Goal: Task Accomplishment & Management: Complete application form

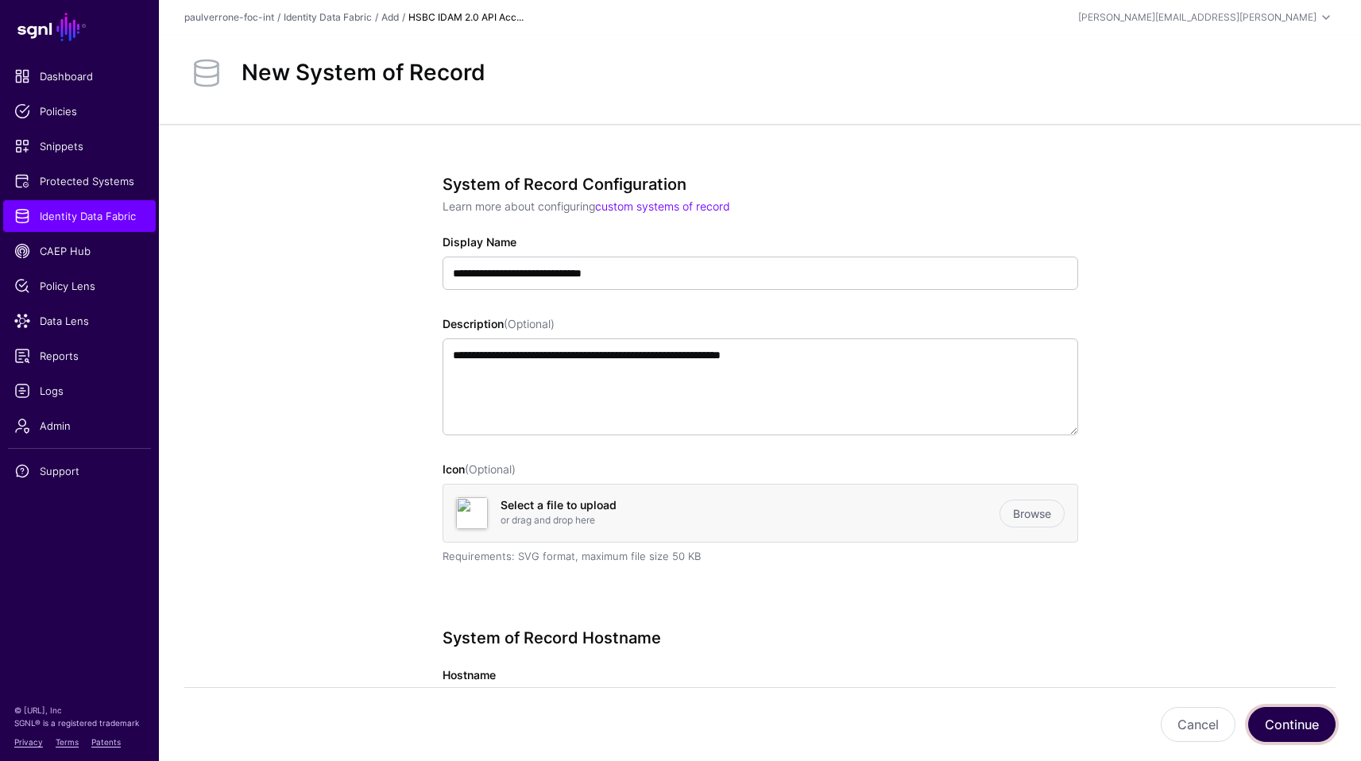
scroll to position [102, 0]
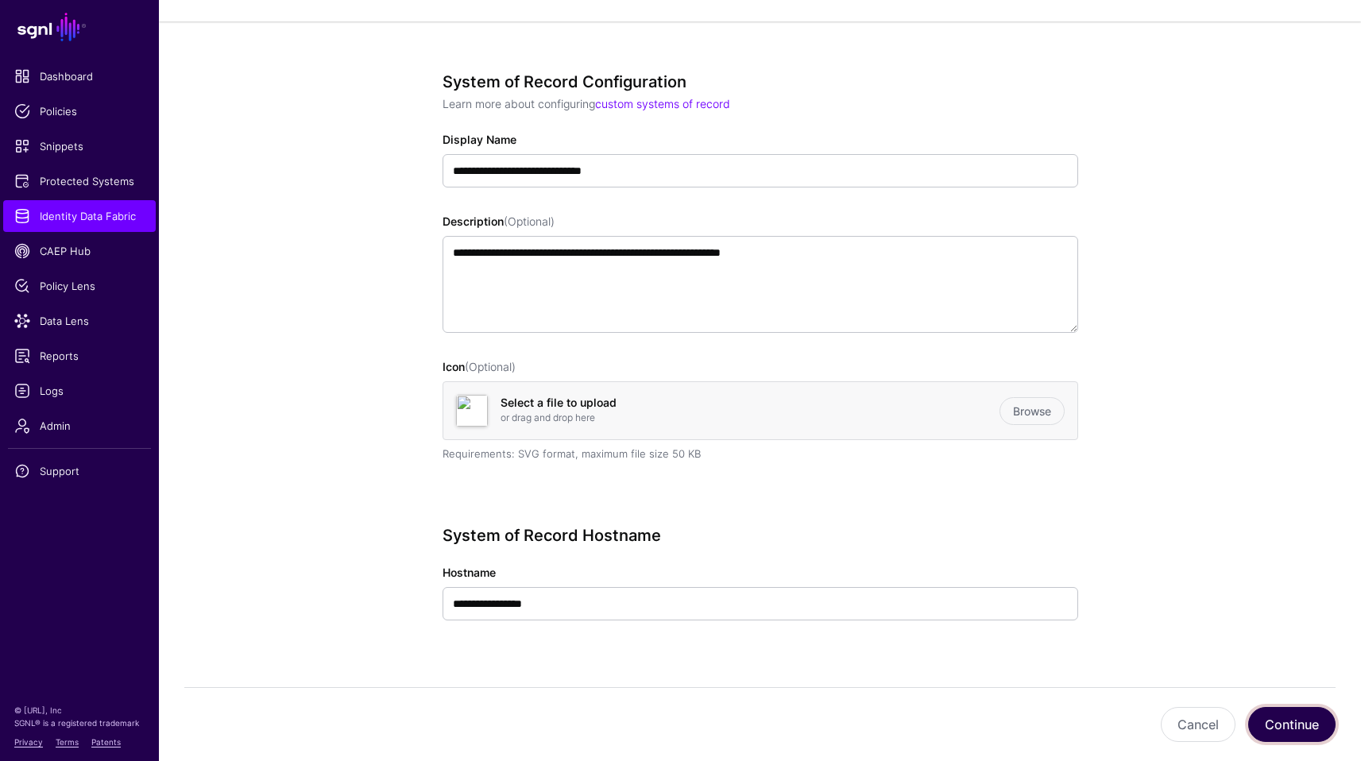
click at [1297, 721] on button "Continue" at bounding box center [1291, 724] width 87 height 35
click at [1195, 716] on button "Cancel" at bounding box center [1197, 724] width 75 height 35
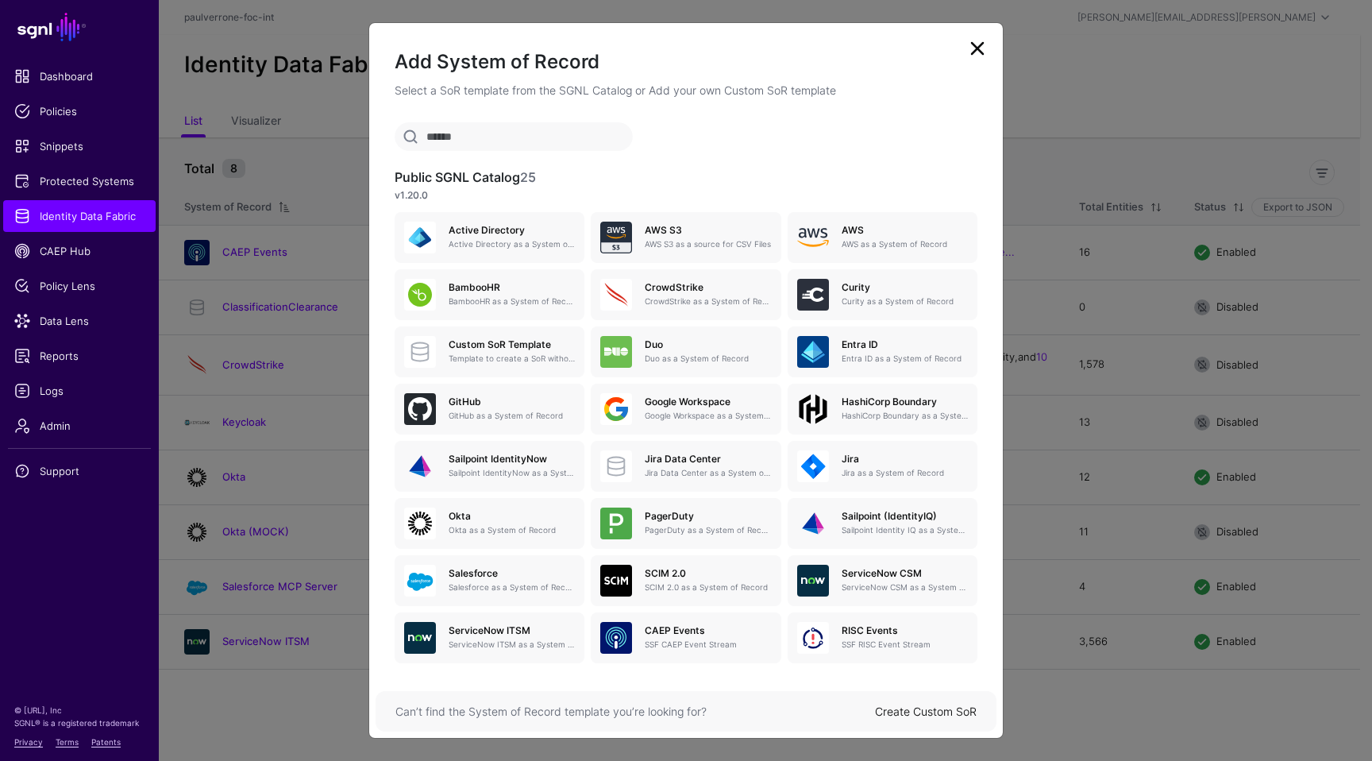
click at [926, 712] on link "Create Custom SoR" at bounding box center [926, 711] width 102 height 14
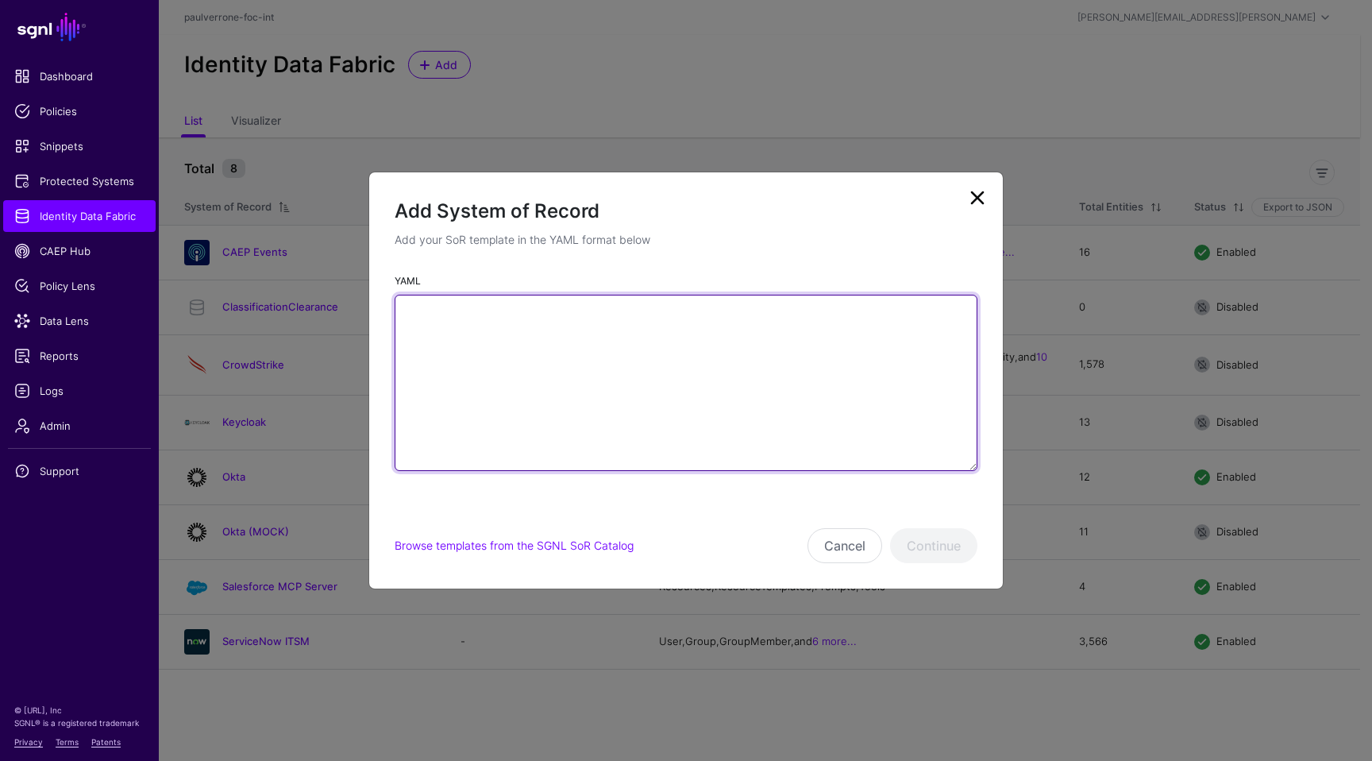
click at [604, 388] on textarea "YAML" at bounding box center [686, 383] width 583 height 176
paste textarea "**********"
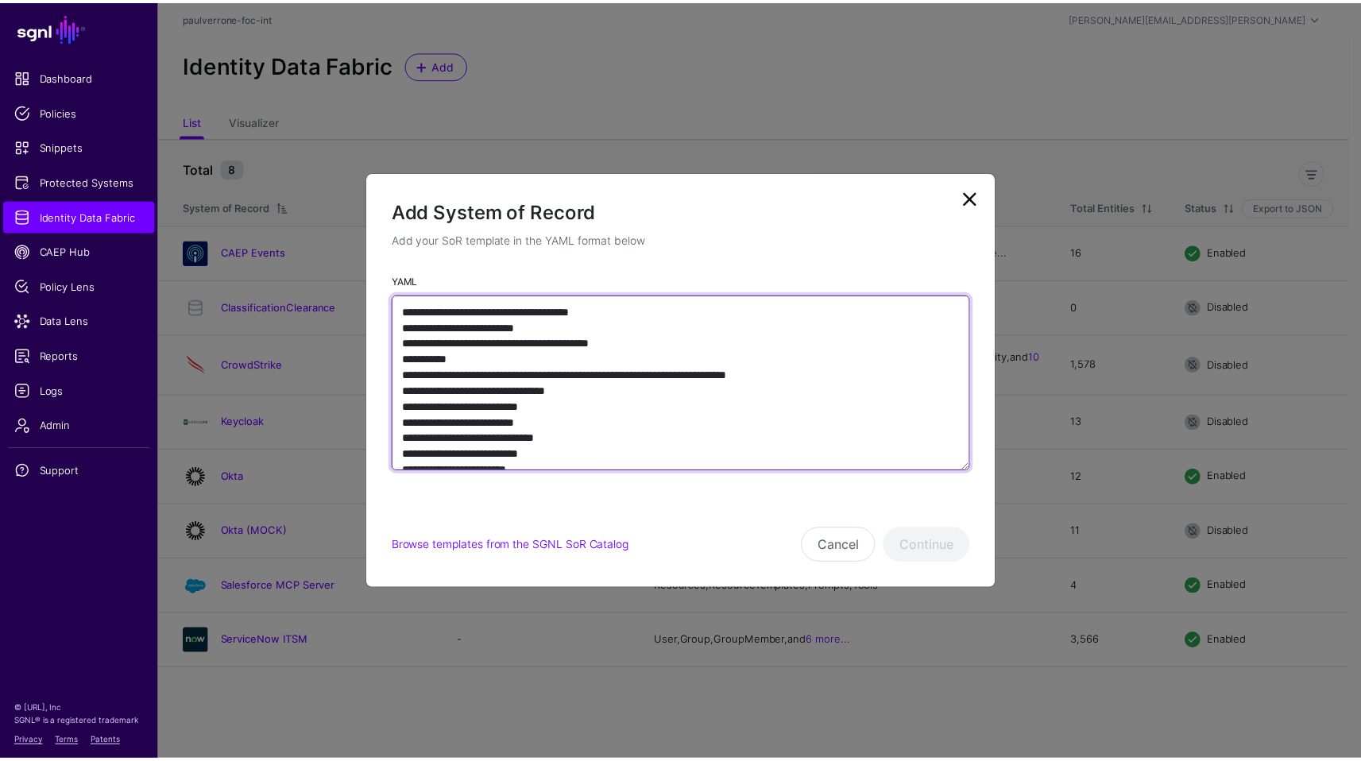
scroll to position [2787, 0]
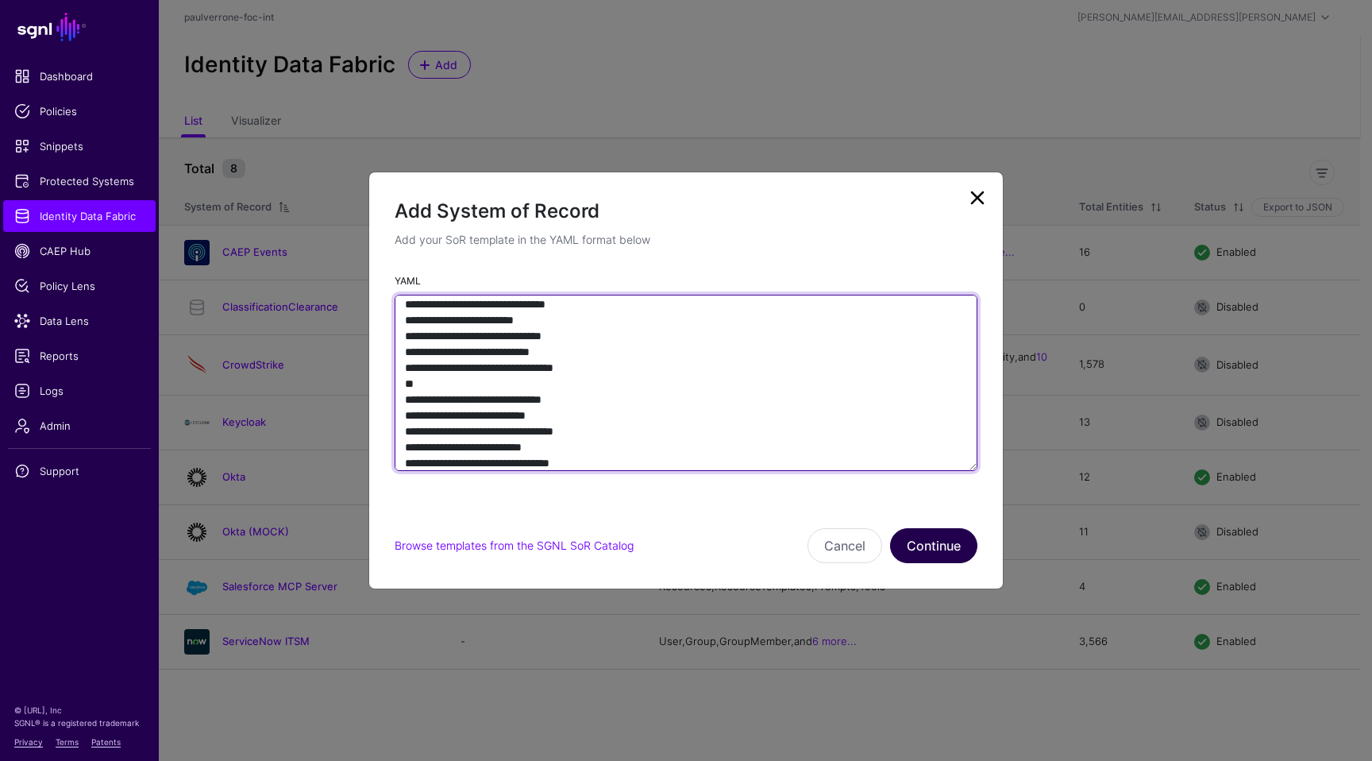
type textarea "**********"
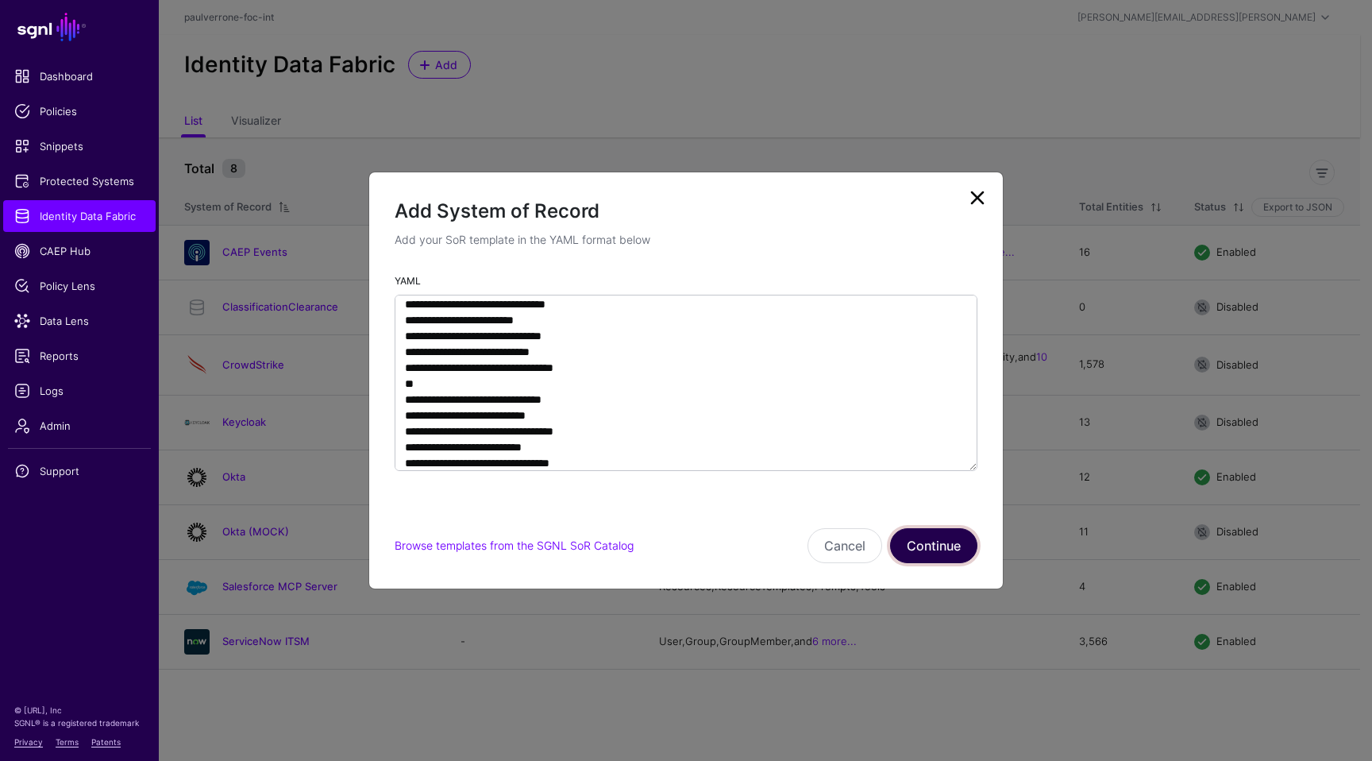
click at [935, 531] on button "Continue" at bounding box center [933, 545] width 87 height 35
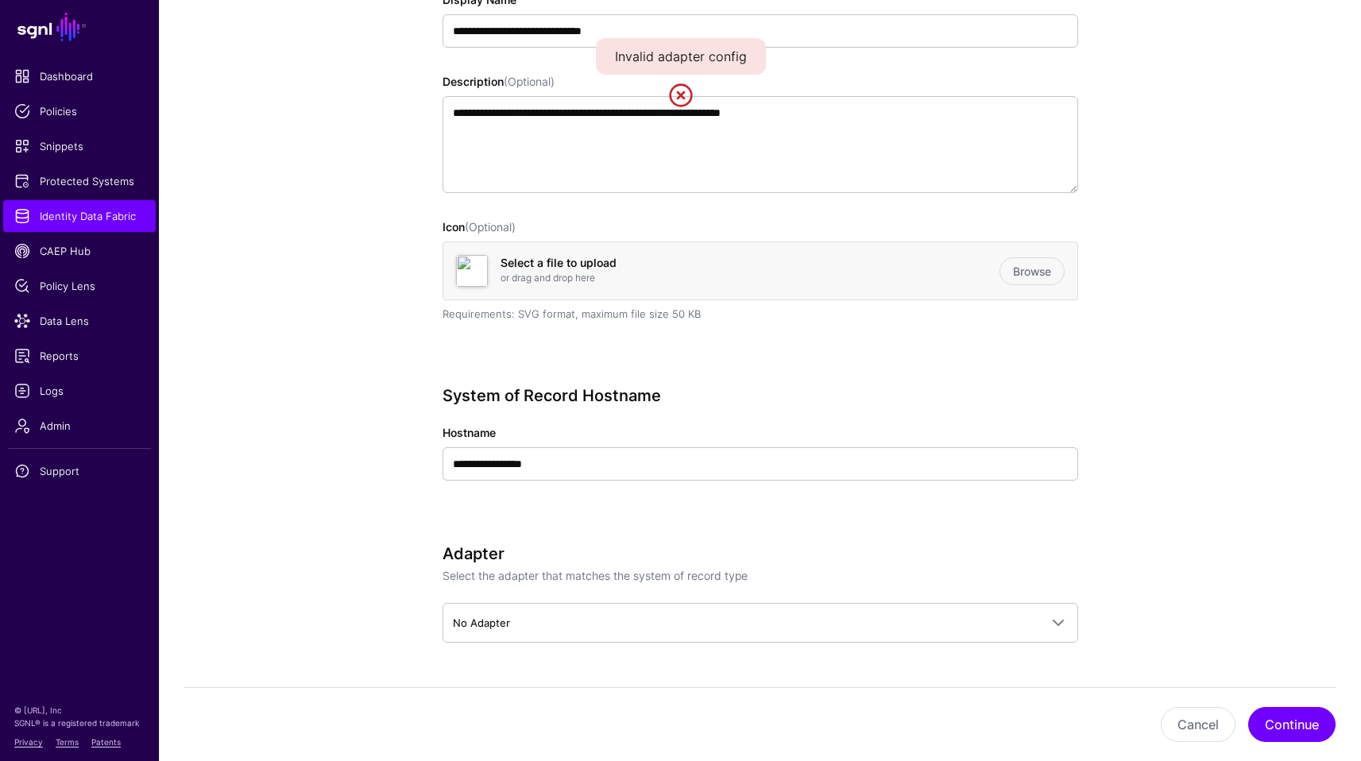
scroll to position [409, 0]
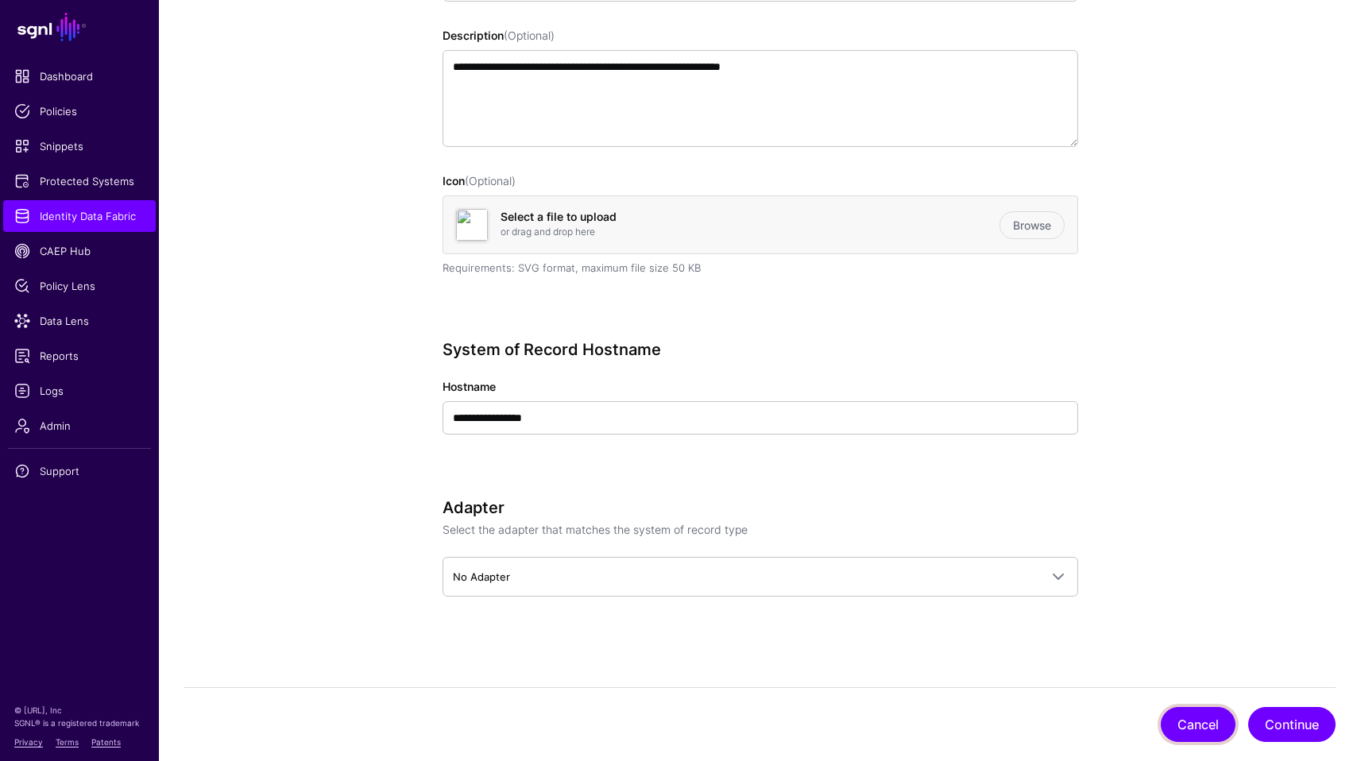
click at [1168, 718] on button "Cancel" at bounding box center [1197, 724] width 75 height 35
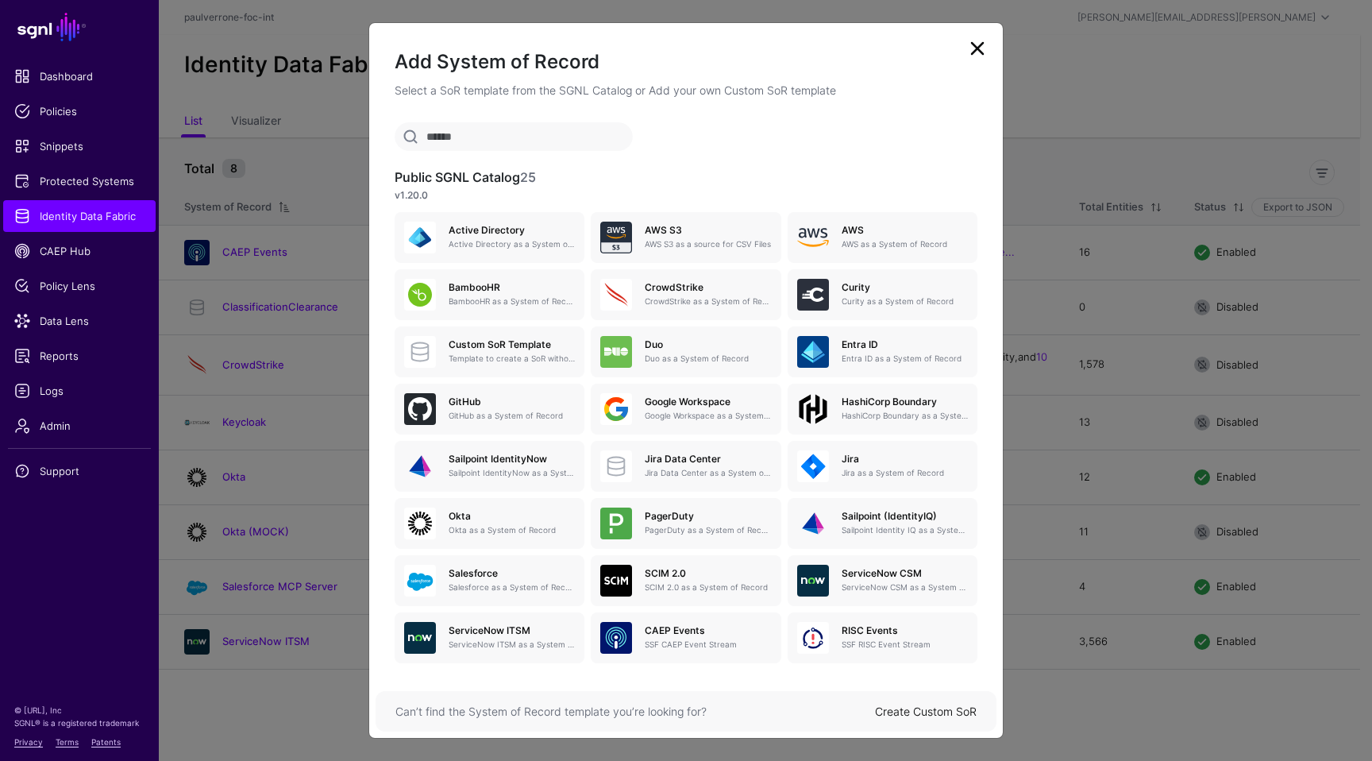
click at [953, 711] on link "Create Custom SoR" at bounding box center [926, 711] width 102 height 14
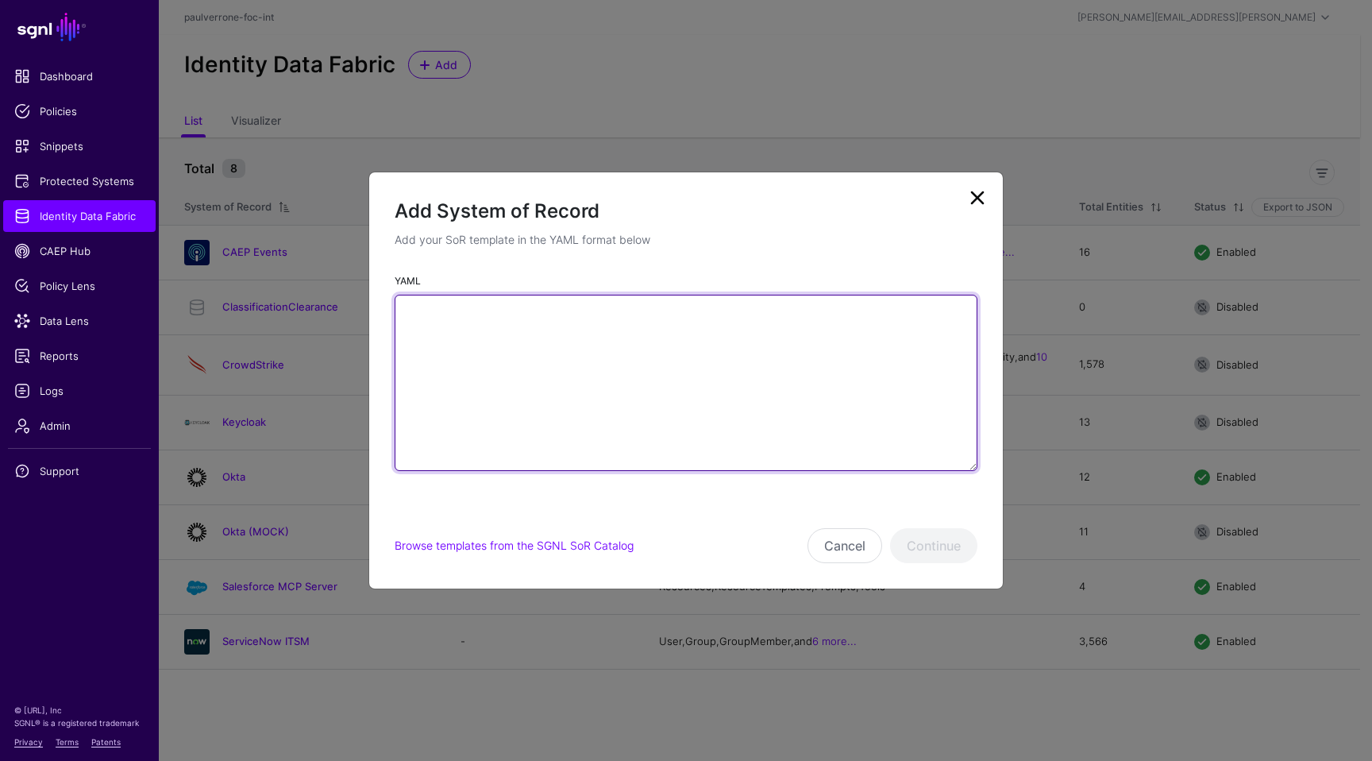
click at [597, 340] on textarea "YAML" at bounding box center [686, 383] width 583 height 176
paste textarea "**********"
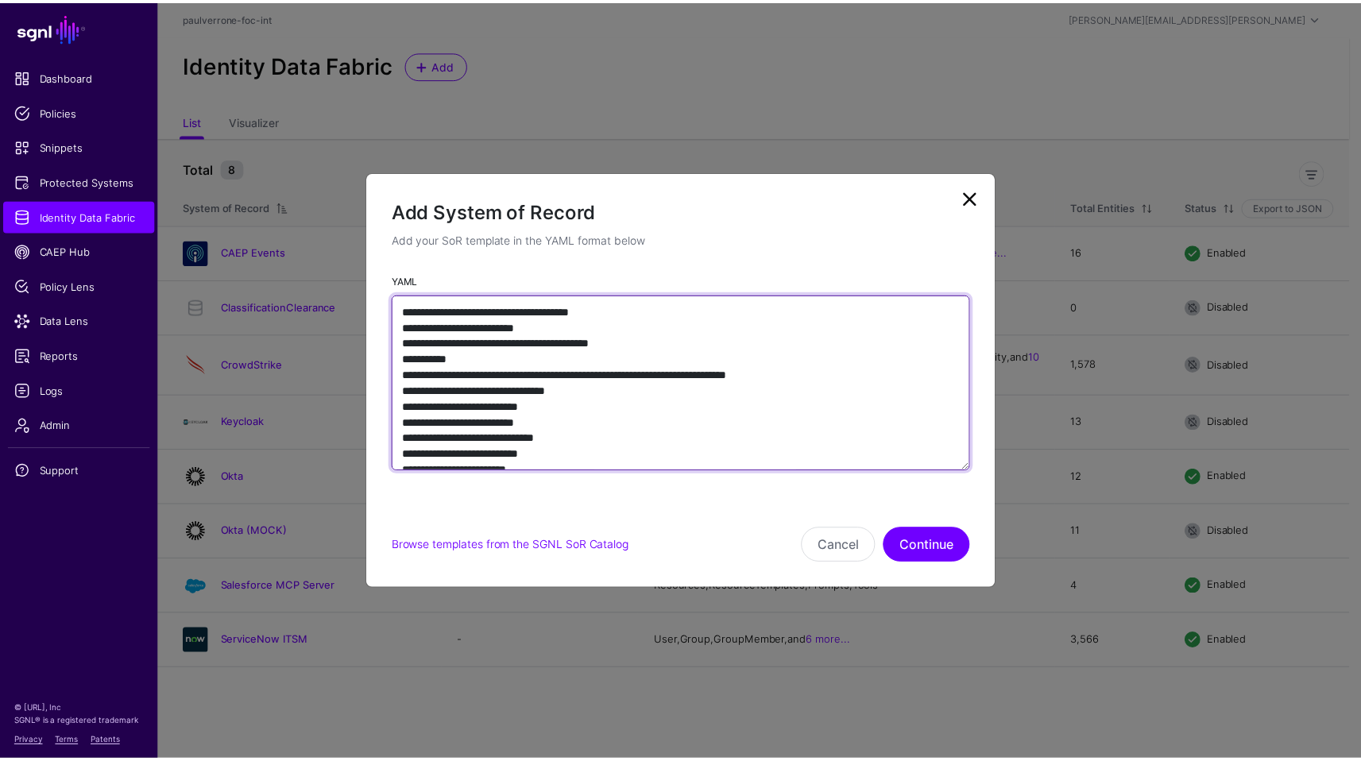
scroll to position [2580, 0]
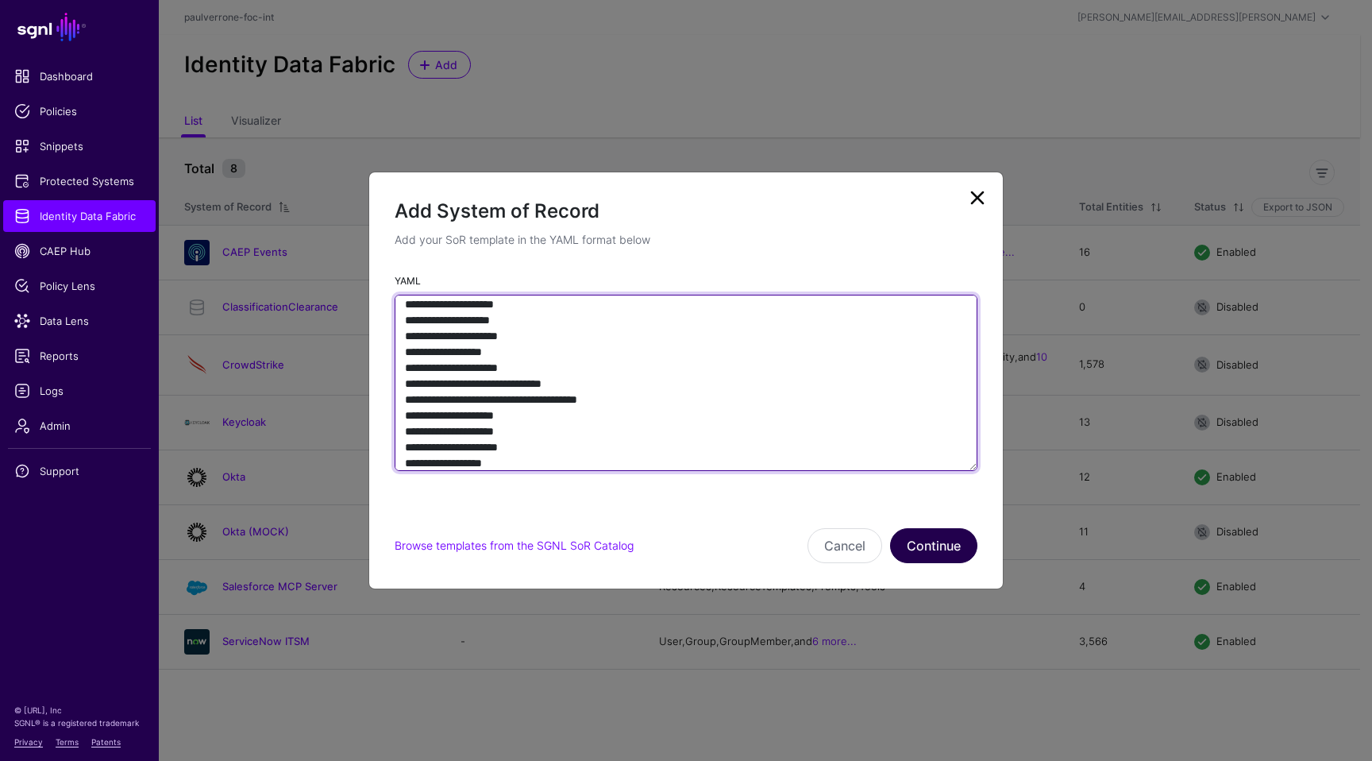
type textarea "**********"
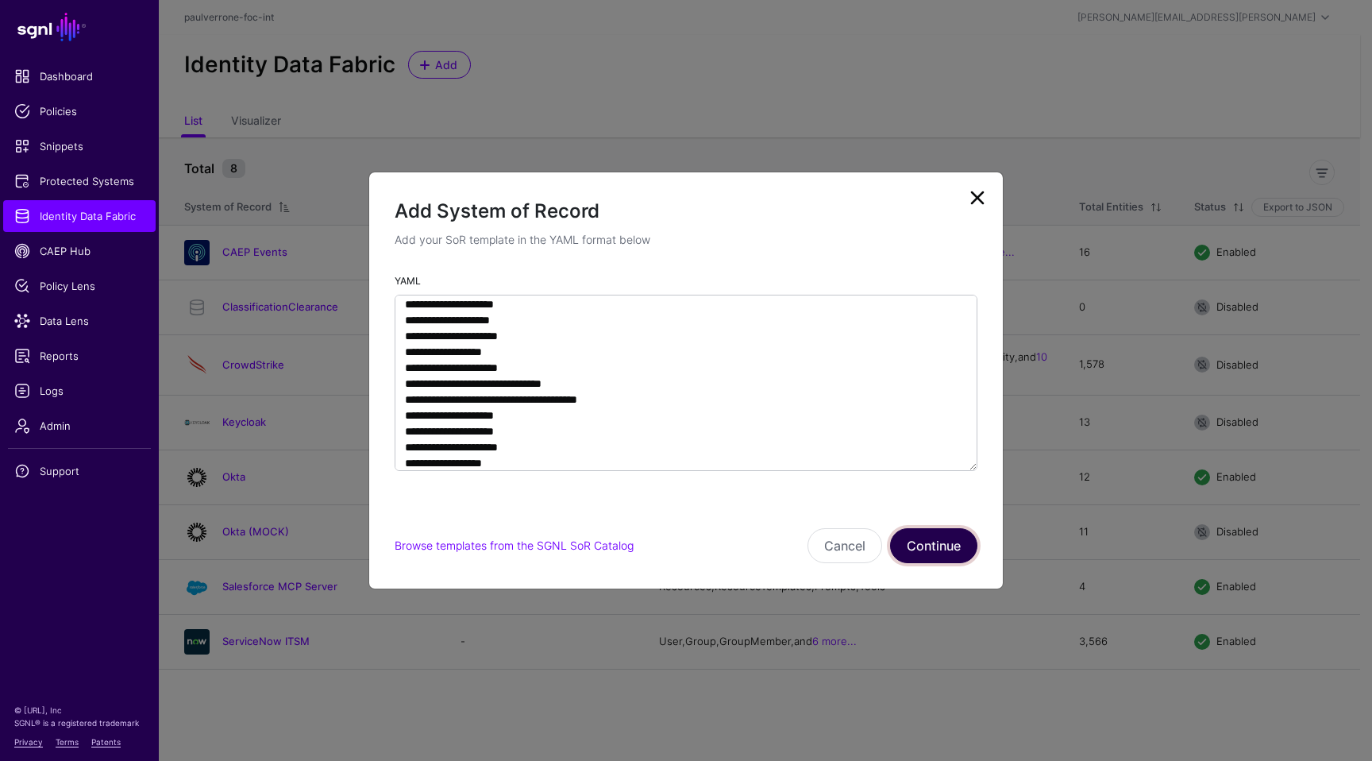
click at [962, 539] on button "Continue" at bounding box center [933, 545] width 87 height 35
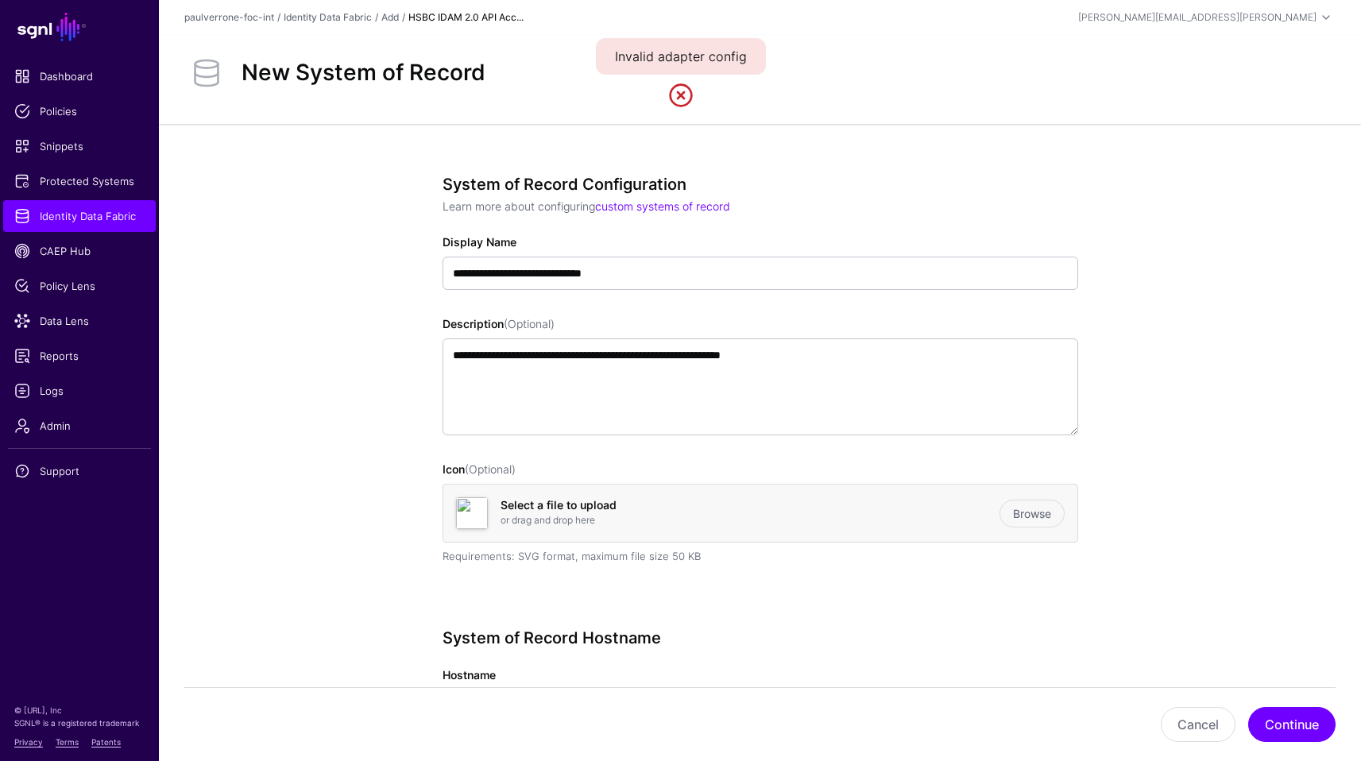
click at [696, 75] on div "New System of Record" at bounding box center [760, 73] width 1164 height 44
click at [698, 46] on div "Invalid adapter config" at bounding box center [681, 56] width 170 height 37
click at [1314, 732] on button "Continue" at bounding box center [1291, 724] width 87 height 35
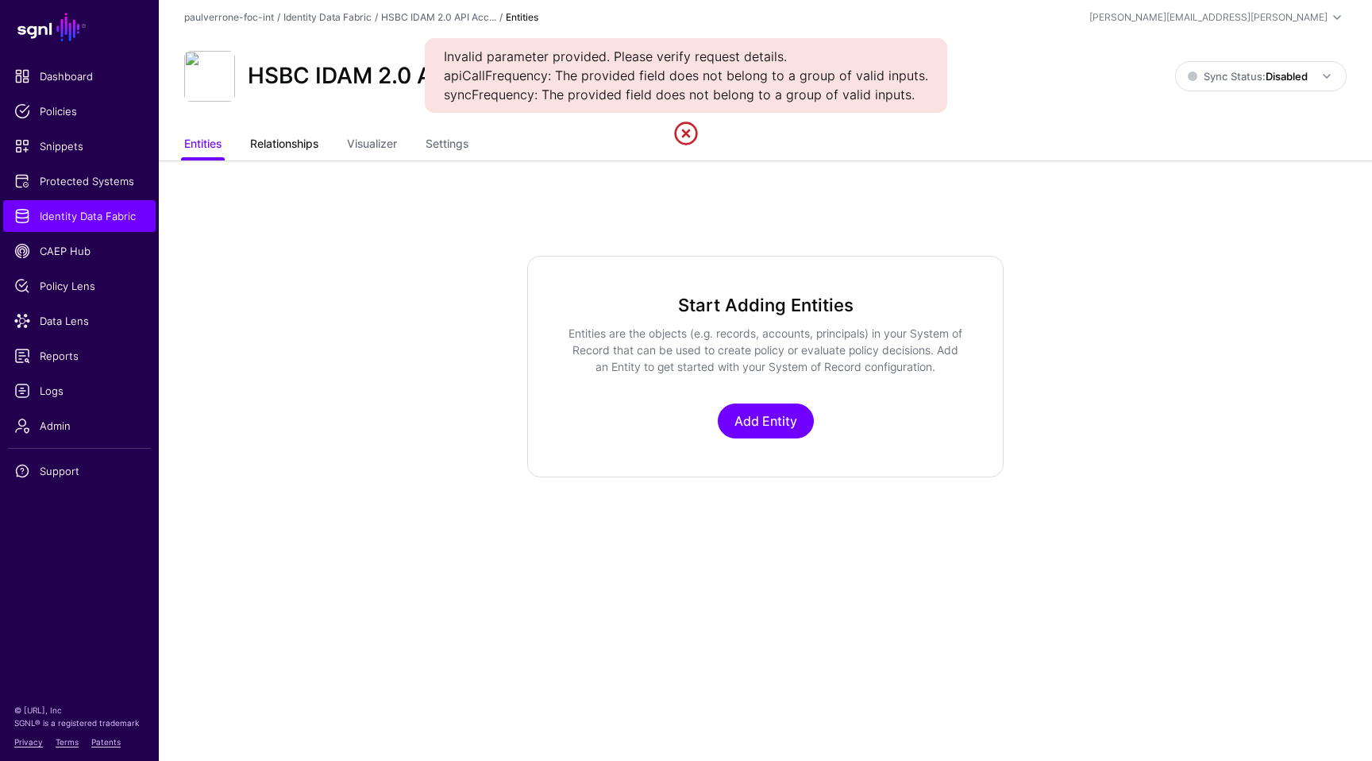
click at [303, 156] on link "Relationships" at bounding box center [284, 145] width 68 height 30
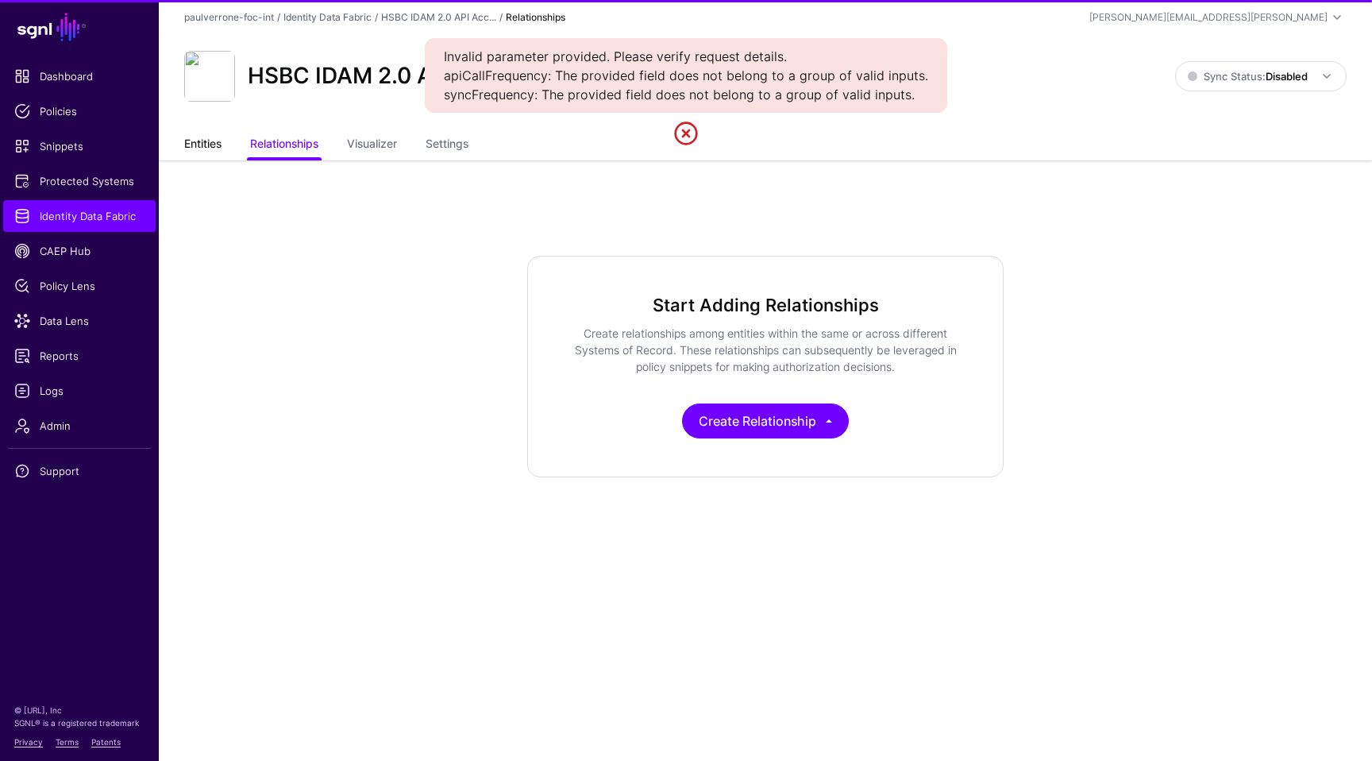
click at [218, 143] on link "Entities" at bounding box center [202, 145] width 37 height 30
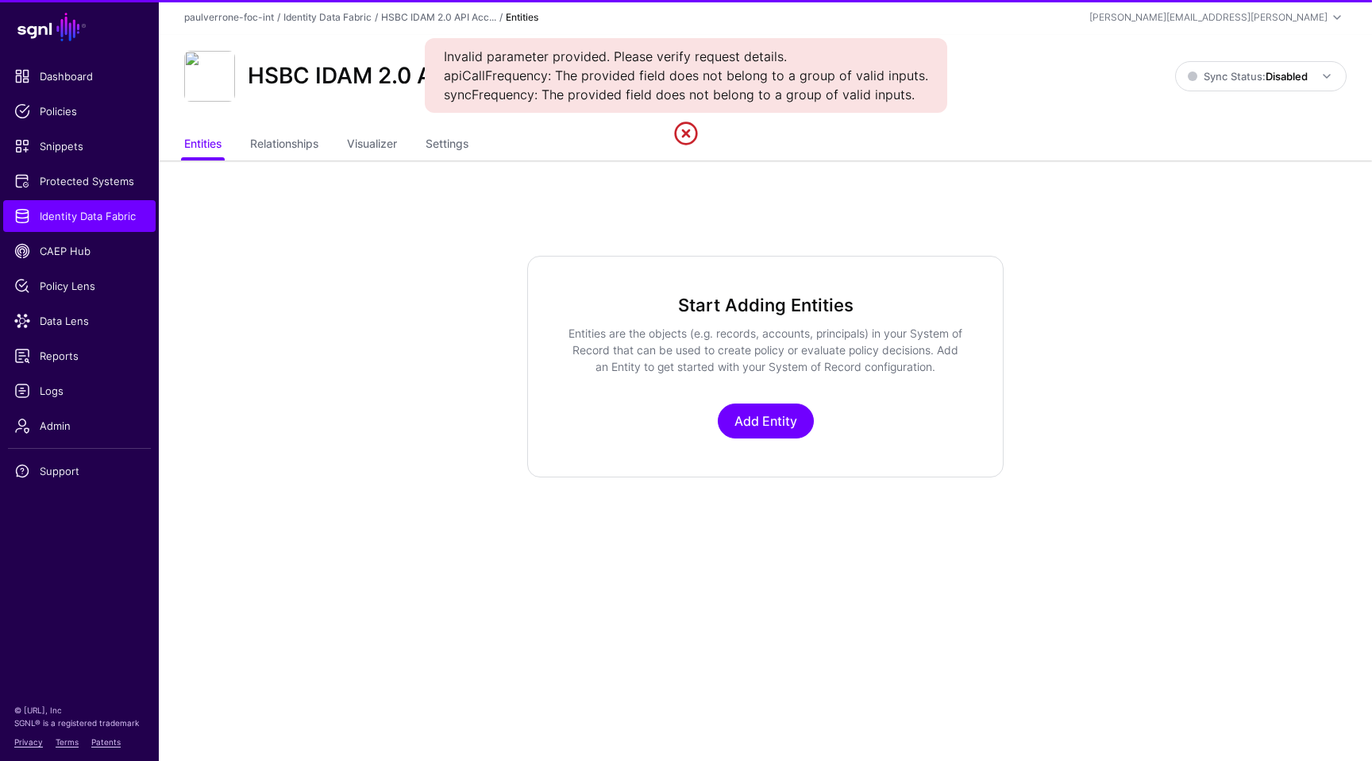
click at [340, 139] on ul "Entities Relationships Visualizer Settings" at bounding box center [765, 145] width 1163 height 30
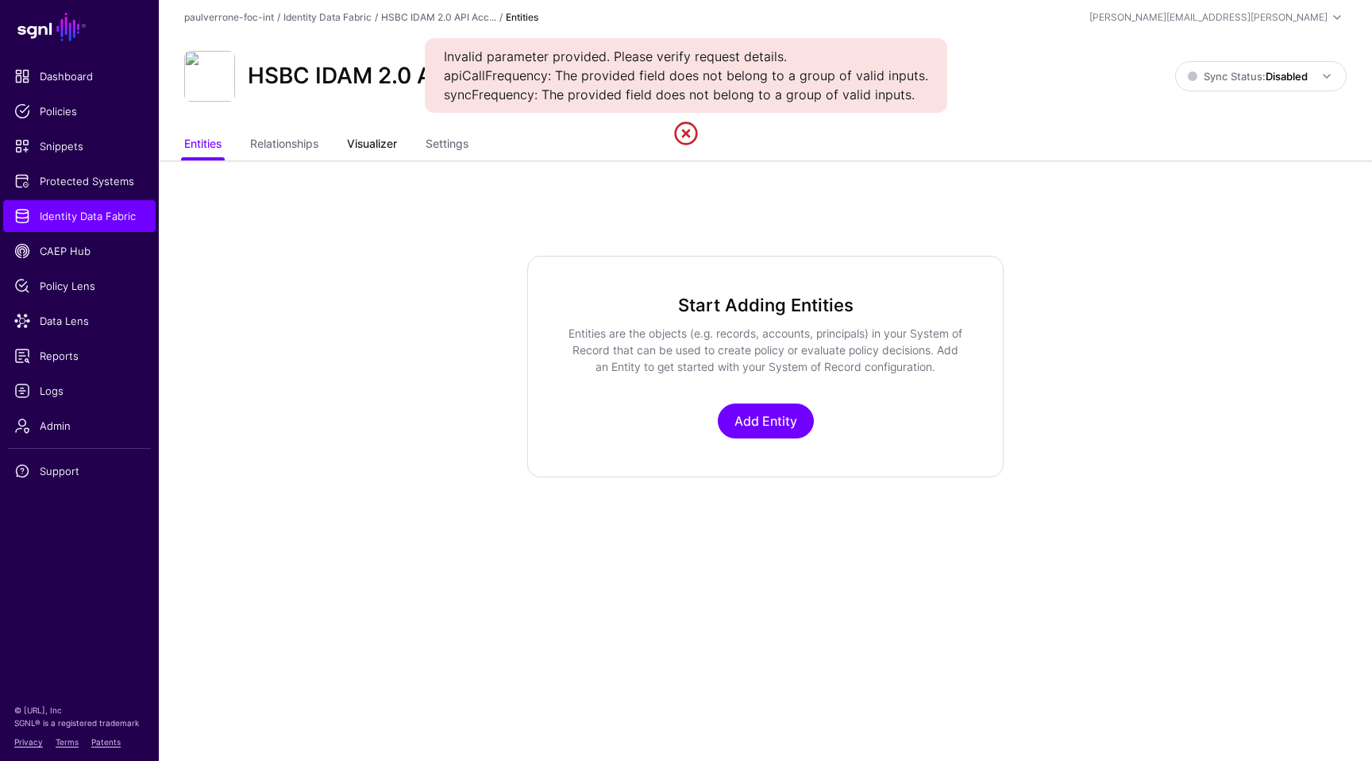
click at [365, 144] on link "Visualizer" at bounding box center [372, 145] width 50 height 30
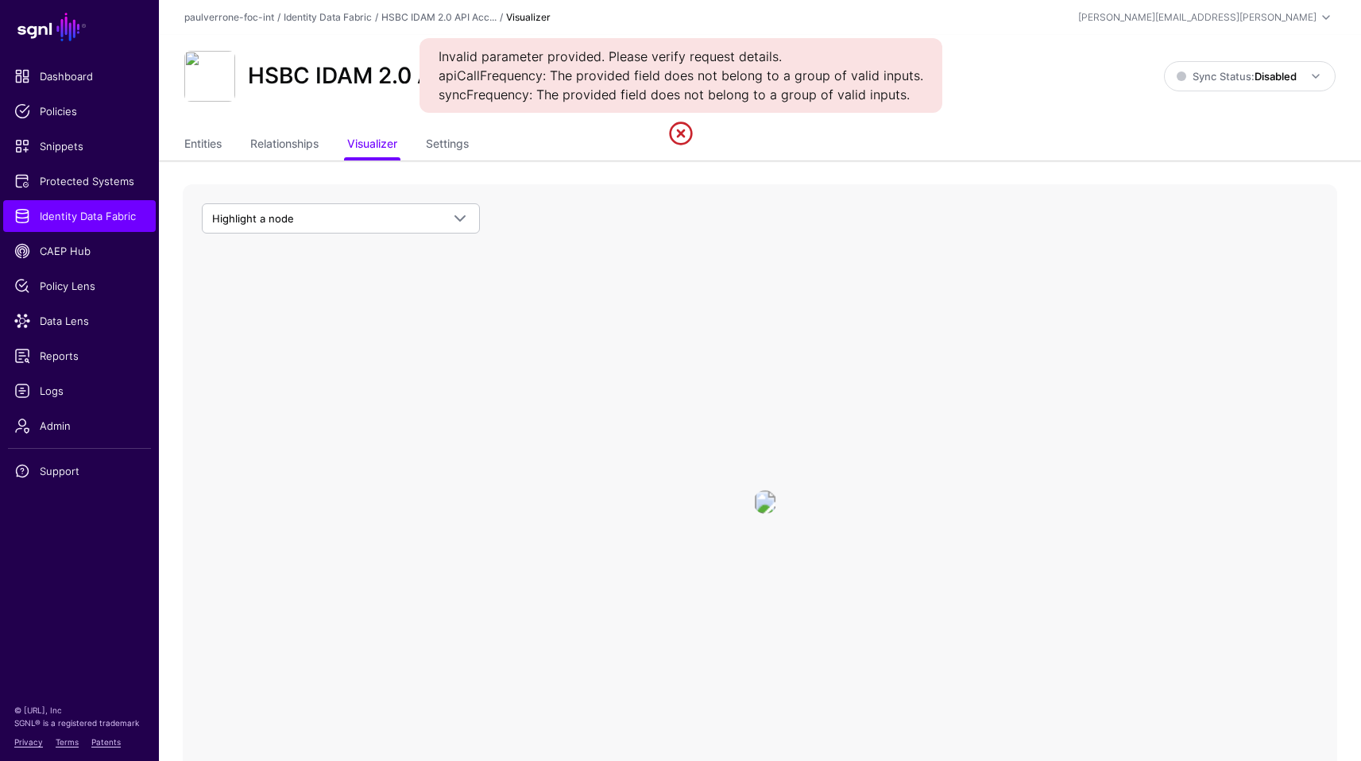
click at [226, 140] on ul "Entities Relationships Visualizer Settings" at bounding box center [759, 145] width 1151 height 30
click at [220, 141] on link "Entities" at bounding box center [202, 145] width 37 height 30
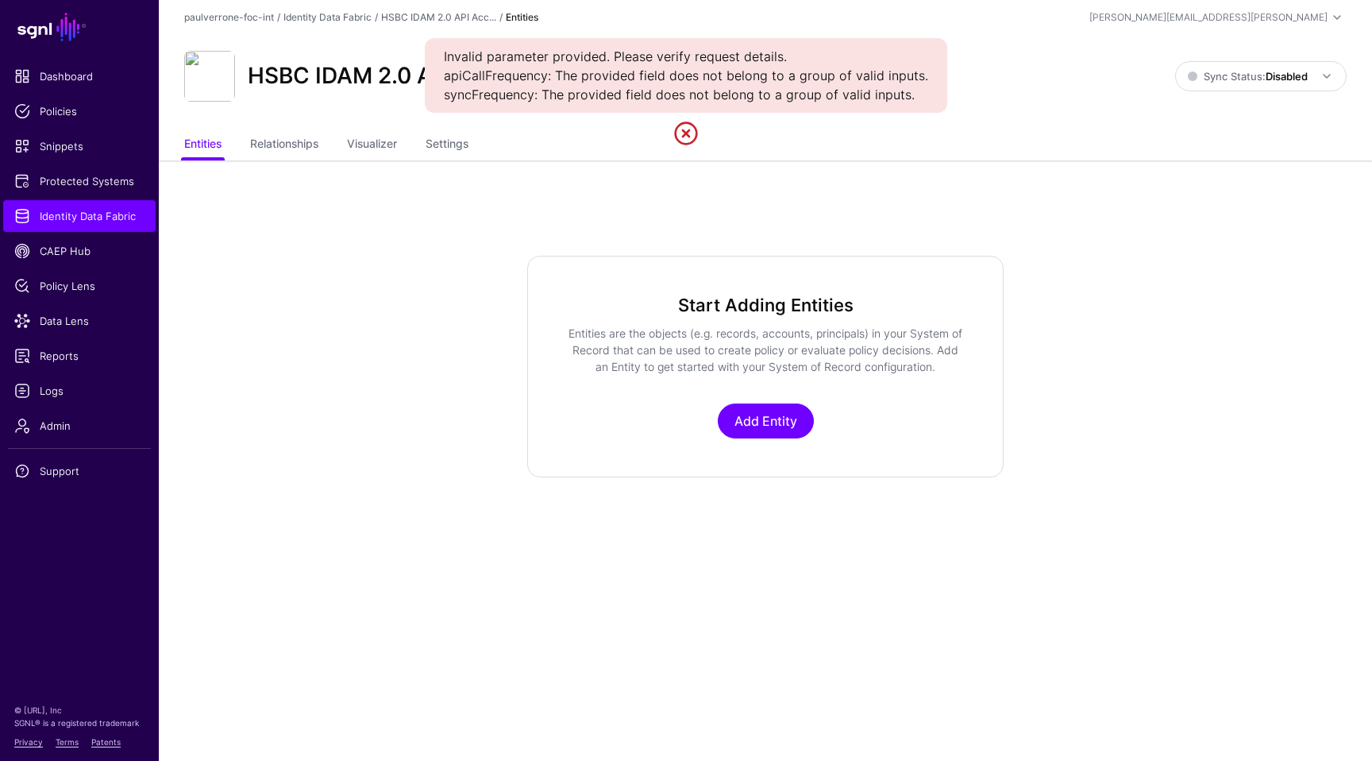
click at [1053, 298] on app-datasources-item-entities "Start Adding Entities Entities are the objects (e.g. records, accounts, princip…" at bounding box center [766, 367] width 1214 height 222
click at [84, 220] on span "Identity Data Fabric" at bounding box center [79, 216] width 130 height 16
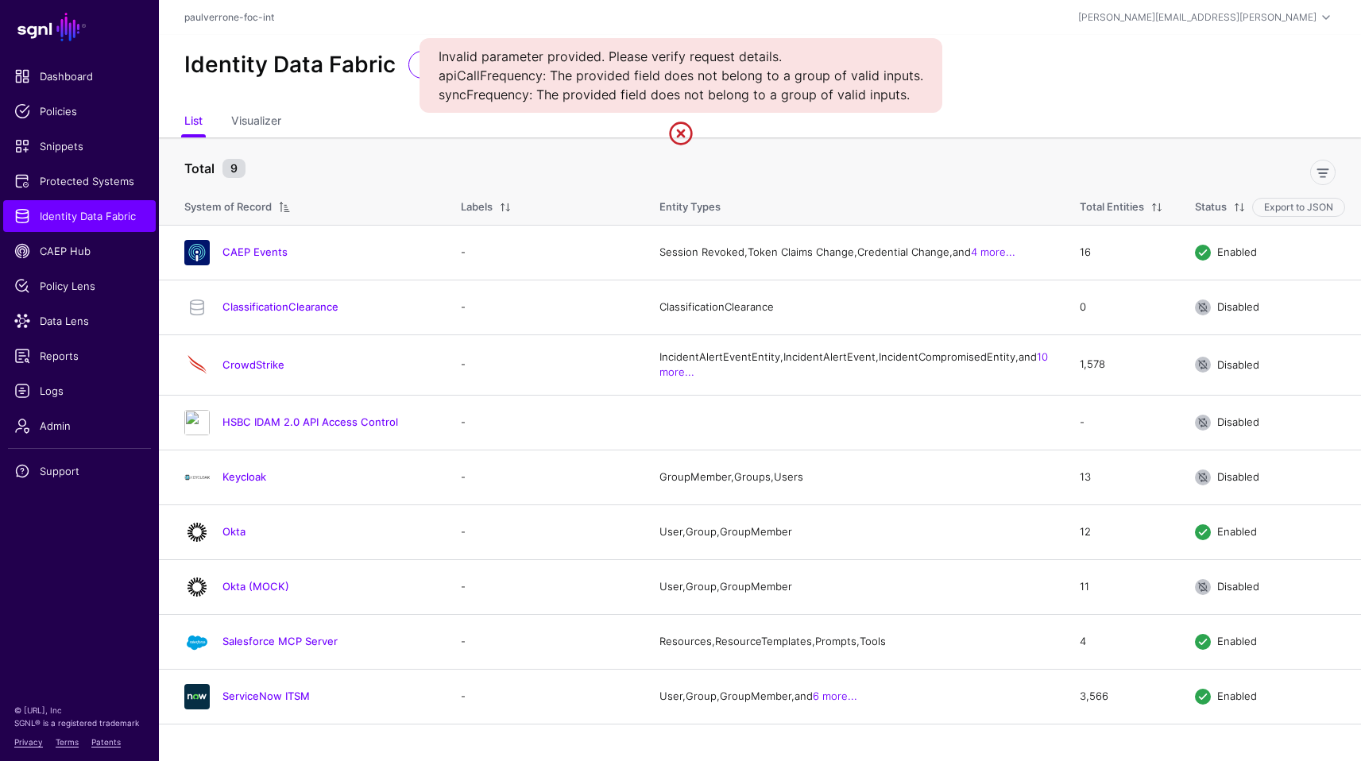
click at [380, 114] on ul "List Visualizer" at bounding box center [759, 122] width 1151 height 30
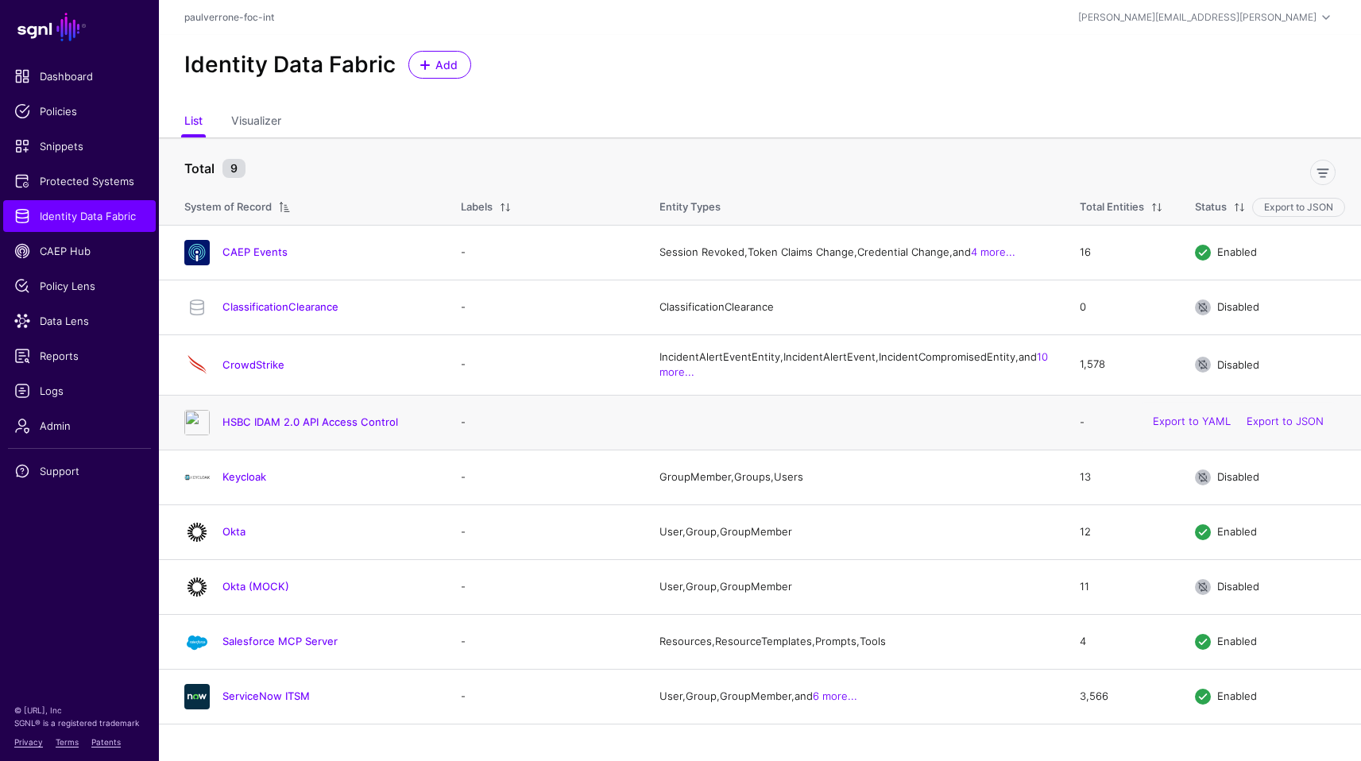
click at [396, 429] on h4 "HSBC IDAM 2.0 API Access Control" at bounding box center [325, 422] width 206 height 14
click at [352, 435] on div "HSBC IDAM 2.0 API Access Control" at bounding box center [306, 422] width 257 height 25
click at [358, 435] on div "HSBC IDAM 2.0 API Access Control" at bounding box center [306, 422] width 257 height 25
click at [346, 428] on link "HSBC IDAM 2.0 API Access Control" at bounding box center [310, 421] width 176 height 13
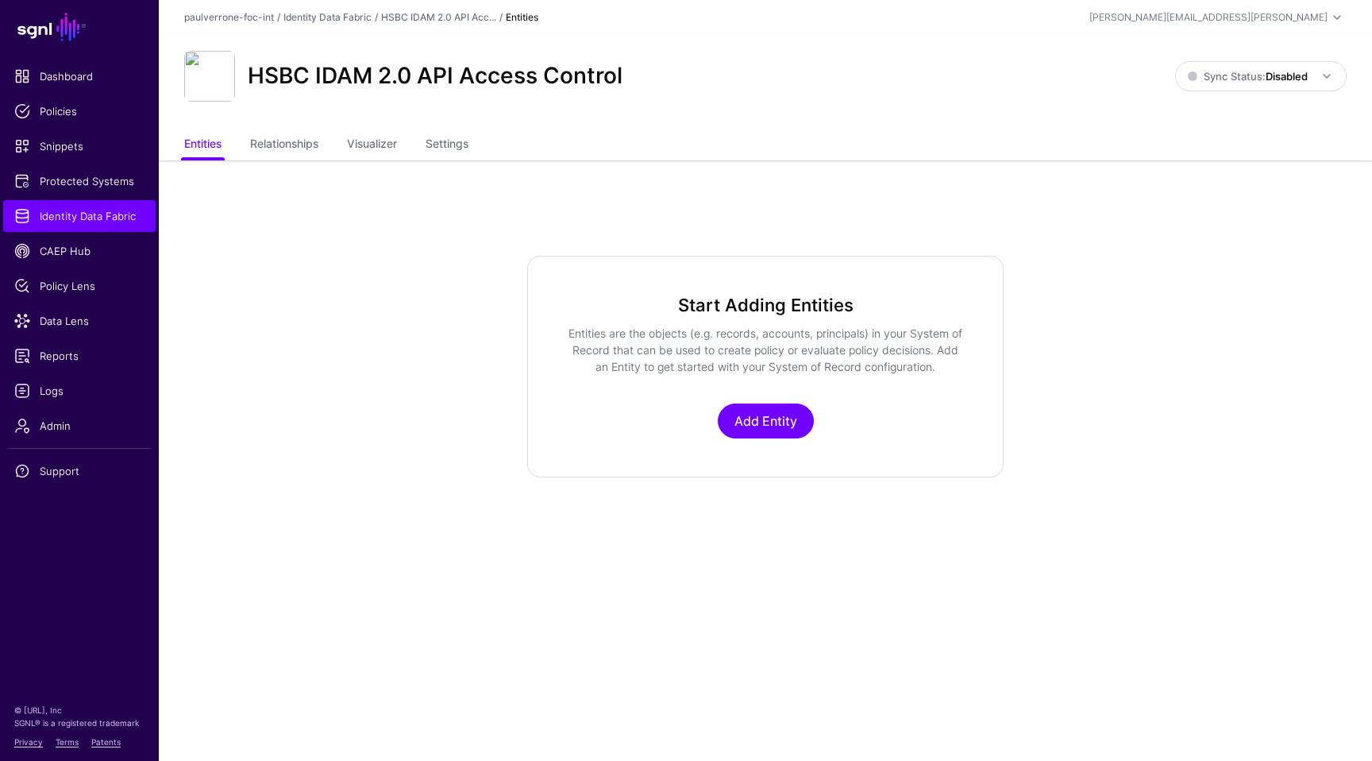
click at [469, 170] on app-datasources-item "HSBC IDAM 2.0 API Access Control Sync Status: Disabled Enabled Syncing active f…" at bounding box center [766, 256] width 1214 height 442
click at [469, 137] on link "Settings" at bounding box center [447, 145] width 43 height 30
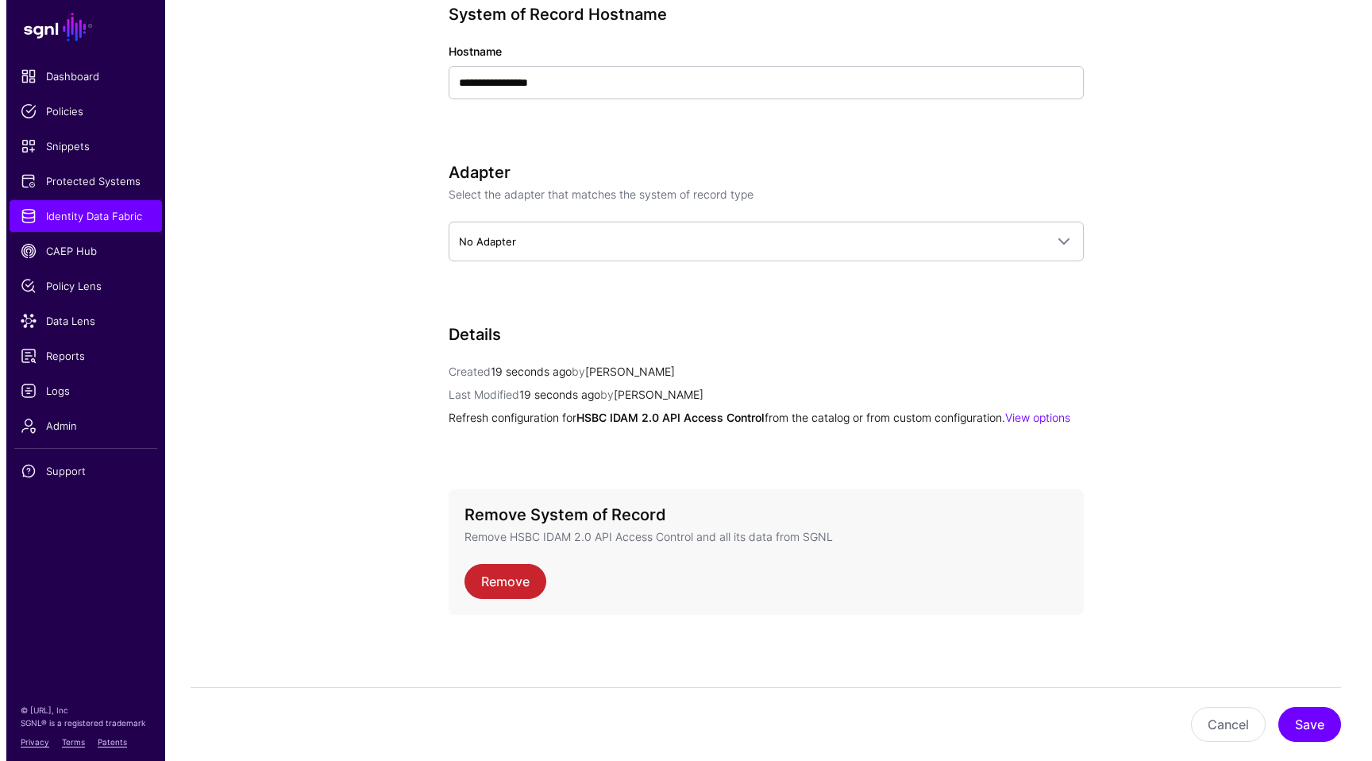
scroll to position [676, 0]
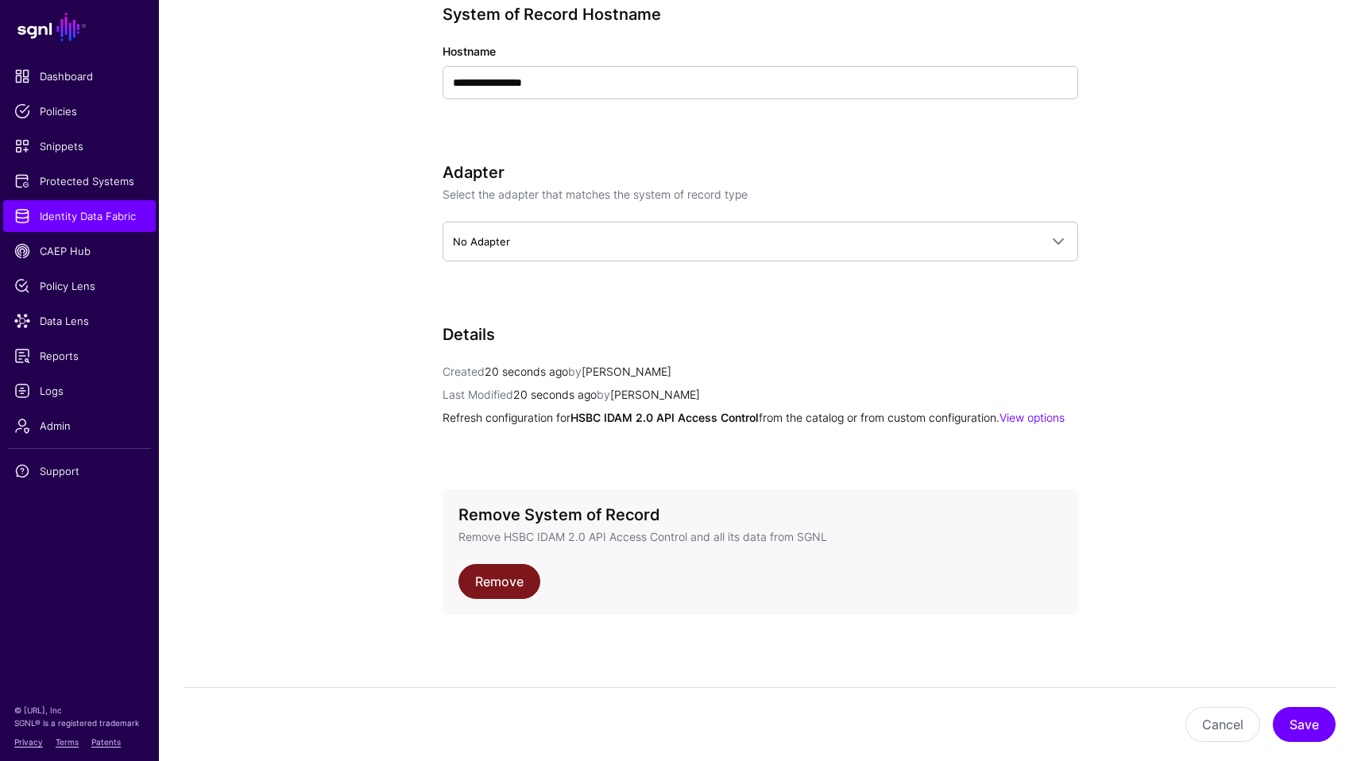
click at [506, 581] on link "Remove" at bounding box center [499, 581] width 82 height 35
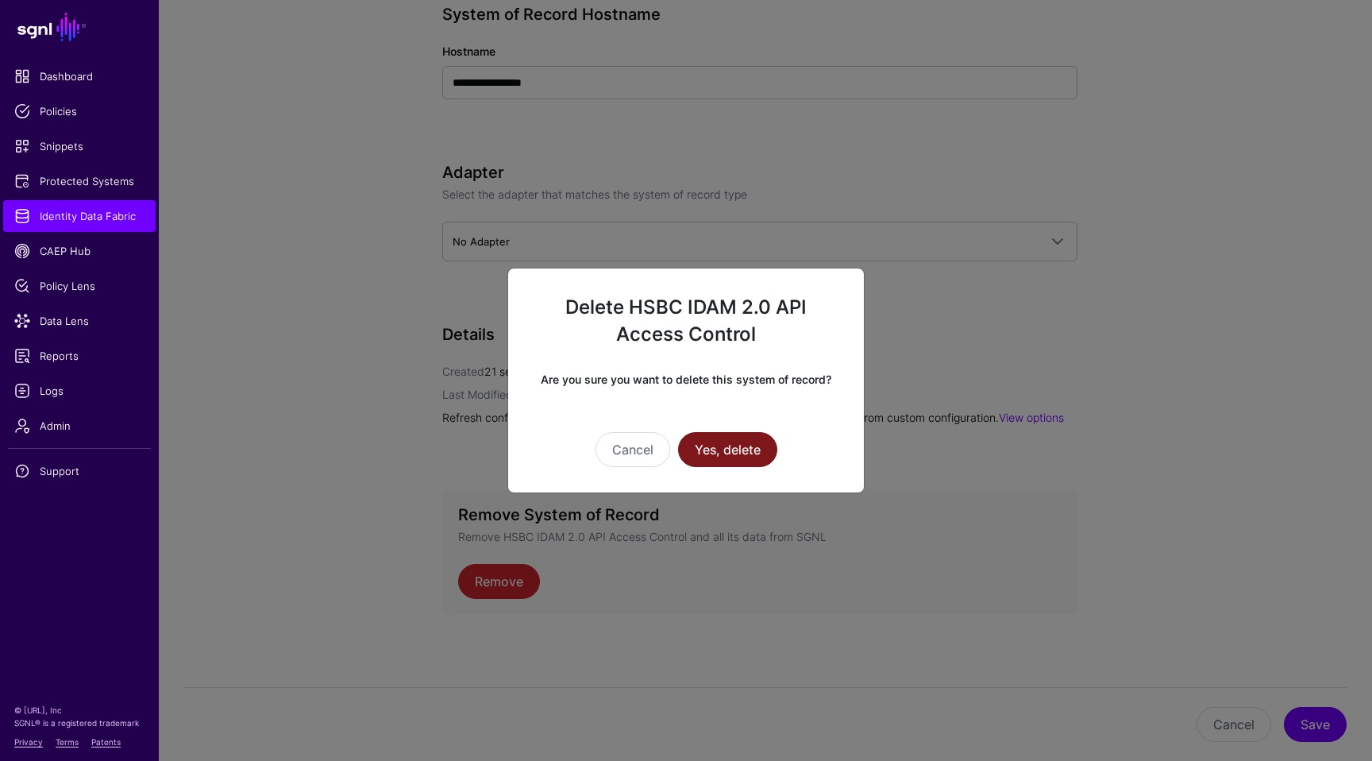
click at [728, 455] on button "Yes, delete" at bounding box center [727, 449] width 99 height 35
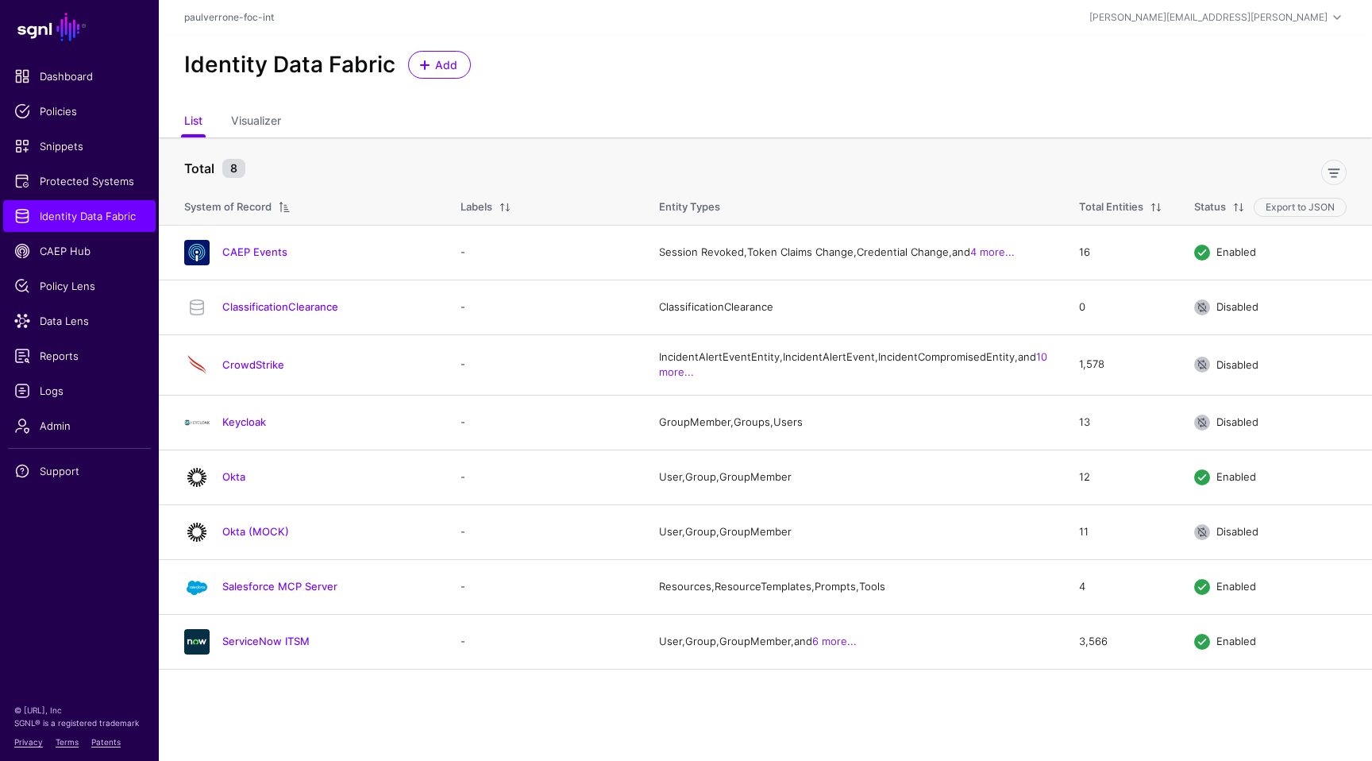
click at [549, 105] on div "Identity Data Fabric Add" at bounding box center [766, 71] width 1214 height 72
click at [431, 48] on div "Identity Data Fabric Add" at bounding box center [766, 71] width 1214 height 72
click at [434, 60] on span "Add" at bounding box center [447, 64] width 26 height 17
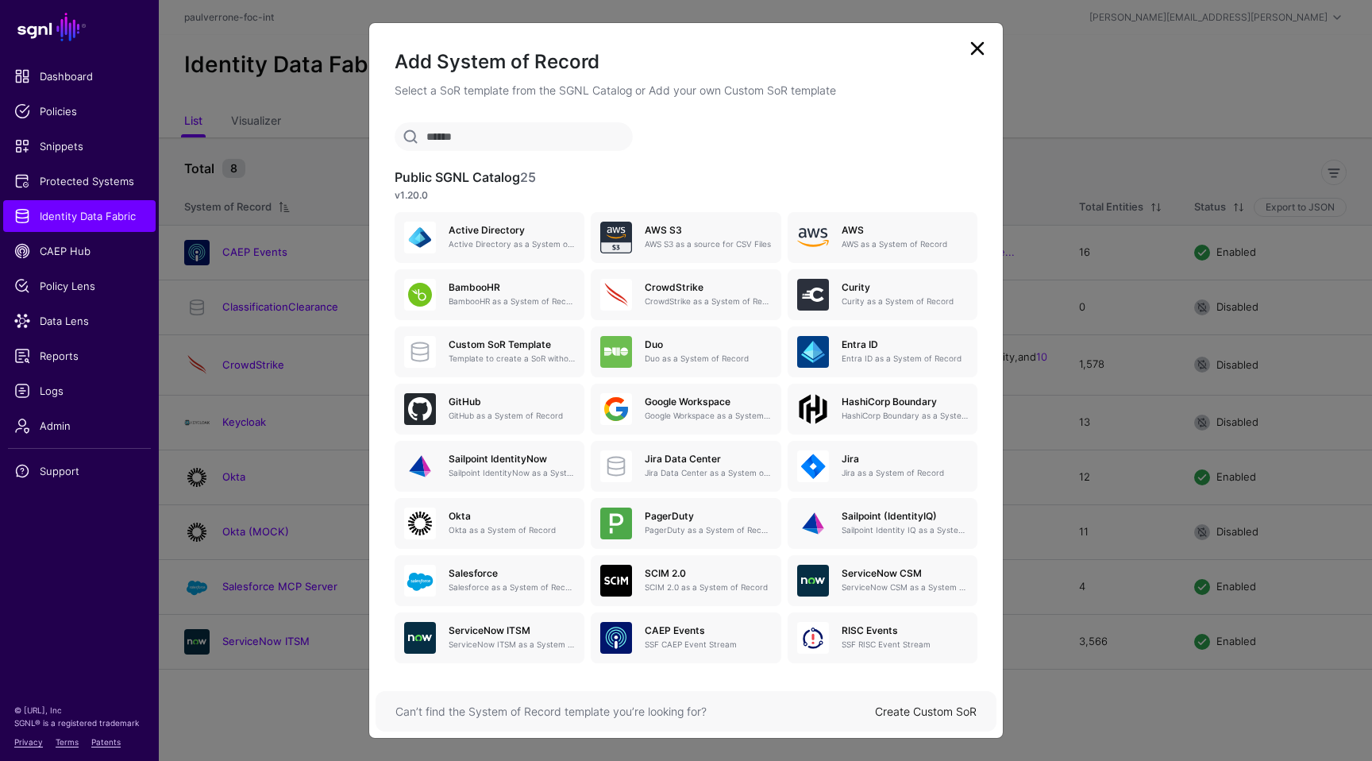
click at [950, 707] on link "Create Custom SoR" at bounding box center [926, 711] width 102 height 14
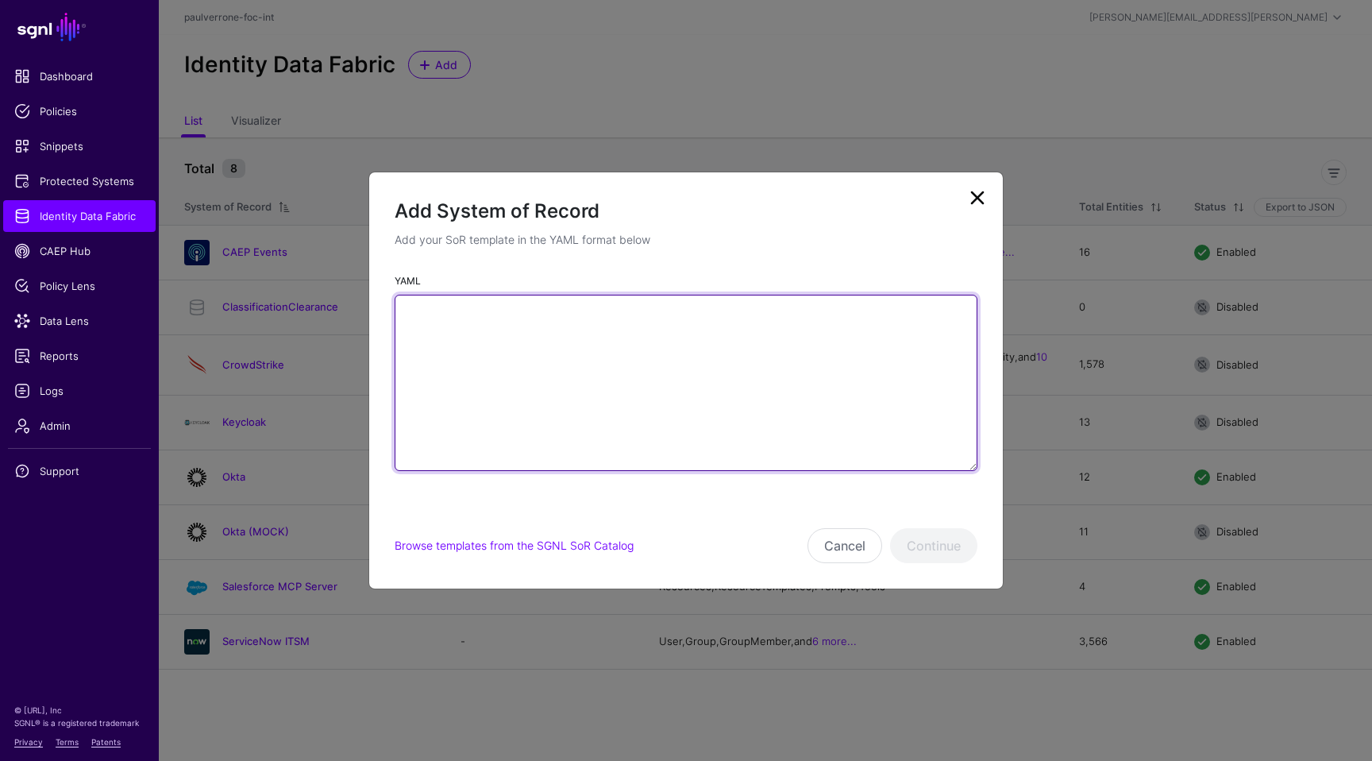
click at [593, 387] on textarea "YAML" at bounding box center [686, 383] width 583 height 176
paste textarea "**********"
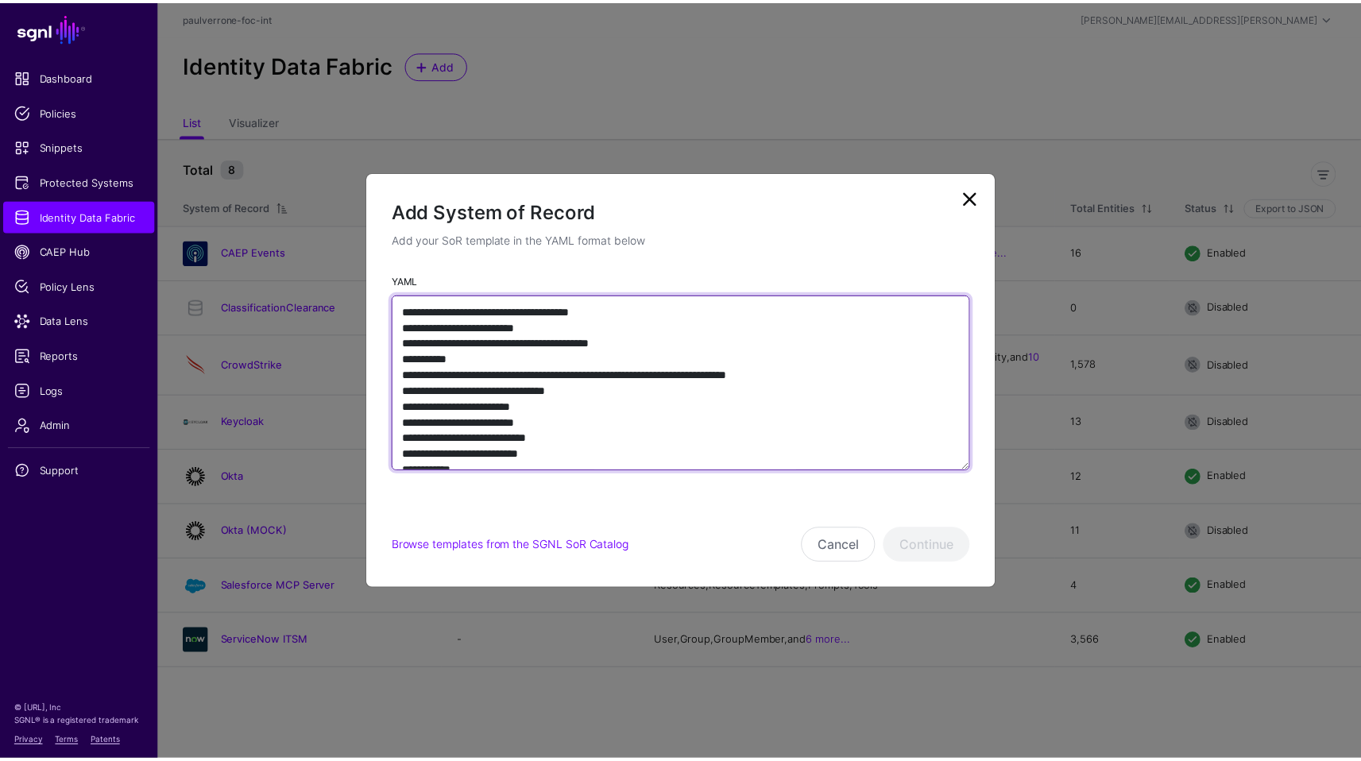
scroll to position [102, 0]
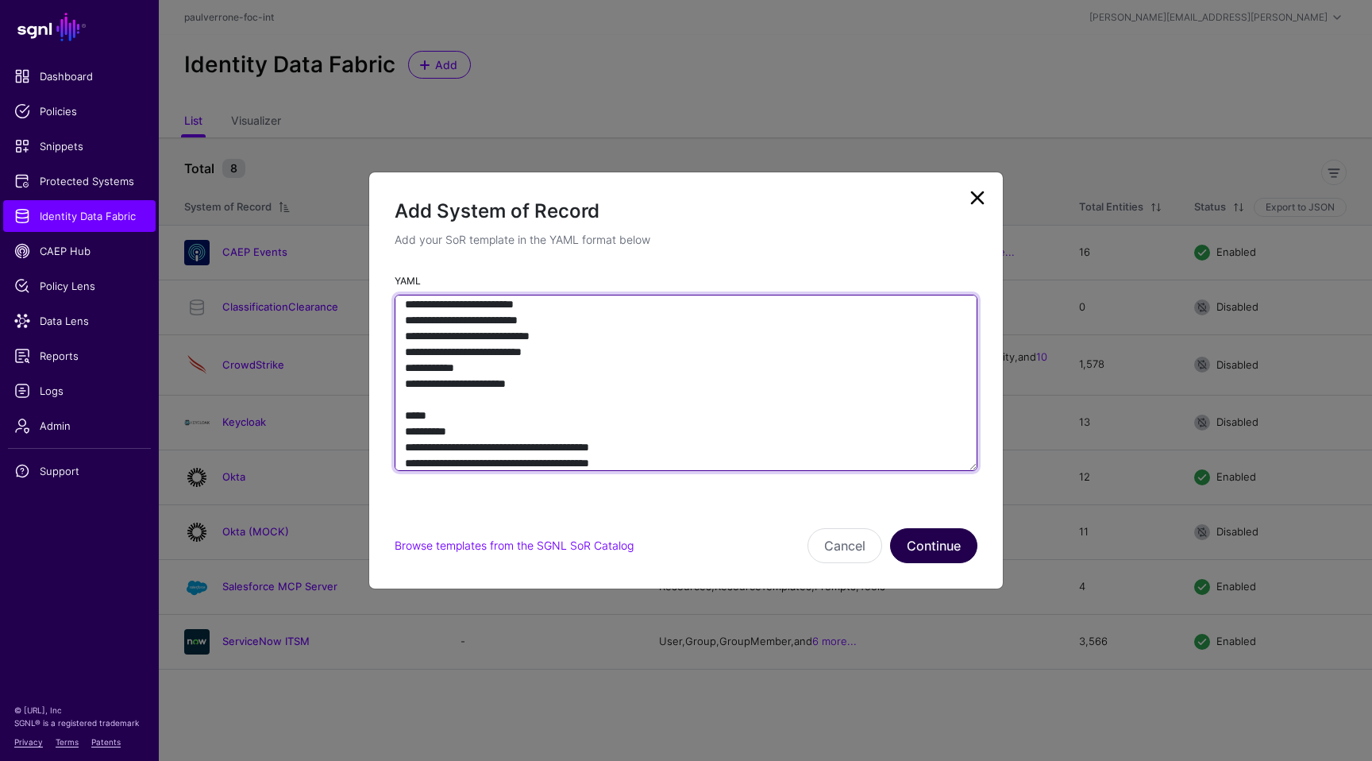
type textarea "**********"
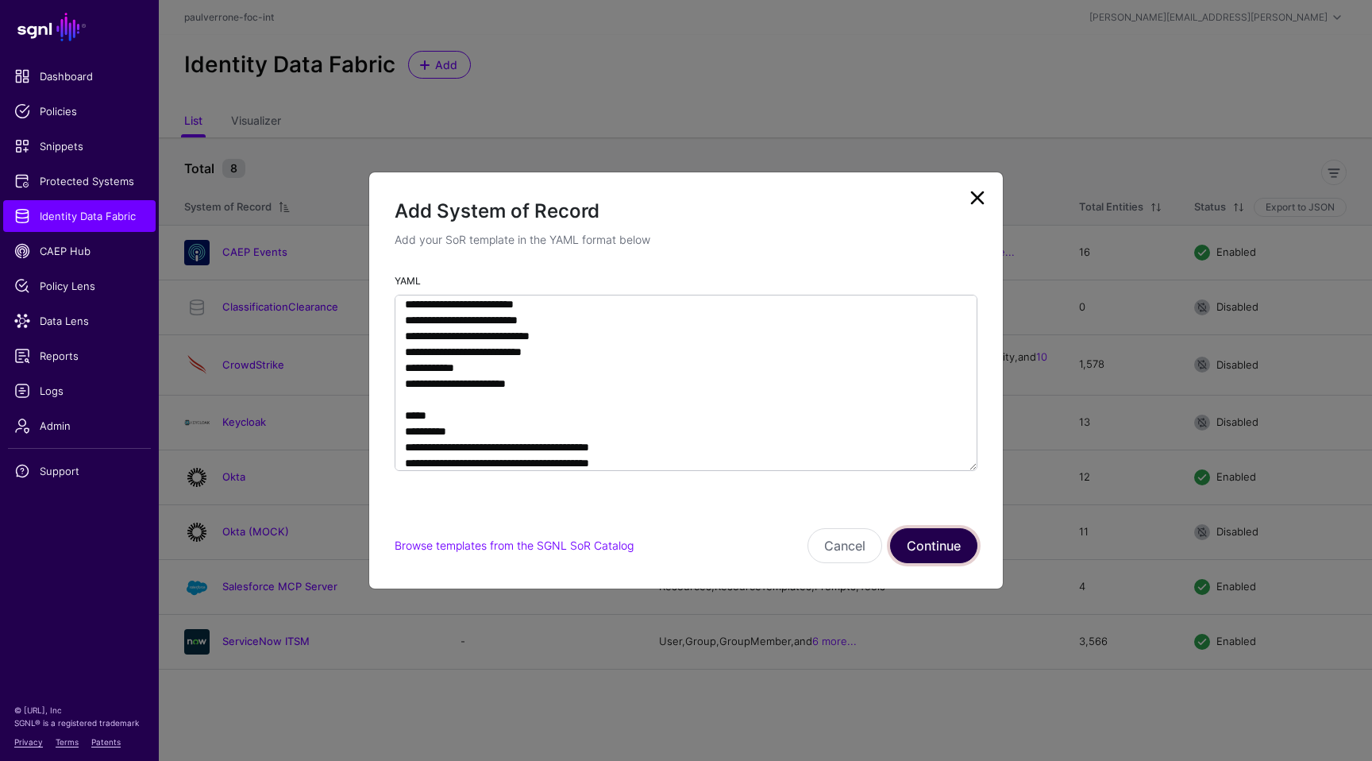
click at [930, 542] on button "Continue" at bounding box center [933, 545] width 87 height 35
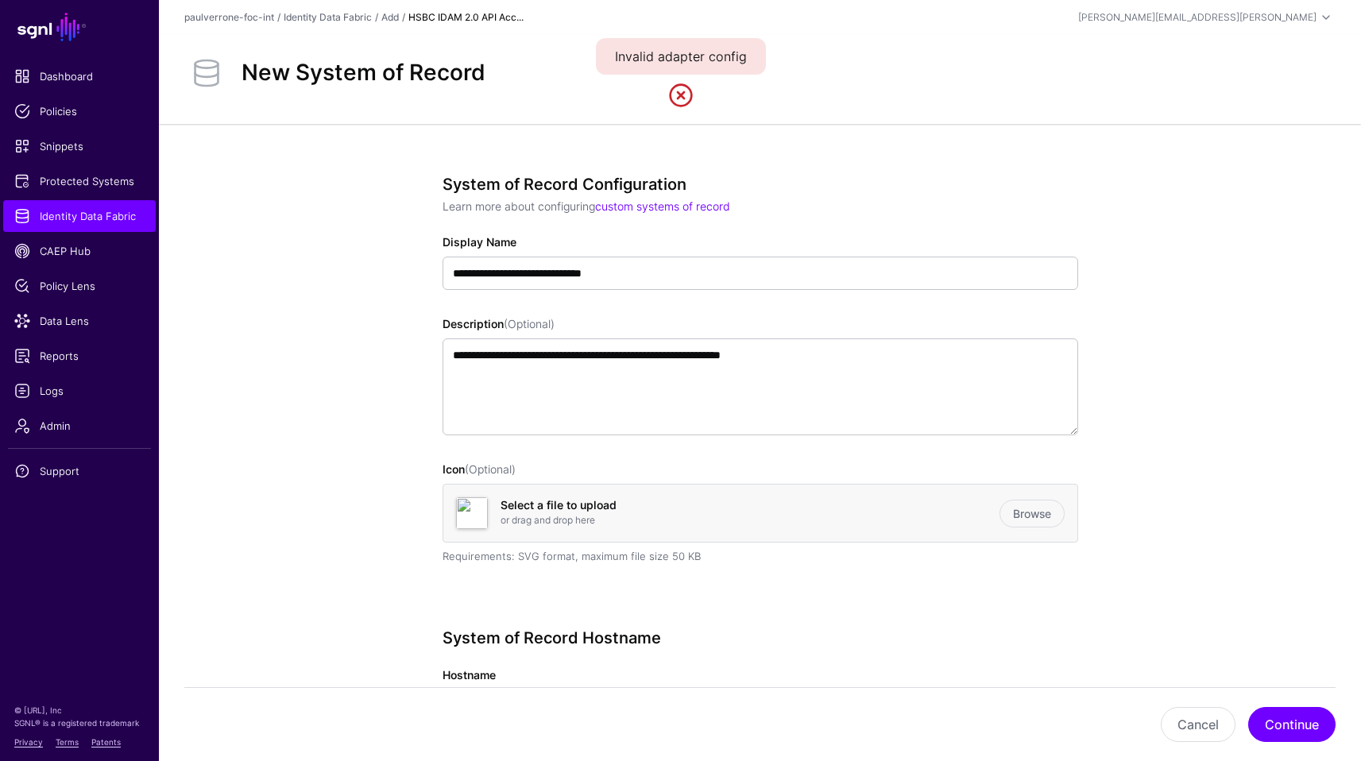
click at [646, 79] on div "New System of Record" at bounding box center [760, 73] width 1164 height 44
click at [1359, 278] on app-datasources-details-form "**********" at bounding box center [760, 587] width 1202 height 926
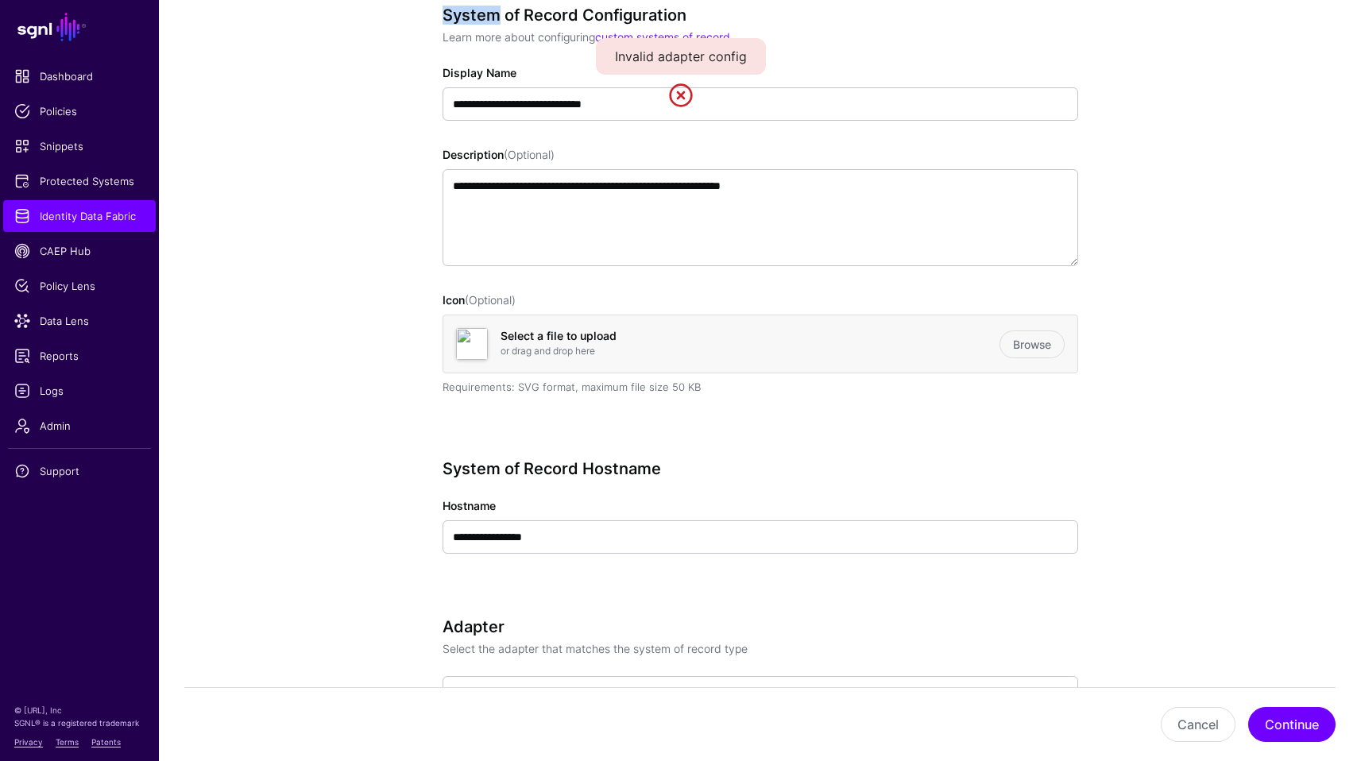
scroll to position [143, 0]
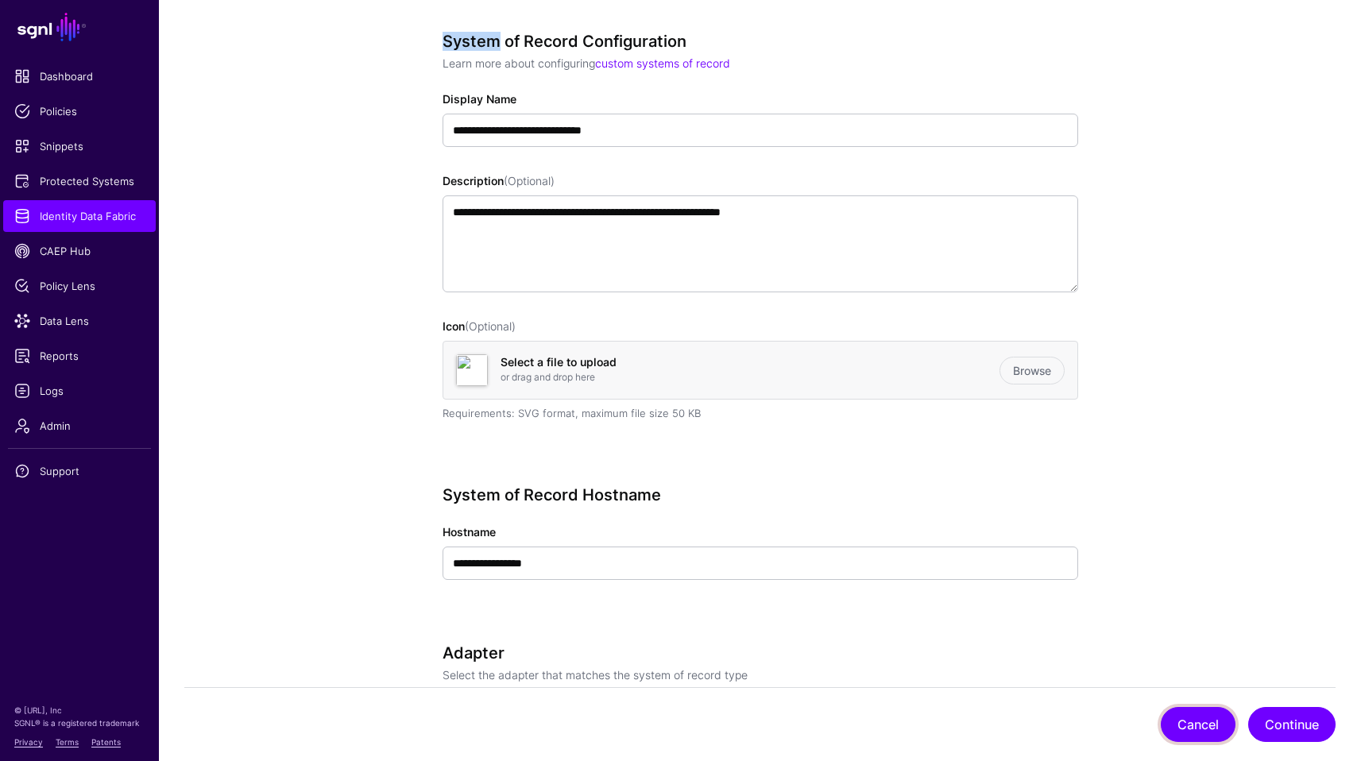
click at [1202, 718] on button "Cancel" at bounding box center [1197, 724] width 75 height 35
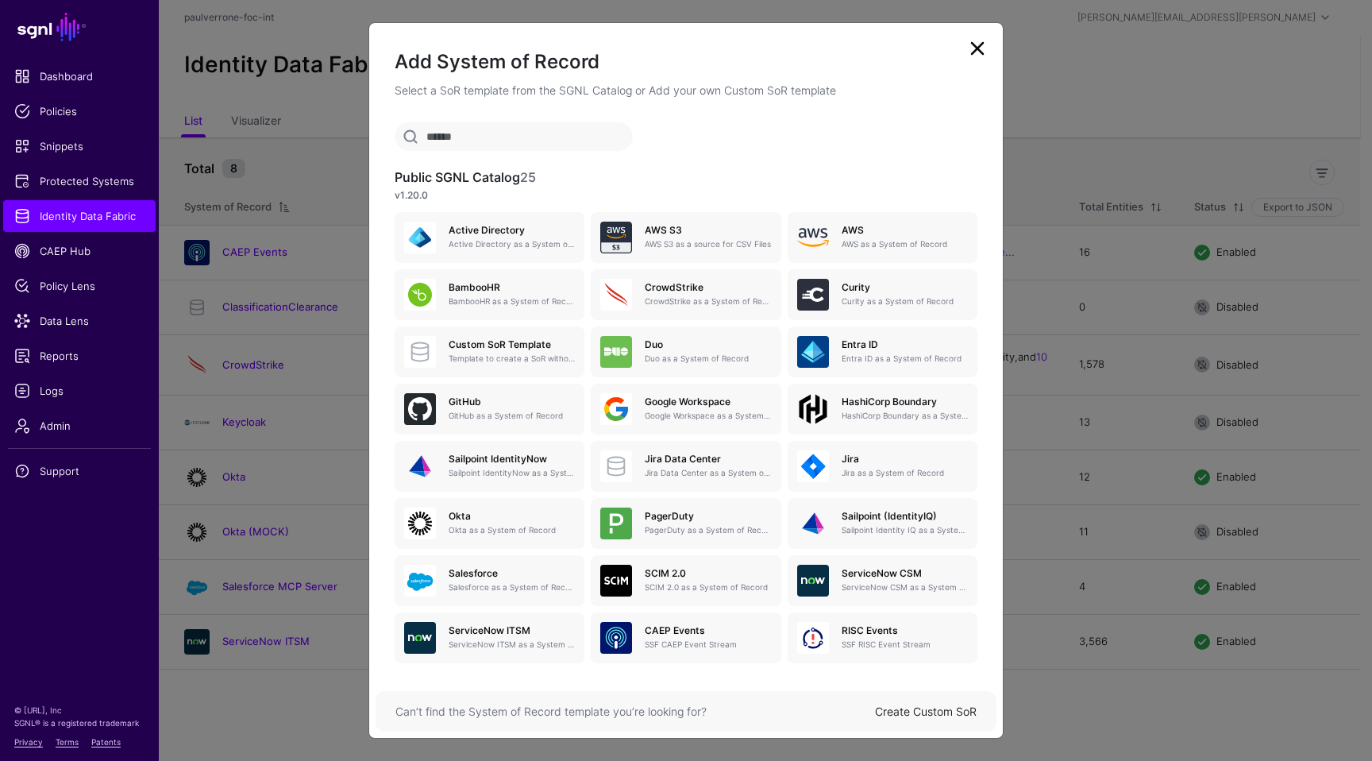
click at [925, 704] on link "Create Custom SoR" at bounding box center [926, 711] width 102 height 14
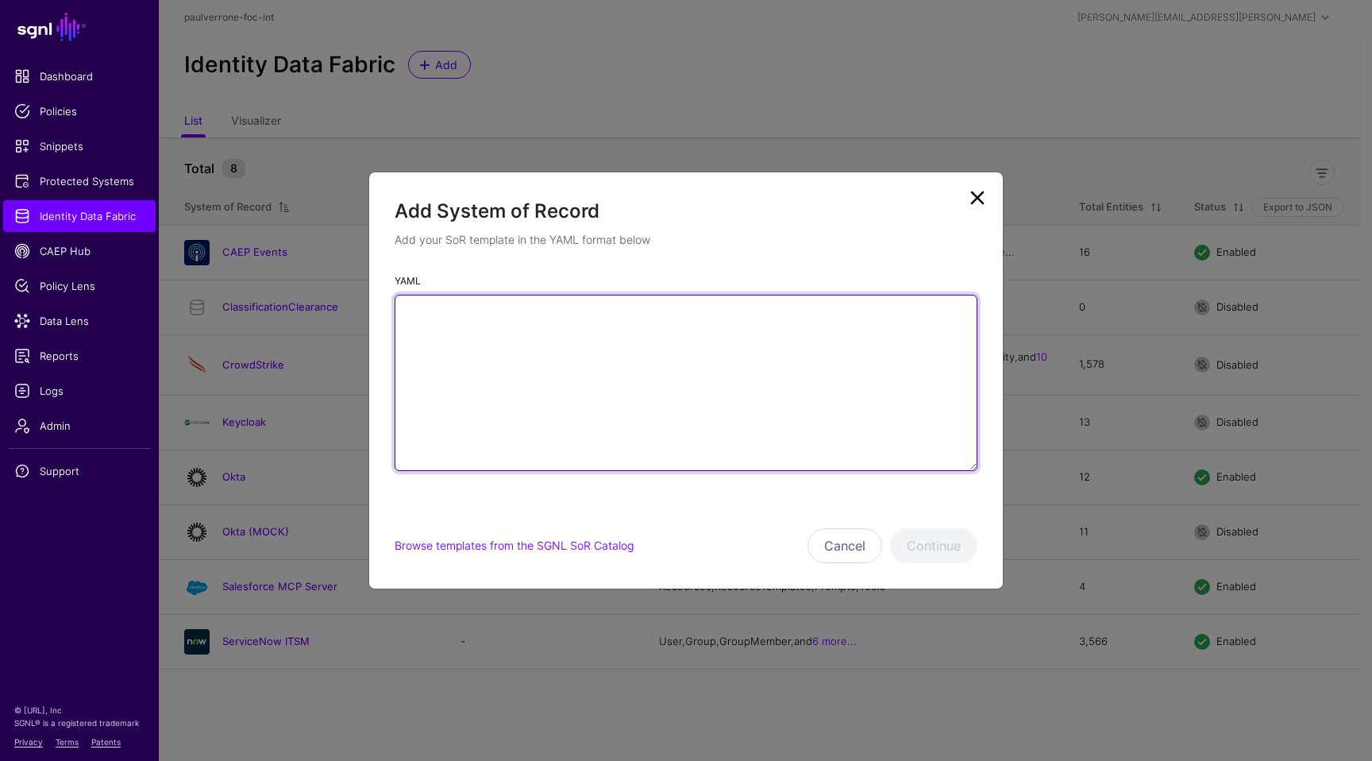
click at [728, 444] on textarea "YAML" at bounding box center [686, 383] width 583 height 176
paste textarea "**********"
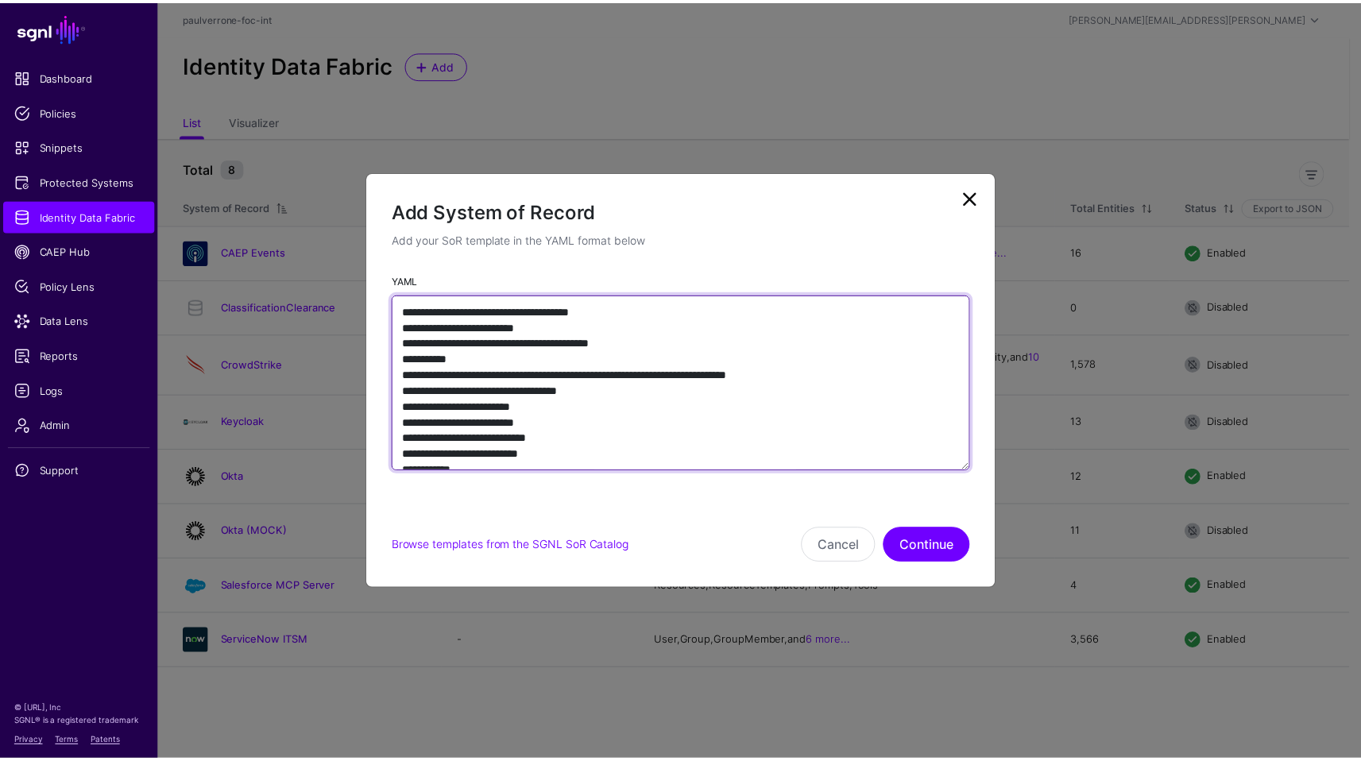
scroll to position [245, 0]
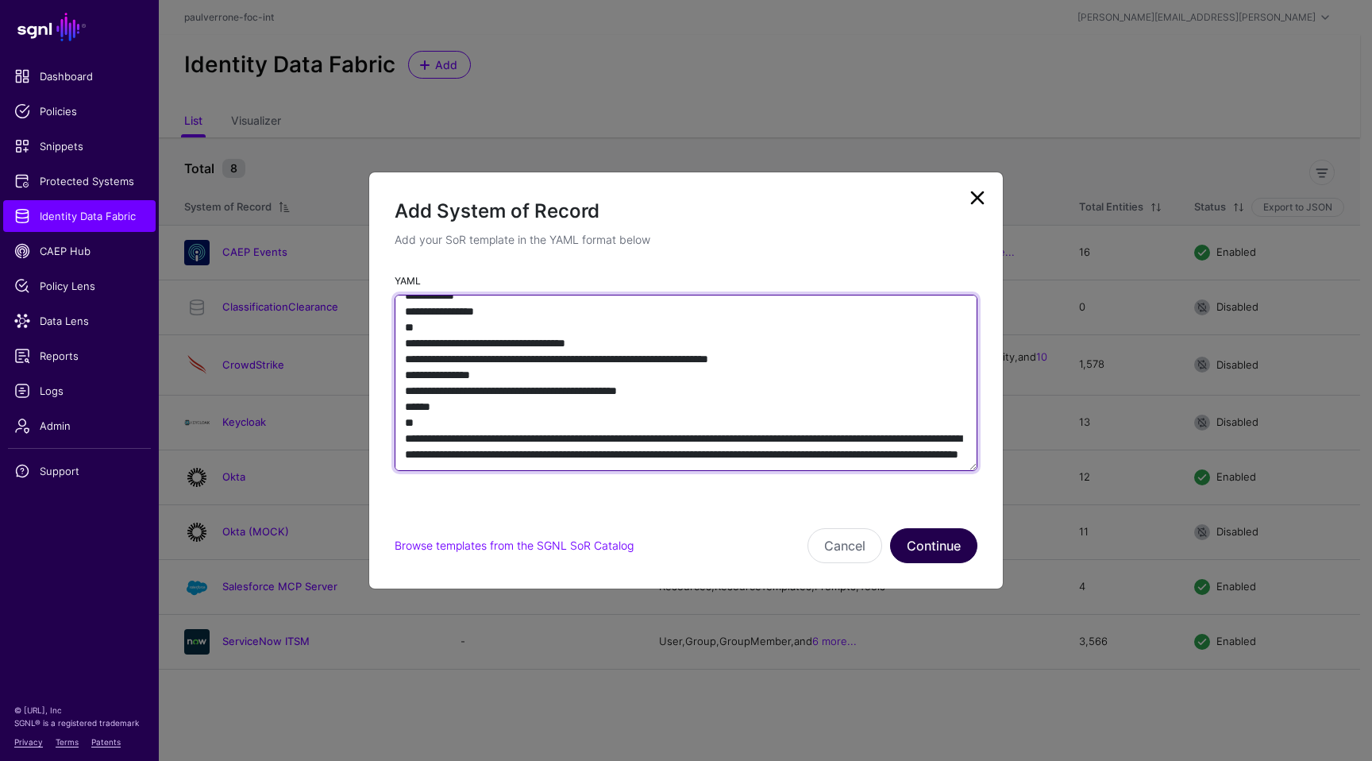
type textarea "**********"
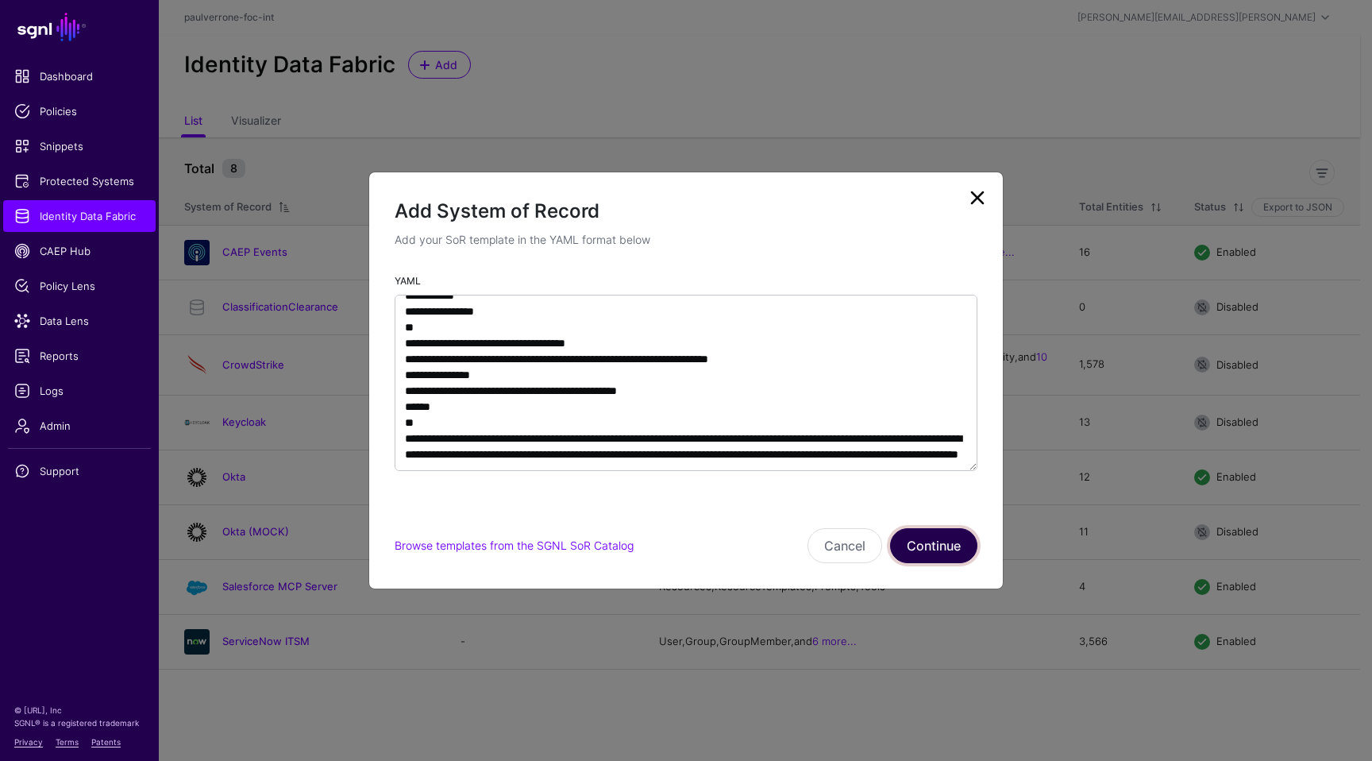
click at [914, 532] on button "Continue" at bounding box center [933, 545] width 87 height 35
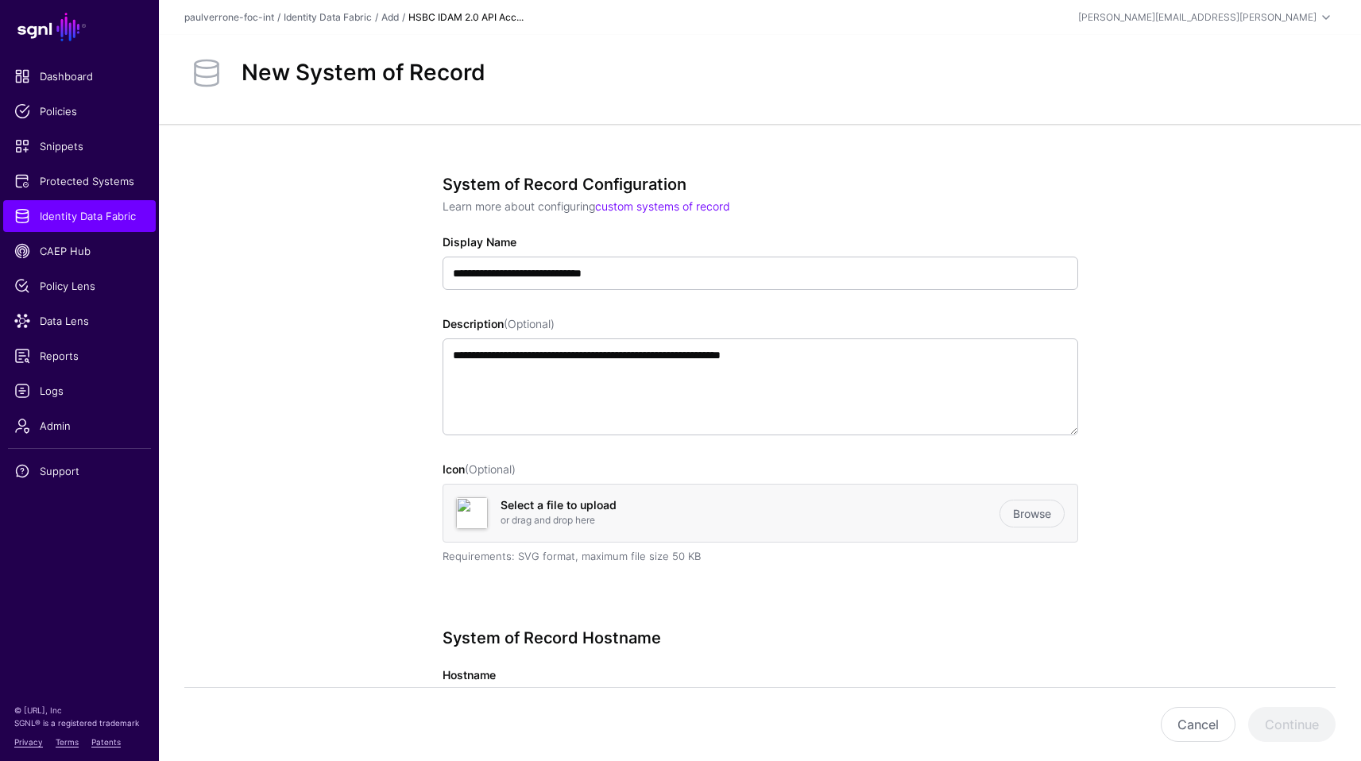
scroll to position [288, 0]
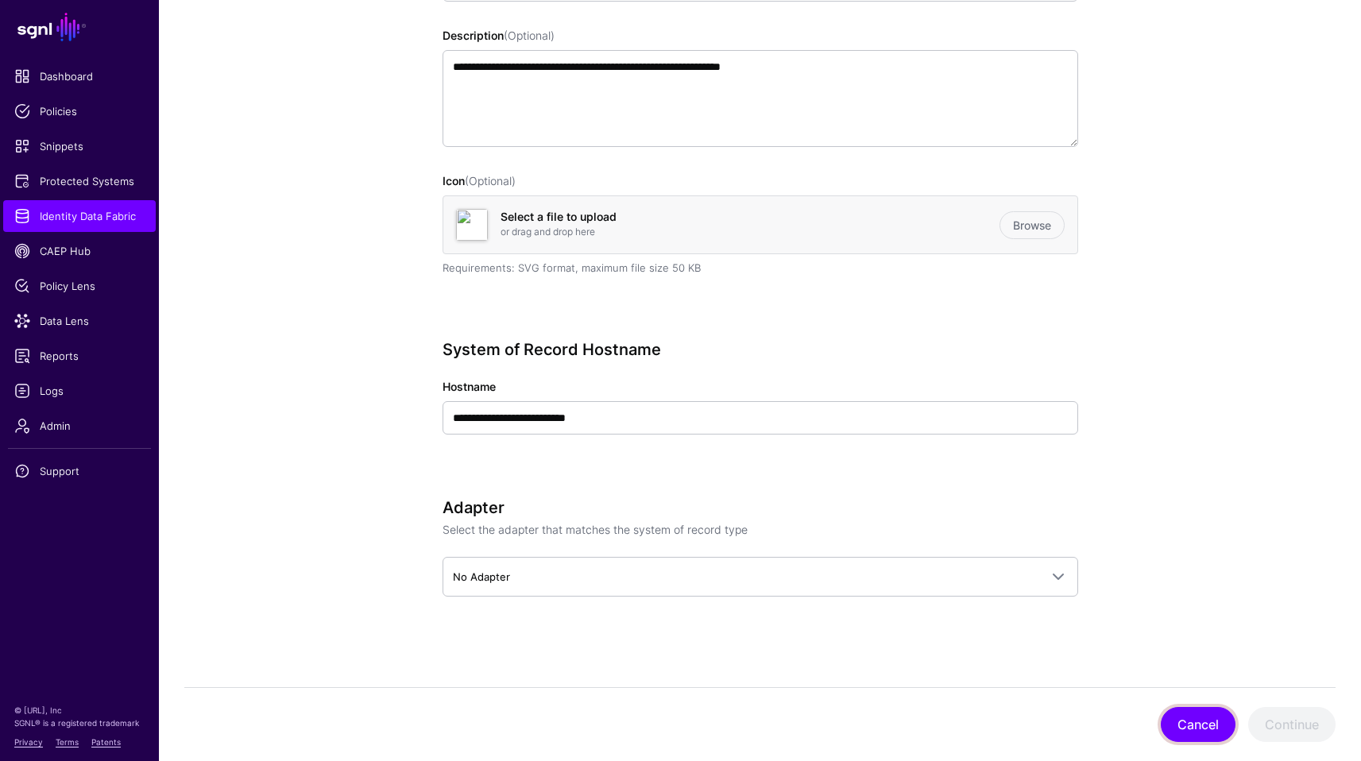
click at [1193, 724] on button "Cancel" at bounding box center [1197, 724] width 75 height 35
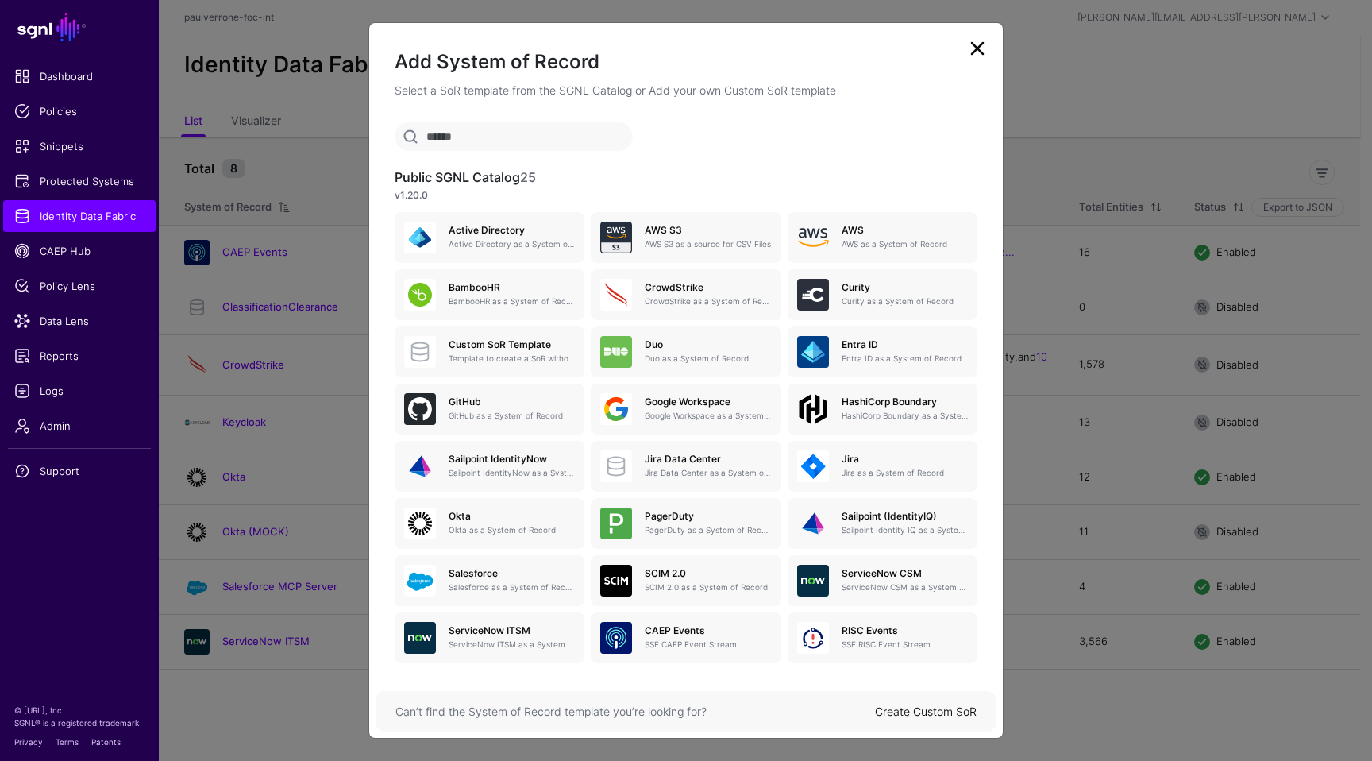
click at [951, 712] on link "Create Custom SoR" at bounding box center [926, 711] width 102 height 14
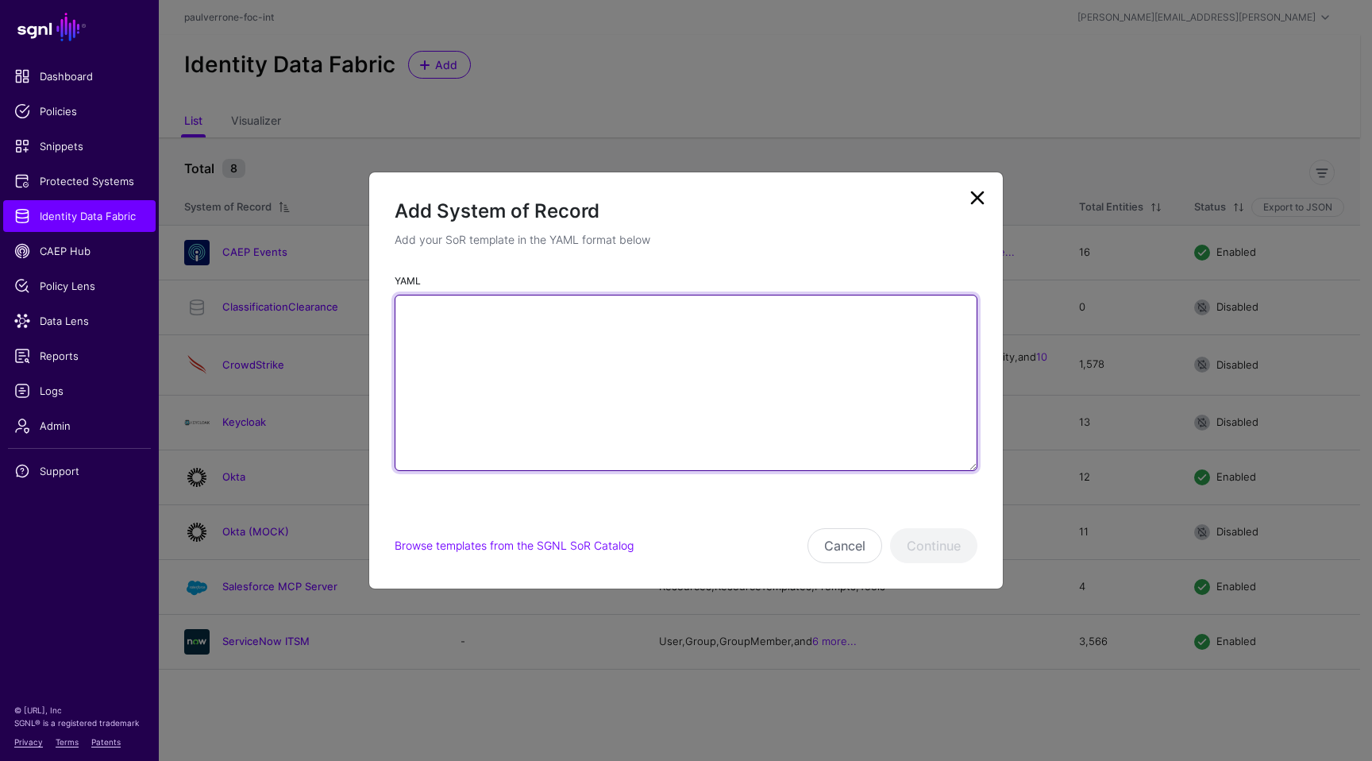
click at [637, 417] on textarea "YAML" at bounding box center [686, 383] width 583 height 176
paste textarea "**********"
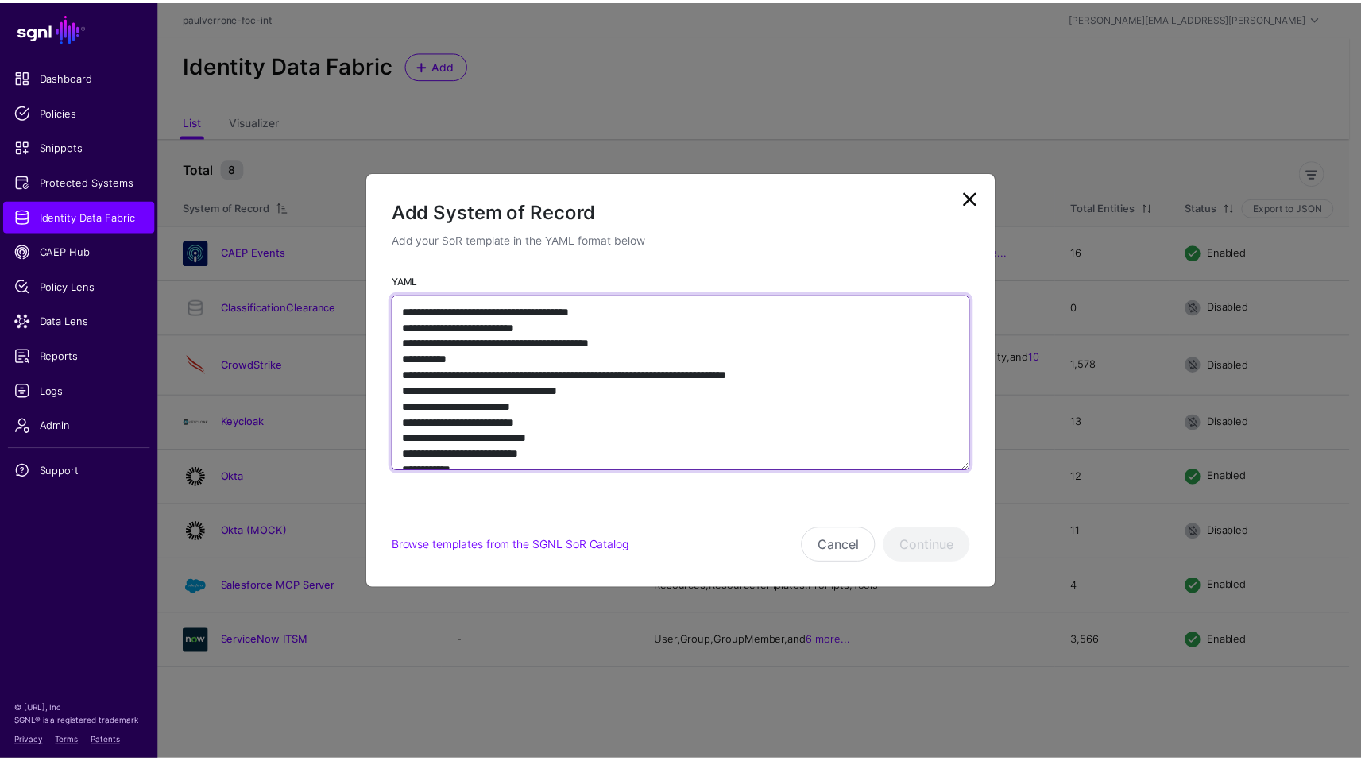
scroll to position [2962, 0]
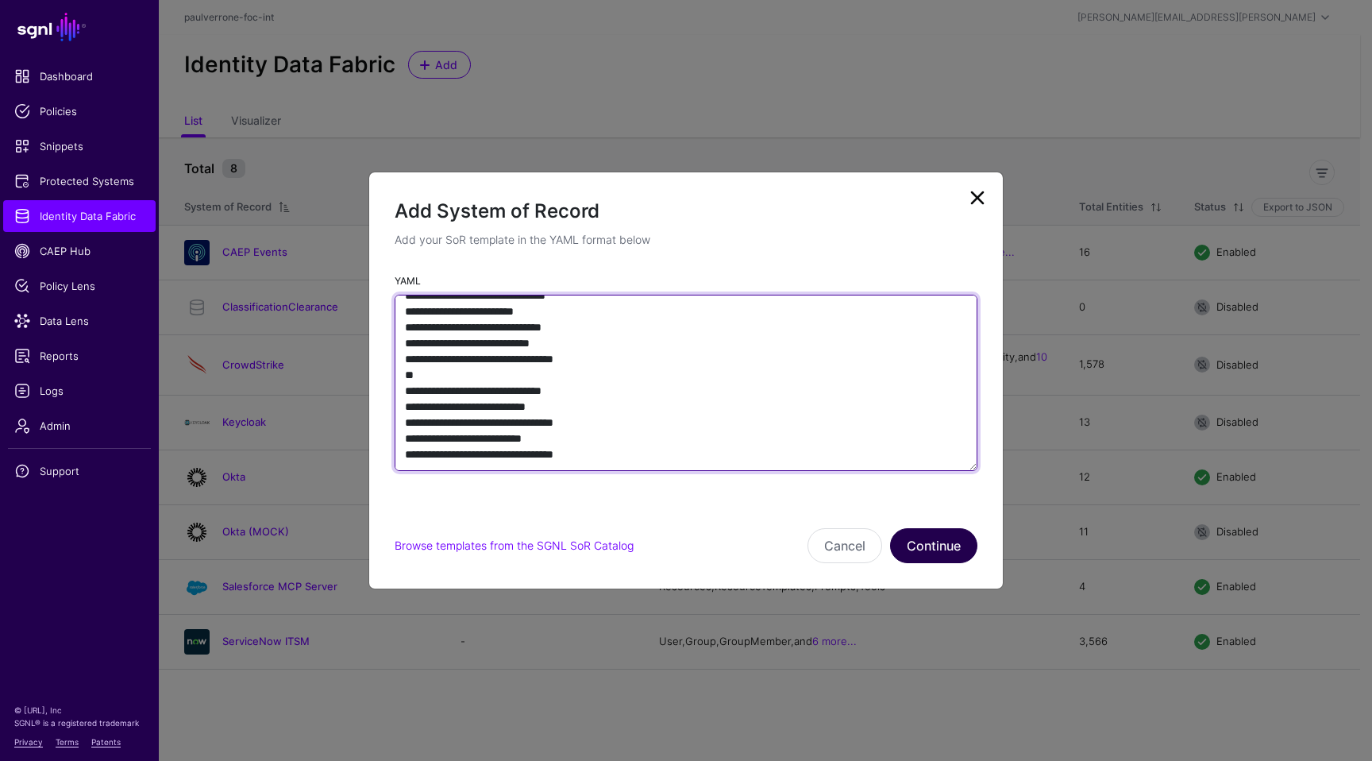
type textarea "**********"
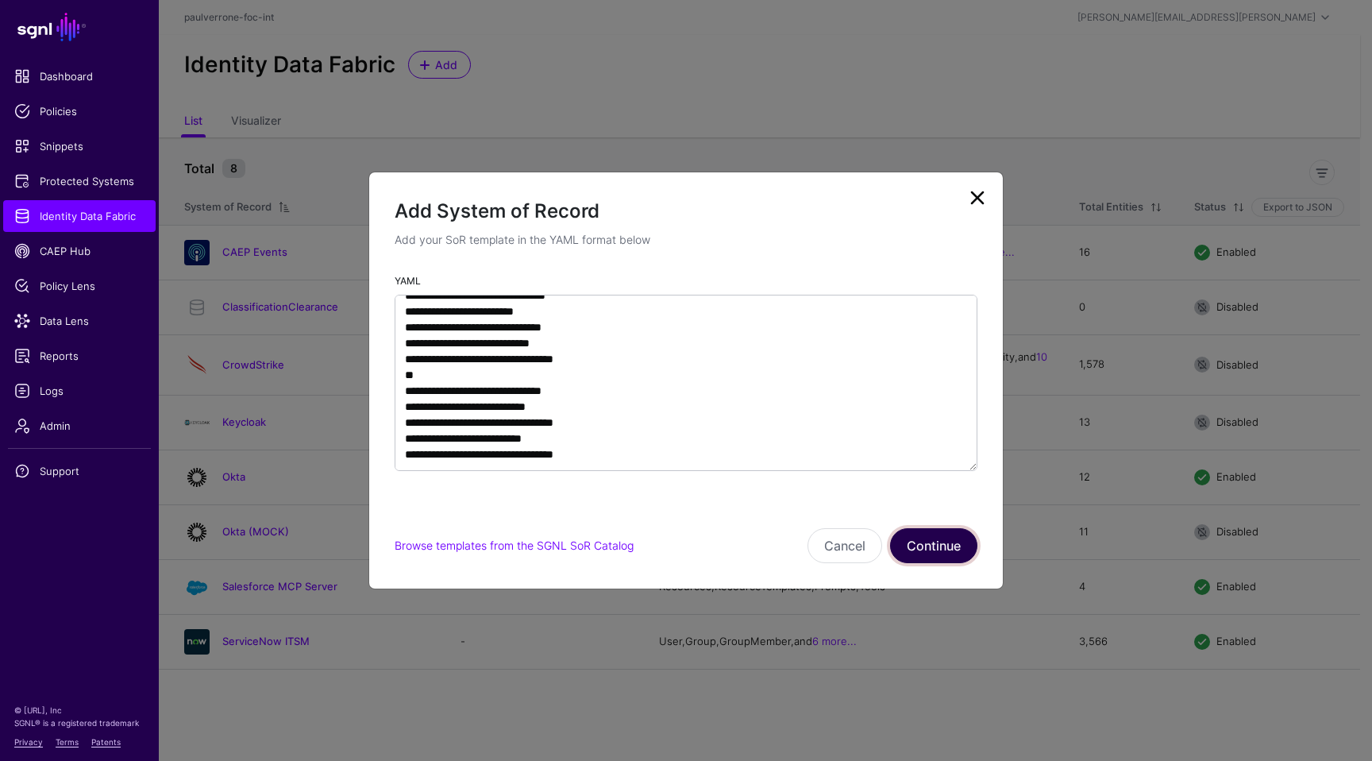
click at [911, 542] on button "Continue" at bounding box center [933, 545] width 87 height 35
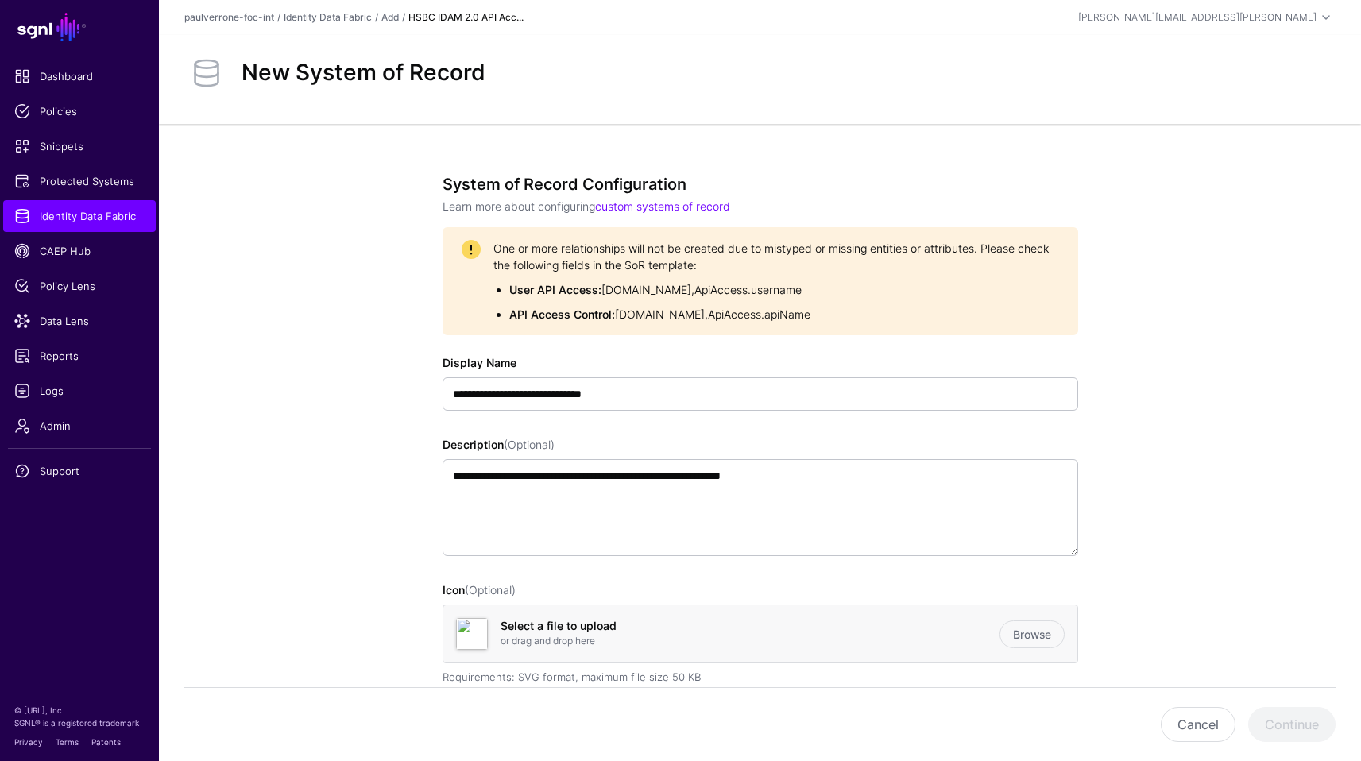
click at [924, 315] on li "API Access Control: Api.name, ApiAccess.apiName" at bounding box center [776, 314] width 534 height 17
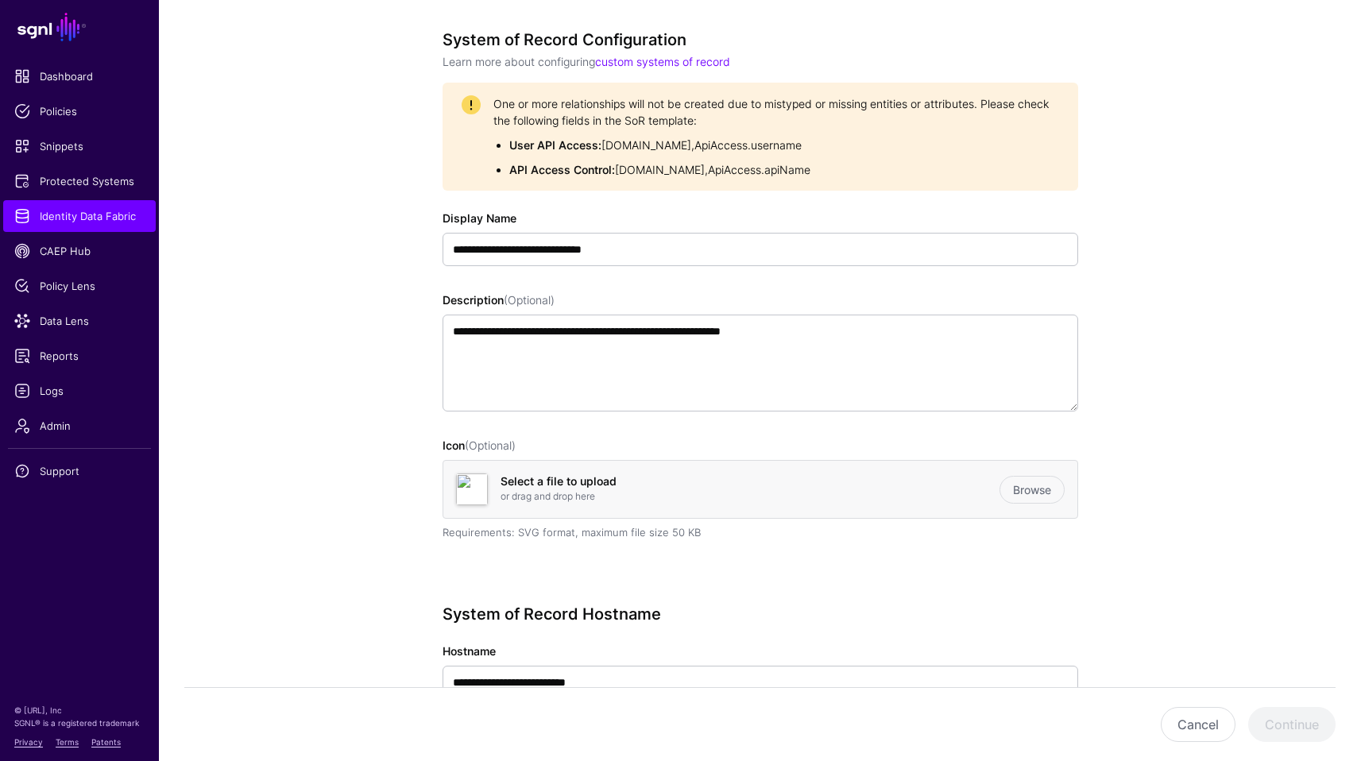
scroll to position [175, 0]
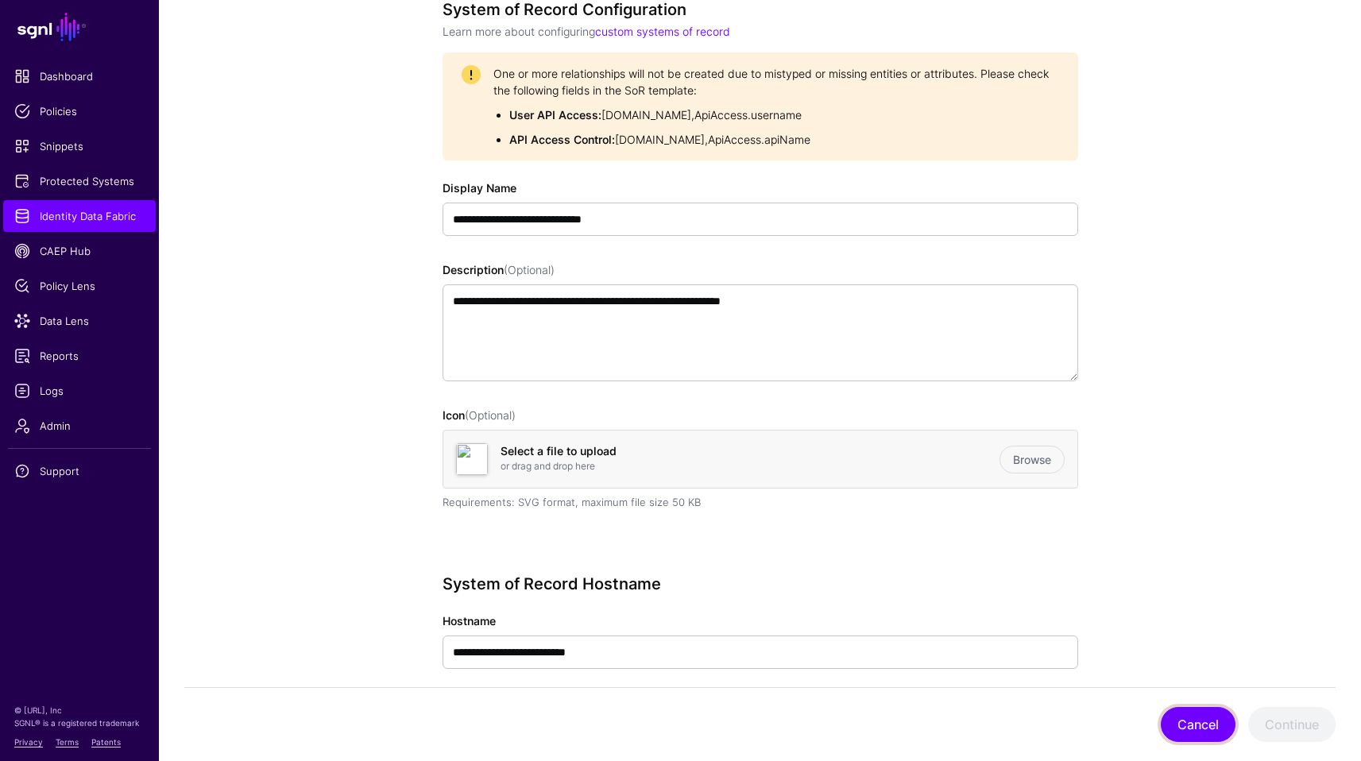
click at [1189, 727] on button "Cancel" at bounding box center [1197, 724] width 75 height 35
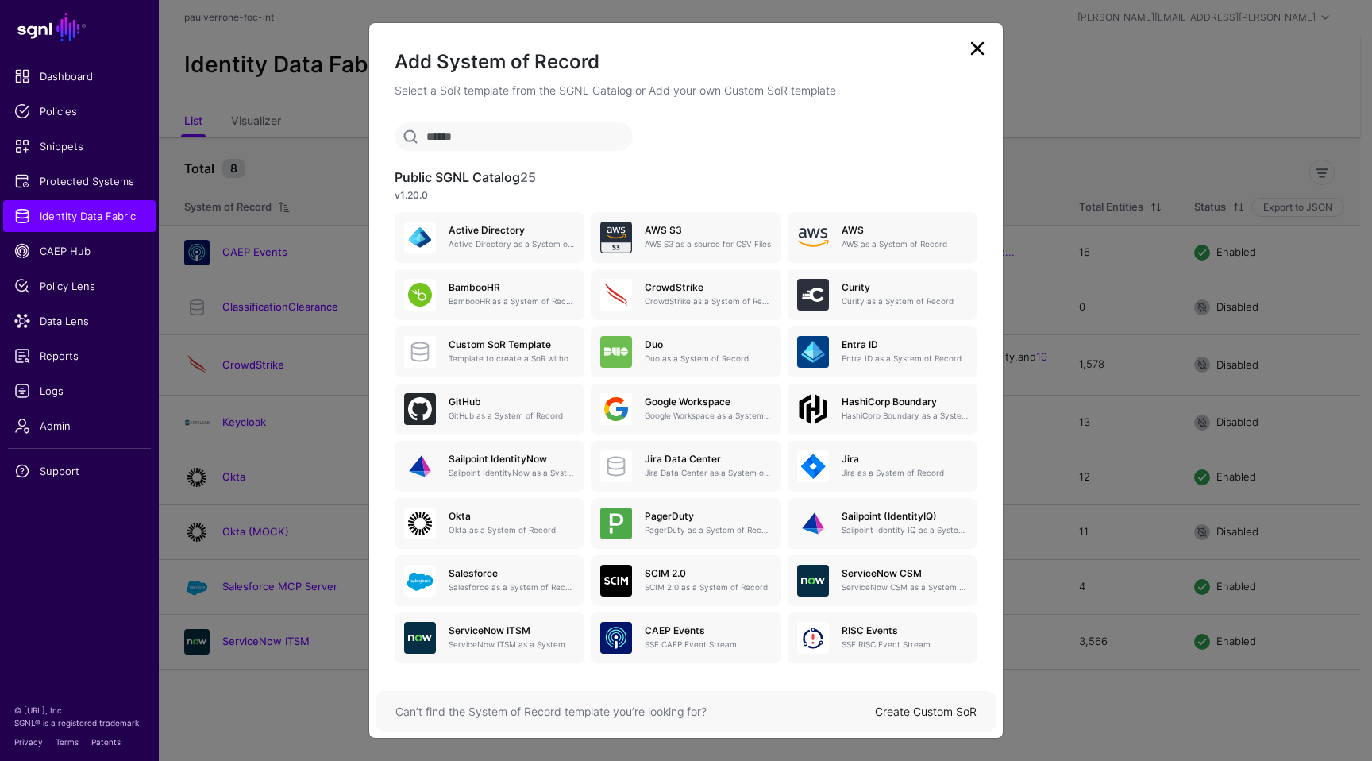
click at [906, 718] on div "Create Custom SoR" at bounding box center [926, 711] width 102 height 17
click at [907, 700] on div "Can’t find the System of Record template you’re looking for? Create Custom SoR" at bounding box center [686, 711] width 621 height 41
click at [907, 705] on link "Create Custom SoR" at bounding box center [926, 711] width 102 height 14
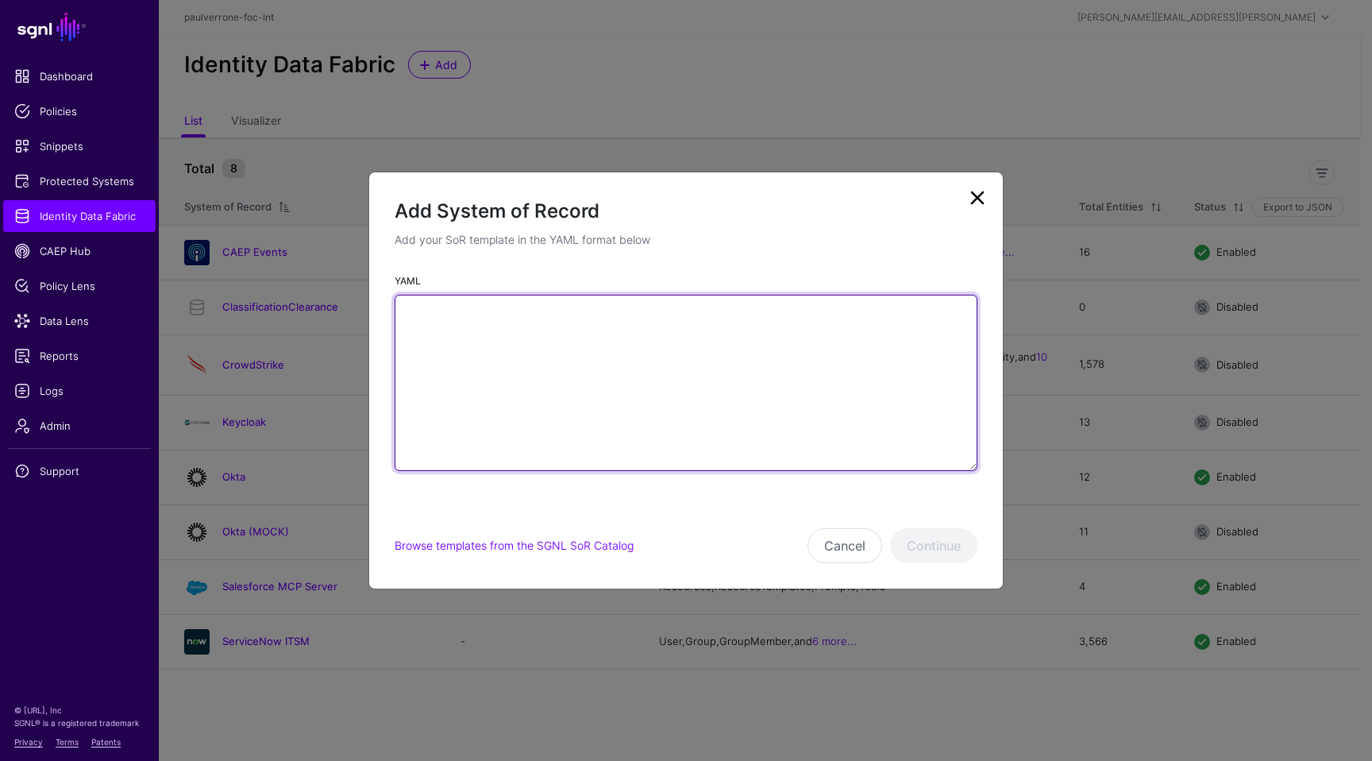
click at [678, 403] on textarea "YAML" at bounding box center [686, 383] width 583 height 176
paste textarea "**********"
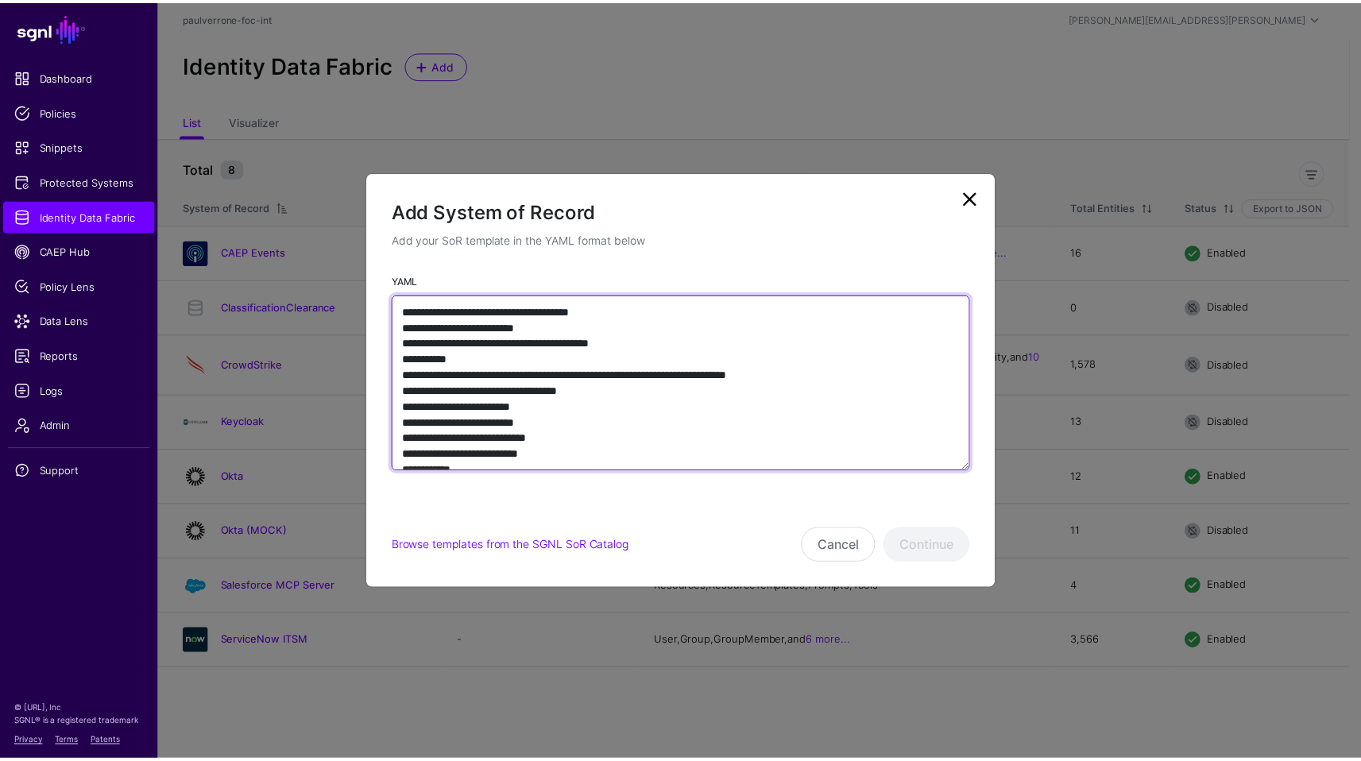
scroll to position [1437, 0]
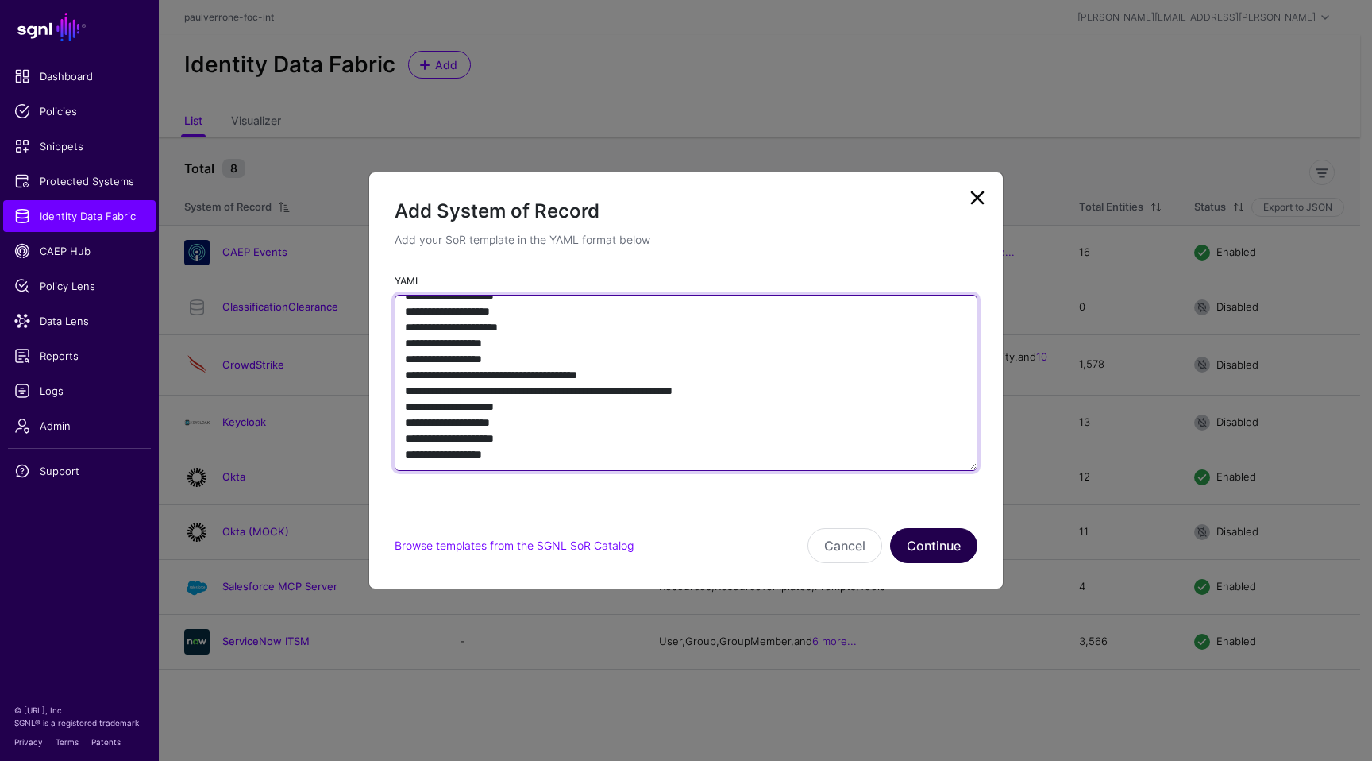
type textarea "**********"
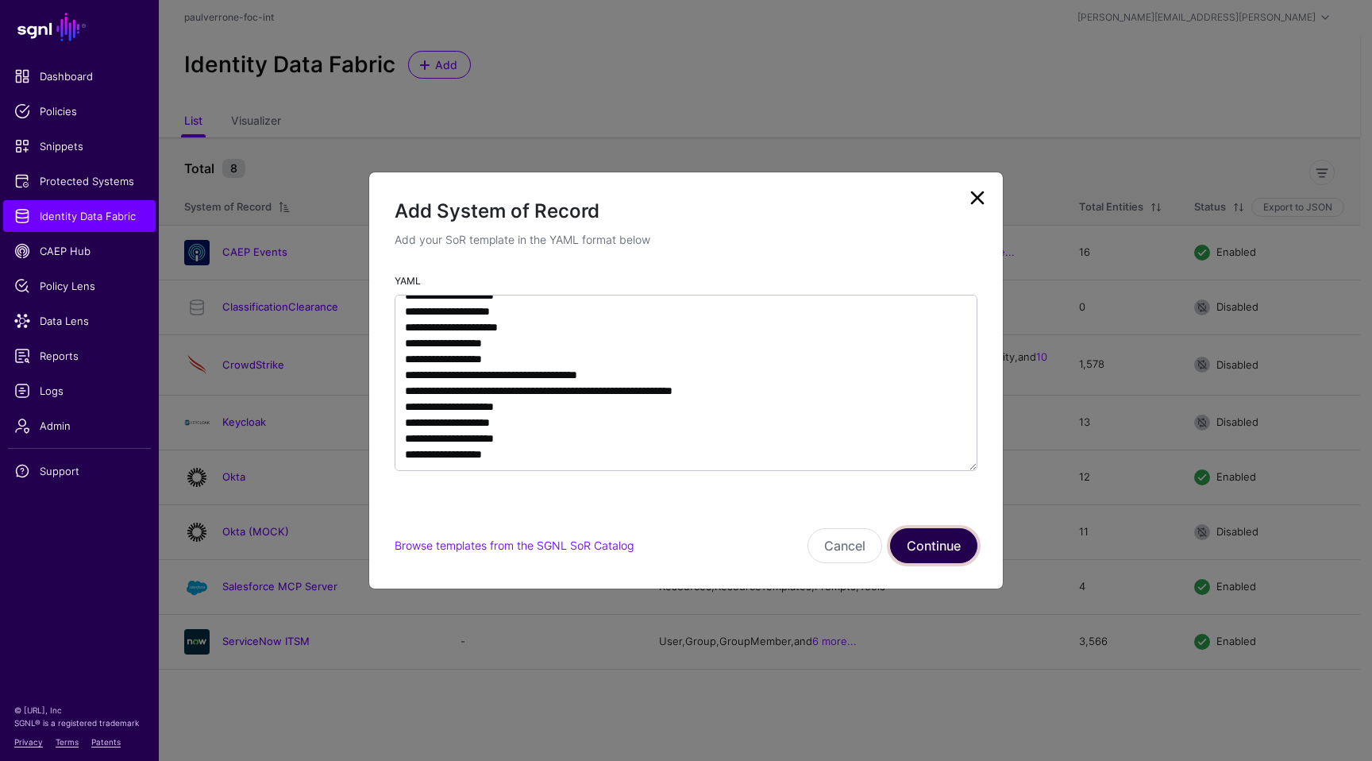
click at [938, 535] on button "Continue" at bounding box center [933, 545] width 87 height 35
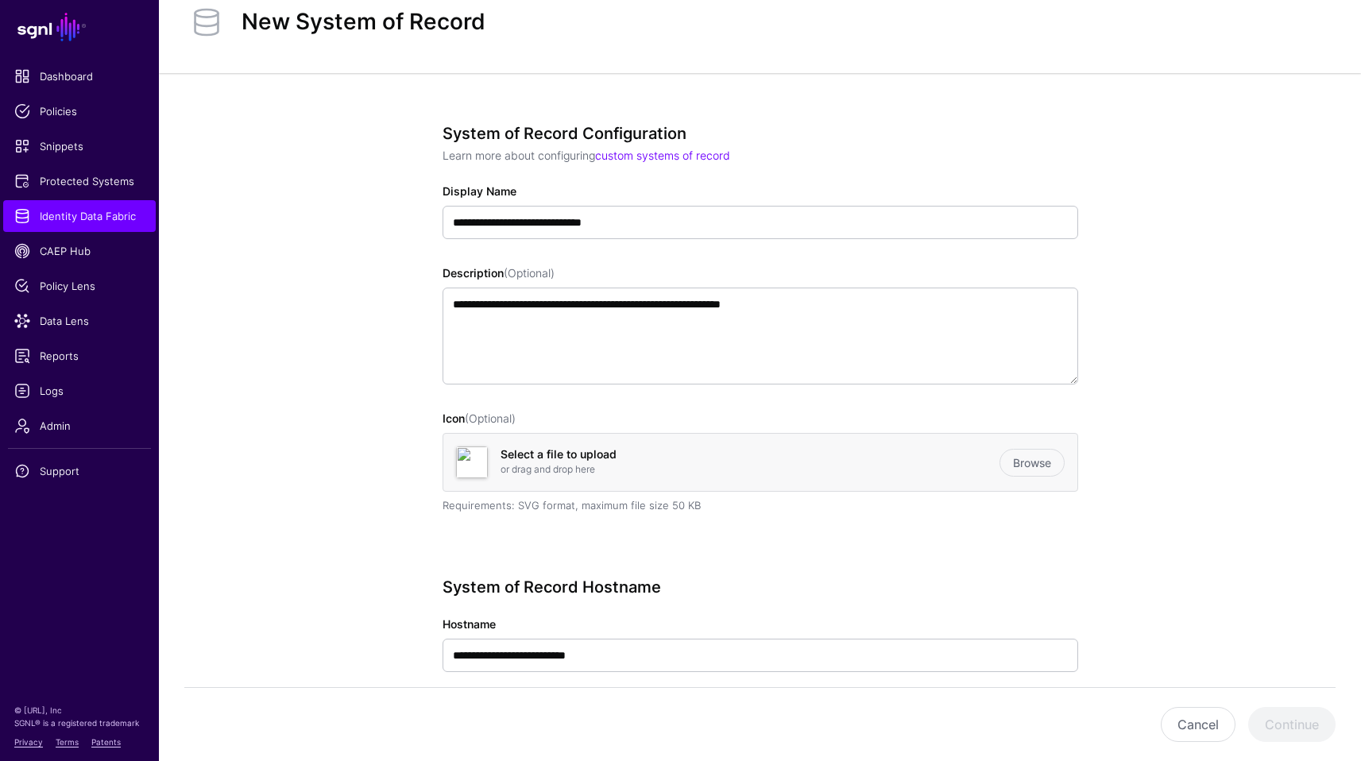
scroll to position [288, 0]
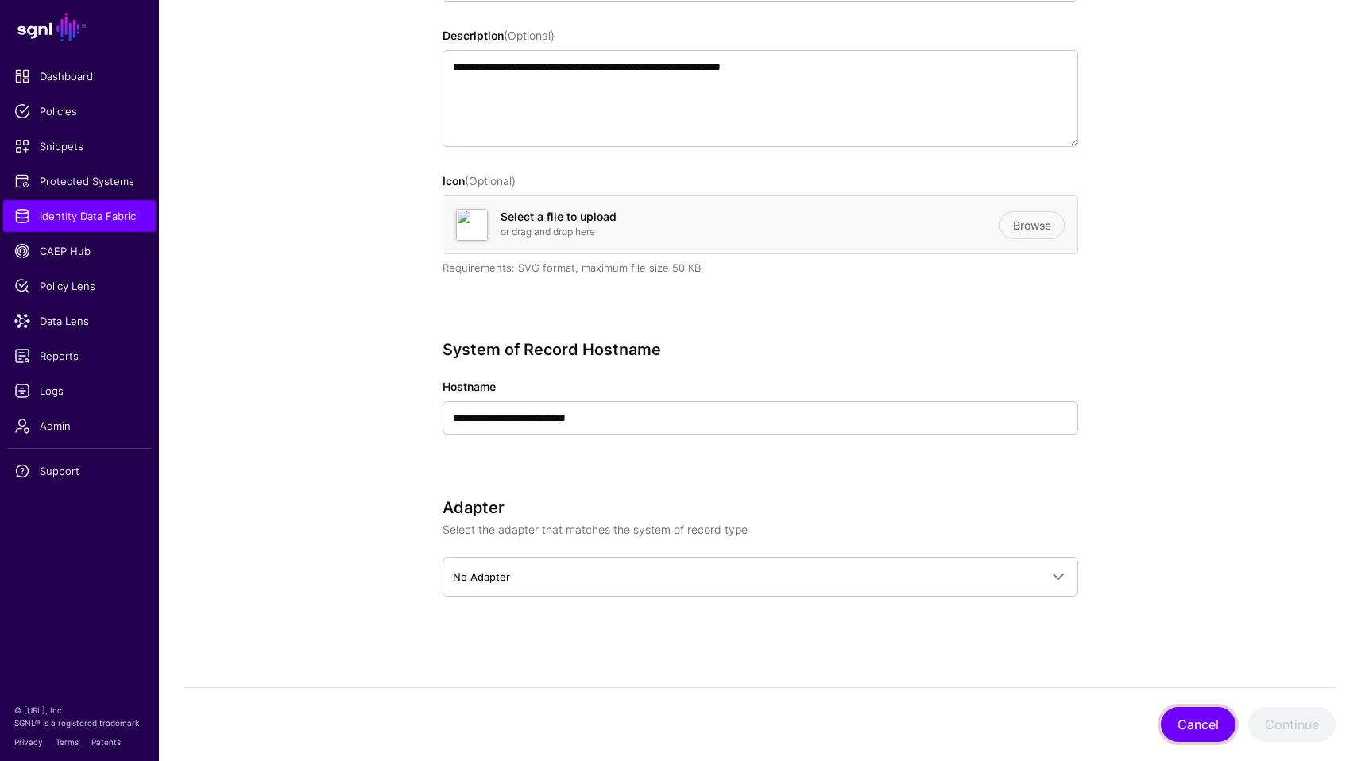
click at [1195, 731] on button "Cancel" at bounding box center [1197, 724] width 75 height 35
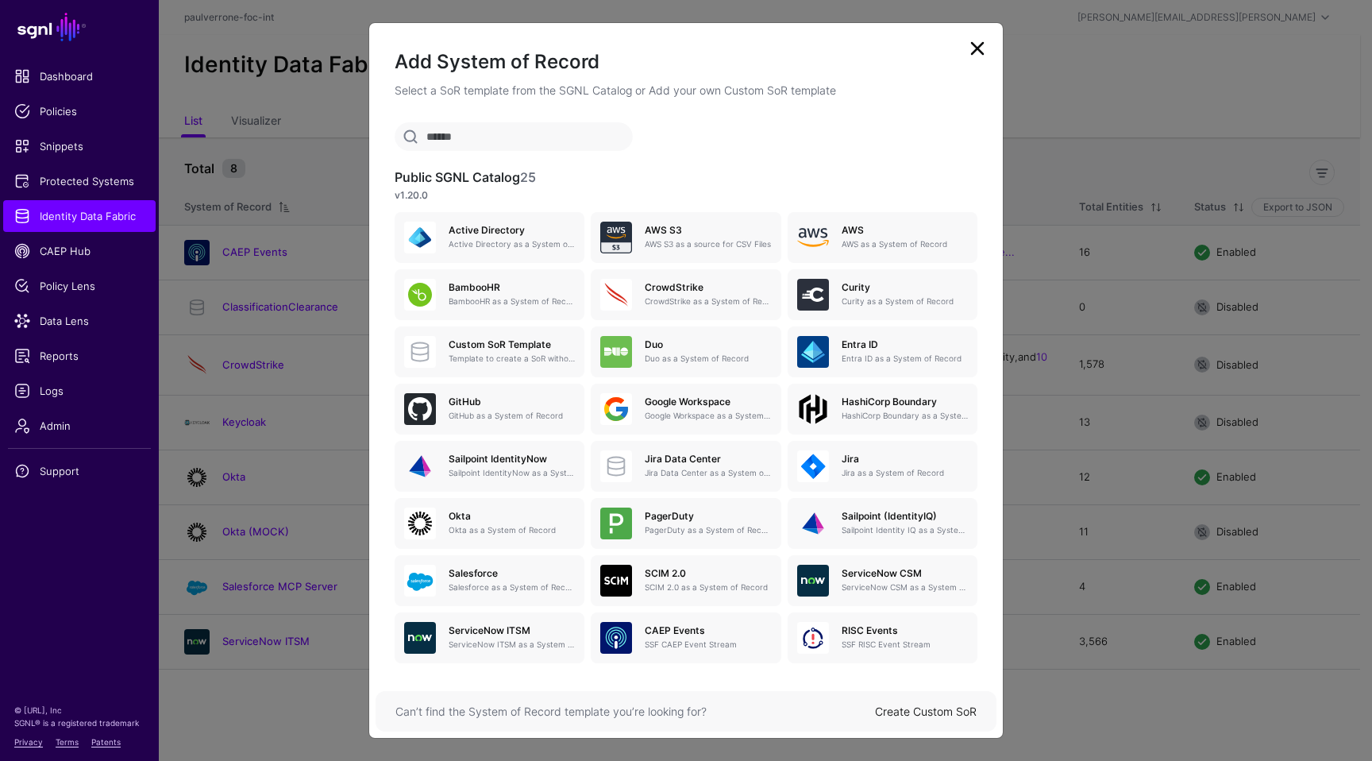
click at [909, 714] on link "Create Custom SoR" at bounding box center [926, 711] width 102 height 14
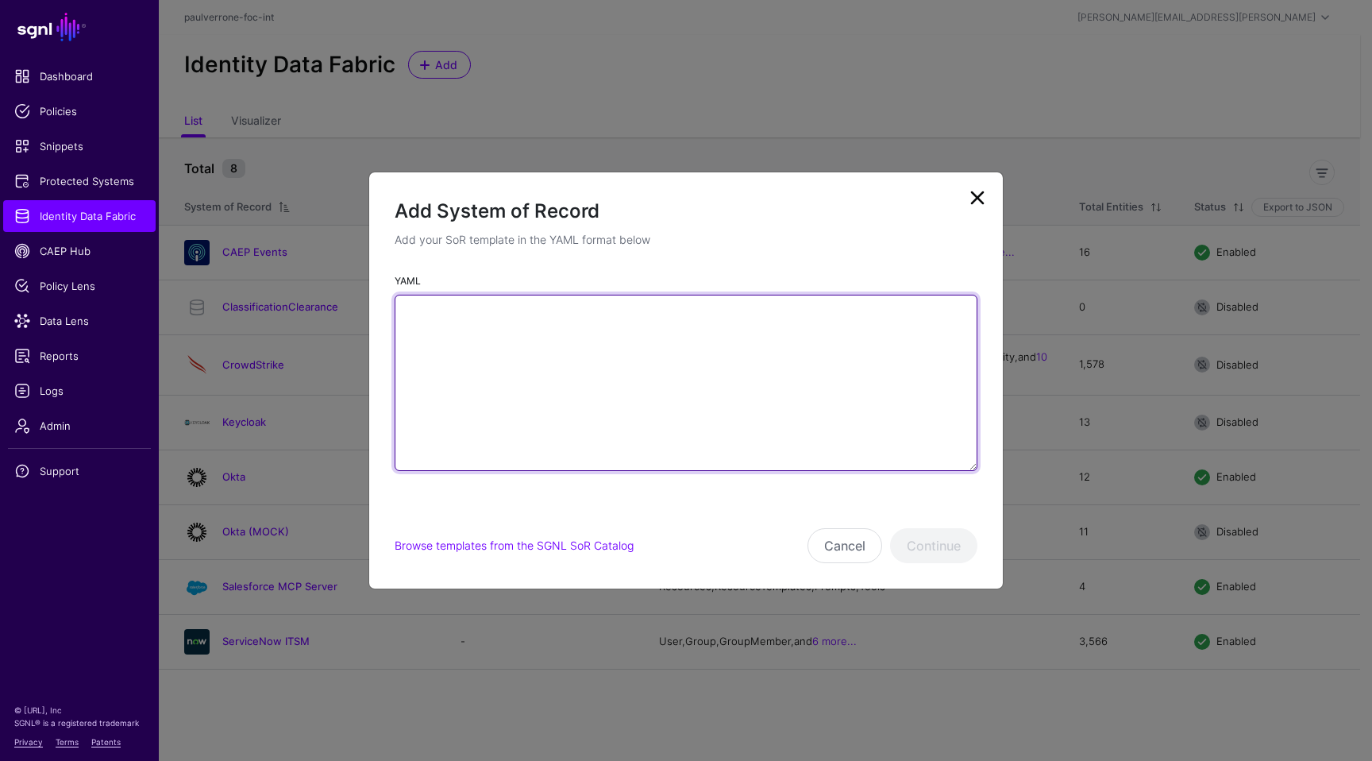
click at [670, 435] on textarea "YAML" at bounding box center [686, 383] width 583 height 176
paste textarea "**********"
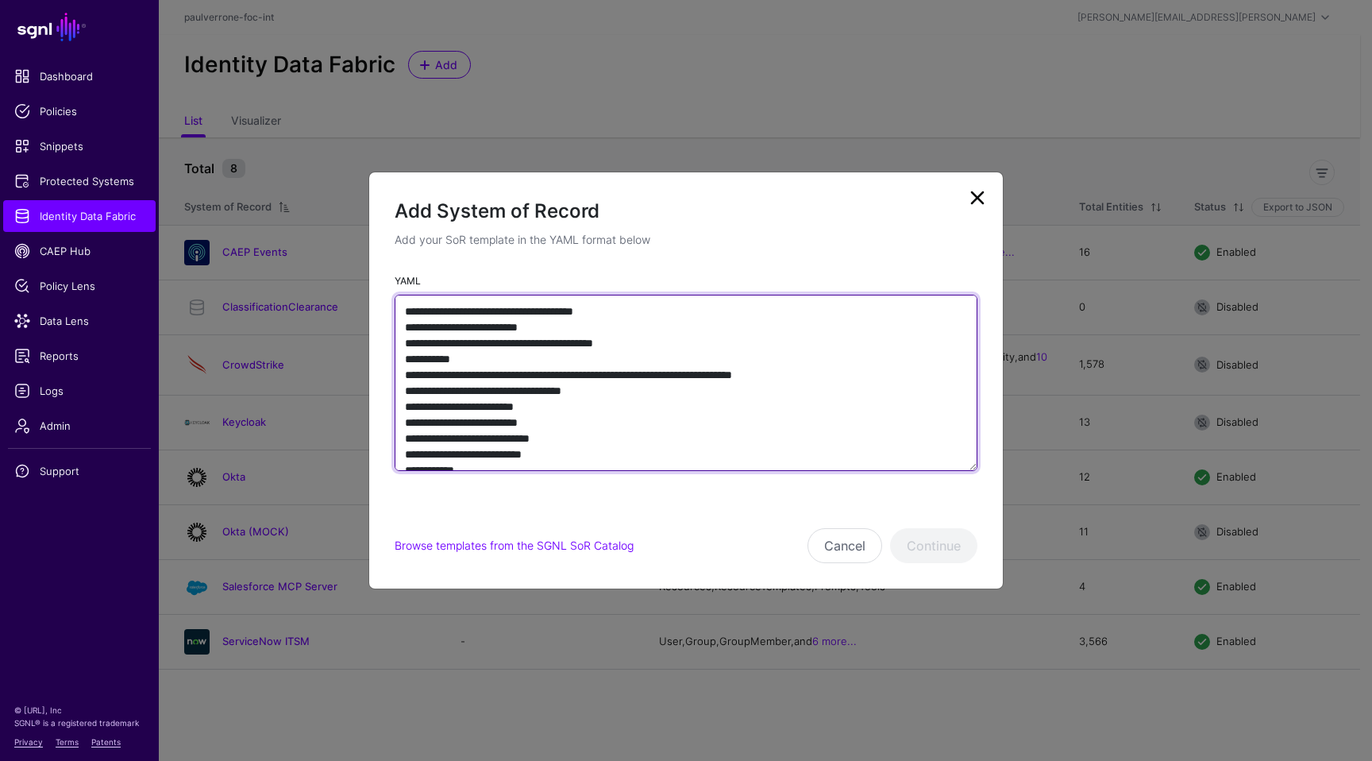
scroll to position [2088, 0]
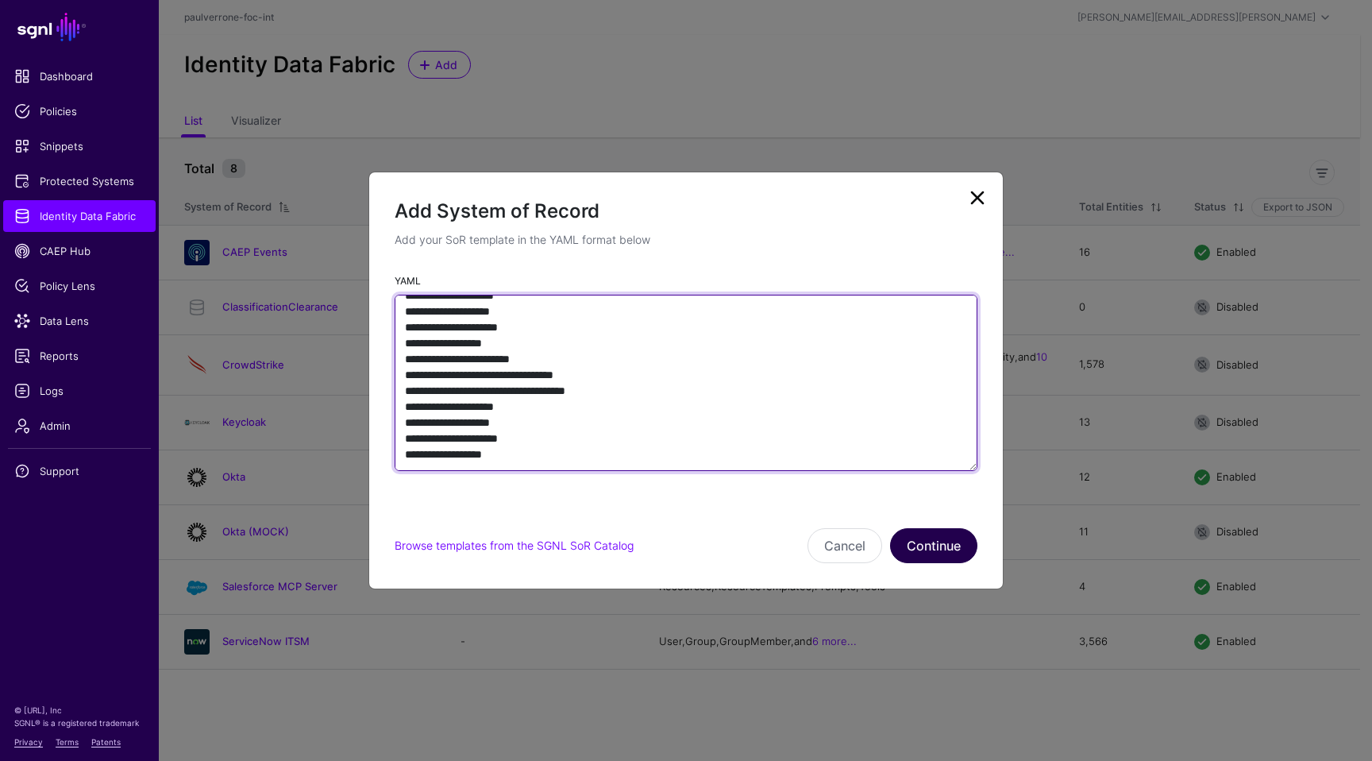
type textarea "**********"
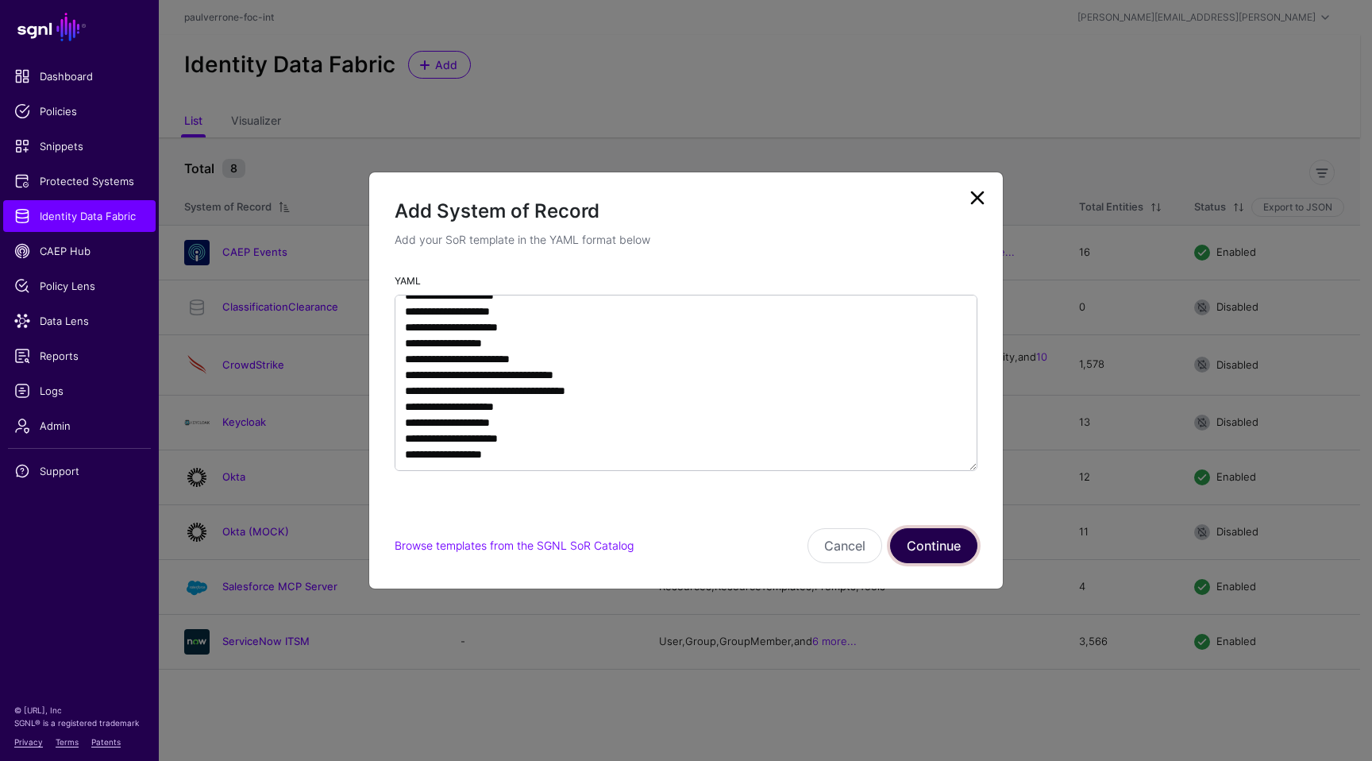
click at [912, 541] on button "Continue" at bounding box center [933, 545] width 87 height 35
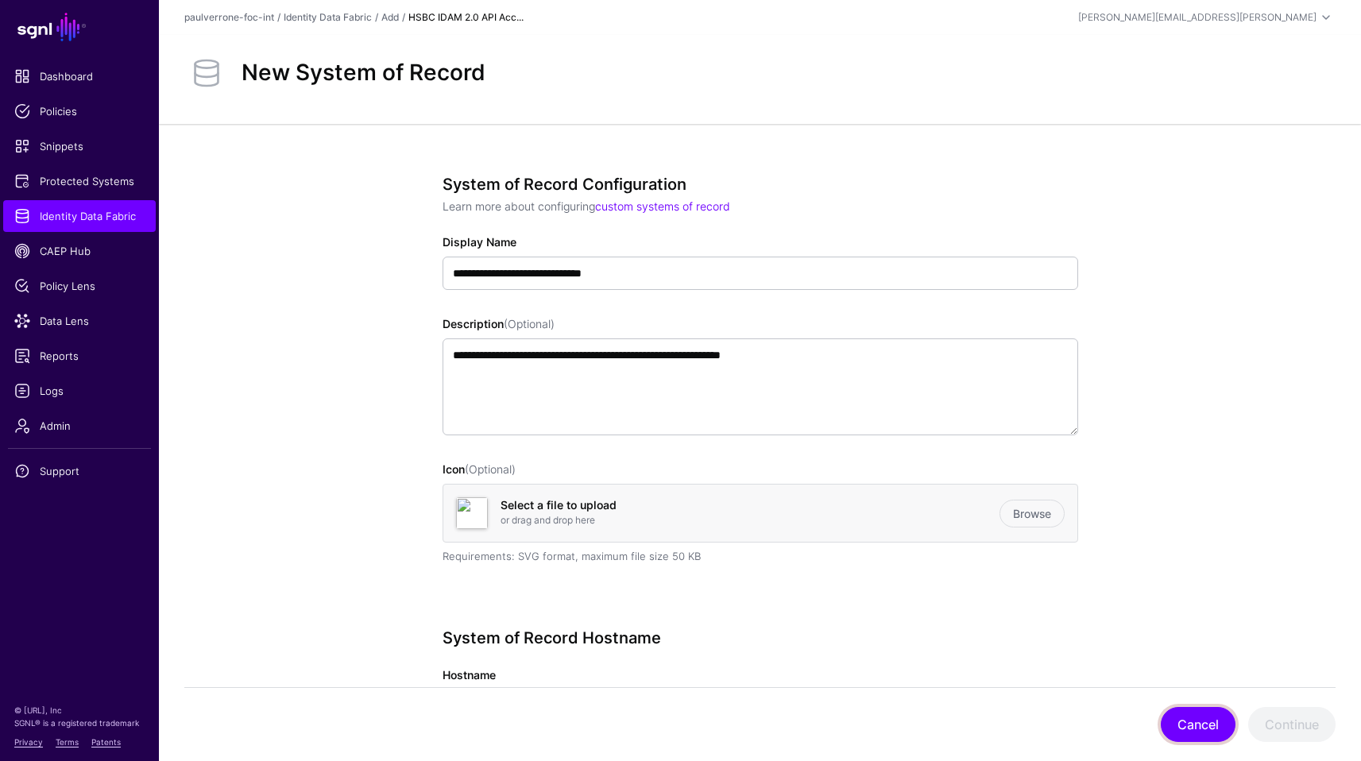
click at [1185, 732] on button "Cancel" at bounding box center [1197, 724] width 75 height 35
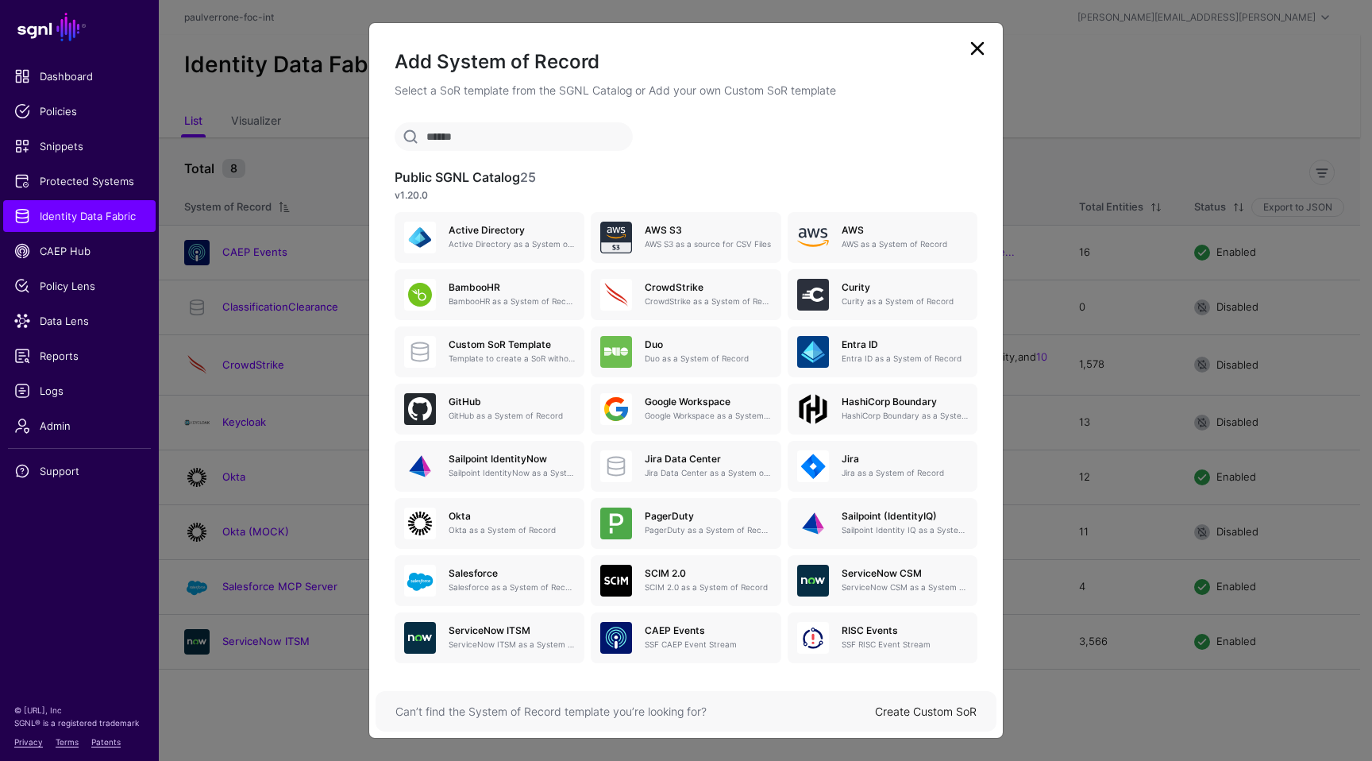
click at [960, 714] on link "Create Custom SoR" at bounding box center [926, 711] width 102 height 14
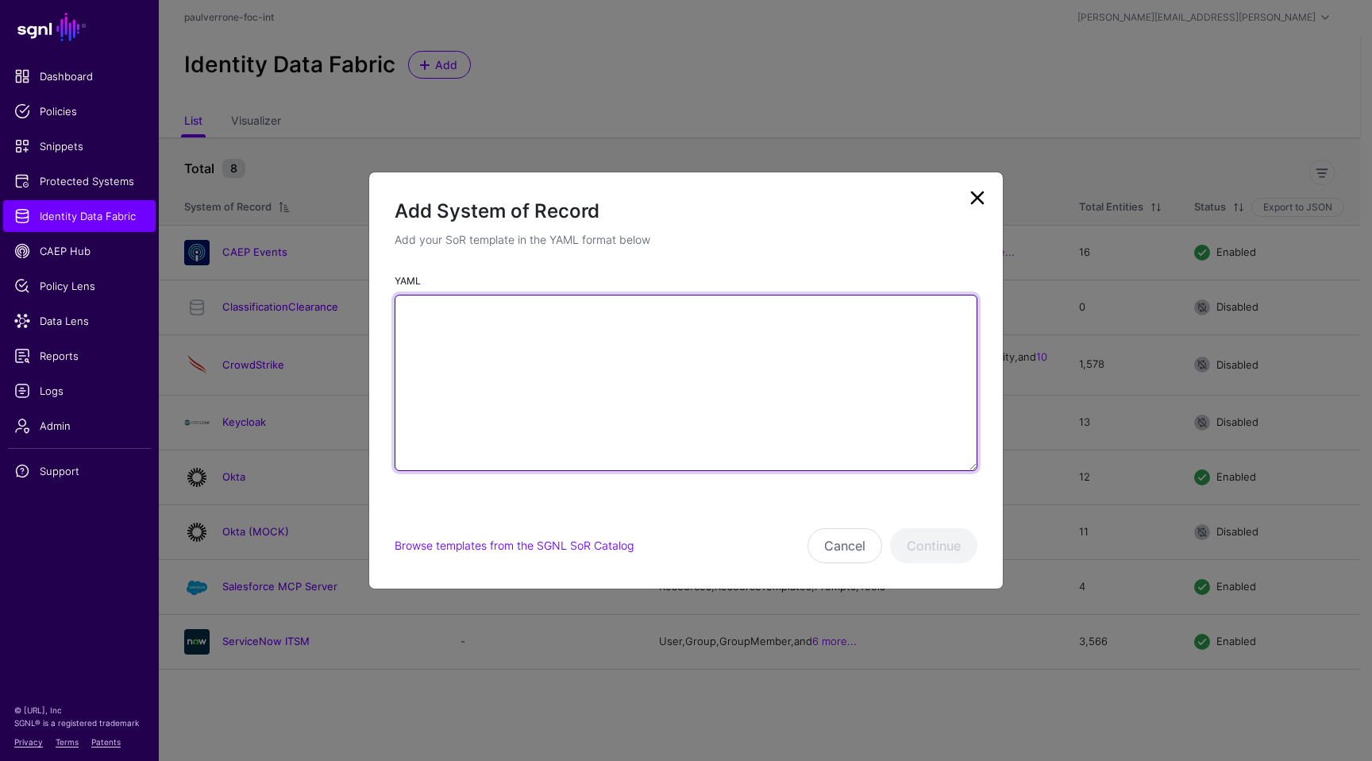
click at [685, 439] on textarea "YAML" at bounding box center [686, 383] width 583 height 176
paste textarea "**********"
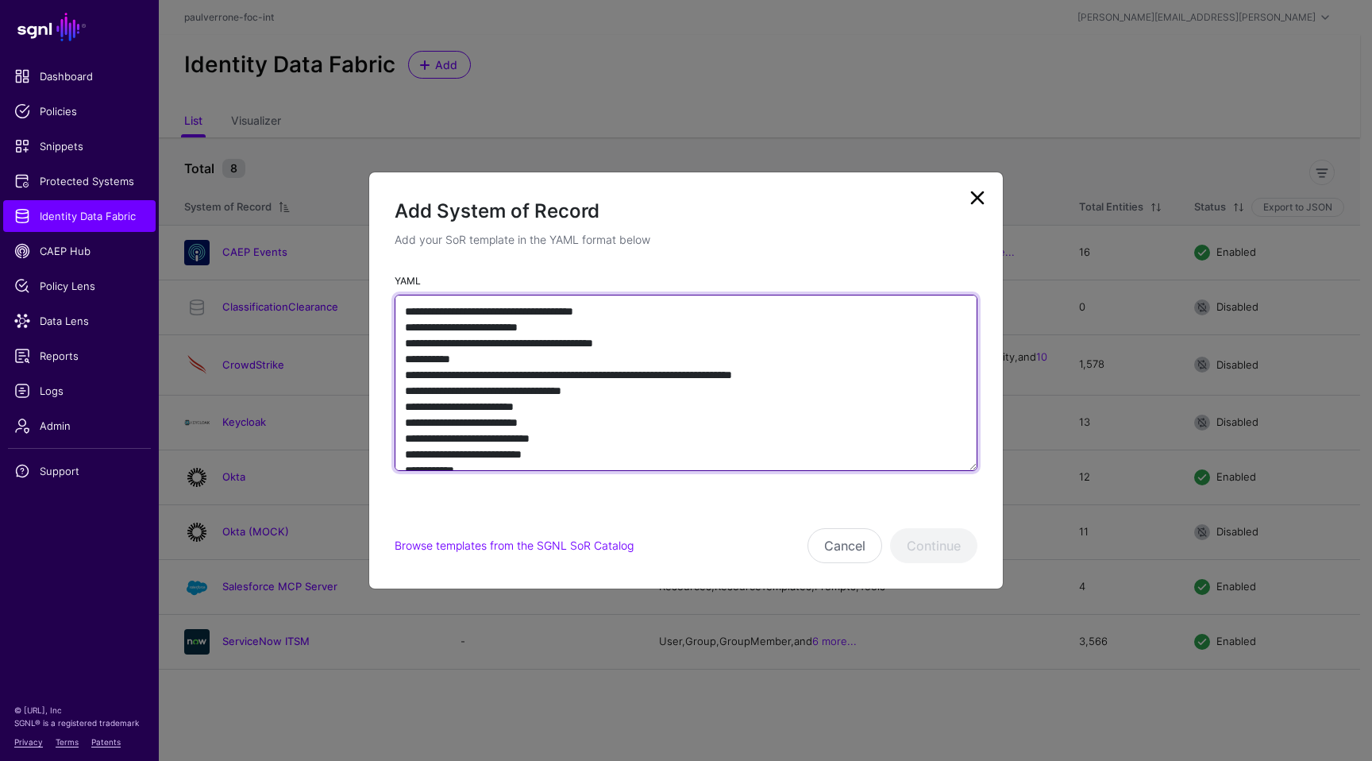
scroll to position [2755, 0]
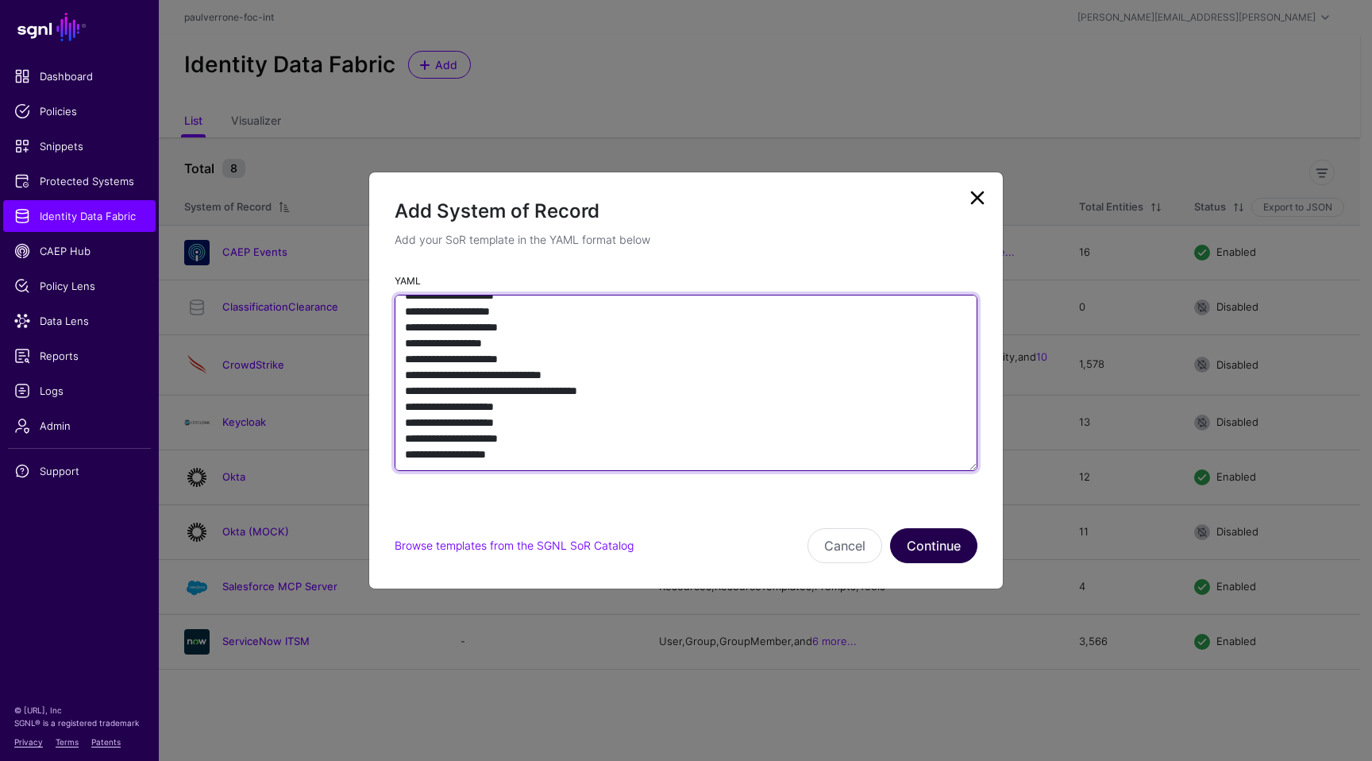
type textarea "**********"
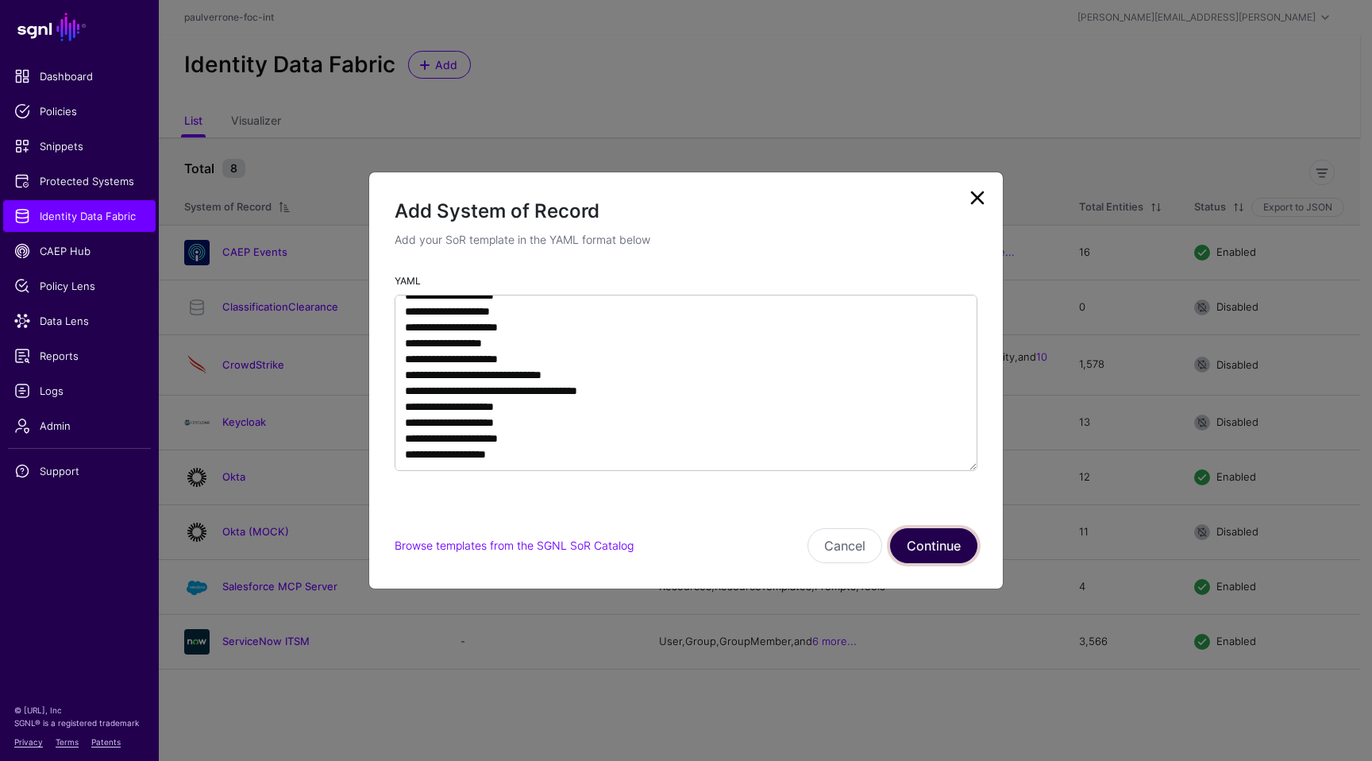
click at [925, 547] on button "Continue" at bounding box center [933, 545] width 87 height 35
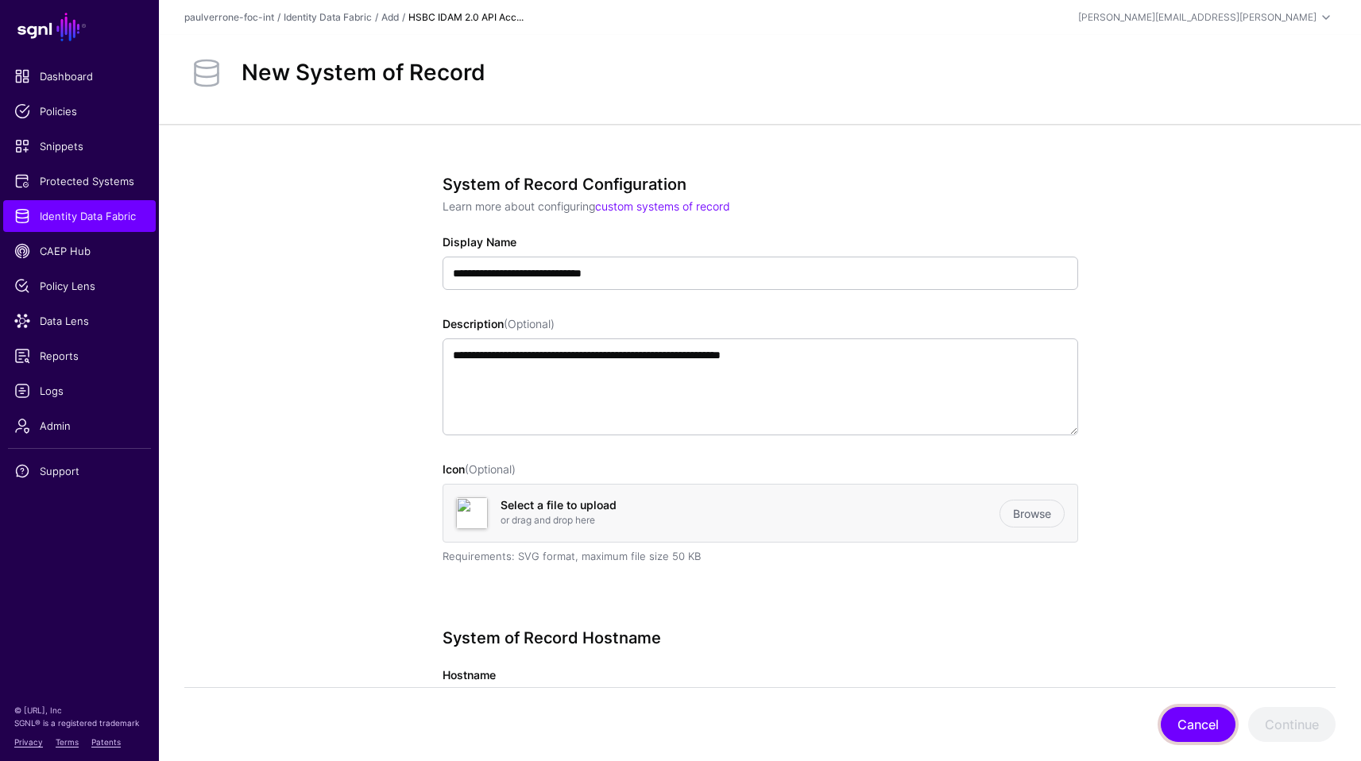
click at [1187, 715] on button "Cancel" at bounding box center [1197, 724] width 75 height 35
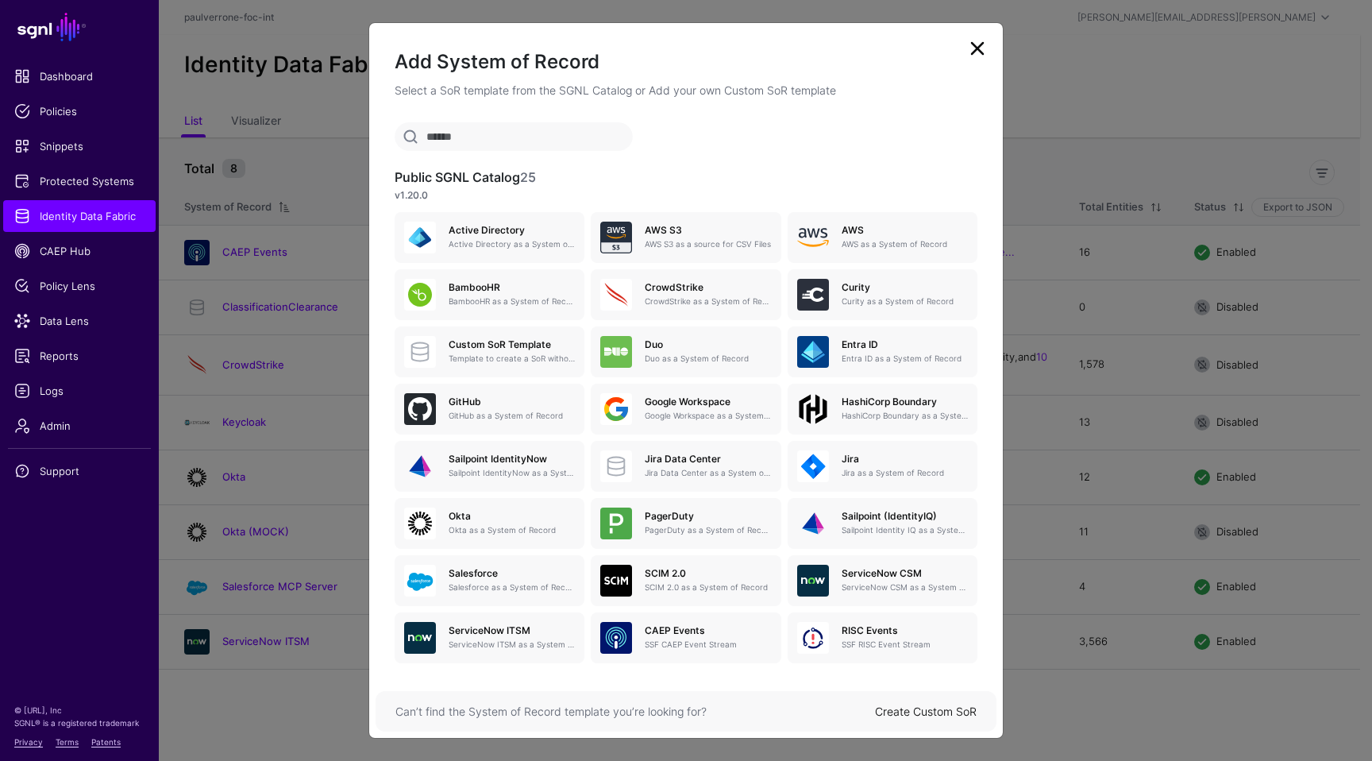
click at [904, 716] on link "Create Custom SoR" at bounding box center [926, 711] width 102 height 14
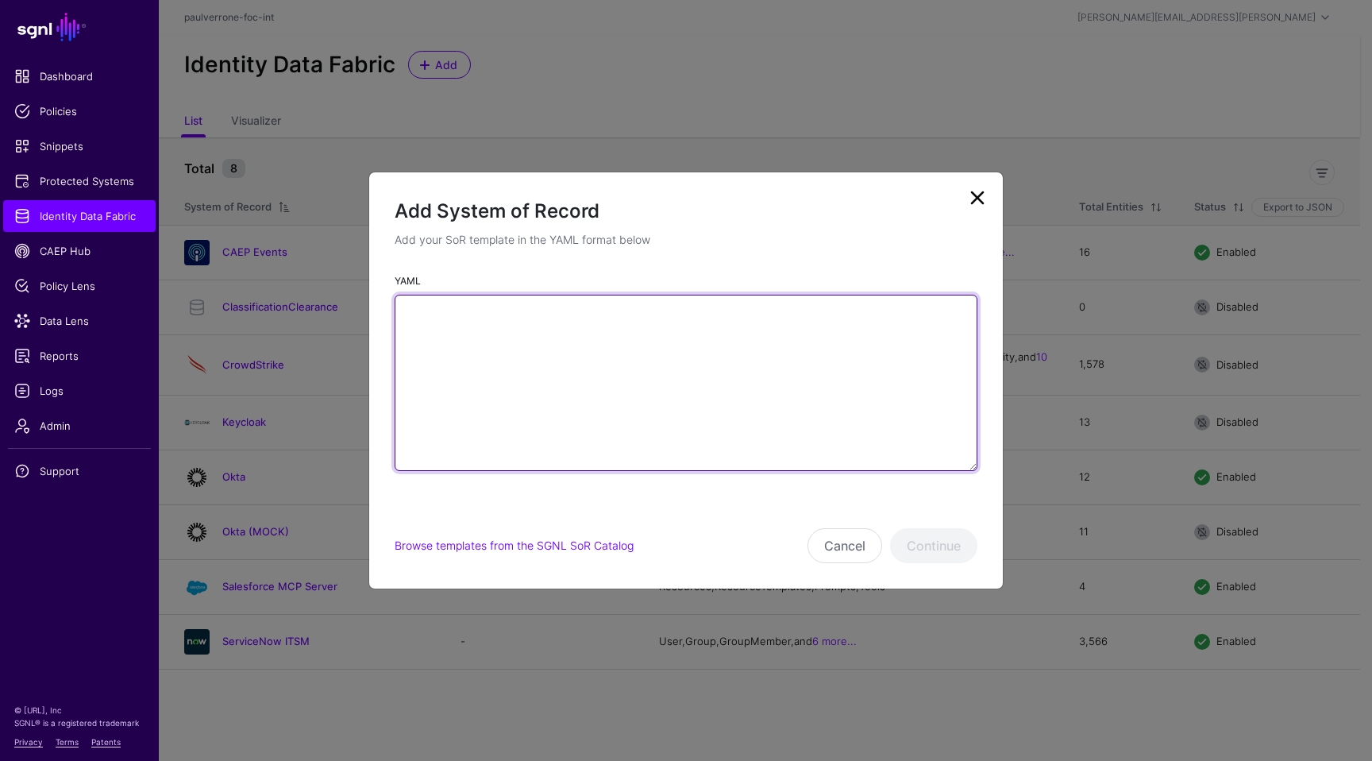
click at [762, 387] on textarea "YAML" at bounding box center [686, 383] width 583 height 176
paste textarea "**********"
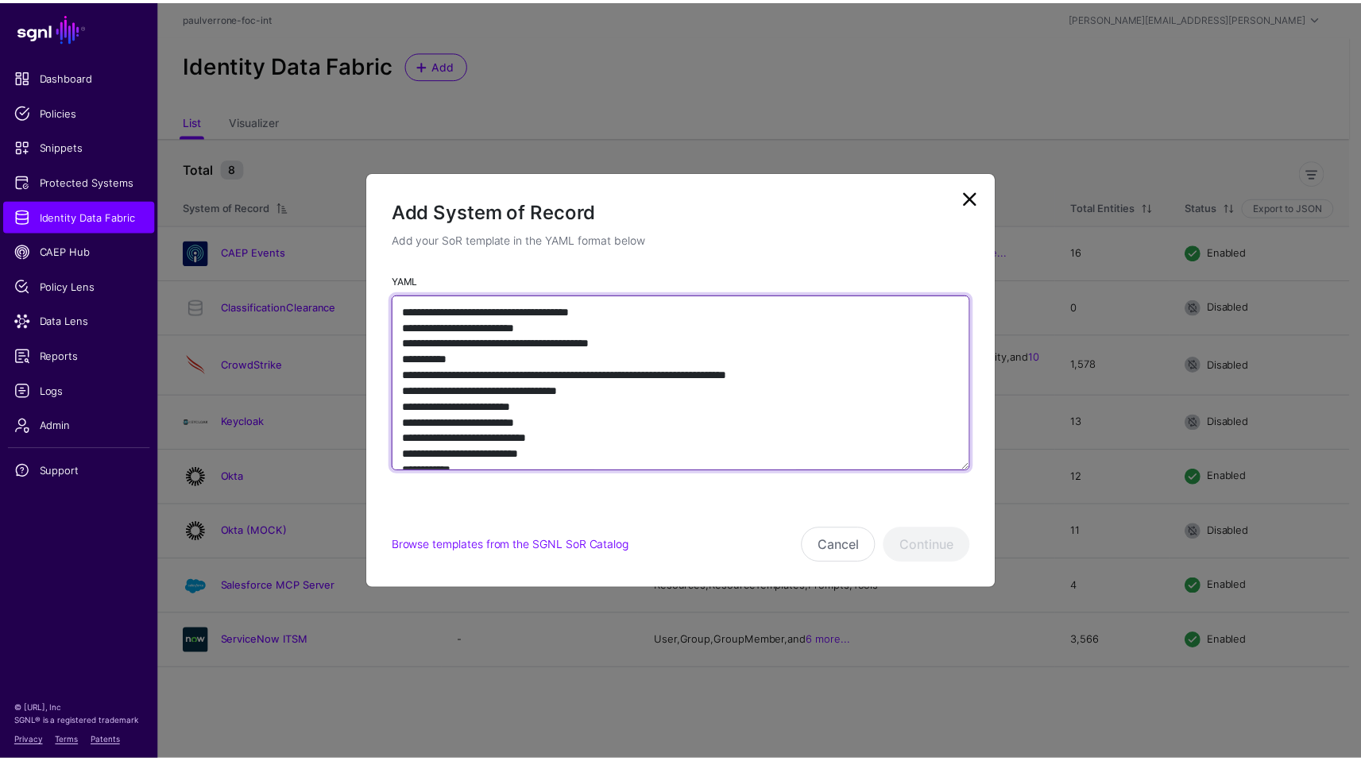
scroll to position [2755, 0]
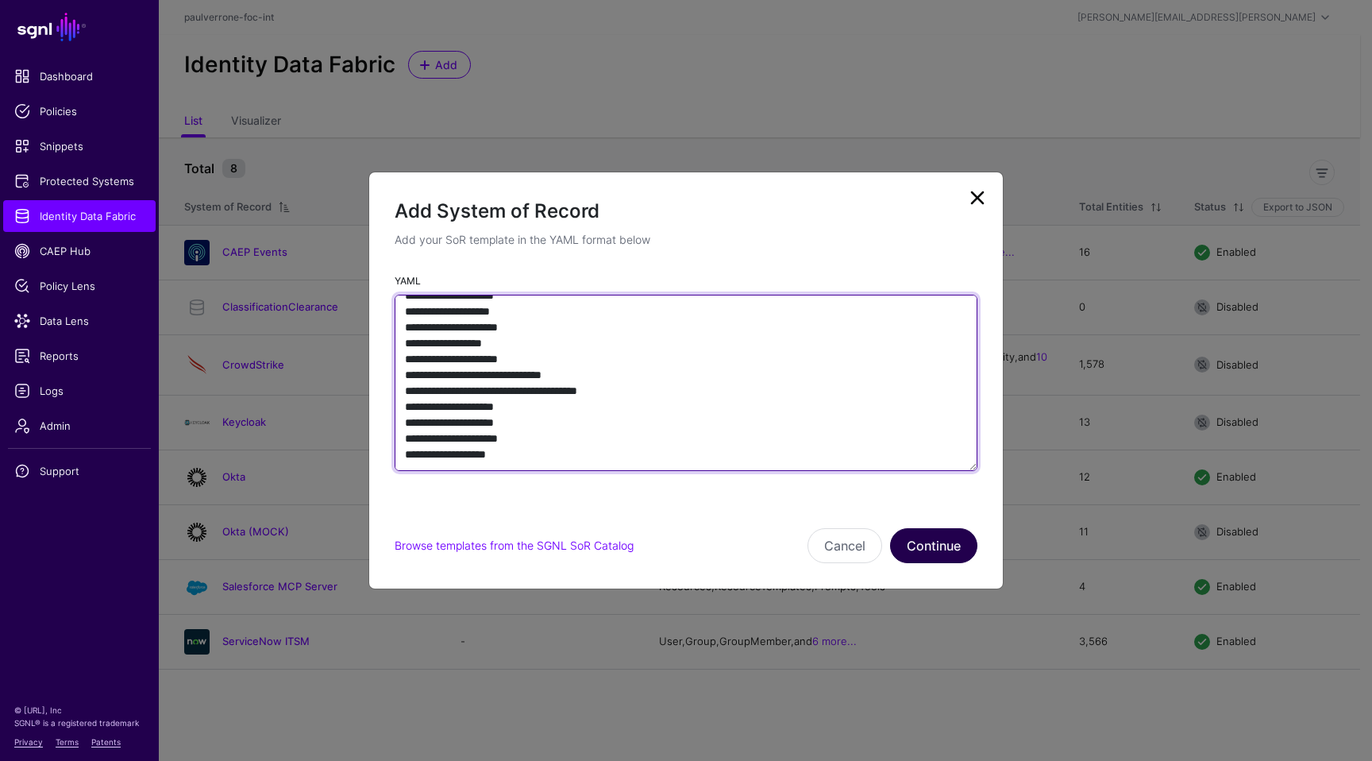
type textarea "**********"
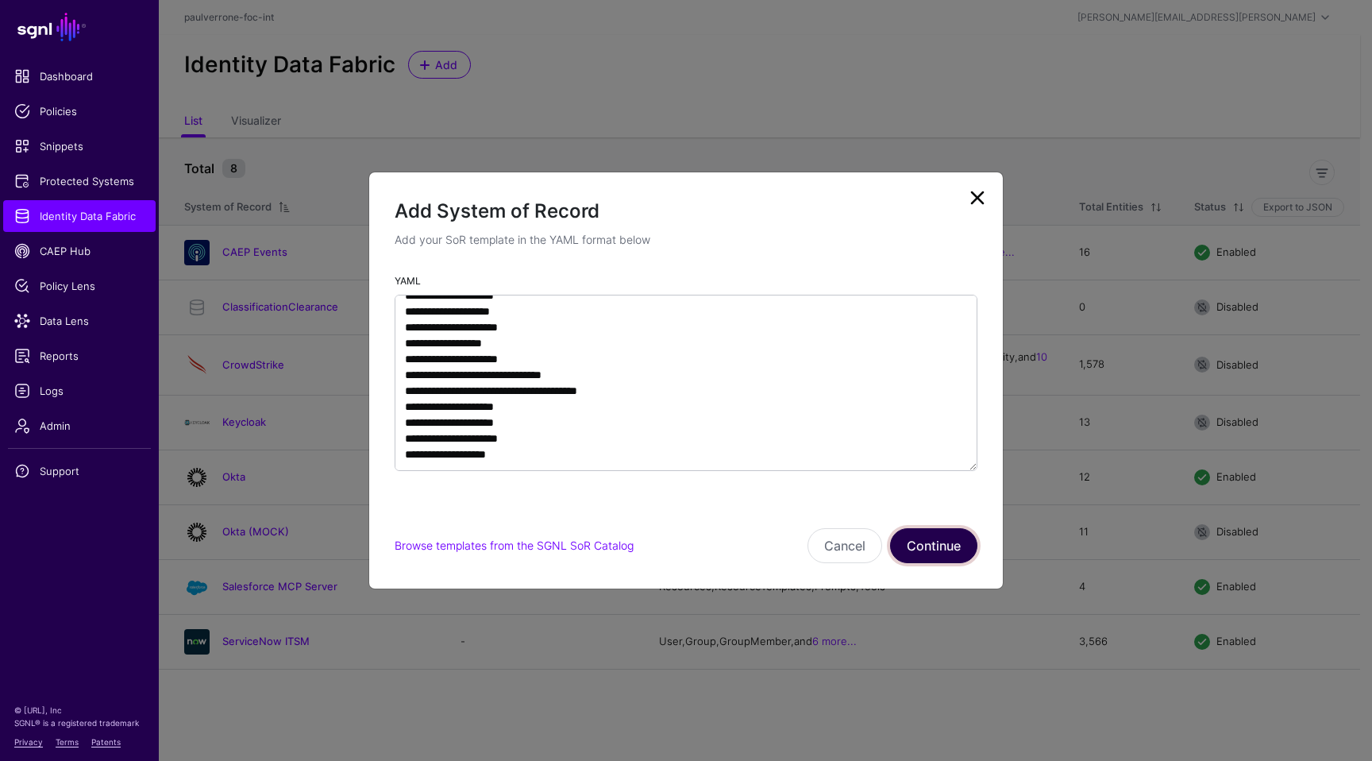
click at [953, 541] on button "Continue" at bounding box center [933, 545] width 87 height 35
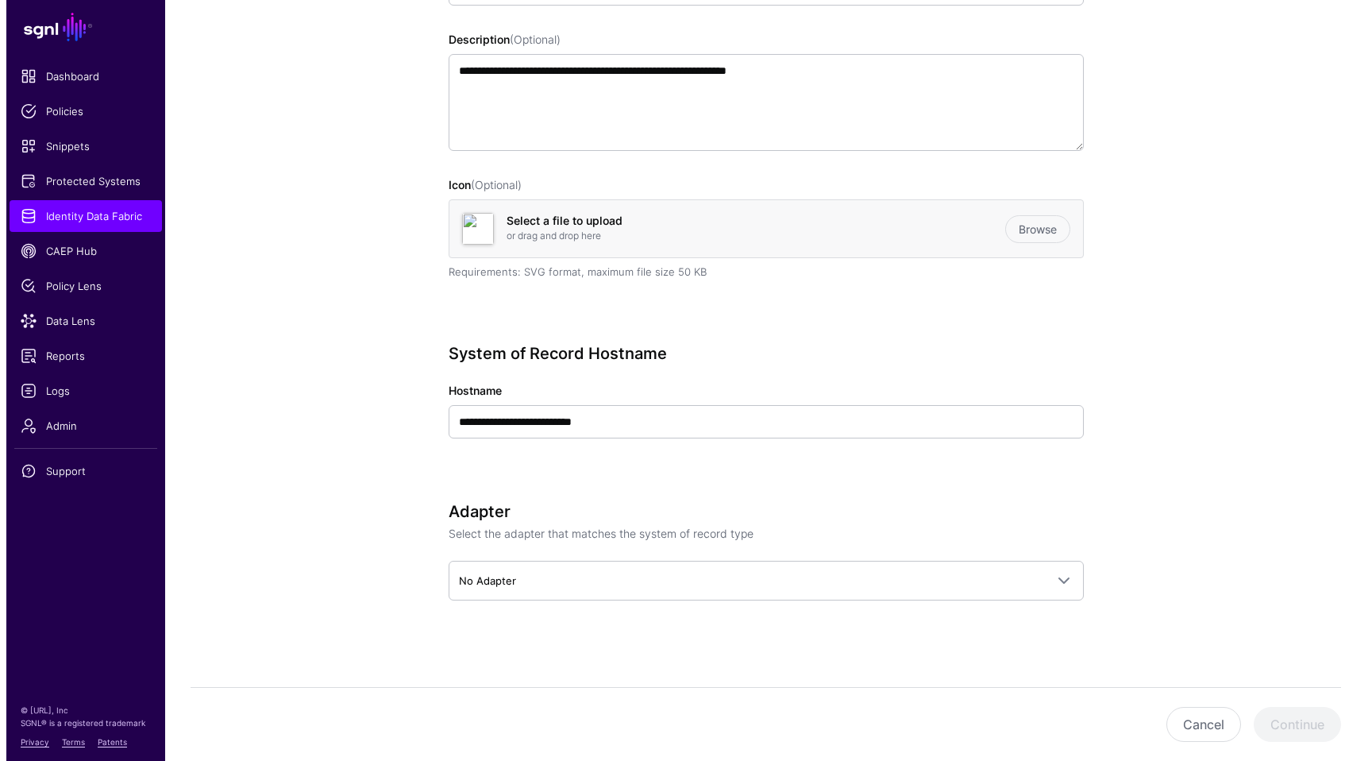
scroll to position [288, 0]
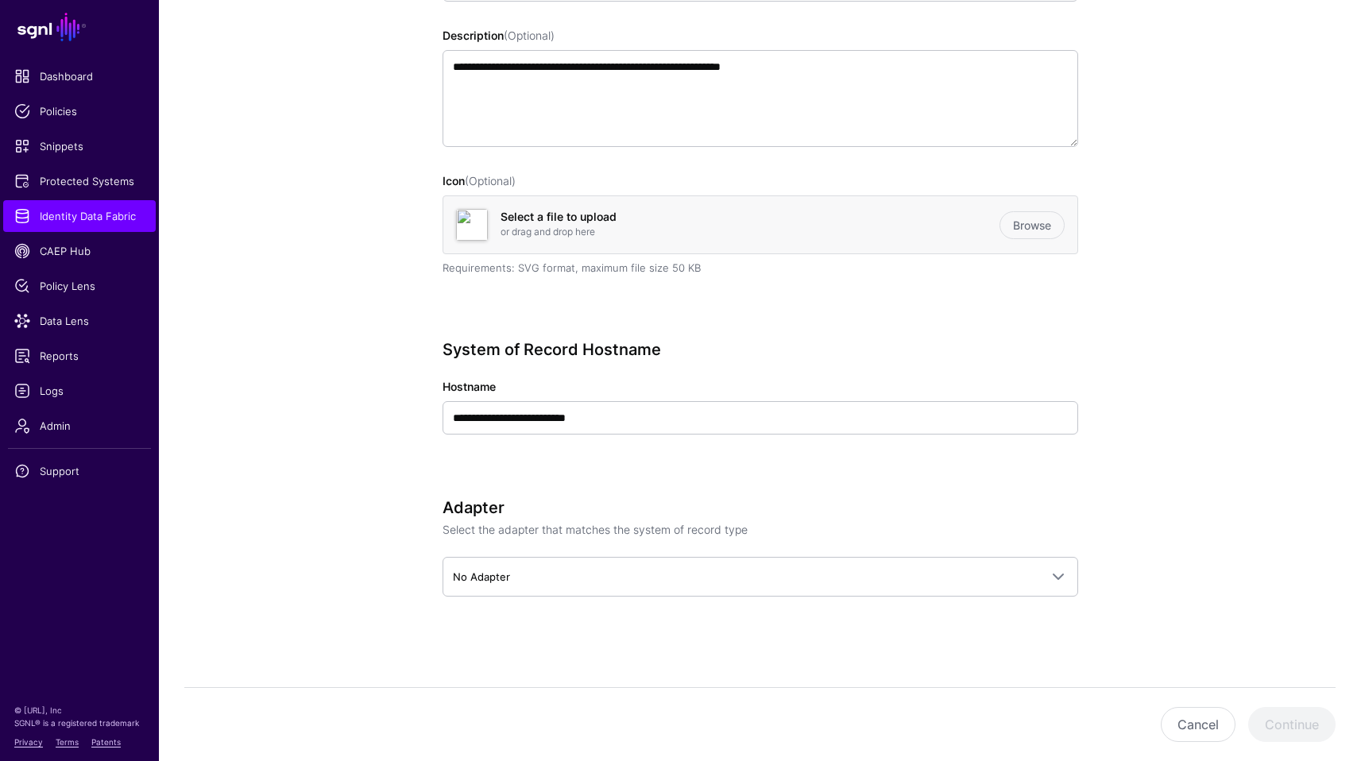
click at [636, 434] on div "**********" at bounding box center [759, 409] width 635 height 139
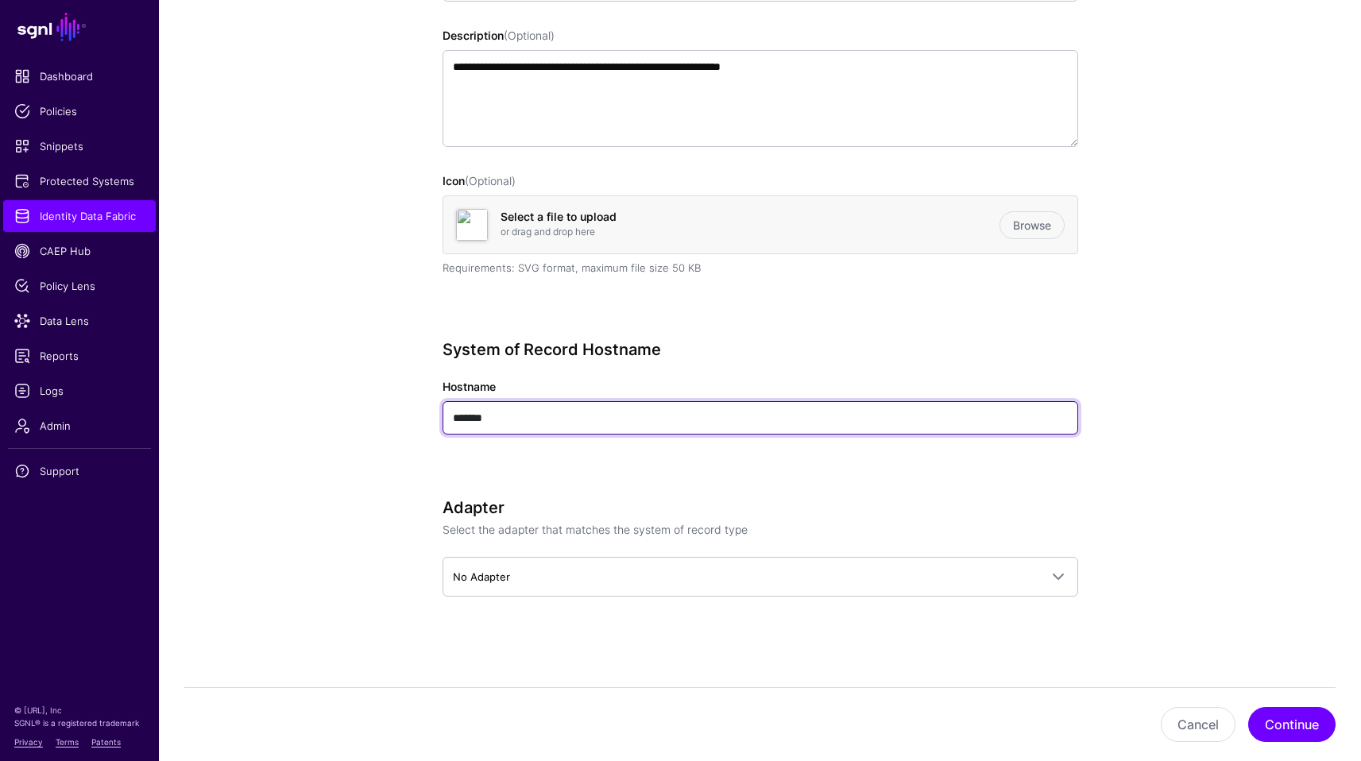
type input "*******"
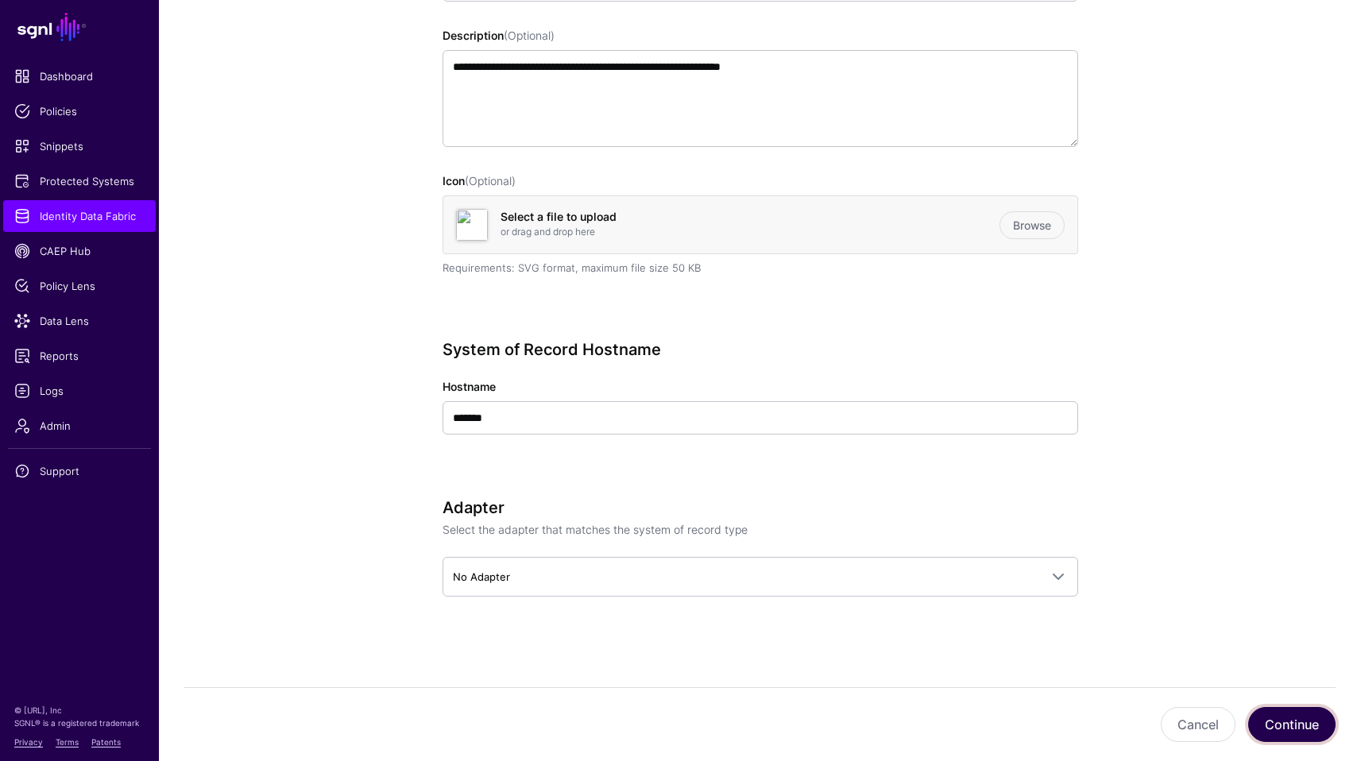
click at [1299, 731] on button "Continue" at bounding box center [1291, 724] width 87 height 35
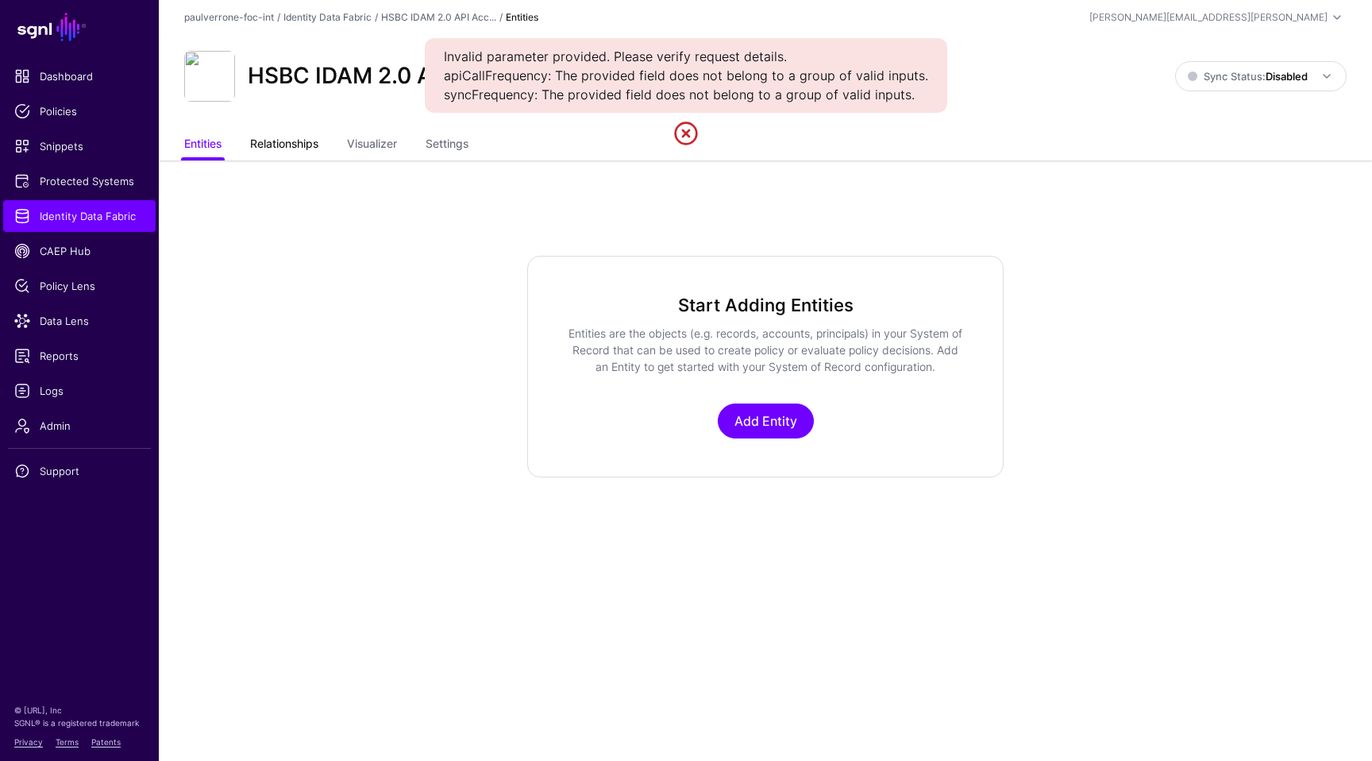
click at [270, 152] on link "Relationships" at bounding box center [284, 145] width 68 height 30
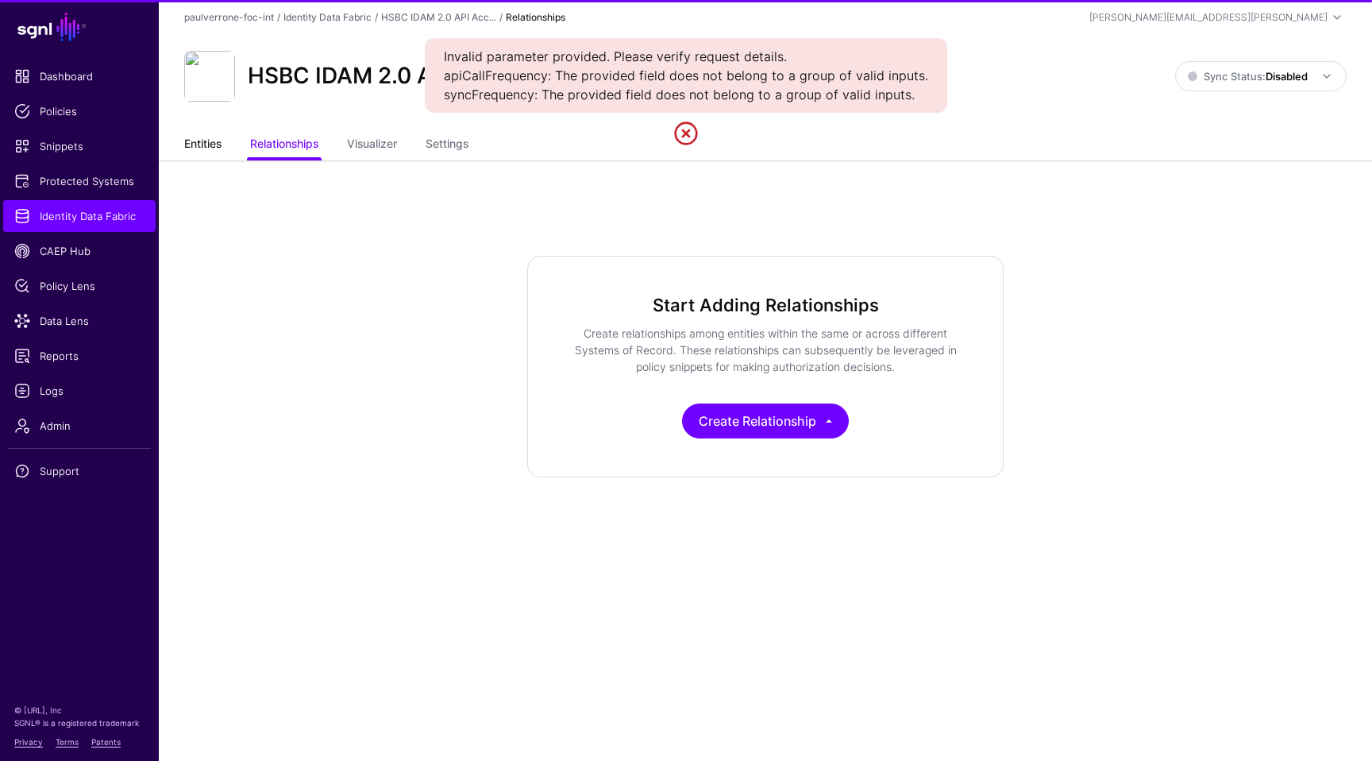
click at [207, 151] on link "Entities" at bounding box center [202, 145] width 37 height 30
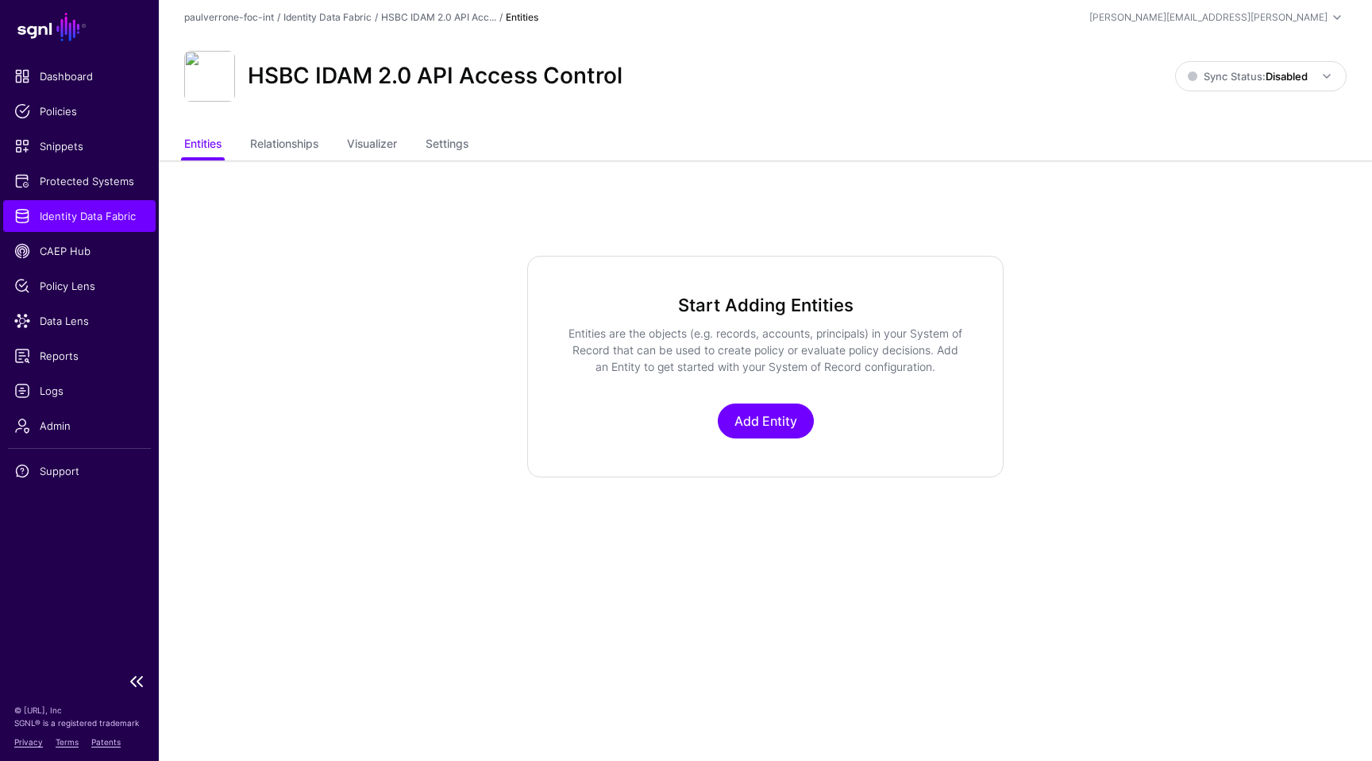
click at [113, 217] on span "Identity Data Fabric" at bounding box center [79, 216] width 130 height 16
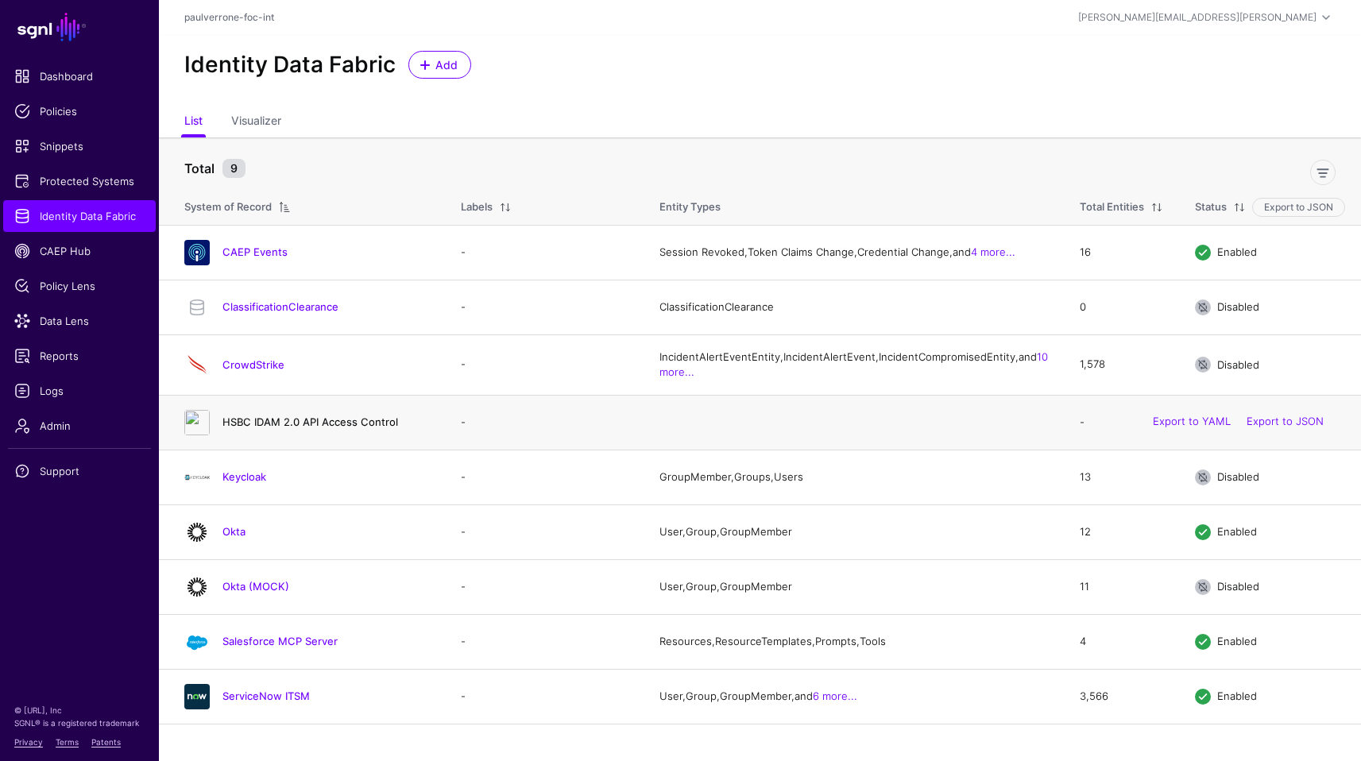
click at [380, 428] on link "HSBC IDAM 2.0 API Access Control" at bounding box center [310, 421] width 176 height 13
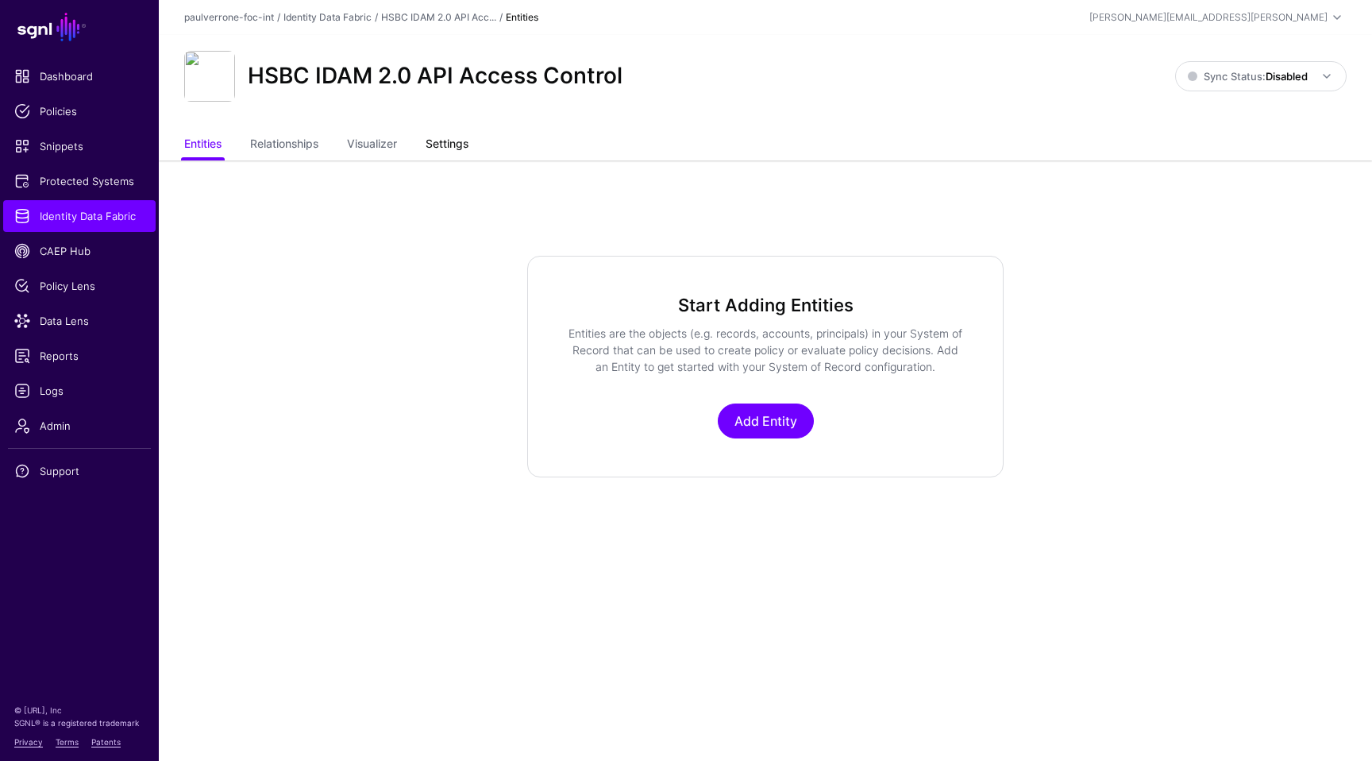
click at [457, 152] on link "Settings" at bounding box center [447, 145] width 43 height 30
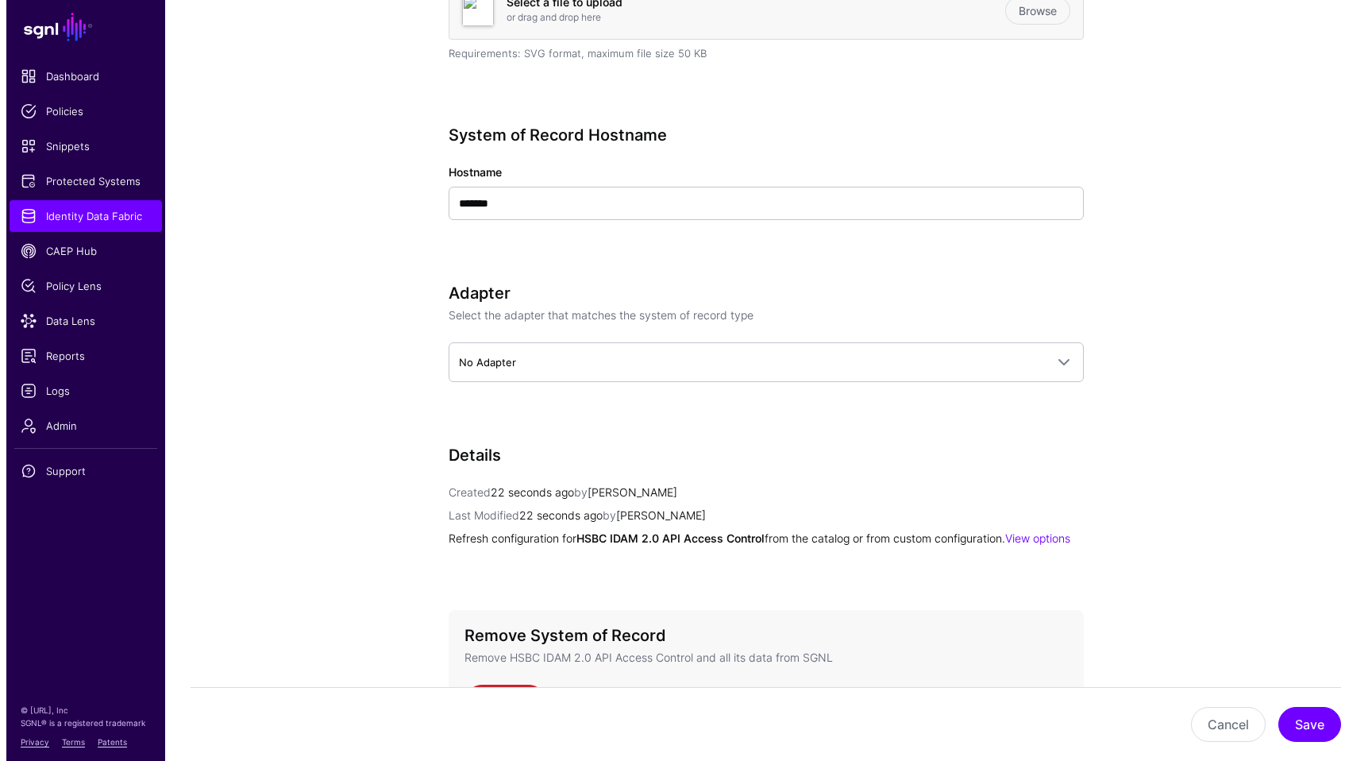
scroll to position [676, 0]
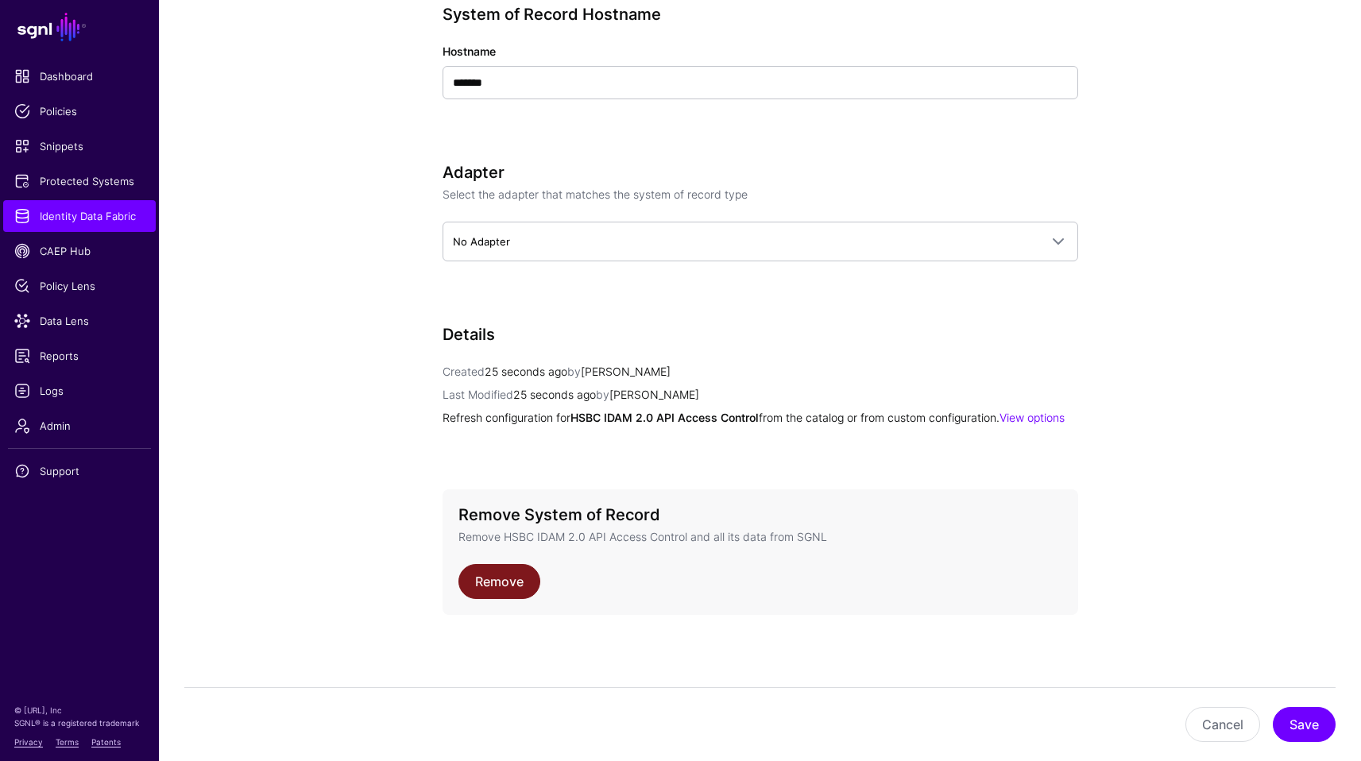
click at [523, 575] on link "Remove" at bounding box center [499, 581] width 82 height 35
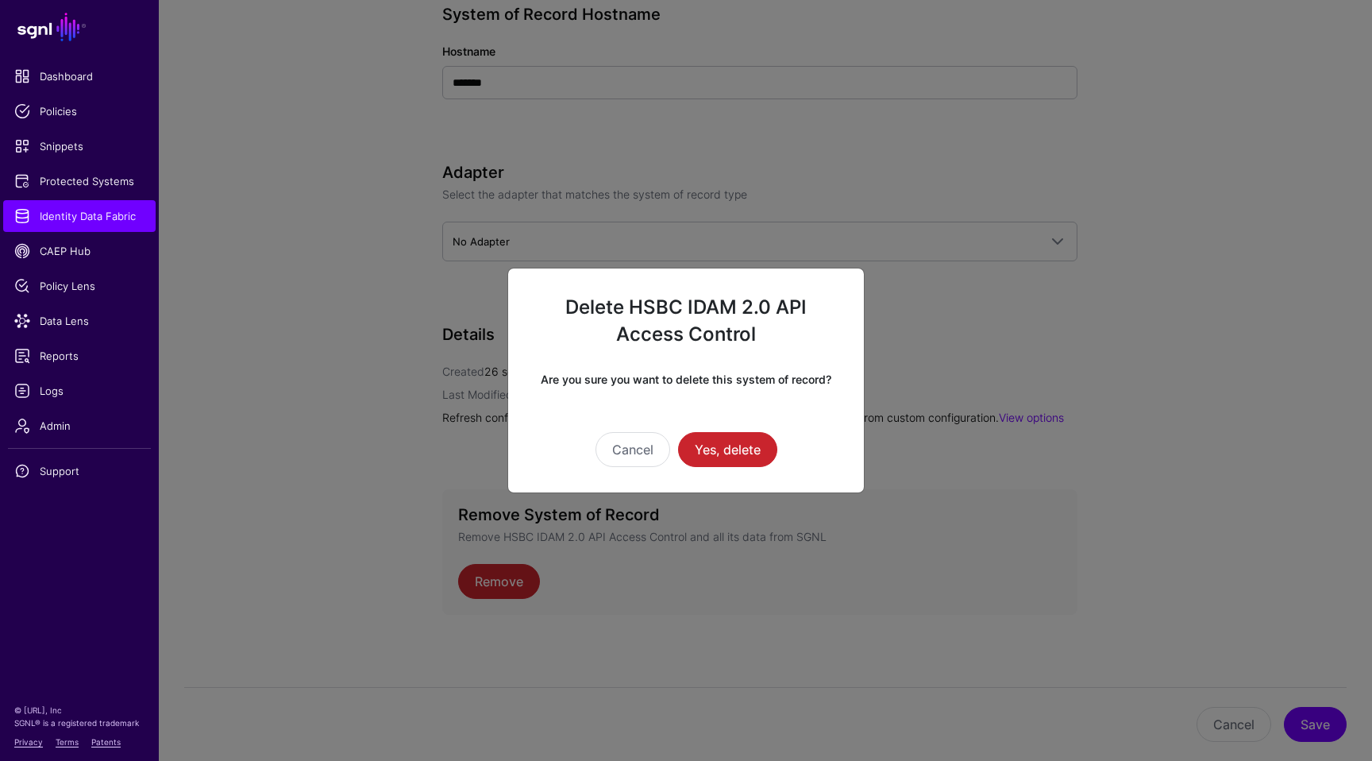
click at [750, 468] on div "Delete HSBC IDAM 2.0 API Access Control Are you sure you want to delete this sy…" at bounding box center [686, 381] width 357 height 226
click at [736, 441] on button "Yes, delete" at bounding box center [727, 449] width 99 height 35
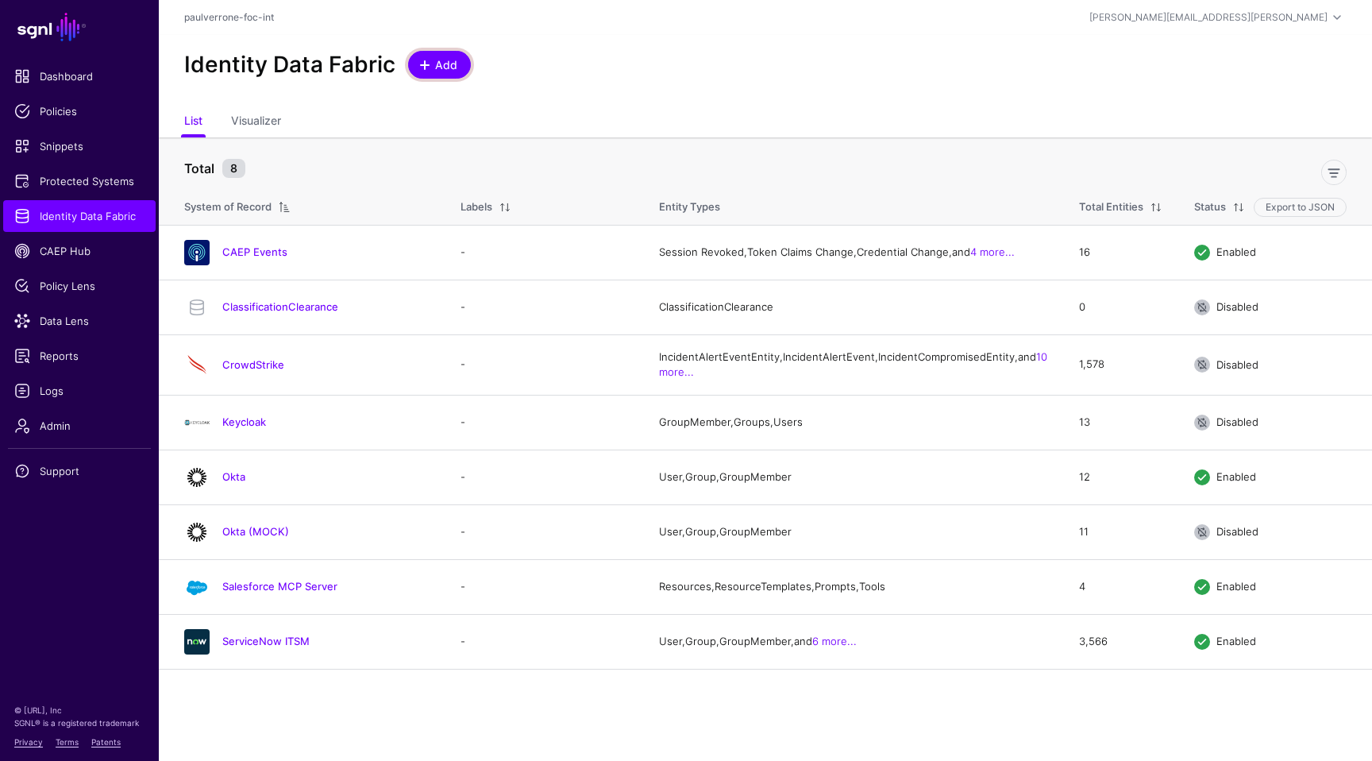
click at [436, 66] on span "Add" at bounding box center [447, 64] width 26 height 17
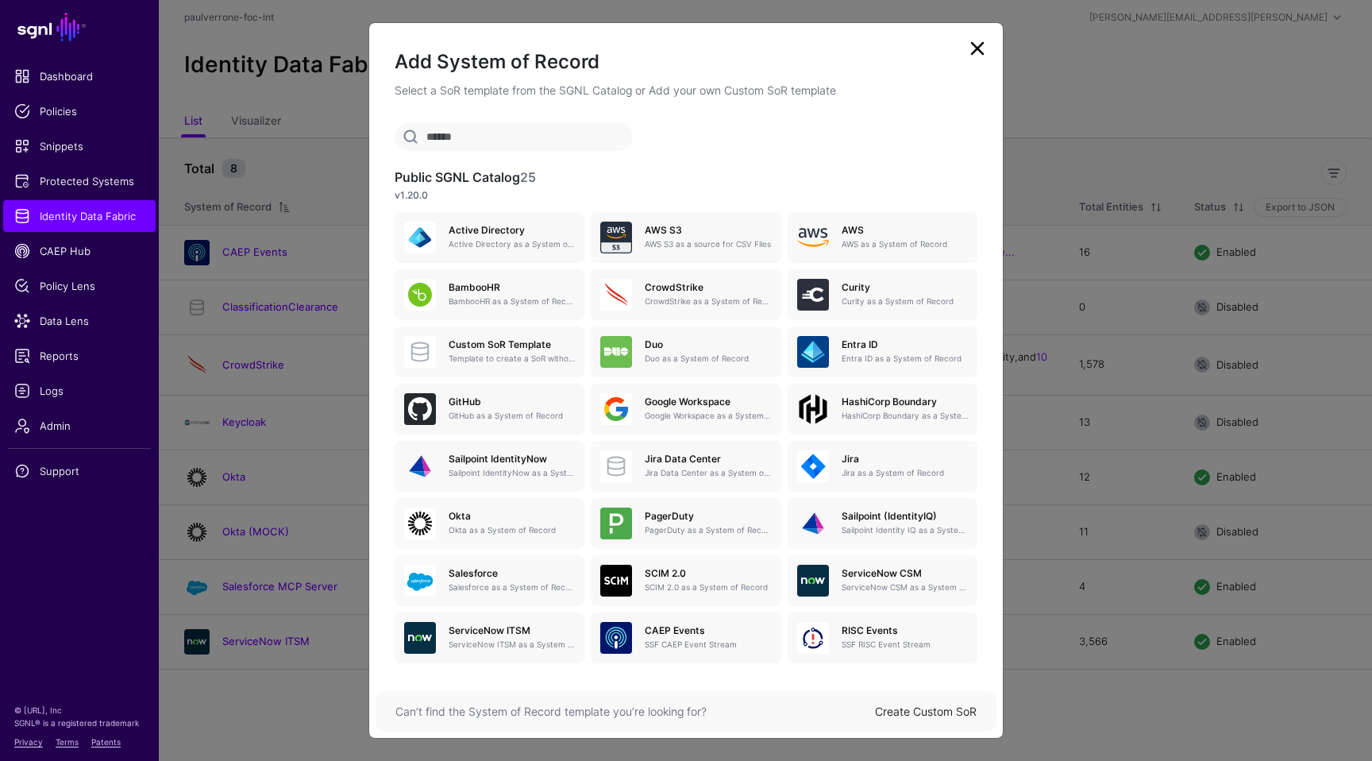
click at [909, 706] on link "Create Custom SoR" at bounding box center [926, 711] width 102 height 14
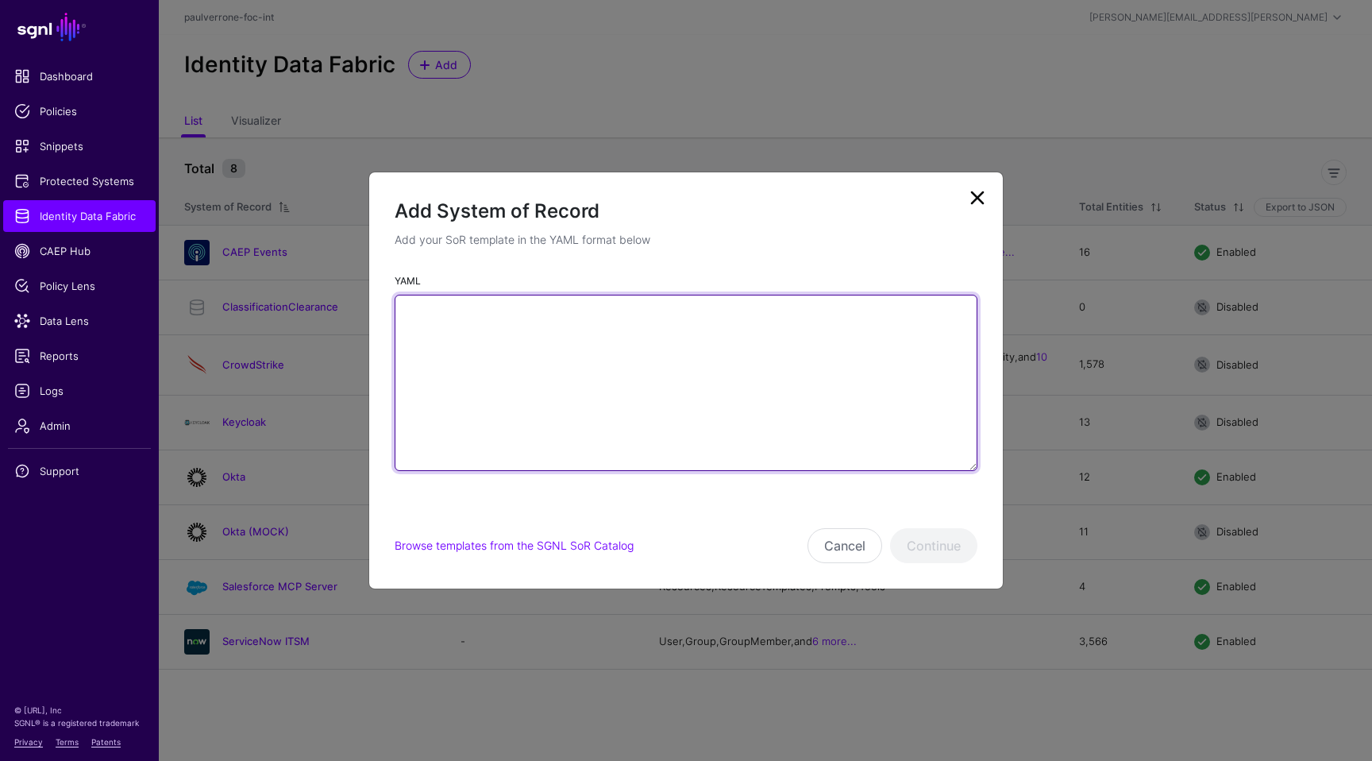
click at [665, 420] on textarea "YAML" at bounding box center [686, 383] width 583 height 176
paste textarea "**********"
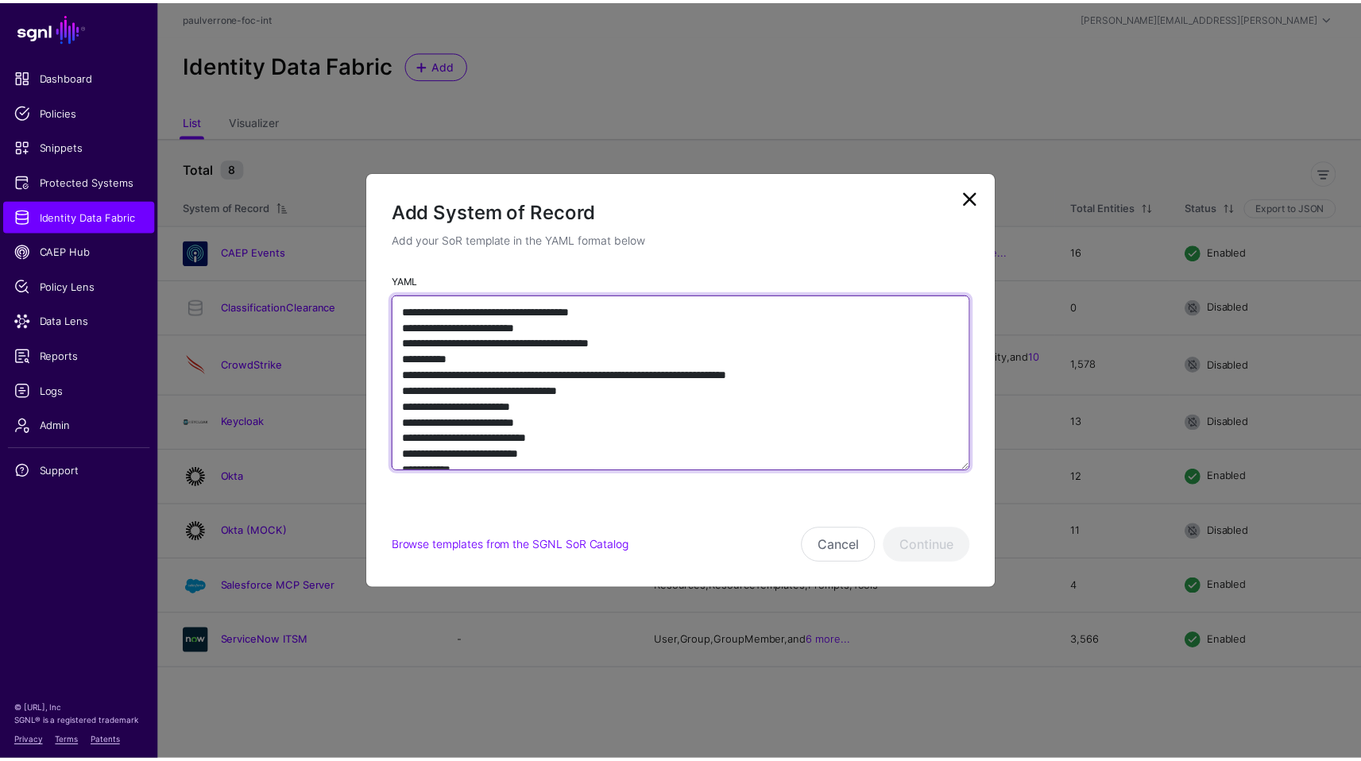
scroll to position [1326, 0]
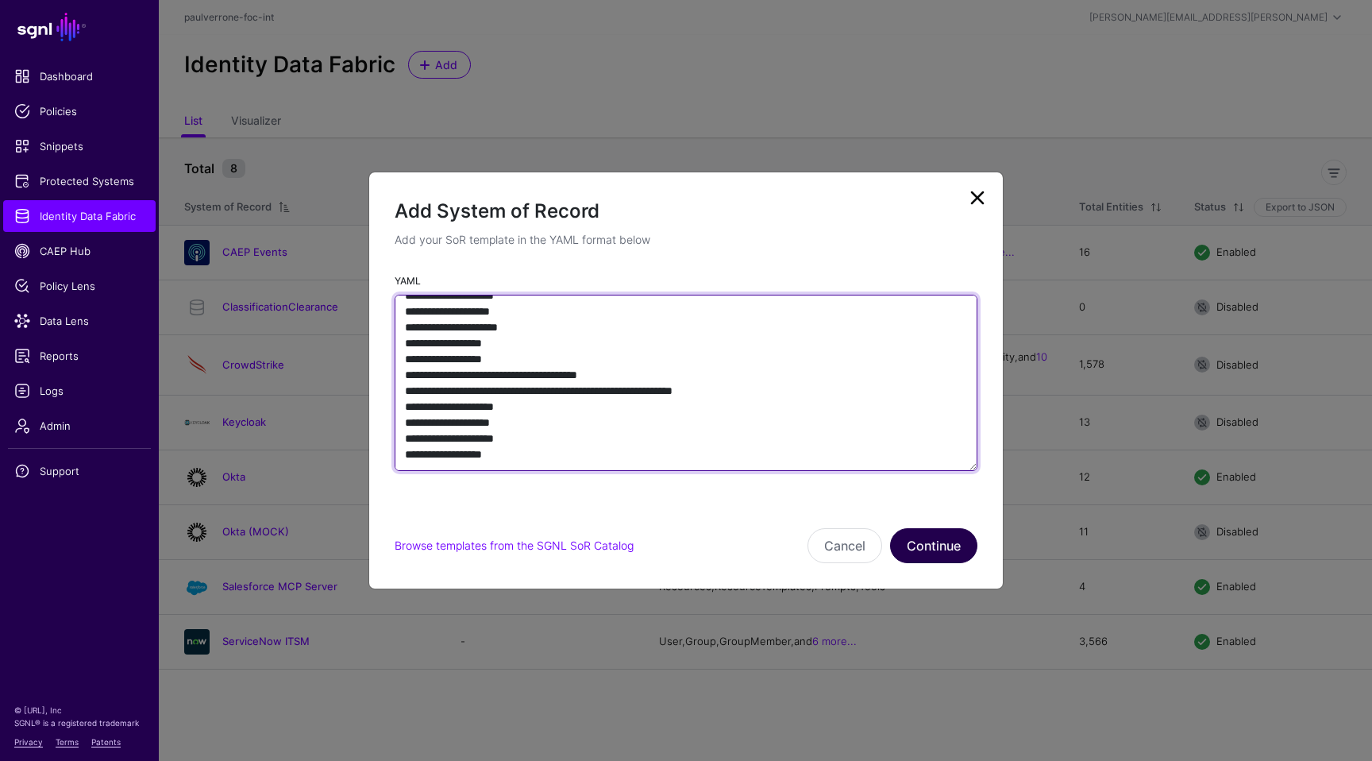
type textarea "**********"
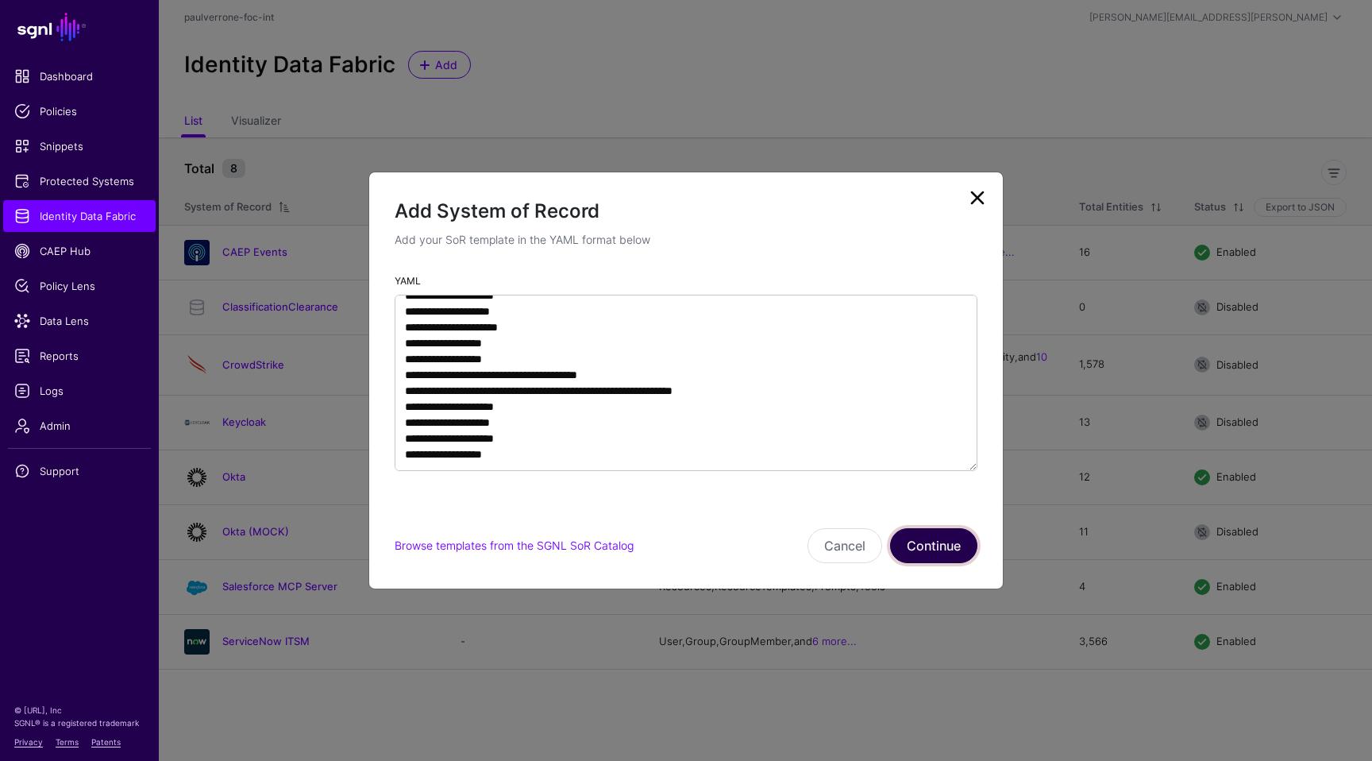
click at [923, 531] on button "Continue" at bounding box center [933, 545] width 87 height 35
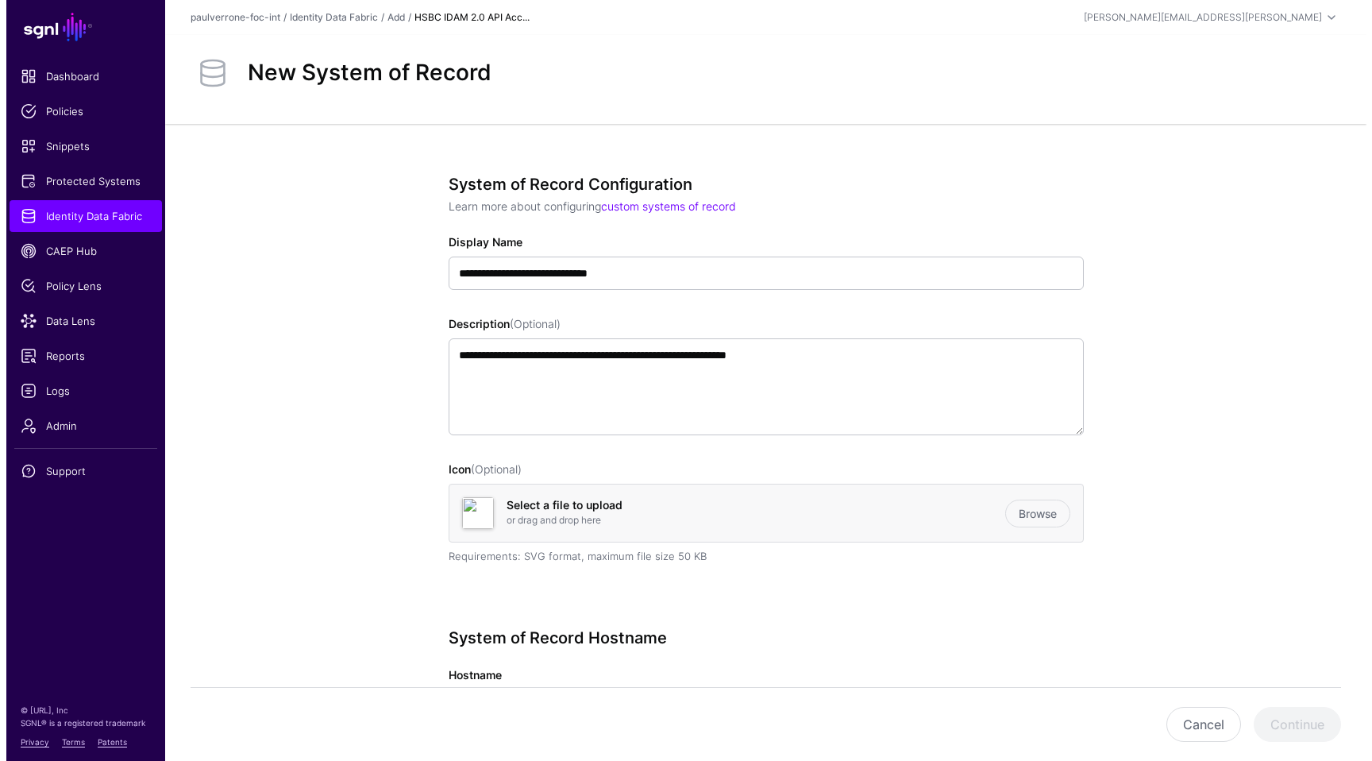
scroll to position [288, 0]
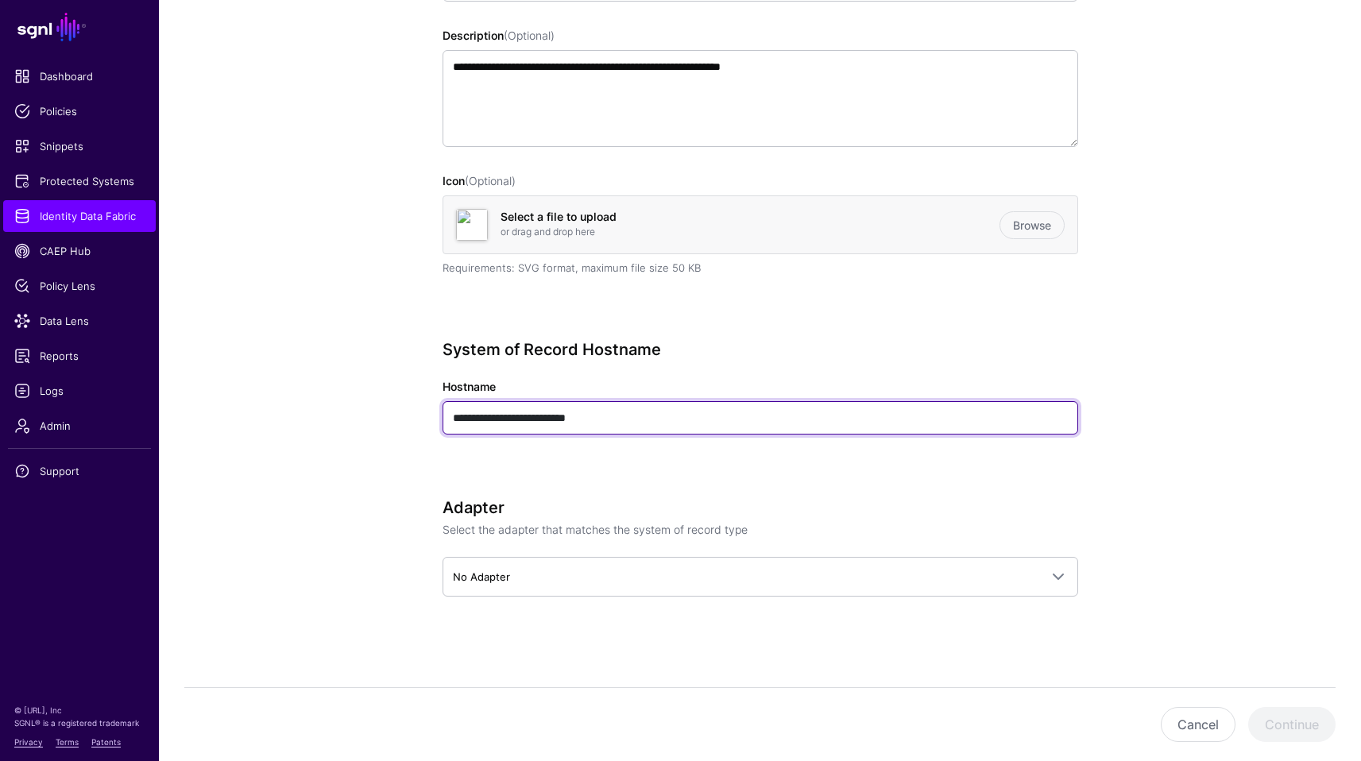
click at [688, 419] on input "**********" at bounding box center [759, 417] width 635 height 33
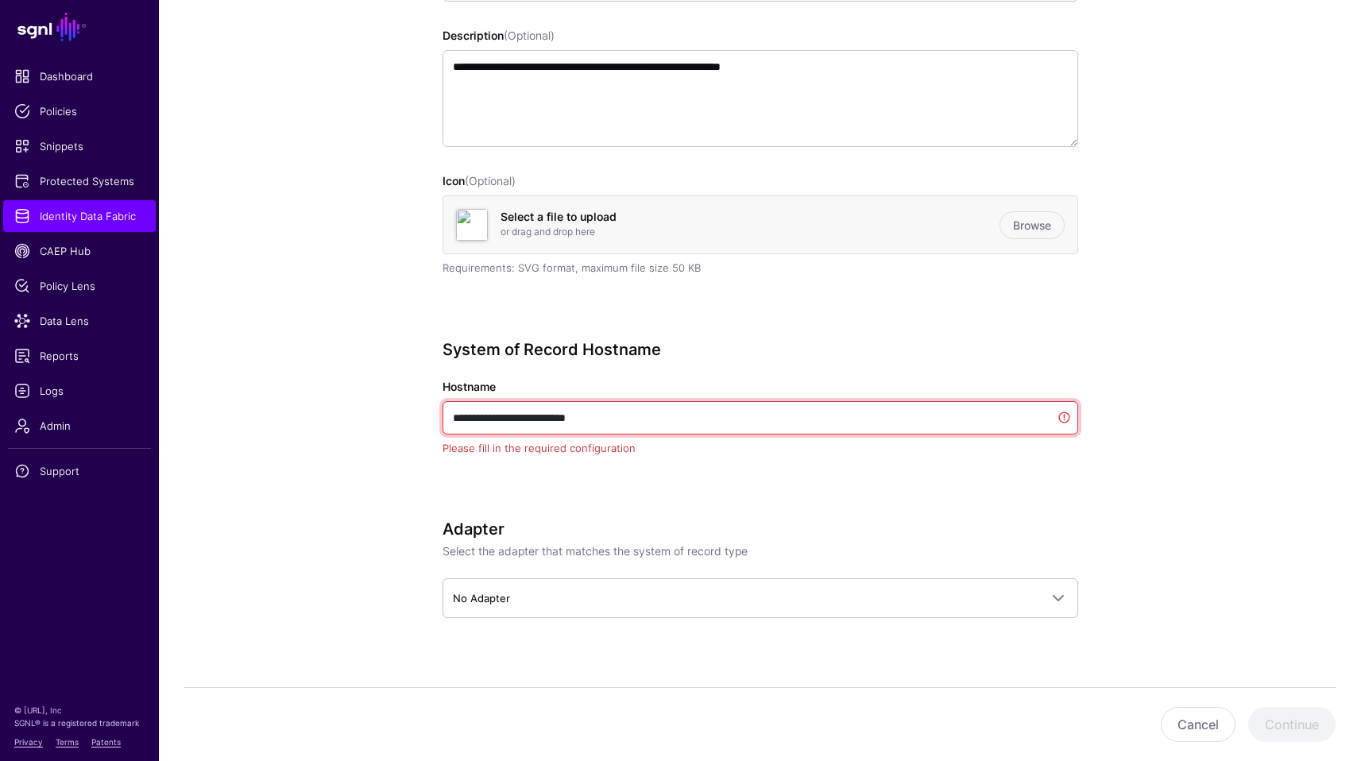
click at [688, 419] on input "**********" at bounding box center [759, 417] width 635 height 33
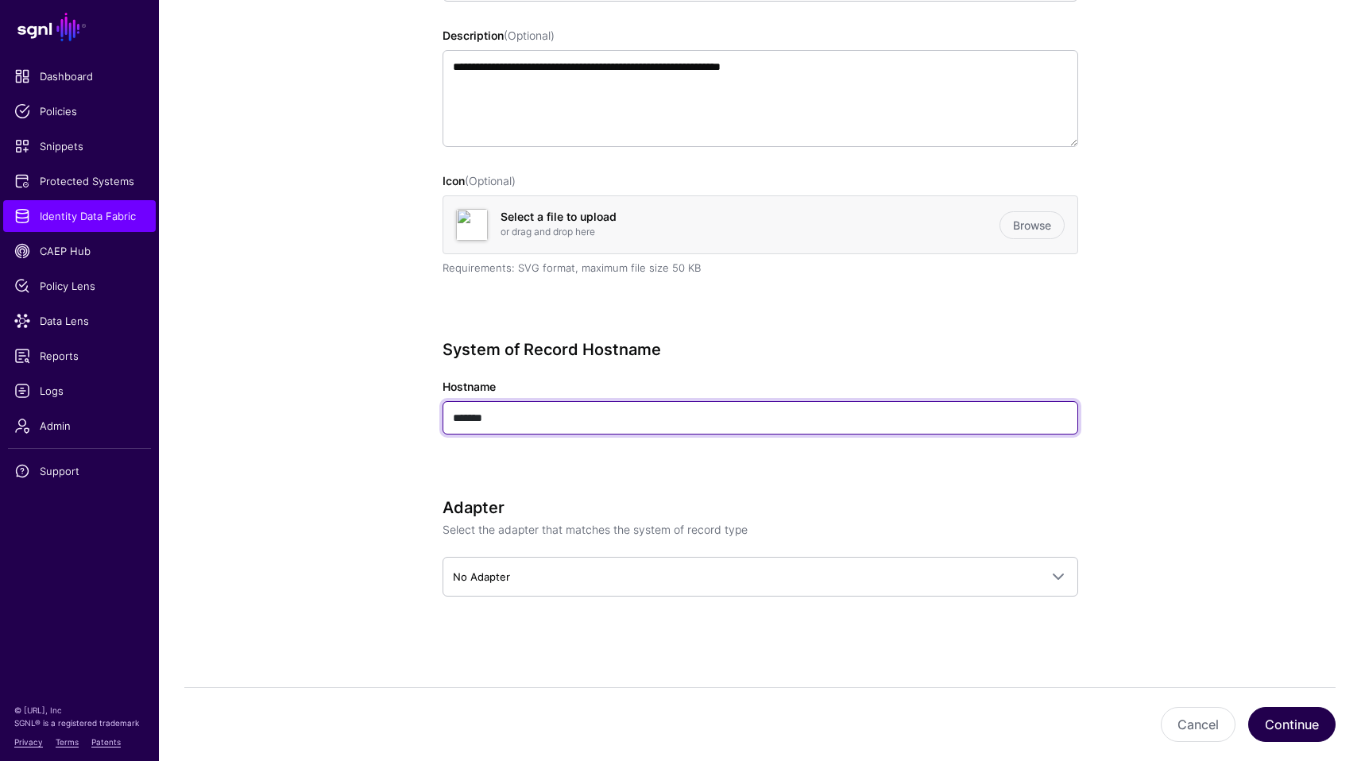
type input "*******"
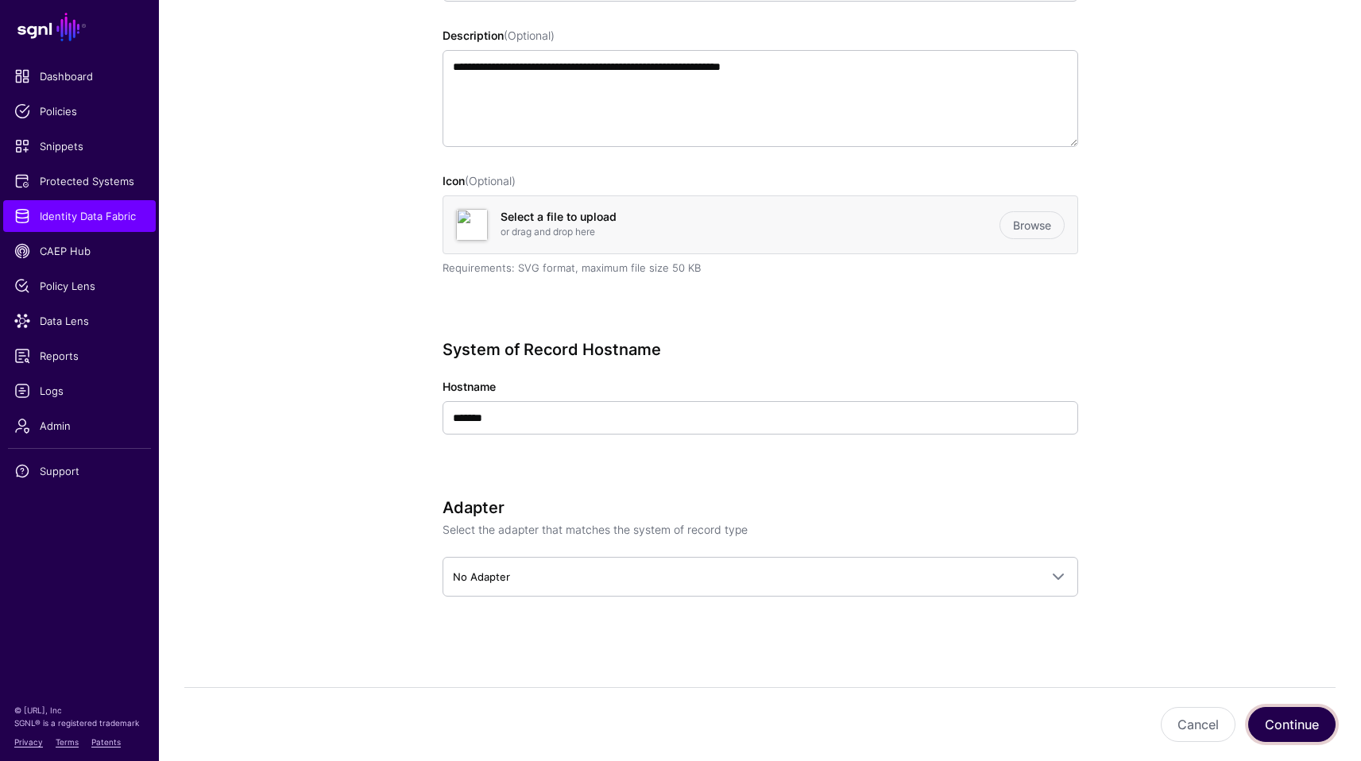
click at [1299, 729] on button "Continue" at bounding box center [1291, 724] width 87 height 35
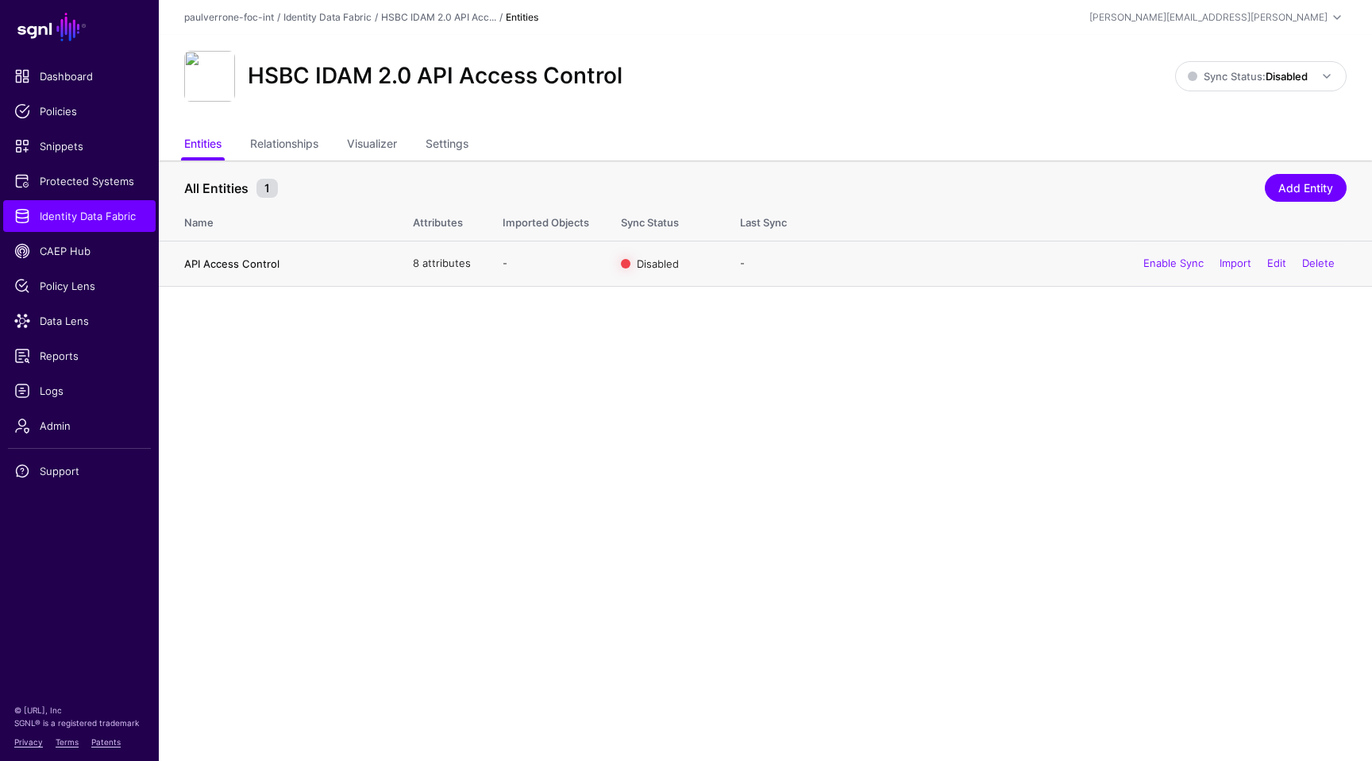
click at [269, 265] on link "API Access Control" at bounding box center [231, 263] width 95 height 13
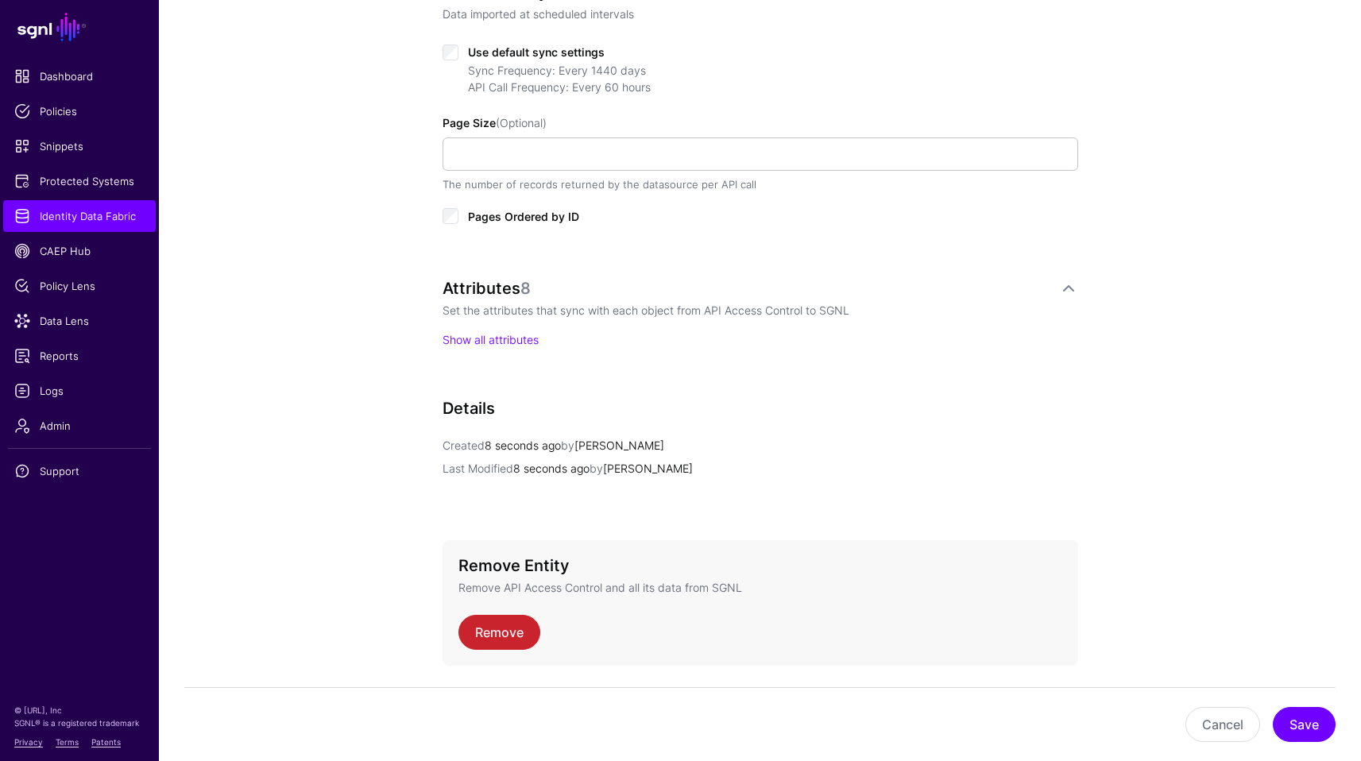
scroll to position [868, 0]
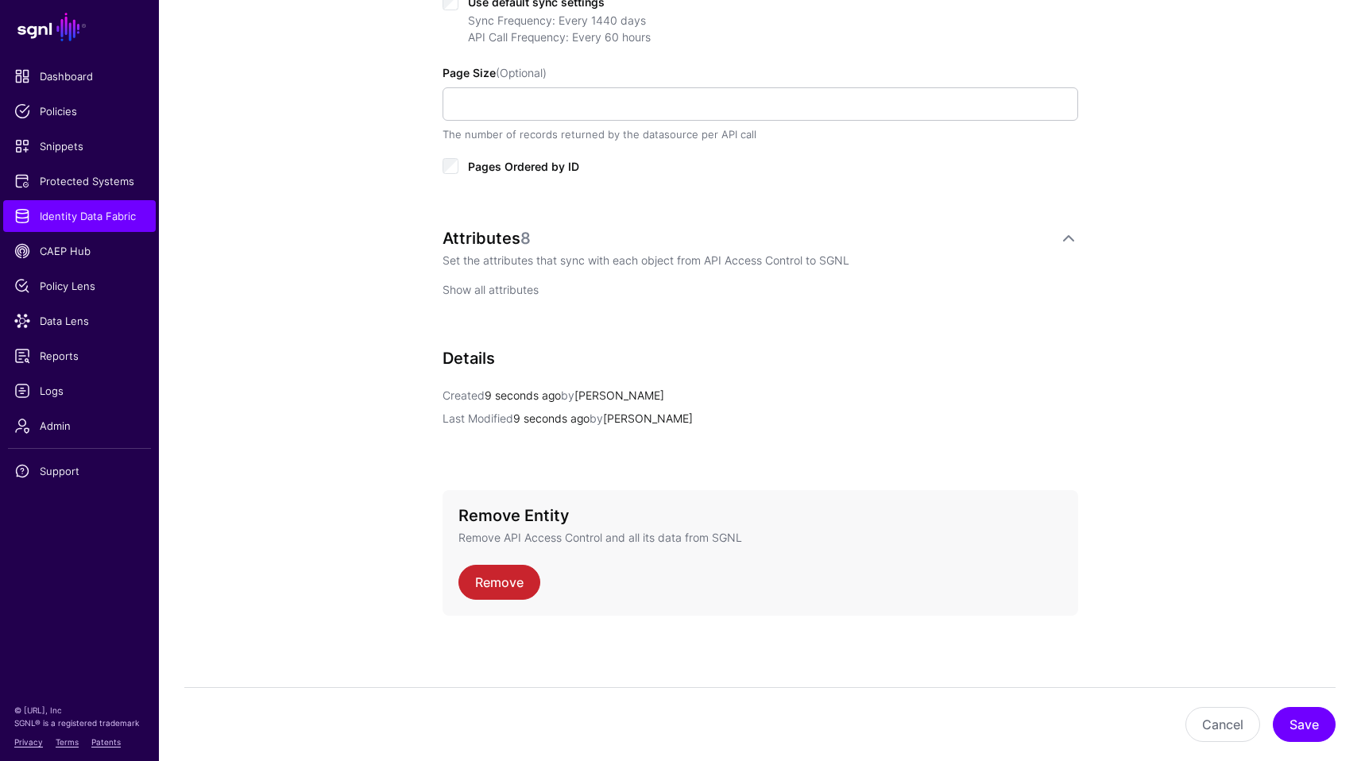
click at [471, 293] on link "Show all attributes" at bounding box center [490, 290] width 96 height 14
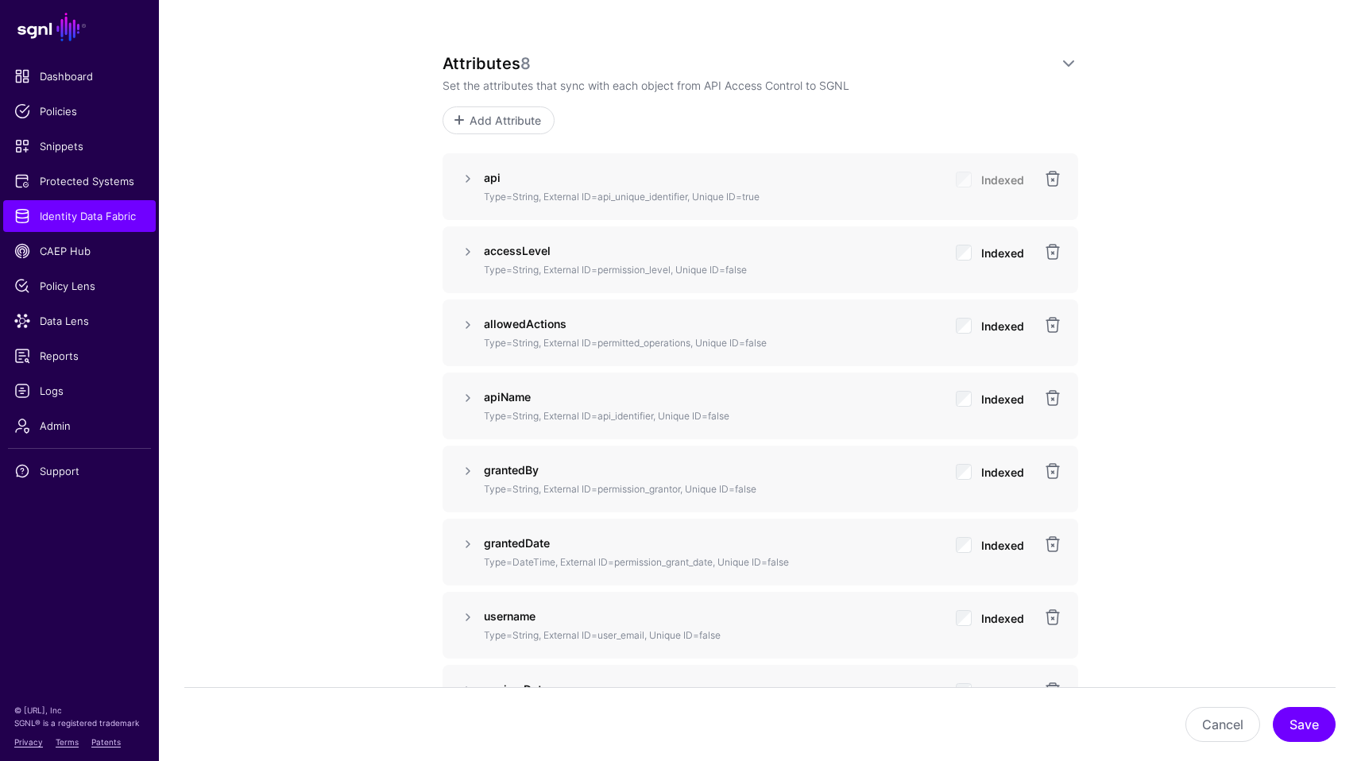
scroll to position [1036, 0]
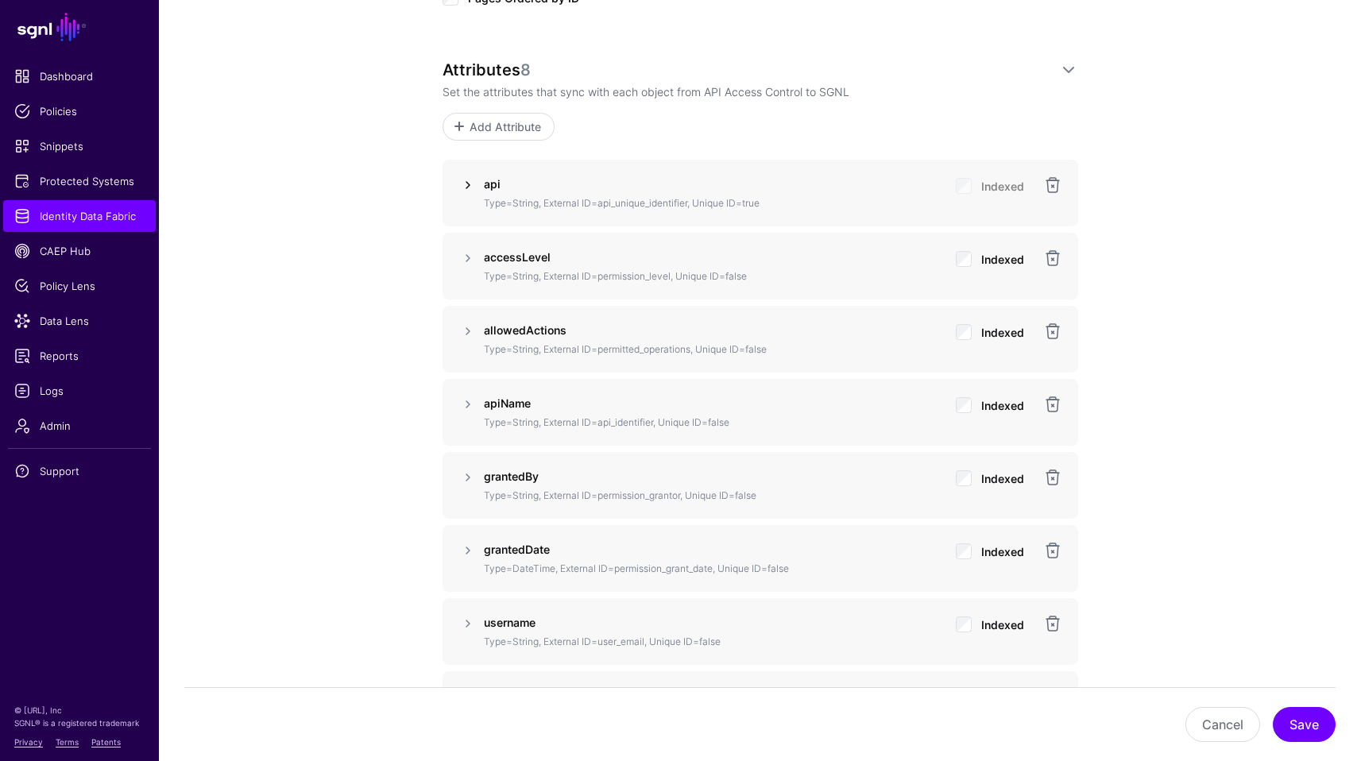
click at [461, 183] on link at bounding box center [467, 185] width 19 height 19
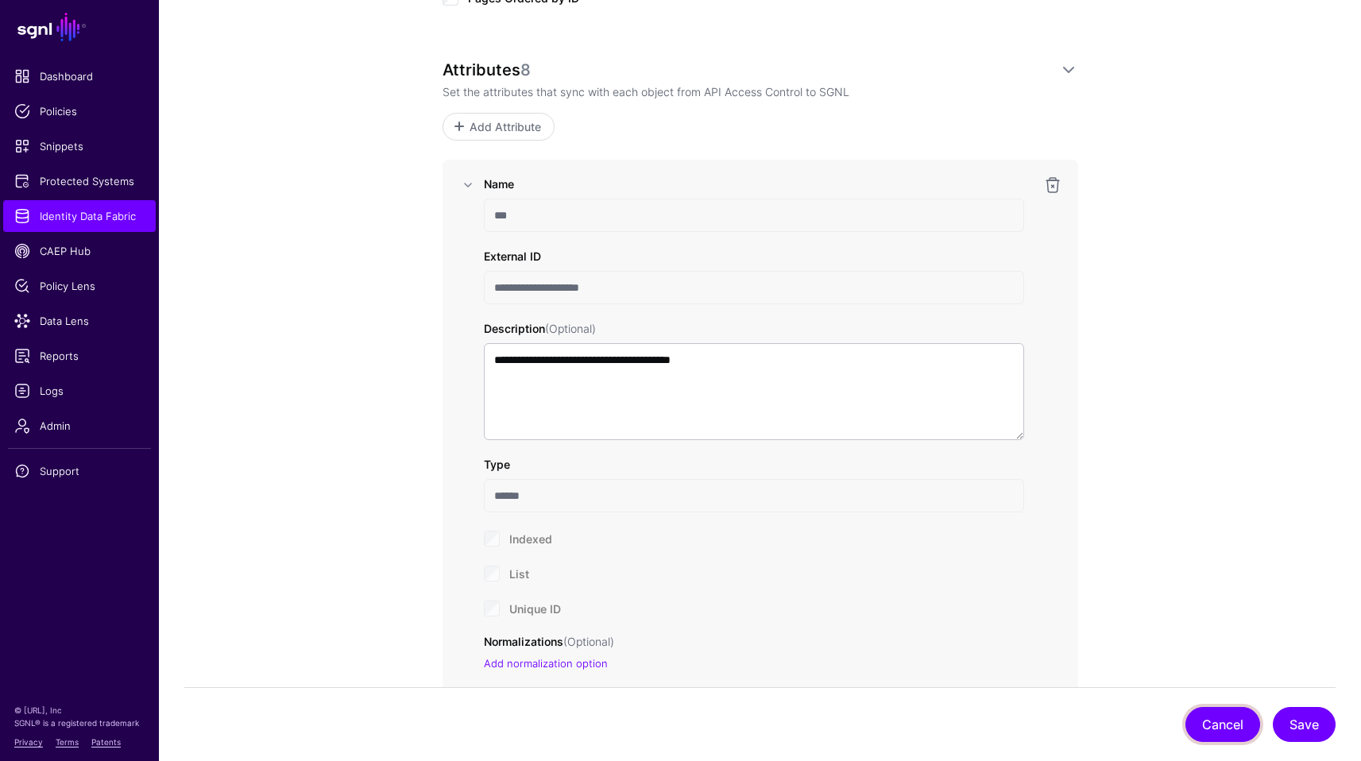
click at [1204, 721] on button "Cancel" at bounding box center [1222, 724] width 75 height 35
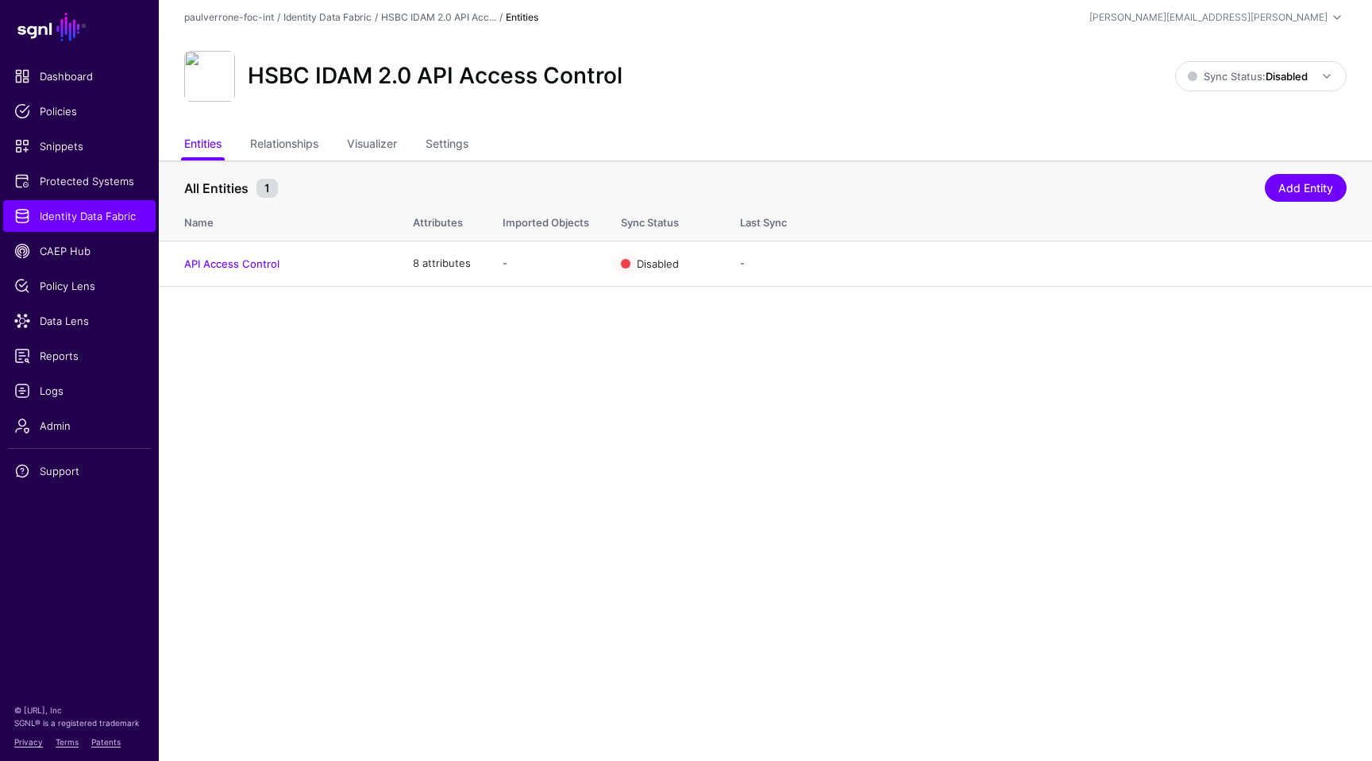
click at [485, 132] on ul "Entities Relationships Visualizer Settings" at bounding box center [765, 145] width 1163 height 30
click at [469, 135] on link "Settings" at bounding box center [447, 145] width 43 height 30
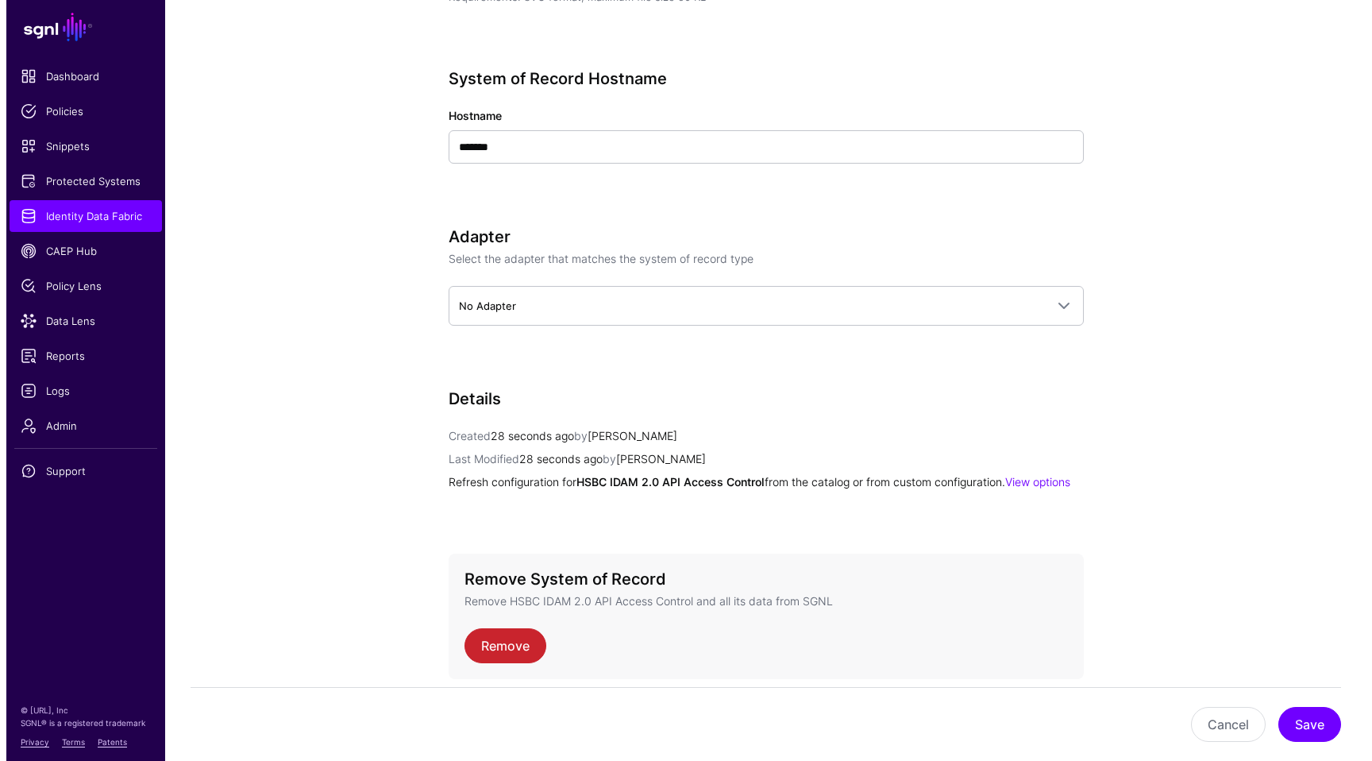
scroll to position [676, 0]
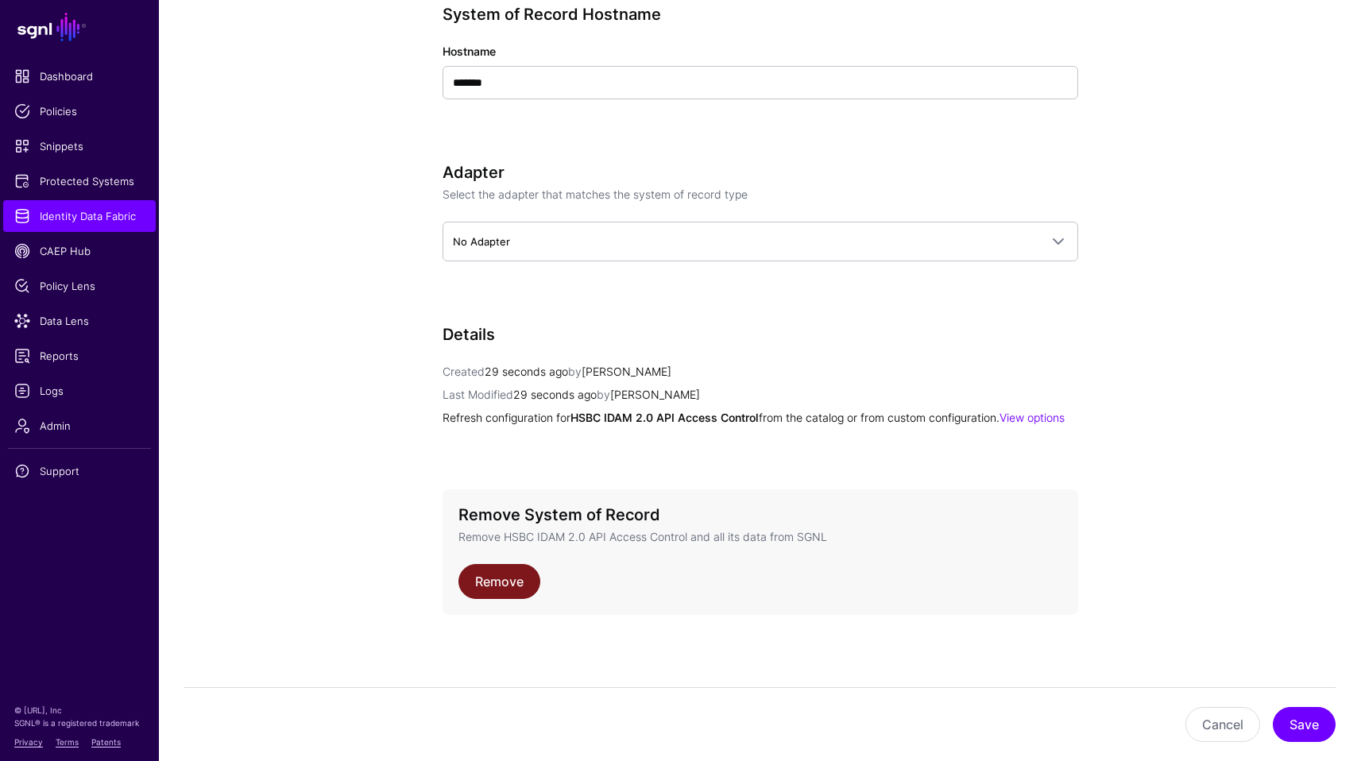
click at [506, 578] on link "Remove" at bounding box center [499, 581] width 82 height 35
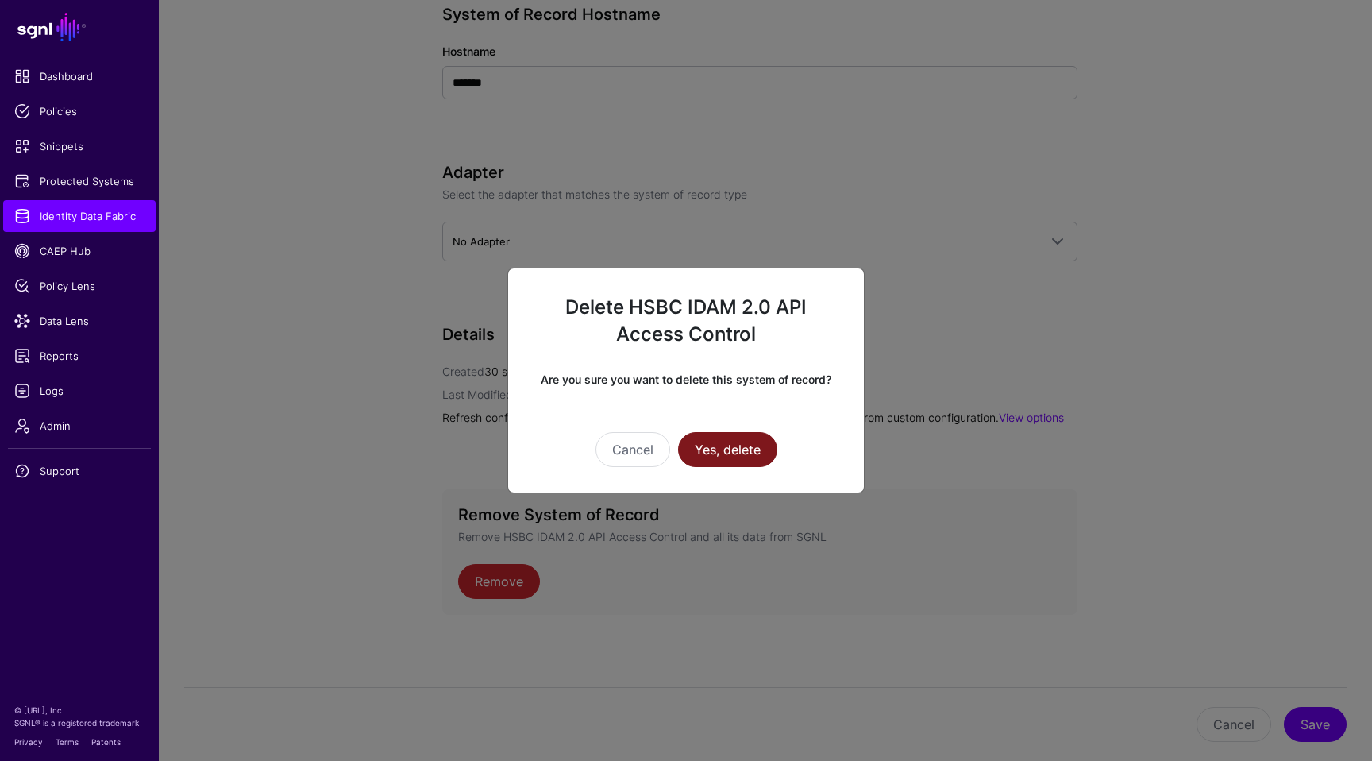
click at [718, 444] on button "Yes, delete" at bounding box center [727, 449] width 99 height 35
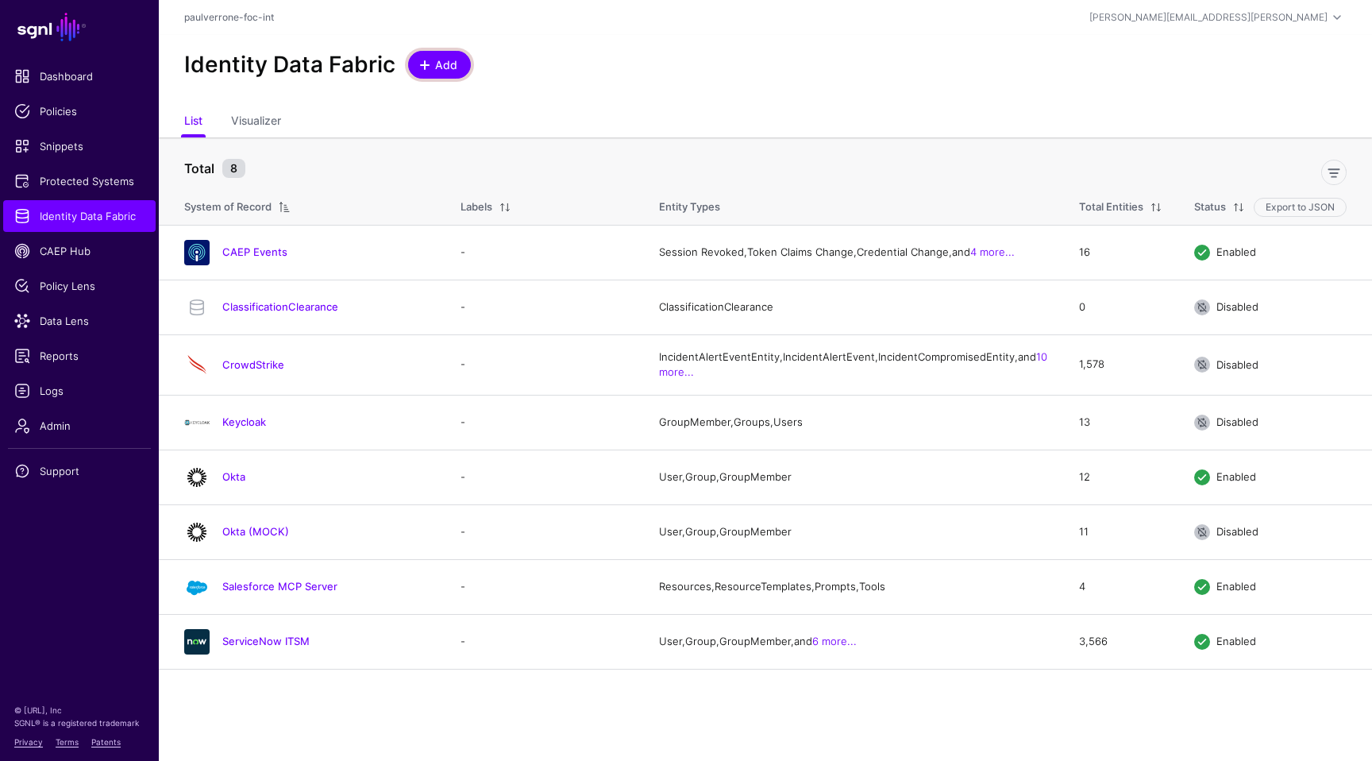
click at [430, 60] on span at bounding box center [427, 65] width 14 height 13
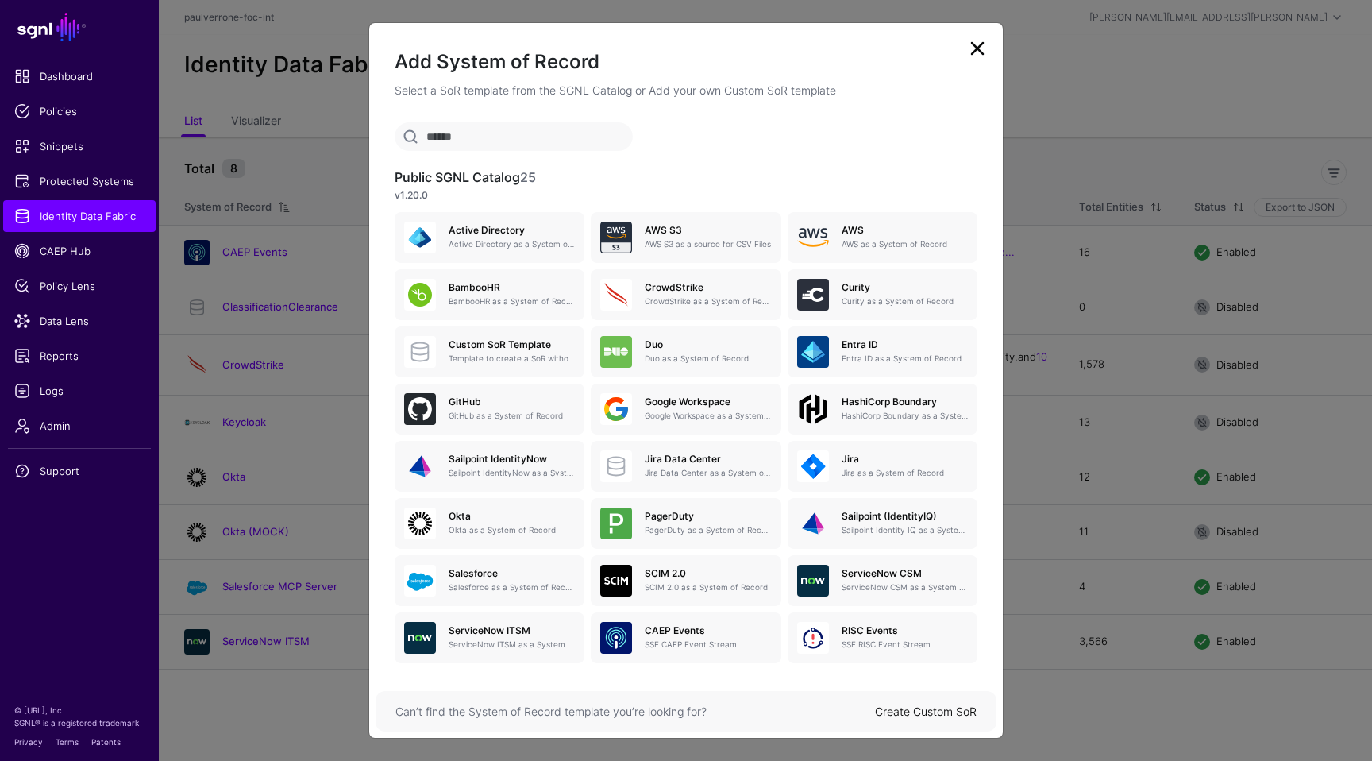
click at [929, 707] on link "Create Custom SoR" at bounding box center [926, 711] width 102 height 14
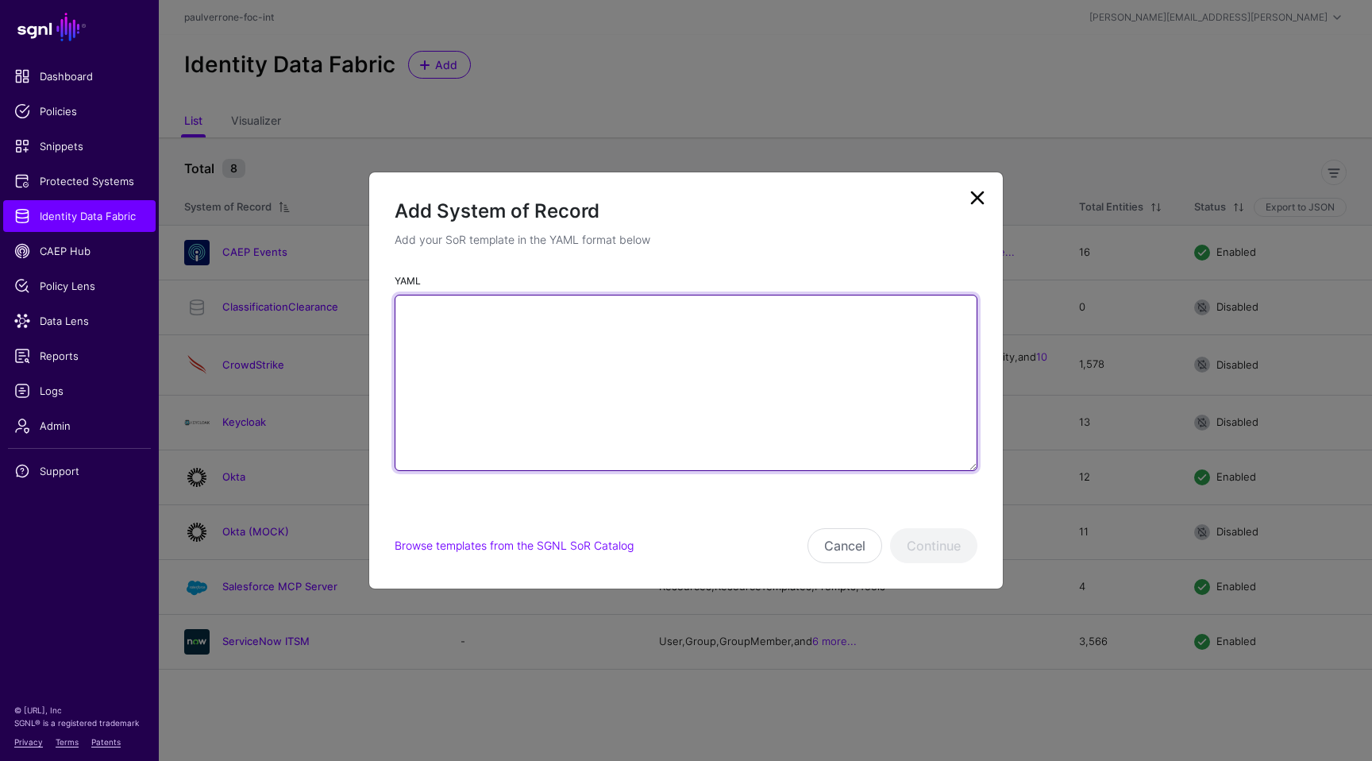
click at [759, 454] on textarea "YAML" at bounding box center [686, 383] width 583 height 176
paste textarea "**********"
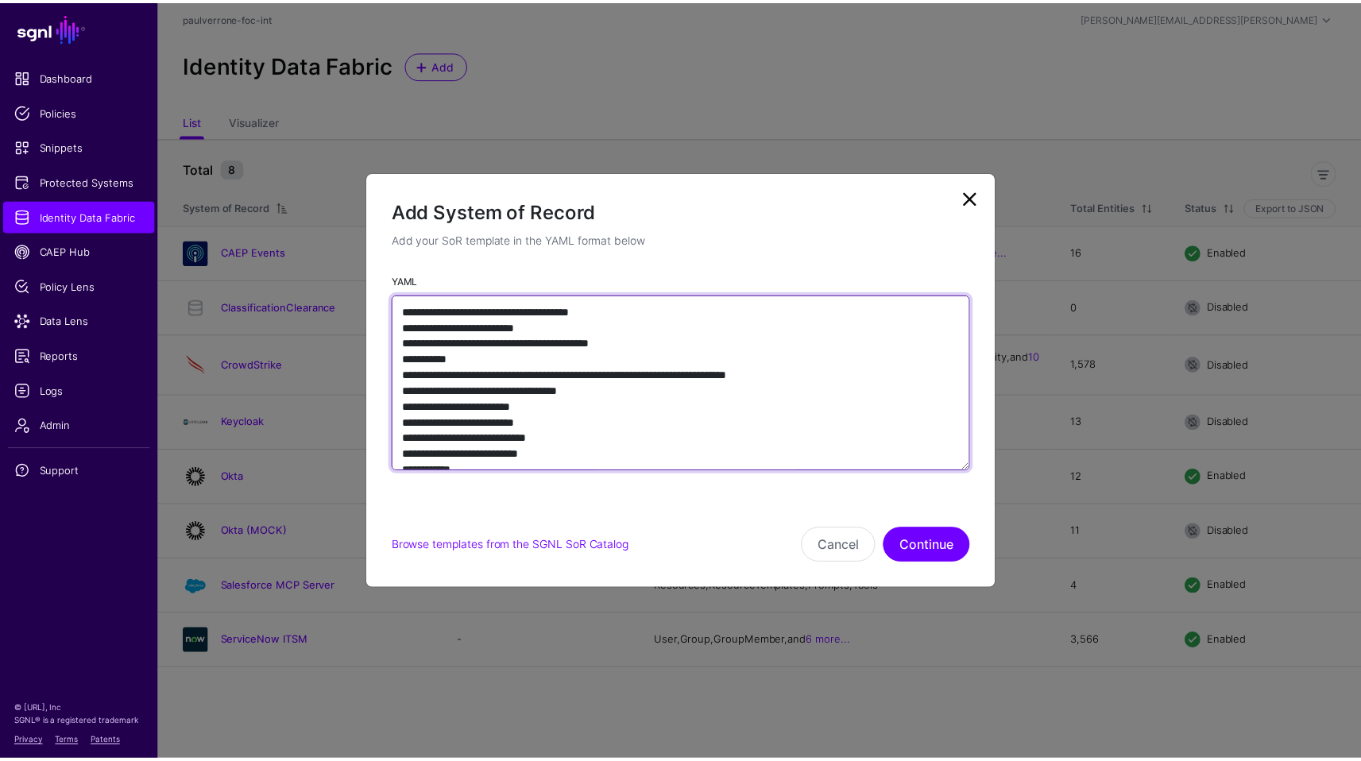
scroll to position [2628, 0]
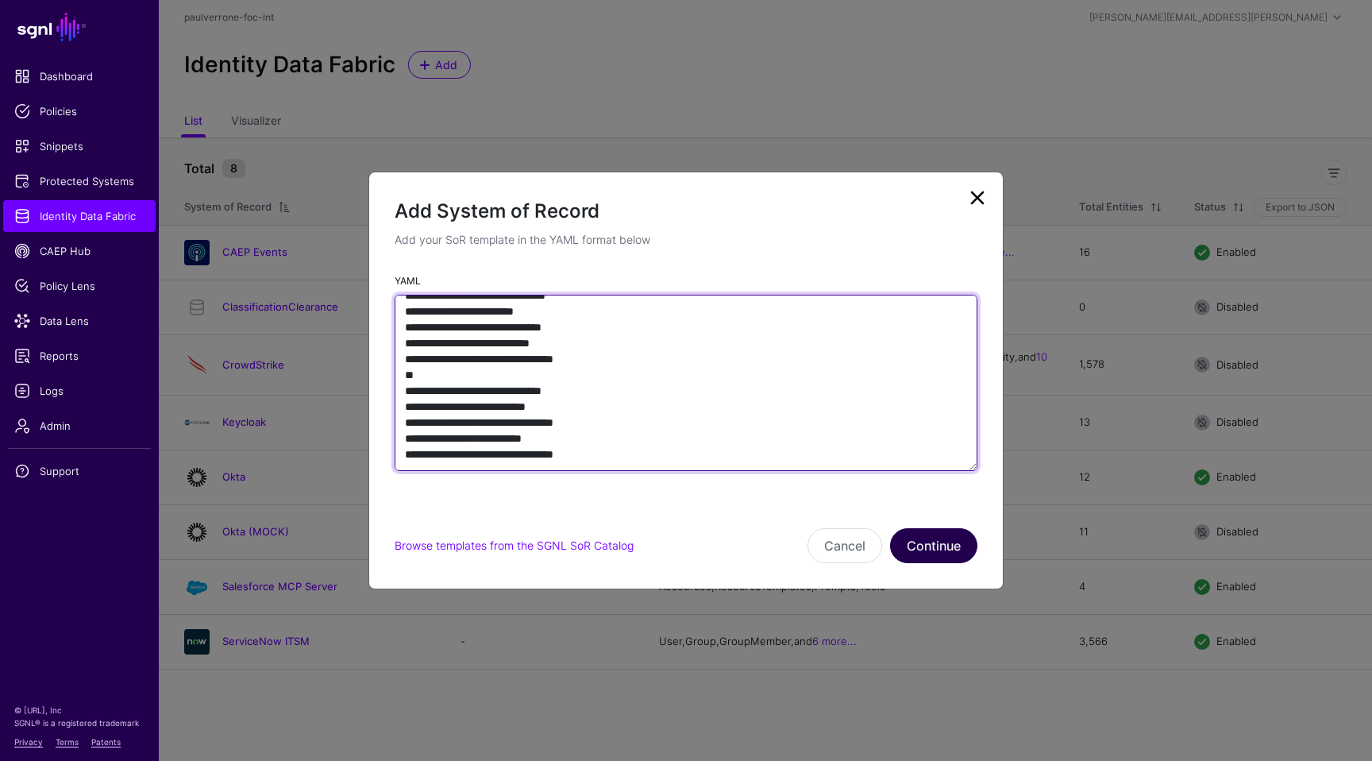
type textarea "**********"
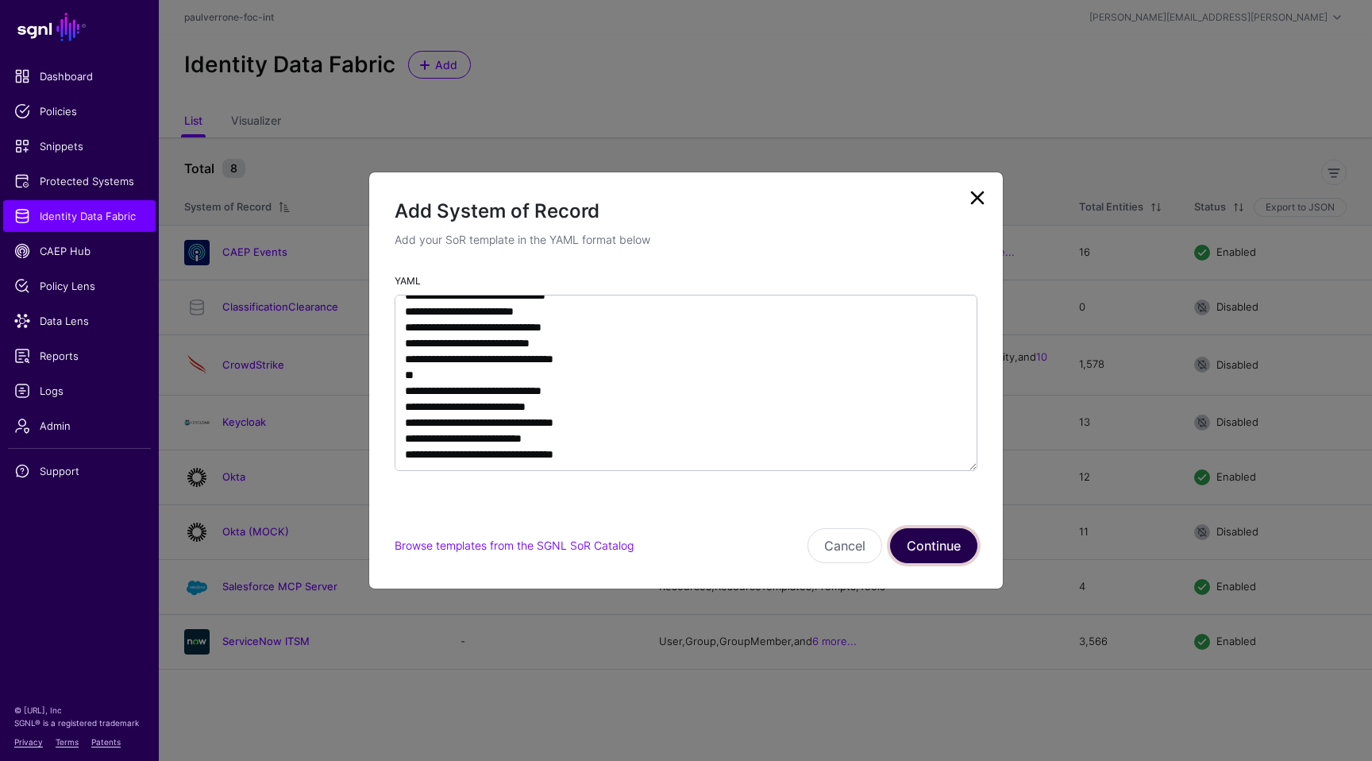
click at [924, 550] on button "Continue" at bounding box center [933, 545] width 87 height 35
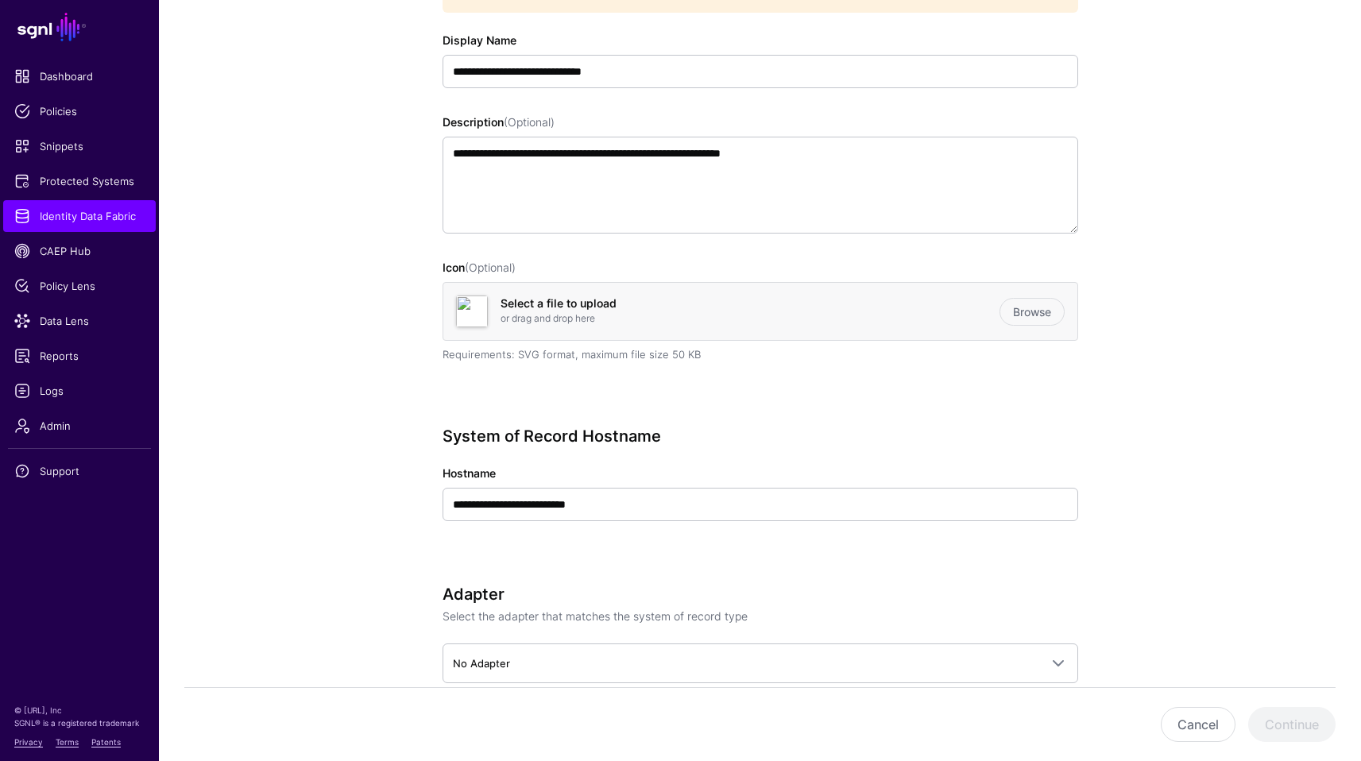
scroll to position [409, 0]
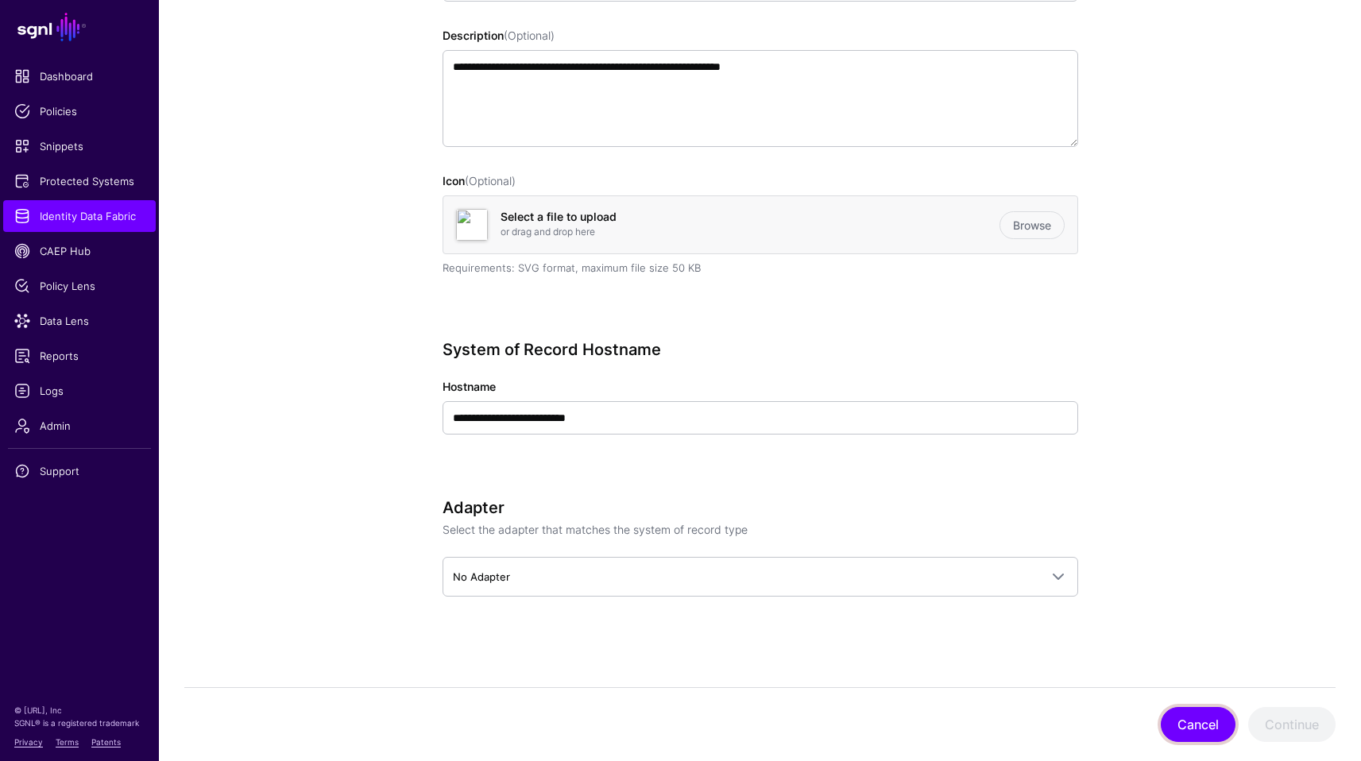
click at [1207, 716] on button "Cancel" at bounding box center [1197, 724] width 75 height 35
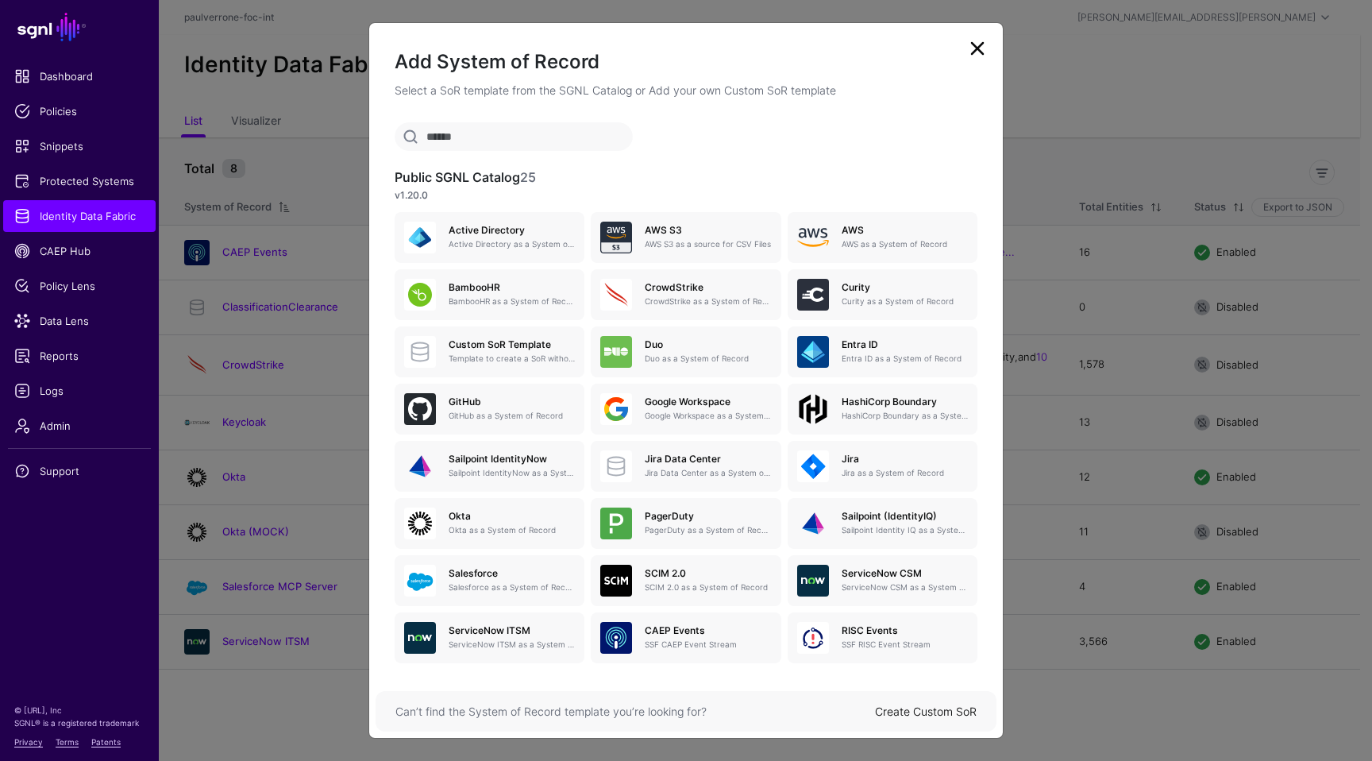
click at [927, 706] on link "Create Custom SoR" at bounding box center [926, 711] width 102 height 14
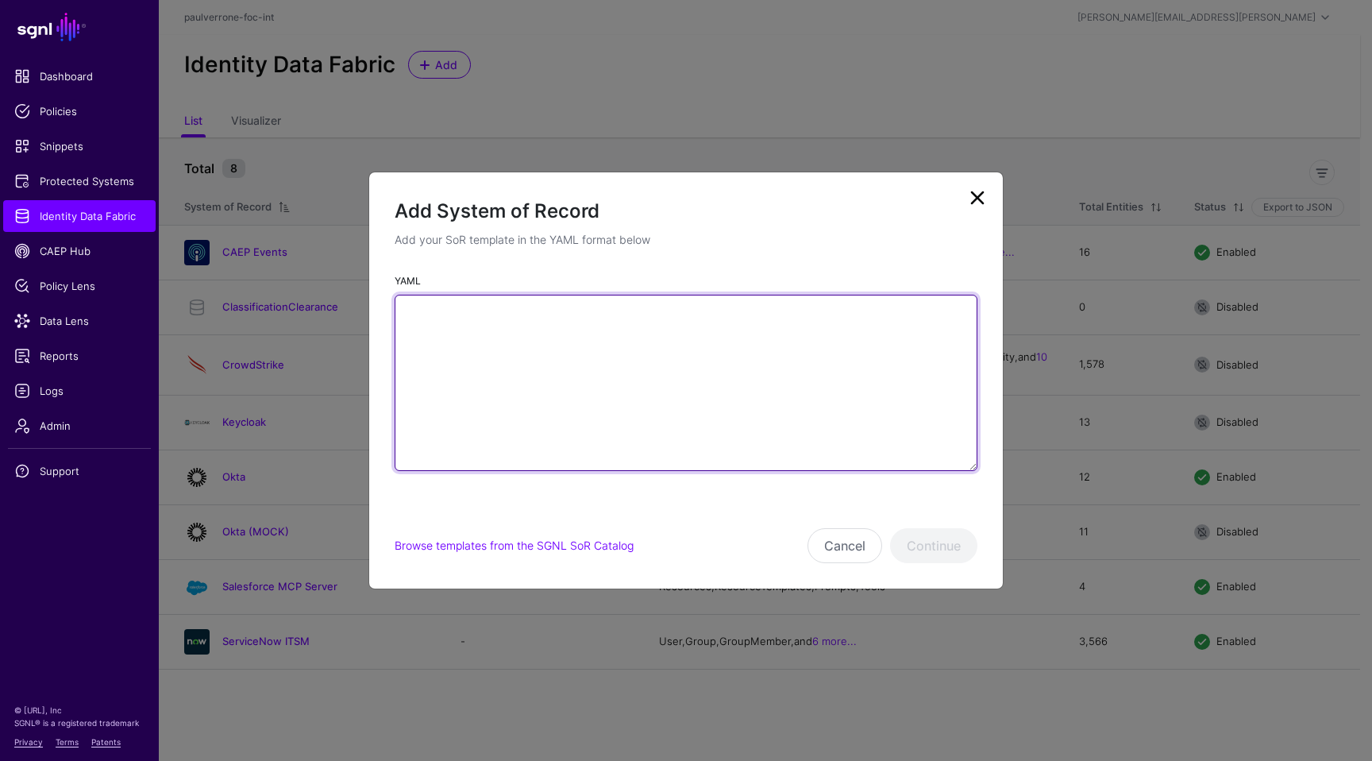
click at [760, 439] on textarea "YAML" at bounding box center [686, 383] width 583 height 176
paste textarea "**********"
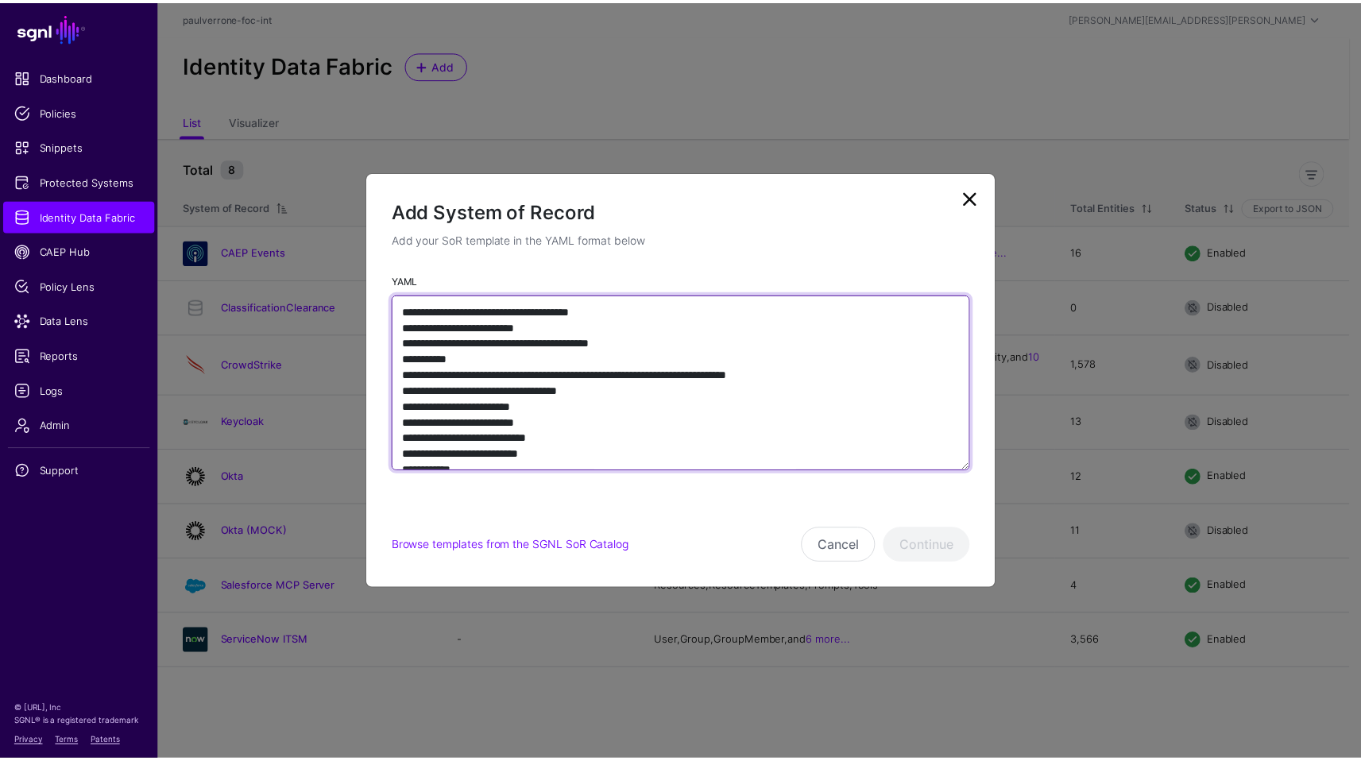
scroll to position [2406, 0]
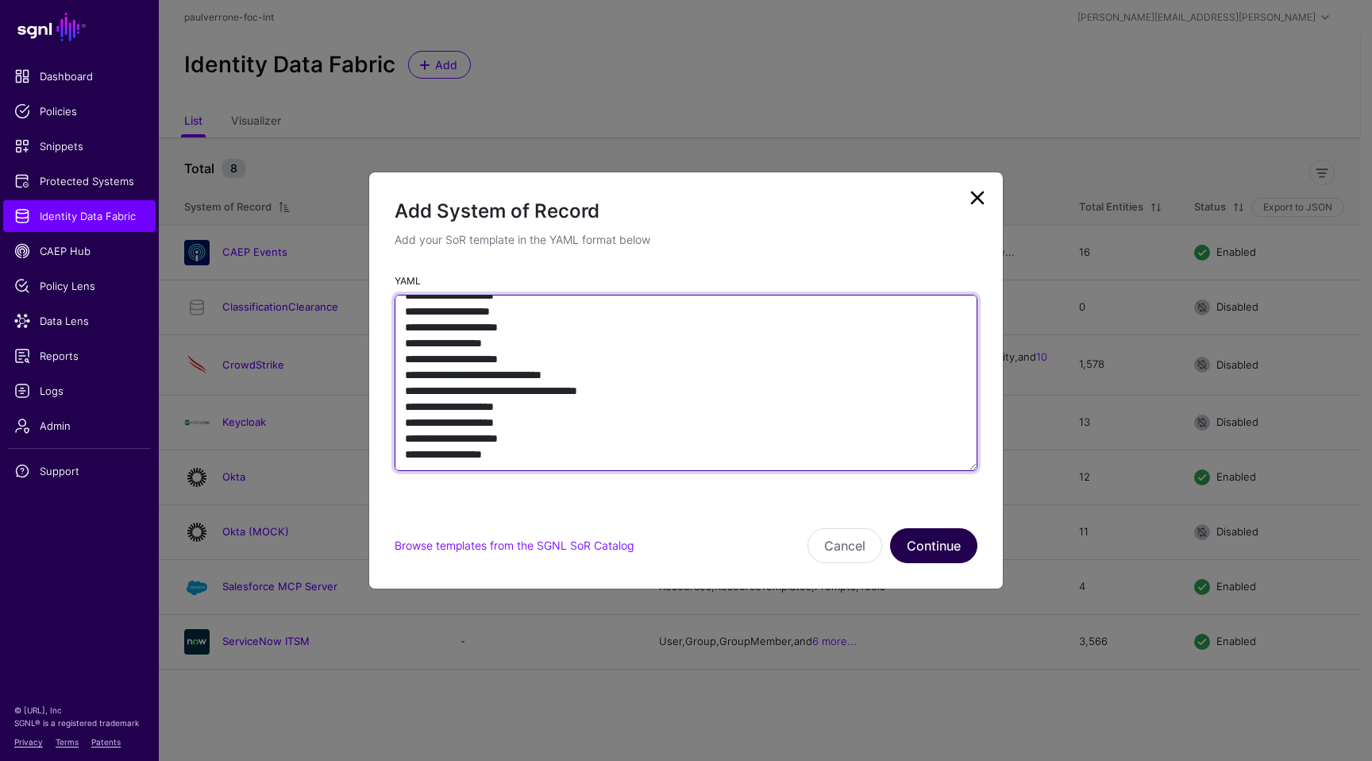
type textarea "**********"
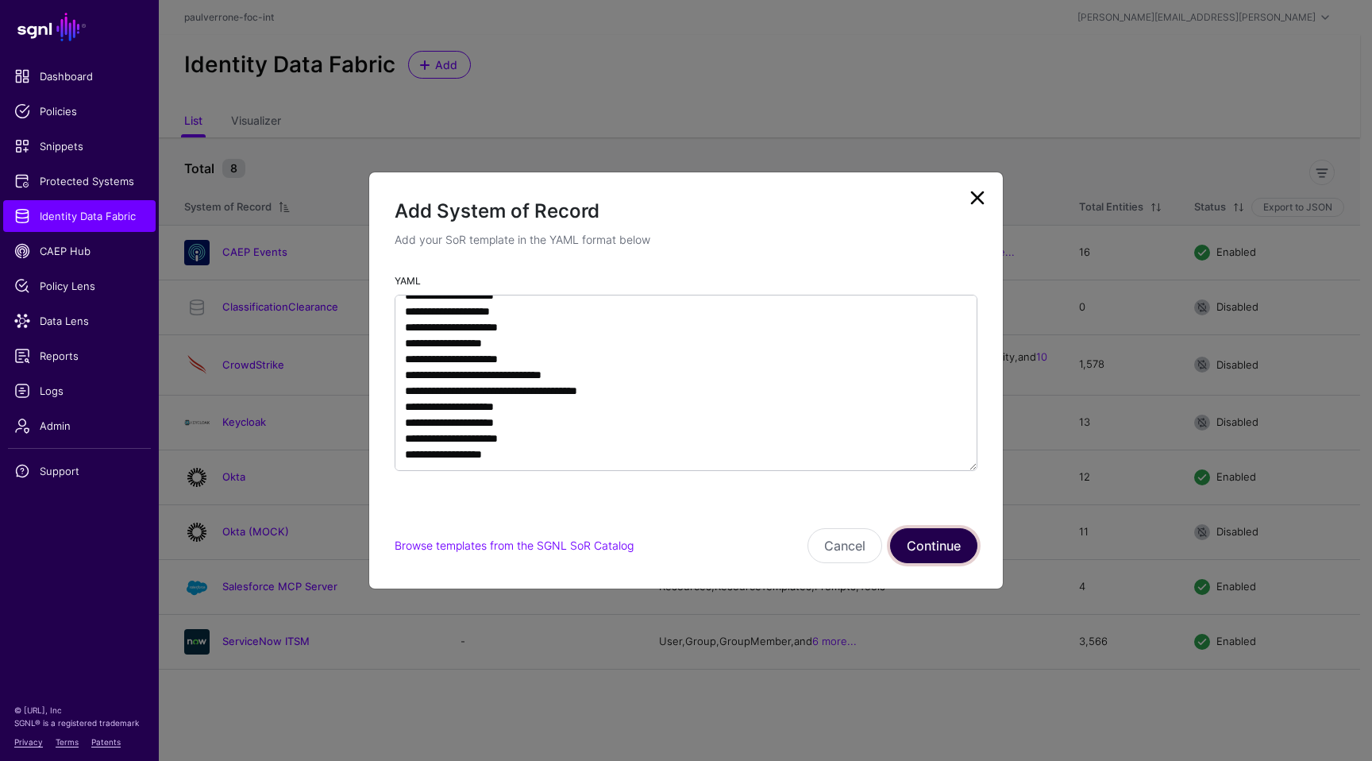
click at [932, 537] on button "Continue" at bounding box center [933, 545] width 87 height 35
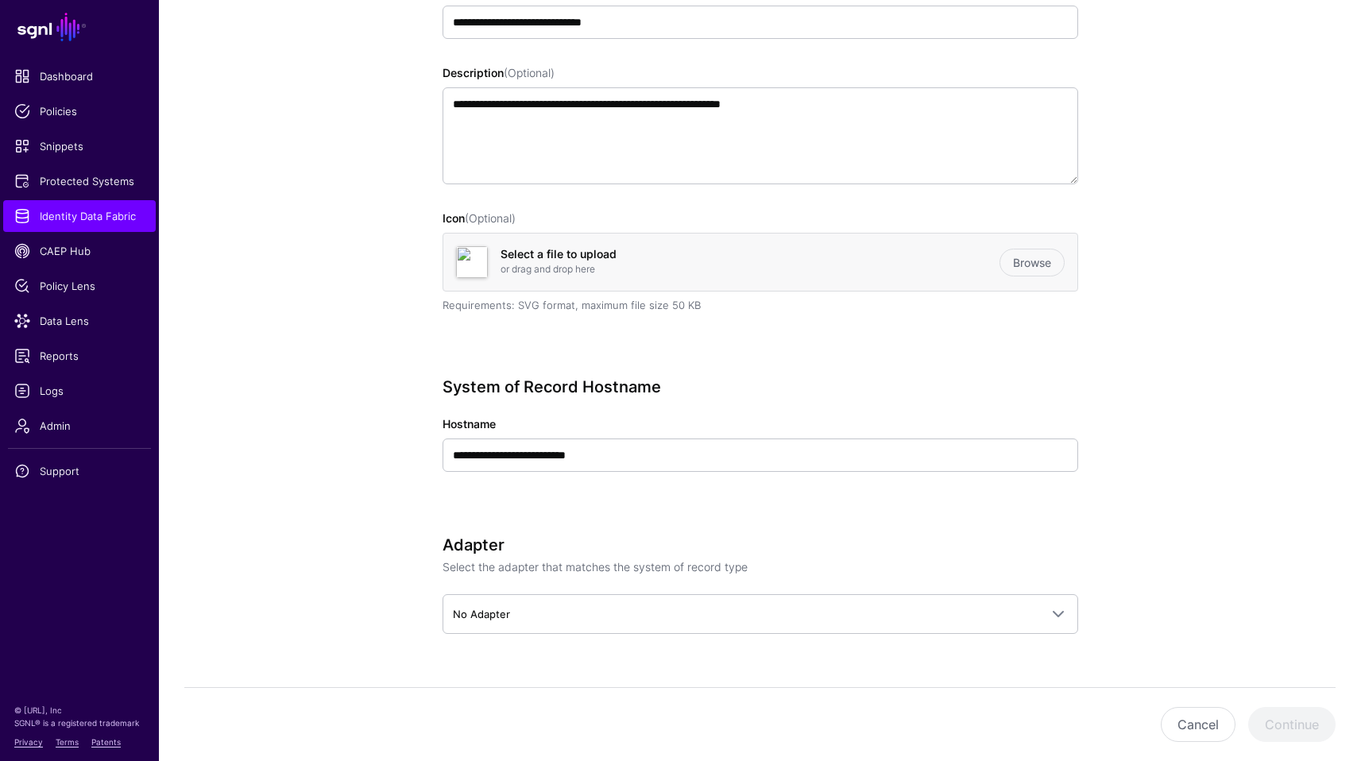
scroll to position [276, 0]
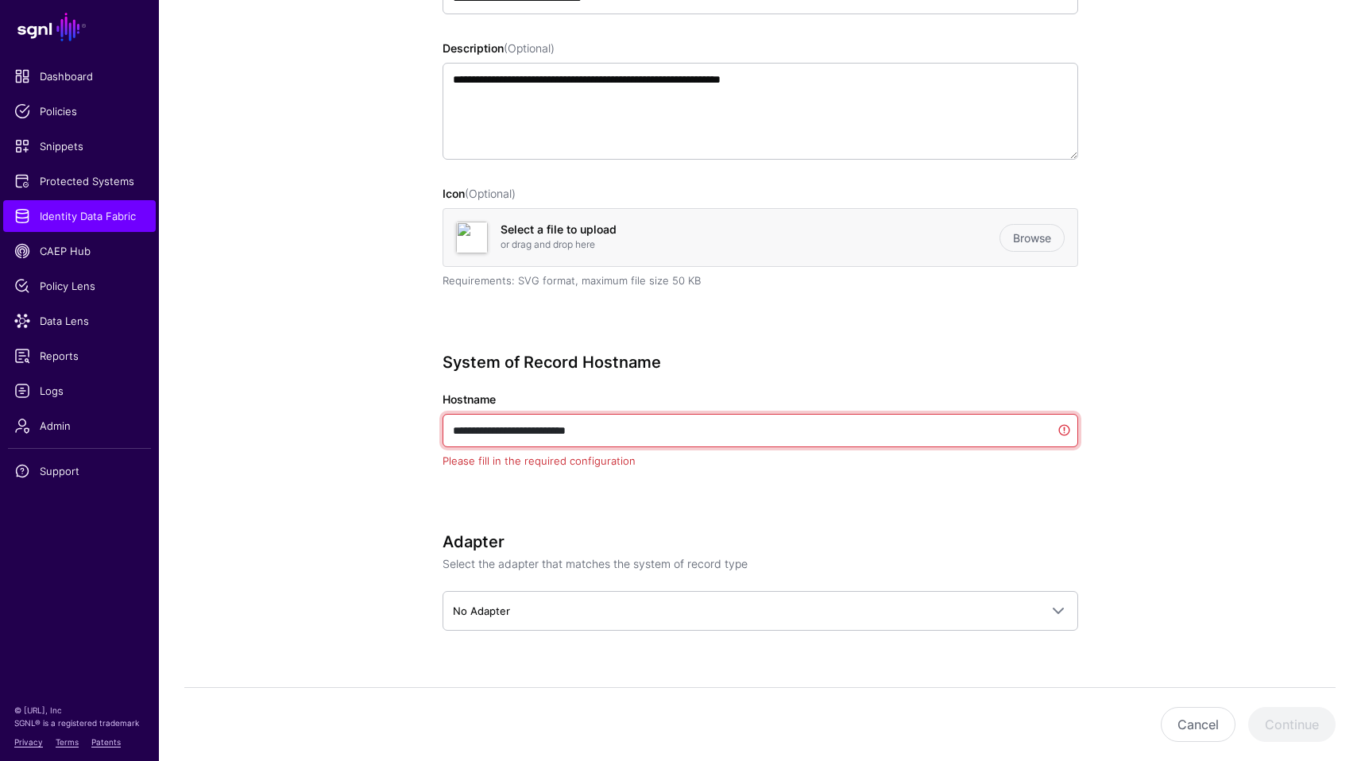
drag, startPoint x: 812, startPoint y: 439, endPoint x: 456, endPoint y: 403, distance: 358.5
click at [456, 403] on app-form-input "**********" at bounding box center [759, 430] width 635 height 77
click at [456, 403] on label "Hostname" at bounding box center [468, 399] width 53 height 17
click at [456, 414] on input "**********" at bounding box center [759, 430] width 635 height 33
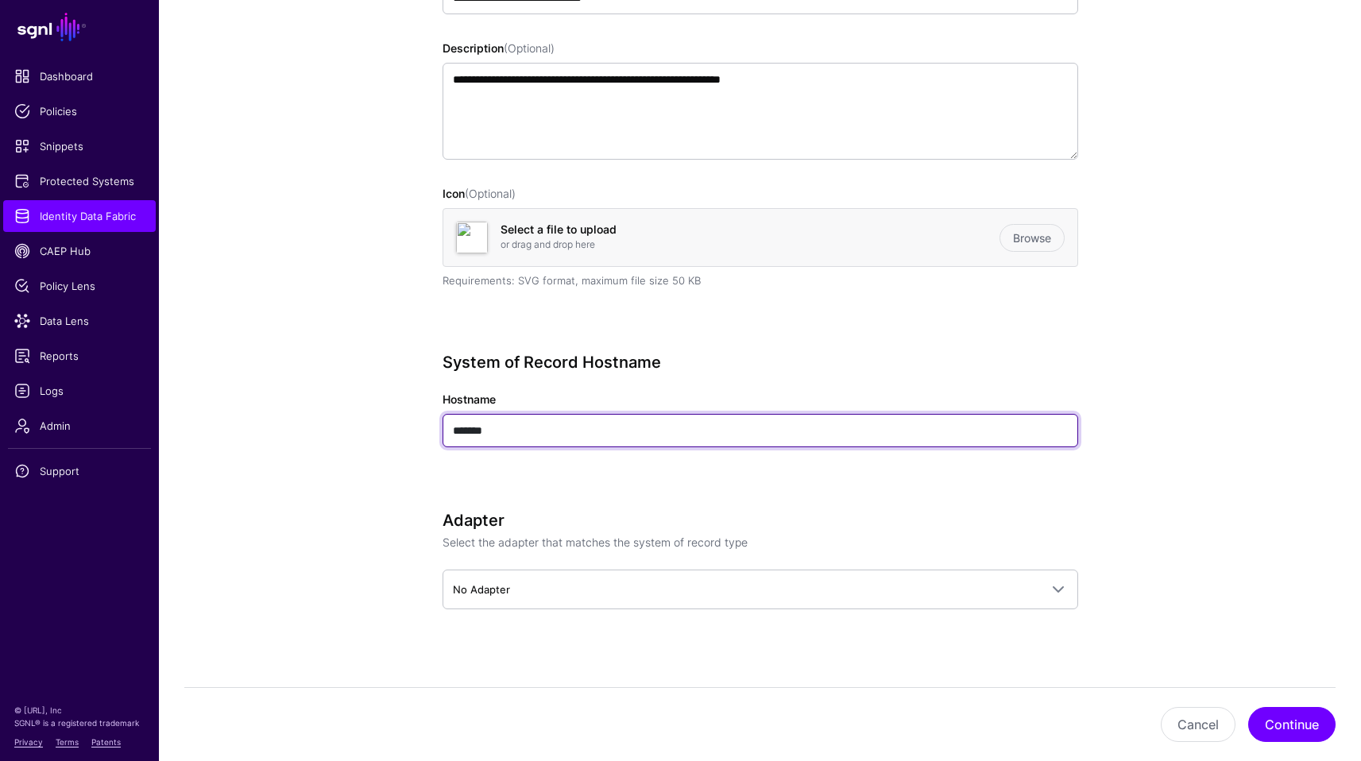
type input "*******"
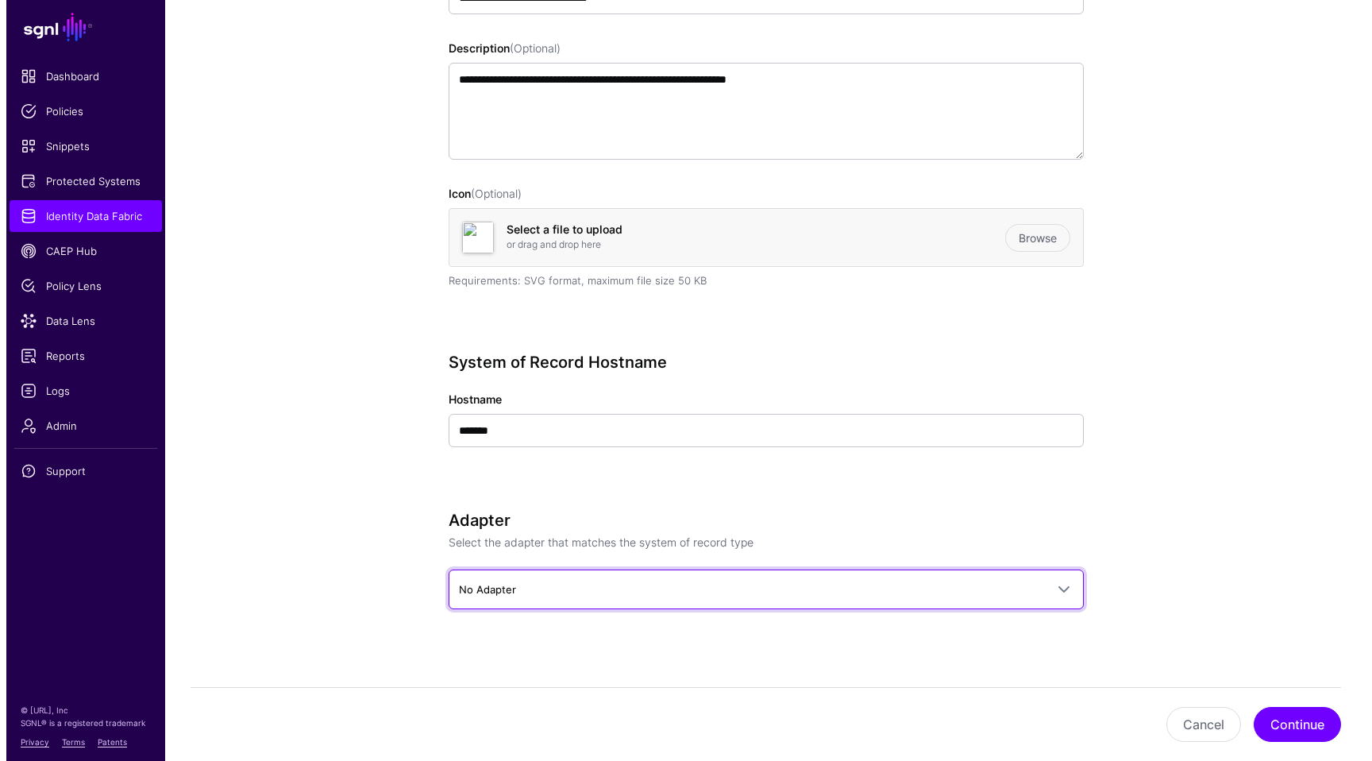
scroll to position [288, 0]
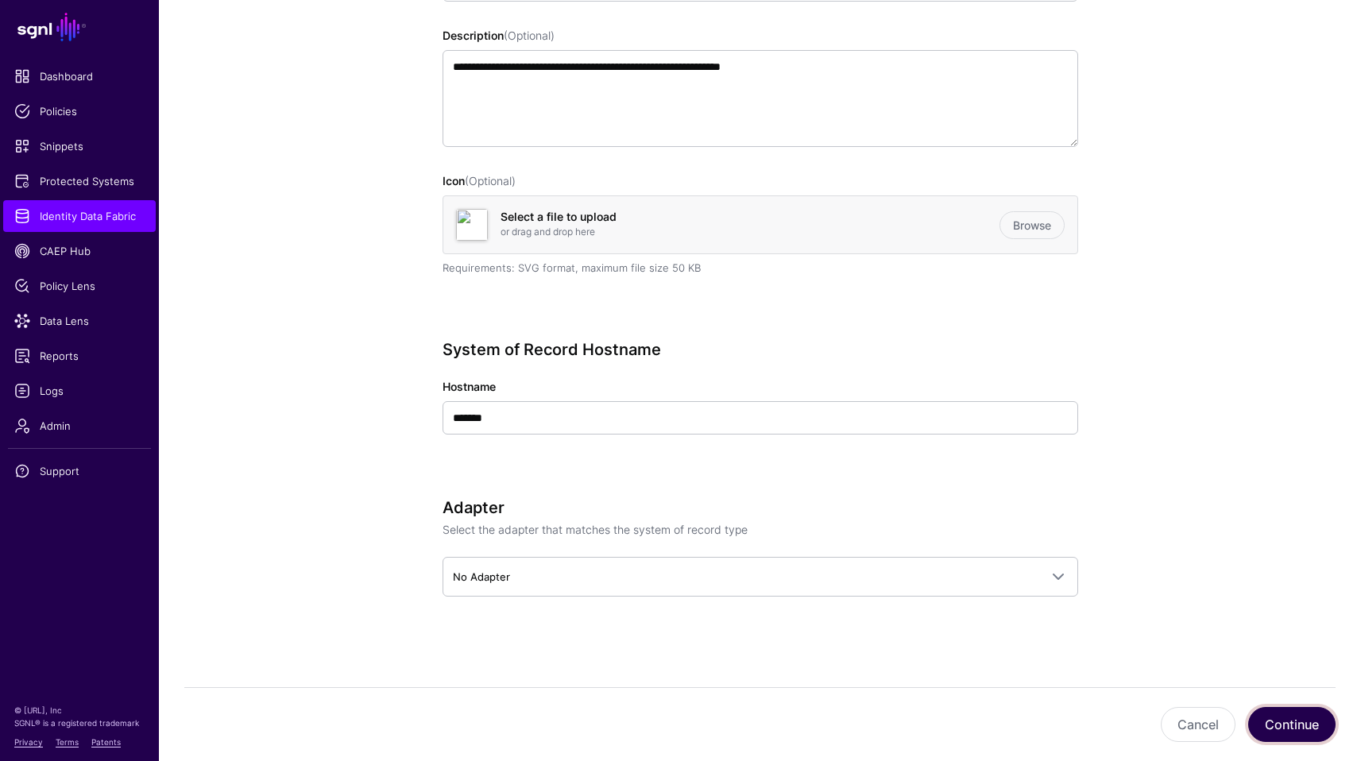
click at [1277, 712] on button "Continue" at bounding box center [1291, 724] width 87 height 35
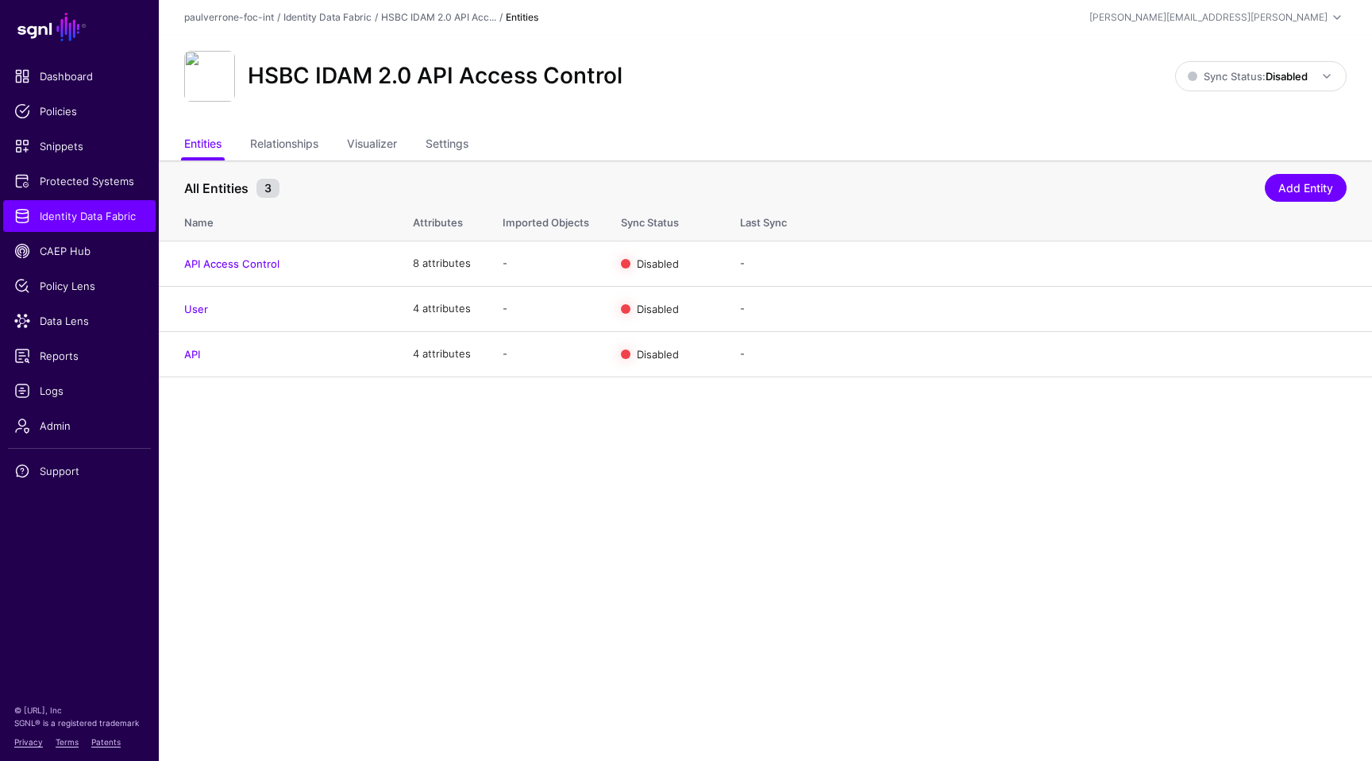
click at [284, 129] on div "HSBC IDAM 2.0 API Access Control Sync Status: Disabled Enabled Syncing active f…" at bounding box center [766, 82] width 1214 height 95
click at [284, 135] on link "Relationships" at bounding box center [284, 145] width 68 height 30
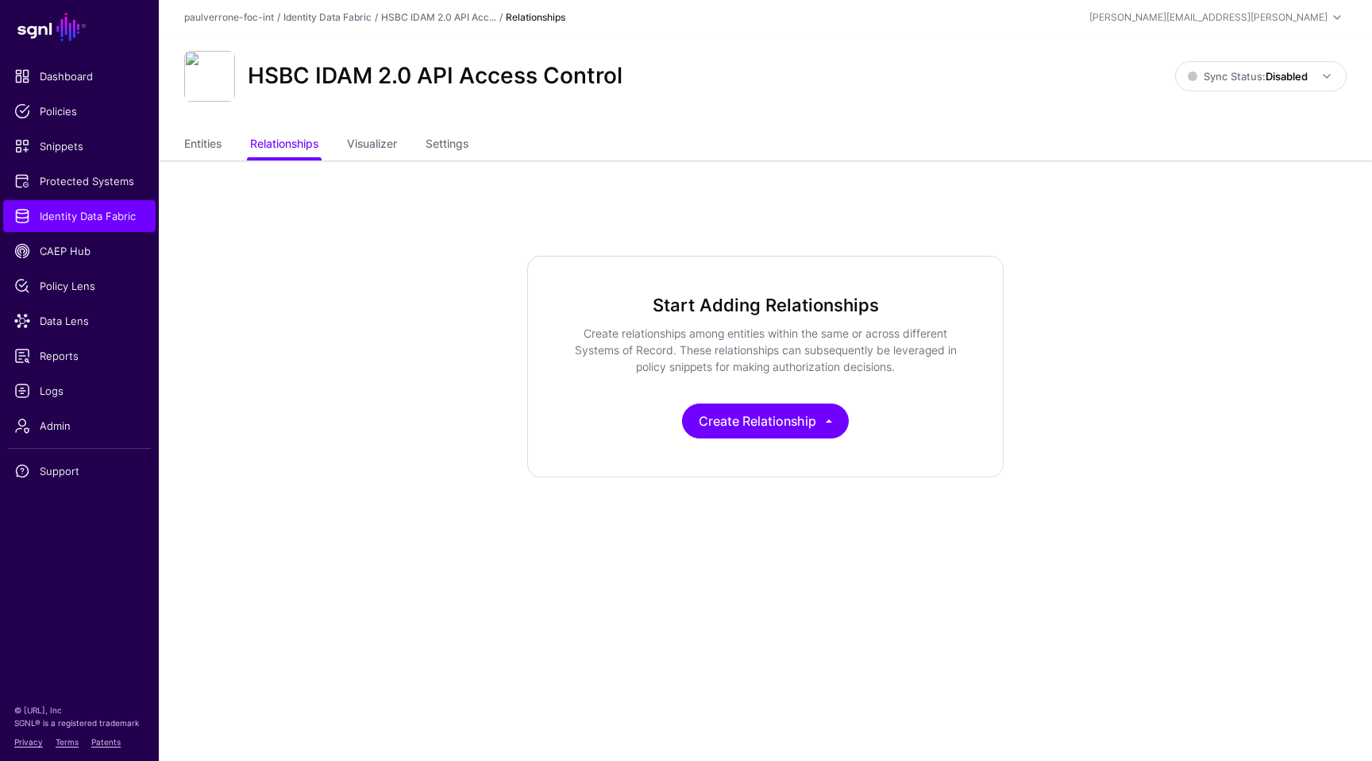
click at [712, 402] on div "Start Adding Relationships Create relationships among entities within the same …" at bounding box center [765, 367] width 477 height 222
click at [746, 423] on button "Create Relationship" at bounding box center [765, 420] width 167 height 35
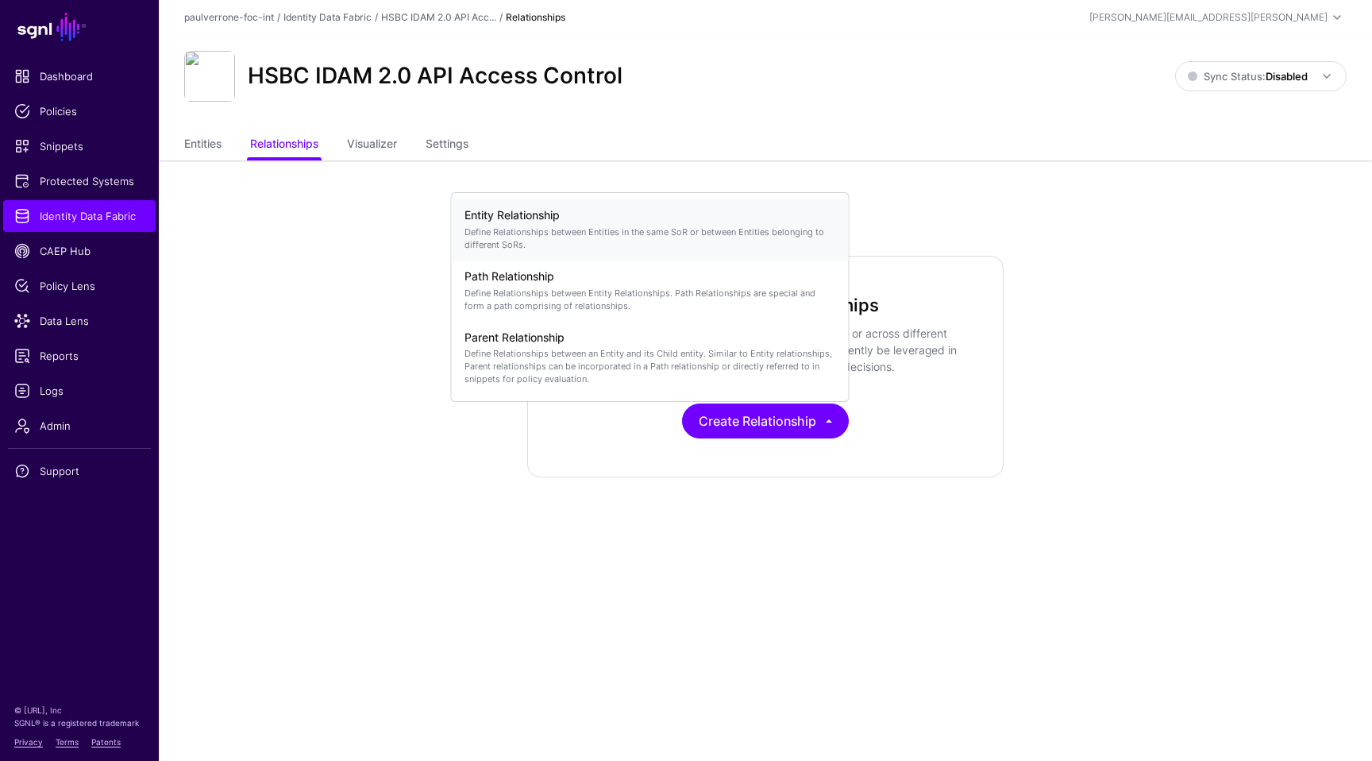
click at [666, 240] on p "Define Relationships between Entities in the same SoR or between Entities belon…" at bounding box center [651, 238] width 372 height 25
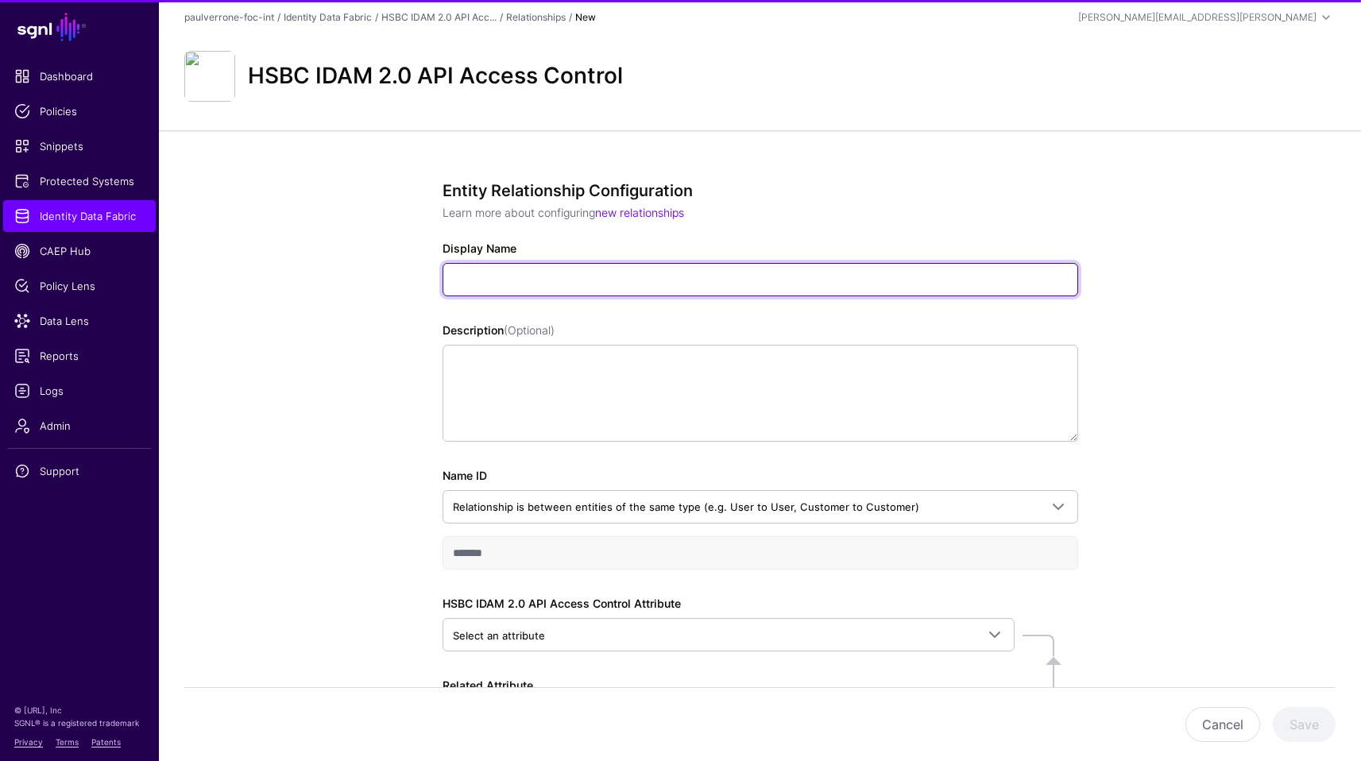
click at [614, 285] on input "Display Name" at bounding box center [759, 279] width 635 height 33
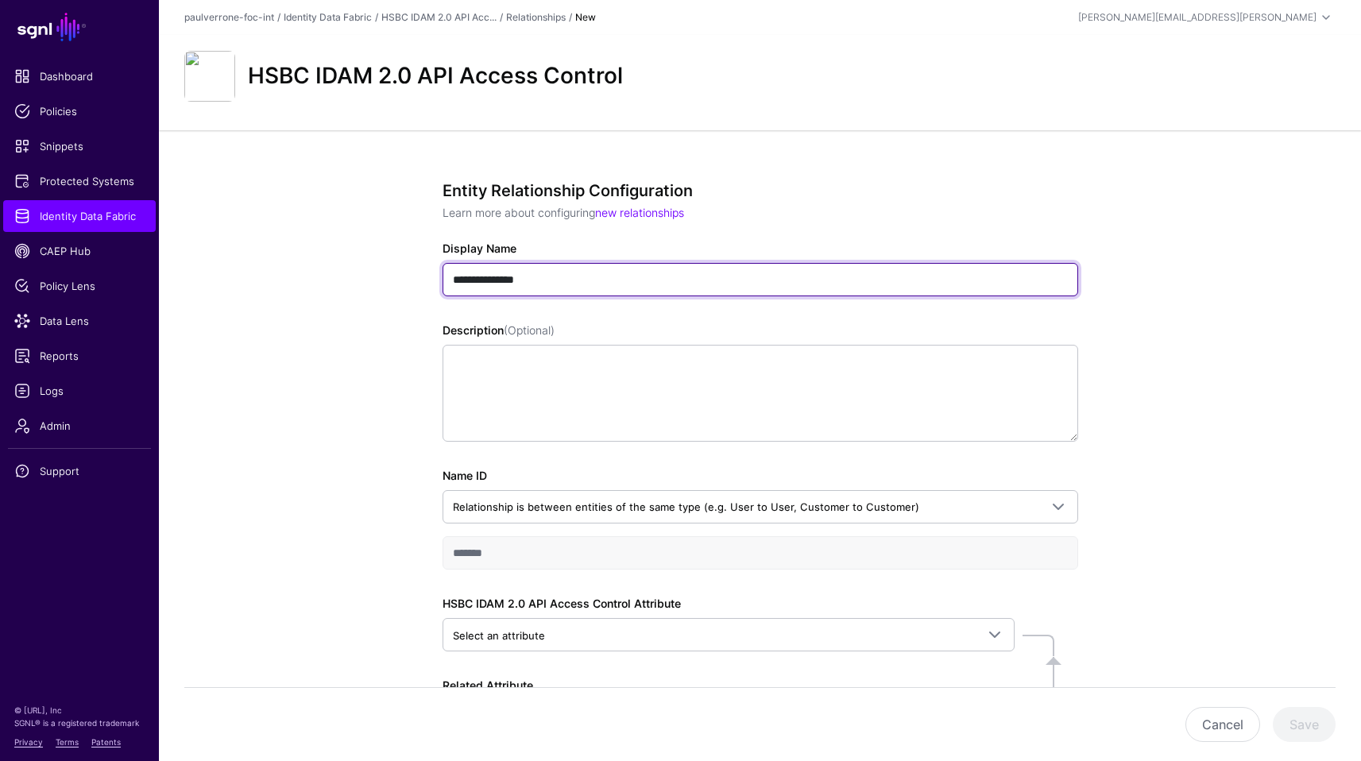
type input "**********"
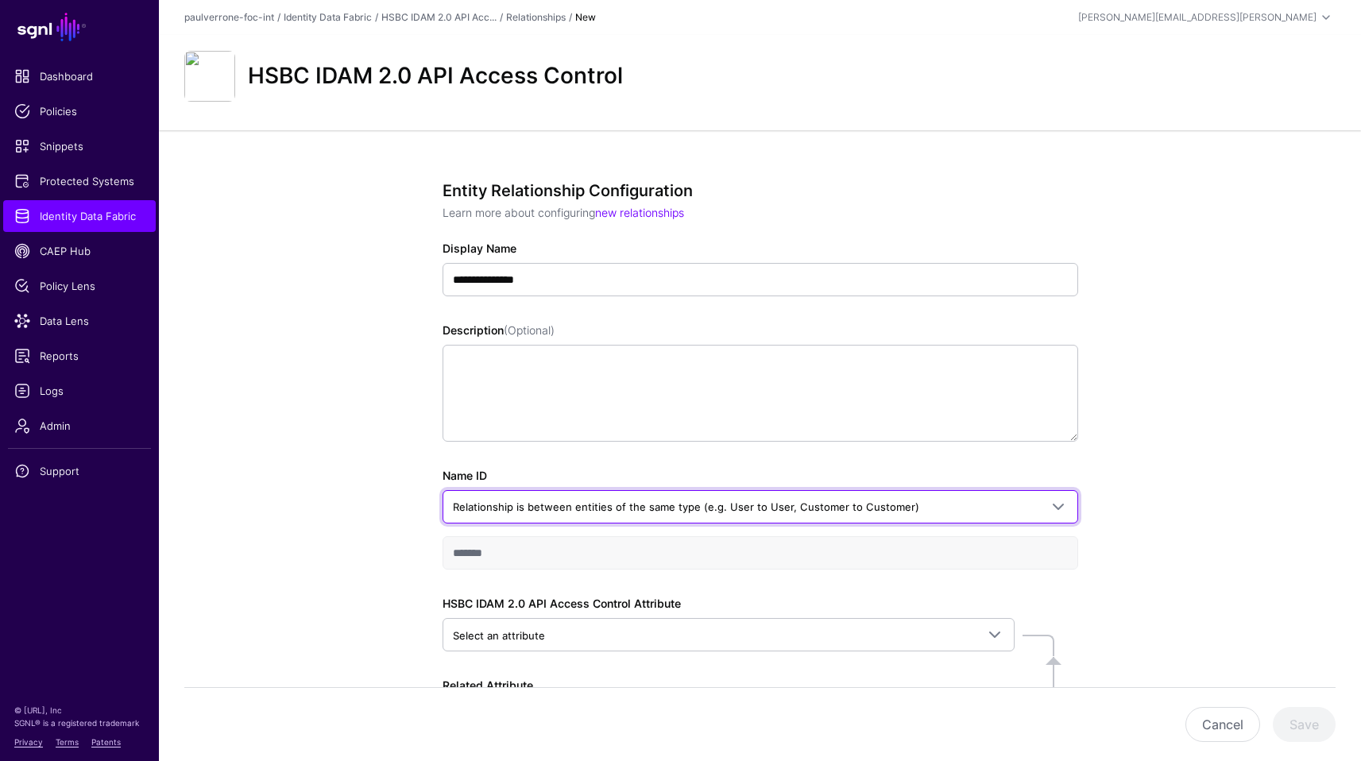
scroll to position [137, 0]
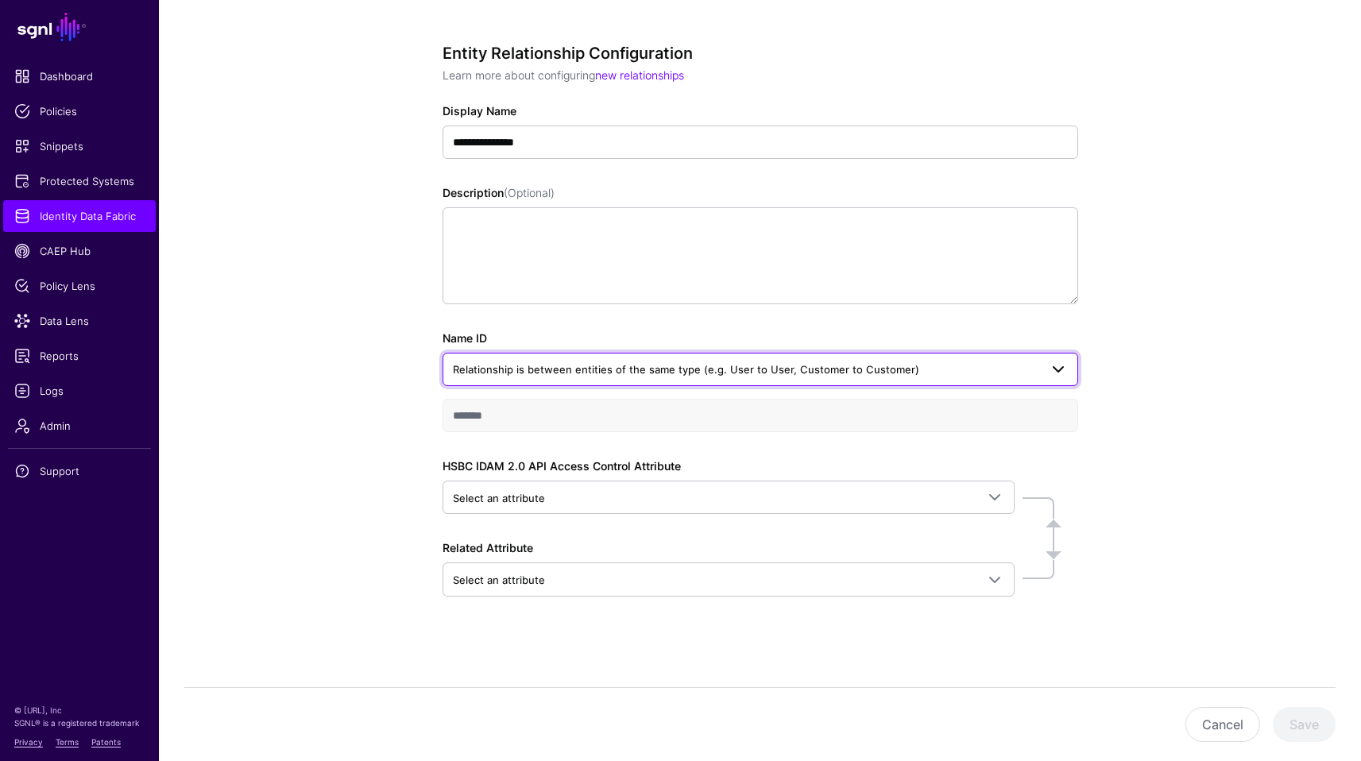
click at [730, 361] on span "Relationship is between entities of the same type (e.g. User to User, Customer …" at bounding box center [746, 369] width 586 height 17
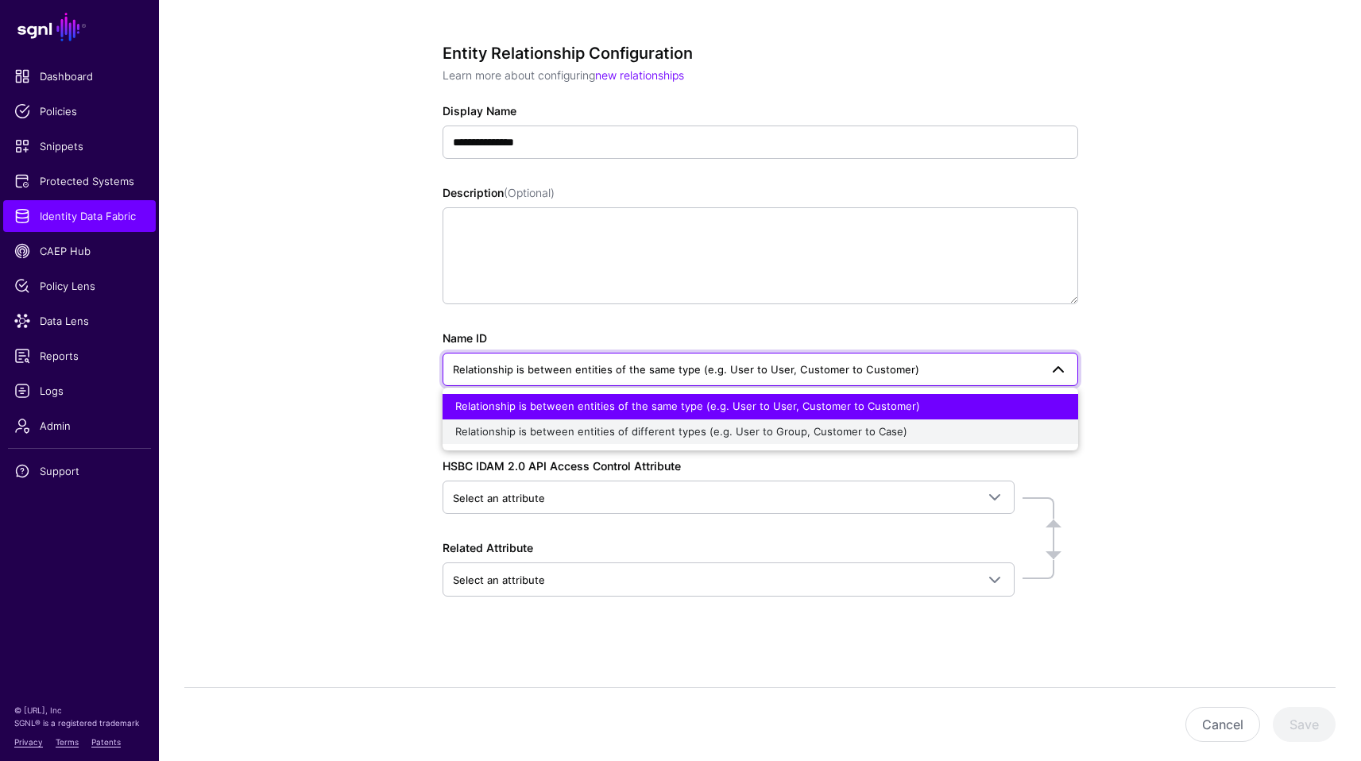
click at [637, 430] on span "Relationship is between entities of different types (e.g. User to Group, Custom…" at bounding box center [681, 431] width 452 height 13
type input "**********"
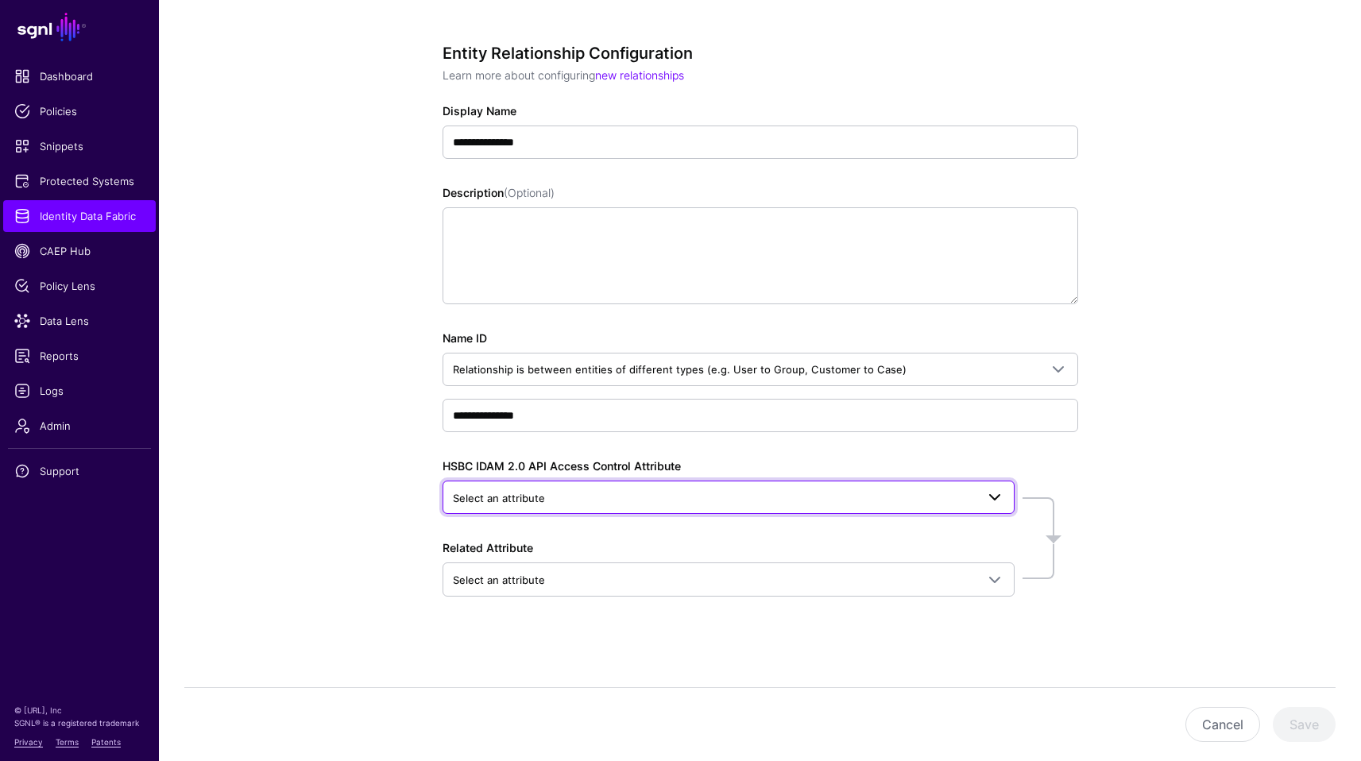
click at [585, 491] on span "Select an attribute" at bounding box center [714, 497] width 523 height 17
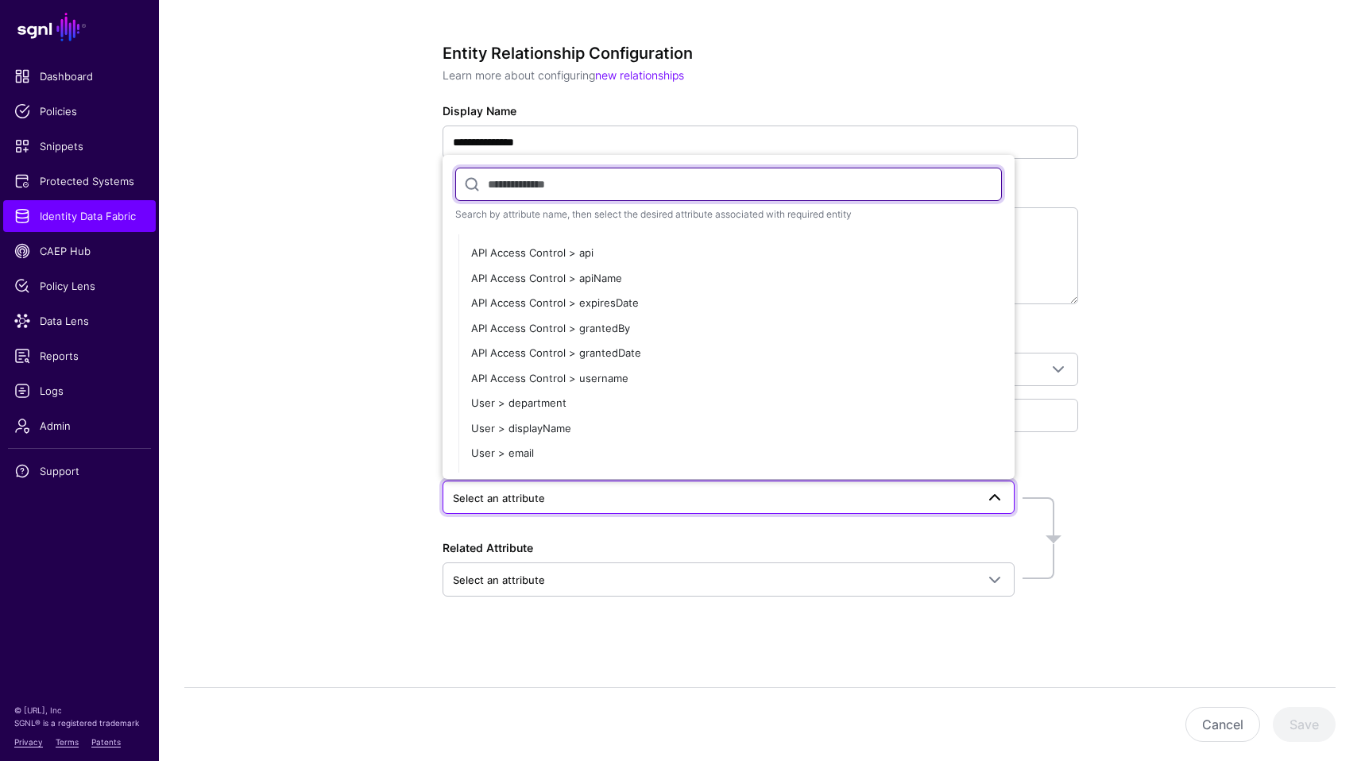
scroll to position [194, 0]
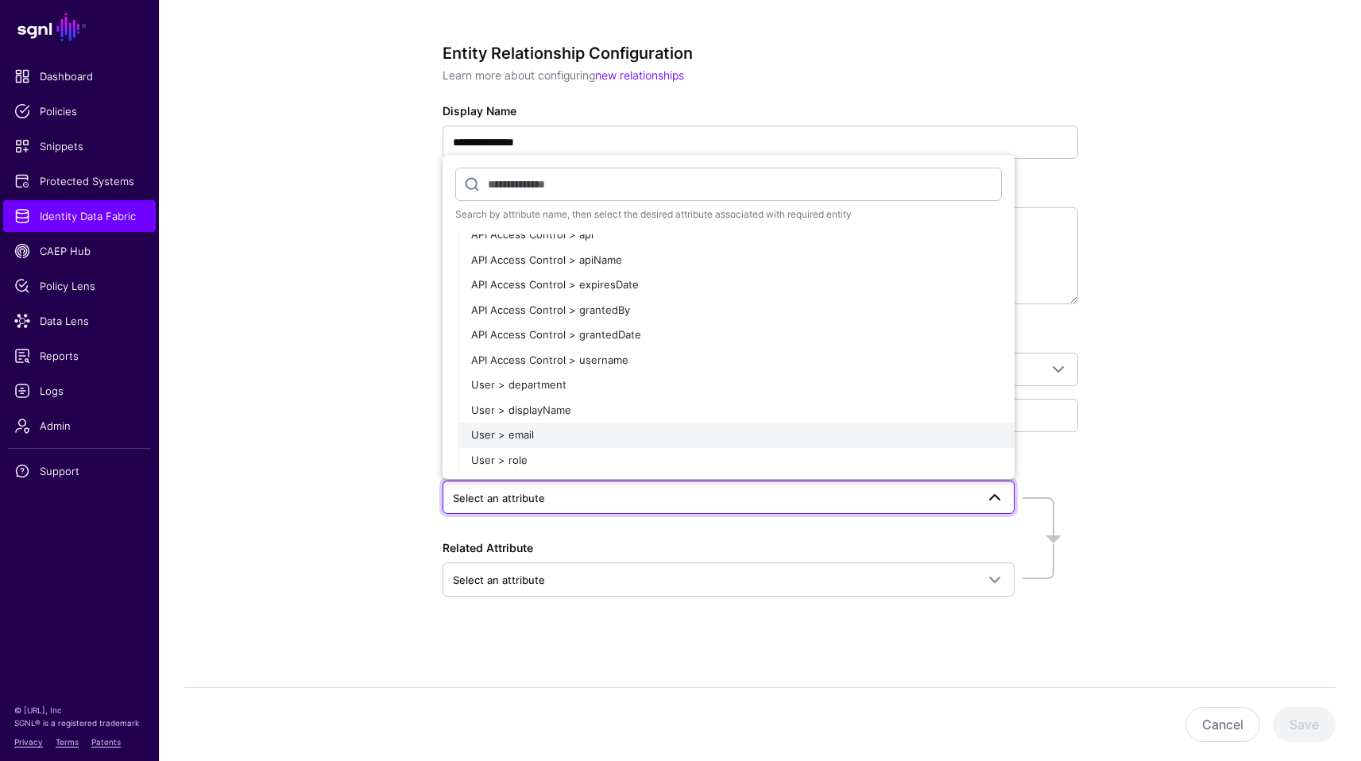
click at [544, 440] on div "User > email" at bounding box center [736, 435] width 531 height 16
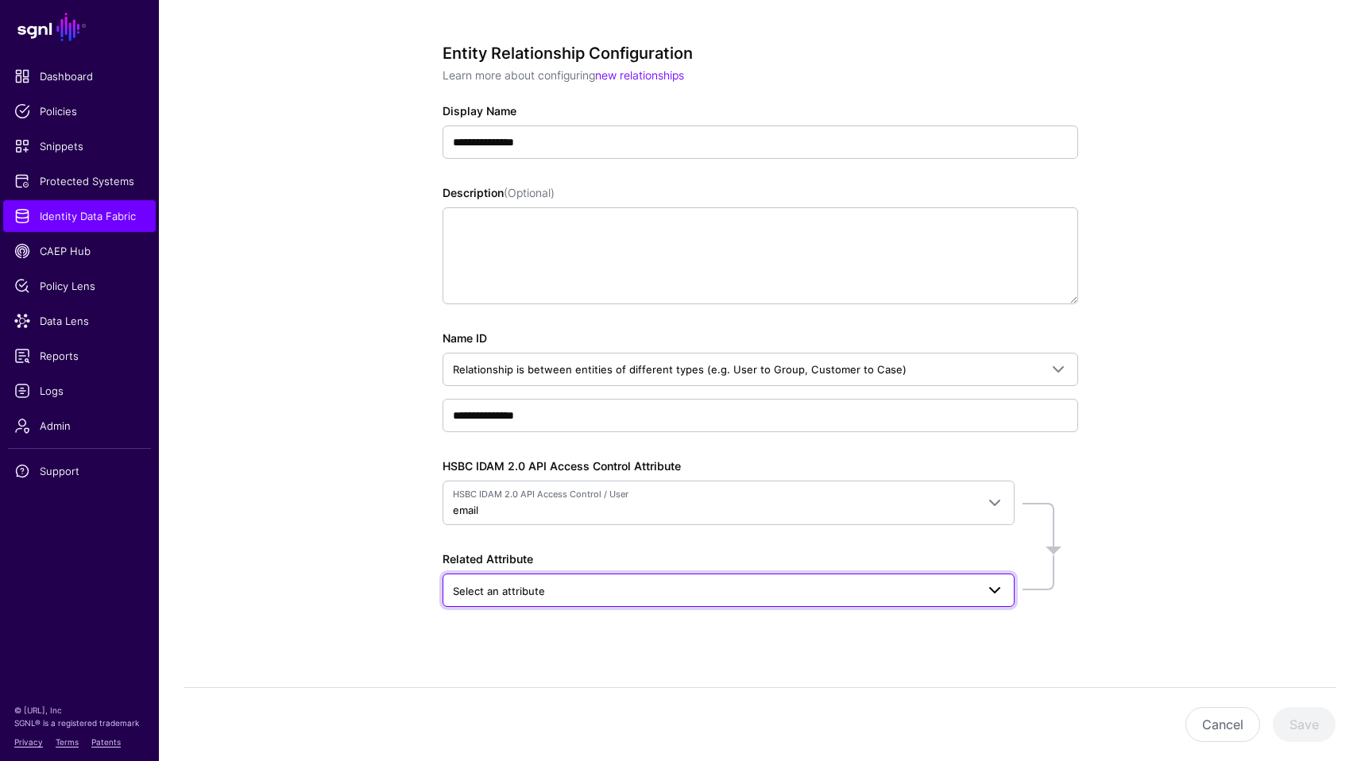
click at [567, 584] on span "Select an attribute" at bounding box center [714, 590] width 523 height 17
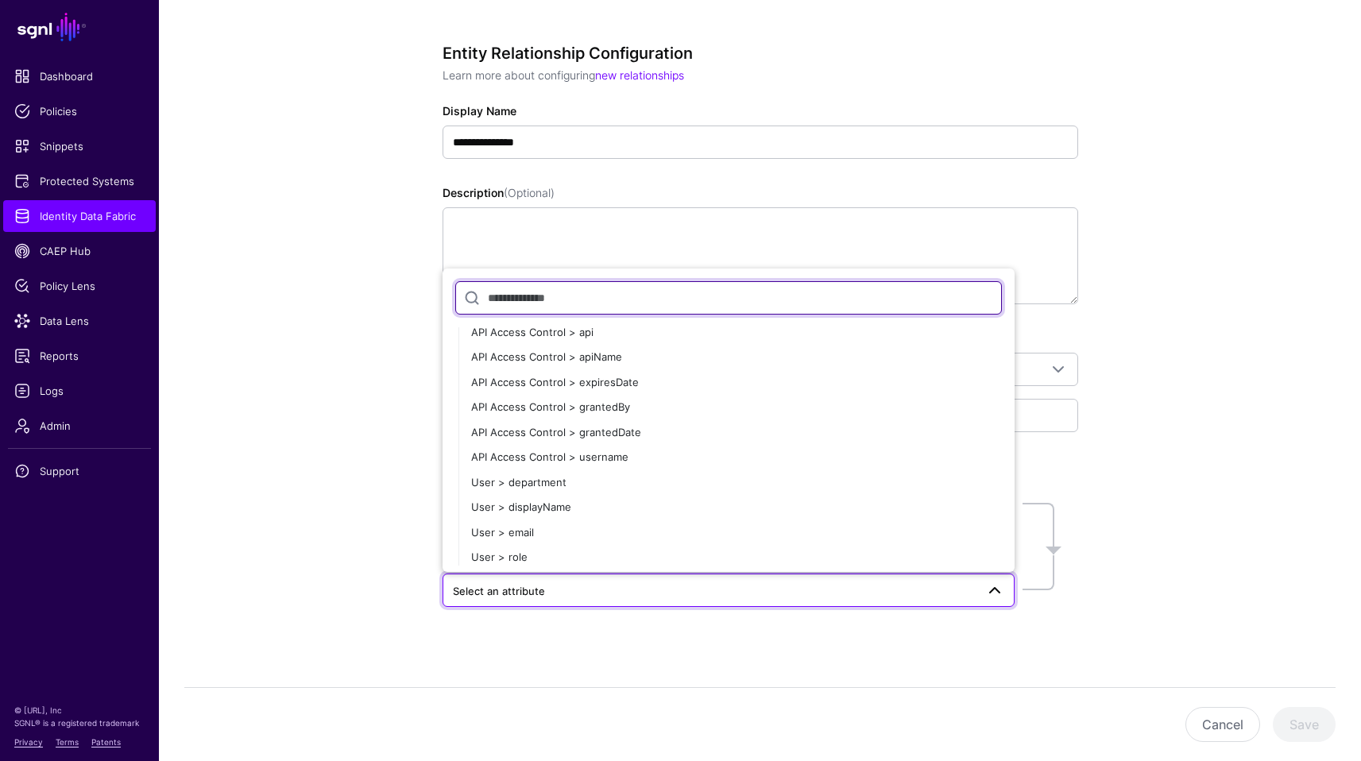
scroll to position [7513, 0]
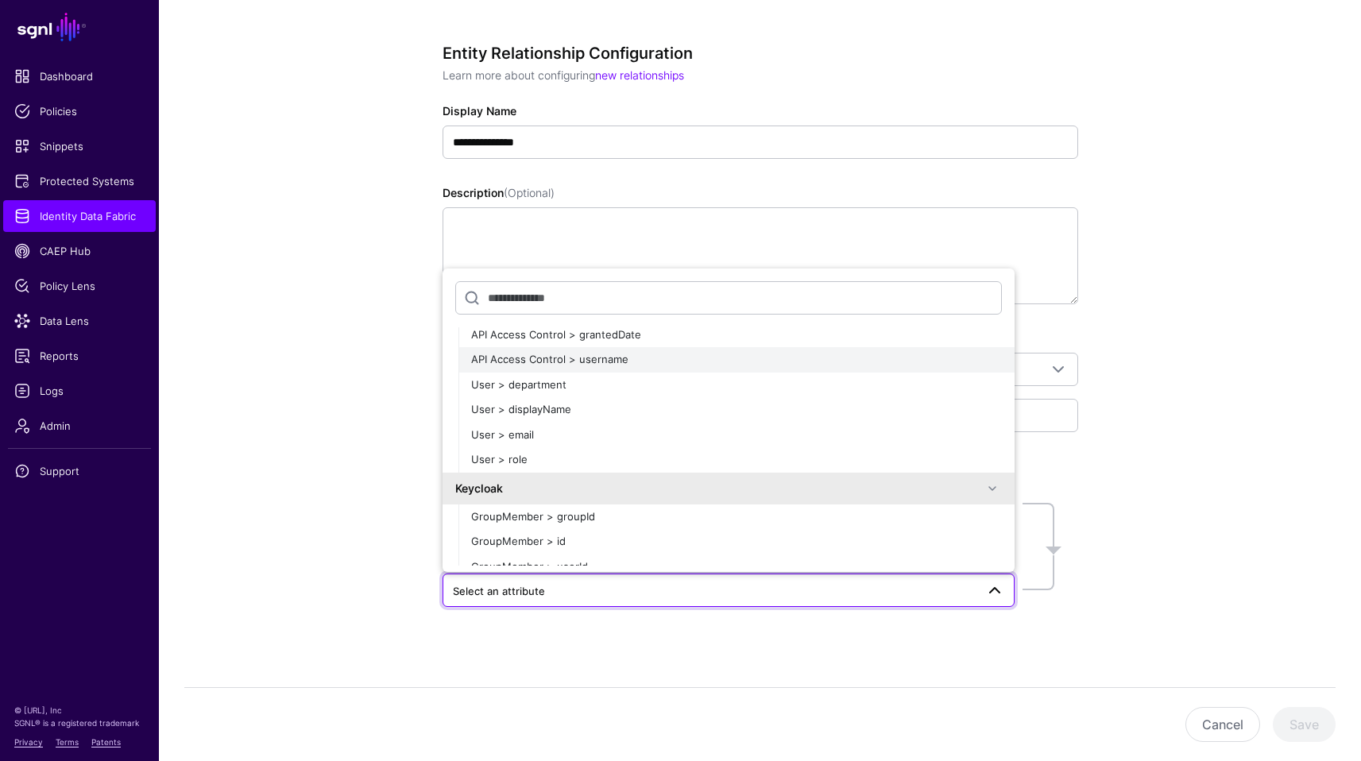
click at [574, 365] on div "API Access Control > username" at bounding box center [736, 360] width 531 height 16
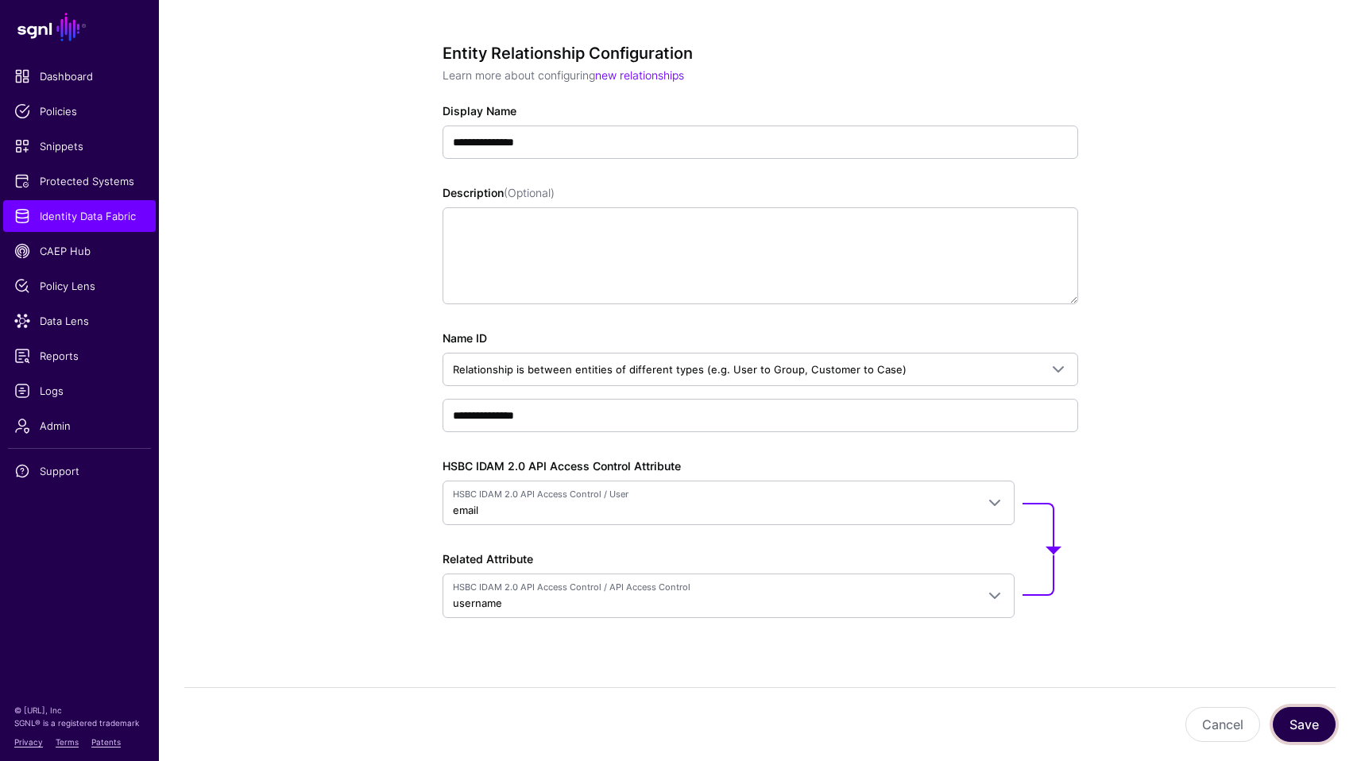
click at [1321, 719] on button "Save" at bounding box center [1303, 724] width 63 height 35
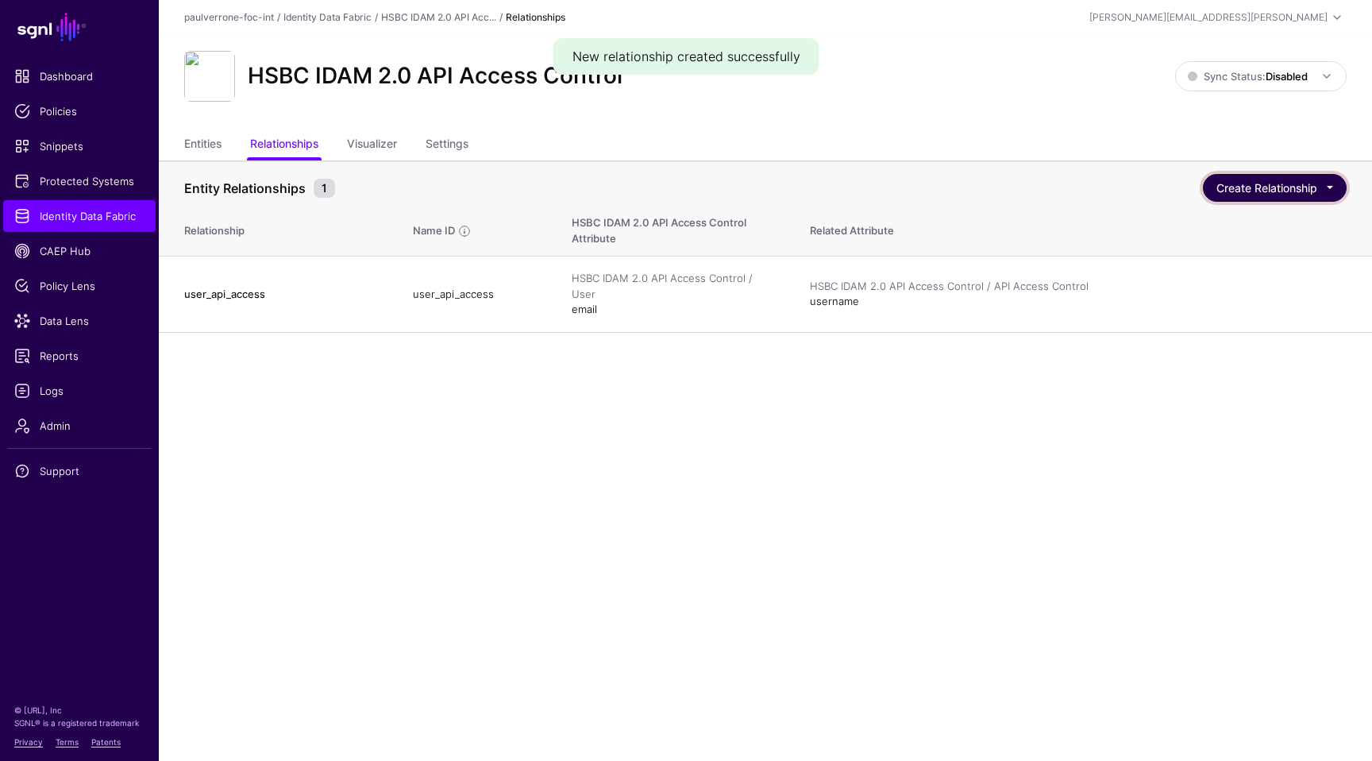
click at [1272, 196] on button "Create Relationship" at bounding box center [1275, 188] width 144 height 28
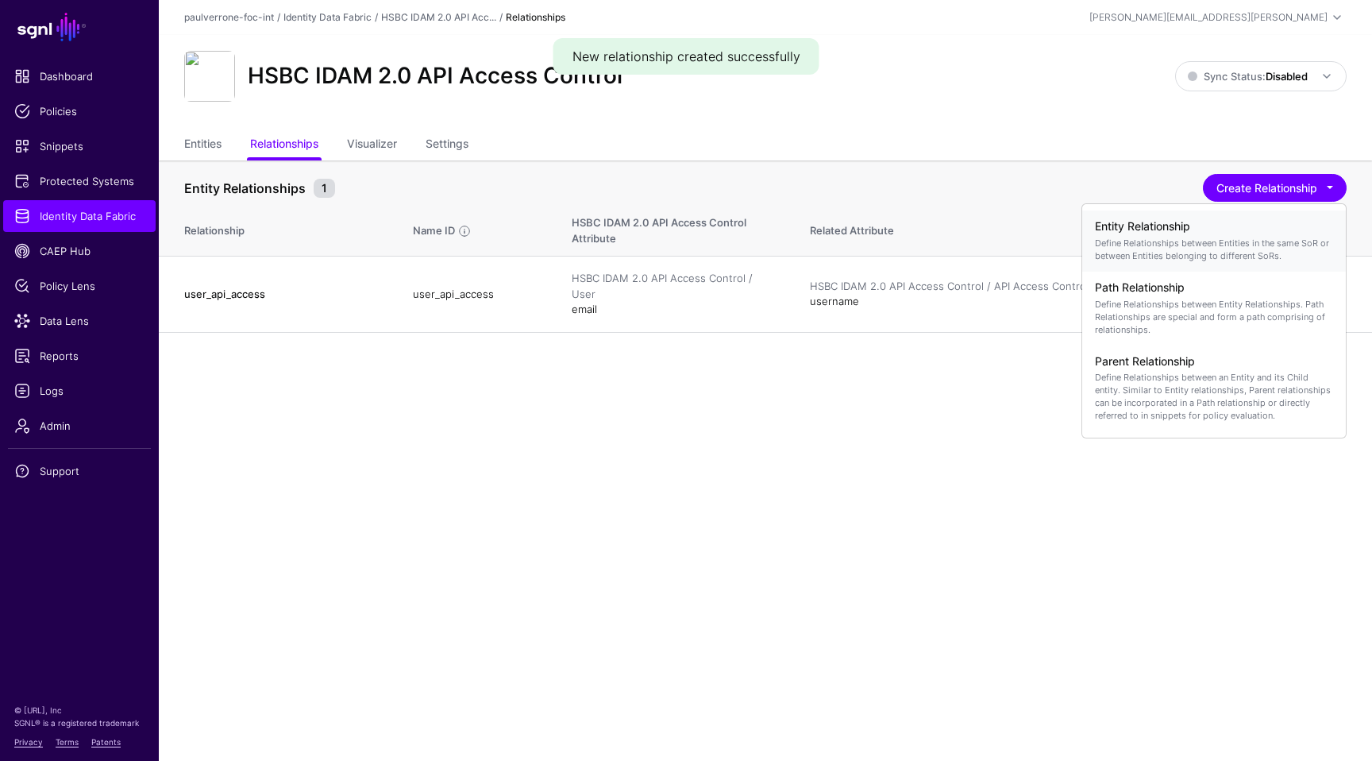
click at [1206, 228] on h4 "Entity Relationship" at bounding box center [1214, 227] width 238 height 14
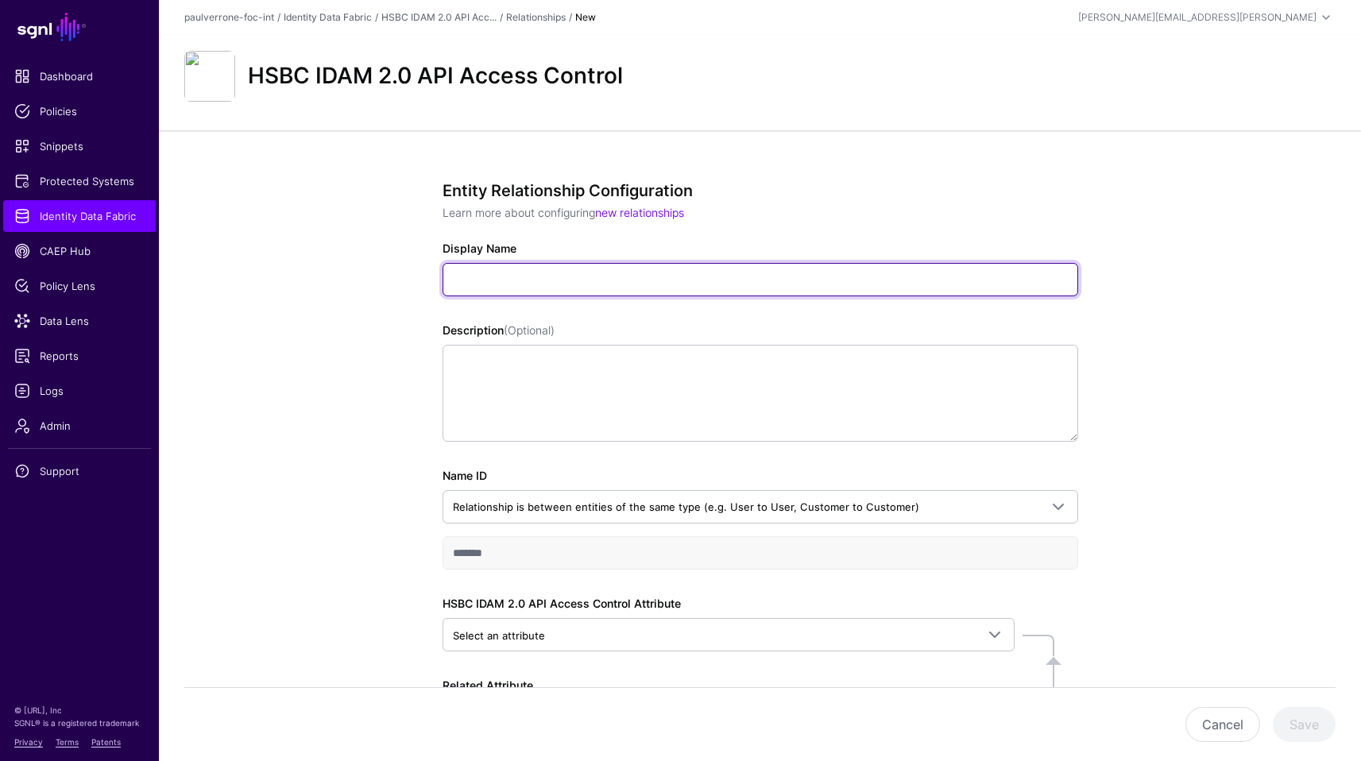
click at [699, 290] on input "Display Name" at bounding box center [759, 279] width 635 height 33
type input "**********"
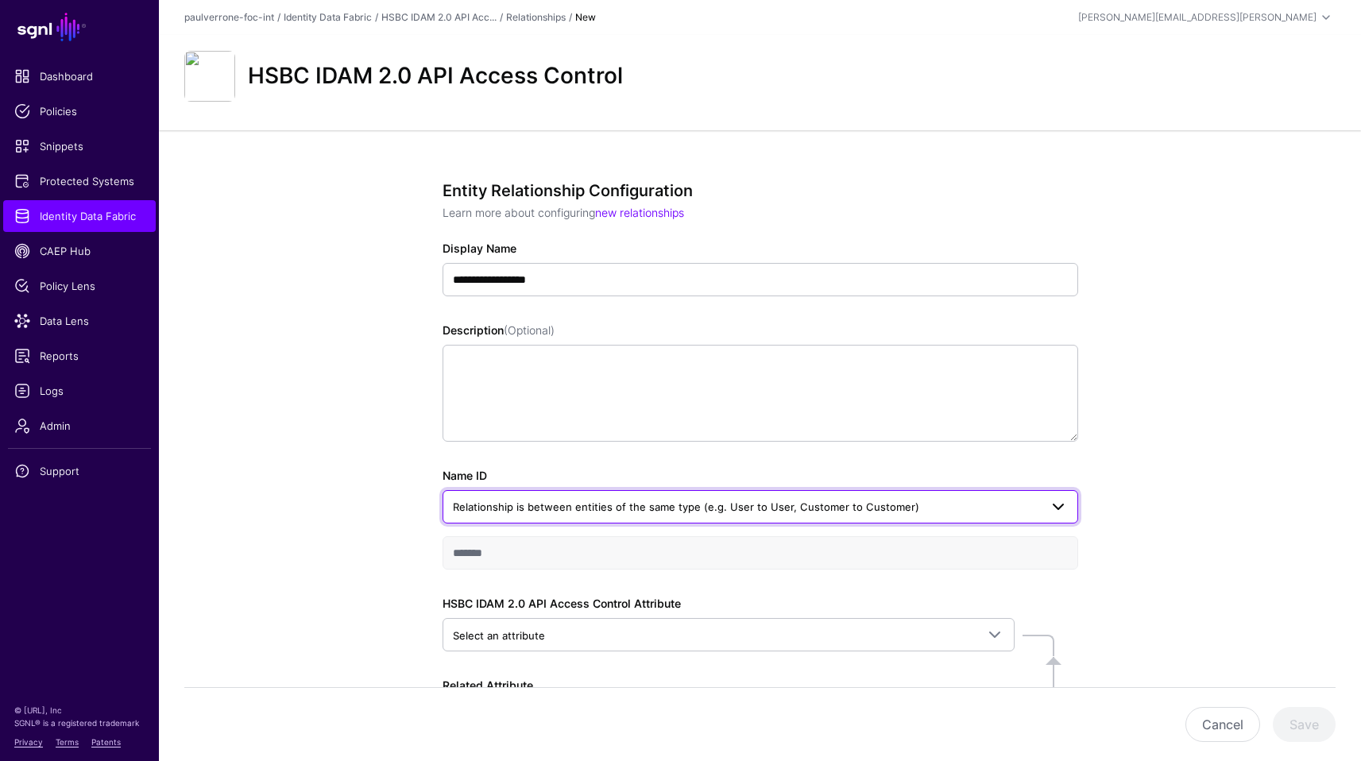
click at [664, 507] on span "Relationship is between entities of the same type (e.g. User to User, Customer …" at bounding box center [686, 506] width 466 height 13
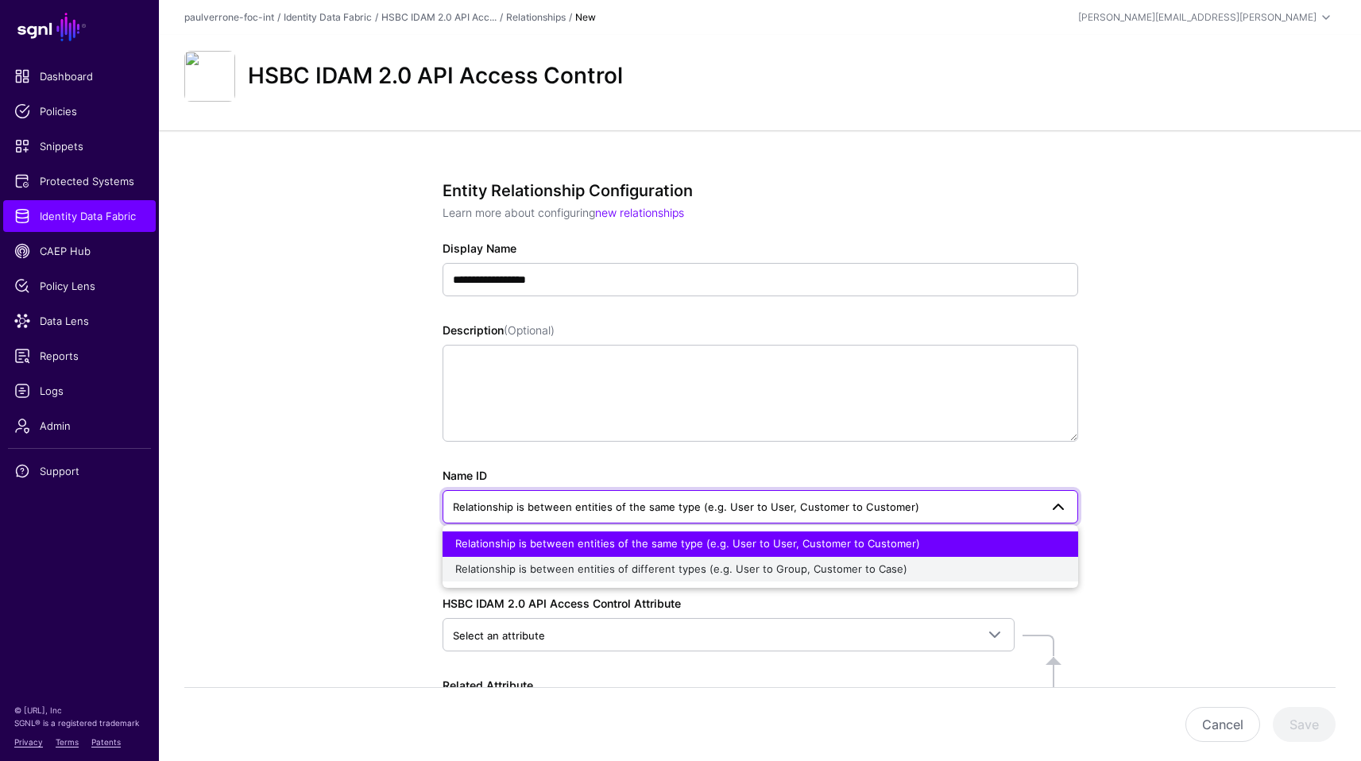
click at [625, 558] on button "Relationship is between entities of different types (e.g. User to Group, Custom…" at bounding box center [759, 569] width 635 height 25
type input "**********"
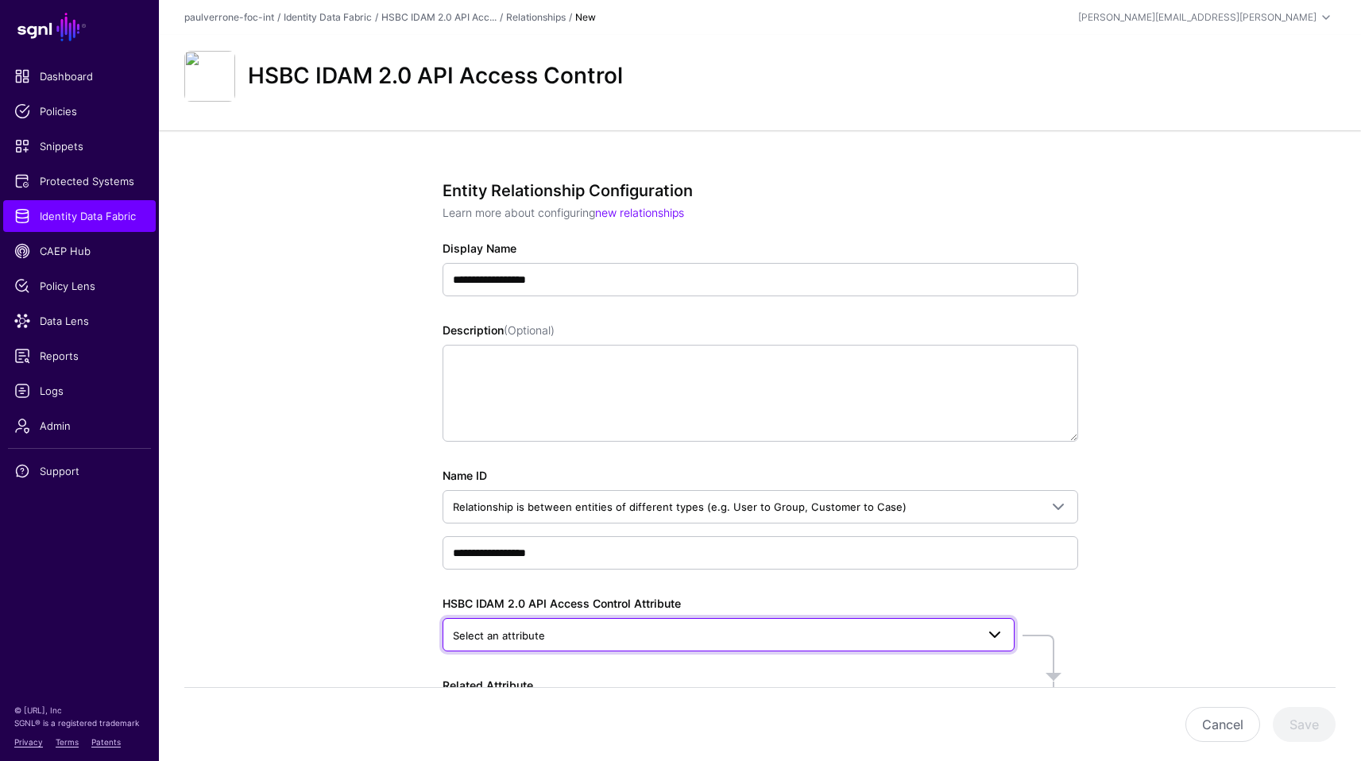
click at [591, 627] on span "Select an attribute" at bounding box center [714, 635] width 523 height 17
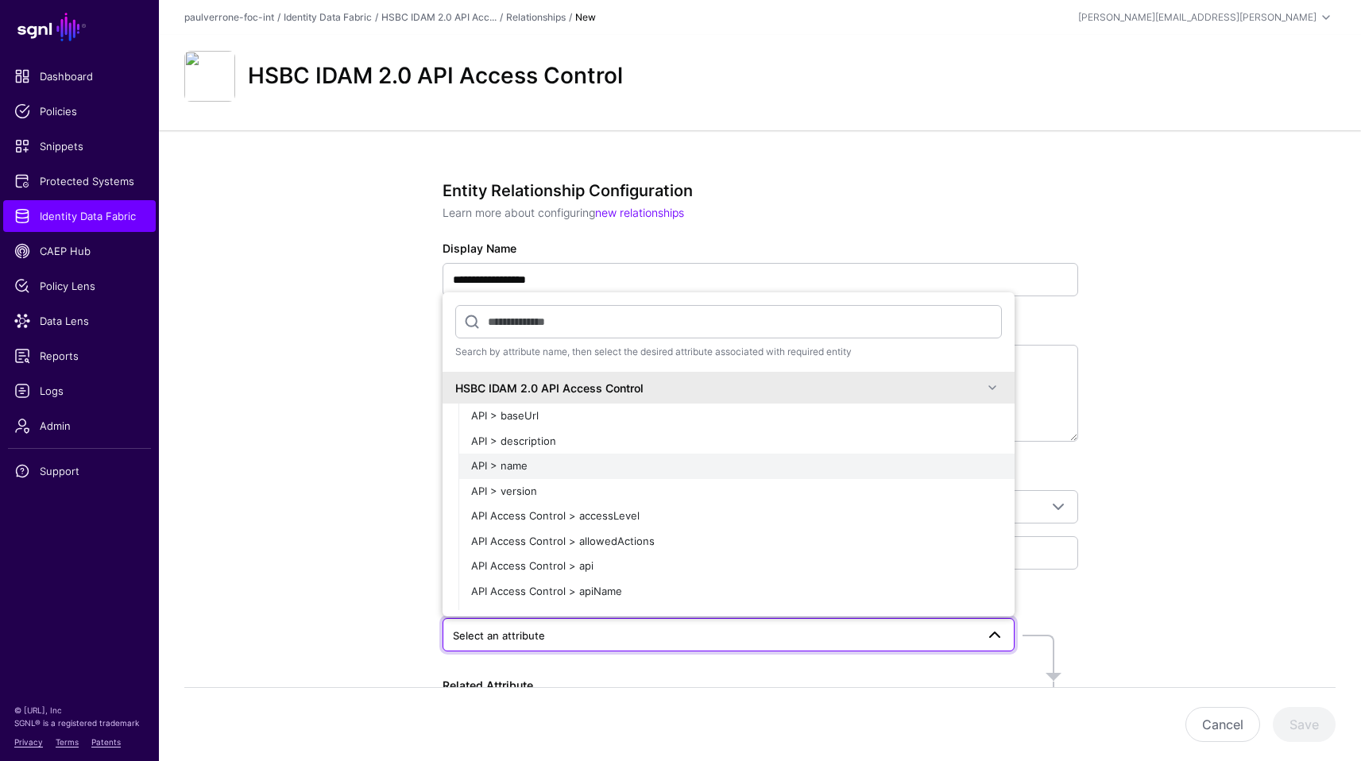
click at [594, 464] on div "API > name" at bounding box center [736, 466] width 531 height 16
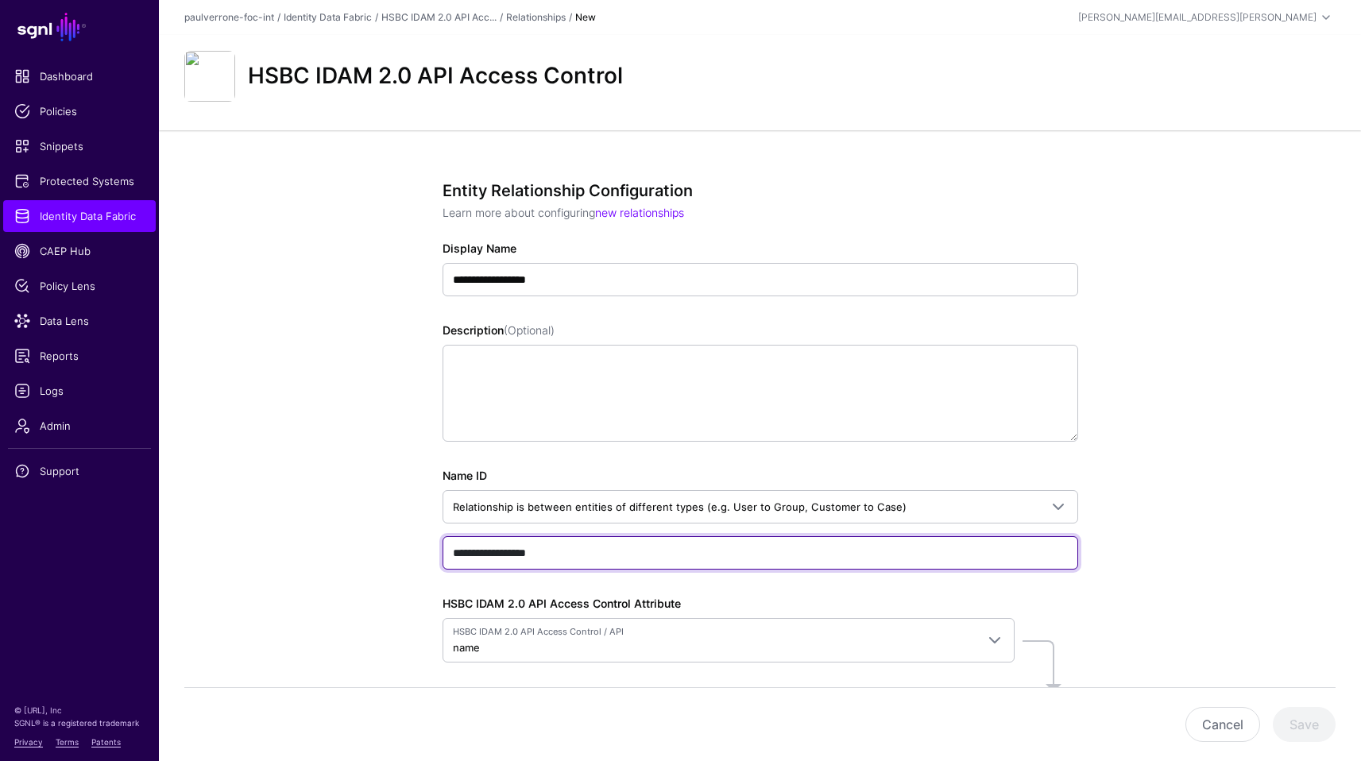
click at [667, 554] on input "**********" at bounding box center [759, 552] width 635 height 33
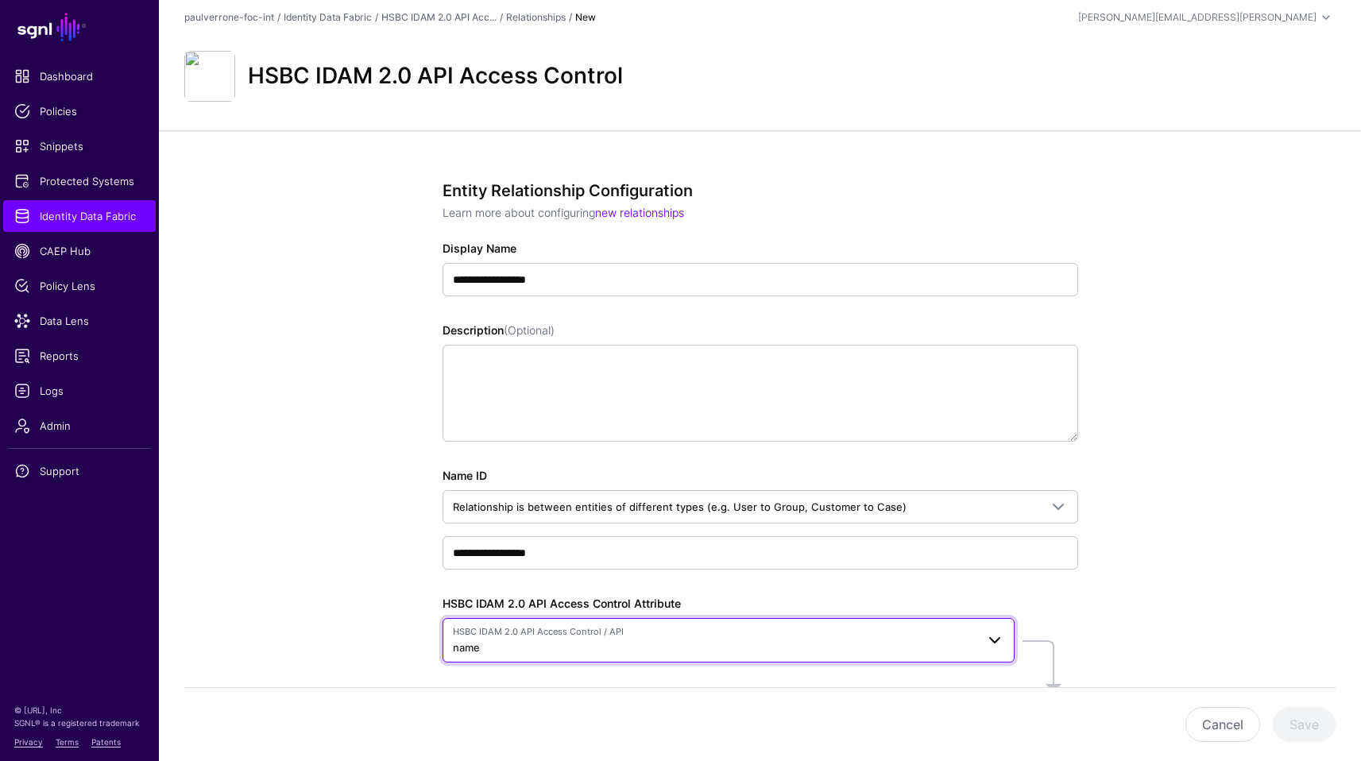
click at [924, 625] on span "HSBC IDAM 2.0 API Access Control / API" at bounding box center [714, 632] width 523 height 14
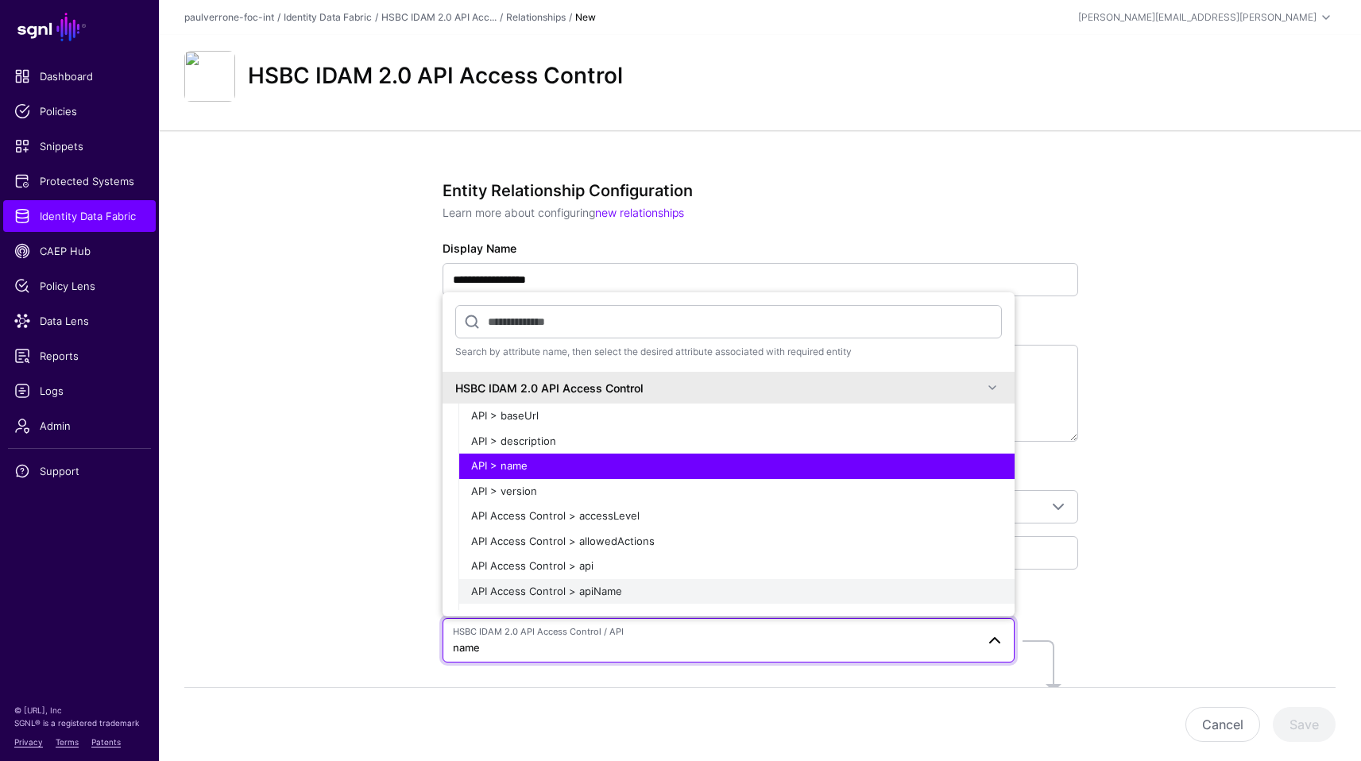
click at [703, 588] on div "API Access Control > apiName" at bounding box center [736, 592] width 531 height 16
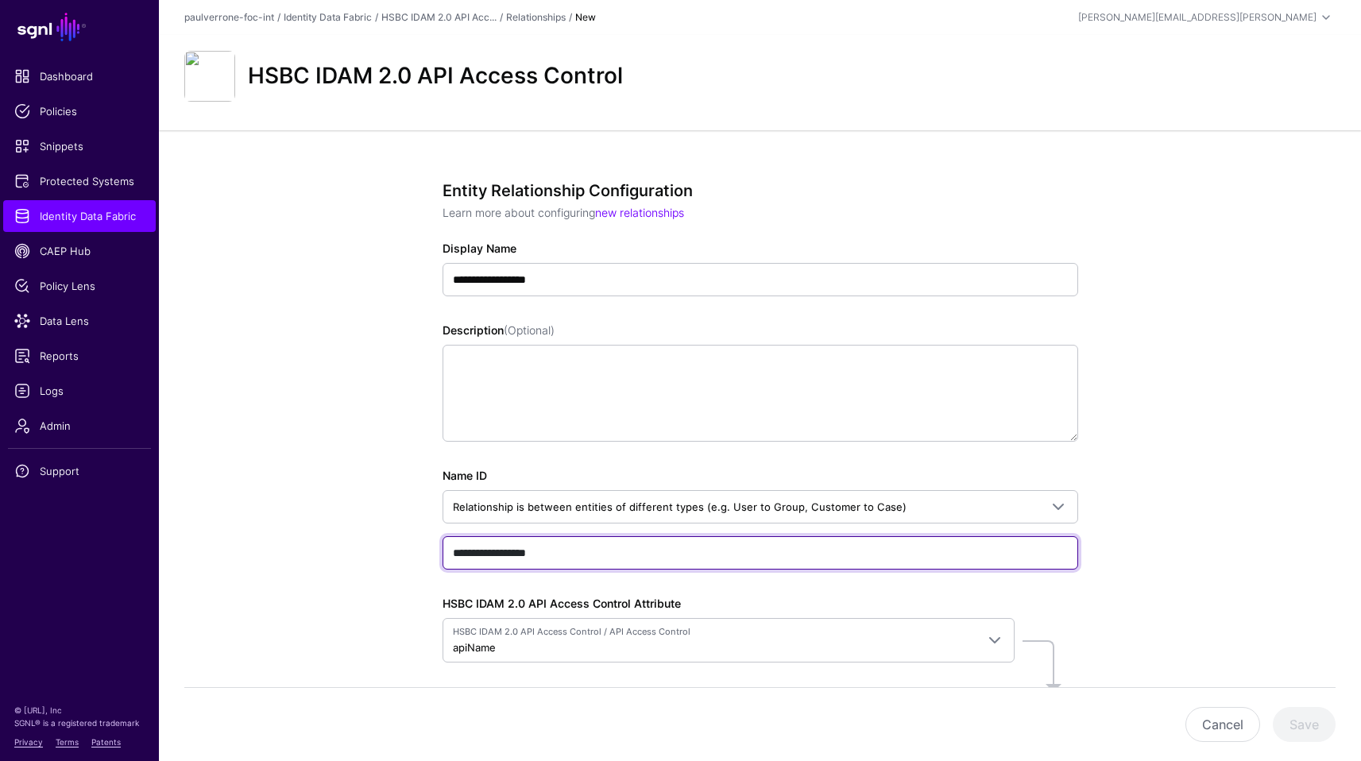
click at [689, 551] on input "**********" at bounding box center [759, 552] width 635 height 33
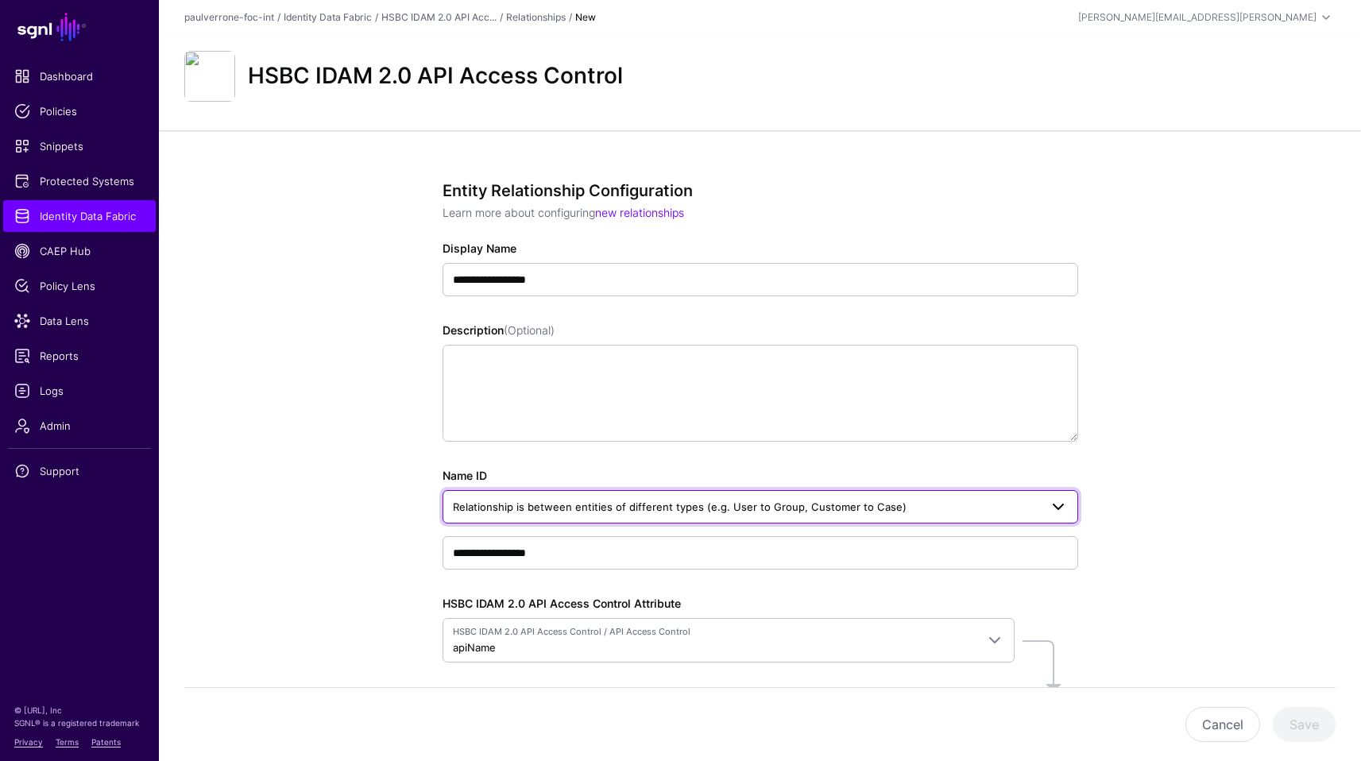
click at [1061, 514] on span at bounding box center [1057, 506] width 19 height 19
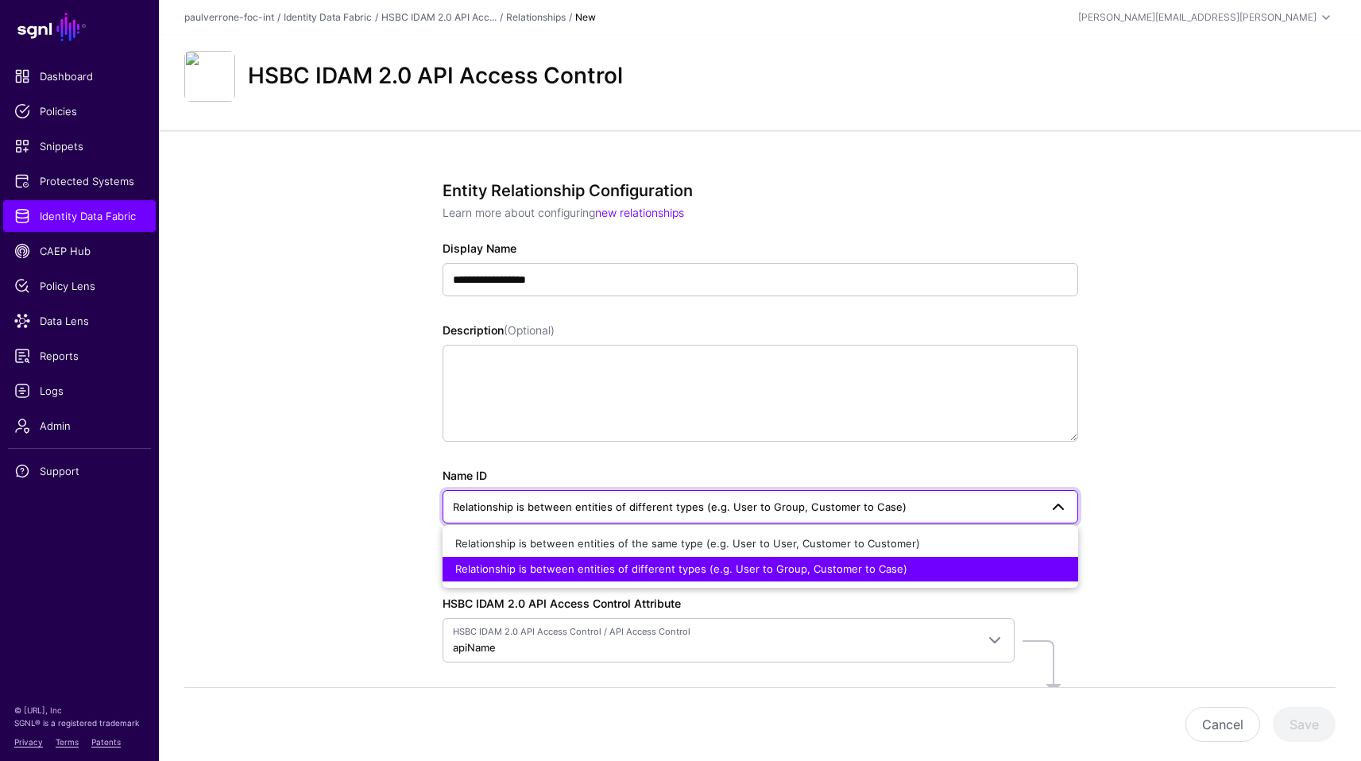
click at [1063, 514] on span at bounding box center [1057, 506] width 19 height 19
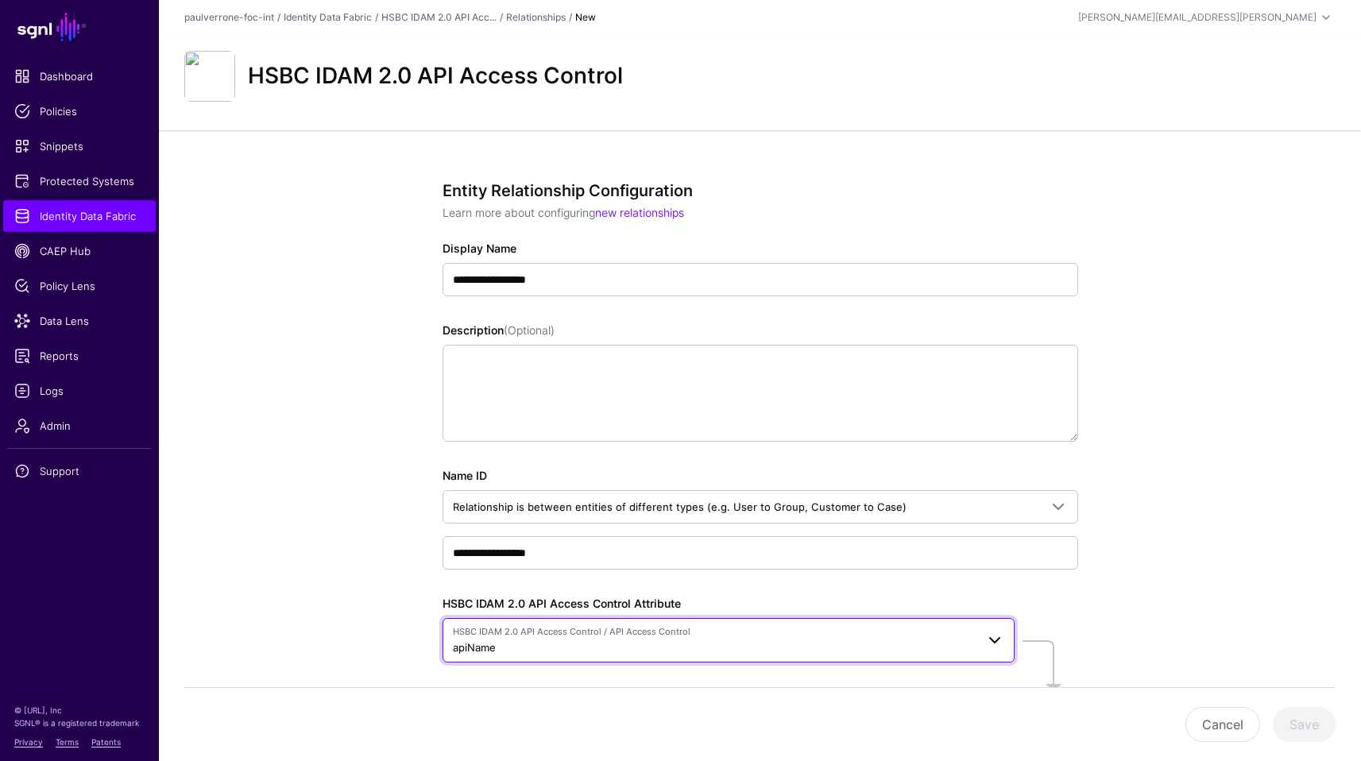
click at [986, 642] on span at bounding box center [994, 640] width 19 height 19
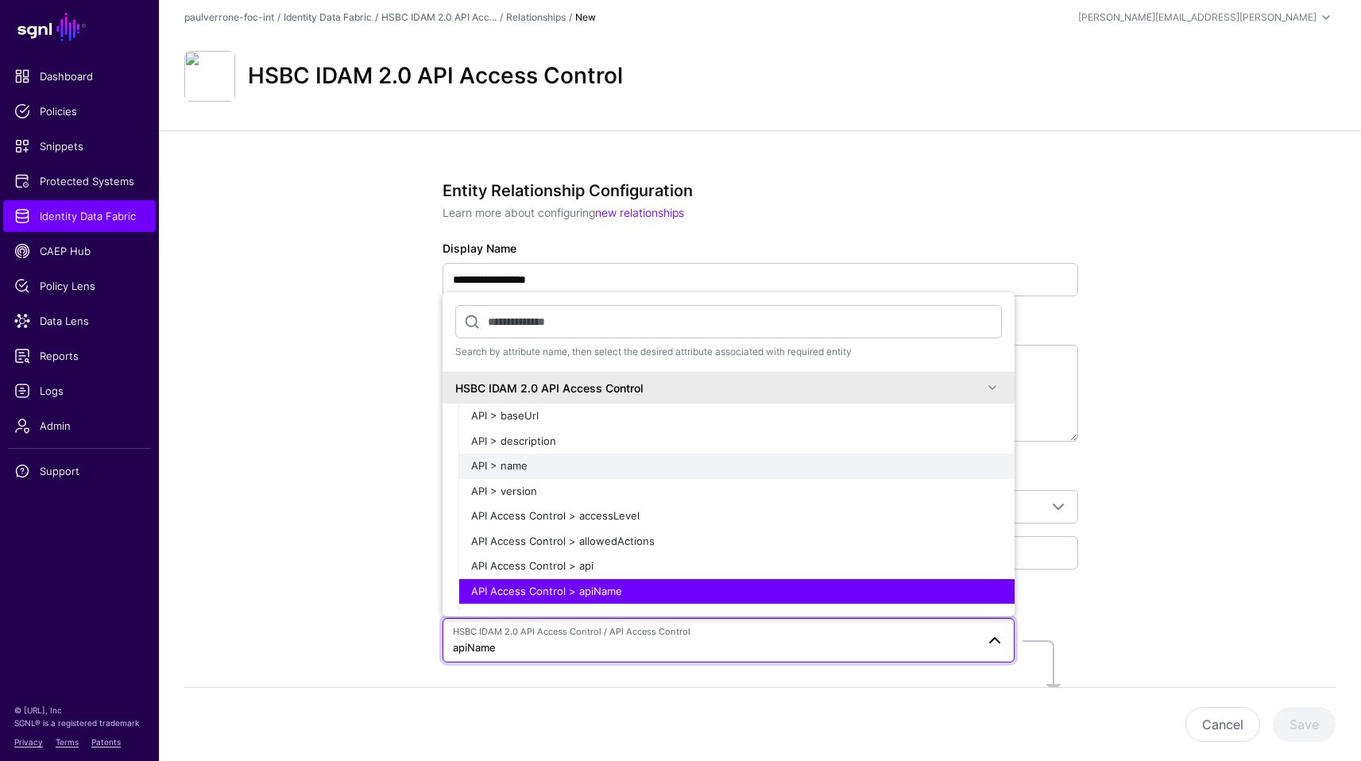
click at [652, 469] on div "API > name" at bounding box center [736, 466] width 531 height 16
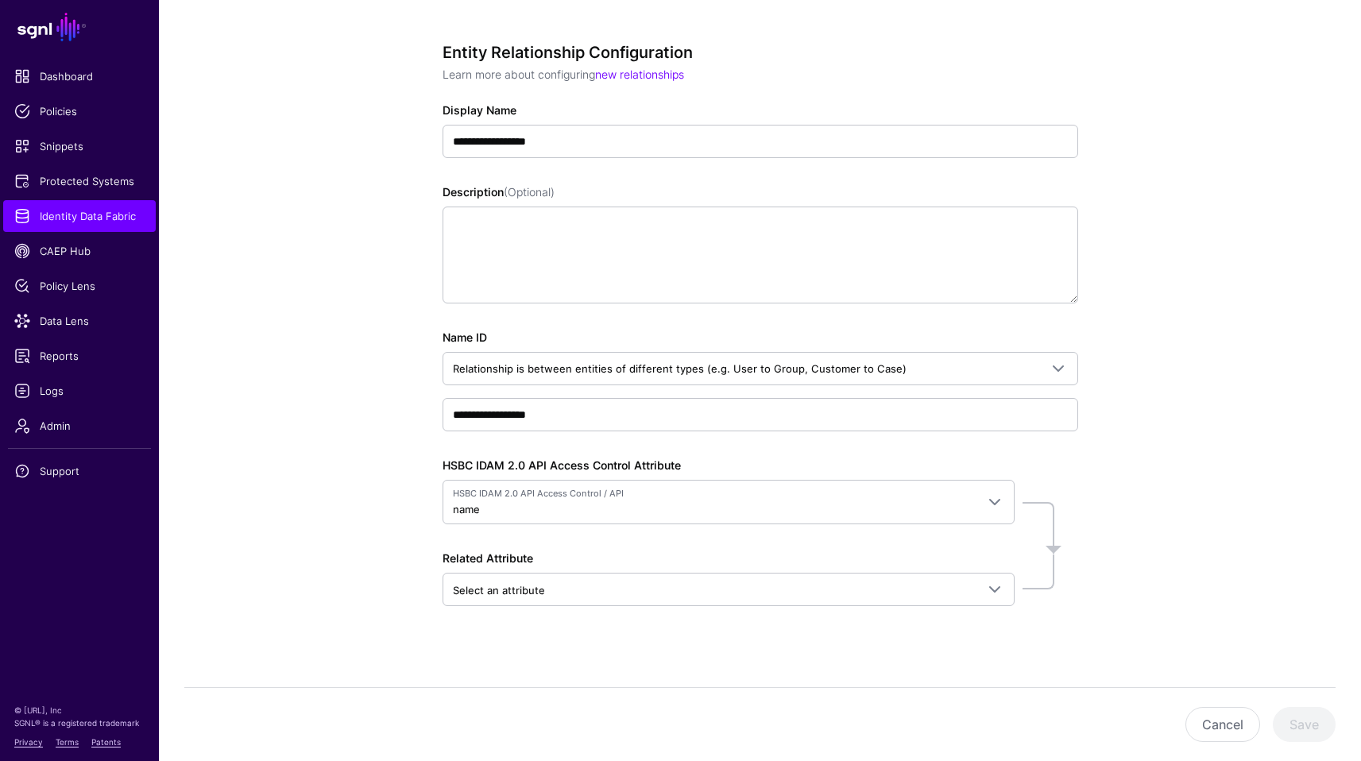
scroll to position [139, 0]
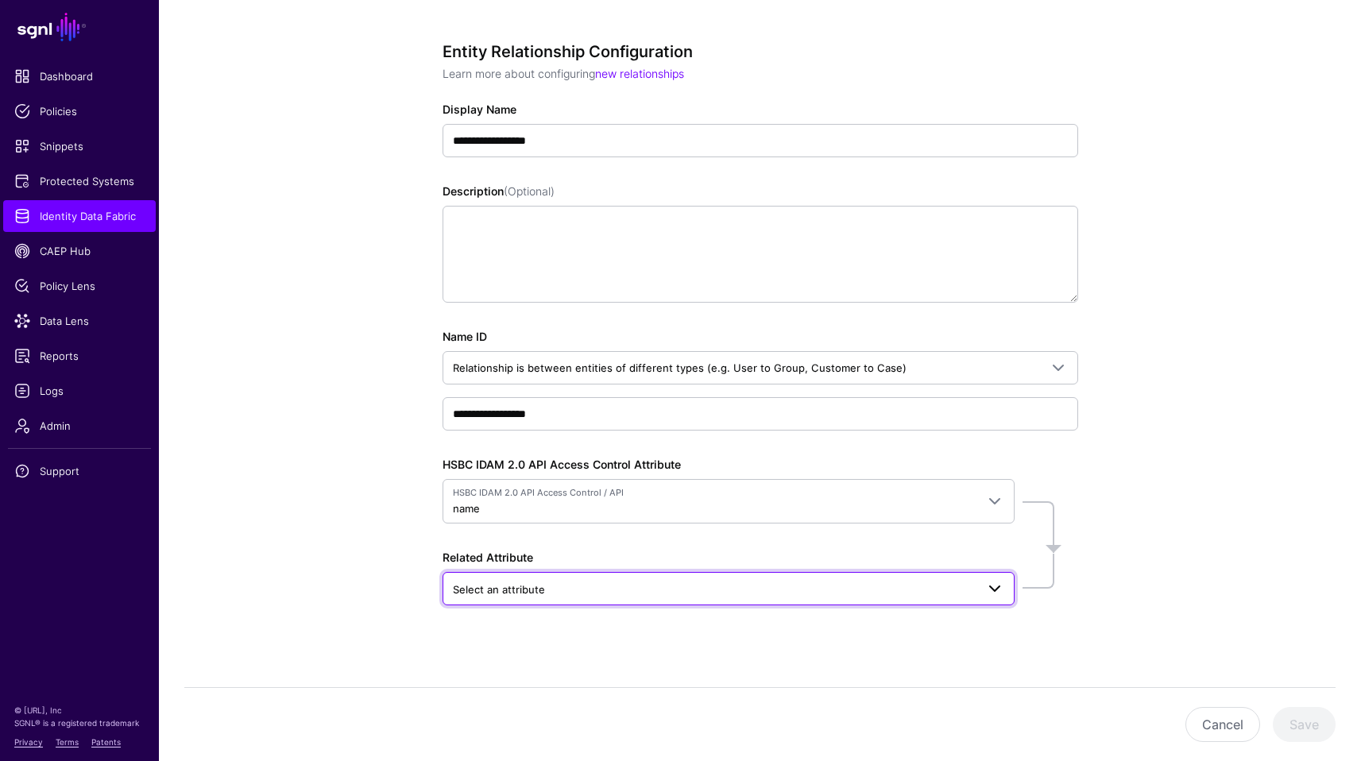
click at [922, 589] on span "Select an attribute" at bounding box center [714, 589] width 523 height 17
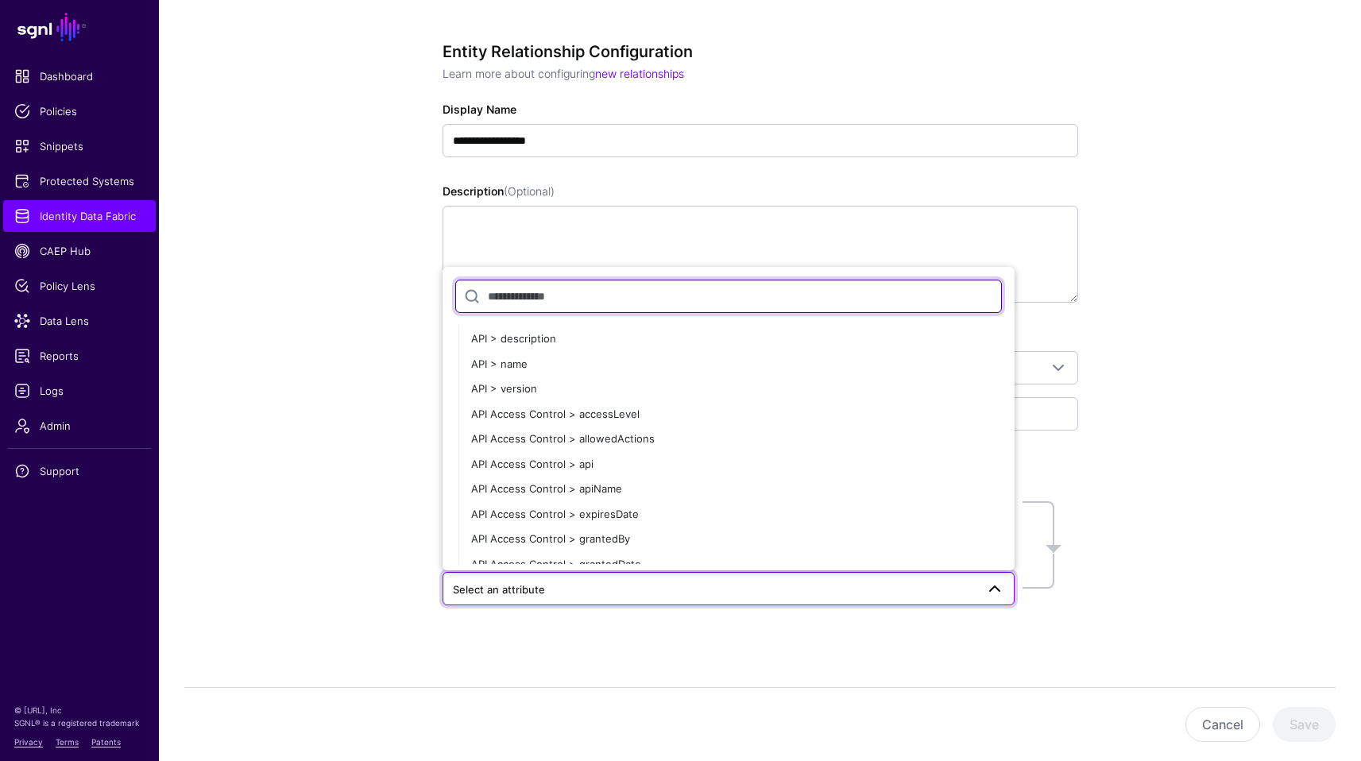
scroll to position [7330, 0]
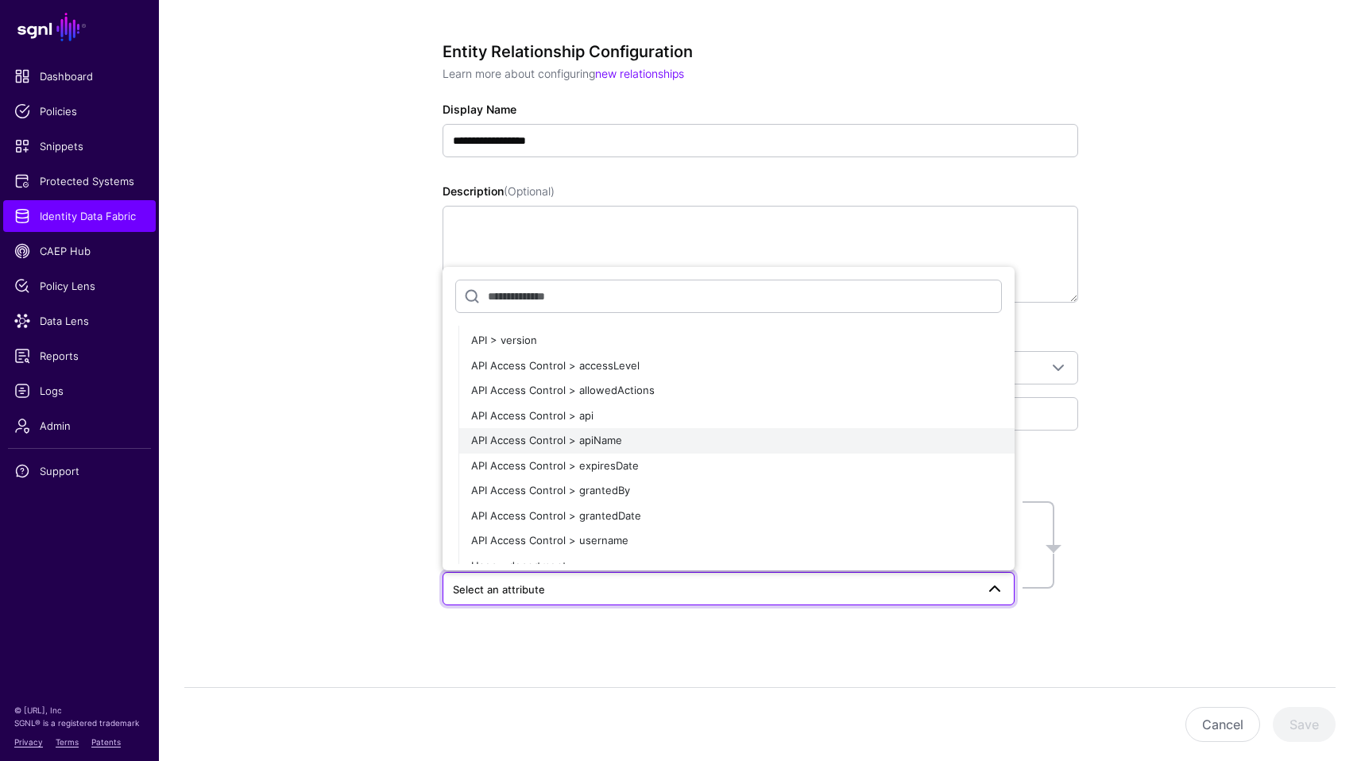
click at [755, 430] on button "API Access Control > apiName" at bounding box center [736, 440] width 556 height 25
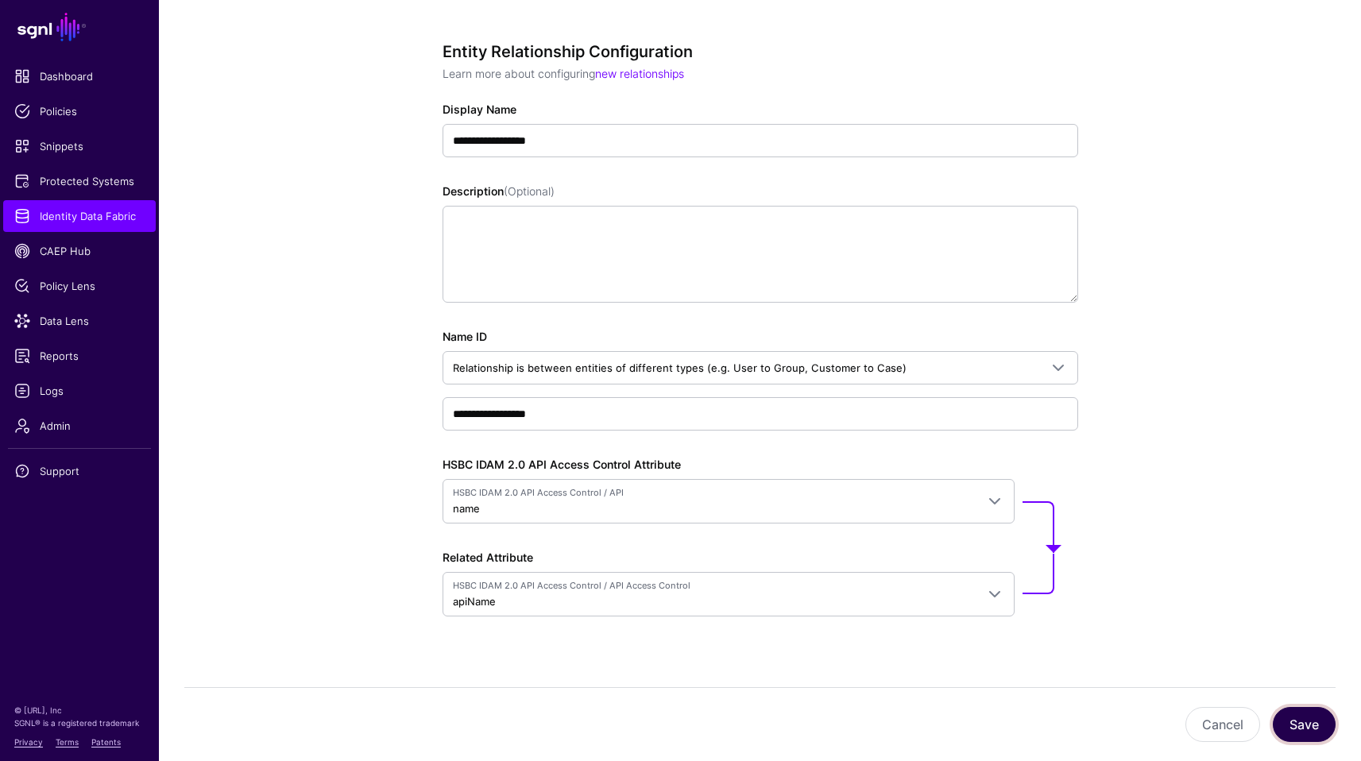
click at [1299, 724] on button "Save" at bounding box center [1303, 724] width 63 height 35
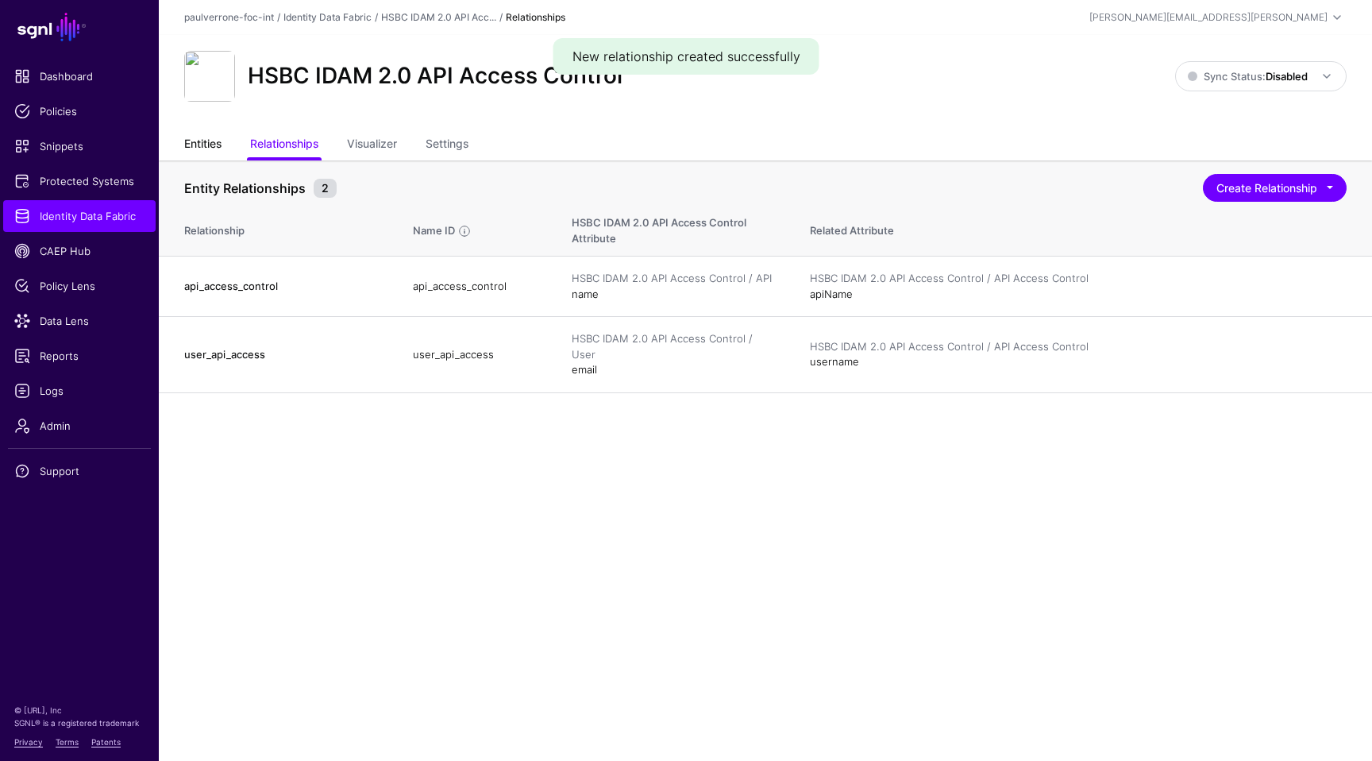
click at [191, 138] on link "Entities" at bounding box center [202, 145] width 37 height 30
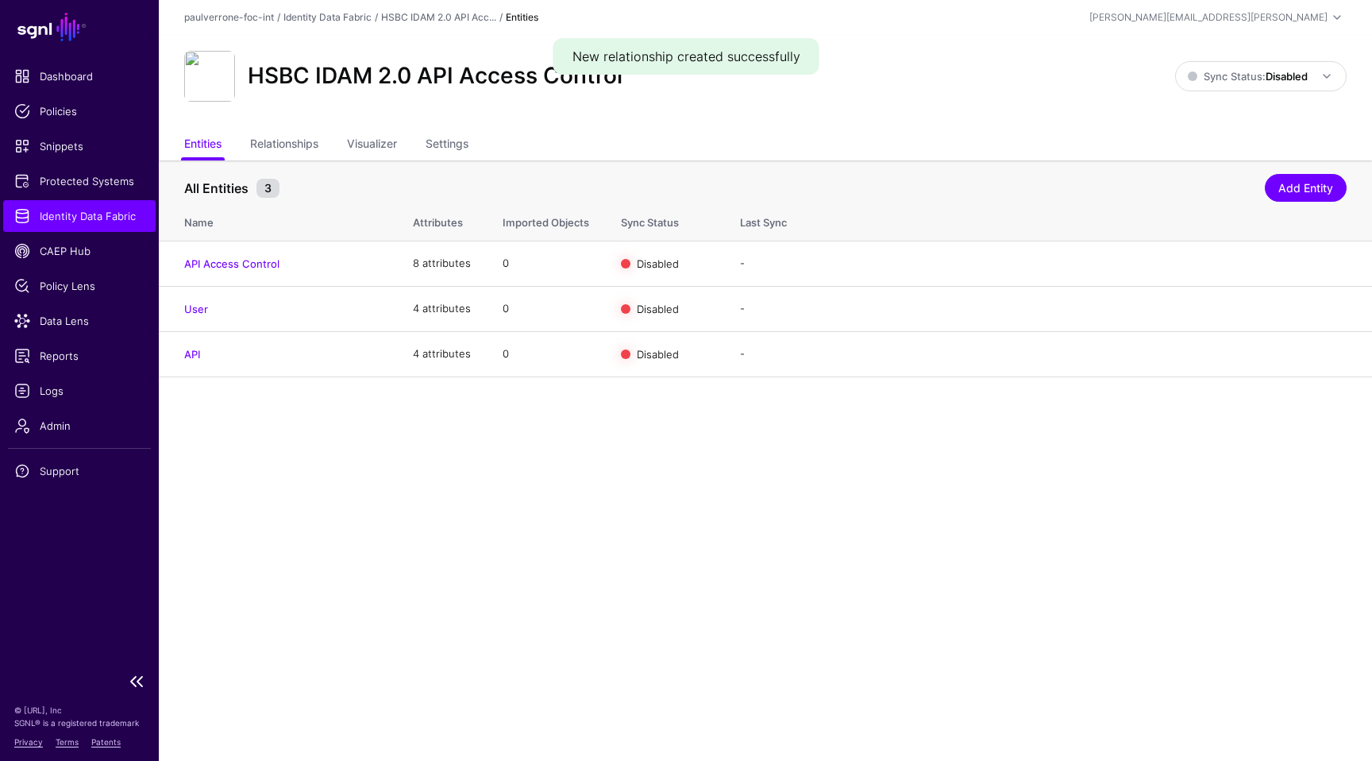
click at [134, 219] on span "Identity Data Fabric" at bounding box center [79, 216] width 130 height 16
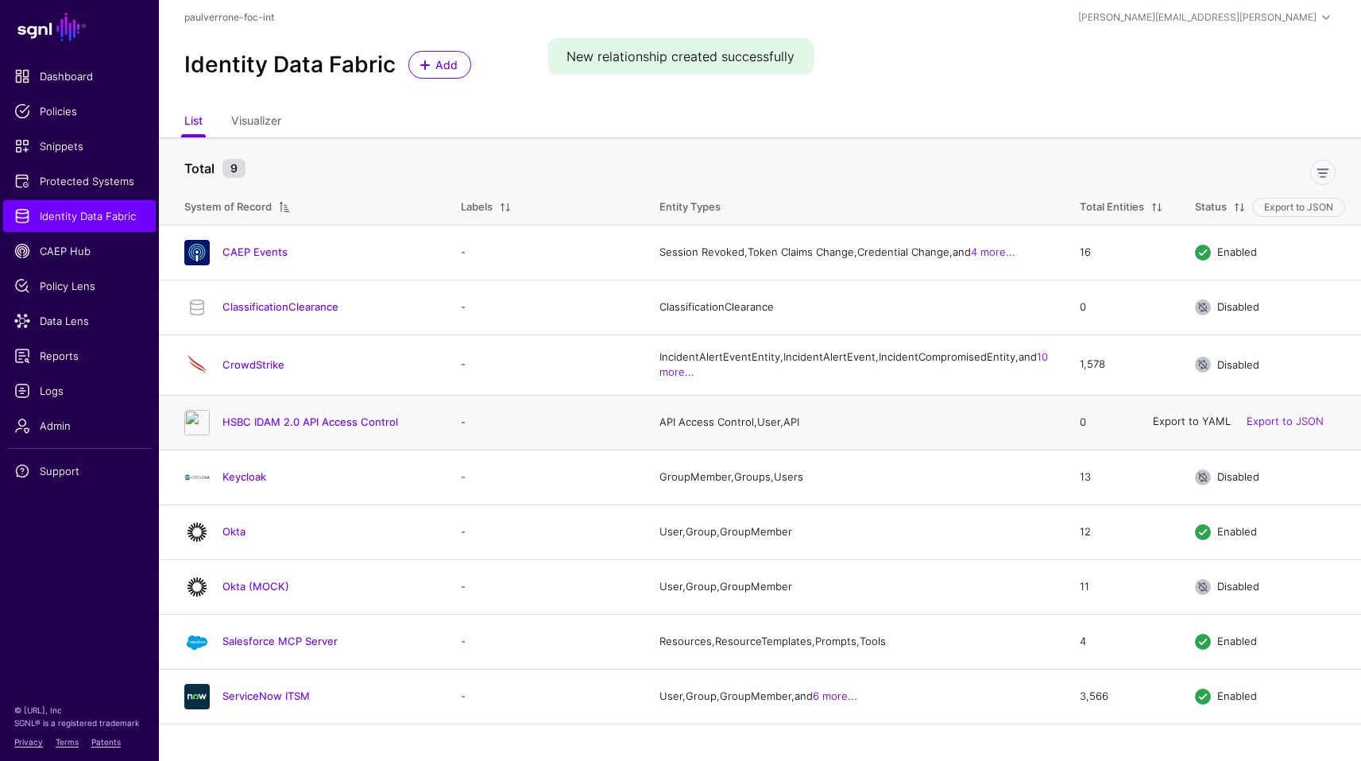
click at [1194, 428] on link "Export to YAML" at bounding box center [1191, 421] width 78 height 13
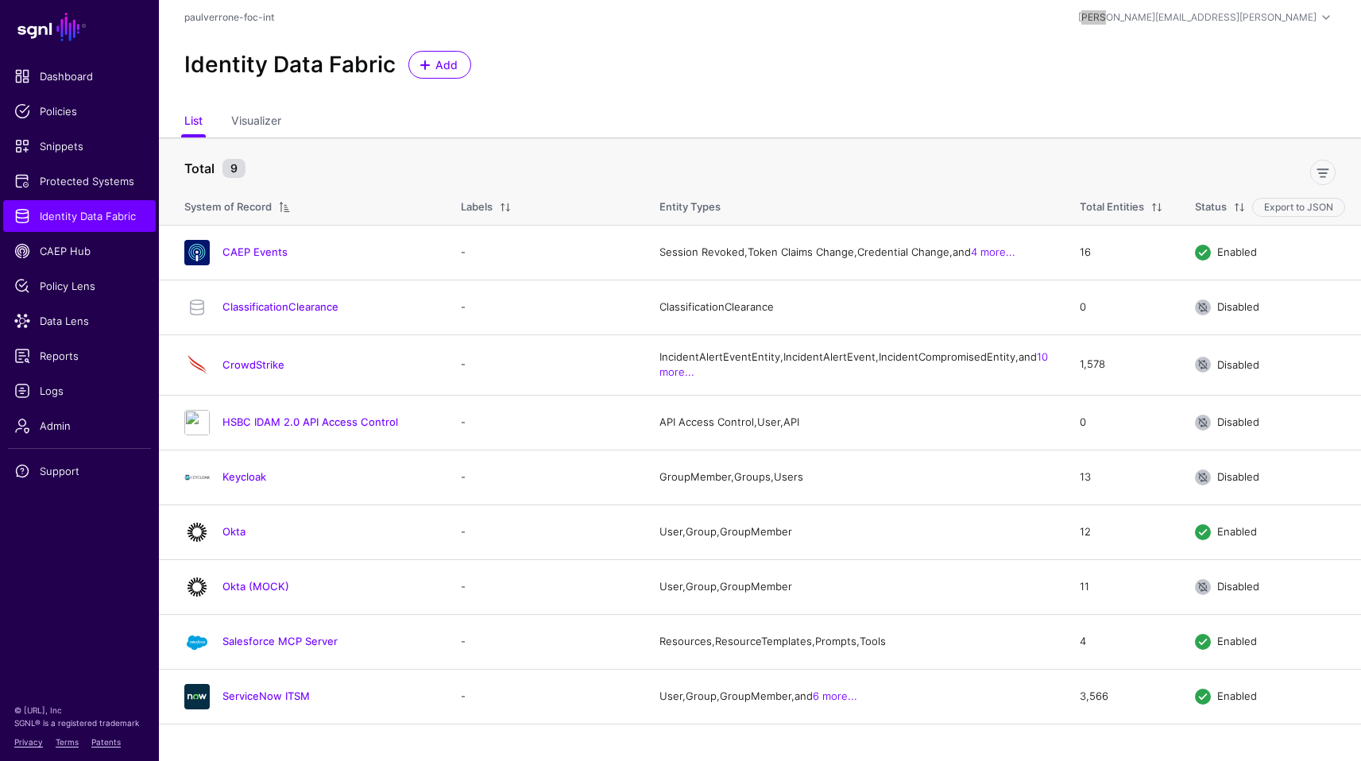
click at [1152, 24] on div "paul.verrone@sgnl.ai Paul Verrone paul.verrone@sgnl.ai paulverrone-foc-int Log …" at bounding box center [1143, 17] width 384 height 19
click at [278, 428] on link "HSBC IDAM 2.0 API Access Control" at bounding box center [310, 421] width 176 height 13
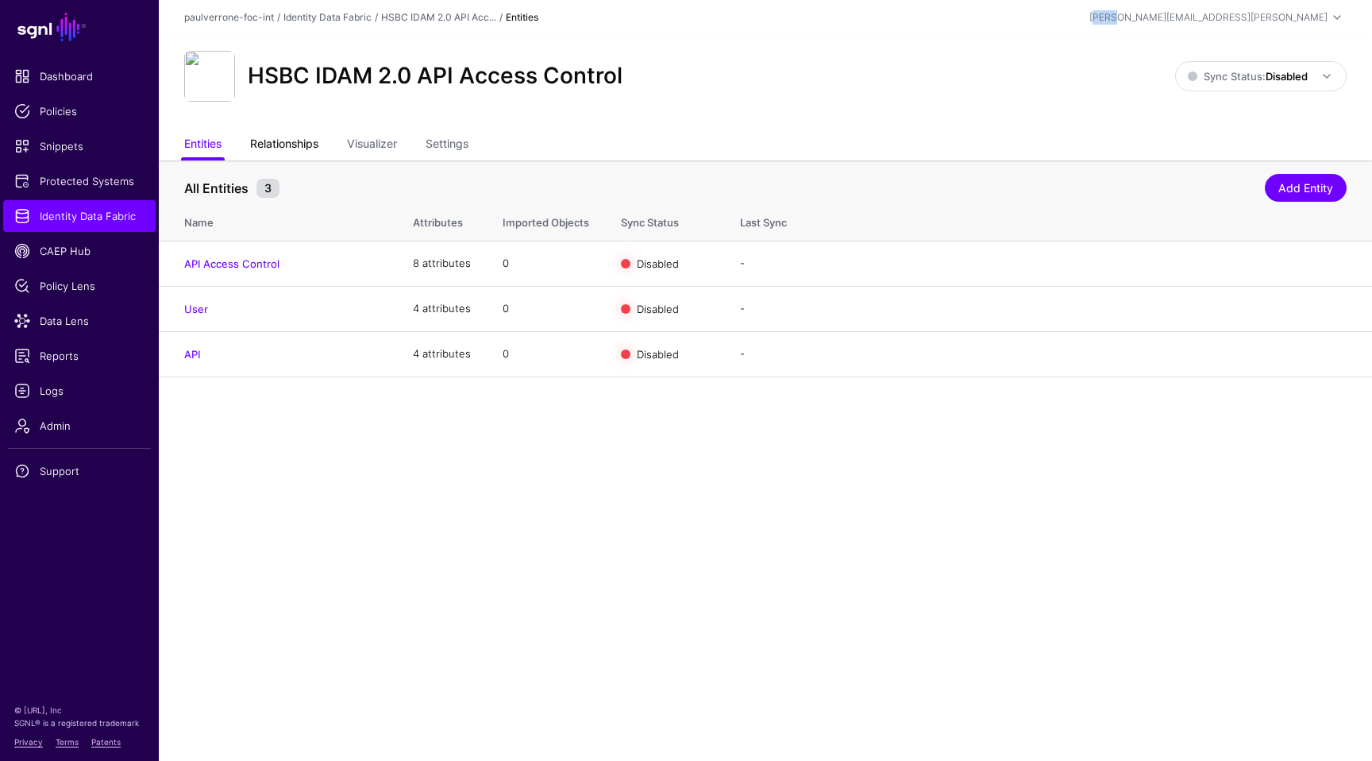
click at [304, 133] on link "Relationships" at bounding box center [284, 145] width 68 height 30
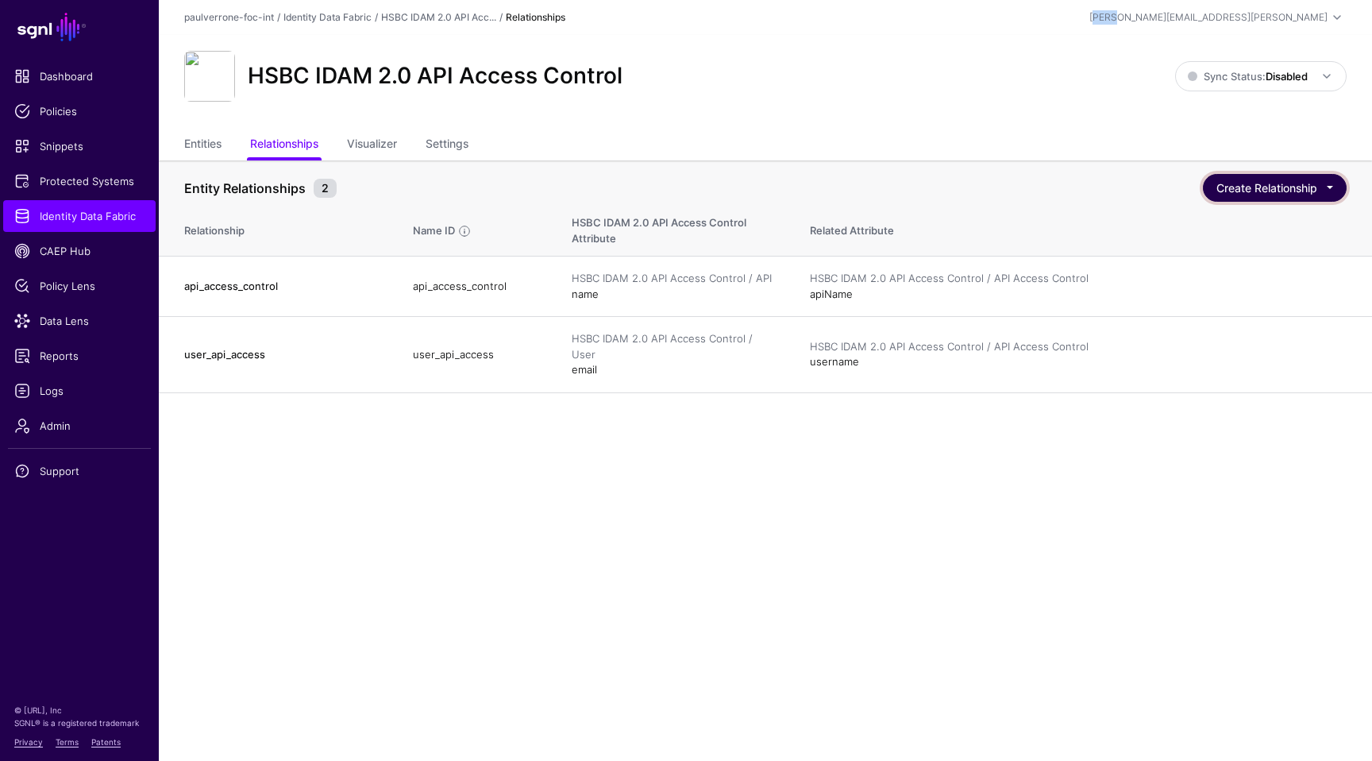
click at [1291, 188] on button "Create Relationship" at bounding box center [1275, 188] width 144 height 28
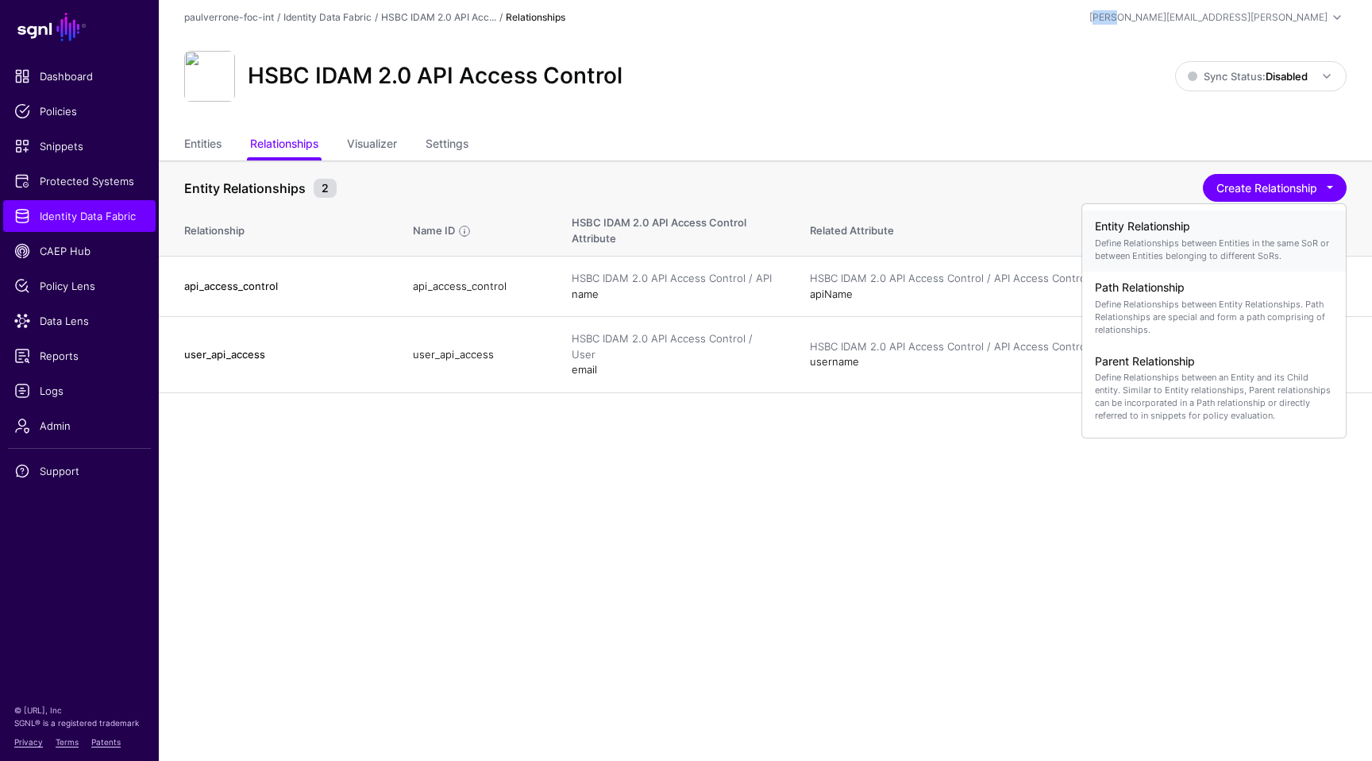
click at [1214, 232] on h4 "Entity Relationship" at bounding box center [1214, 227] width 238 height 14
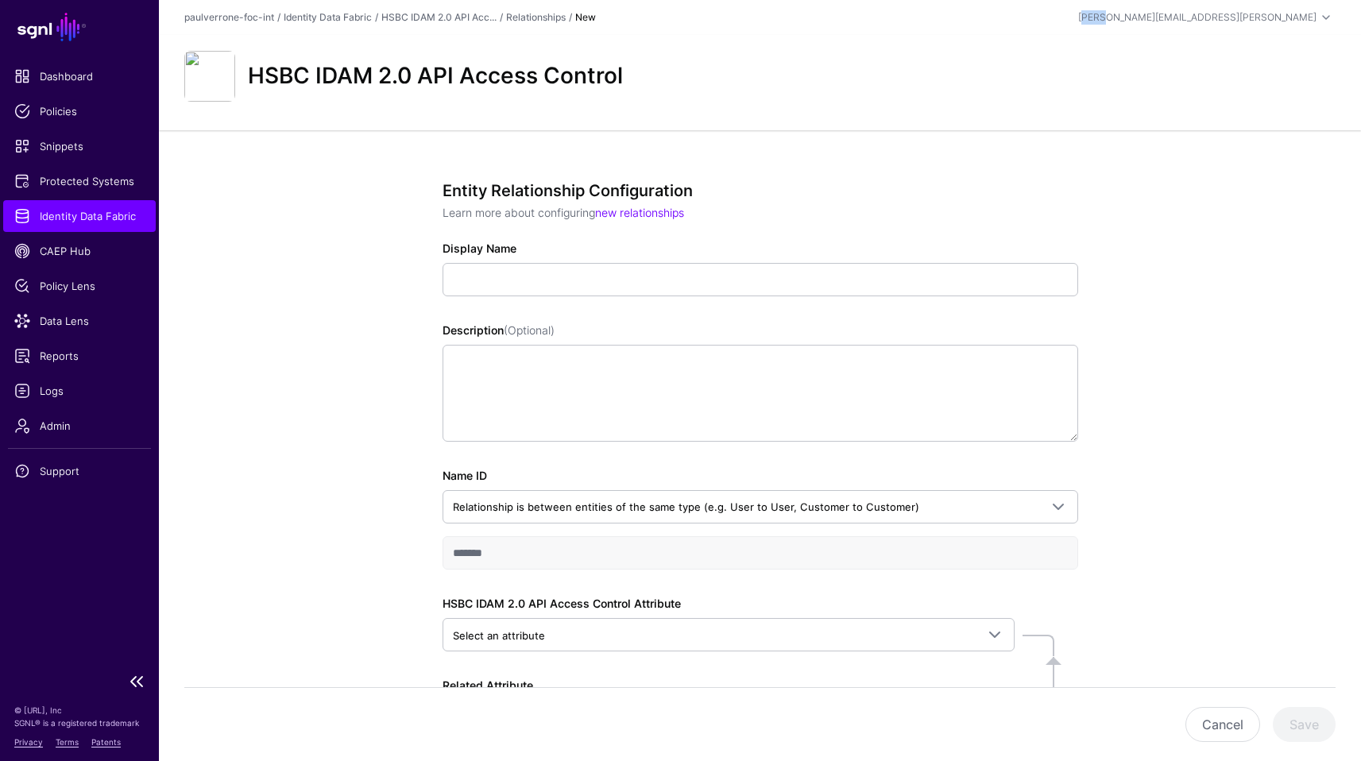
click at [115, 222] on span "Identity Data Fabric" at bounding box center [79, 216] width 130 height 16
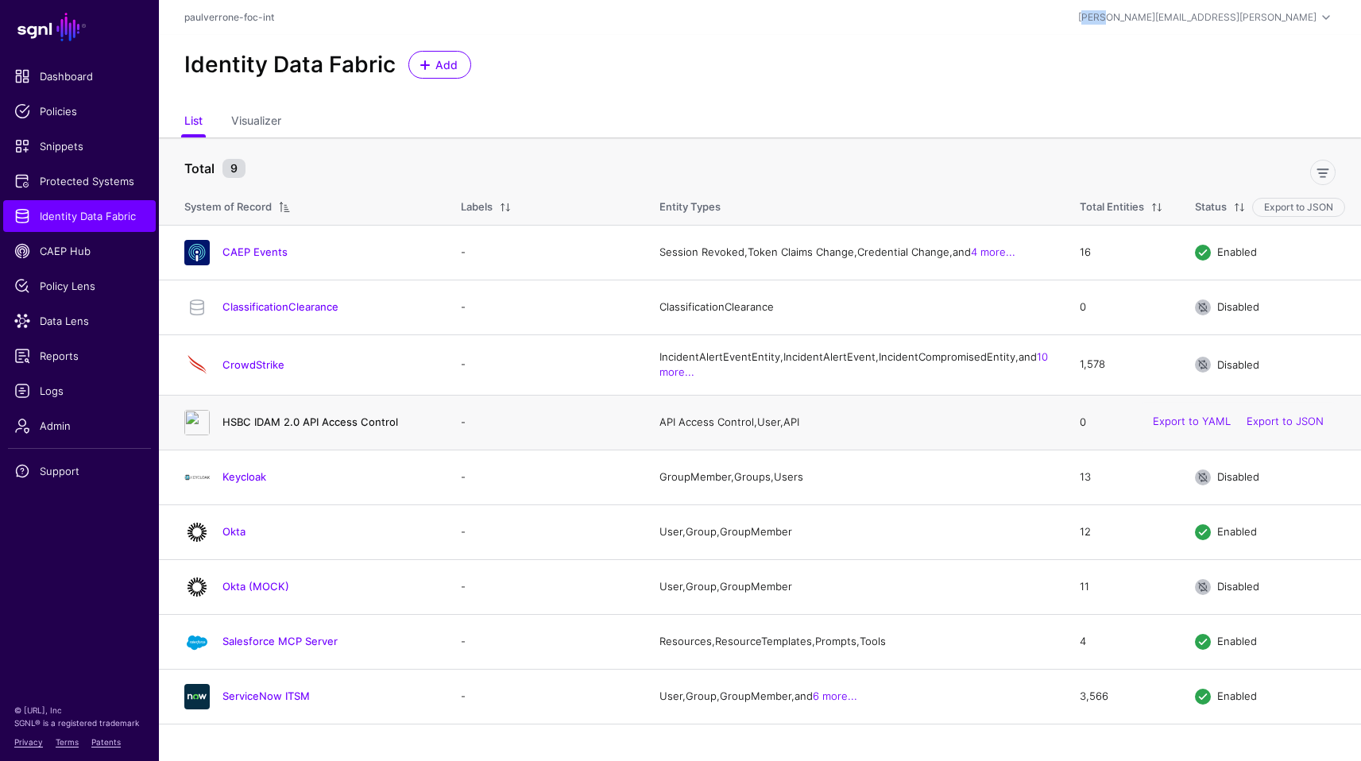
click at [380, 428] on link "HSBC IDAM 2.0 API Access Control" at bounding box center [310, 421] width 176 height 13
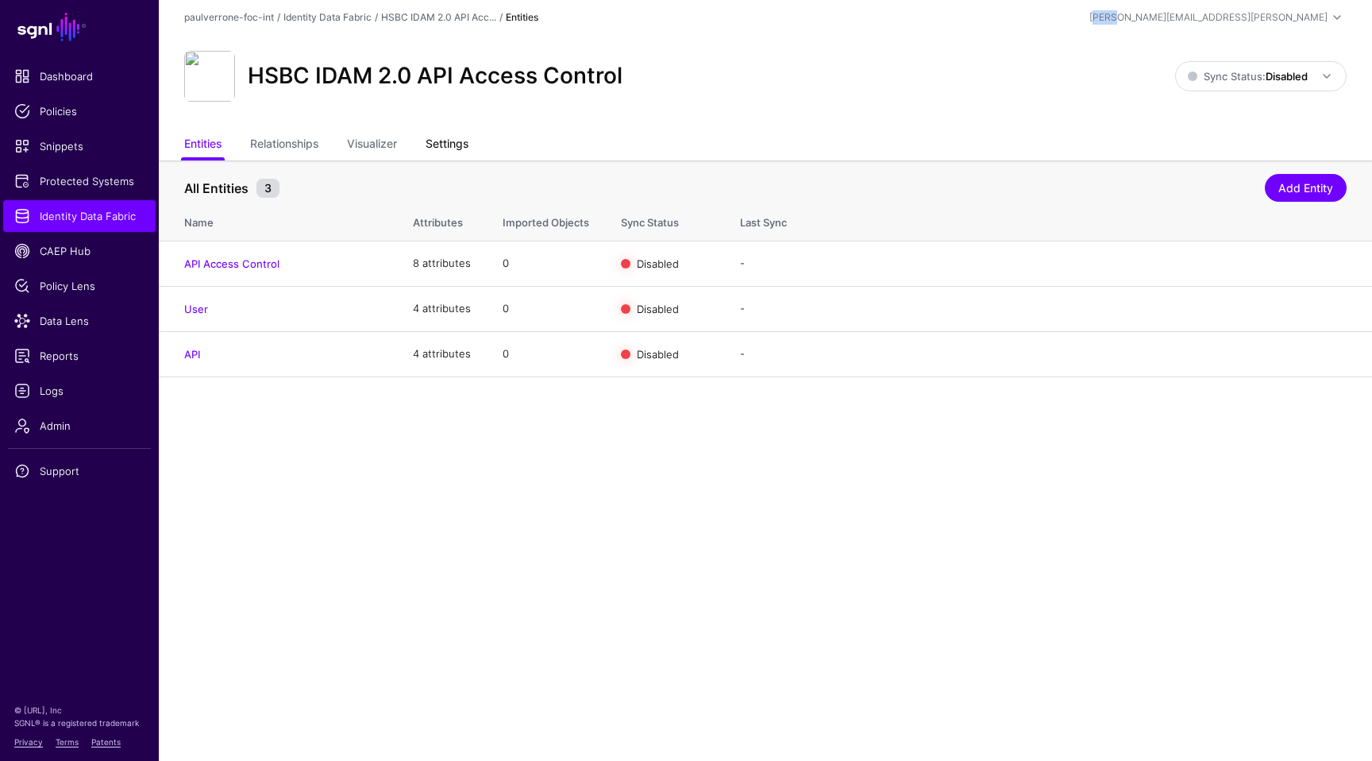
click at [457, 140] on link "Settings" at bounding box center [447, 145] width 43 height 30
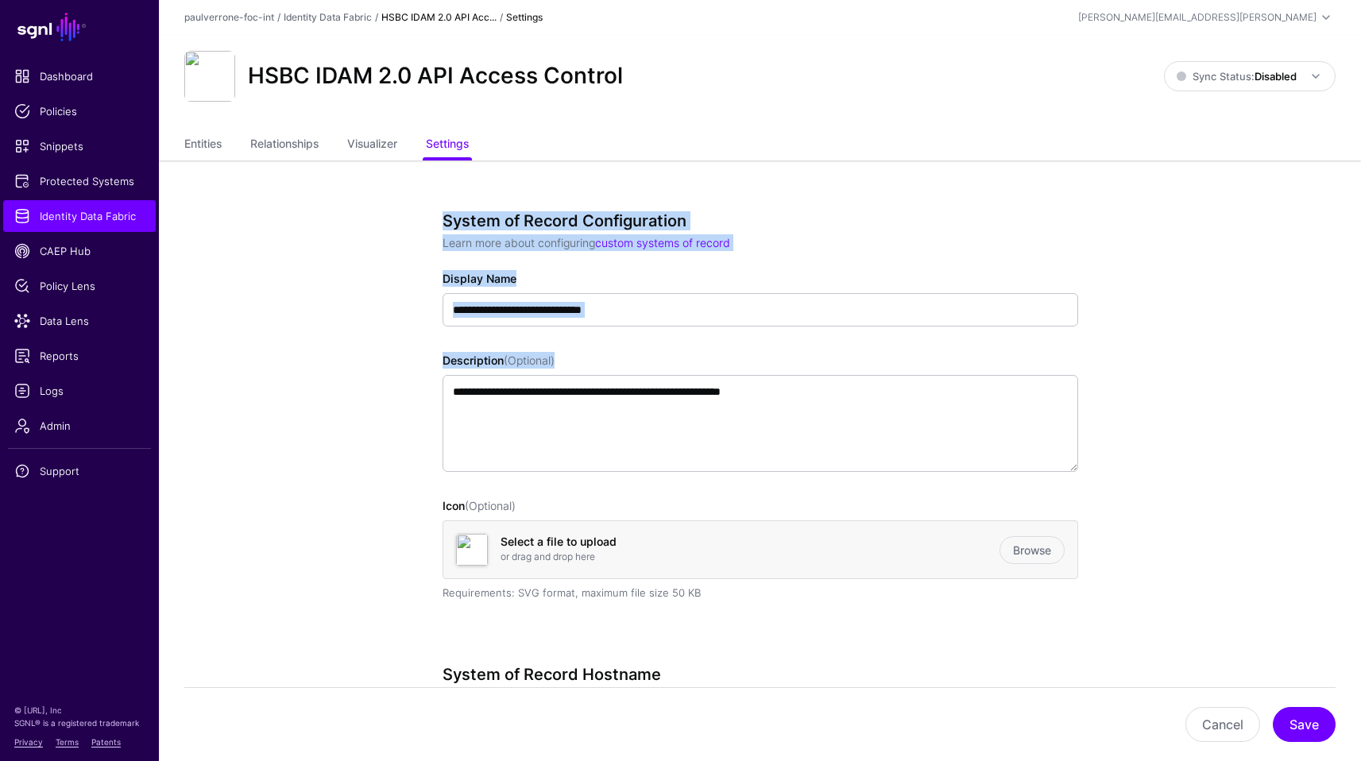
drag, startPoint x: 1359, startPoint y: 172, endPoint x: 1372, endPoint y: 428, distance: 256.8
click at [1360, 428] on html "**********" at bounding box center [680, 710] width 1361 height 1421
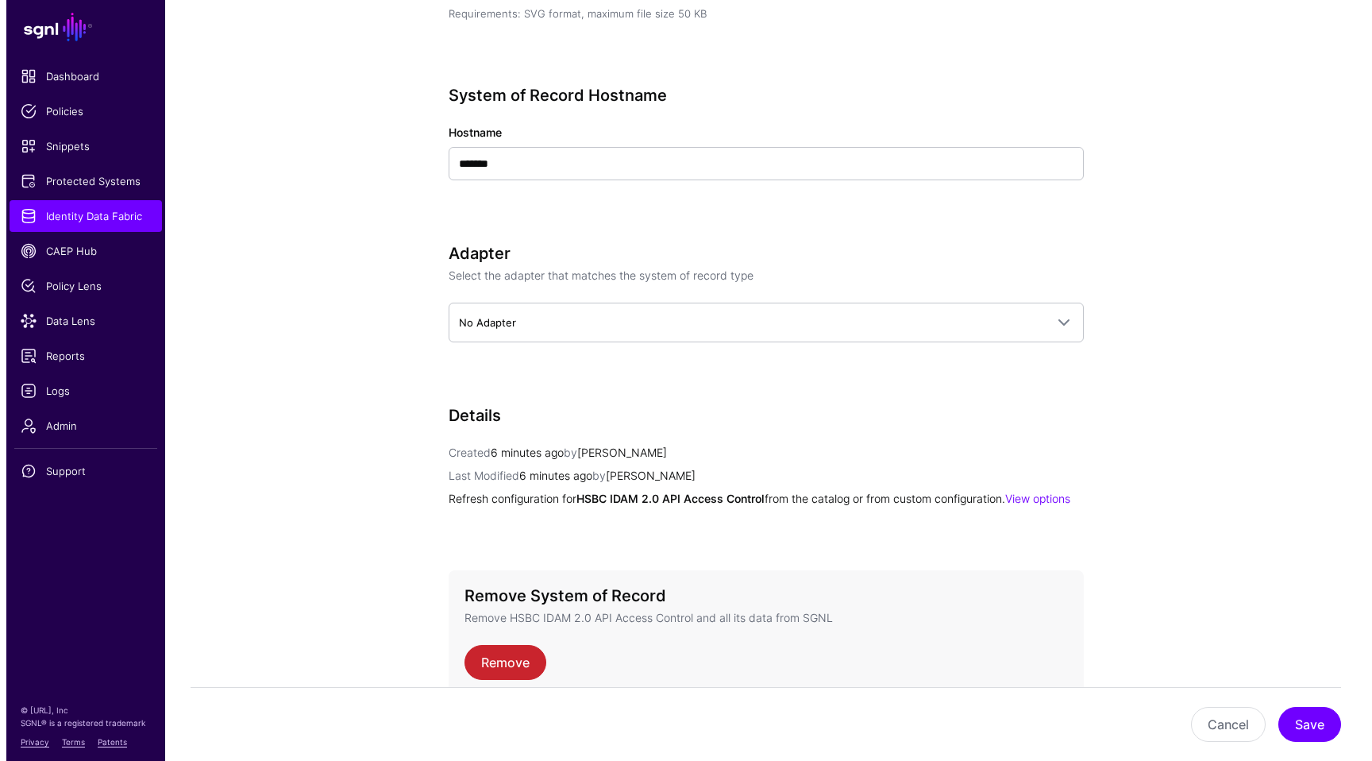
scroll to position [676, 0]
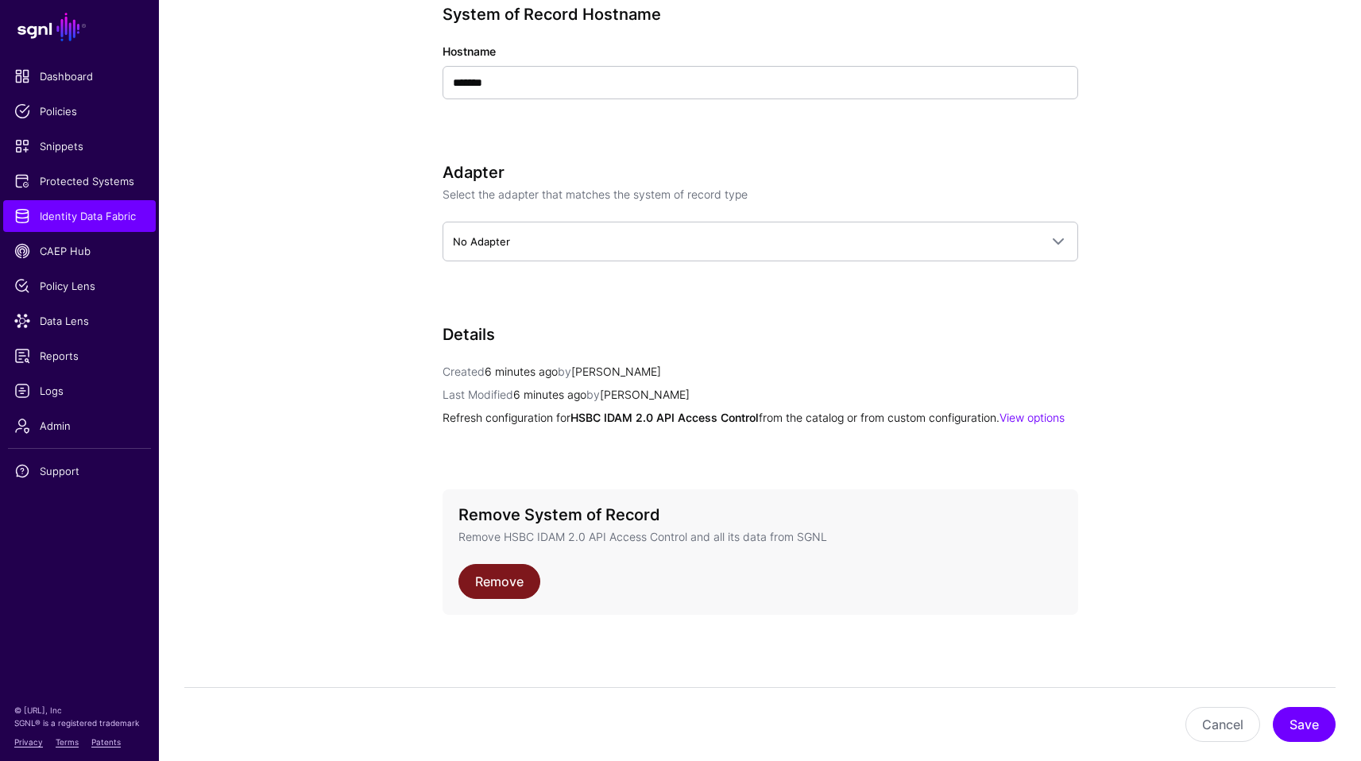
click at [500, 564] on link "Remove" at bounding box center [499, 581] width 82 height 35
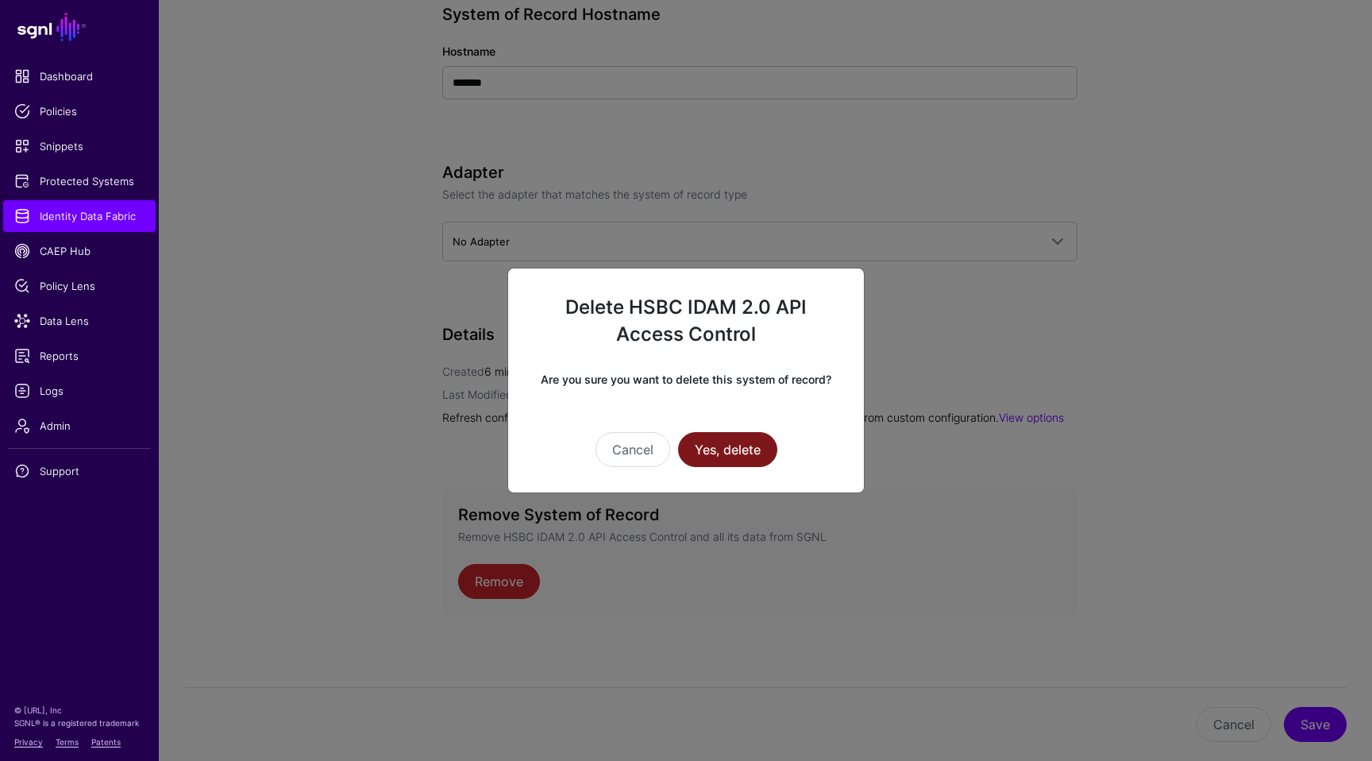
click at [712, 437] on button "Yes, delete" at bounding box center [727, 449] width 99 height 35
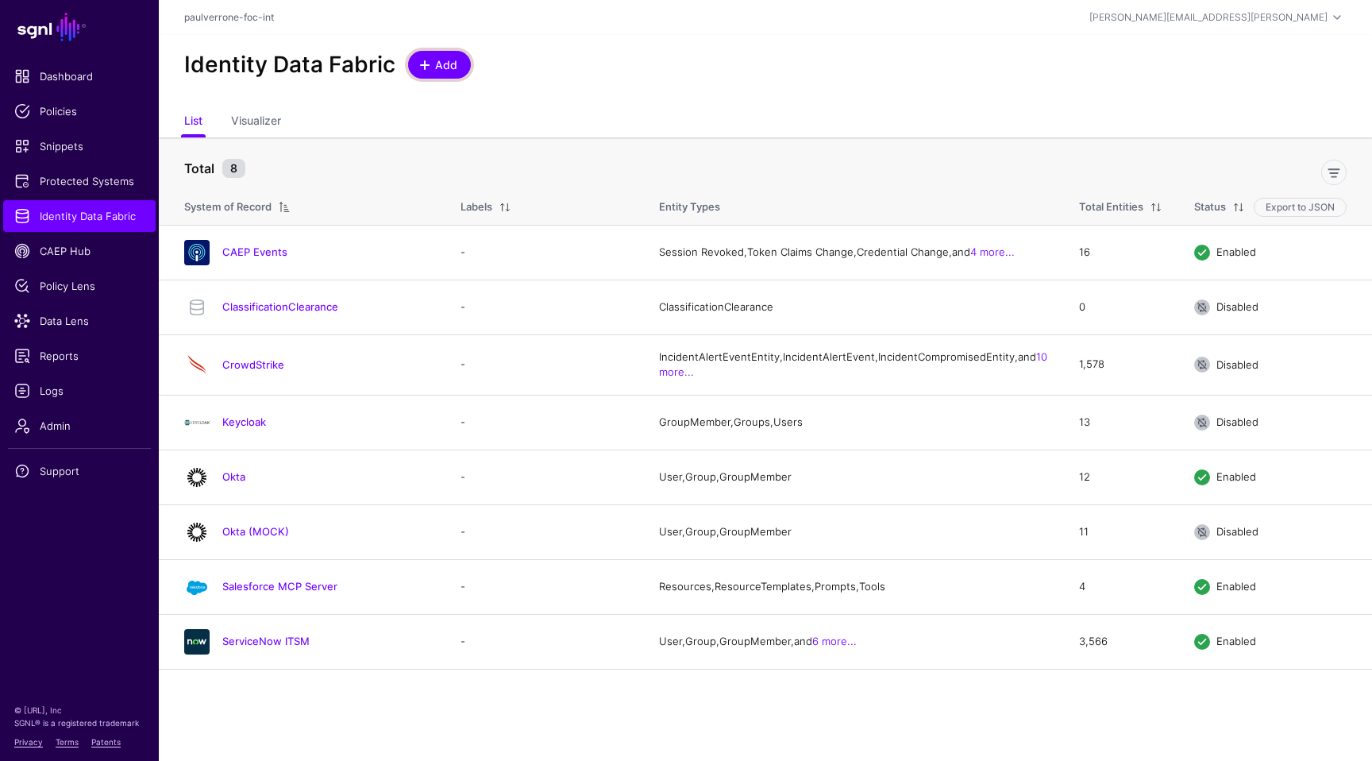
click at [434, 60] on span "Add" at bounding box center [447, 64] width 26 height 17
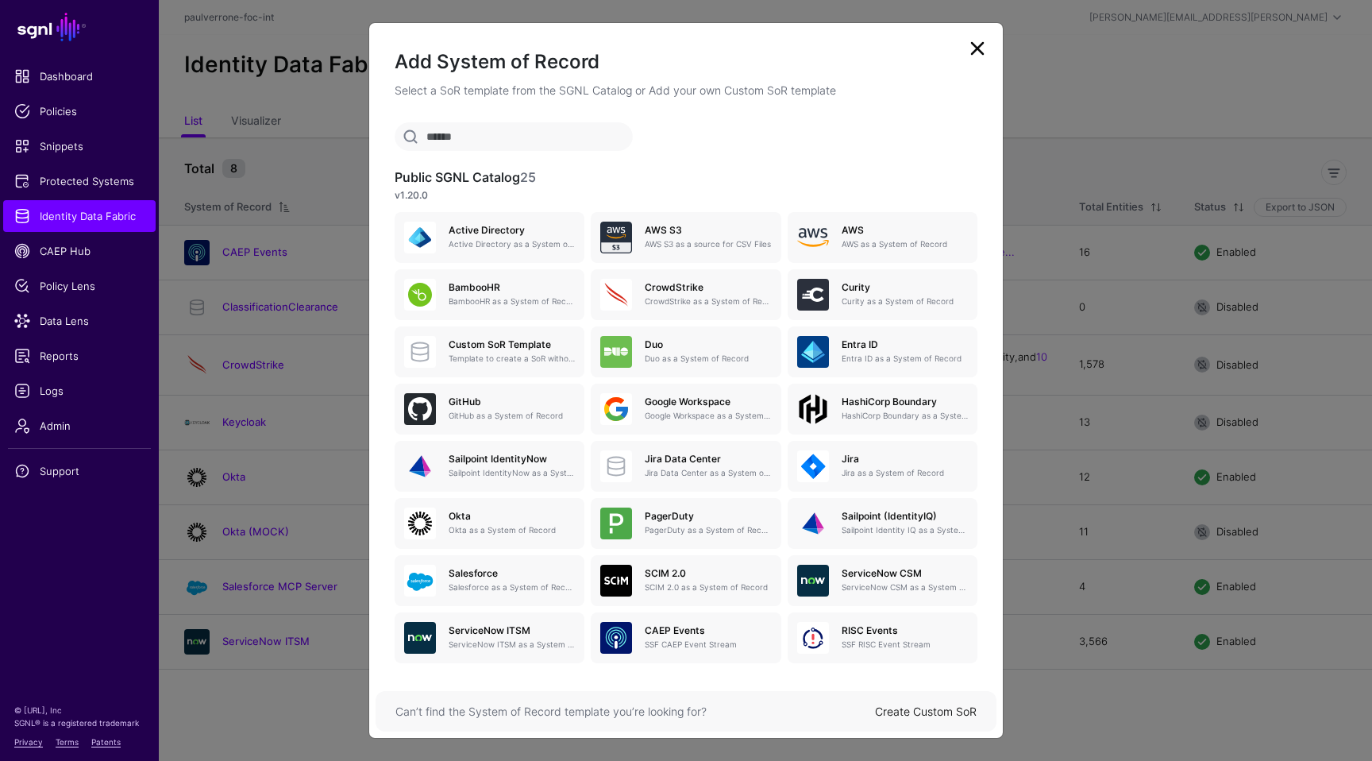
click at [962, 715] on link "Create Custom SoR" at bounding box center [926, 711] width 102 height 14
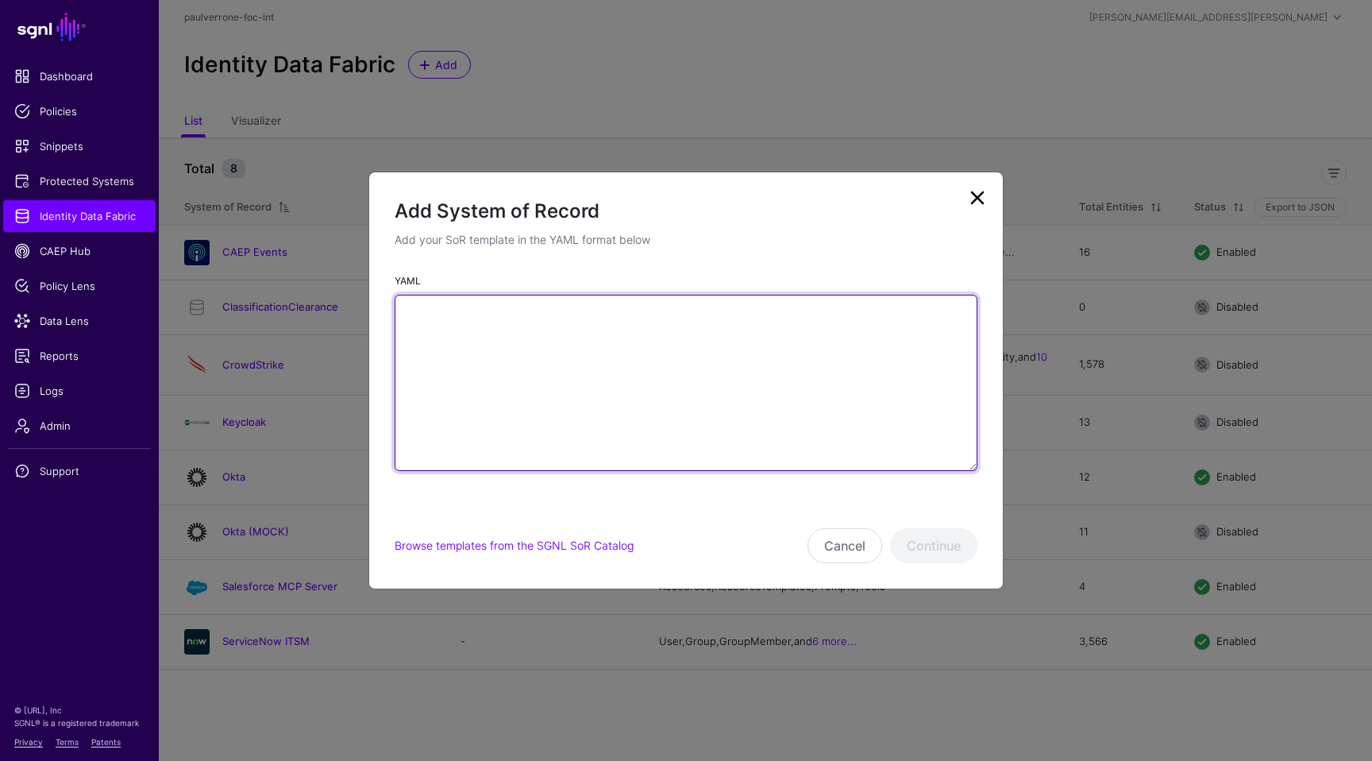
click at [673, 385] on textarea "YAML" at bounding box center [686, 383] width 583 height 176
paste textarea "**********"
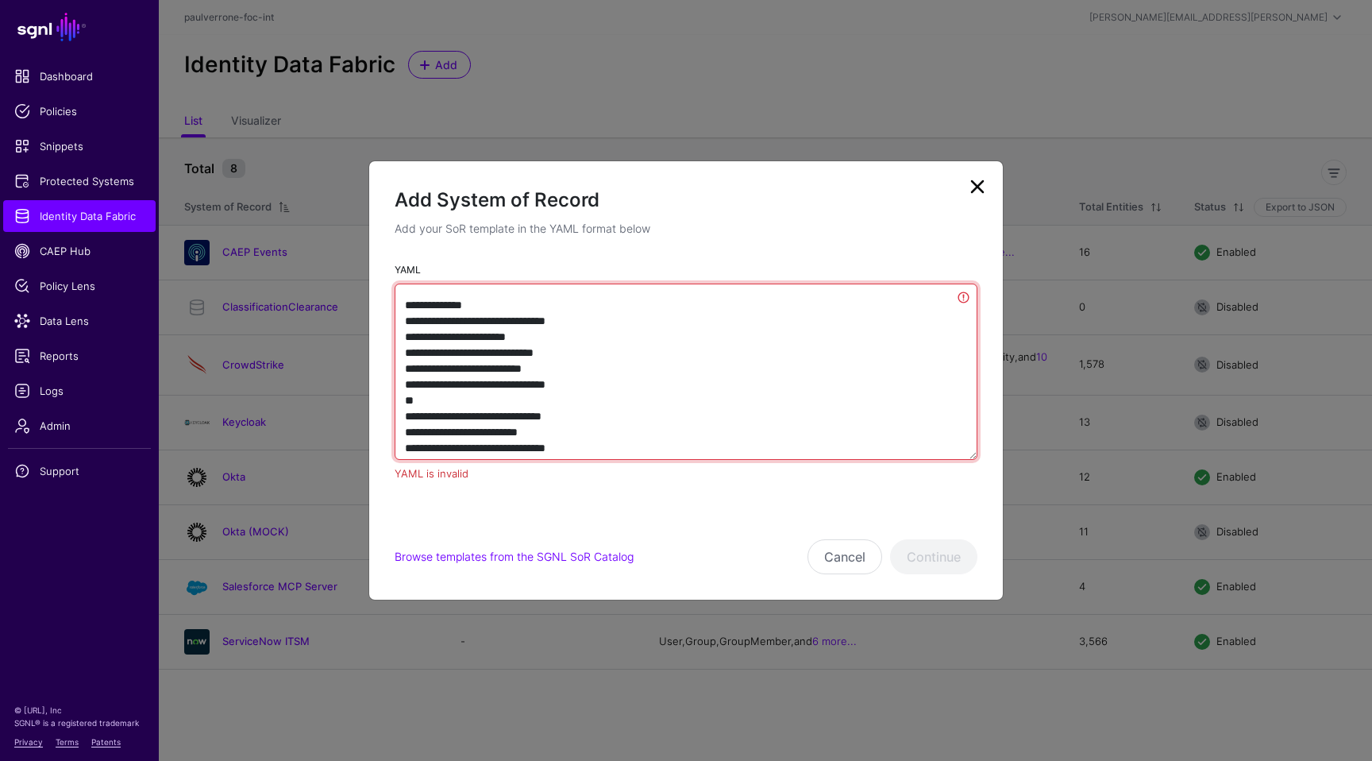
scroll to position [2621, 0]
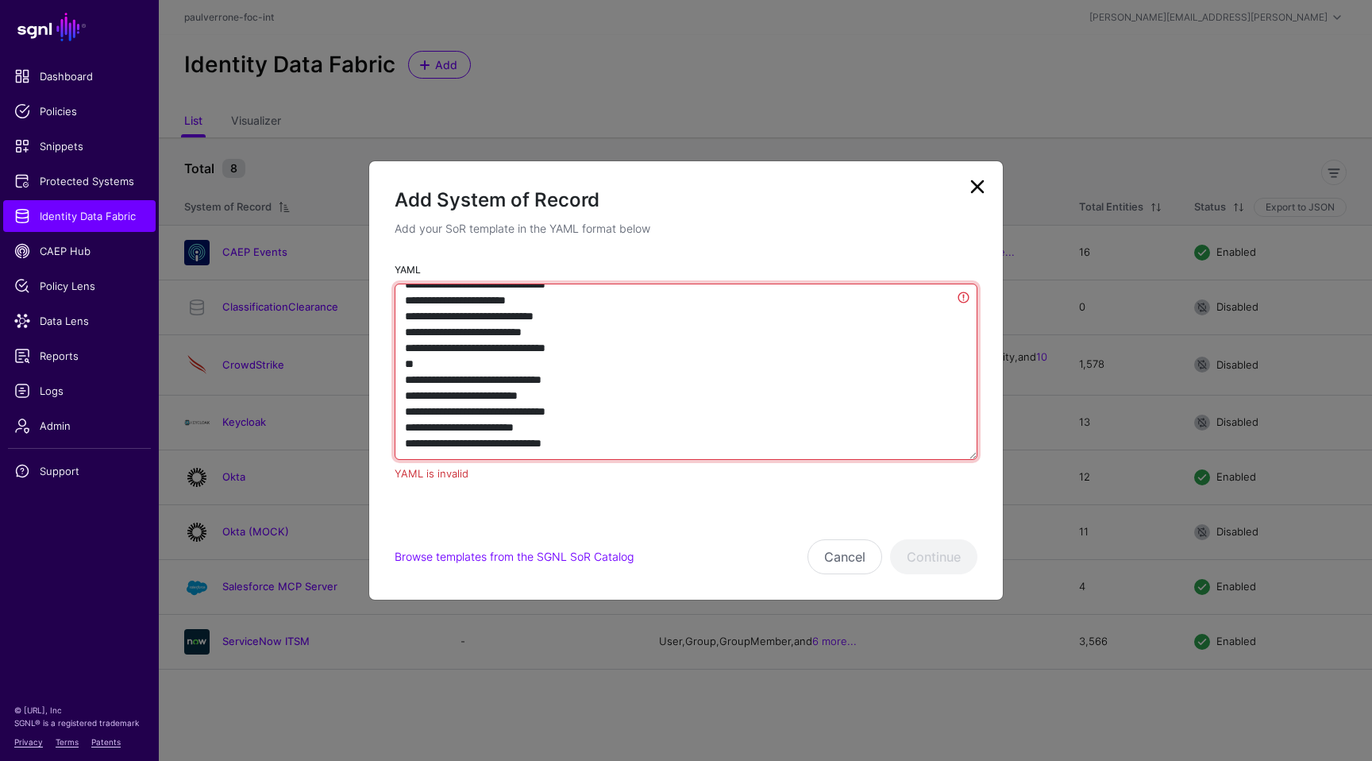
click at [472, 305] on textarea "YAML" at bounding box center [686, 372] width 583 height 176
click at [456, 299] on textarea "YAML" at bounding box center [686, 372] width 583 height 176
drag, startPoint x: 596, startPoint y: 448, endPoint x: 384, endPoint y: 366, distance: 227.3
click at [384, 366] on div "YAML YAML is invalid" at bounding box center [686, 378] width 634 height 234
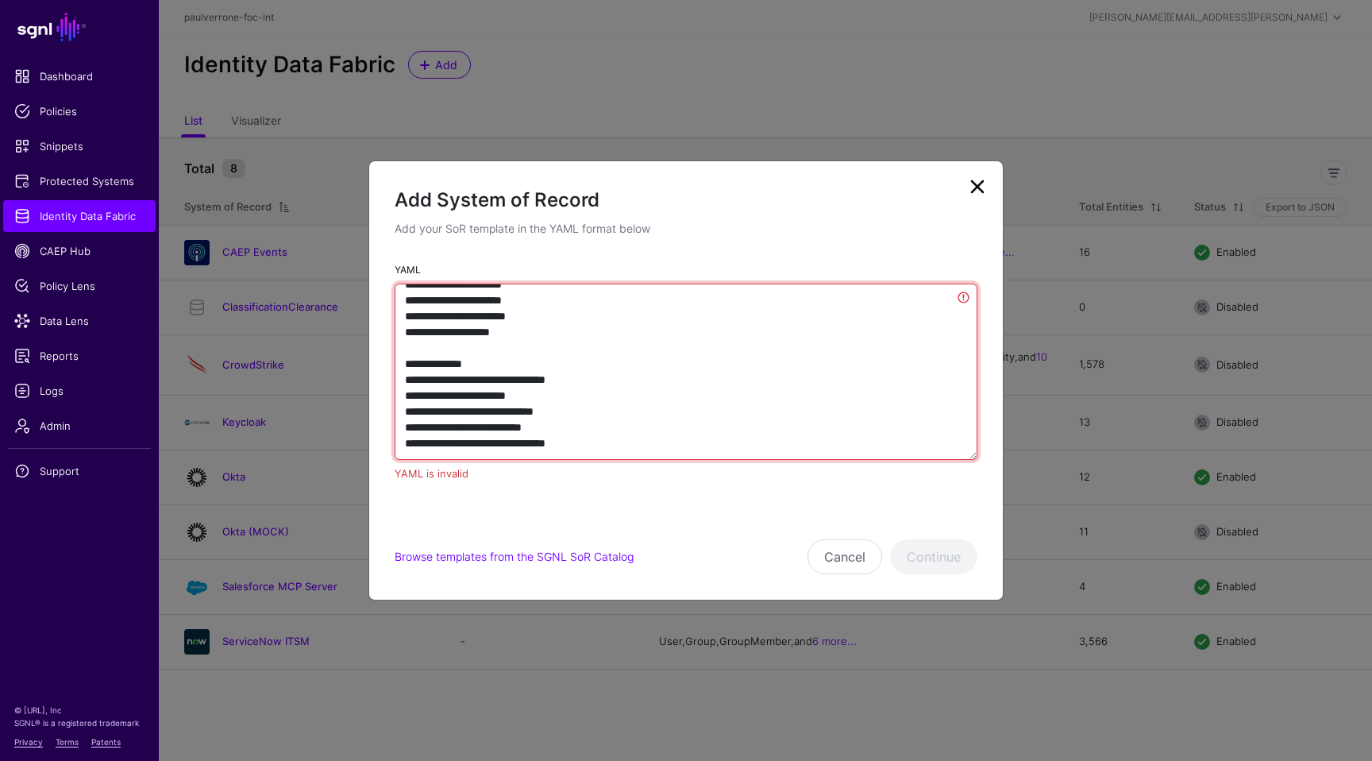
click at [462, 388] on textarea "YAML" at bounding box center [686, 372] width 583 height 176
drag, startPoint x: 610, startPoint y: 446, endPoint x: 350, endPoint y: 358, distance: 274.0
click at [350, 358] on ngb-modal-window "Add System of Record Add your SoR template in the YAML format below YAML YAML i…" at bounding box center [686, 380] width 1372 height 761
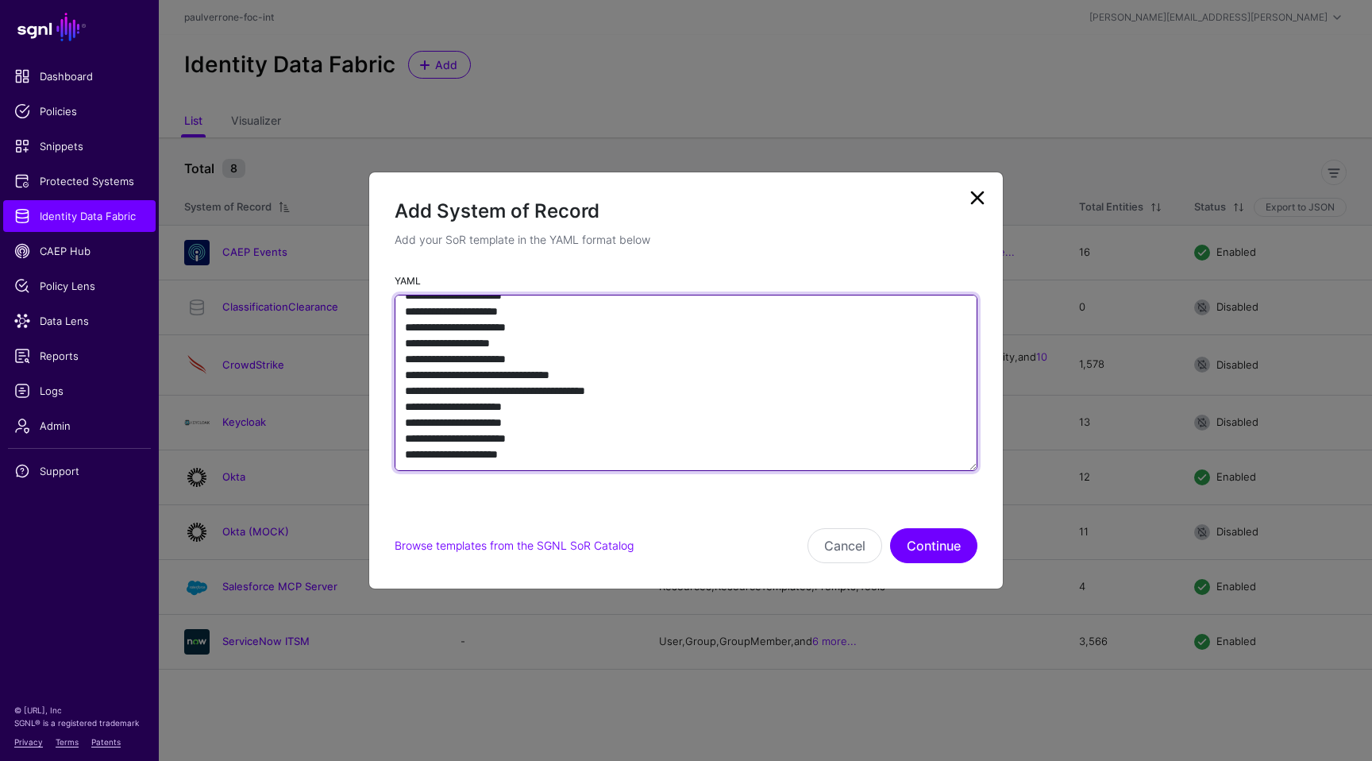
paste textarea "**********"
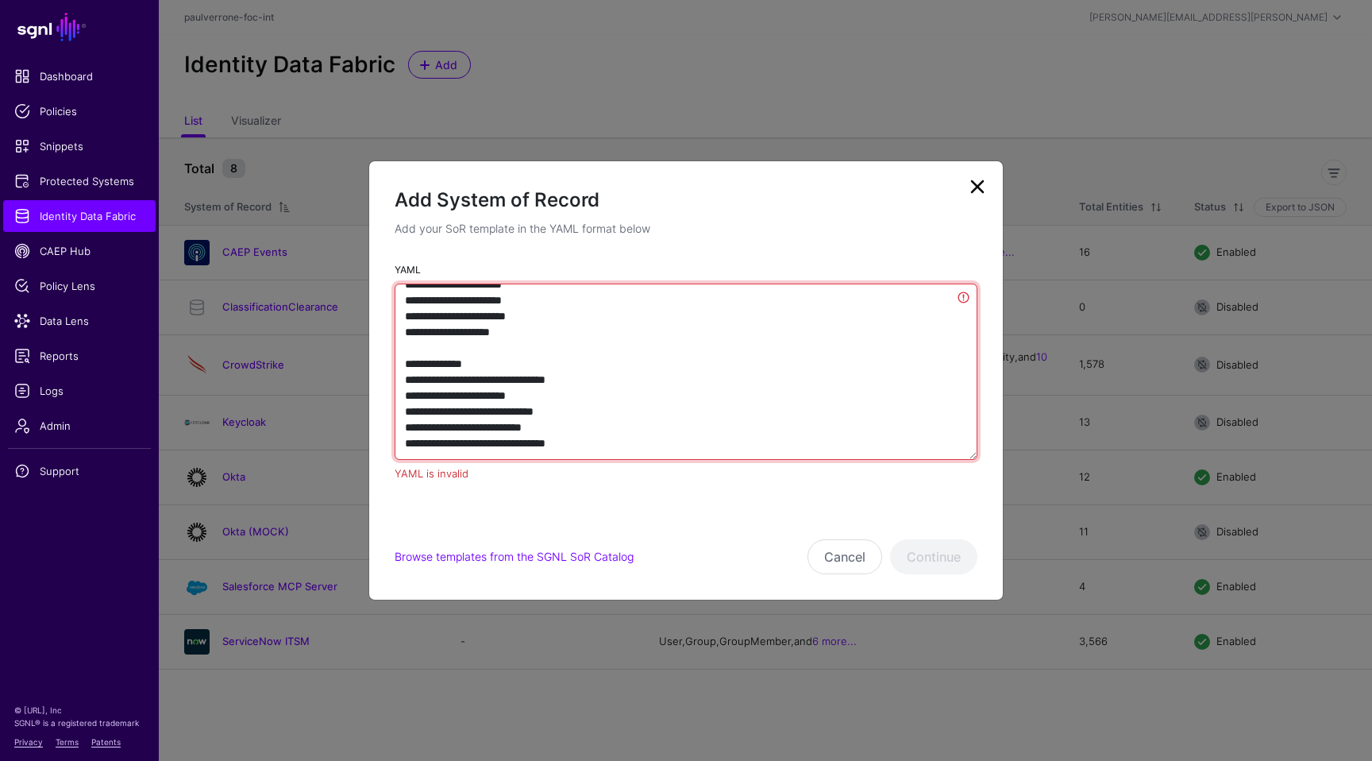
click at [453, 401] on textarea "YAML" at bounding box center [686, 372] width 583 height 176
click at [492, 419] on textarea "YAML" at bounding box center [686, 372] width 583 height 176
click at [592, 425] on textarea "YAML" at bounding box center [686, 372] width 583 height 176
click at [574, 376] on textarea "YAML" at bounding box center [686, 372] width 583 height 176
click at [560, 365] on textarea "YAML" at bounding box center [686, 372] width 583 height 176
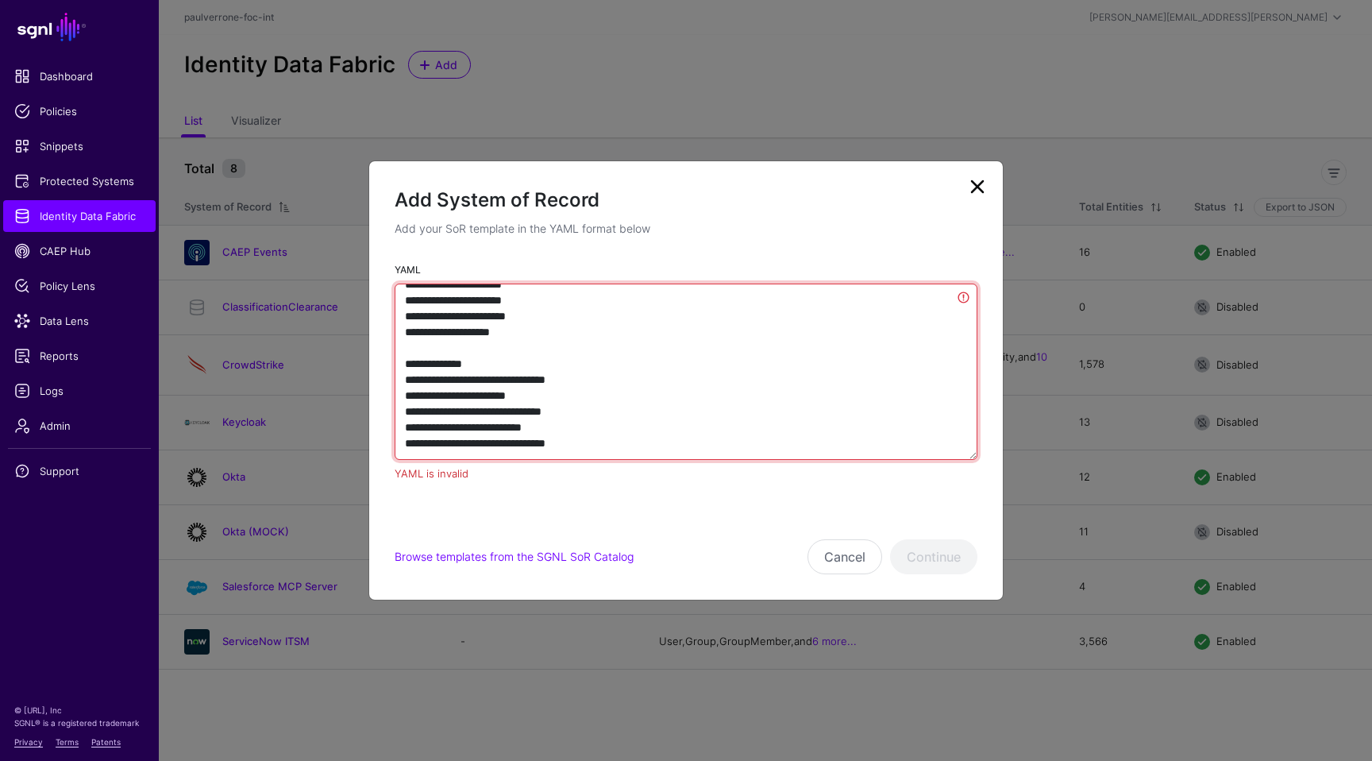
click at [544, 402] on textarea "YAML" at bounding box center [686, 372] width 583 height 176
click at [453, 408] on textarea "YAML" at bounding box center [686, 372] width 583 height 176
click at [555, 438] on textarea "YAML" at bounding box center [686, 372] width 583 height 176
click at [496, 434] on textarea "YAML" at bounding box center [686, 372] width 583 height 176
click at [481, 452] on textarea "YAML" at bounding box center [686, 372] width 583 height 176
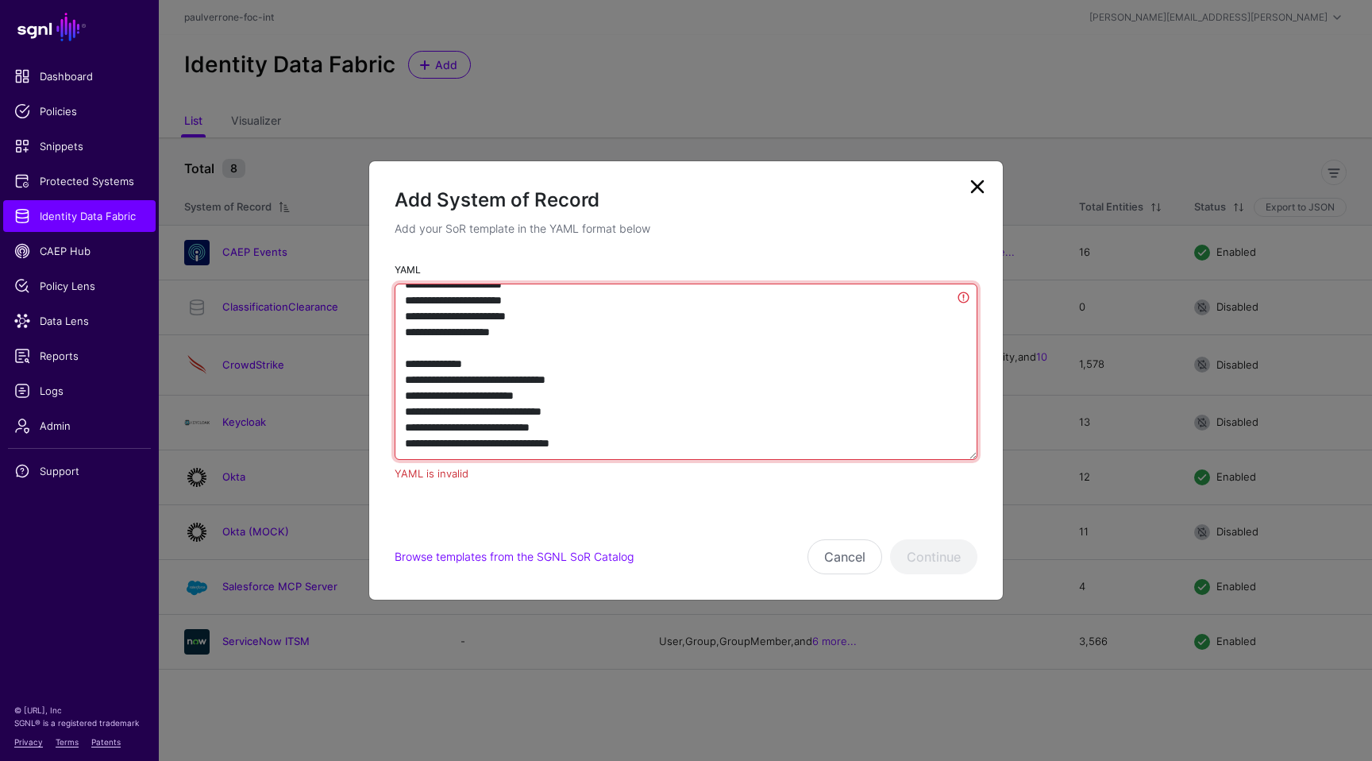
click at [606, 454] on textarea "YAML" at bounding box center [686, 372] width 583 height 176
click at [608, 446] on textarea "YAML" at bounding box center [686, 372] width 583 height 176
drag, startPoint x: 608, startPoint y: 446, endPoint x: 376, endPoint y: 363, distance: 247.2
click at [376, 363] on div "YAML YAML is invalid" at bounding box center [686, 378] width 634 height 234
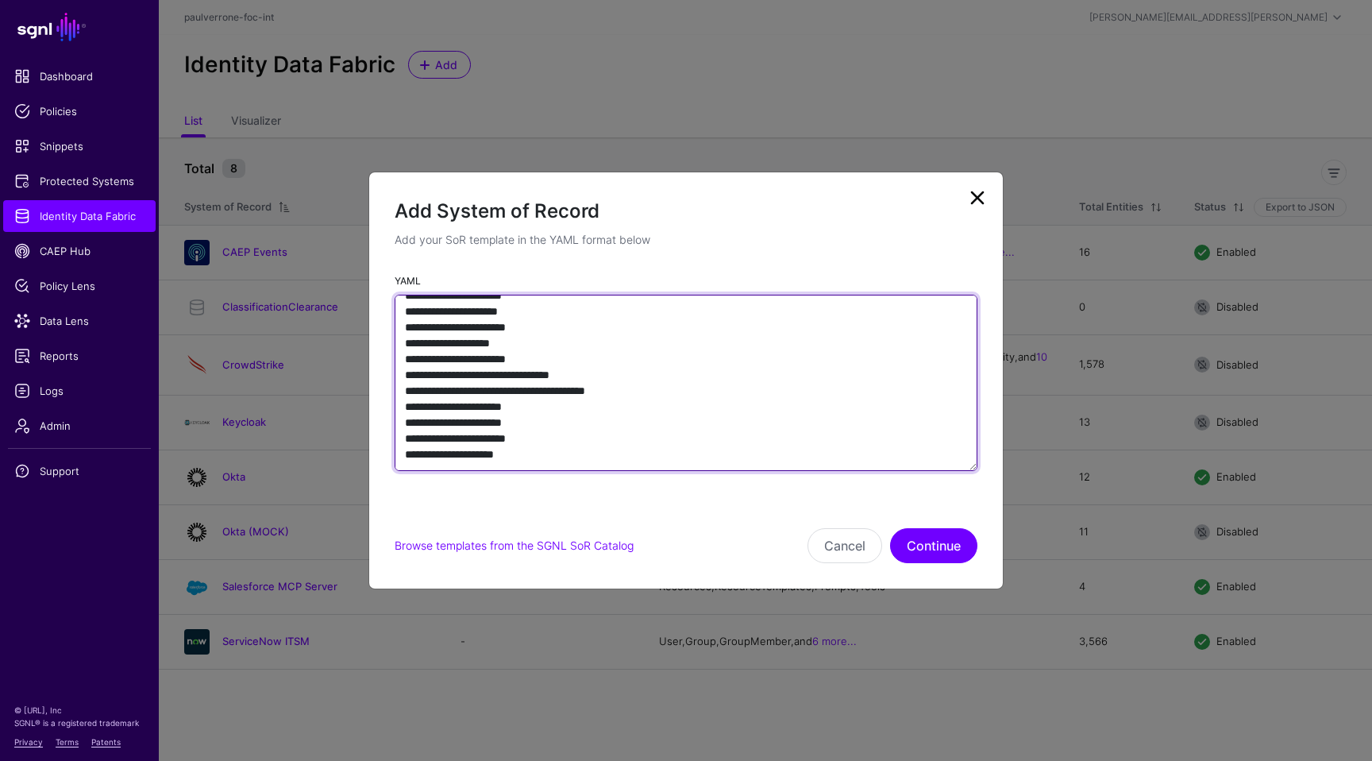
scroll to position [2430, 0]
paste textarea "**********"
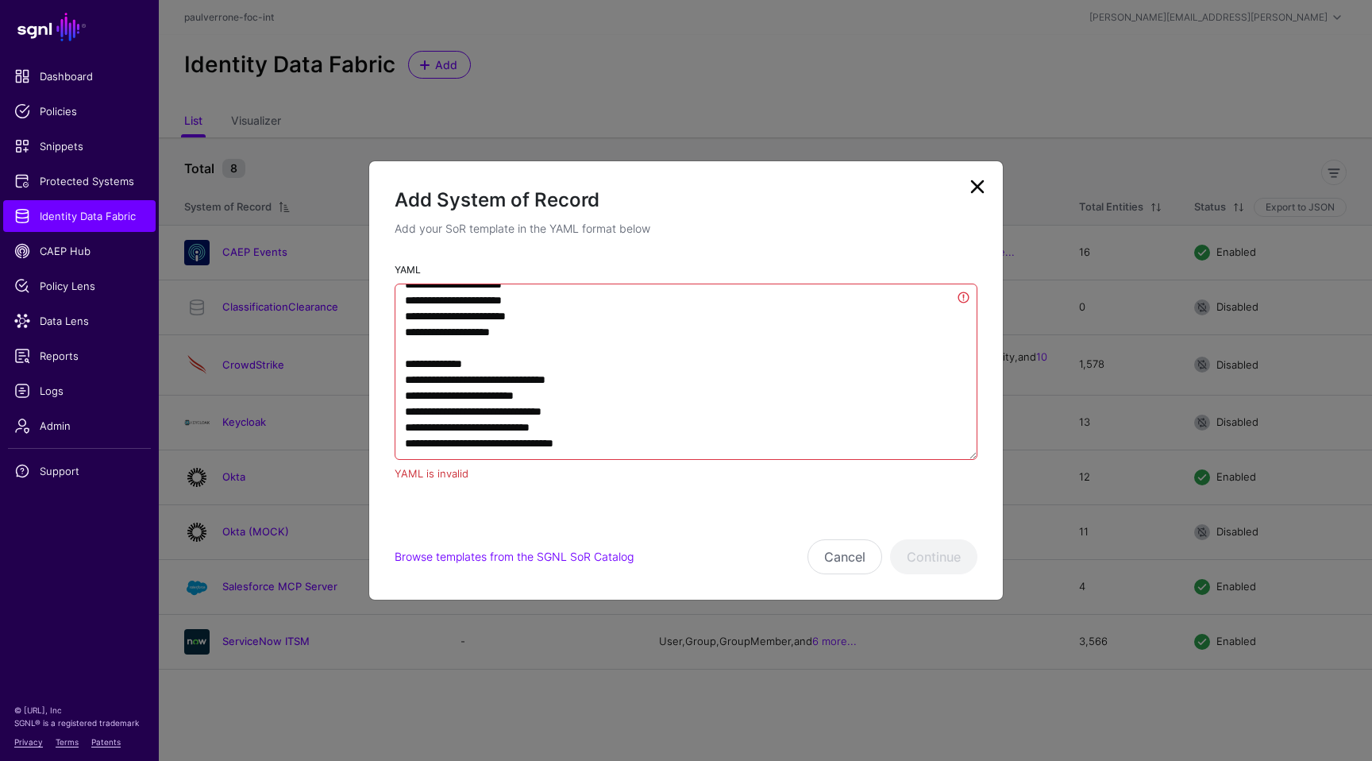
click at [450, 477] on div "YAML is invalid" at bounding box center [686, 474] width 583 height 16
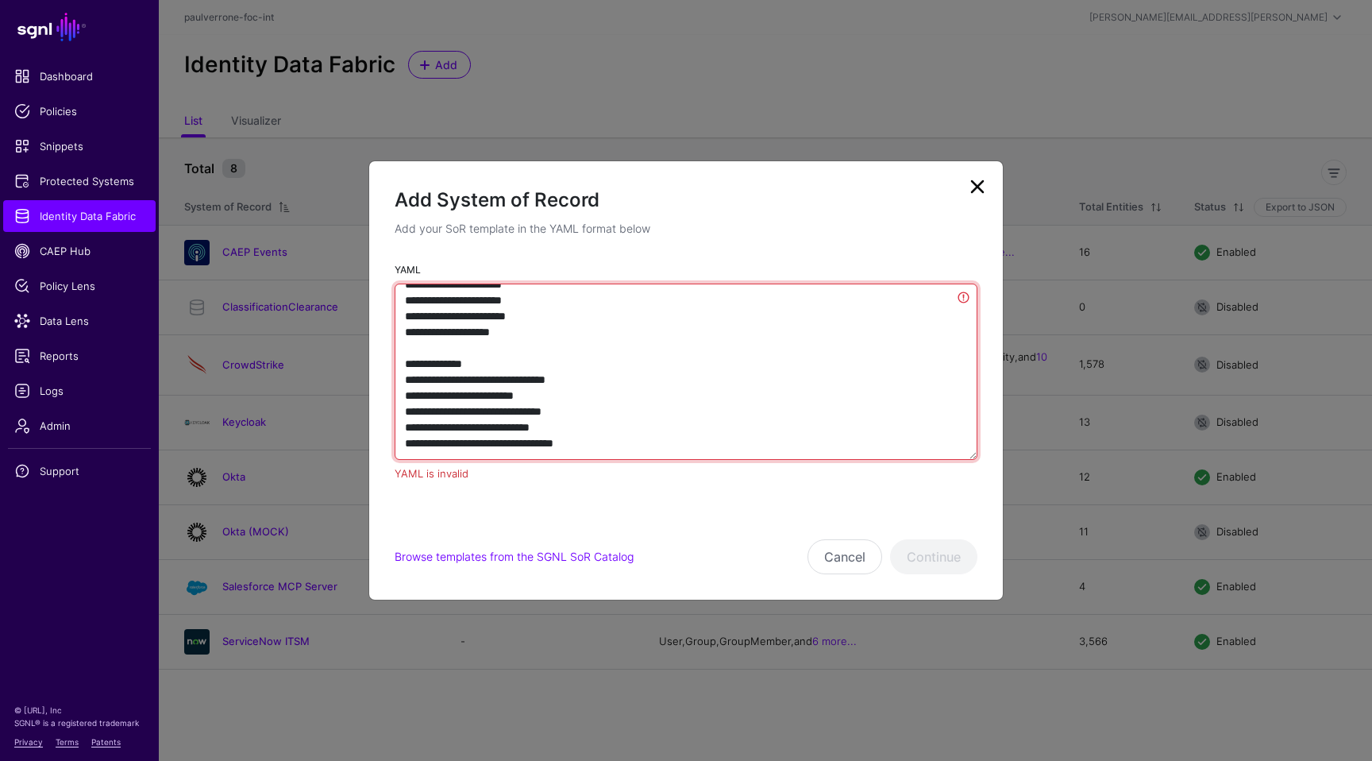
click at [543, 386] on textarea "YAML" at bounding box center [686, 372] width 583 height 176
click at [577, 396] on textarea "YAML" at bounding box center [686, 372] width 583 height 176
drag, startPoint x: 605, startPoint y: 450, endPoint x: 419, endPoint y: 411, distance: 190.5
click at [419, 411] on textarea "YAML" at bounding box center [686, 372] width 583 height 176
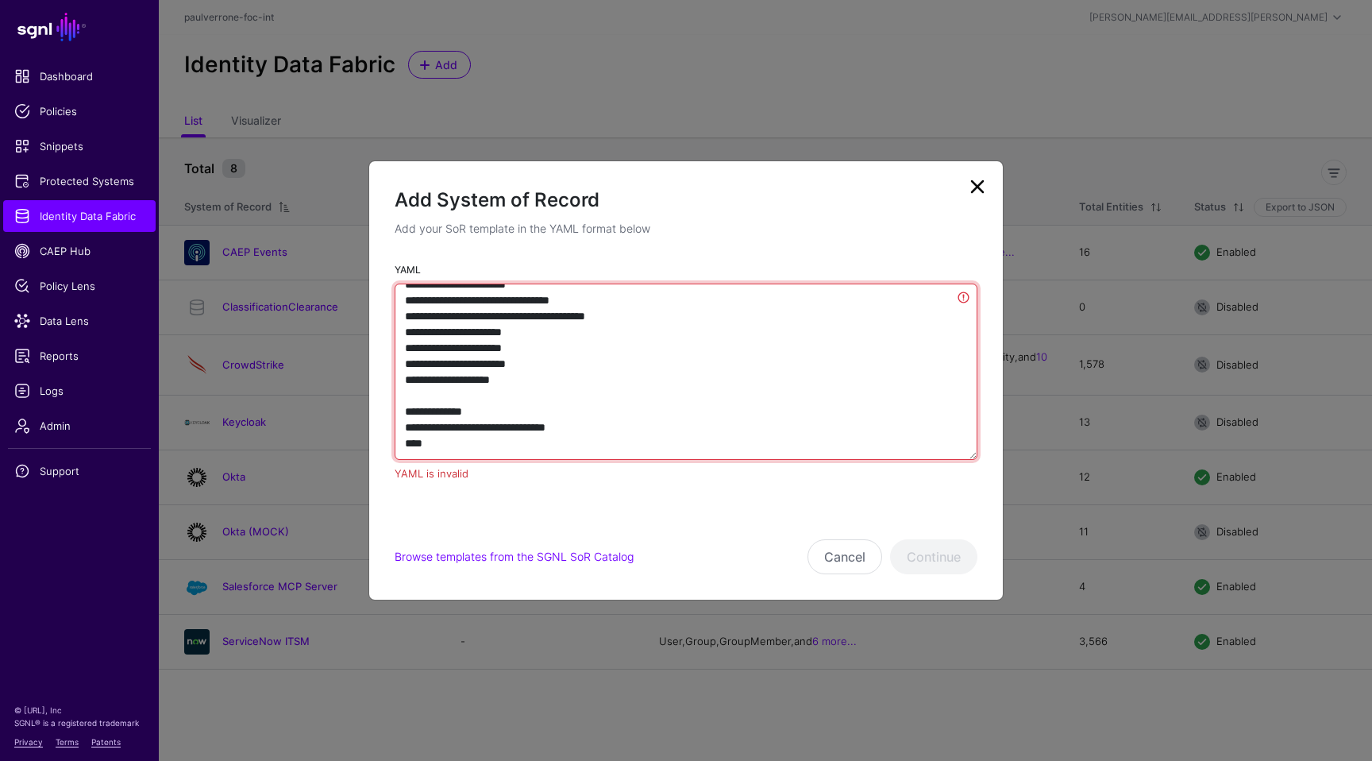
scroll to position [2478, 0]
drag, startPoint x: 601, startPoint y: 454, endPoint x: 386, endPoint y: 427, distance: 216.9
click at [386, 427] on div "YAML YAML is invalid" at bounding box center [686, 378] width 634 height 234
paste textarea "**********"
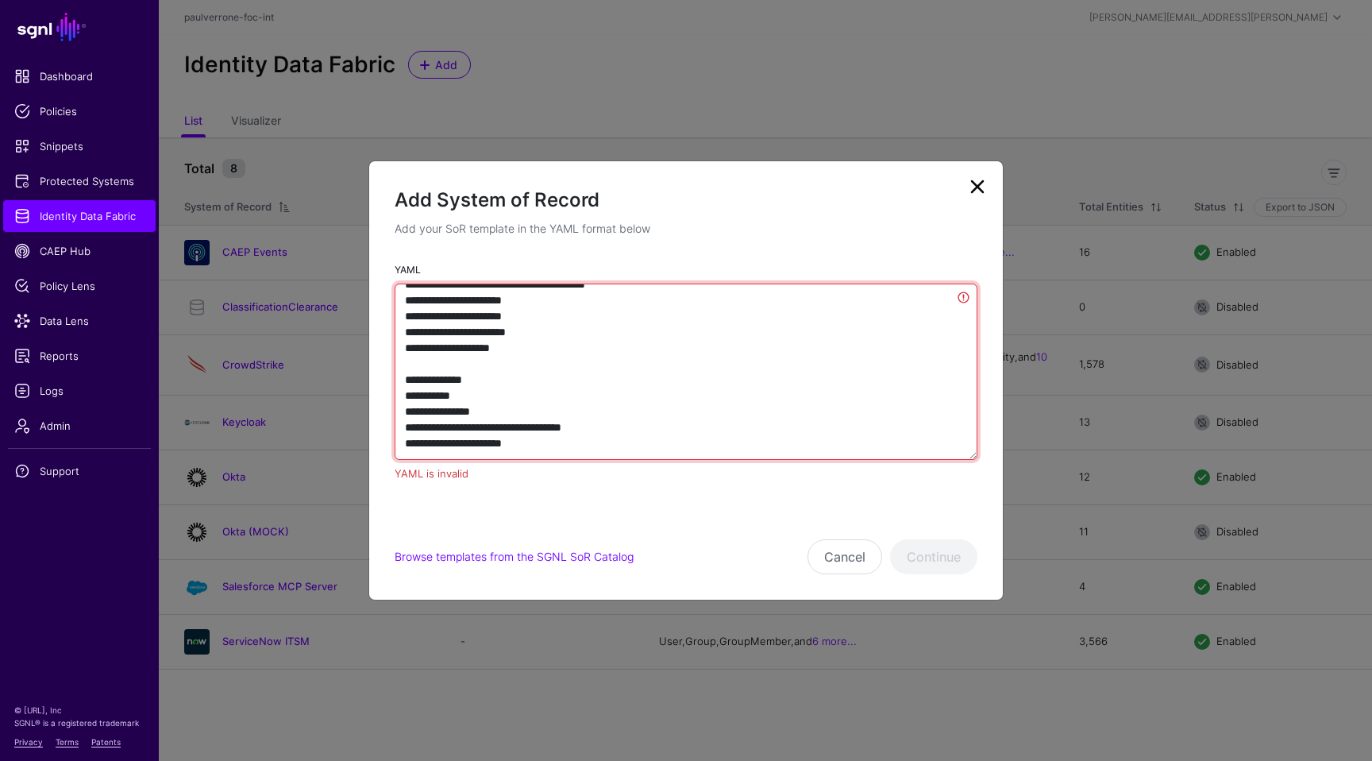
click at [568, 397] on textarea "YAML" at bounding box center [686, 372] width 583 height 176
drag, startPoint x: 585, startPoint y: 448, endPoint x: 341, endPoint y: 377, distance: 253.9
click at [341, 377] on ngb-modal-window "Add System of Record Add your SoR template in the YAML format below YAML YAML i…" at bounding box center [686, 380] width 1372 height 761
drag, startPoint x: 568, startPoint y: 456, endPoint x: 392, endPoint y: 384, distance: 189.5
click at [392, 384] on div "YAML YAML is invalid" at bounding box center [686, 378] width 634 height 234
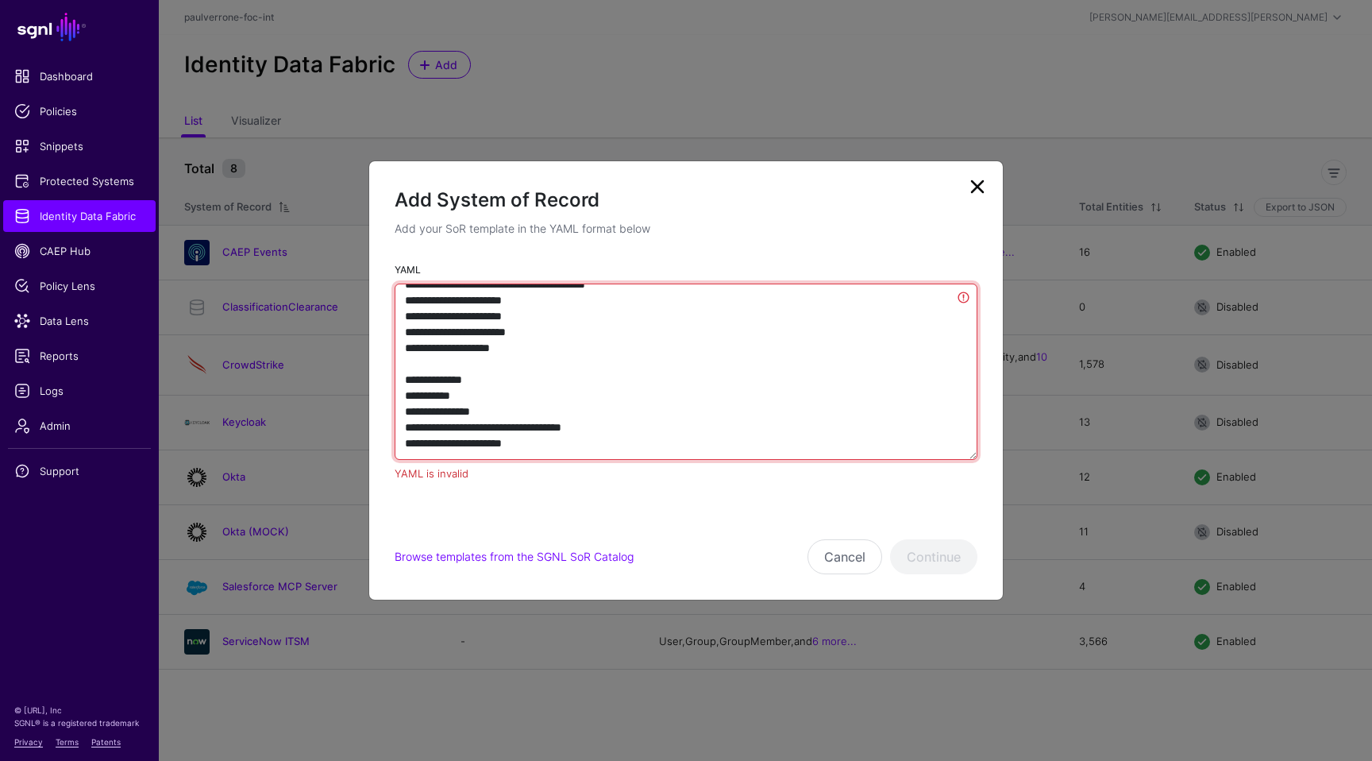
paste textarea "**********"
click at [581, 369] on textarea "YAML" at bounding box center [686, 372] width 583 height 176
click at [573, 423] on textarea "YAML" at bounding box center [686, 372] width 583 height 176
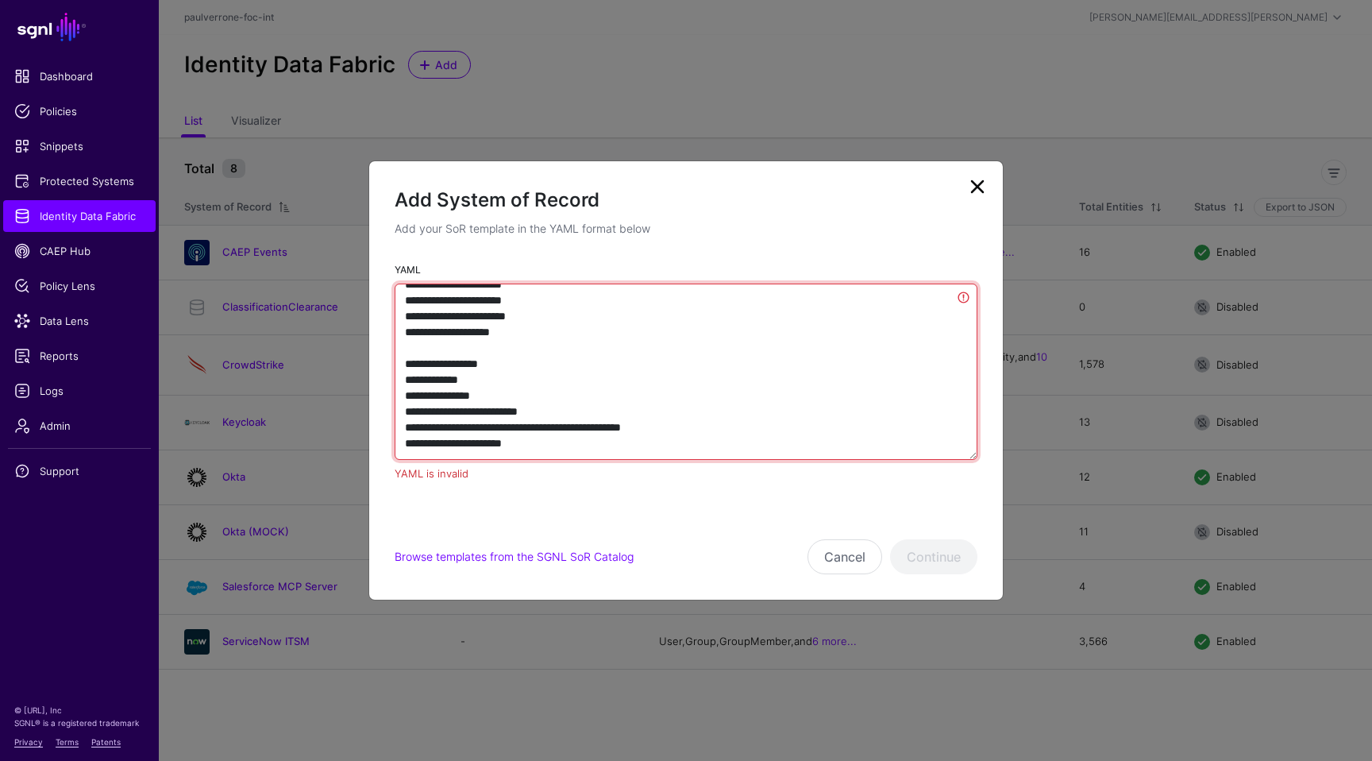
drag, startPoint x: 722, startPoint y: 435, endPoint x: 495, endPoint y: 427, distance: 227.3
click at [495, 427] on textarea "YAML" at bounding box center [686, 372] width 583 height 176
type textarea "**********"
click at [527, 457] on textarea "YAML" at bounding box center [686, 372] width 583 height 176
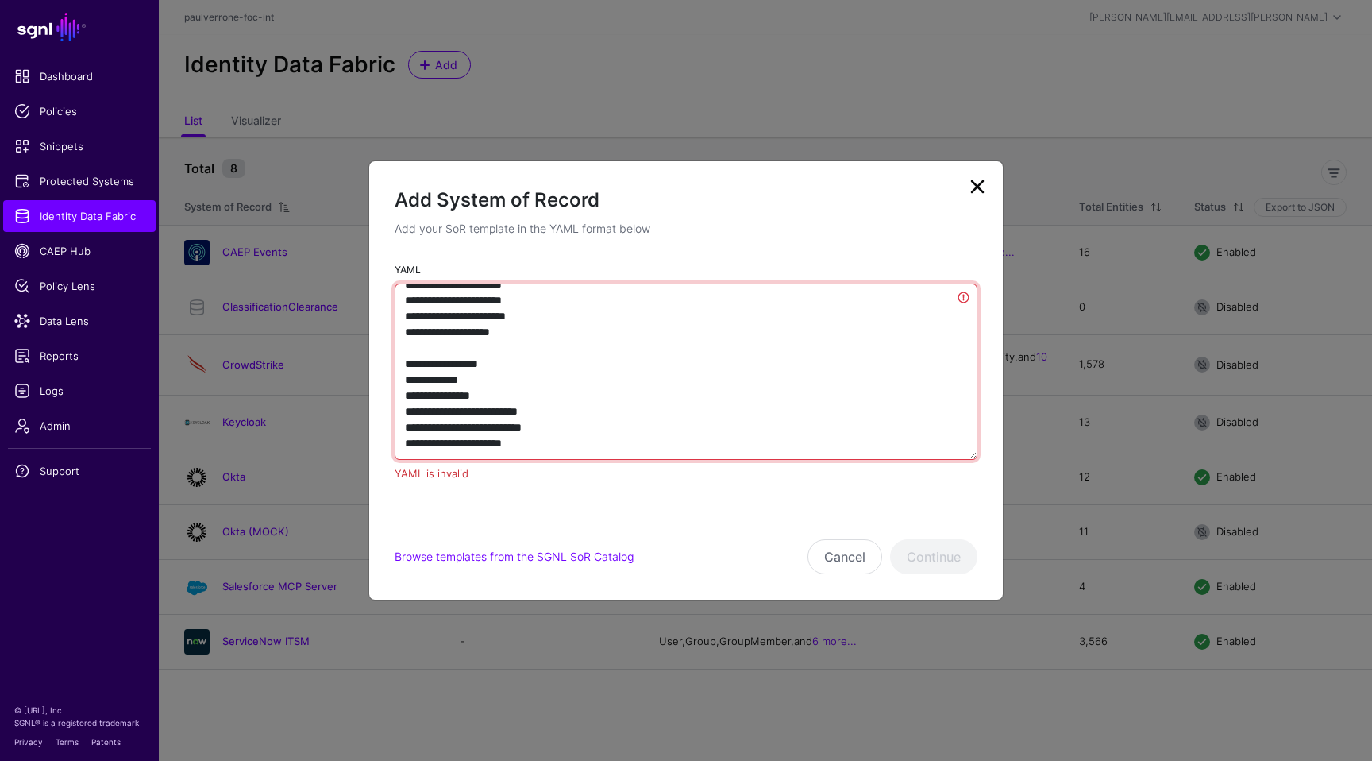
click at [538, 450] on textarea "YAML" at bounding box center [686, 372] width 583 height 176
drag, startPoint x: 550, startPoint y: 442, endPoint x: 482, endPoint y: 444, distance: 68.3
click at [482, 444] on textarea "YAML" at bounding box center [686, 372] width 583 height 176
paste textarea "**********"
click at [692, 369] on textarea "YAML" at bounding box center [686, 372] width 583 height 176
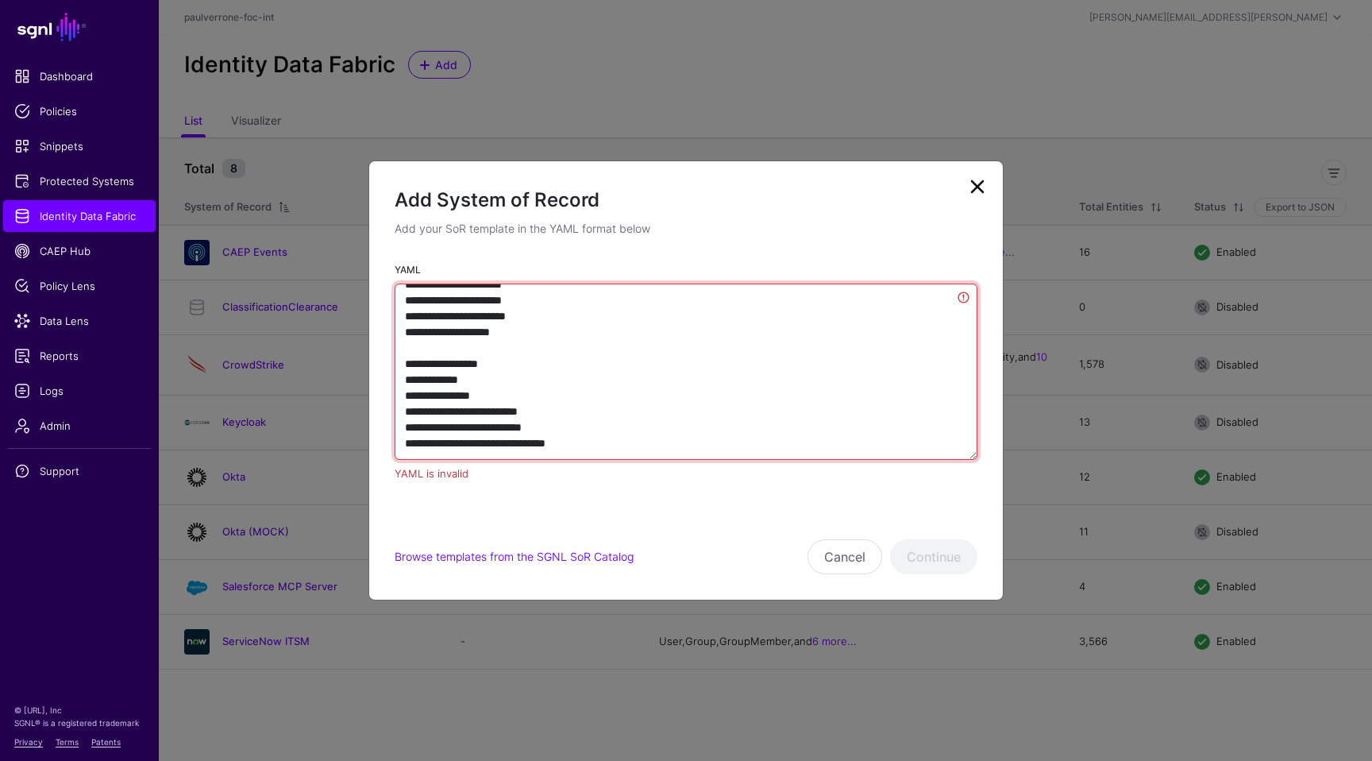
click at [800, 388] on textarea "YAML" at bounding box center [686, 372] width 583 height 176
click at [655, 458] on textarea "YAML" at bounding box center [686, 372] width 583 height 176
click at [473, 350] on textarea "YAML" at bounding box center [686, 372] width 583 height 176
click at [500, 409] on textarea "YAML" at bounding box center [686, 372] width 583 height 176
click at [498, 430] on textarea "YAML" at bounding box center [686, 372] width 583 height 176
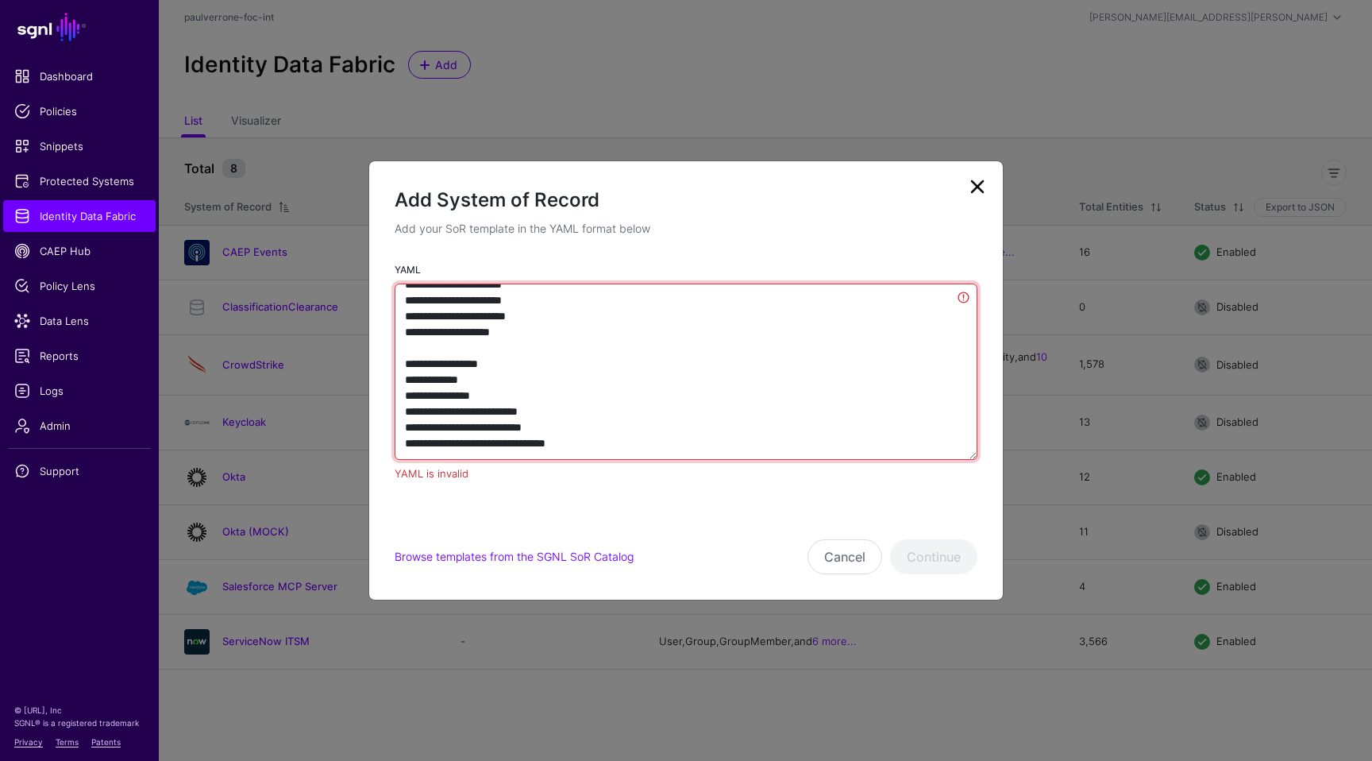
click at [498, 415] on textarea "YAML" at bounding box center [686, 372] width 583 height 176
click at [522, 429] on textarea "YAML" at bounding box center [686, 372] width 583 height 176
click at [631, 426] on textarea "YAML" at bounding box center [686, 372] width 583 height 176
drag, startPoint x: 604, startPoint y: 445, endPoint x: 480, endPoint y: 446, distance: 123.9
click at [480, 446] on textarea "YAML" at bounding box center [686, 372] width 583 height 176
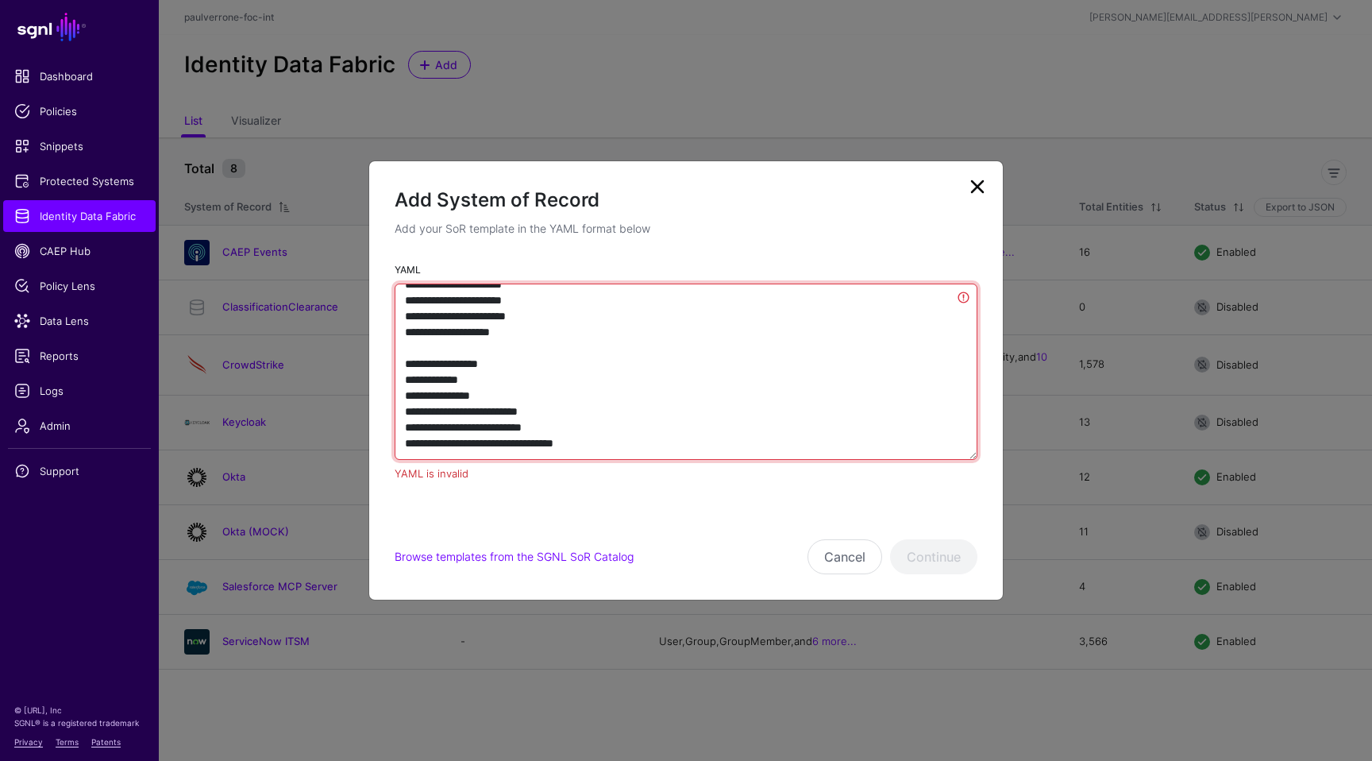
click at [496, 428] on textarea "YAML" at bounding box center [686, 372] width 583 height 176
click at [492, 430] on textarea "YAML" at bounding box center [686, 372] width 583 height 176
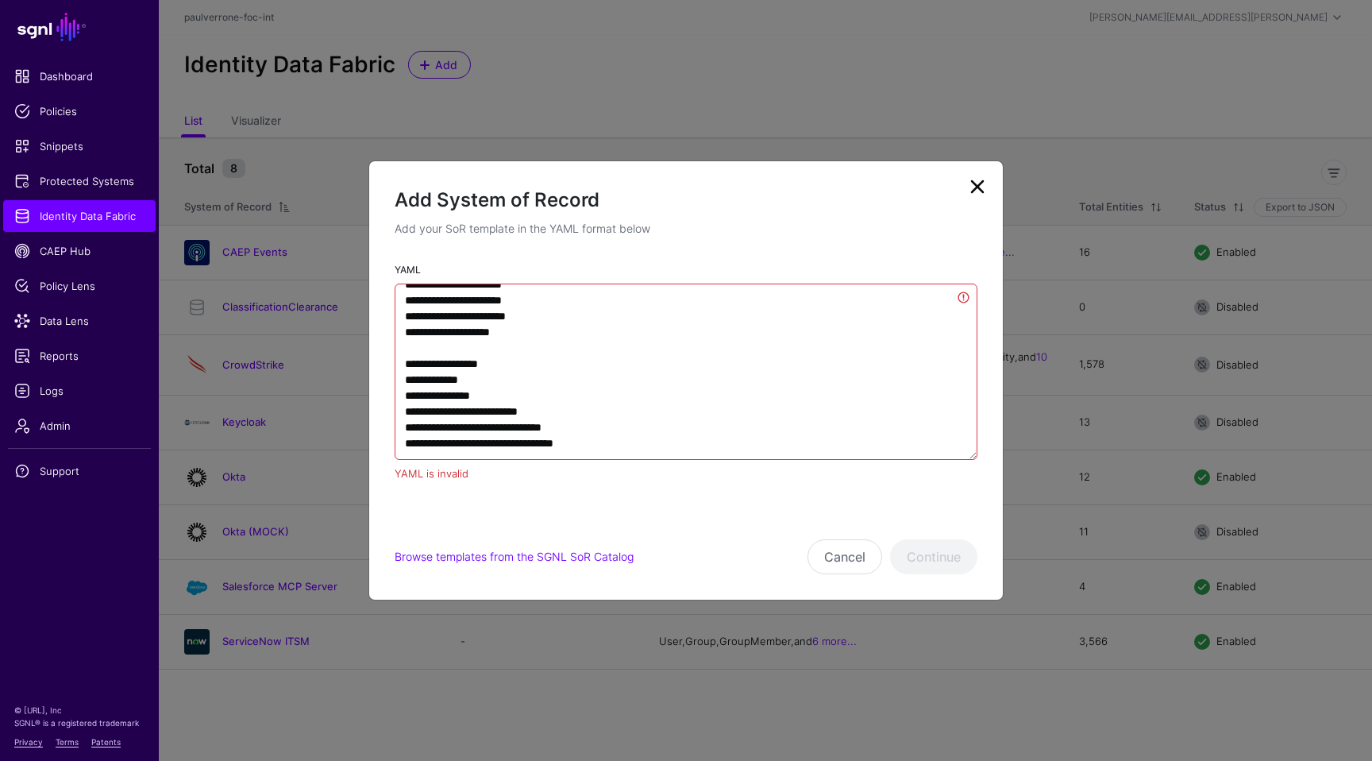
click at [604, 473] on div "YAML is invalid" at bounding box center [686, 474] width 583 height 16
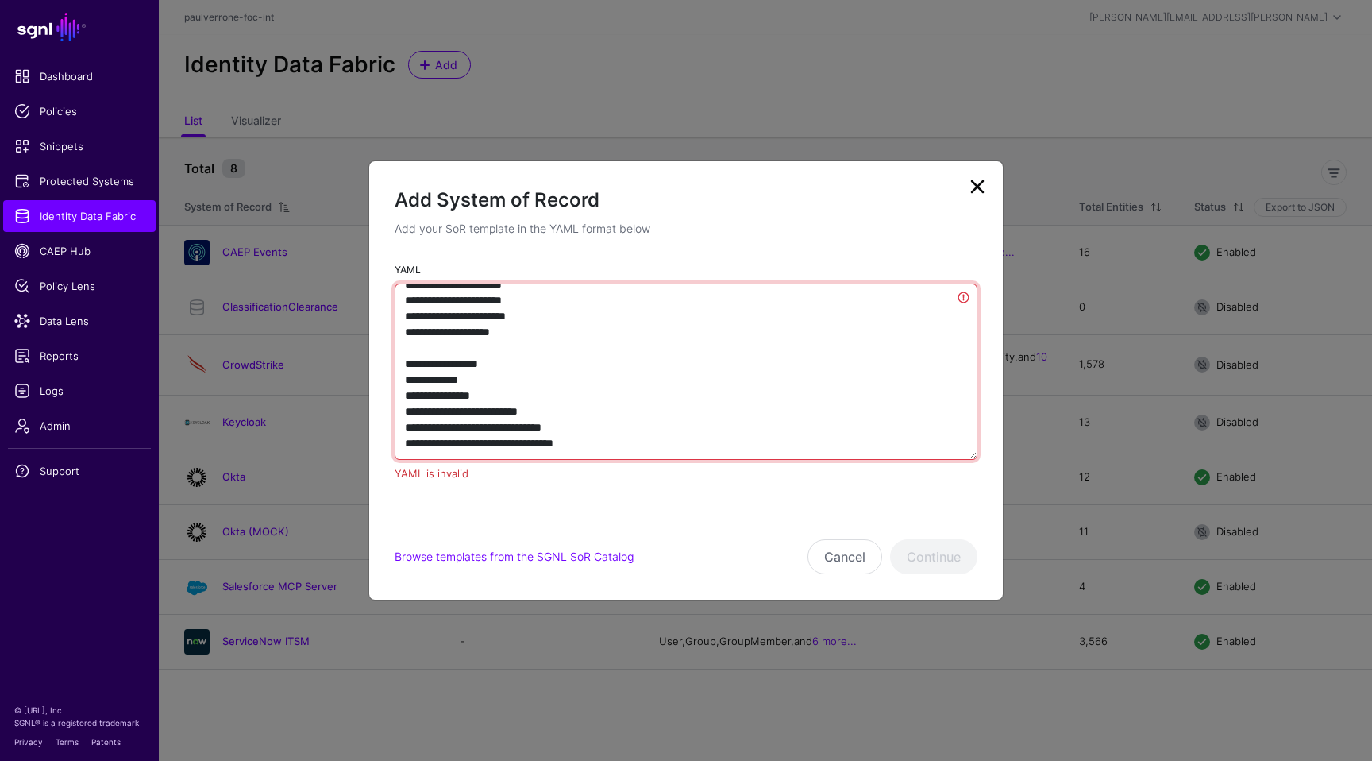
drag, startPoint x: 620, startPoint y: 442, endPoint x: 456, endPoint y: 406, distance: 168.4
click at [456, 406] on textarea "YAML" at bounding box center [686, 372] width 583 height 176
drag, startPoint x: 601, startPoint y: 442, endPoint x: 403, endPoint y: 364, distance: 213.6
click at [403, 364] on textarea "YAML" at bounding box center [686, 372] width 583 height 176
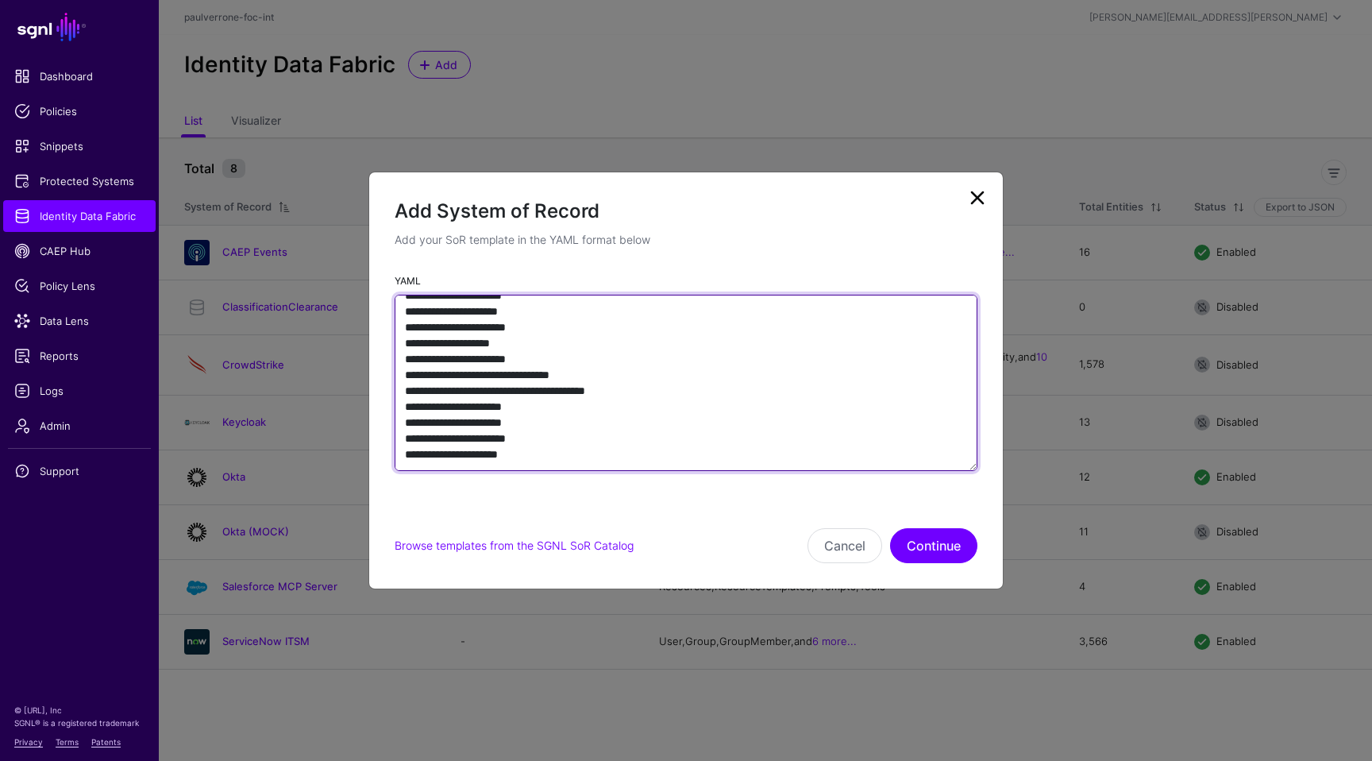
paste textarea "**********"
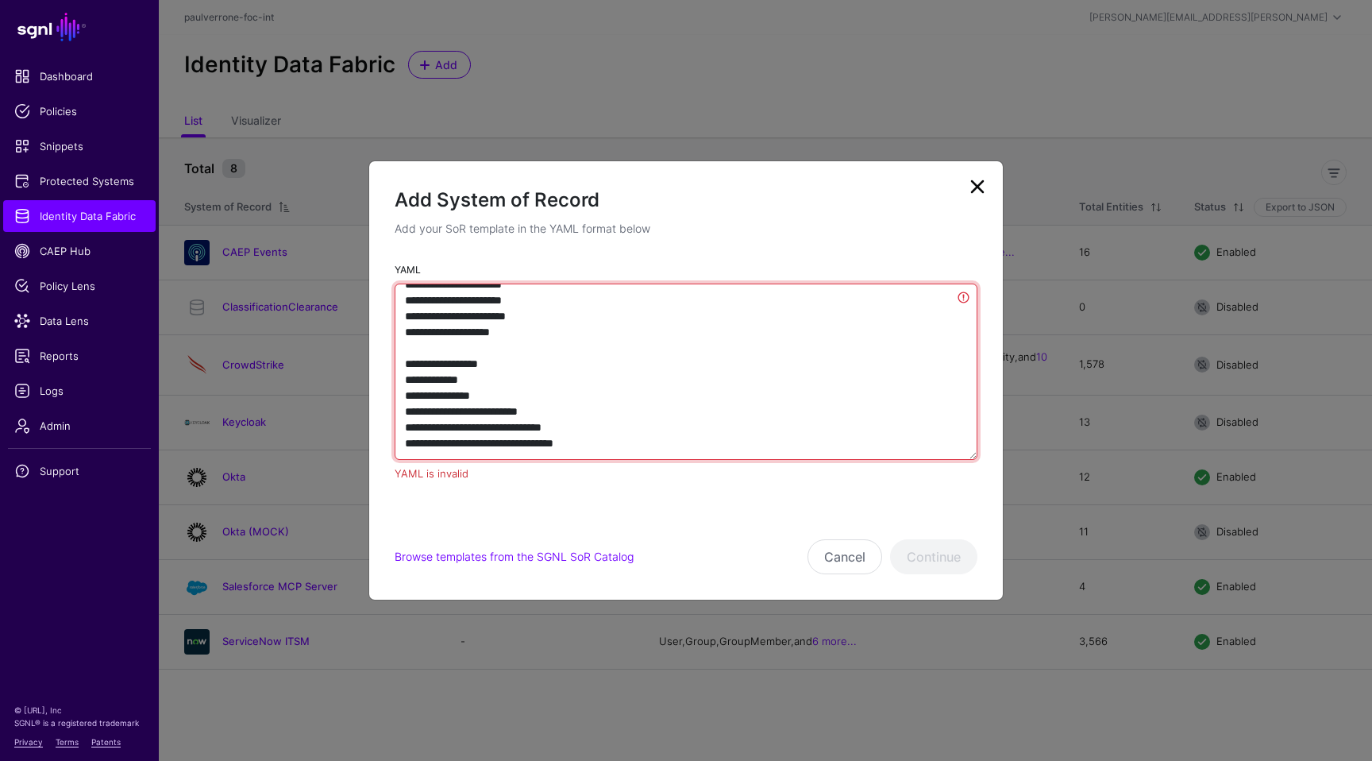
click at [571, 401] on textarea "YAML" at bounding box center [686, 372] width 583 height 176
click at [590, 419] on textarea "YAML" at bounding box center [686, 372] width 583 height 176
click at [491, 421] on textarea "YAML" at bounding box center [686, 372] width 583 height 176
click at [619, 413] on textarea "YAML" at bounding box center [686, 372] width 583 height 176
type textarea "**********"
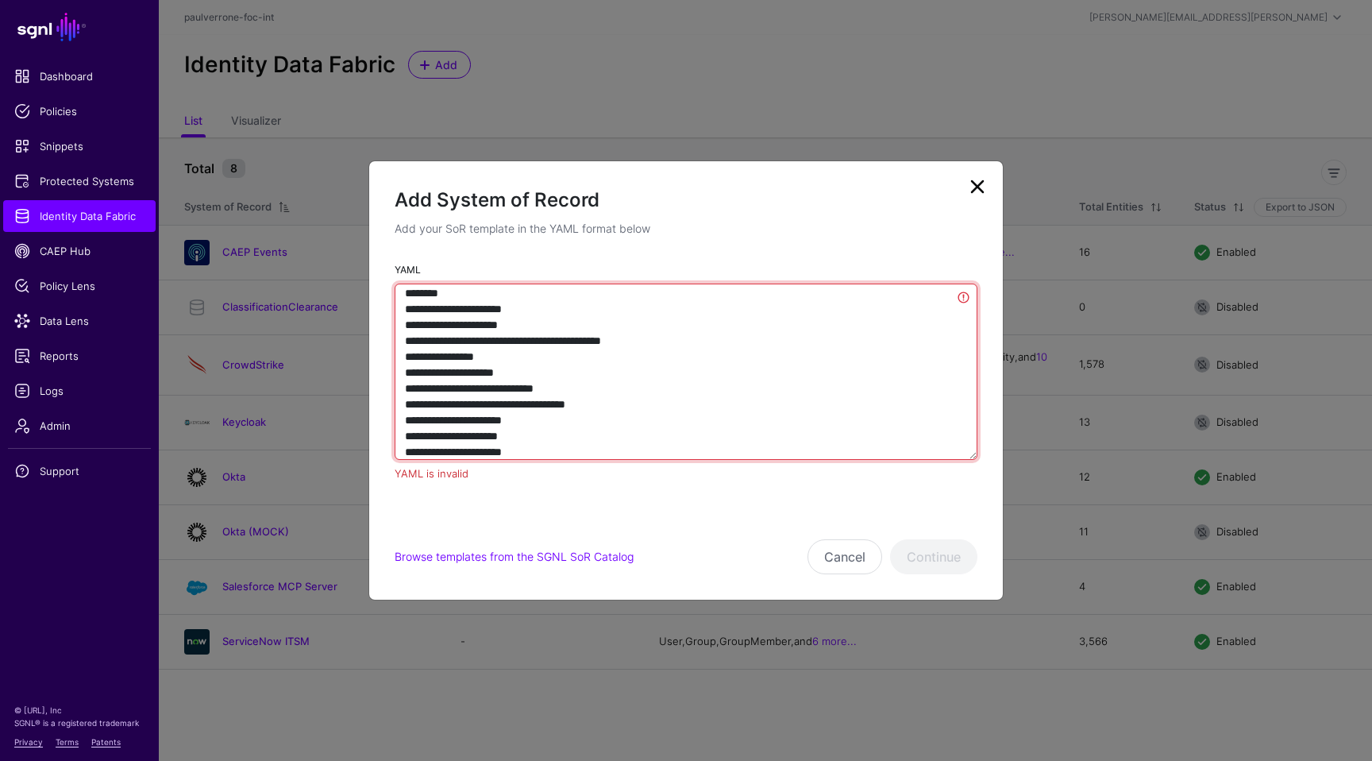
scroll to position [0, 0]
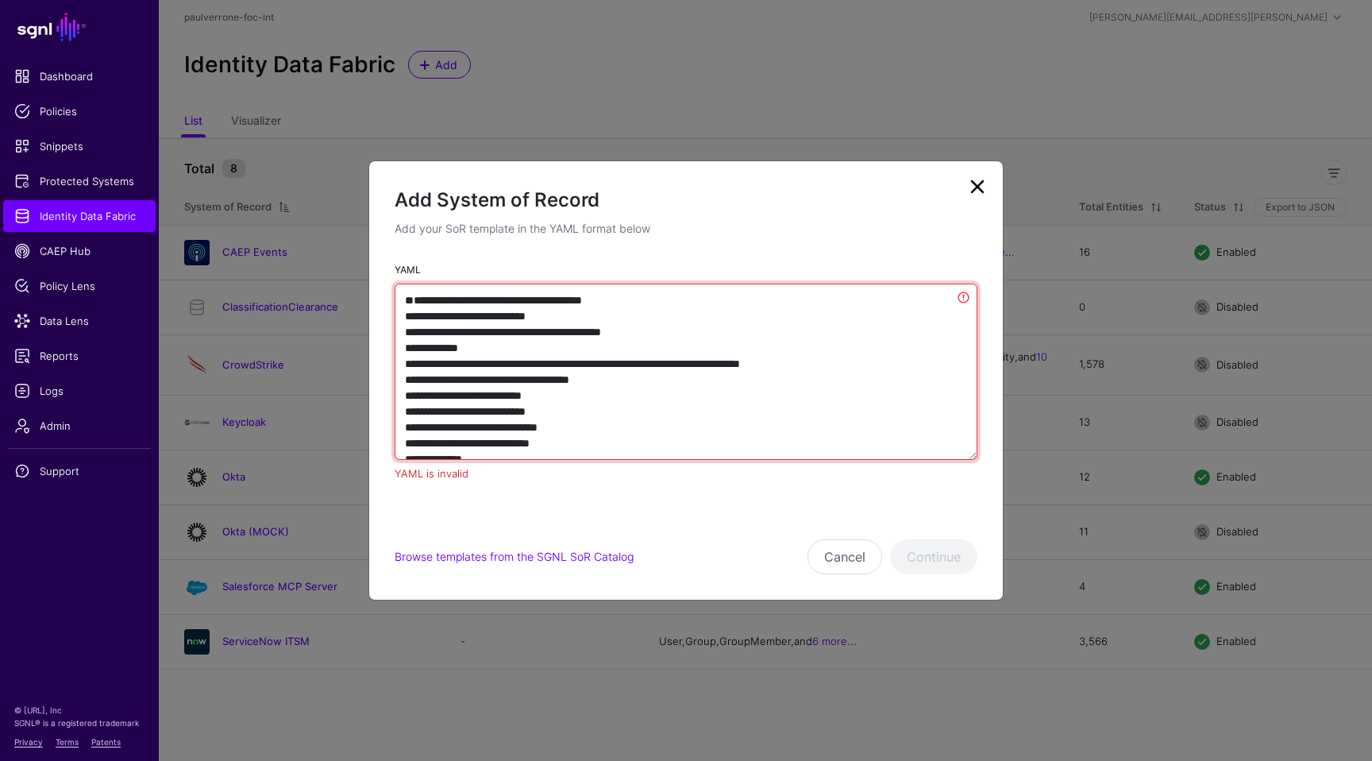
drag, startPoint x: 782, startPoint y: 450, endPoint x: 425, endPoint y: -47, distance: 612.3
click at [425, 0] on html "SGNL Dashboard Policies Snippets Protected Systems Identity Data Fabric CAEP Hu…" at bounding box center [686, 380] width 1372 height 761
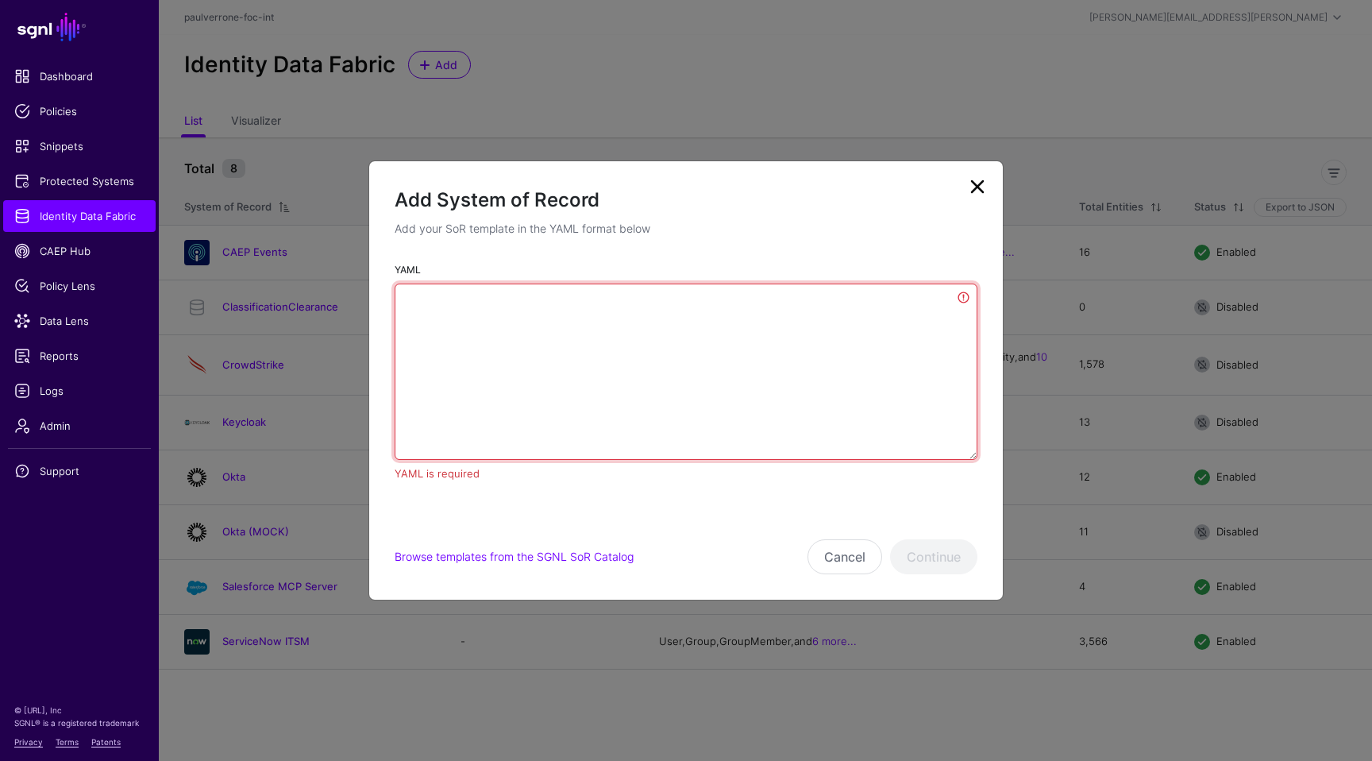
paste textarea "**********"
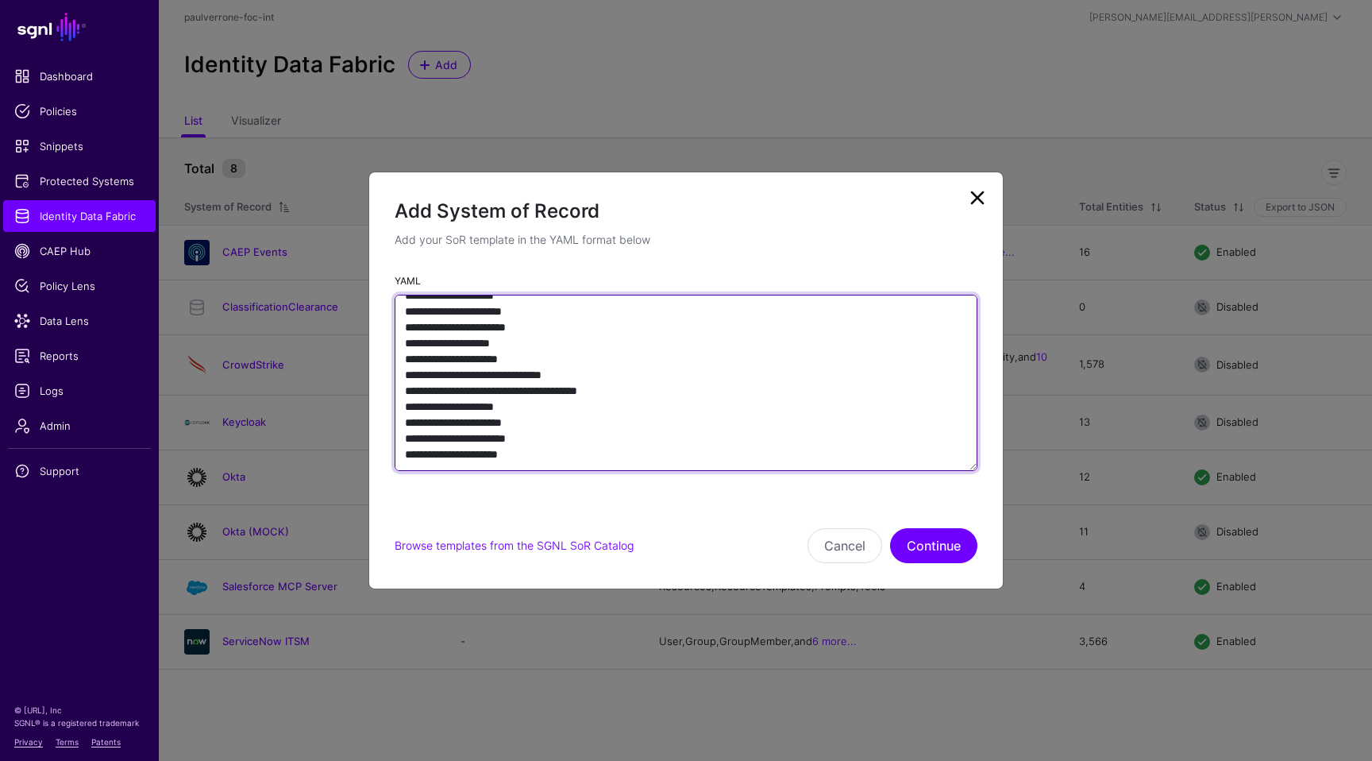
scroll to position [2437, 0]
type textarea "**********"
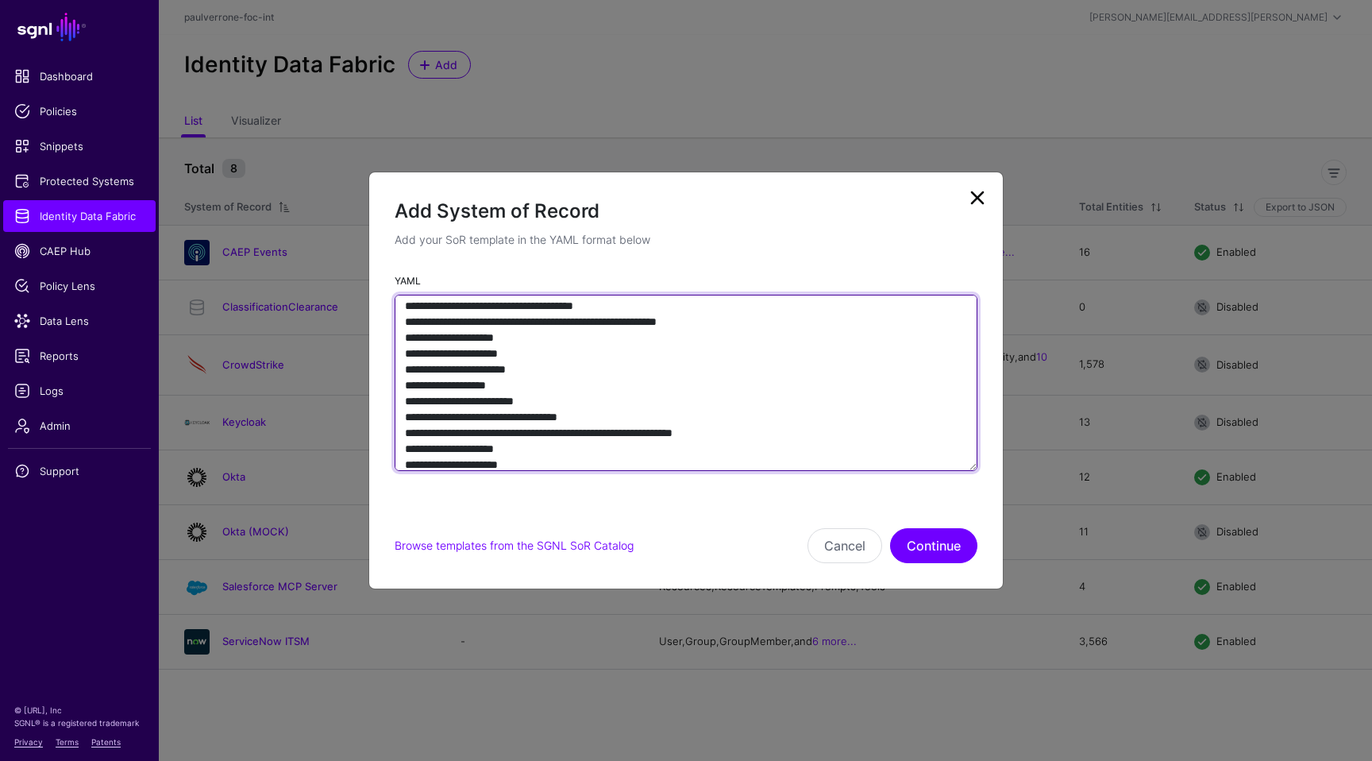
scroll to position [0, 0]
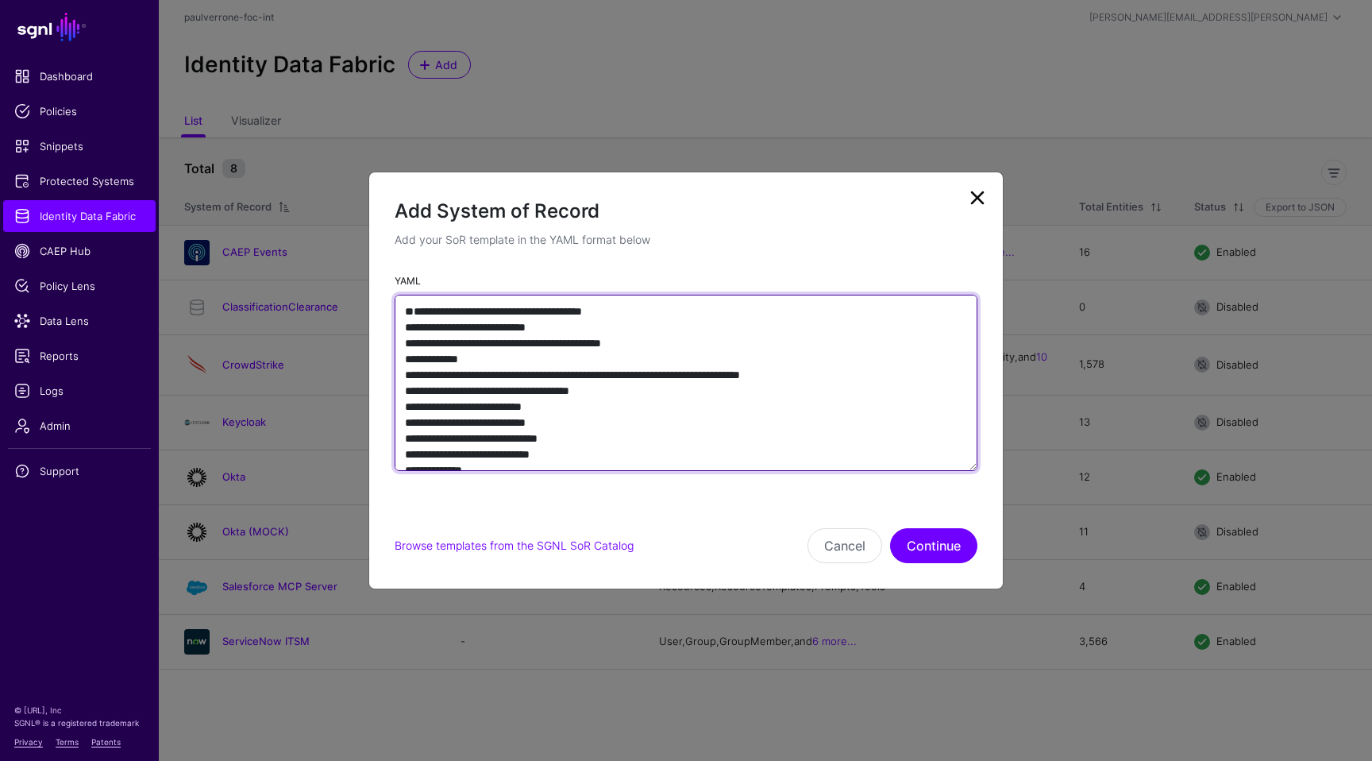
drag, startPoint x: 616, startPoint y: 462, endPoint x: 394, endPoint y: 156, distance: 378.3
click at [394, 156] on ngb-modal-window "Add System of Record Add your SoR template in the YAML format below YAML Browse…" at bounding box center [686, 380] width 1372 height 761
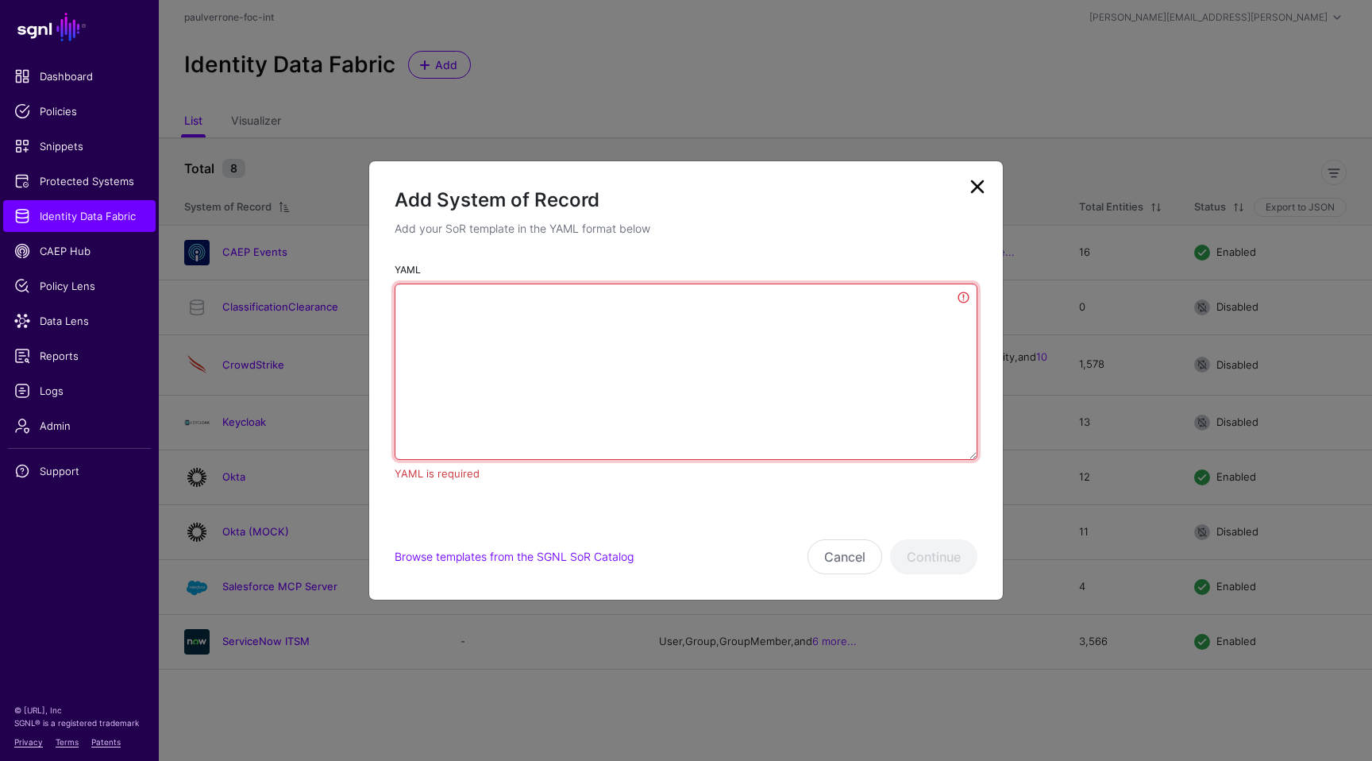
paste textarea "**********"
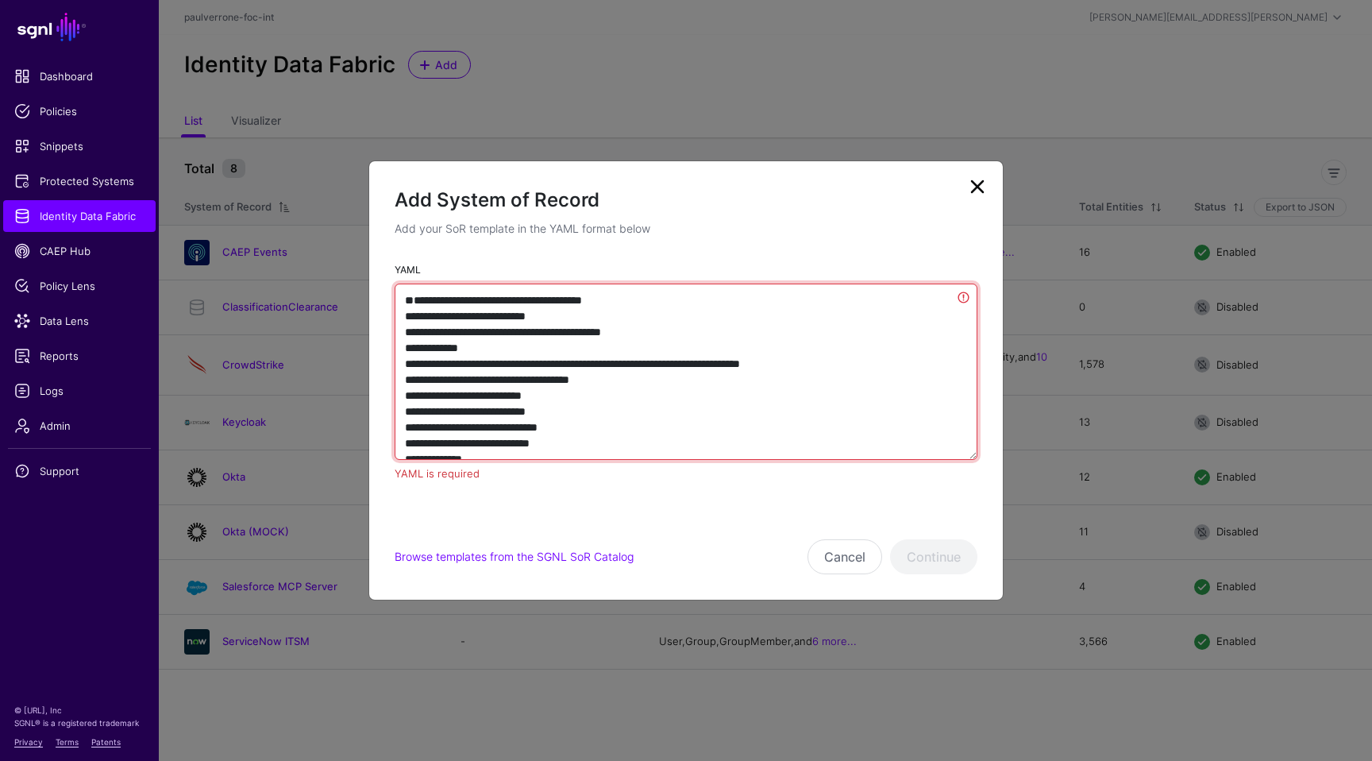
scroll to position [2580, 0]
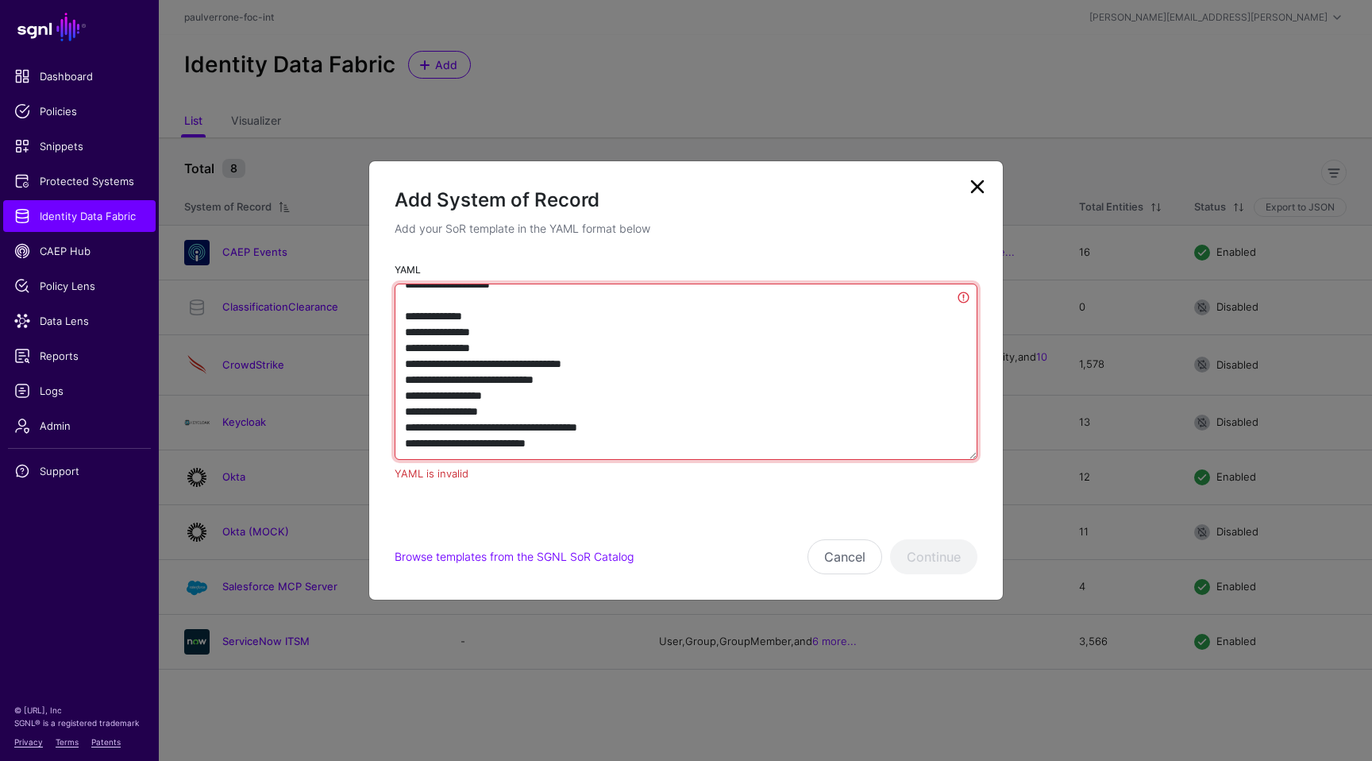
click at [483, 347] on textarea "YAML" at bounding box center [686, 372] width 583 height 176
drag, startPoint x: 450, startPoint y: 301, endPoint x: 390, endPoint y: 219, distance: 101.2
click at [390, 219] on div "Add System of Record Add your SoR template in the YAML format below YAML YAML i…" at bounding box center [686, 379] width 635 height 439
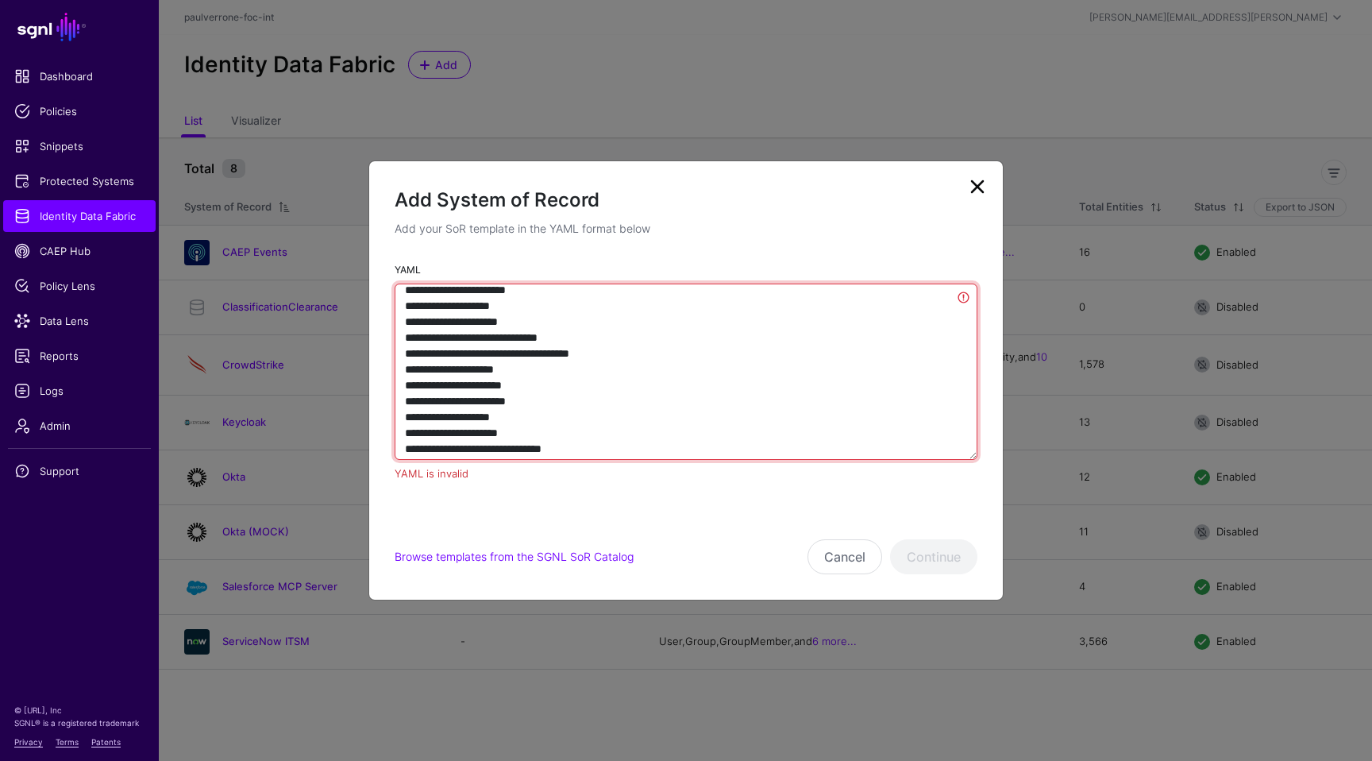
scroll to position [2589, 0]
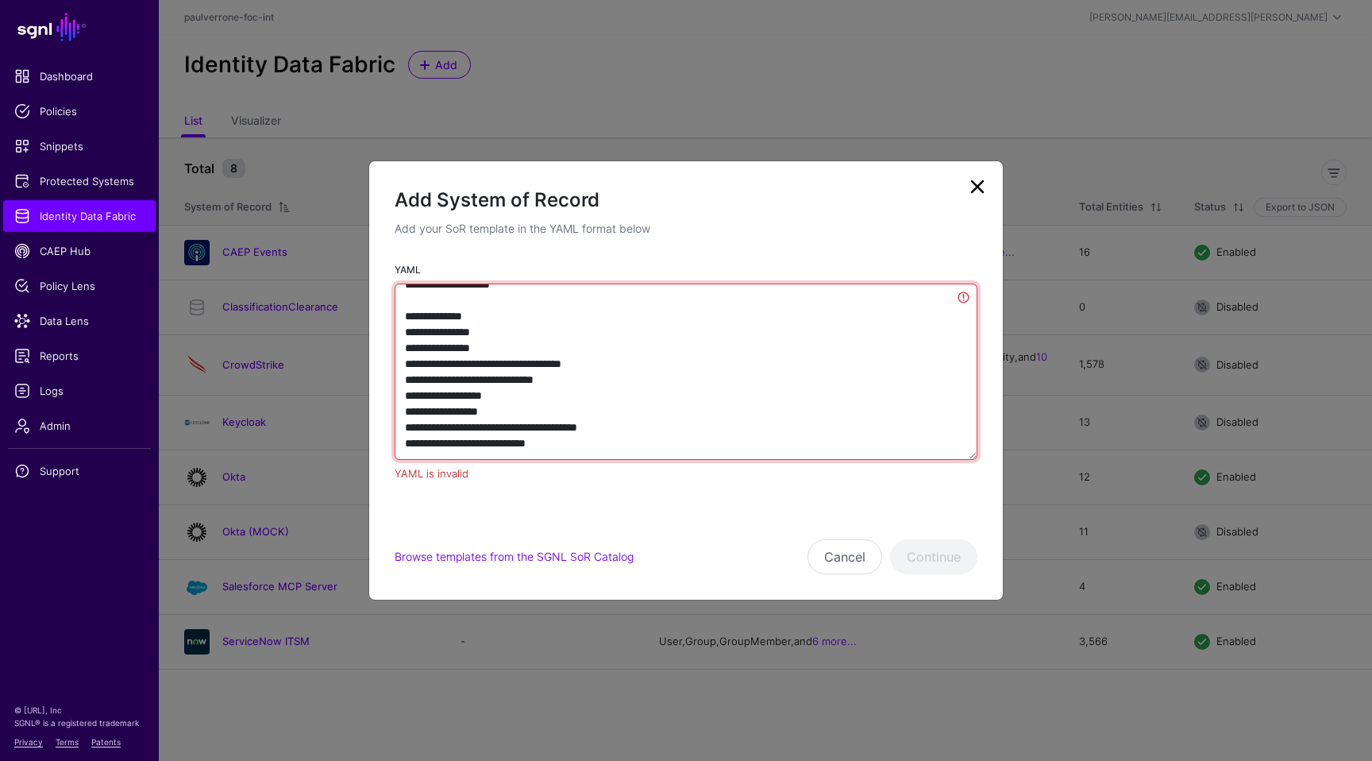
drag, startPoint x: 599, startPoint y: 426, endPoint x: 373, endPoint y: 300, distance: 258.5
click at [373, 300] on div "YAML YAML is invalid" at bounding box center [686, 378] width 634 height 234
click at [527, 411] on textarea "YAML" at bounding box center [686, 372] width 583 height 176
drag, startPoint x: 583, startPoint y: 361, endPoint x: 359, endPoint y: 312, distance: 229.2
click at [359, 312] on ngb-modal-window "Add System of Record Add your SoR template in the YAML format below YAML YAML i…" at bounding box center [686, 380] width 1372 height 761
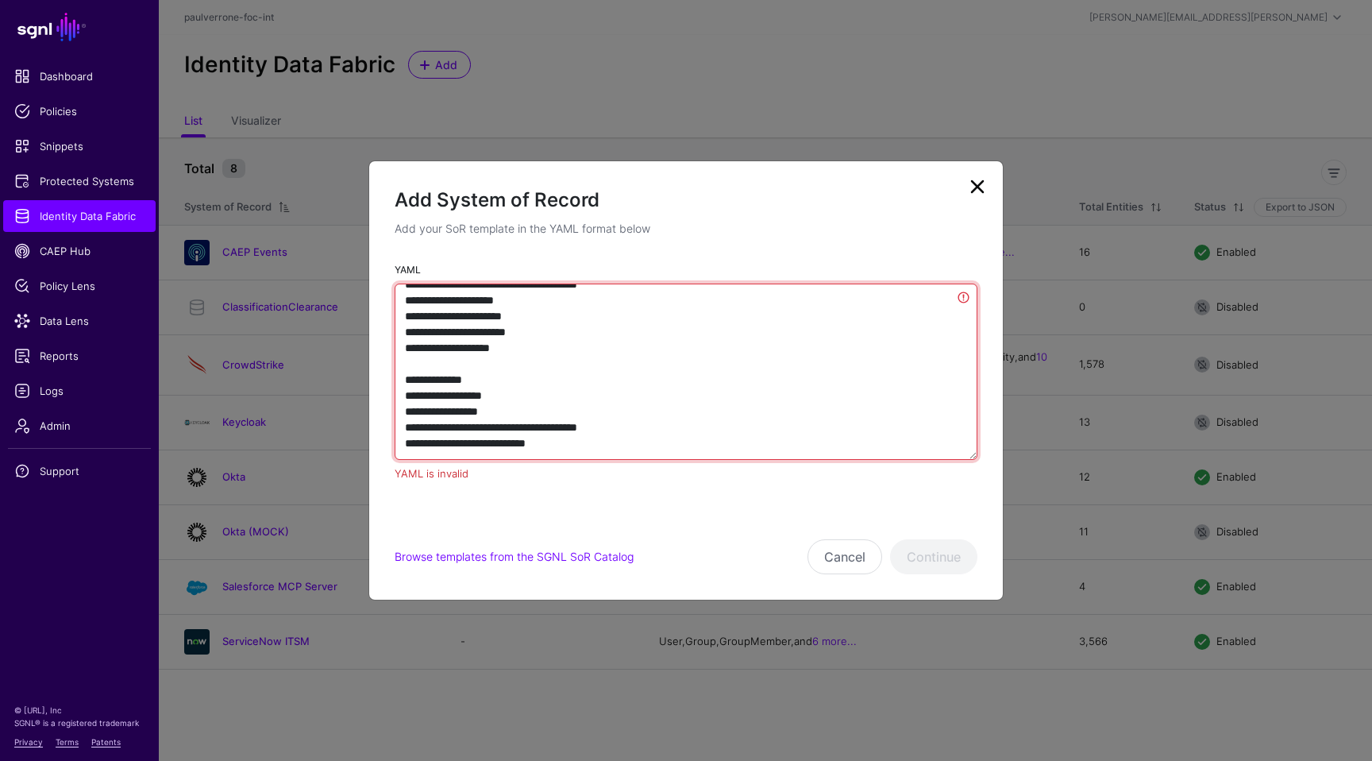
scroll to position [2526, 0]
click at [594, 428] on textarea "YAML" at bounding box center [686, 372] width 583 height 176
drag, startPoint x: 594, startPoint y: 428, endPoint x: 404, endPoint y: 367, distance: 199.4
click at [404, 367] on textarea "YAML" at bounding box center [686, 372] width 583 height 176
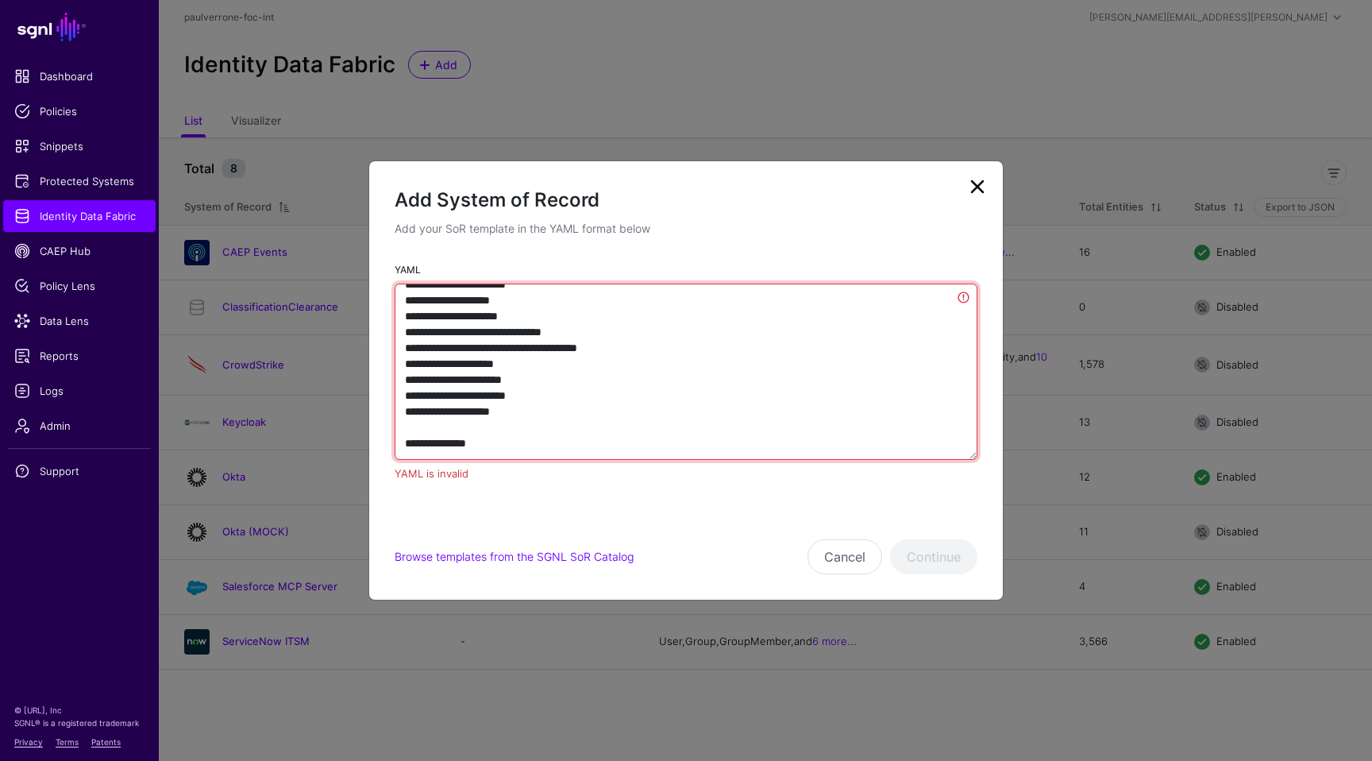
scroll to position [2453, 0]
paste textarea "**********"
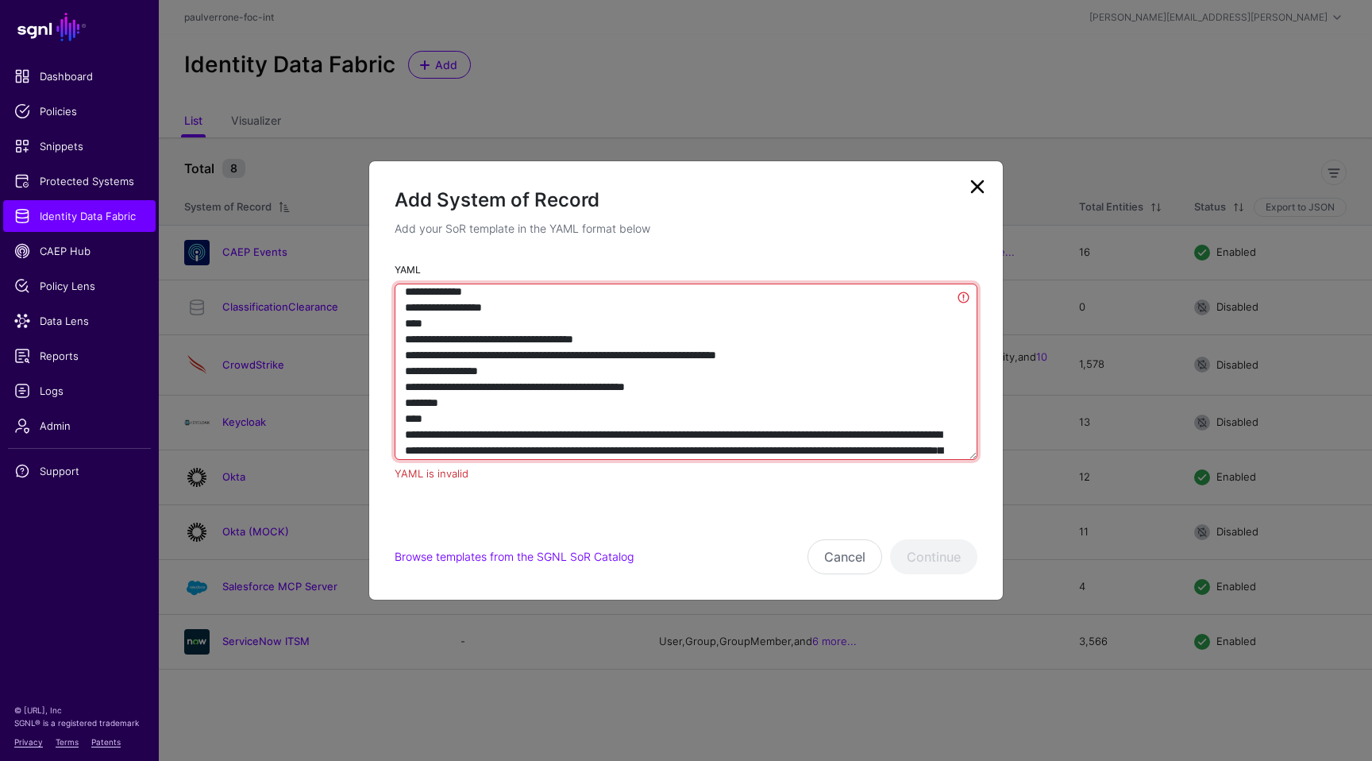
scroll to position [88, 0]
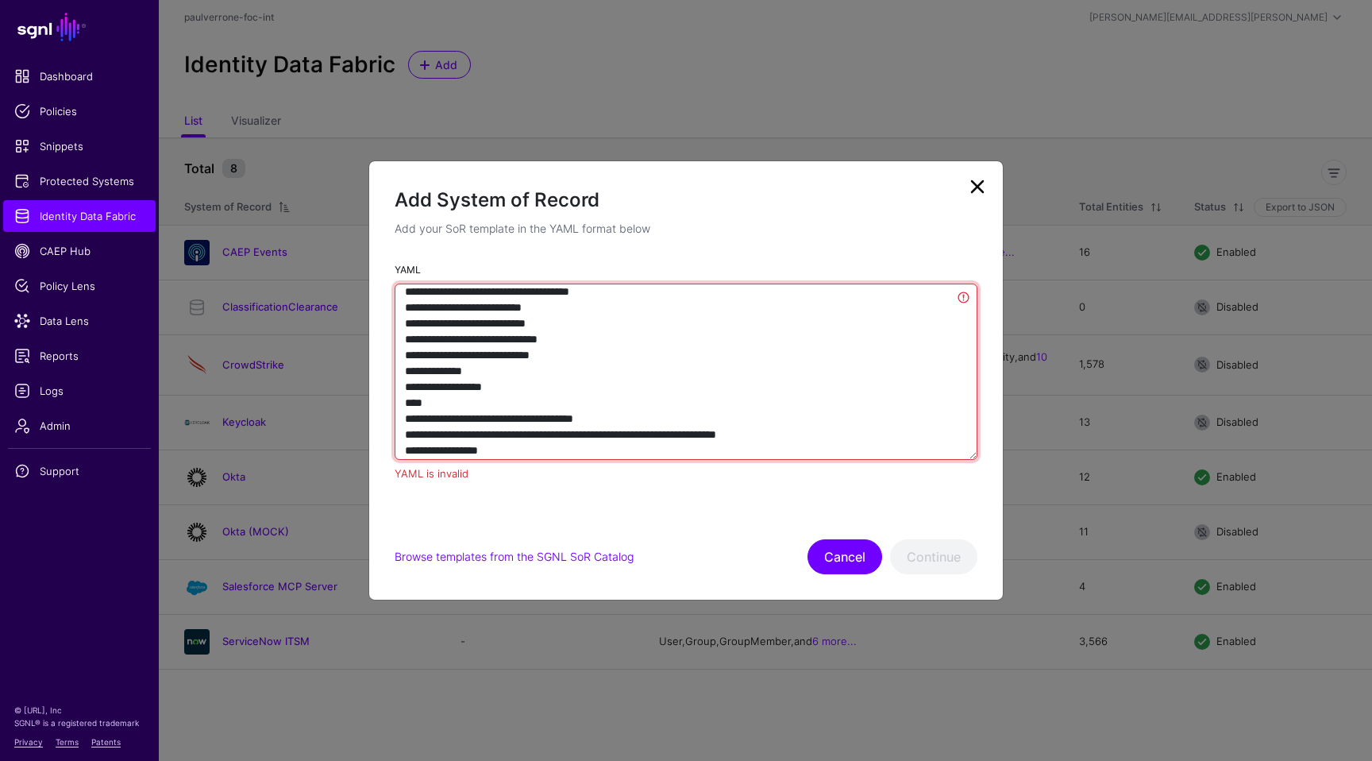
type textarea "**********"
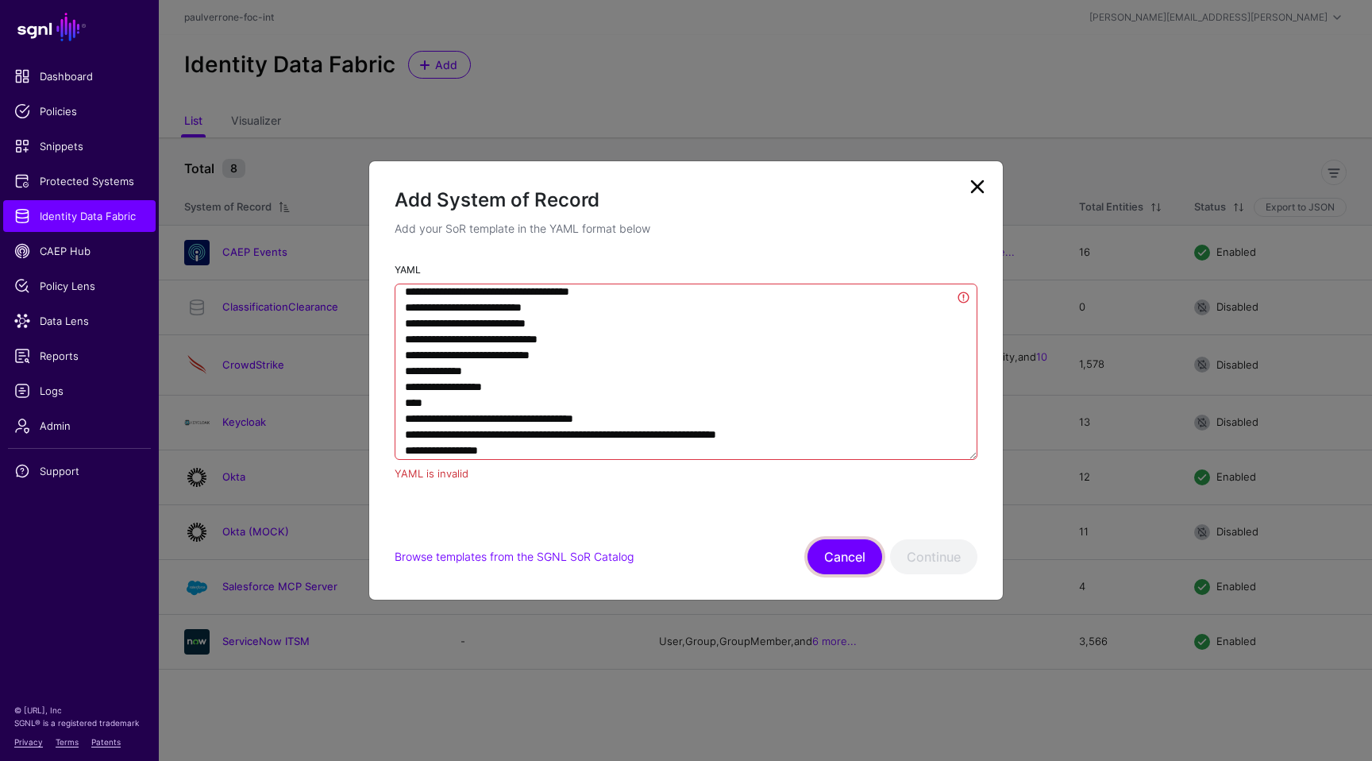
click at [857, 546] on button "Cancel" at bounding box center [845, 556] width 75 height 35
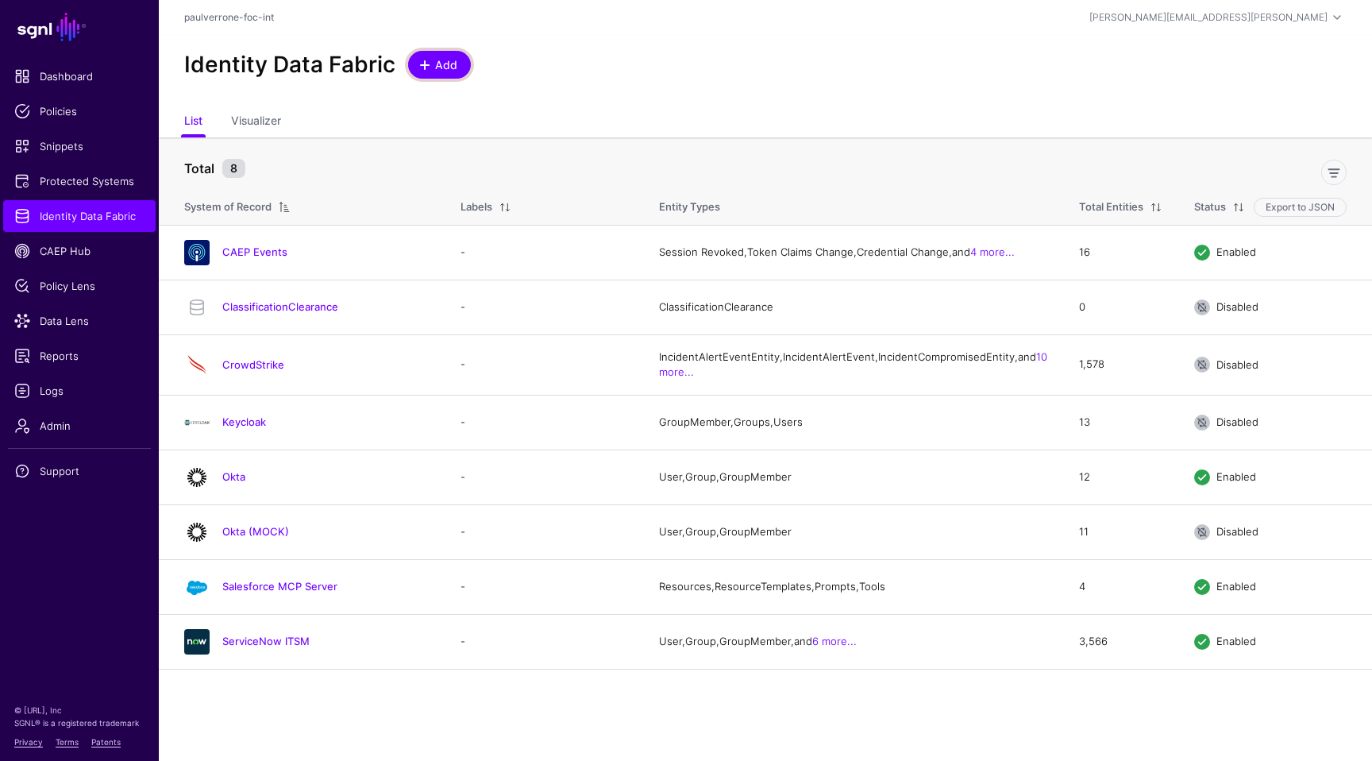
click at [424, 70] on span at bounding box center [425, 65] width 13 height 13
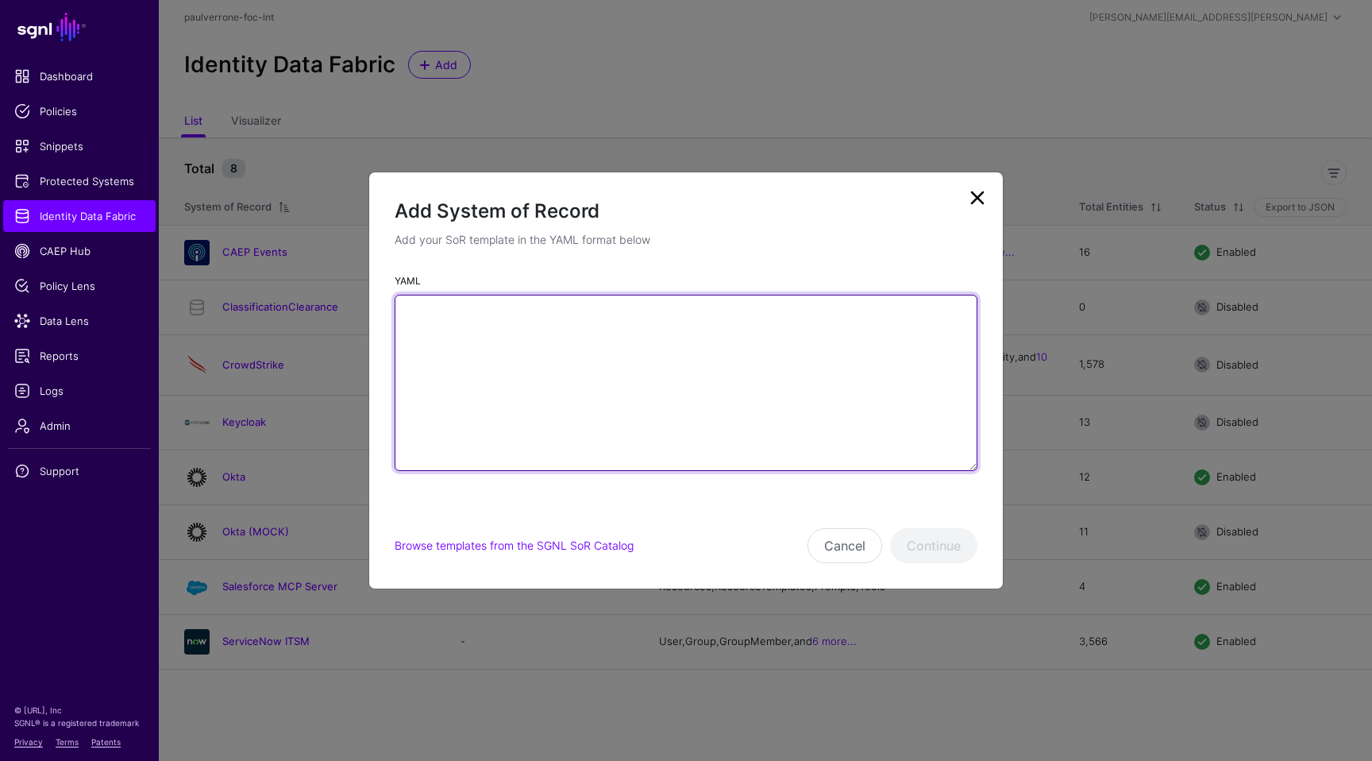
click at [729, 326] on textarea "YAML" at bounding box center [686, 383] width 583 height 176
paste textarea "**********"
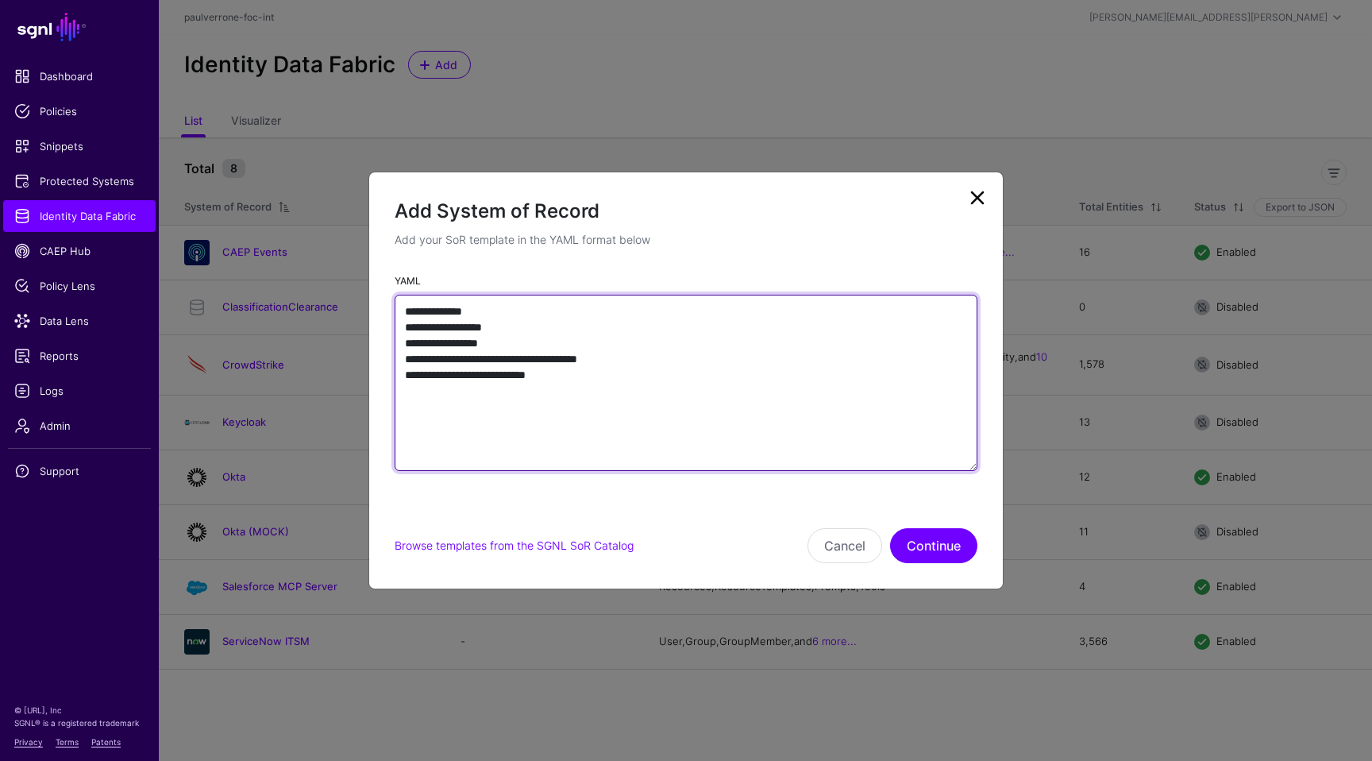
click at [832, 427] on textarea "**********" at bounding box center [686, 383] width 583 height 176
click at [623, 450] on textarea "**********" at bounding box center [686, 383] width 583 height 176
type textarea "**********"
click at [664, 379] on textarea "**********" at bounding box center [686, 383] width 583 height 176
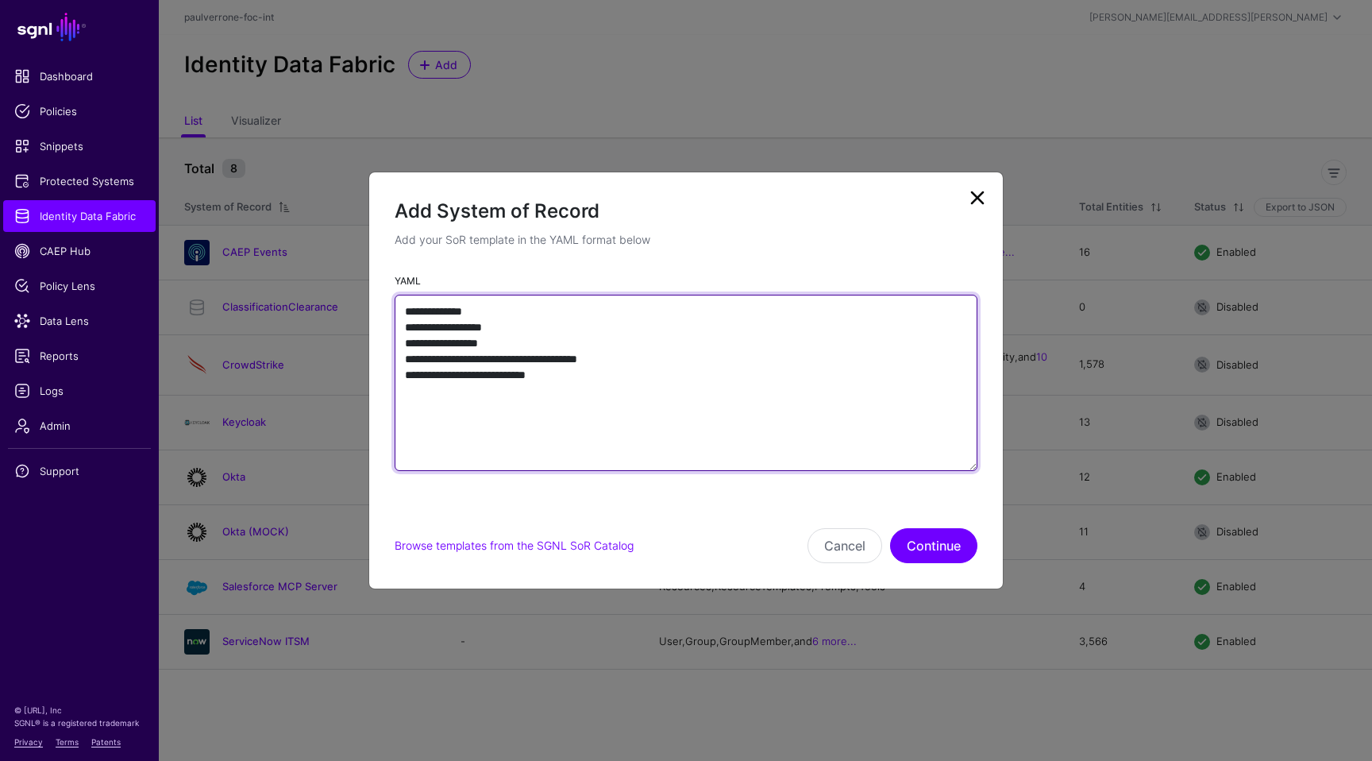
click at [664, 379] on textarea "**********" at bounding box center [686, 383] width 583 height 176
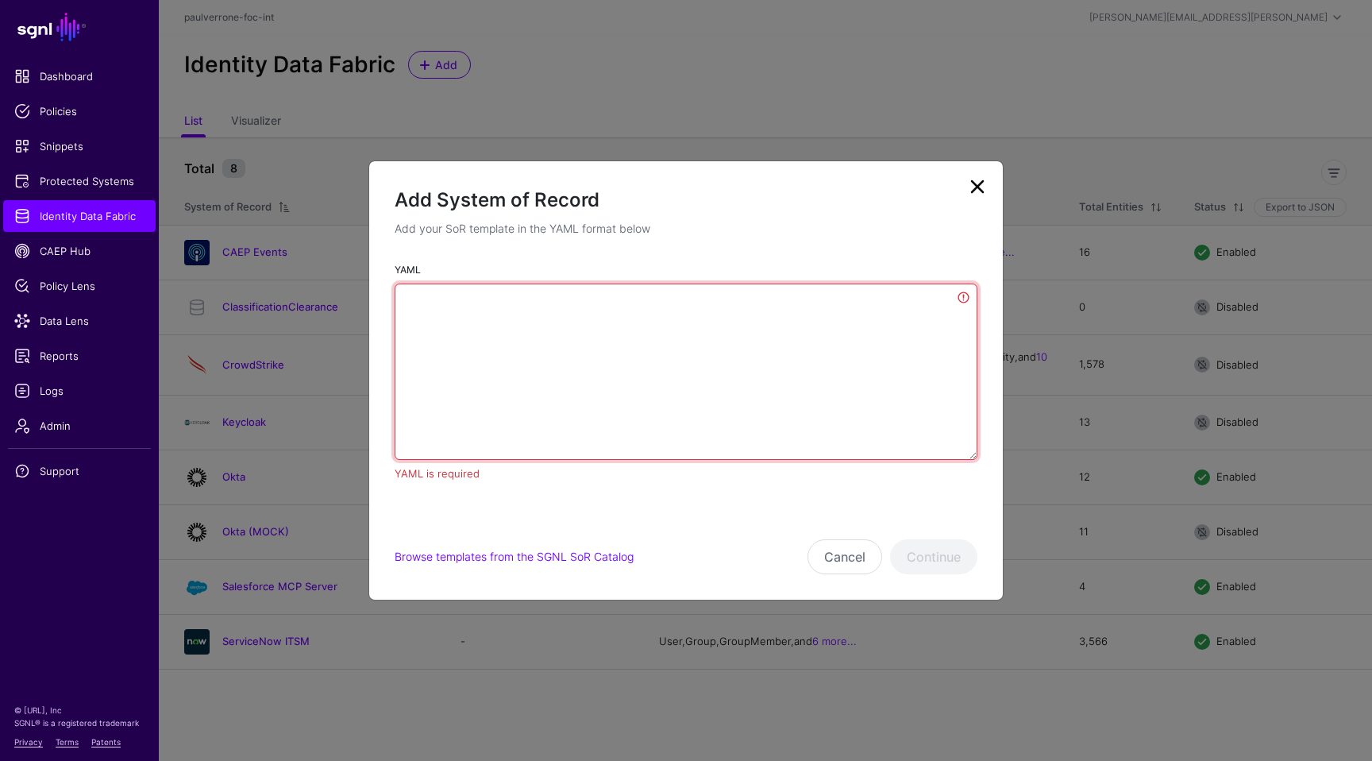
paste textarea "**********"
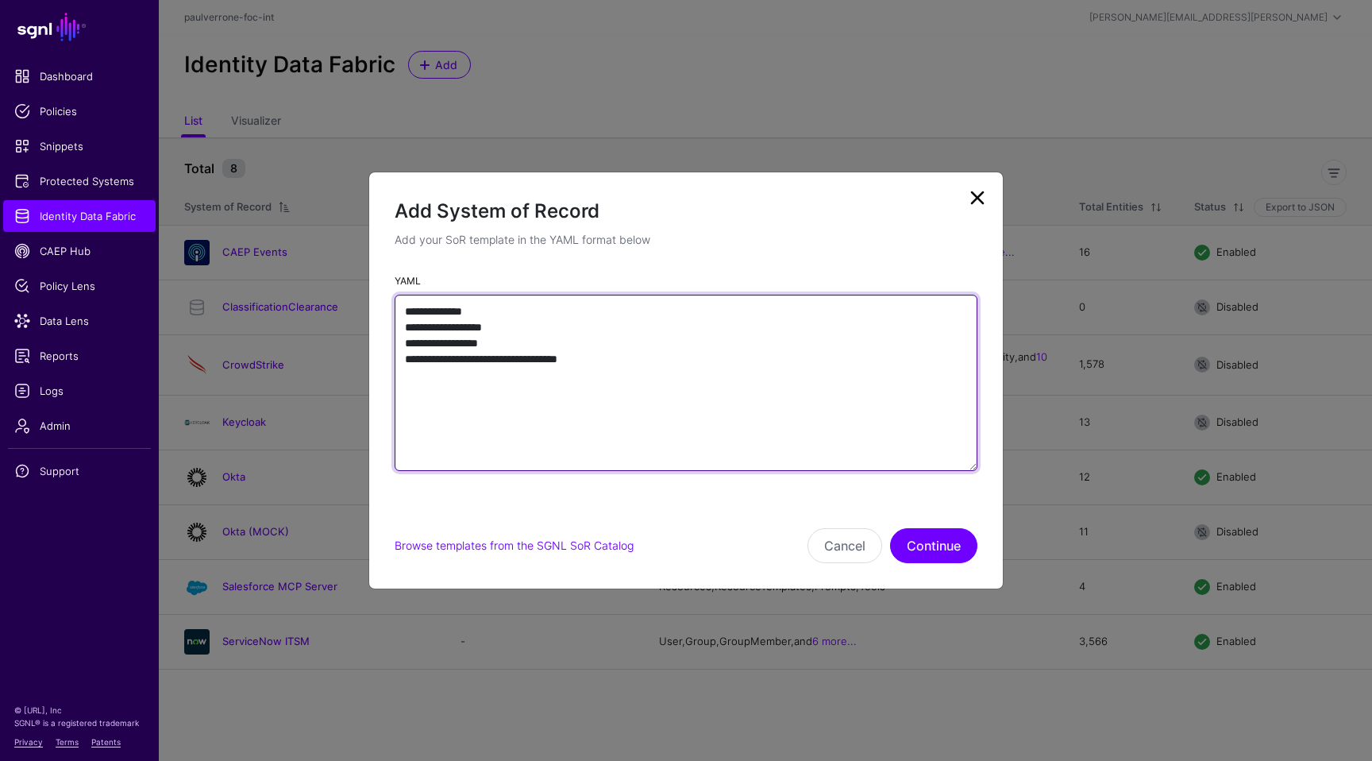
type textarea "**********"
drag, startPoint x: 622, startPoint y: 399, endPoint x: 476, endPoint y: 252, distance: 207.2
click at [476, 252] on form "**********" at bounding box center [686, 380] width 583 height 365
drag, startPoint x: 609, startPoint y: 370, endPoint x: 290, endPoint y: 295, distance: 328.1
click at [290, 295] on ngb-modal-window "**********" at bounding box center [686, 380] width 1372 height 761
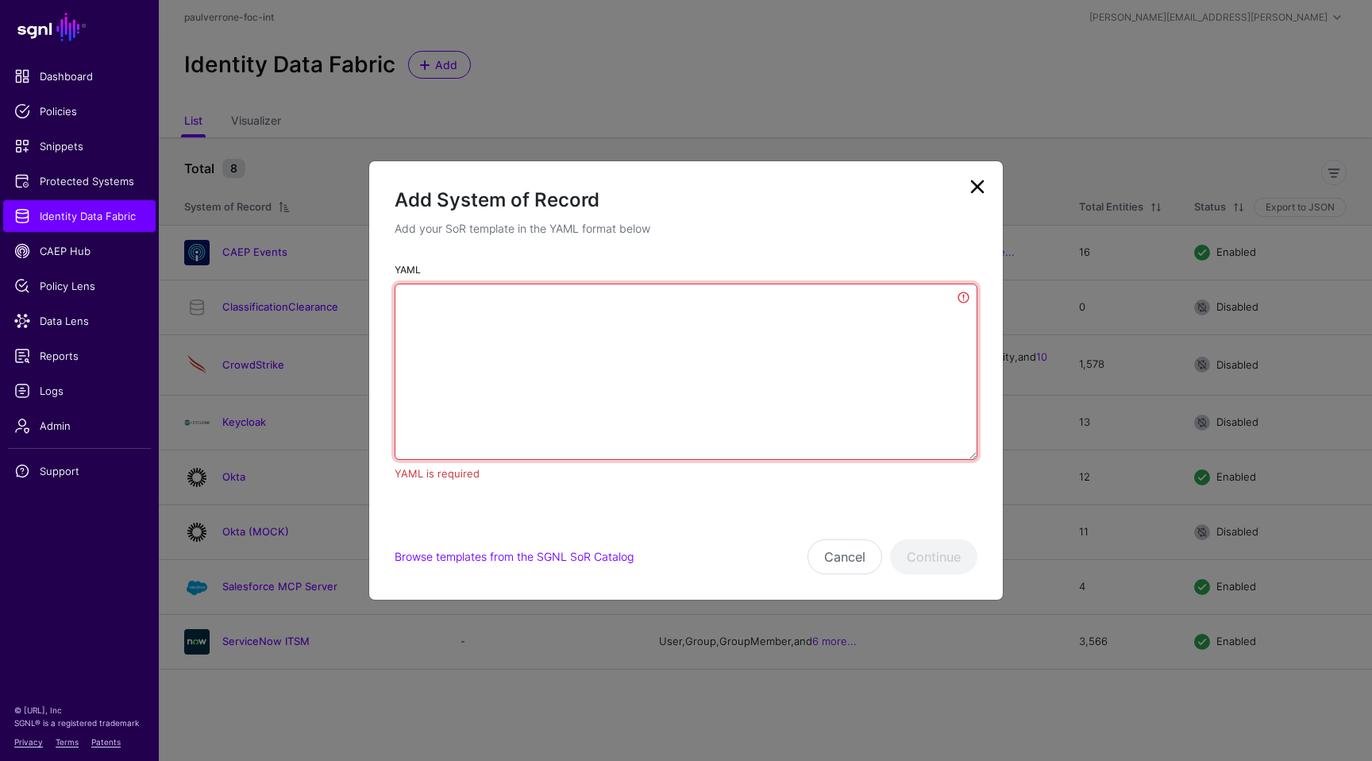
paste textarea "**********"
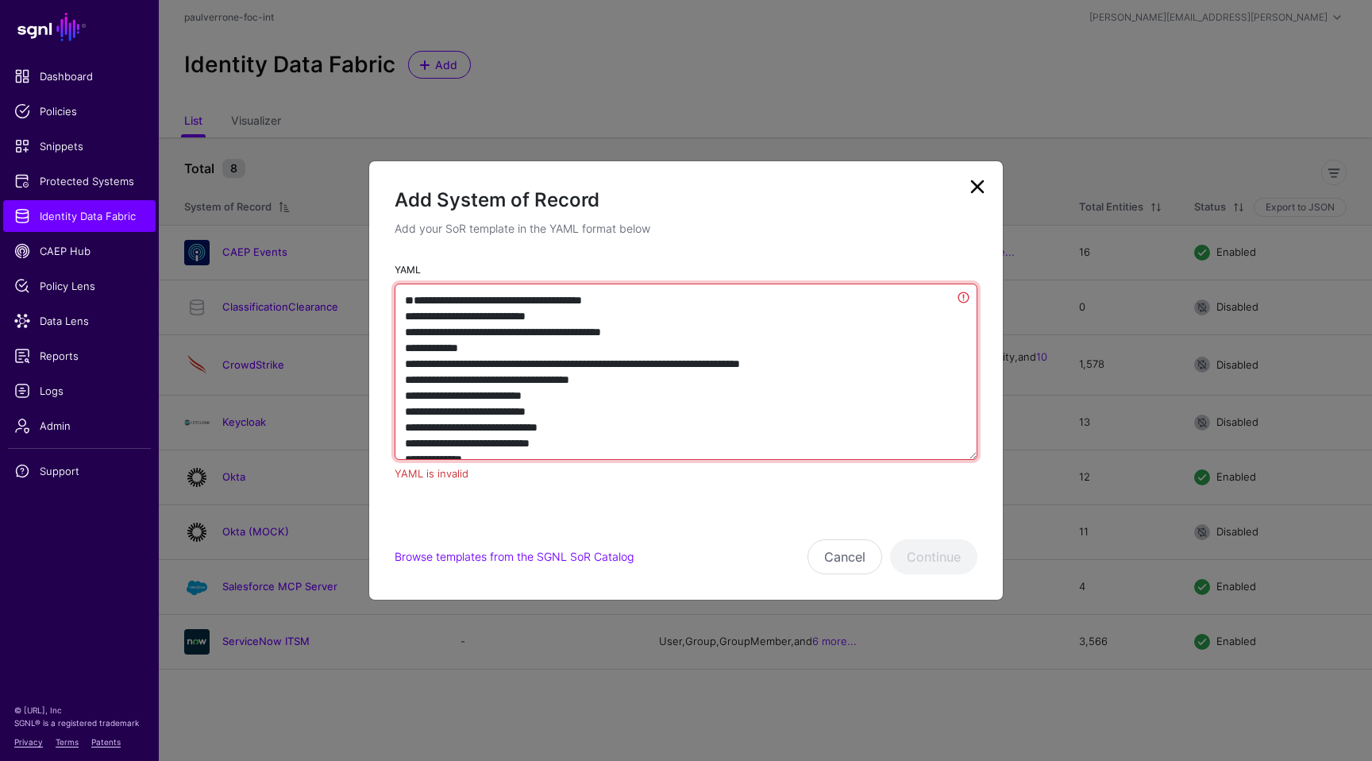
scroll to position [2580, 0]
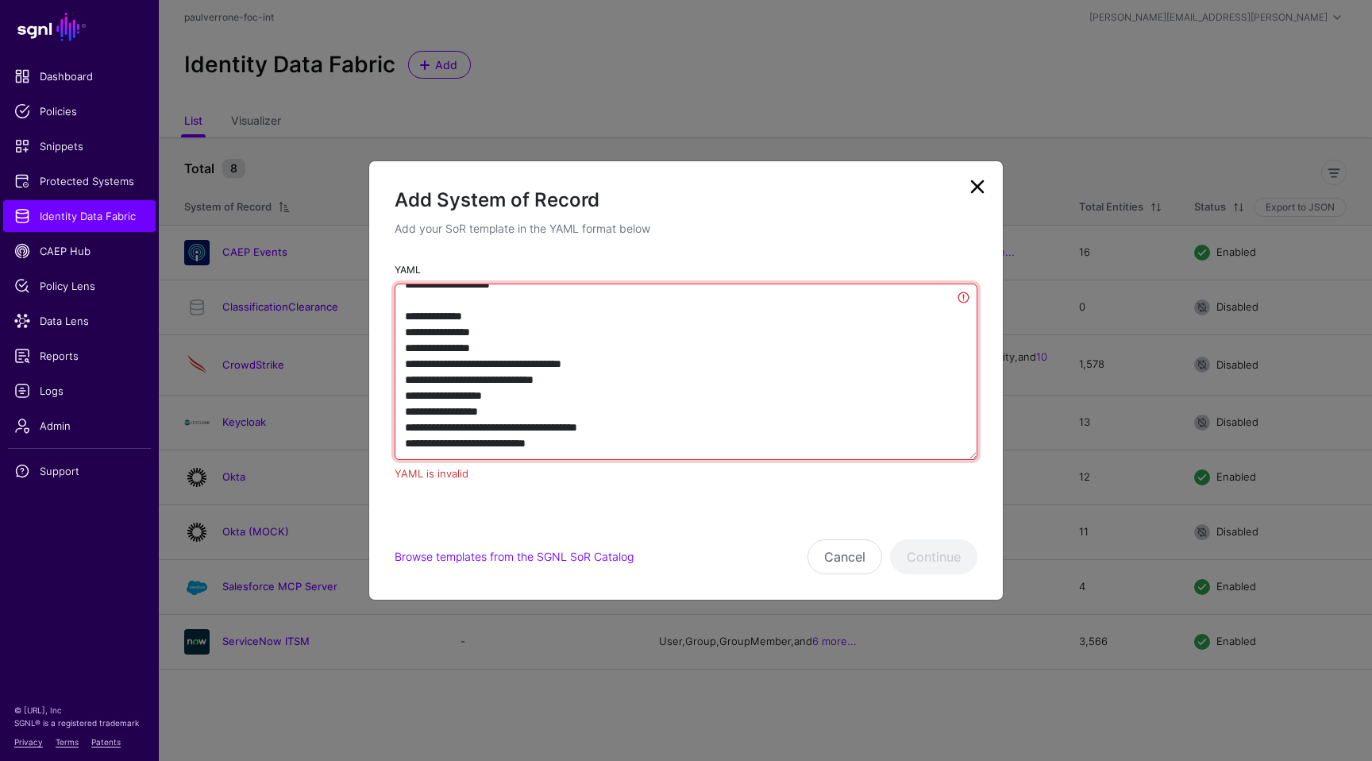
click at [747, 355] on textarea "YAML" at bounding box center [686, 372] width 583 height 176
drag, startPoint x: 604, startPoint y: 442, endPoint x: 392, endPoint y: 307, distance: 251.8
click at [392, 307] on div "YAML YAML is invalid" at bounding box center [686, 378] width 634 height 234
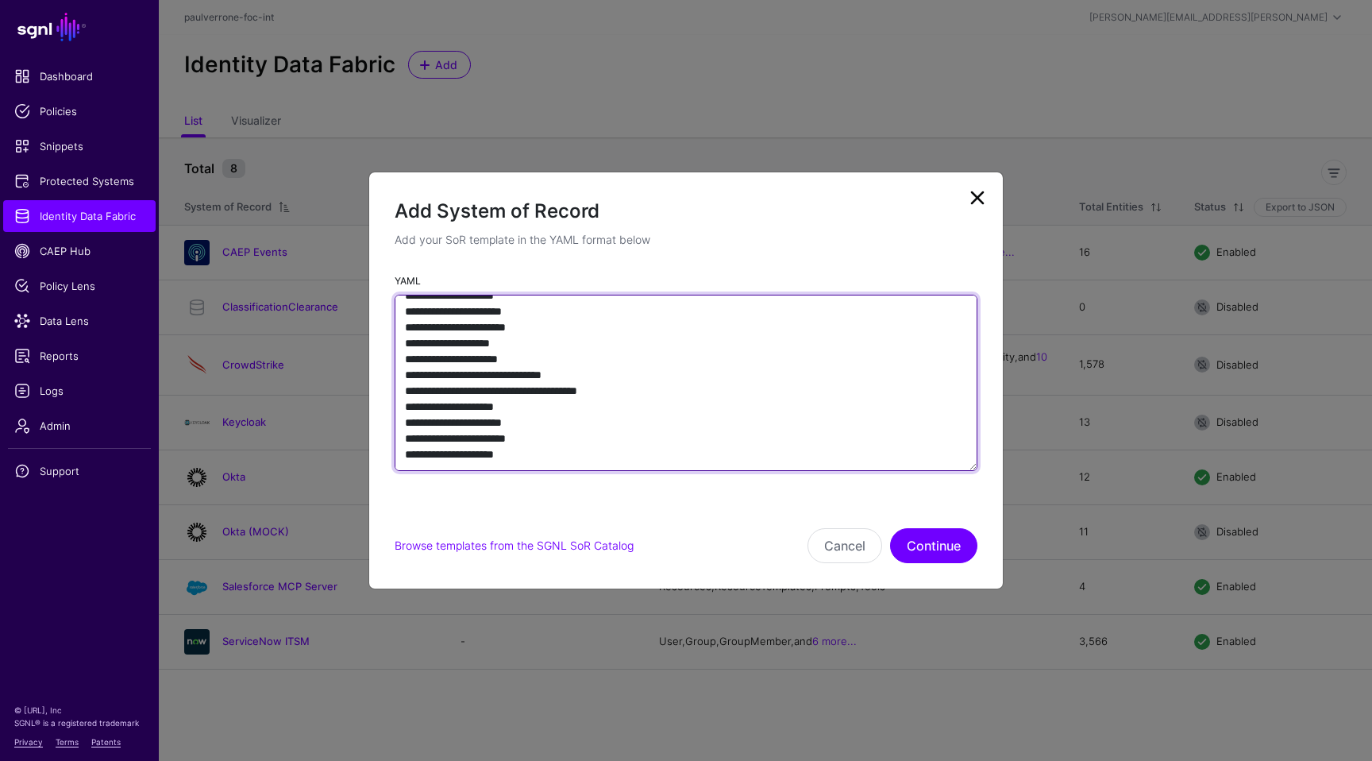
paste textarea "**********"
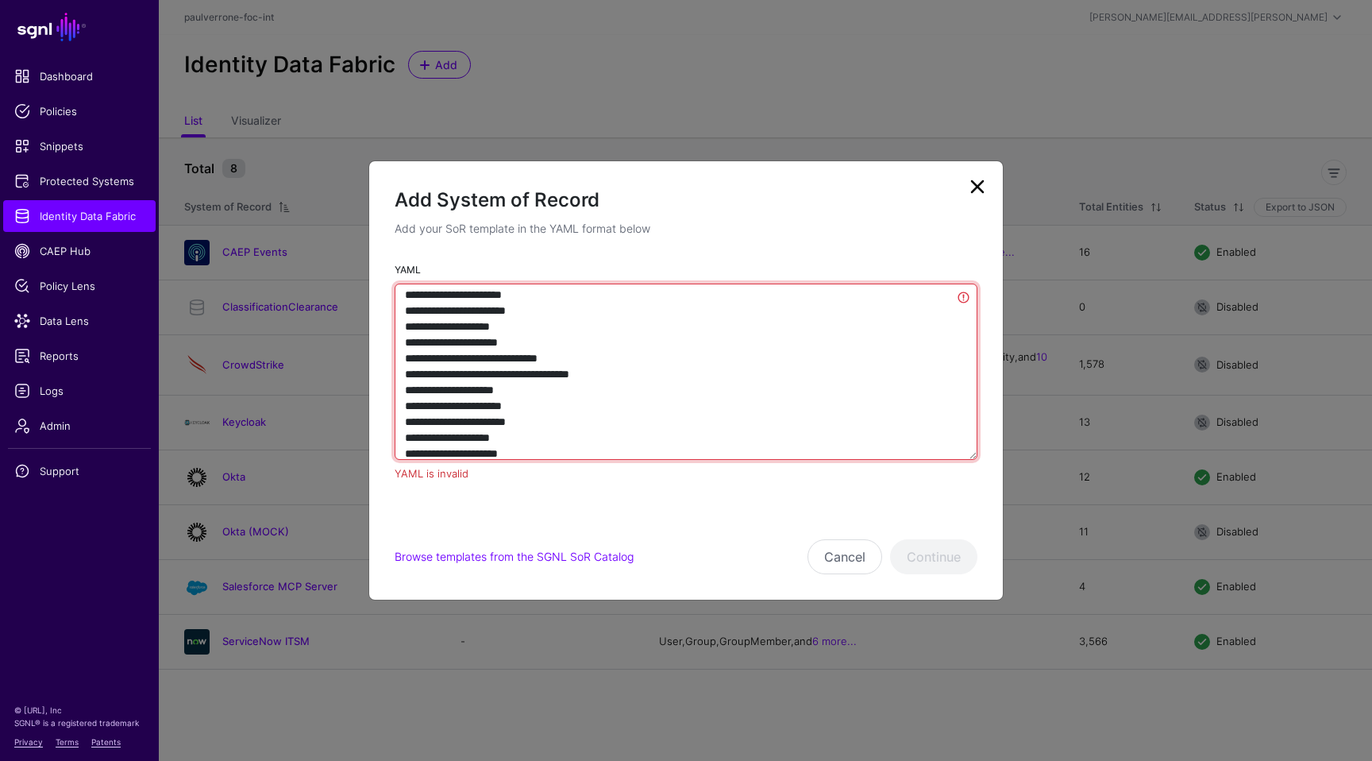
scroll to position [2557, 0]
click at [481, 301] on textarea "YAML" at bounding box center [686, 372] width 583 height 176
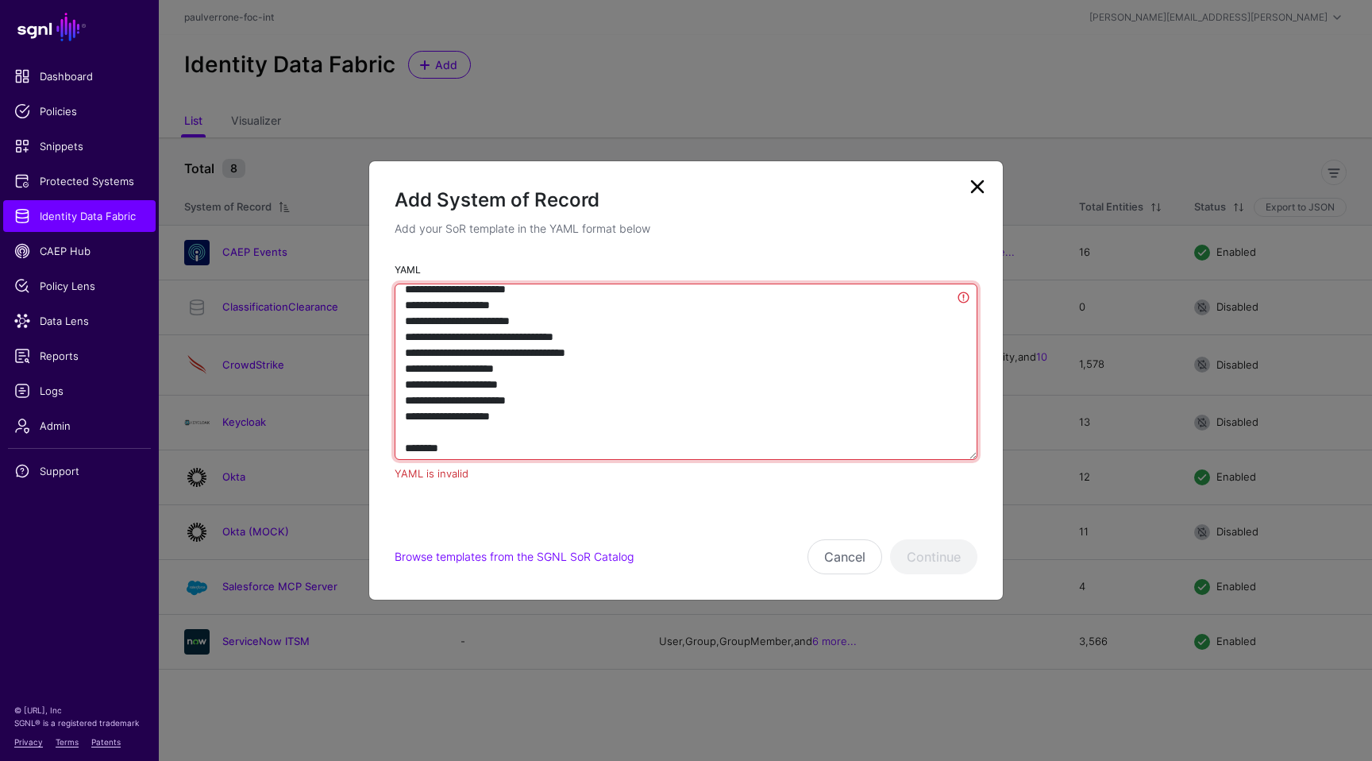
scroll to position [2573, 0]
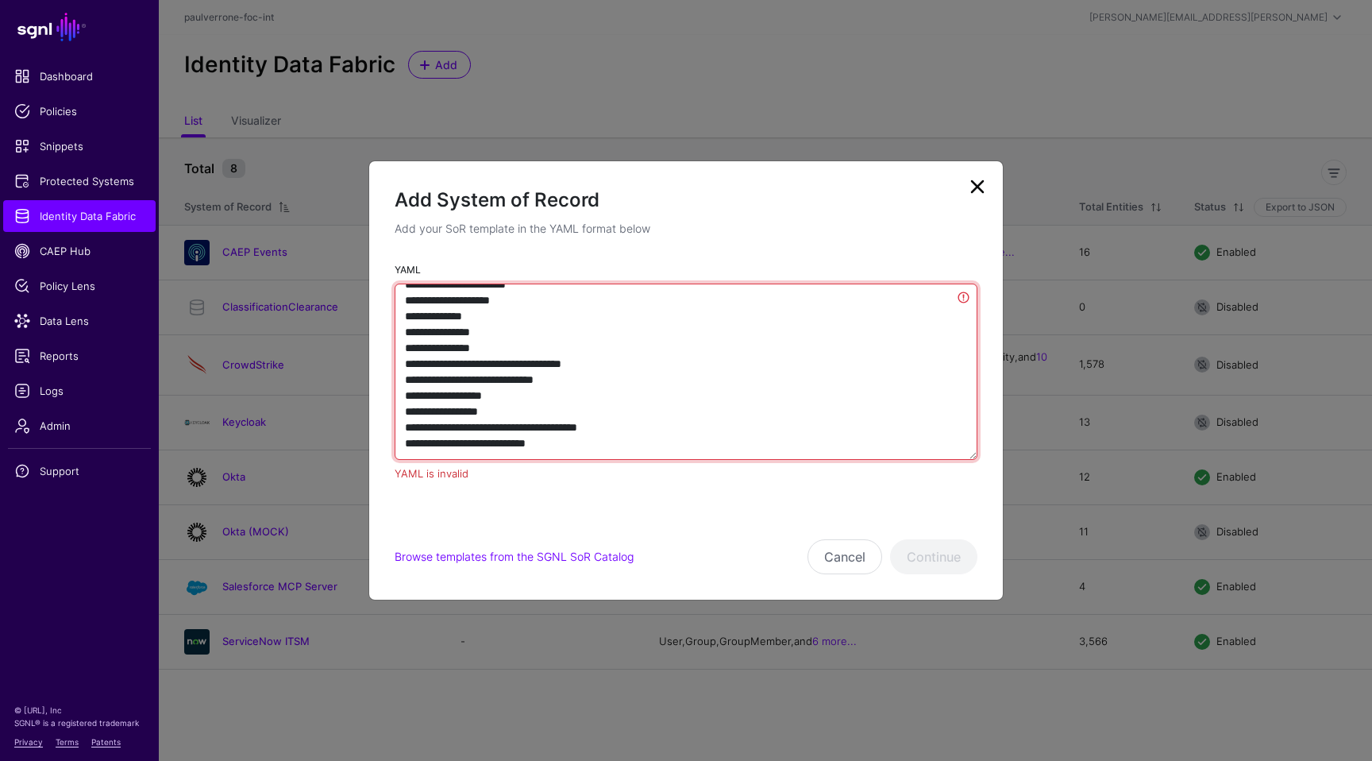
drag, startPoint x: 627, startPoint y: 436, endPoint x: 389, endPoint y: 300, distance: 273.6
click at [389, 300] on div "YAML YAML is invalid" at bounding box center [686, 378] width 634 height 234
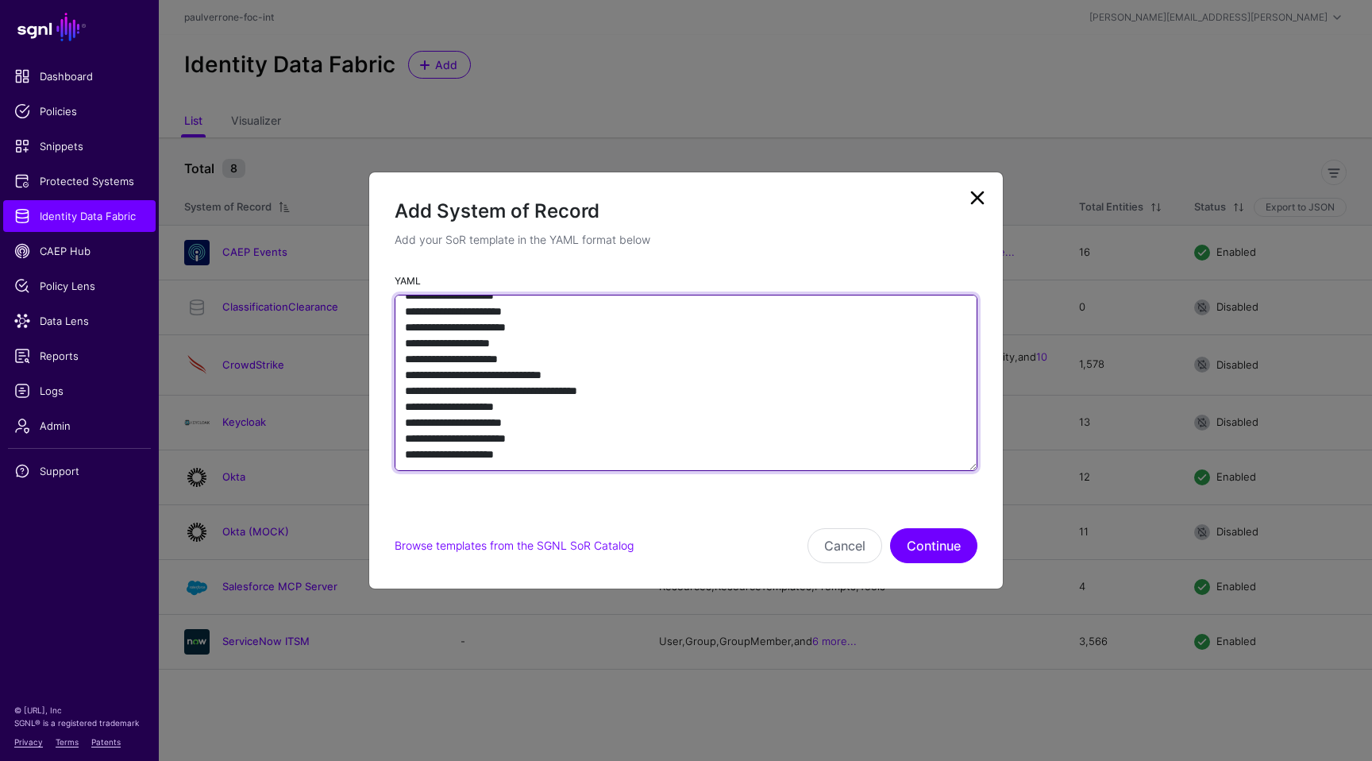
click at [683, 403] on textarea "YAML" at bounding box center [686, 383] width 583 height 176
type textarea "**********"
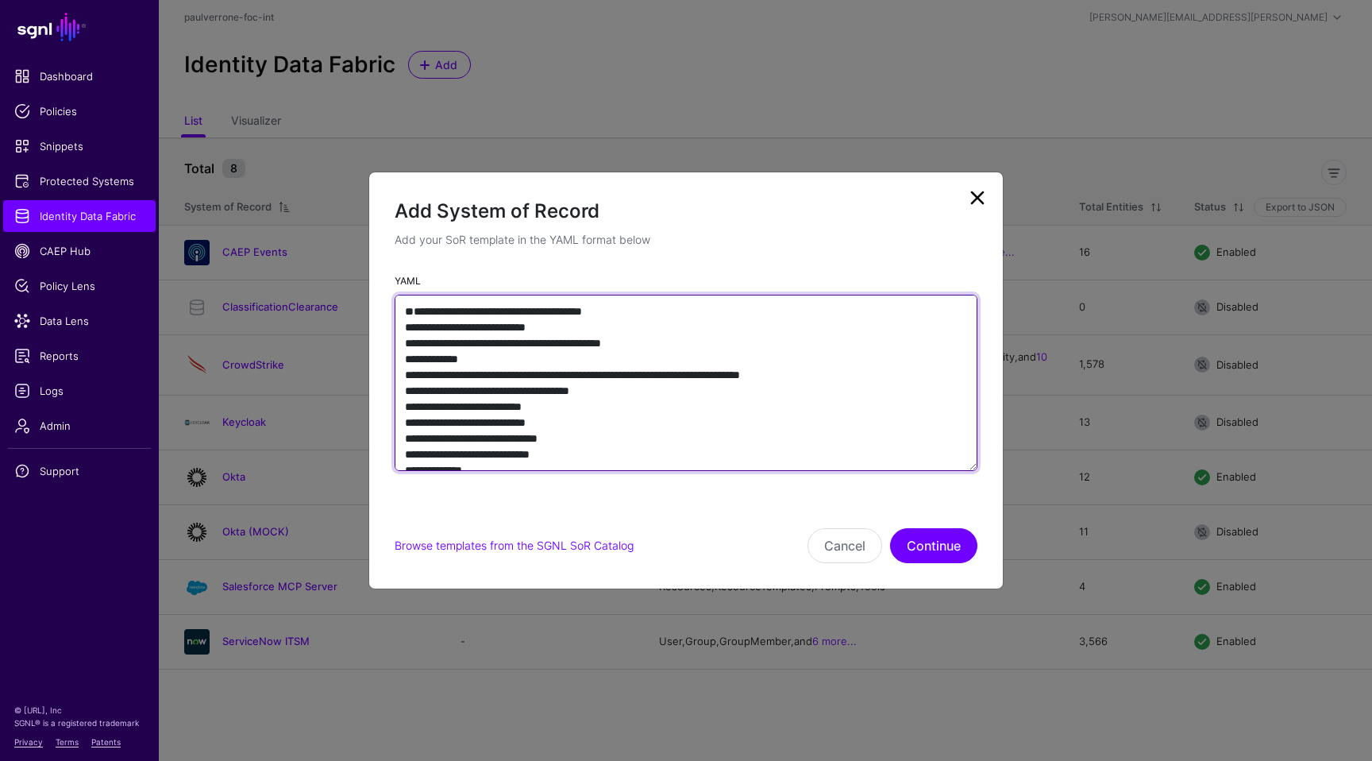
drag, startPoint x: 797, startPoint y: 464, endPoint x: 551, endPoint y: -2, distance: 527.2
click at [551, 0] on html "SGNL Dashboard Policies Snippets Protected Systems Identity Data Fabric CAEP Hu…" at bounding box center [686, 380] width 1372 height 761
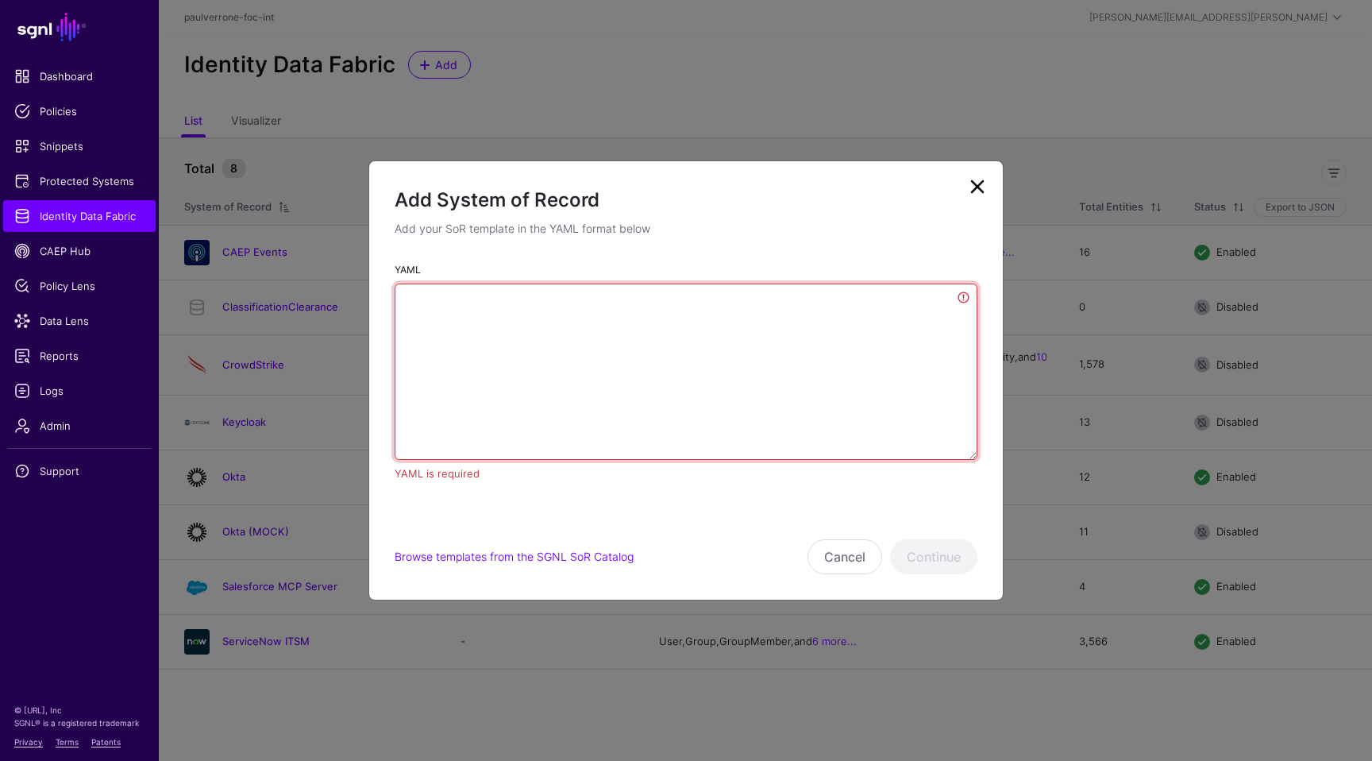
paste textarea "**********"
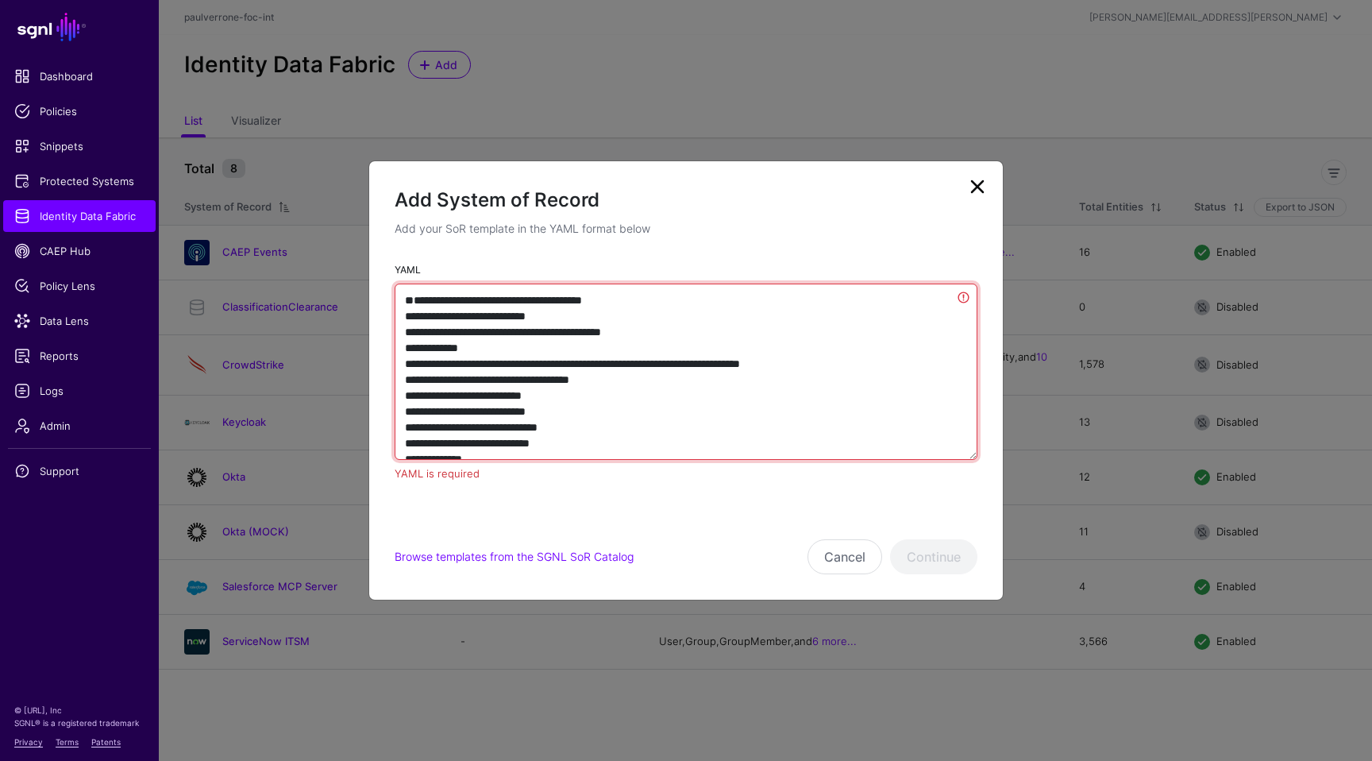
scroll to position [2580, 0]
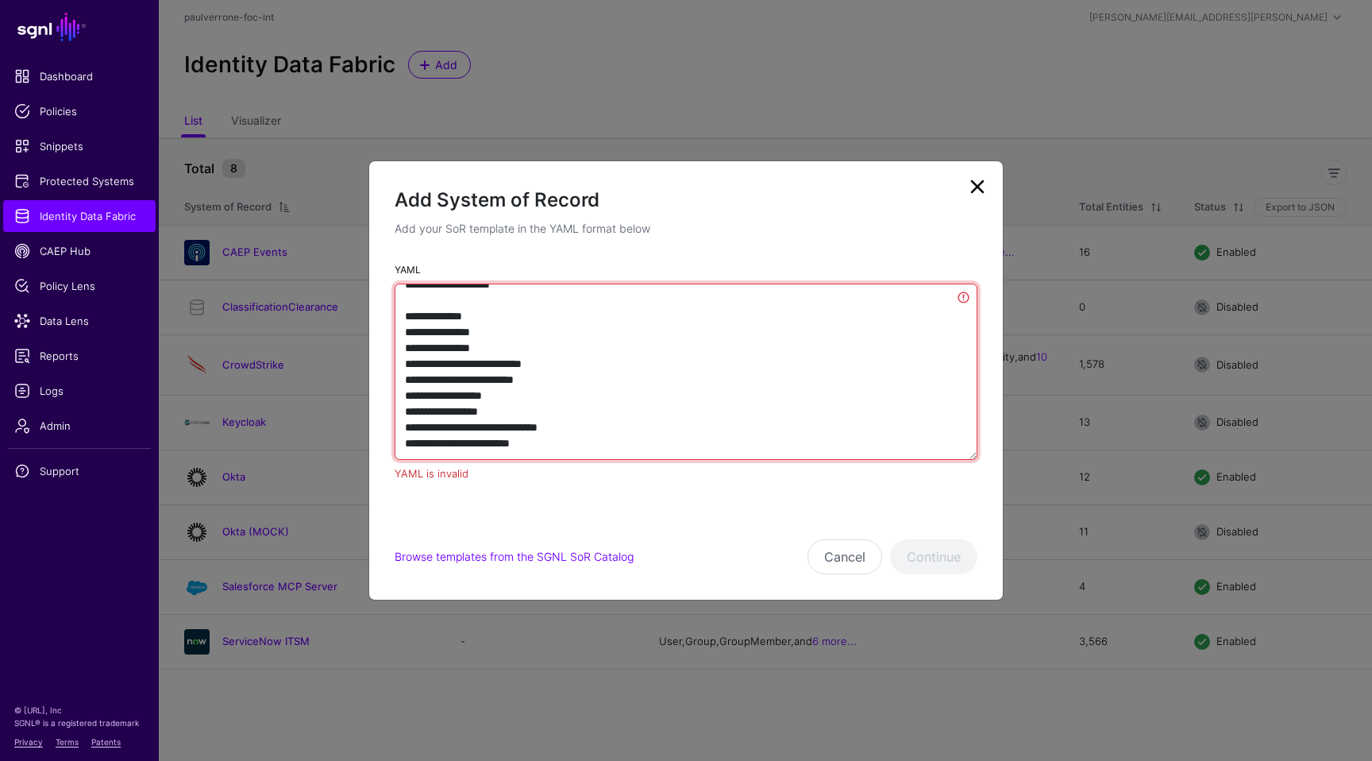
click at [581, 290] on textarea "YAML" at bounding box center [686, 372] width 583 height 176
drag, startPoint x: 546, startPoint y: 436, endPoint x: 375, endPoint y: 304, distance: 216.4
click at [375, 304] on div "YAML YAML is invalid" at bounding box center [686, 378] width 634 height 234
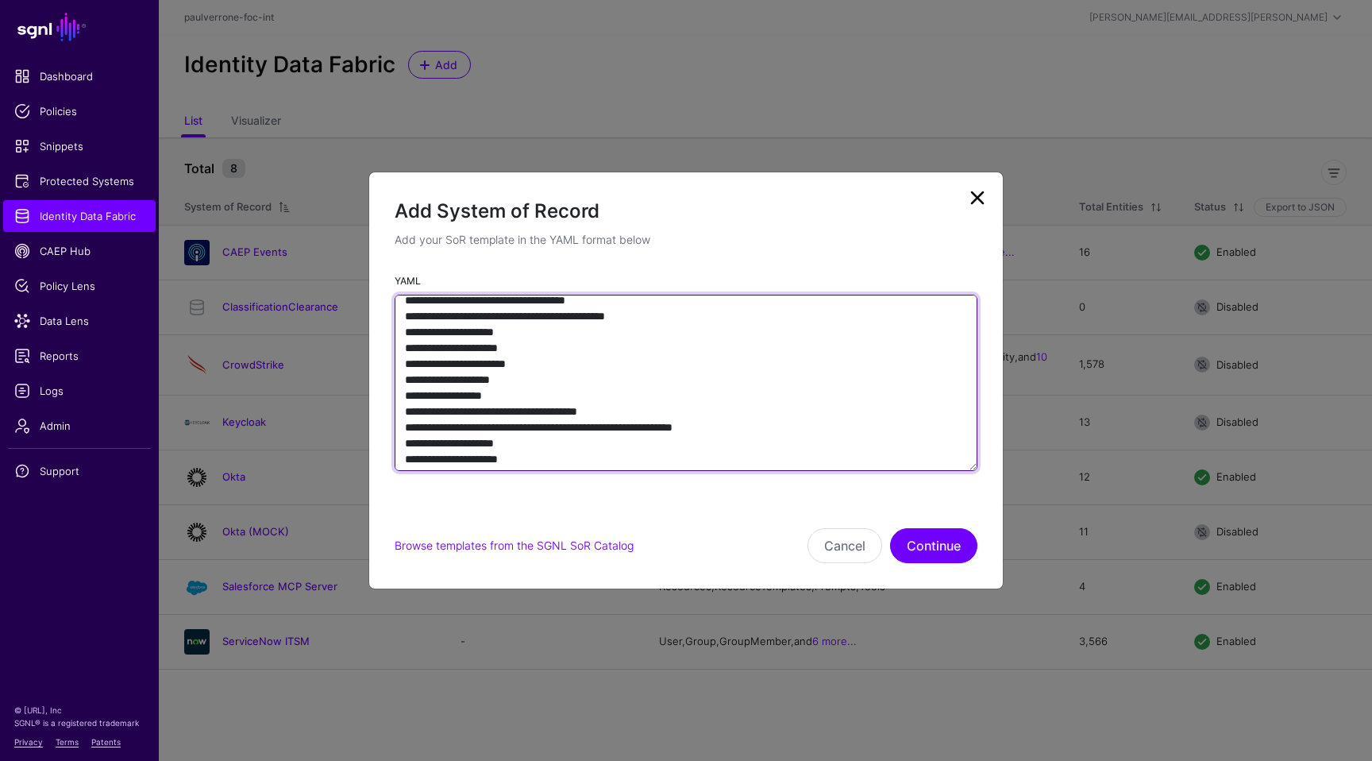
scroll to position [0, 0]
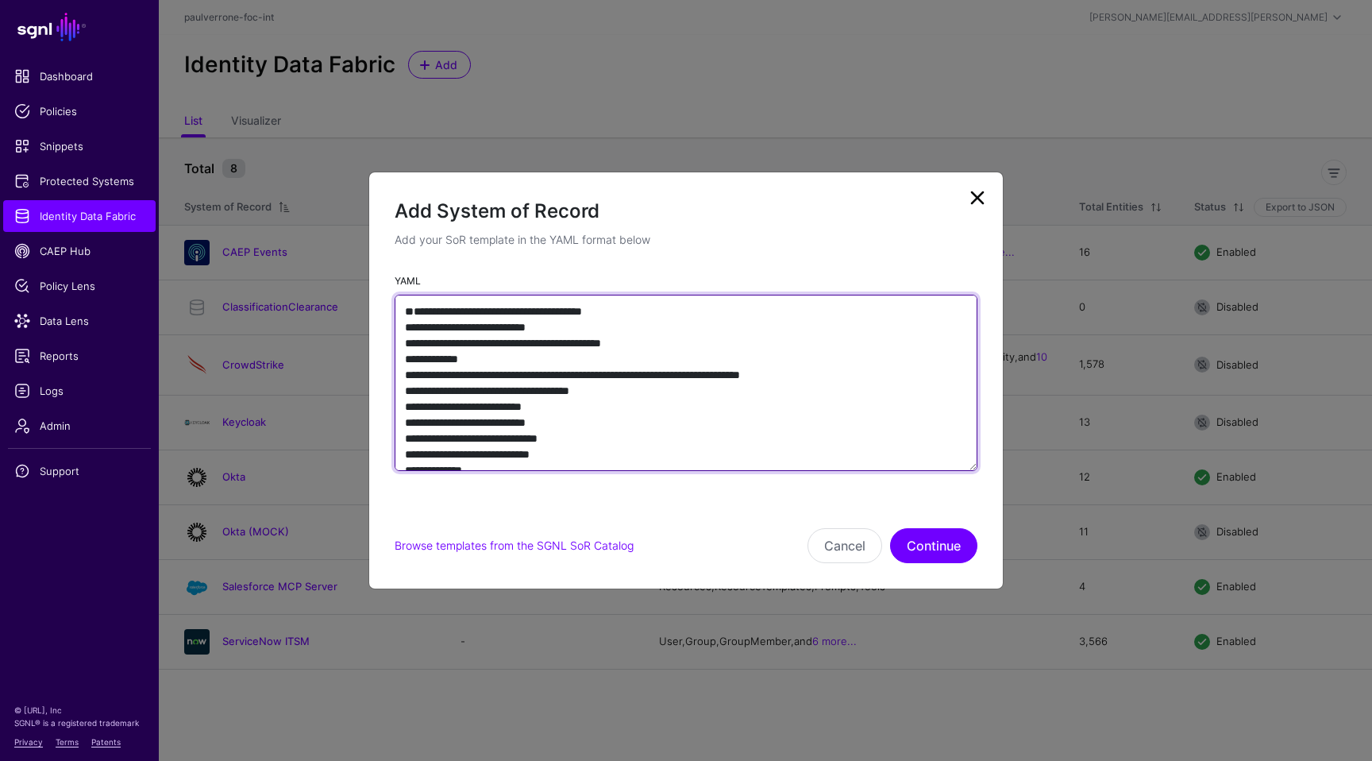
drag, startPoint x: 552, startPoint y: 448, endPoint x: 388, endPoint y: 106, distance: 379.0
click at [388, 107] on ngb-modal-window "Add System of Record Add your SoR template in the YAML format below YAML Browse…" at bounding box center [686, 380] width 1372 height 761
paste textarea "**********"
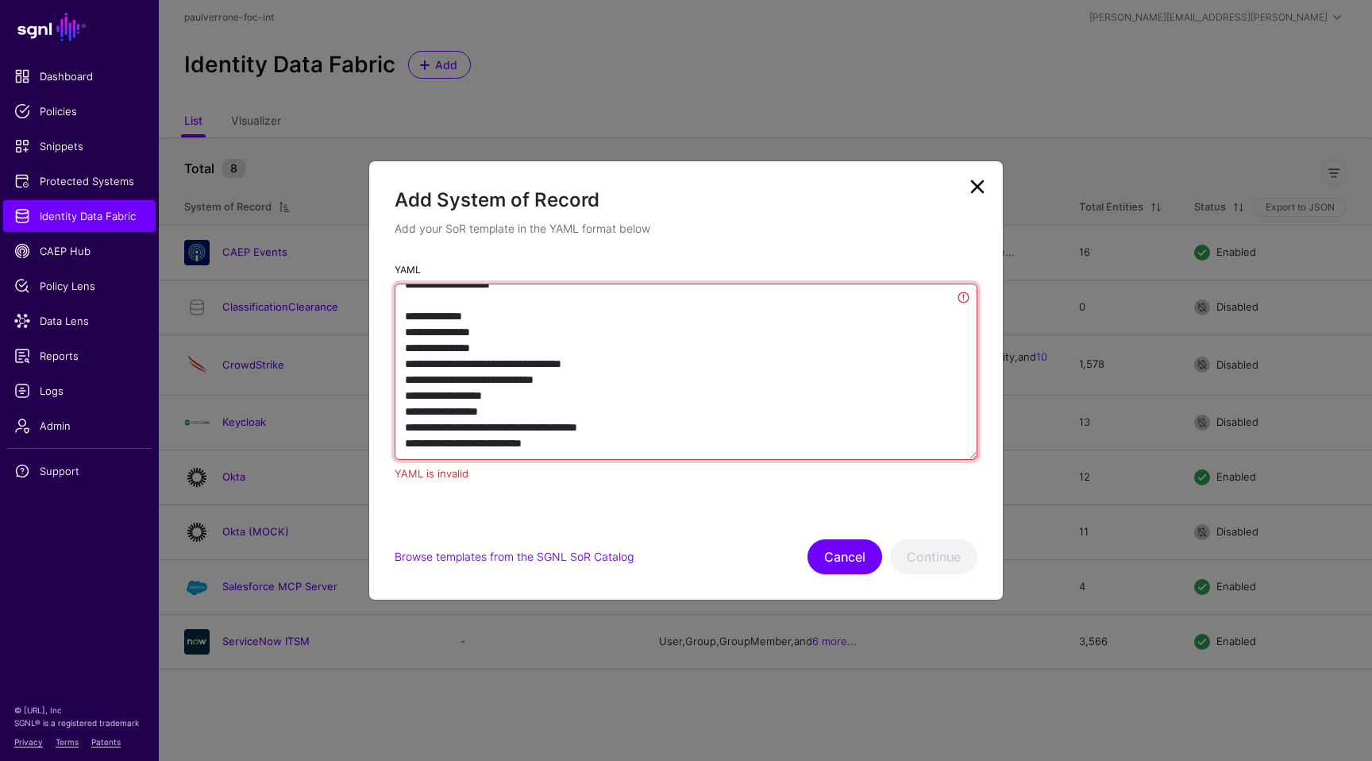
type textarea "**********"
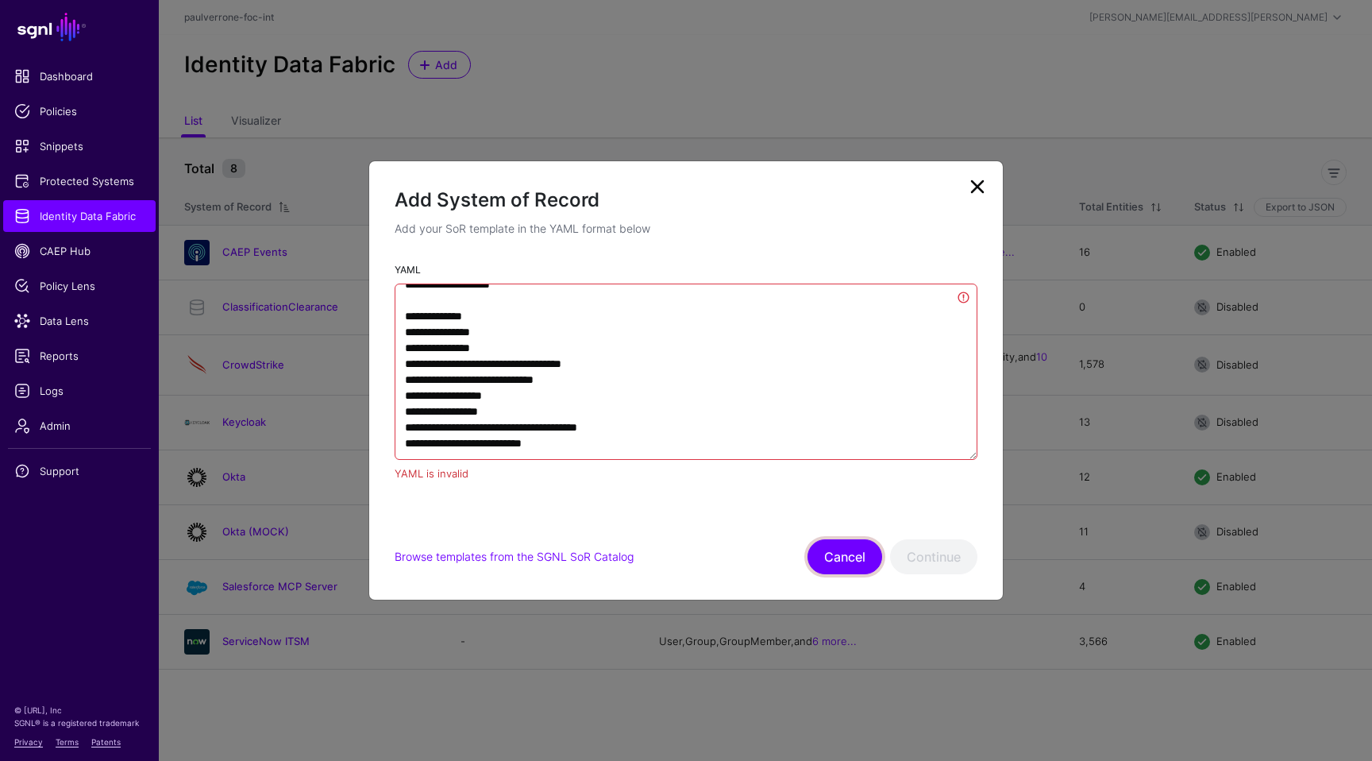
click at [819, 552] on button "Cancel" at bounding box center [845, 556] width 75 height 35
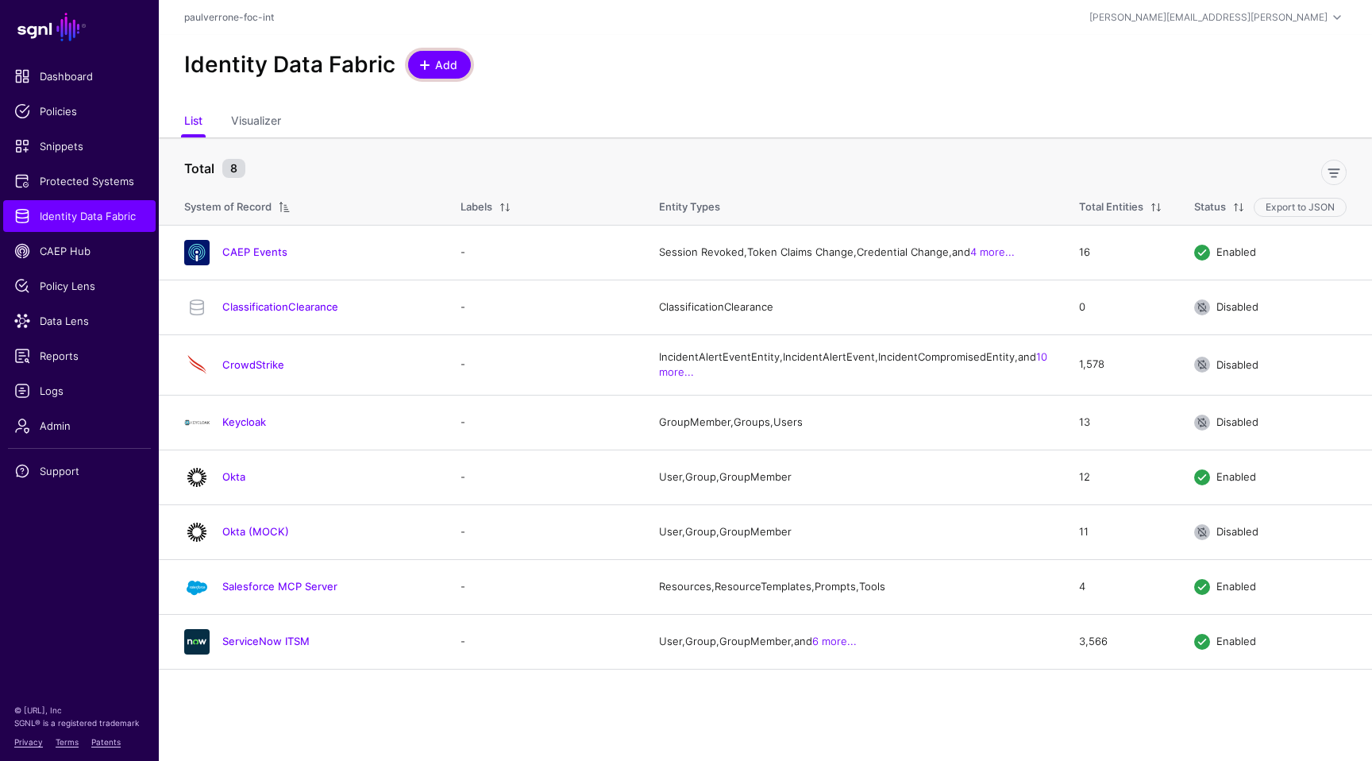
click at [439, 68] on span "Add" at bounding box center [447, 64] width 26 height 17
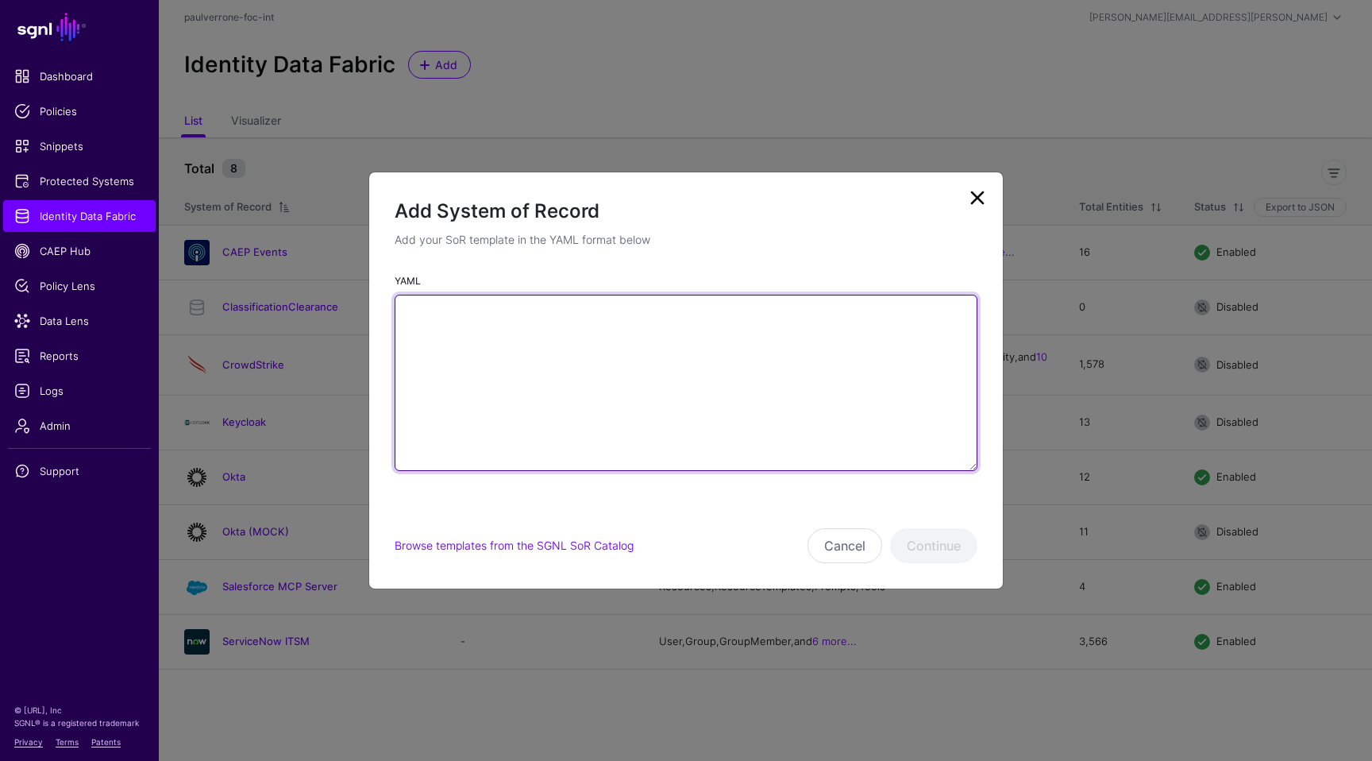
click at [857, 379] on textarea "YAML" at bounding box center [686, 383] width 583 height 176
paste textarea "**********"
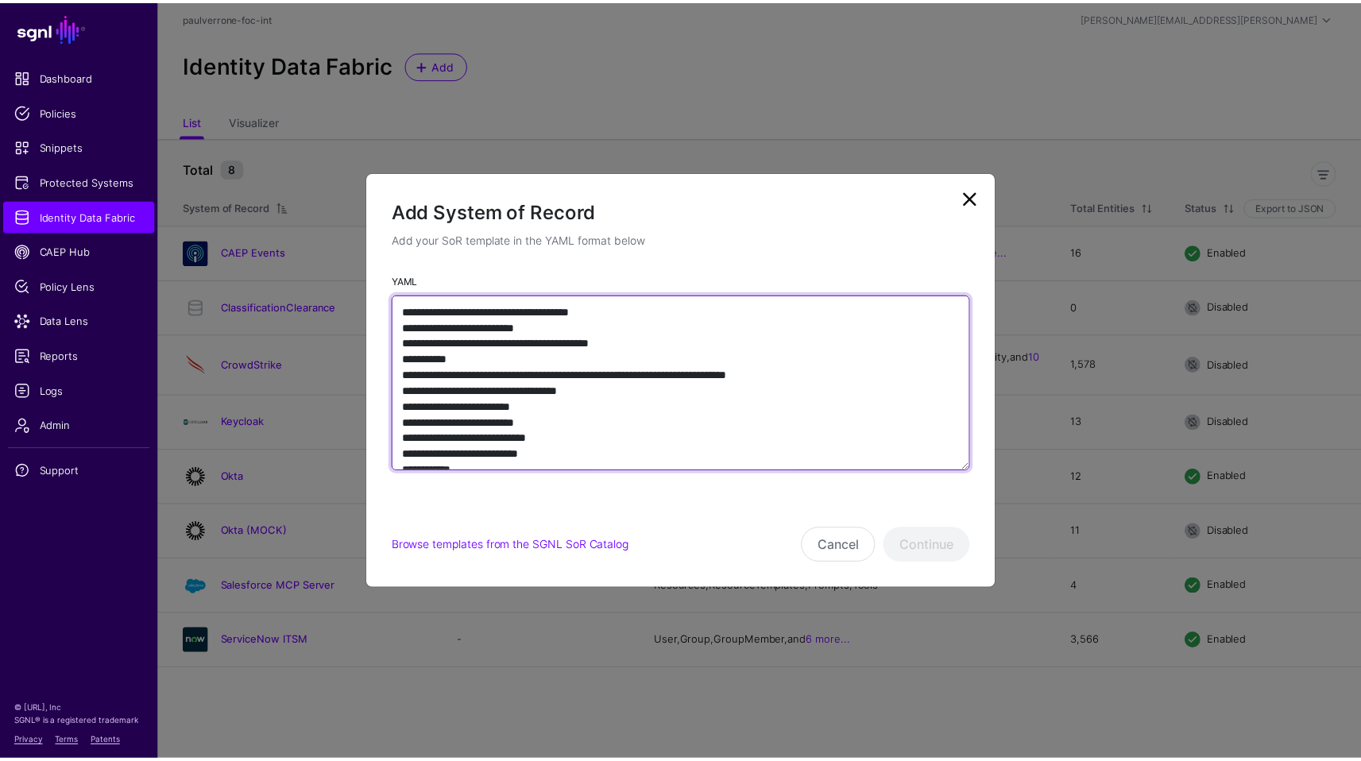
scroll to position [2565, 0]
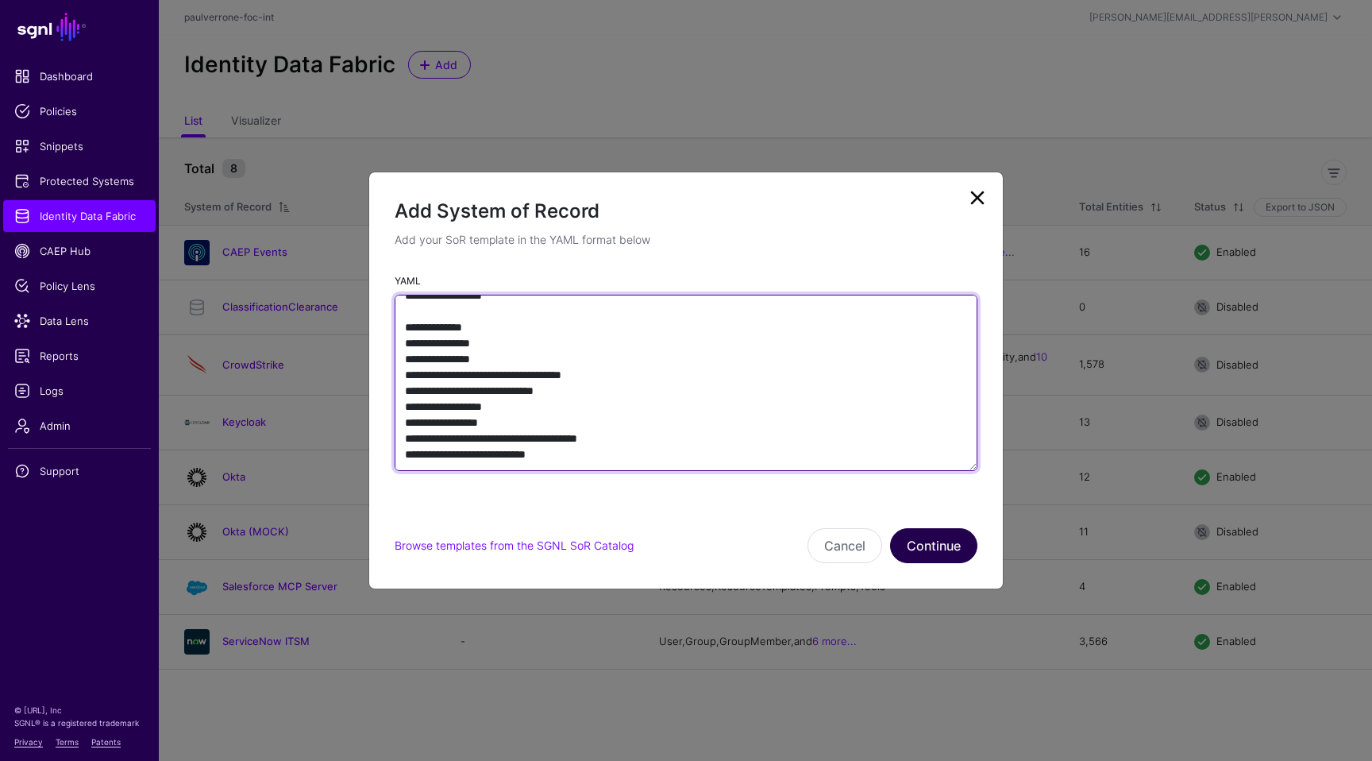
type textarea "**********"
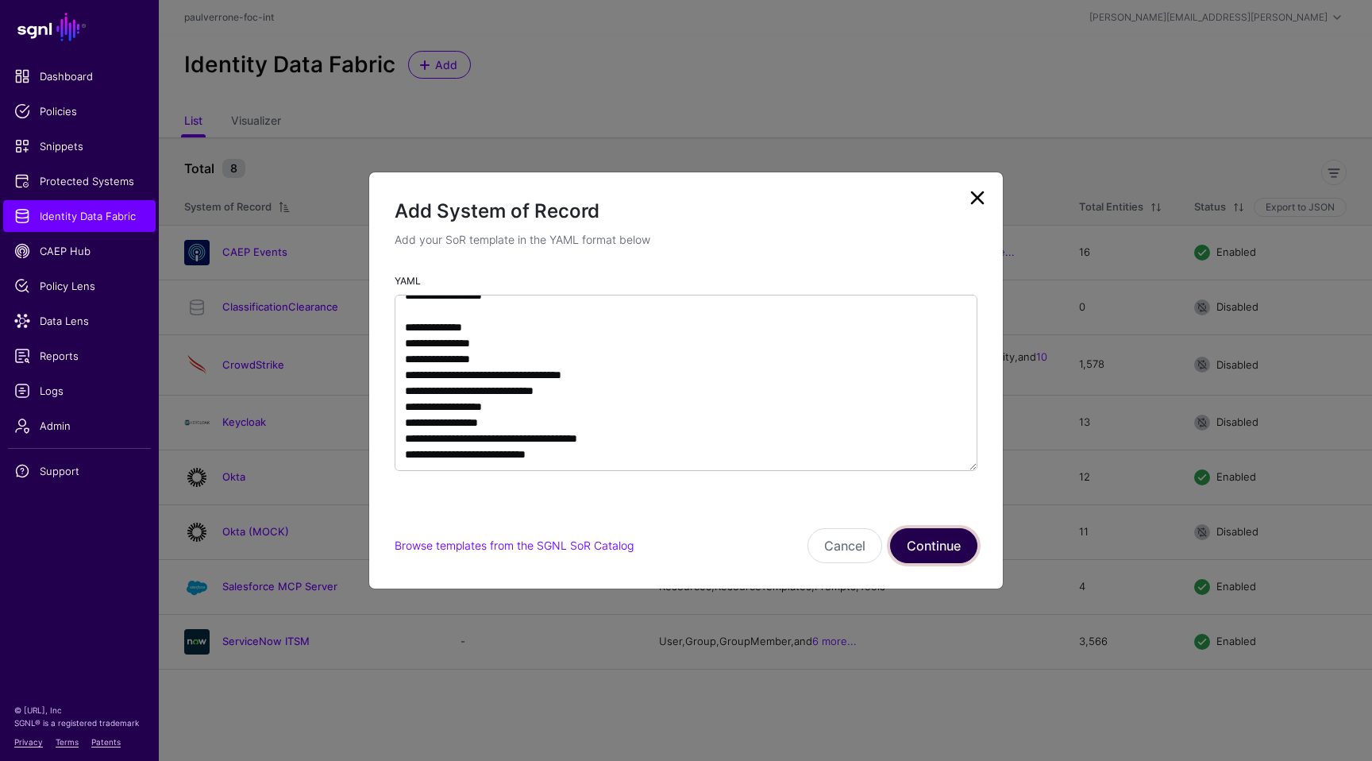
click at [940, 543] on button "Continue" at bounding box center [933, 545] width 87 height 35
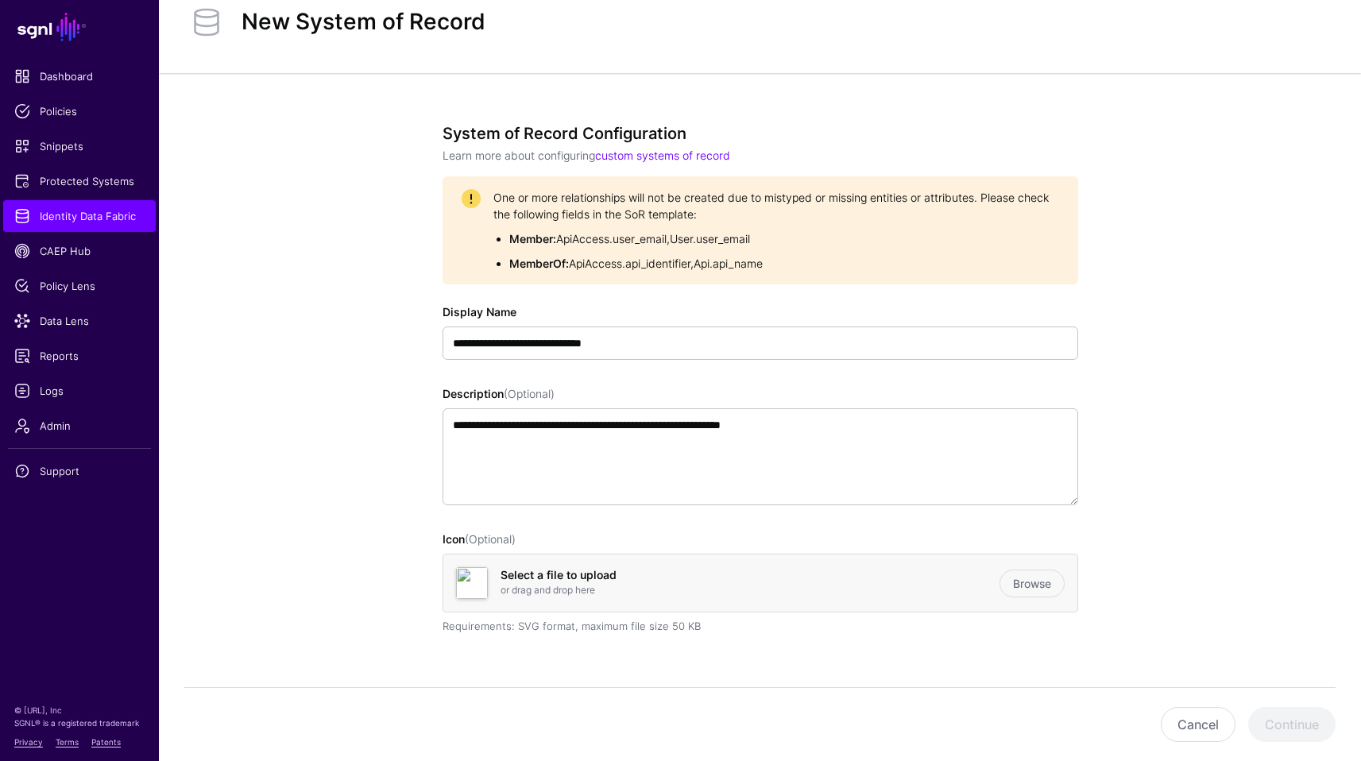
scroll to position [44, 0]
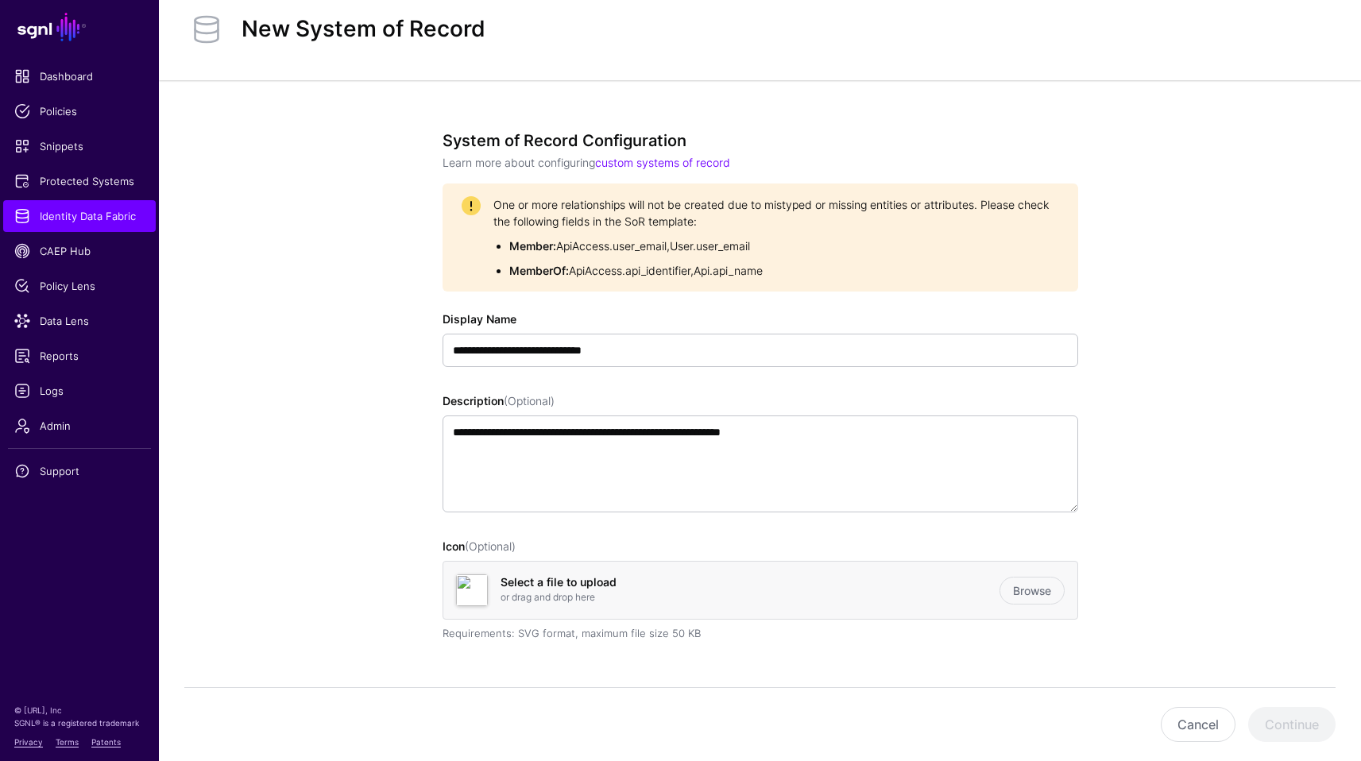
drag, startPoint x: 785, startPoint y: 275, endPoint x: 469, endPoint y: 199, distance: 325.0
click at [469, 199] on div "One or more relationships will not be created due to mistyped or missing entiti…" at bounding box center [759, 237] width 597 height 83
copy div "One or more relationships will not be created due to mistyped or missing entiti…"
click at [1179, 736] on button "Cancel" at bounding box center [1197, 724] width 75 height 35
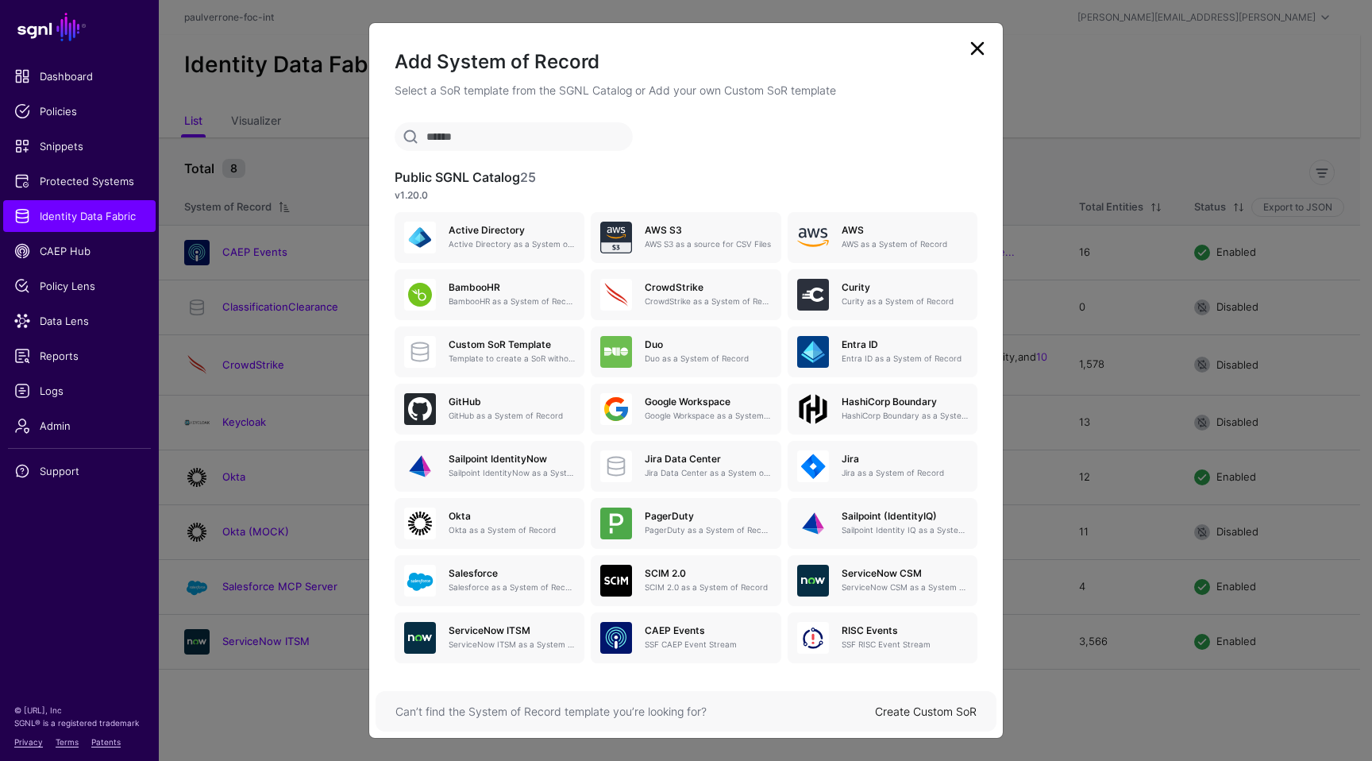
click at [932, 699] on div "Can’t find the System of Record template you’re looking for? Create Custom SoR" at bounding box center [686, 711] width 621 height 41
click at [929, 704] on div "Create Custom SoR" at bounding box center [926, 711] width 102 height 17
click at [928, 704] on link "Create Custom SoR" at bounding box center [926, 711] width 102 height 14
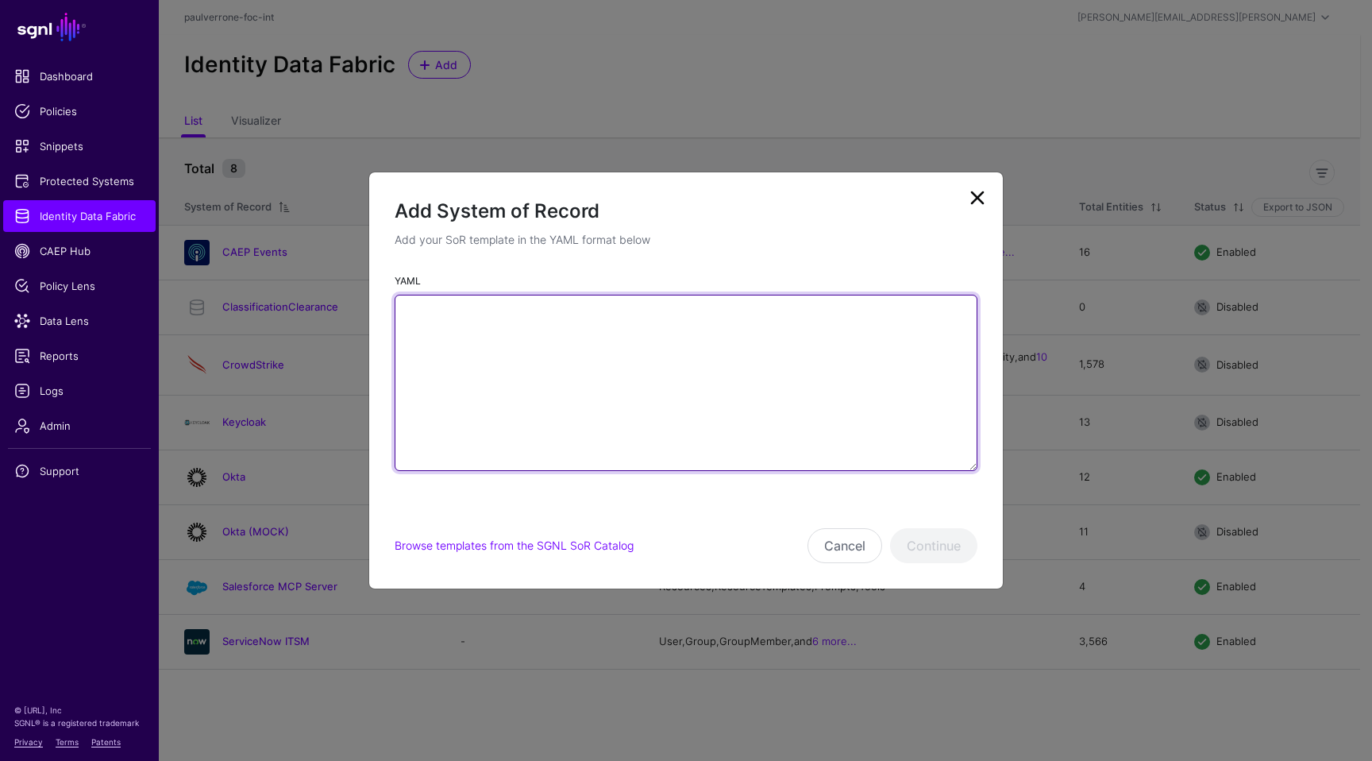
click at [753, 393] on textarea "YAML" at bounding box center [686, 383] width 583 height 176
paste textarea "**********"
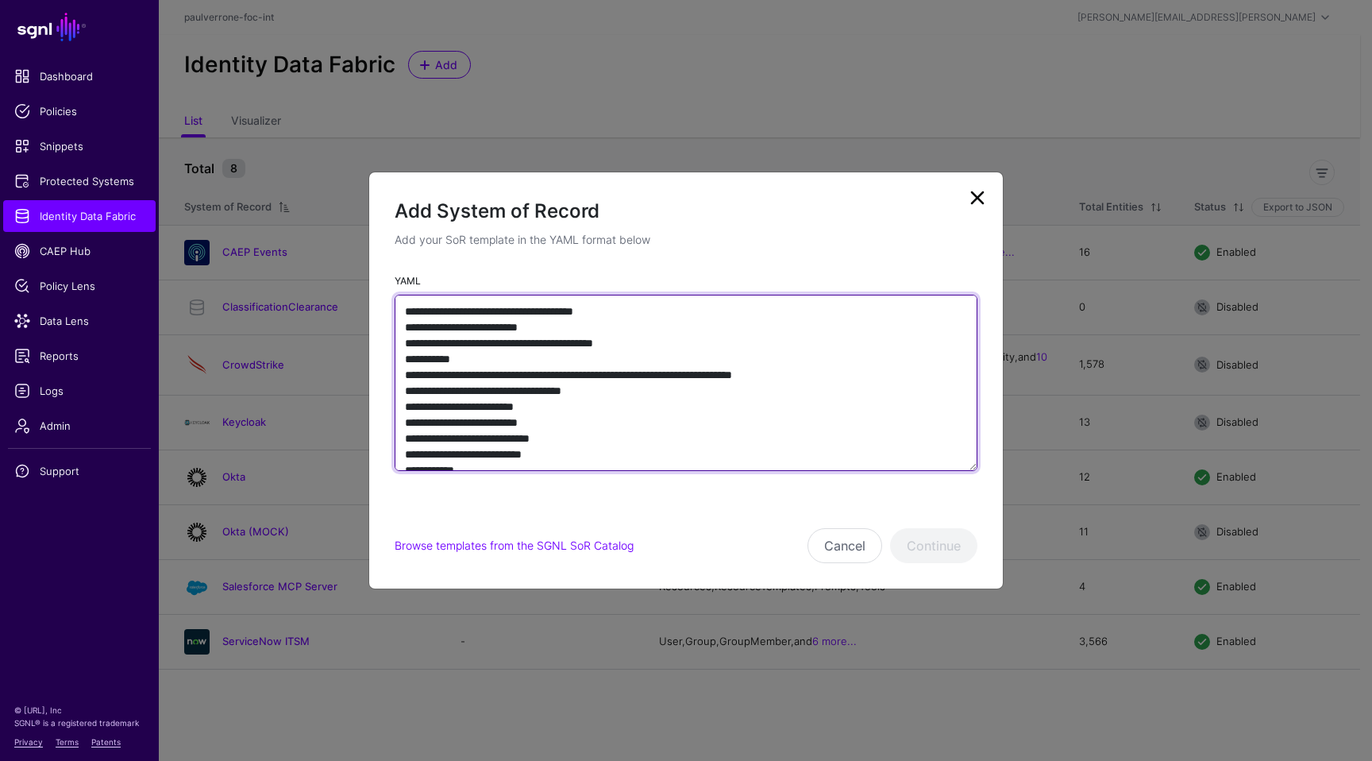
scroll to position [2565, 0]
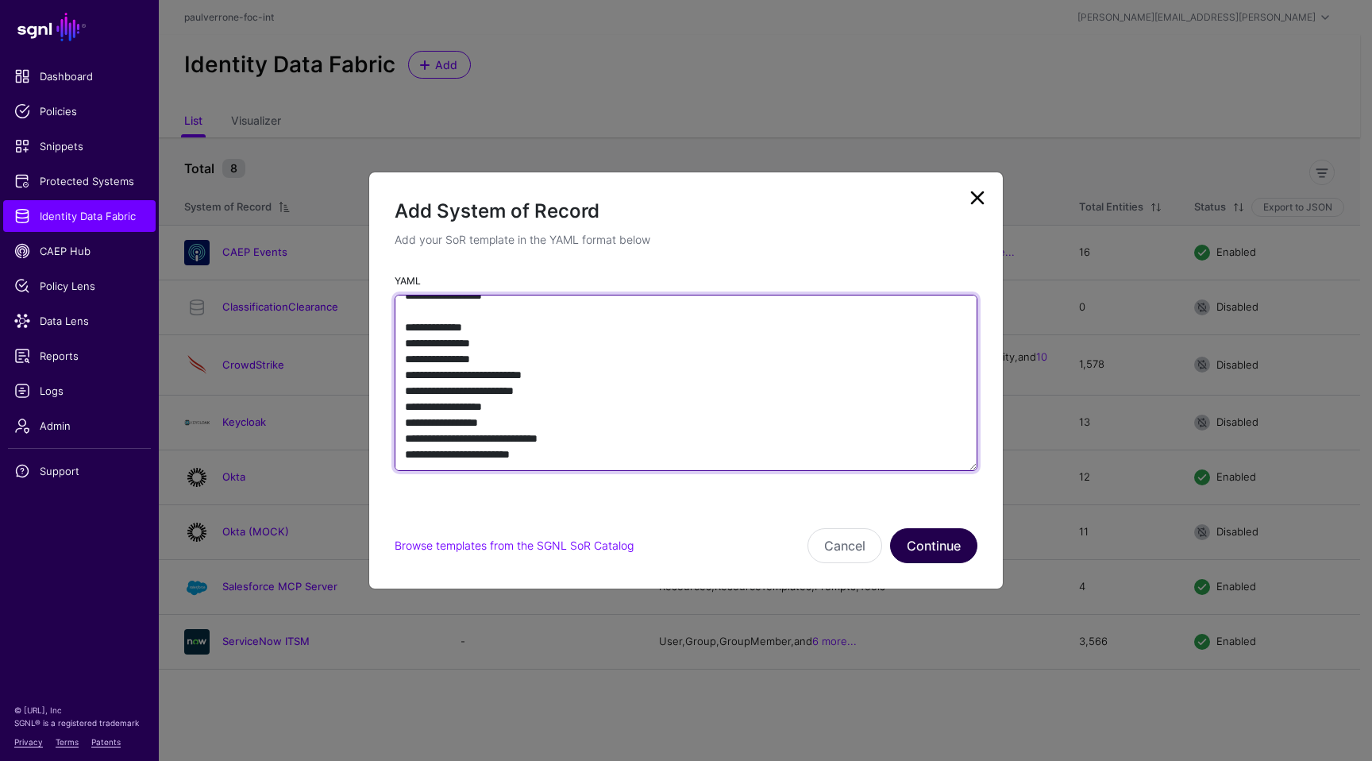
type textarea "**********"
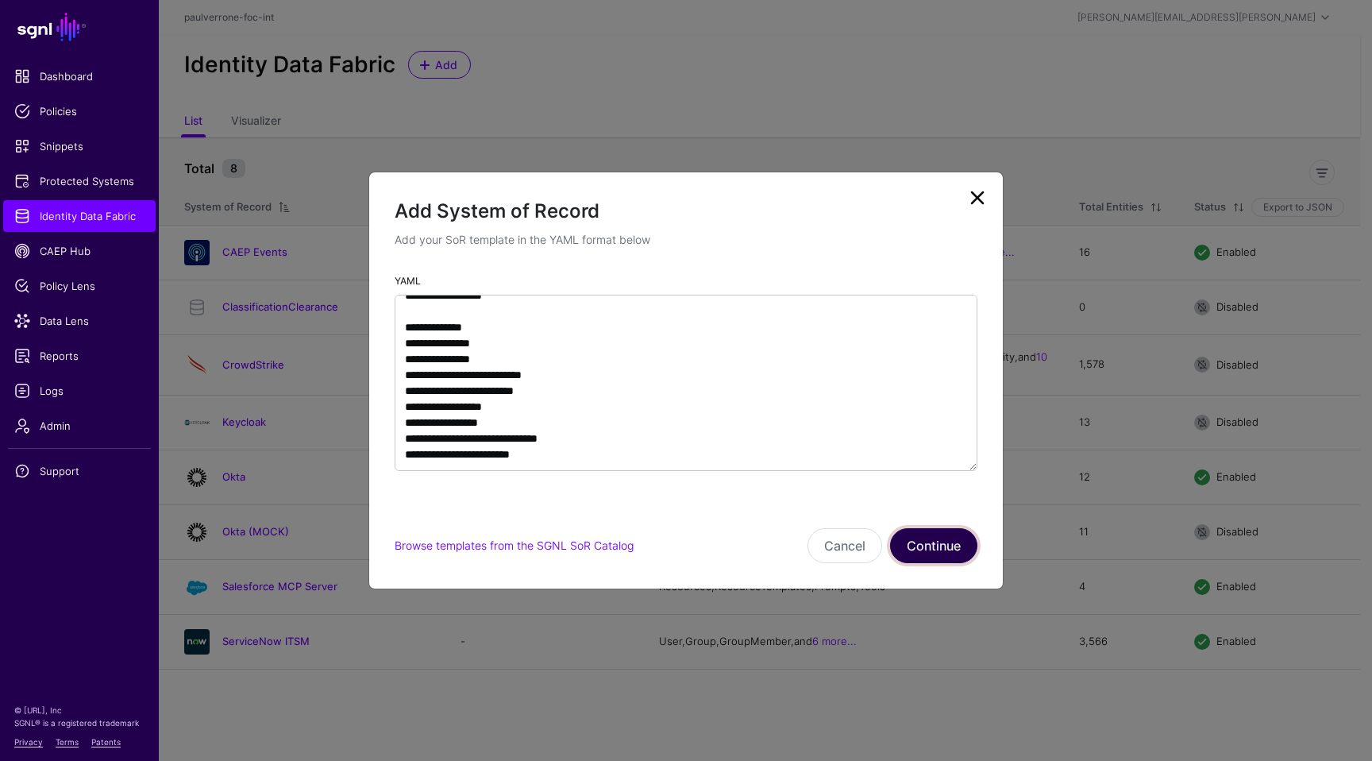
click at [919, 549] on button "Continue" at bounding box center [933, 545] width 87 height 35
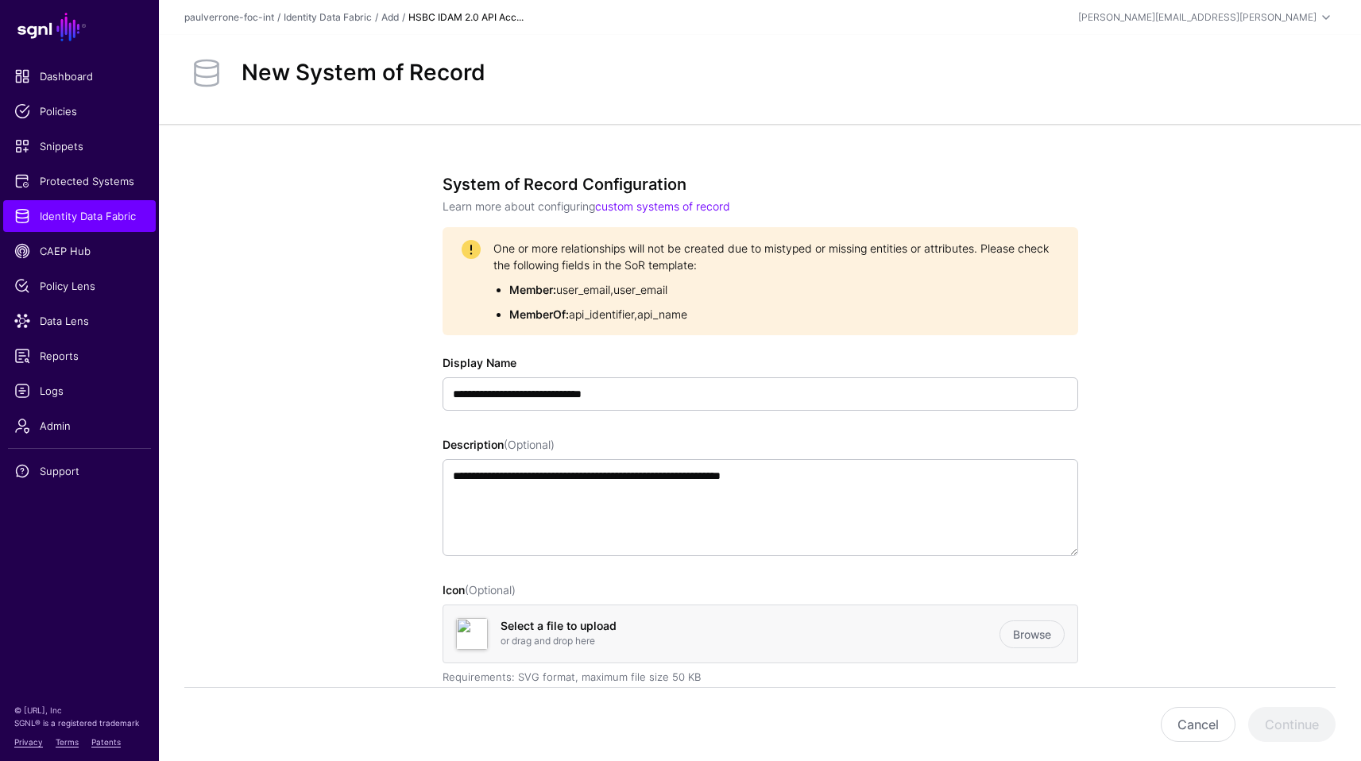
drag, startPoint x: 729, startPoint y: 315, endPoint x: 469, endPoint y: 251, distance: 268.1
click at [469, 251] on div "One or more relationships will not be created due to mistyped or missing entiti…" at bounding box center [759, 281] width 597 height 83
copy div "One or more relationships will not be created due to mistyped or missing entiti…"
click at [1207, 730] on button "Cancel" at bounding box center [1197, 724] width 75 height 35
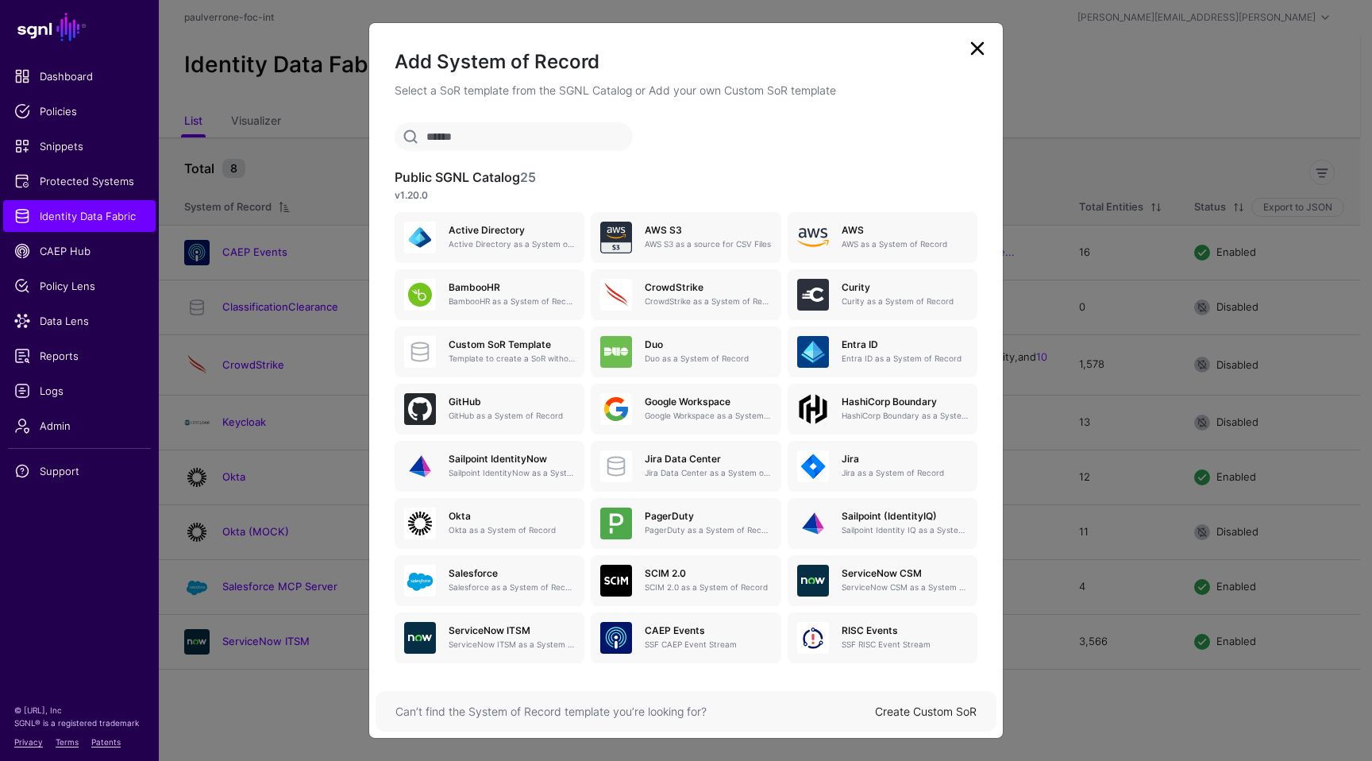
click at [966, 714] on link "Create Custom SoR" at bounding box center [926, 711] width 102 height 14
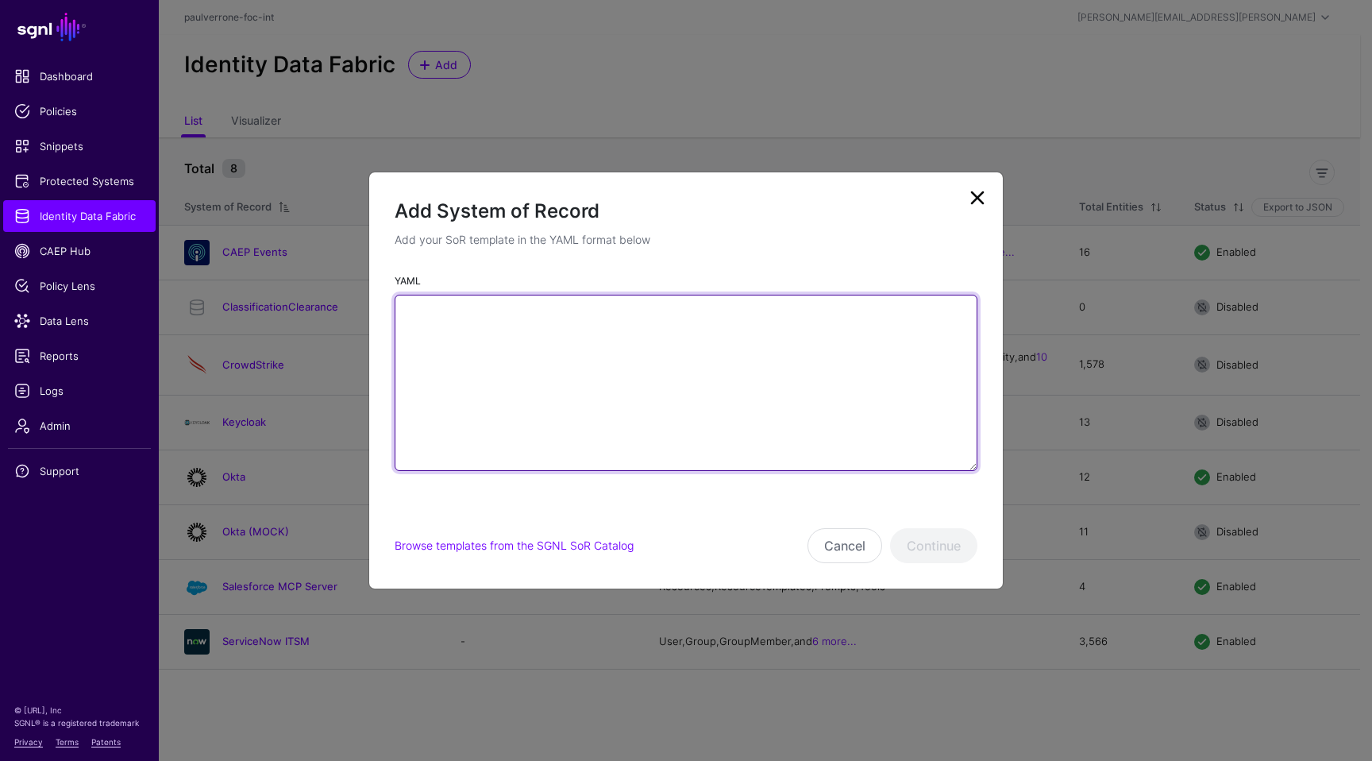
click at [661, 436] on textarea "YAML" at bounding box center [686, 383] width 583 height 176
paste textarea "**********"
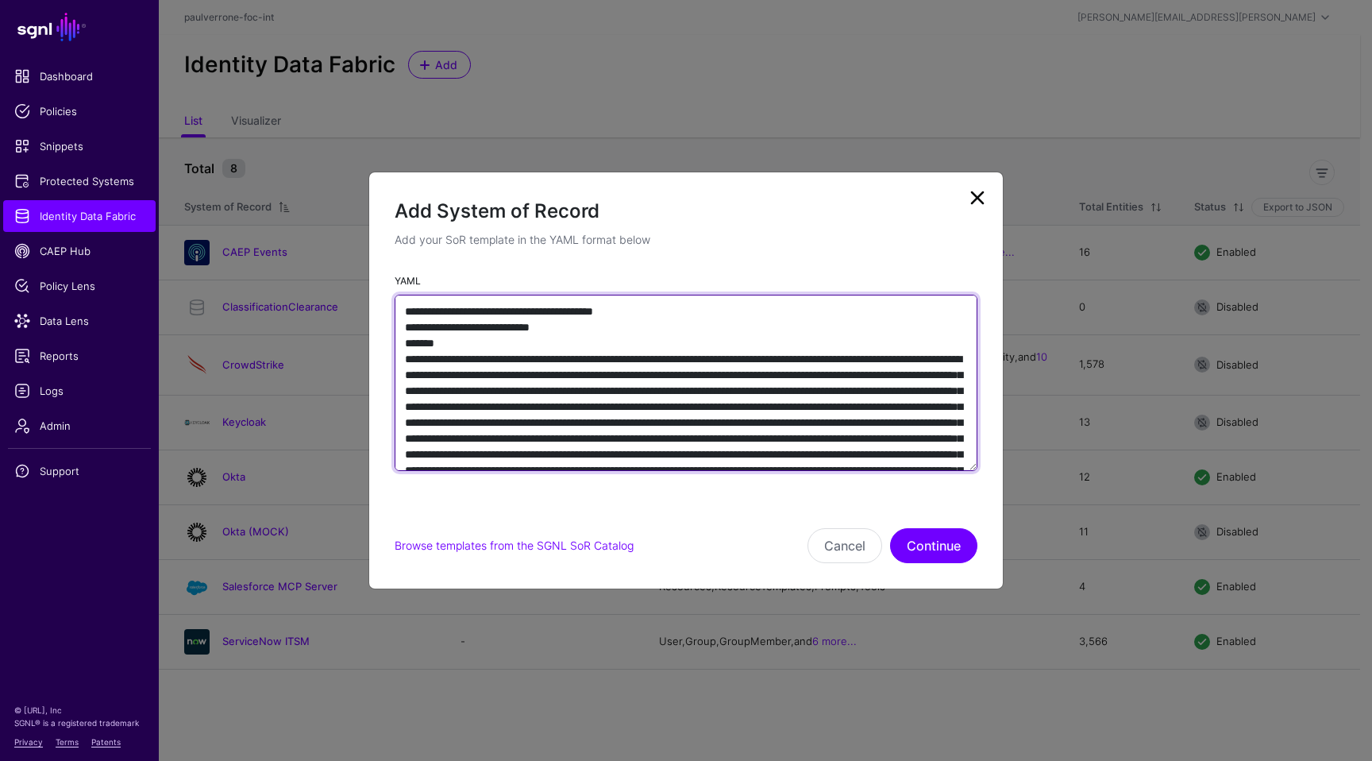
scroll to position [4232, 0]
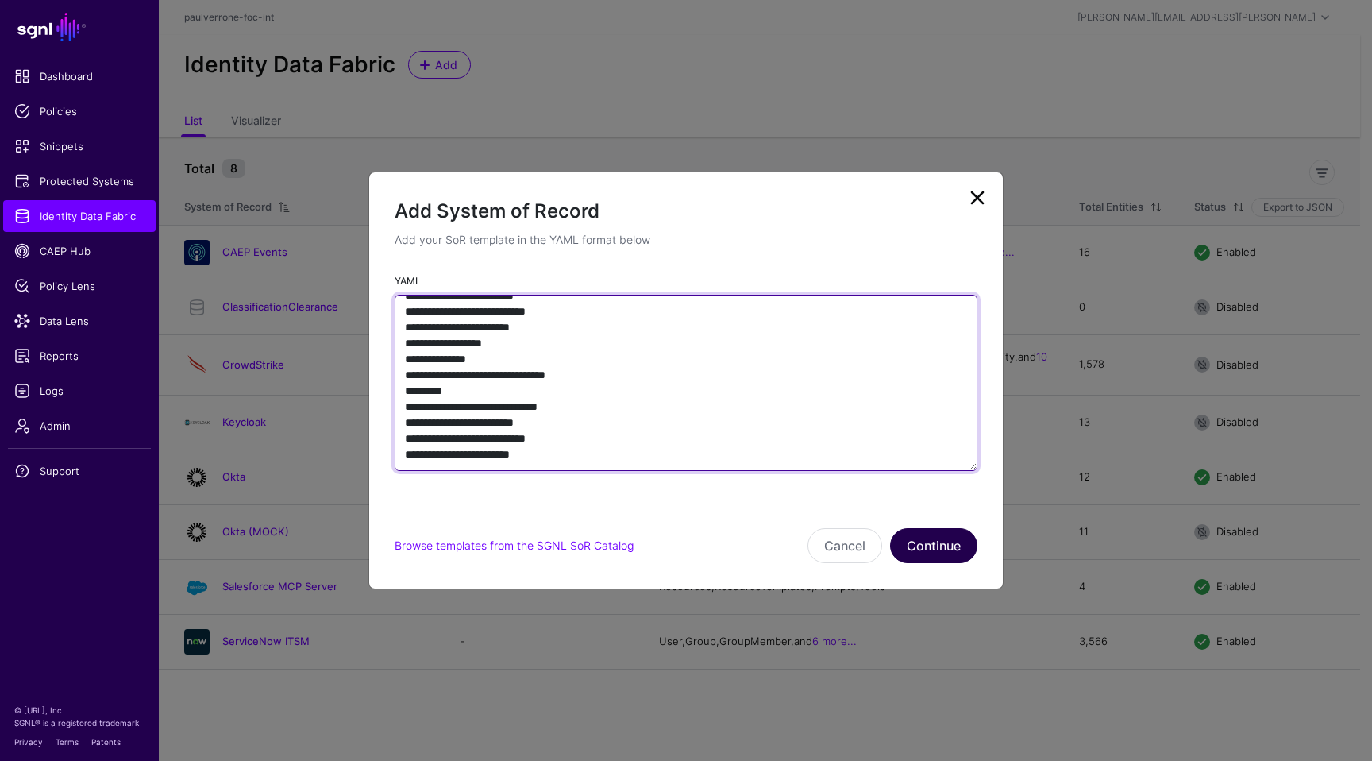
type textarea "**********"
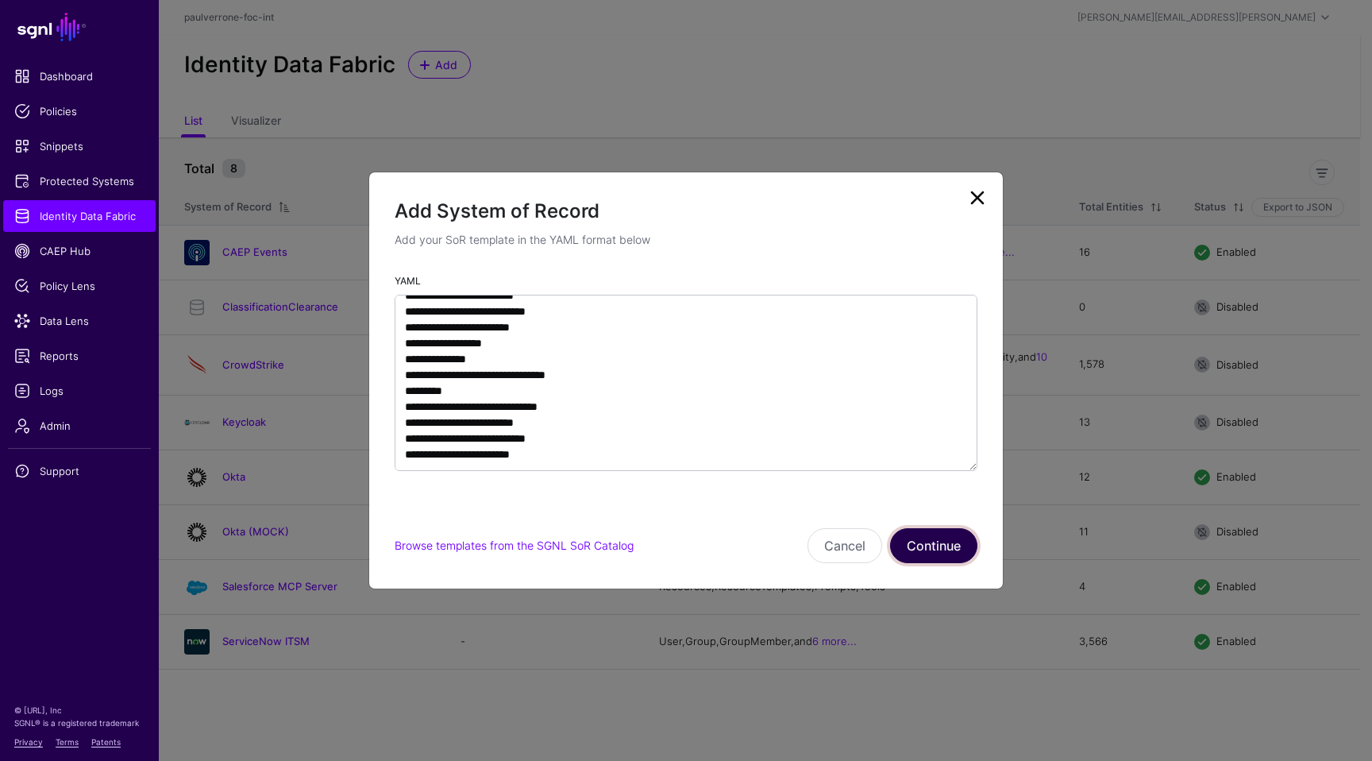
click at [923, 535] on button "Continue" at bounding box center [933, 545] width 87 height 35
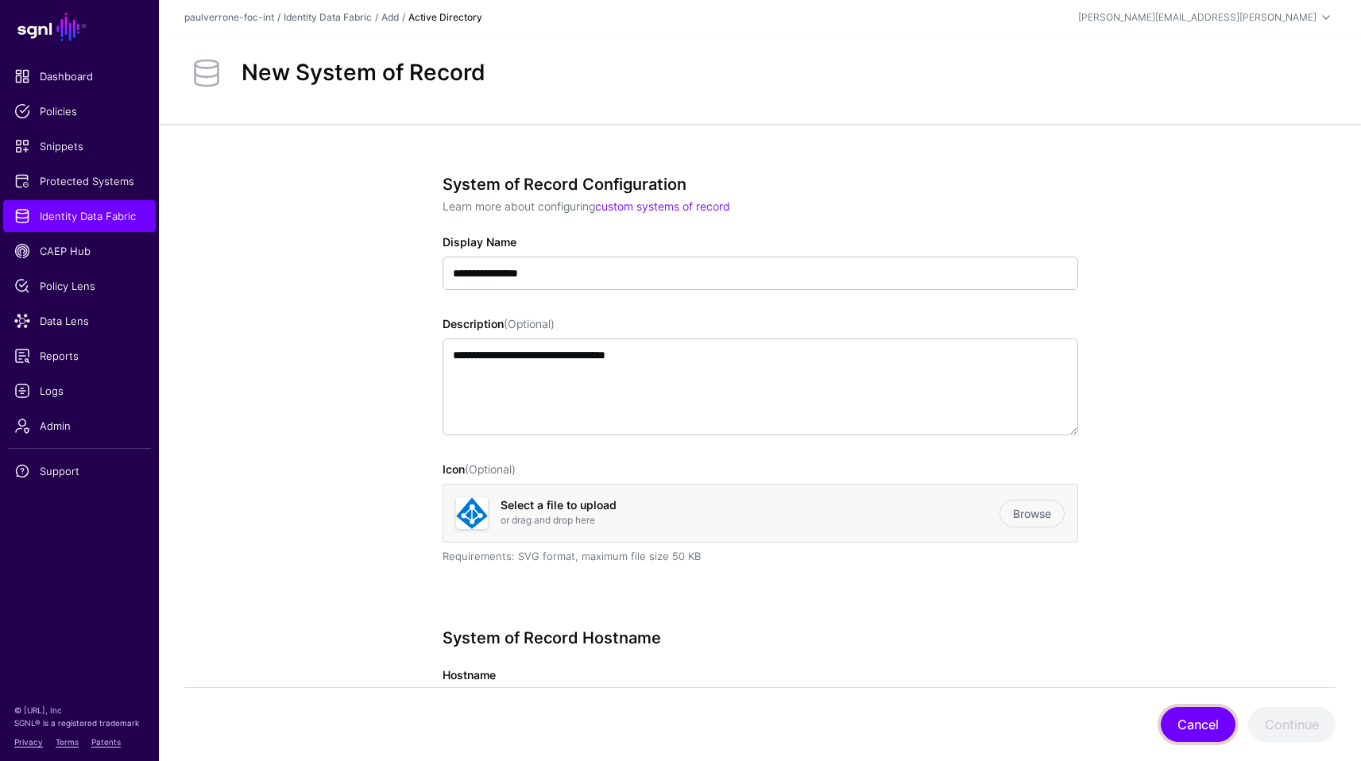
click at [1187, 716] on button "Cancel" at bounding box center [1197, 724] width 75 height 35
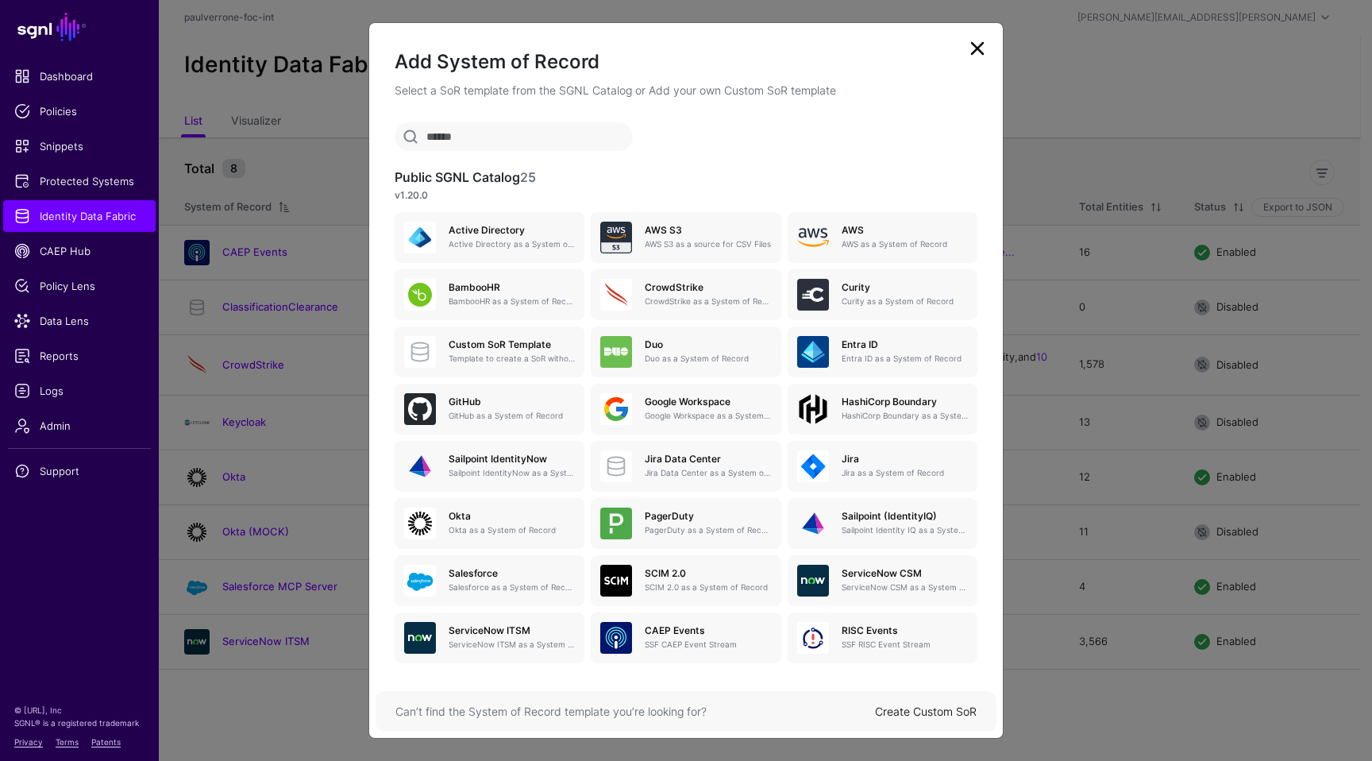
click at [918, 699] on div "Can’t find the System of Record template you’re looking for? Create Custom SoR" at bounding box center [686, 711] width 621 height 41
click at [918, 704] on div "Create Custom SoR" at bounding box center [926, 711] width 102 height 17
click at [910, 711] on link "Create Custom SoR" at bounding box center [926, 711] width 102 height 14
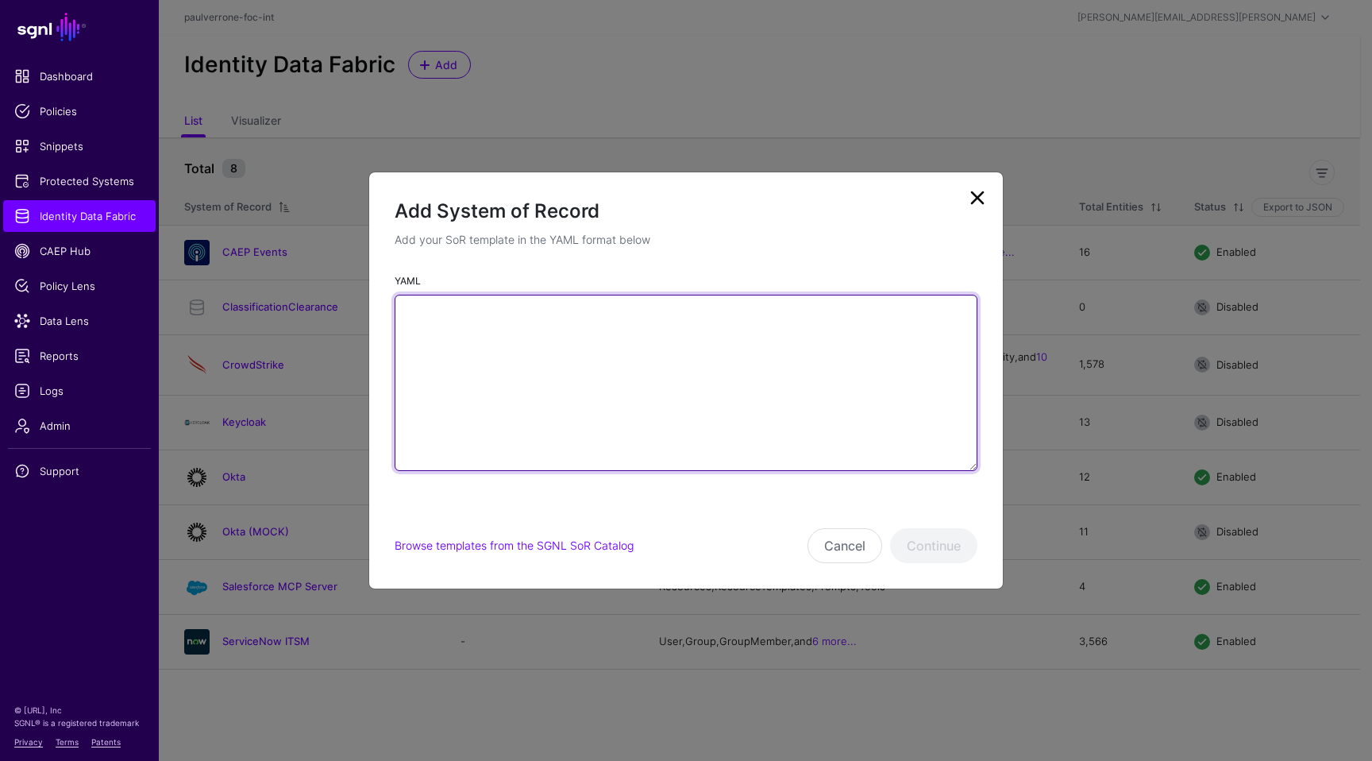
click at [509, 334] on textarea "YAML" at bounding box center [686, 383] width 583 height 176
paste textarea "**********"
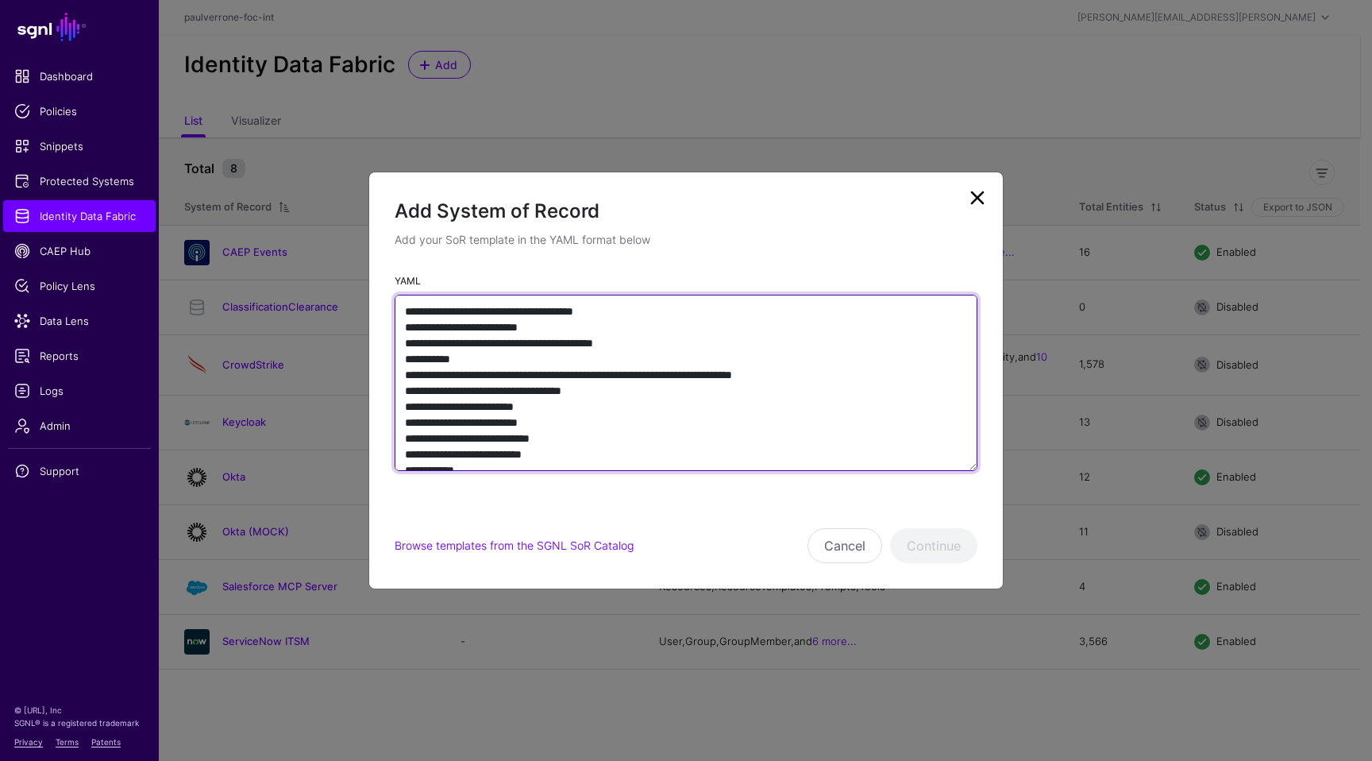
scroll to position [2565, 0]
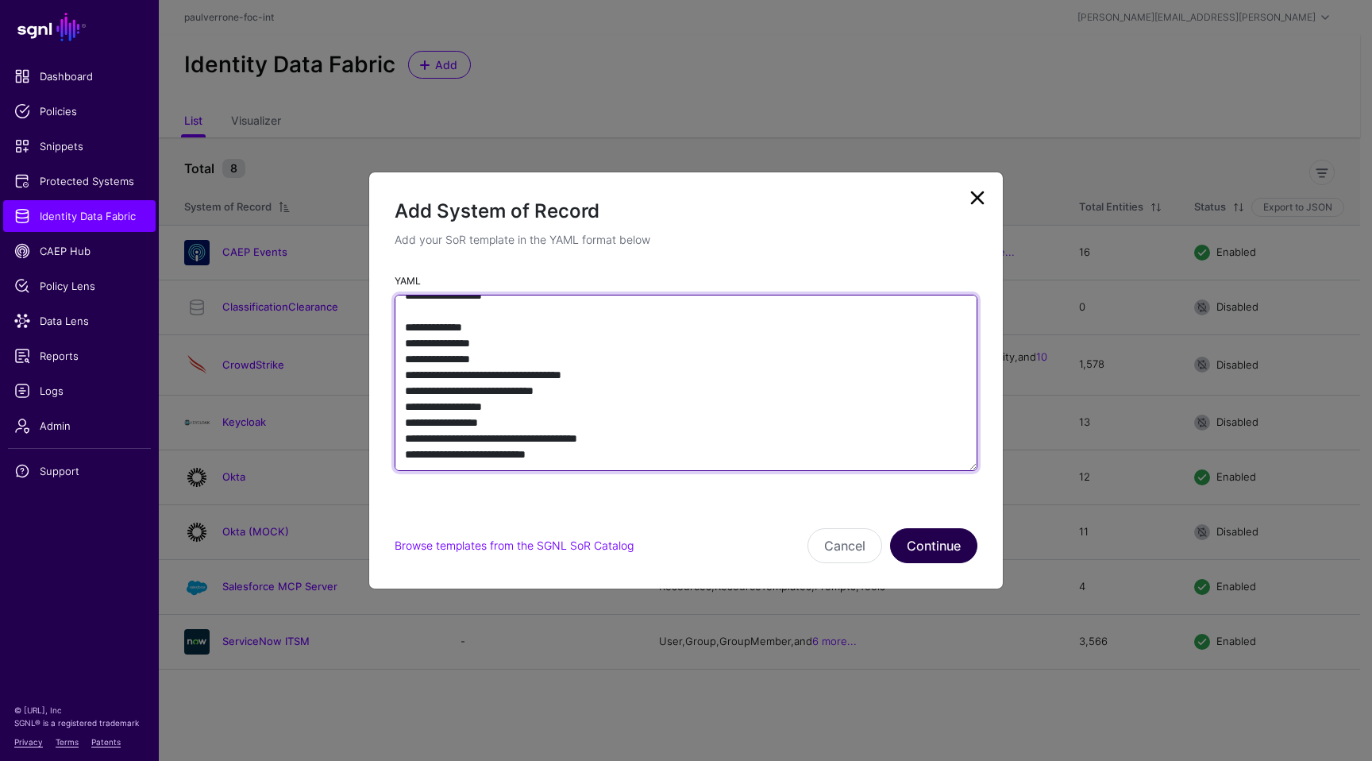
type textarea "**********"
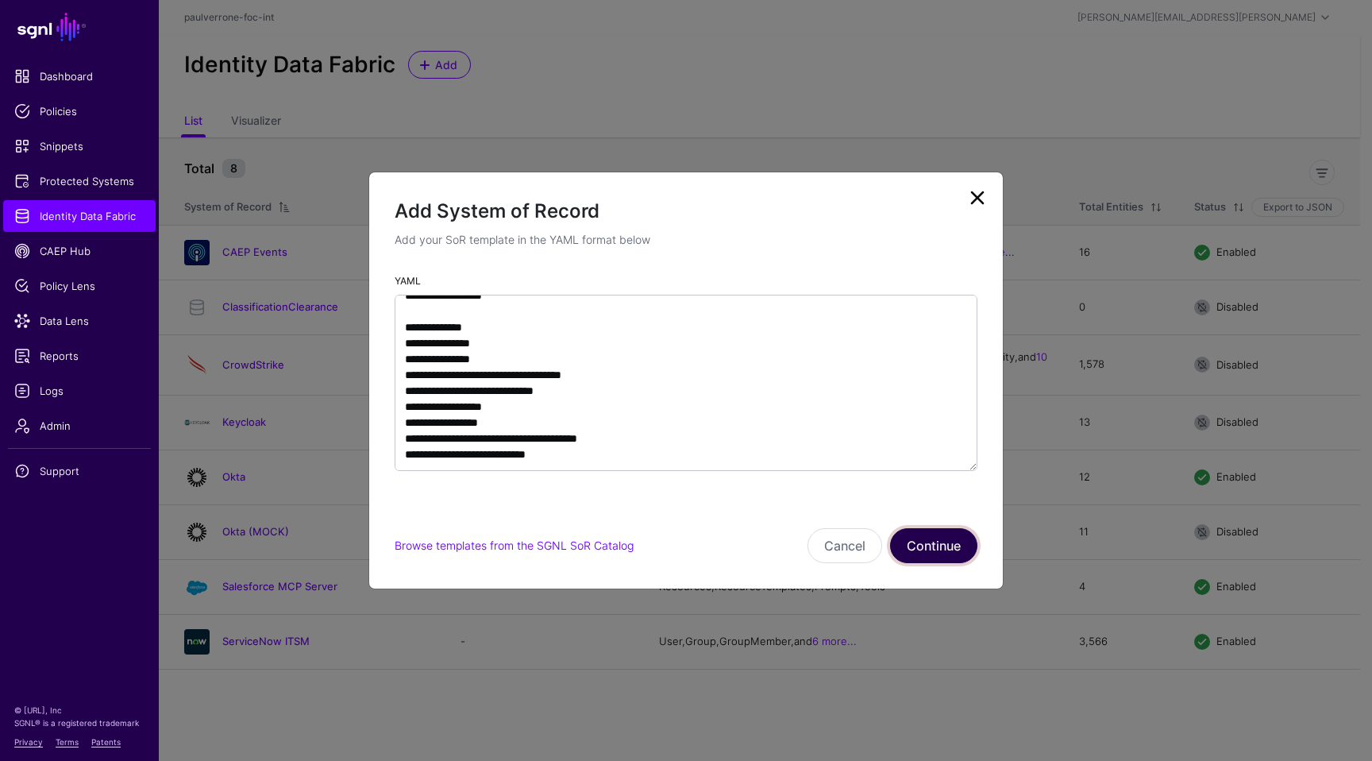
click at [927, 535] on button "Continue" at bounding box center [933, 545] width 87 height 35
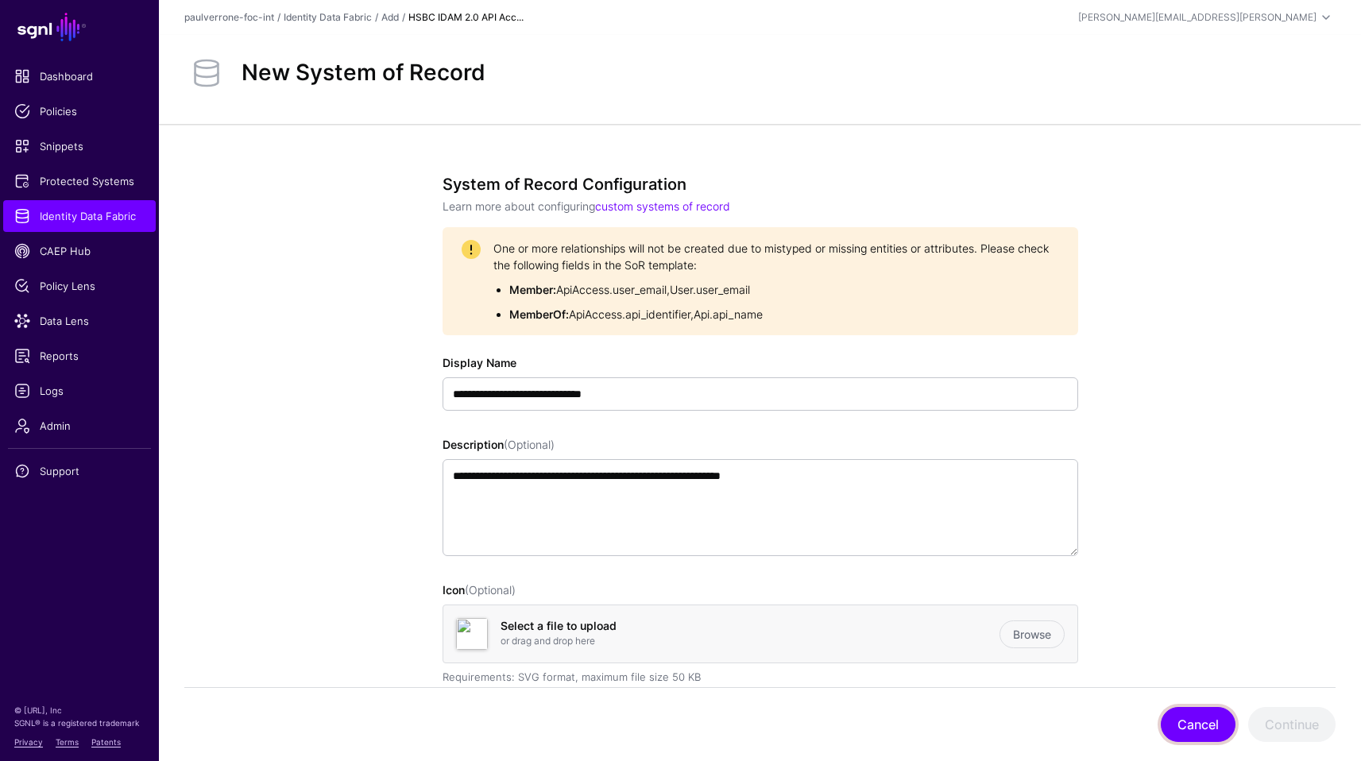
click at [1207, 725] on button "Cancel" at bounding box center [1197, 724] width 75 height 35
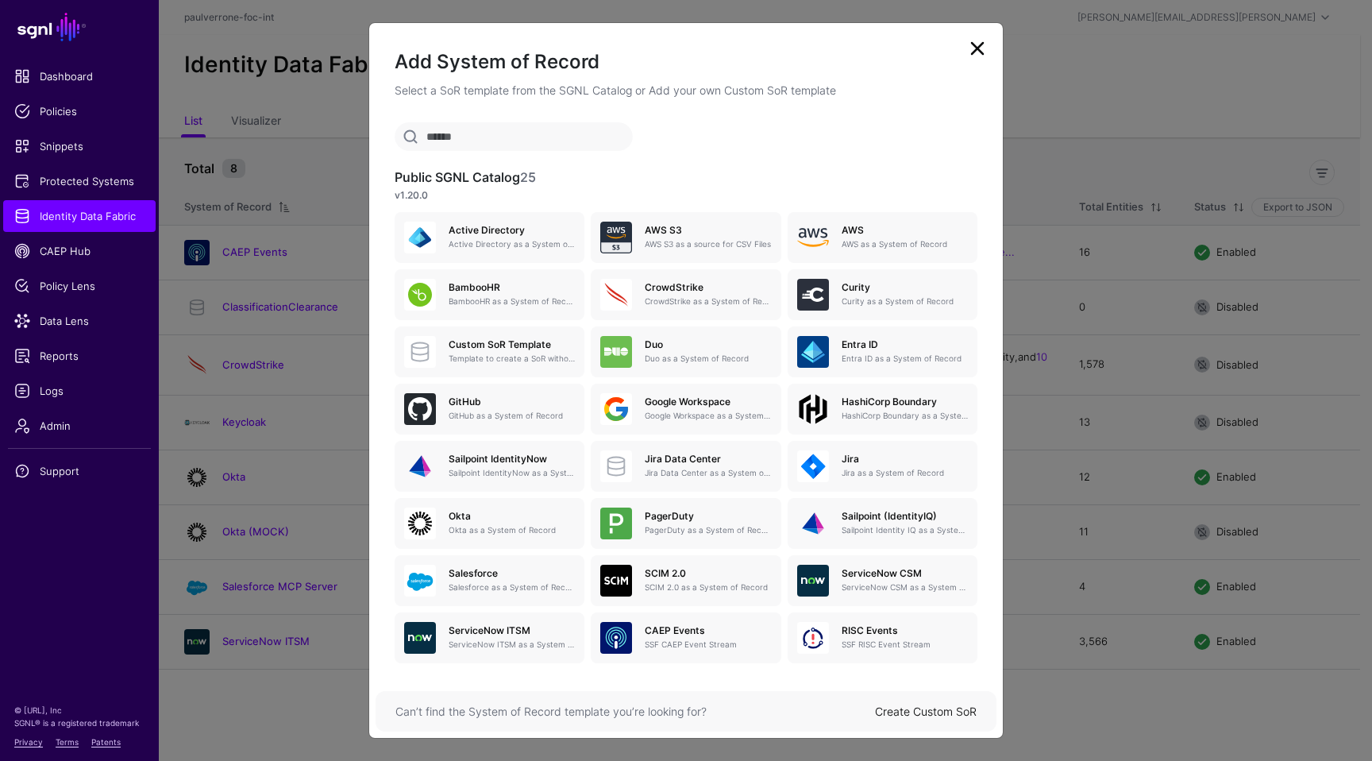
click at [879, 703] on div "Create Custom SoR" at bounding box center [926, 711] width 102 height 17
click at [882, 708] on link "Create Custom SoR" at bounding box center [926, 711] width 102 height 14
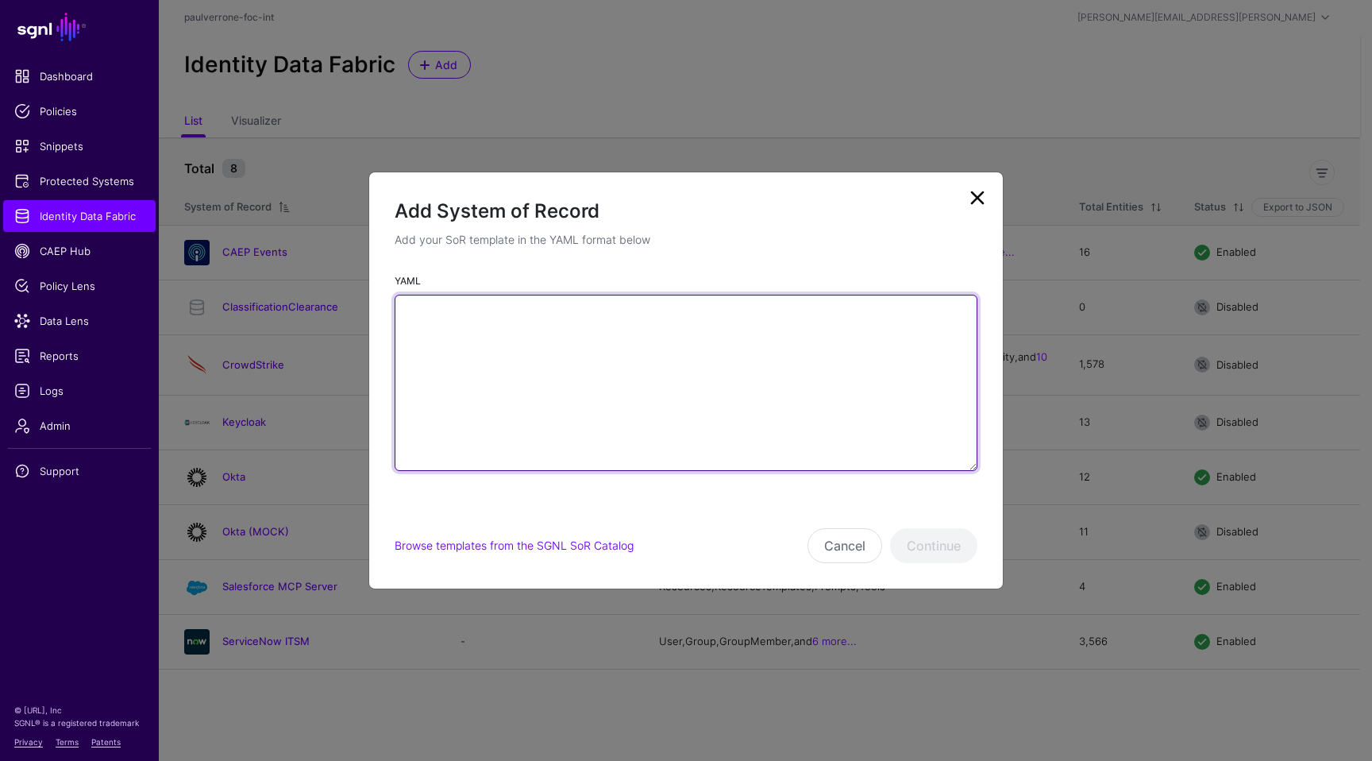
click at [720, 375] on textarea "YAML" at bounding box center [686, 383] width 583 height 176
paste textarea "**********"
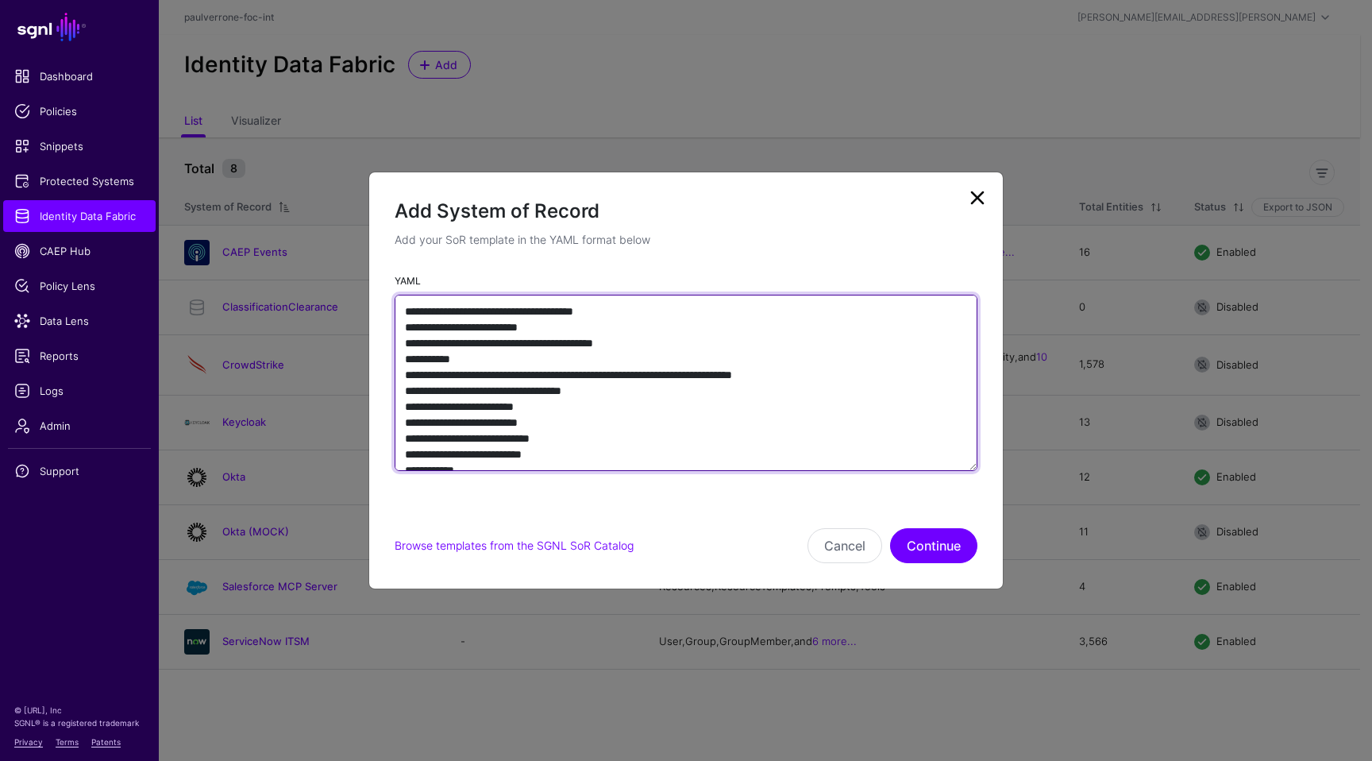
scroll to position [2580, 0]
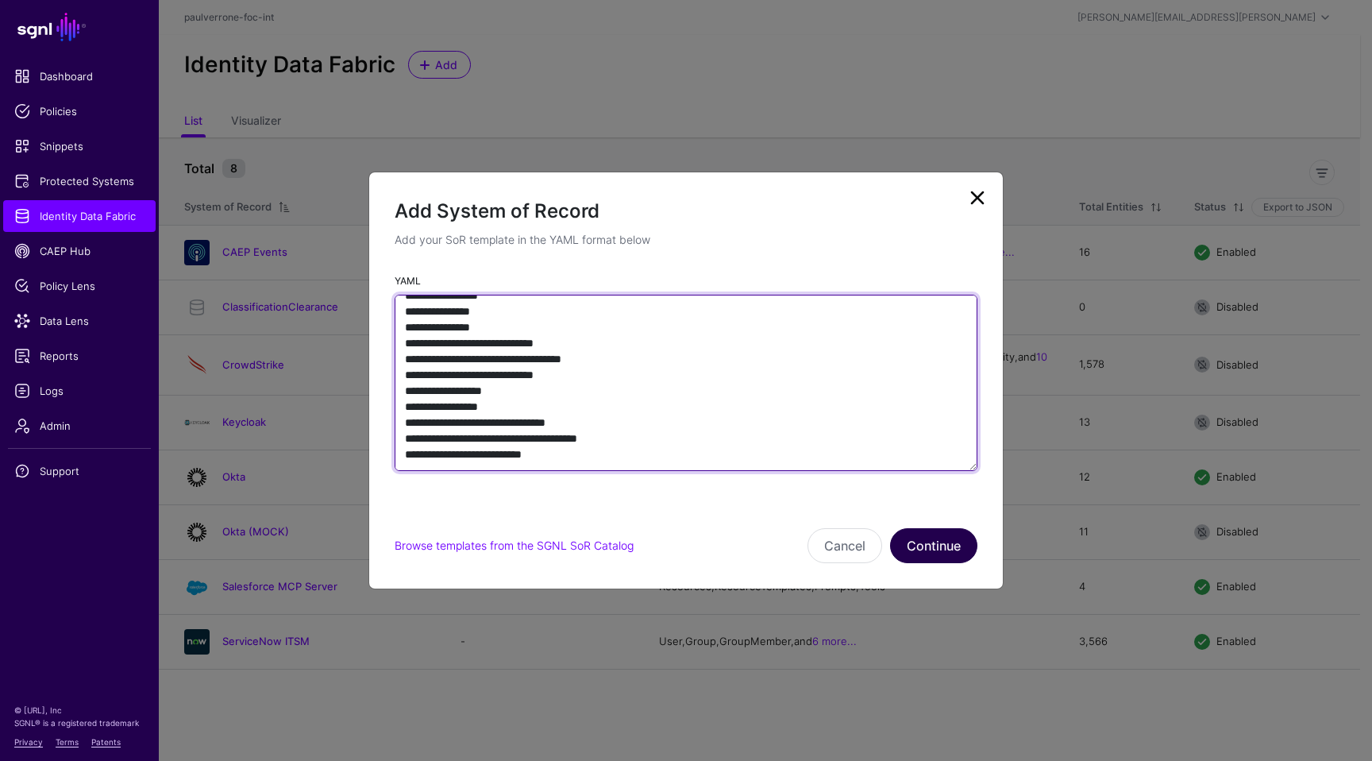
type textarea "**********"
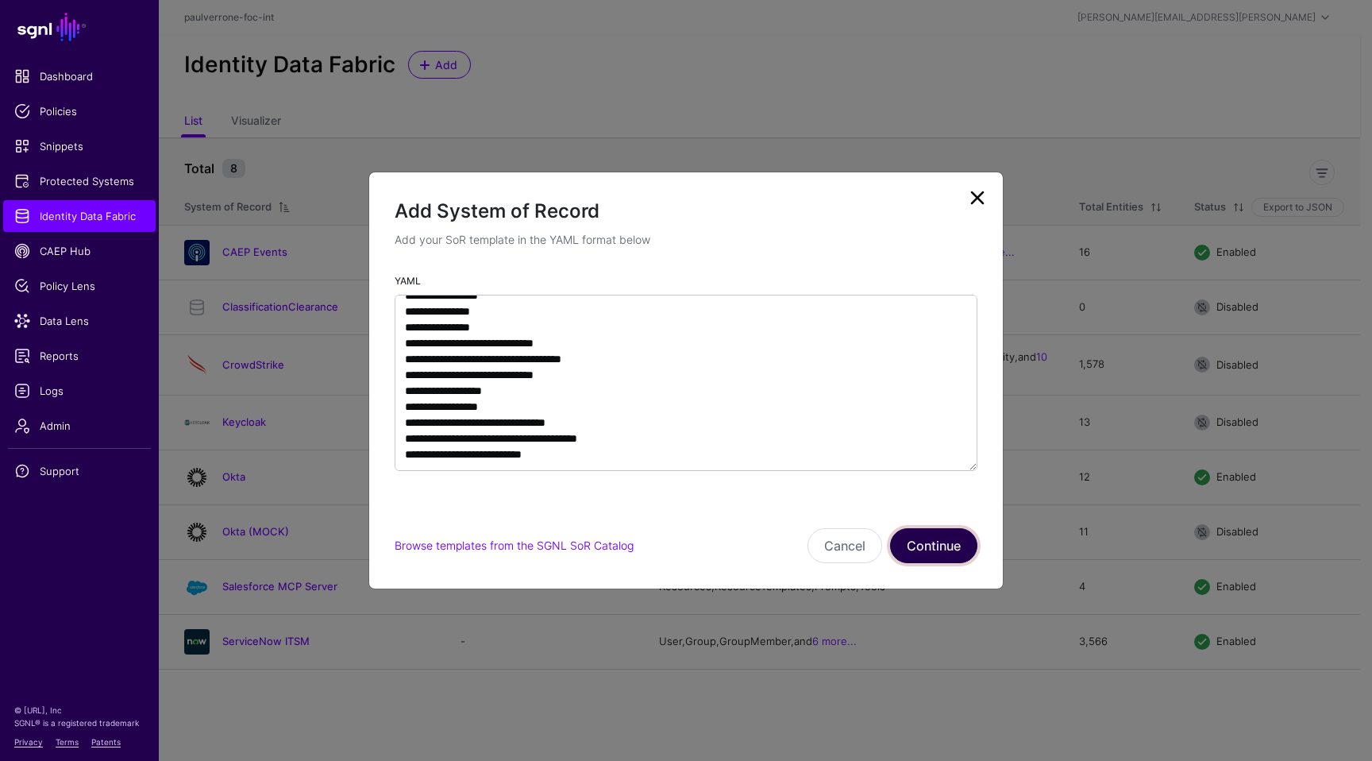
click at [935, 543] on button "Continue" at bounding box center [933, 545] width 87 height 35
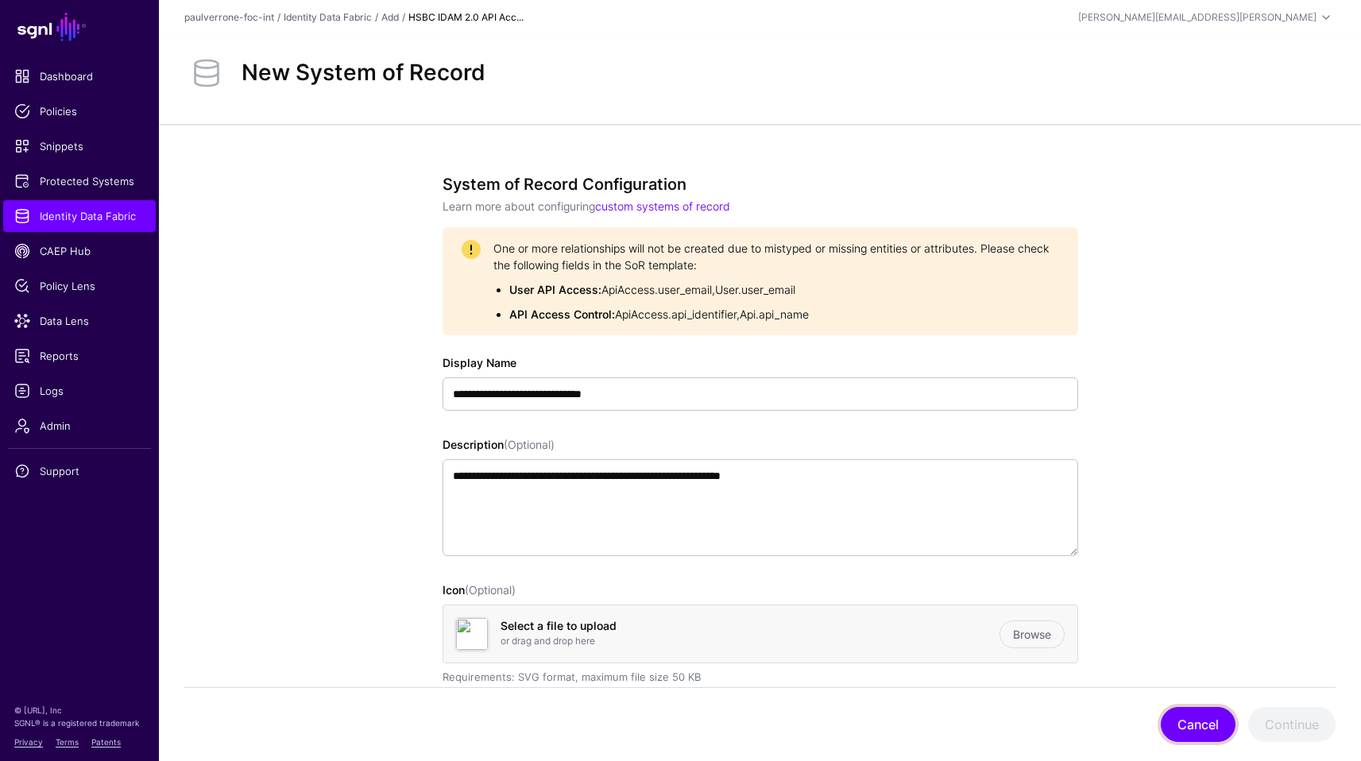
click at [1186, 735] on button "Cancel" at bounding box center [1197, 724] width 75 height 35
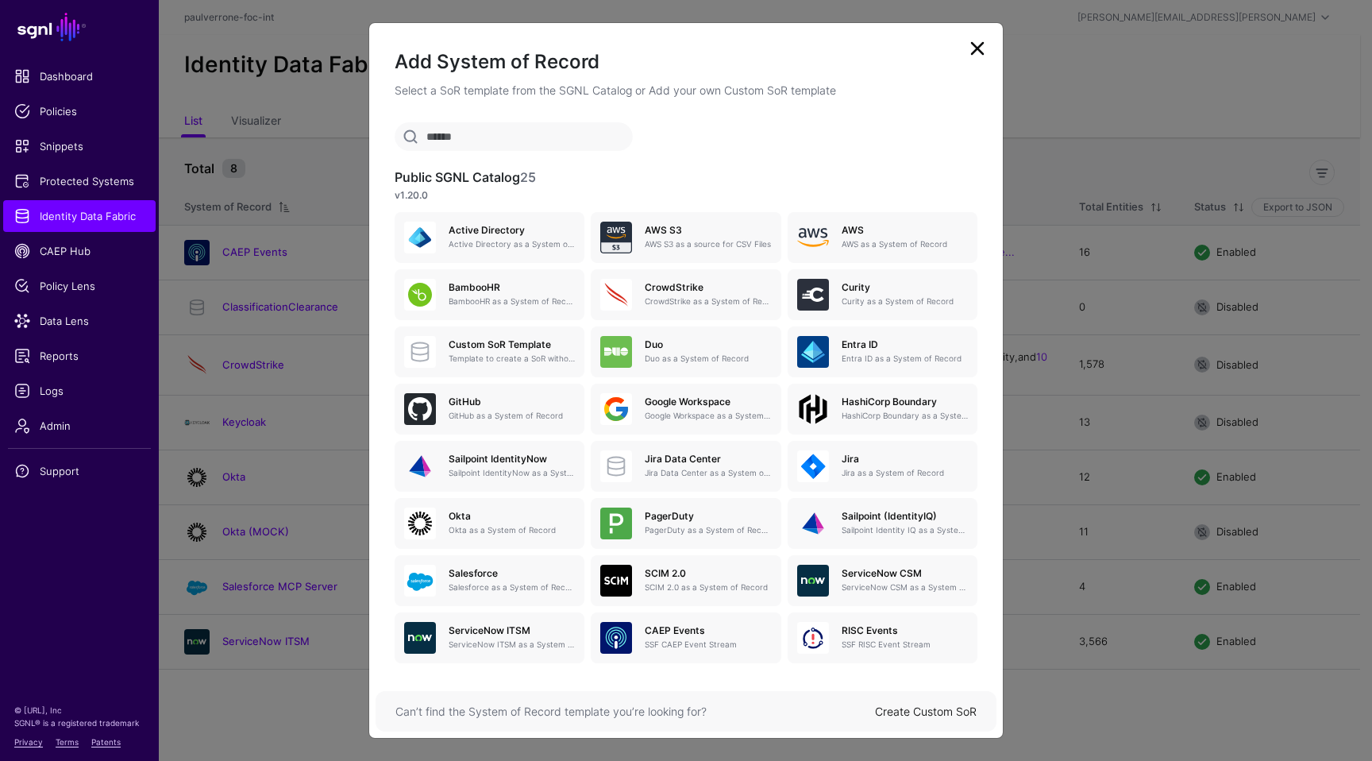
click at [935, 709] on link "Create Custom SoR" at bounding box center [926, 711] width 102 height 14
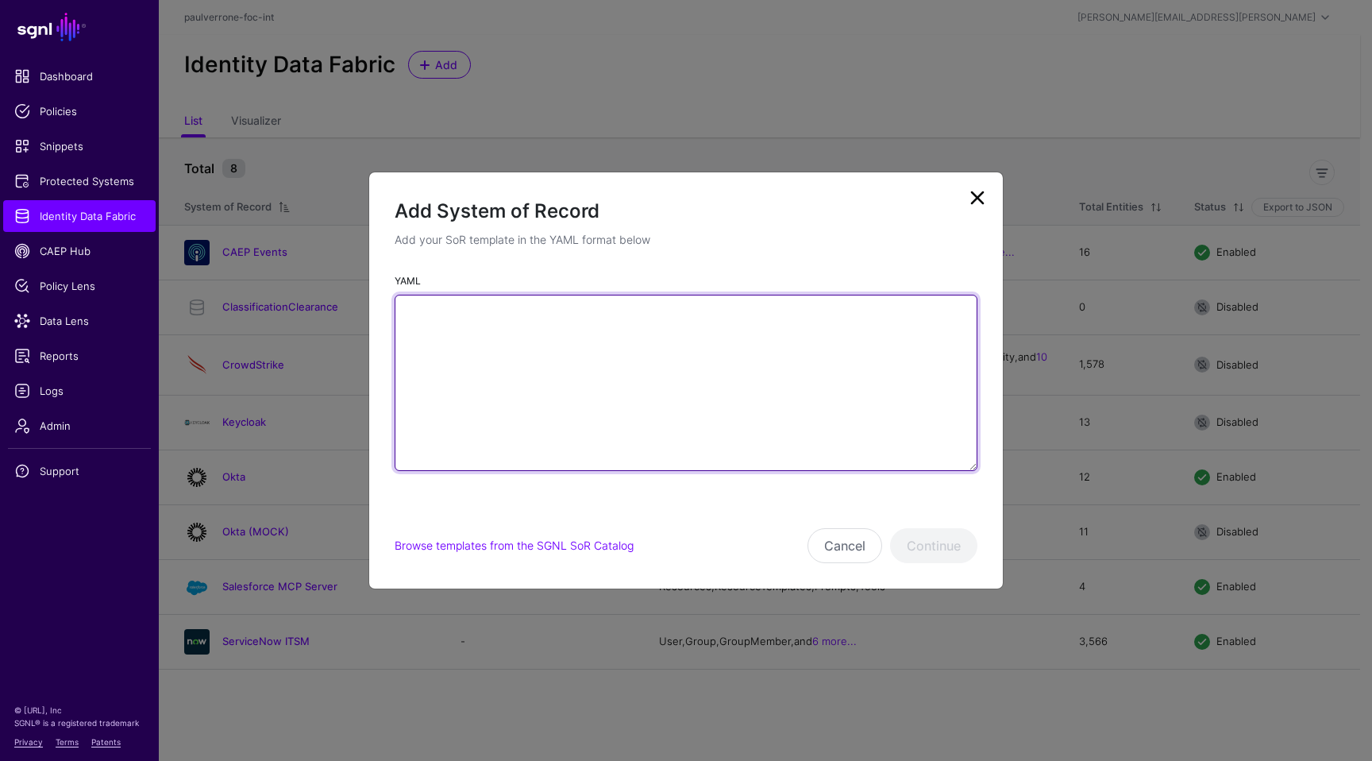
click at [724, 423] on textarea "YAML" at bounding box center [686, 383] width 583 height 176
paste textarea "**********"
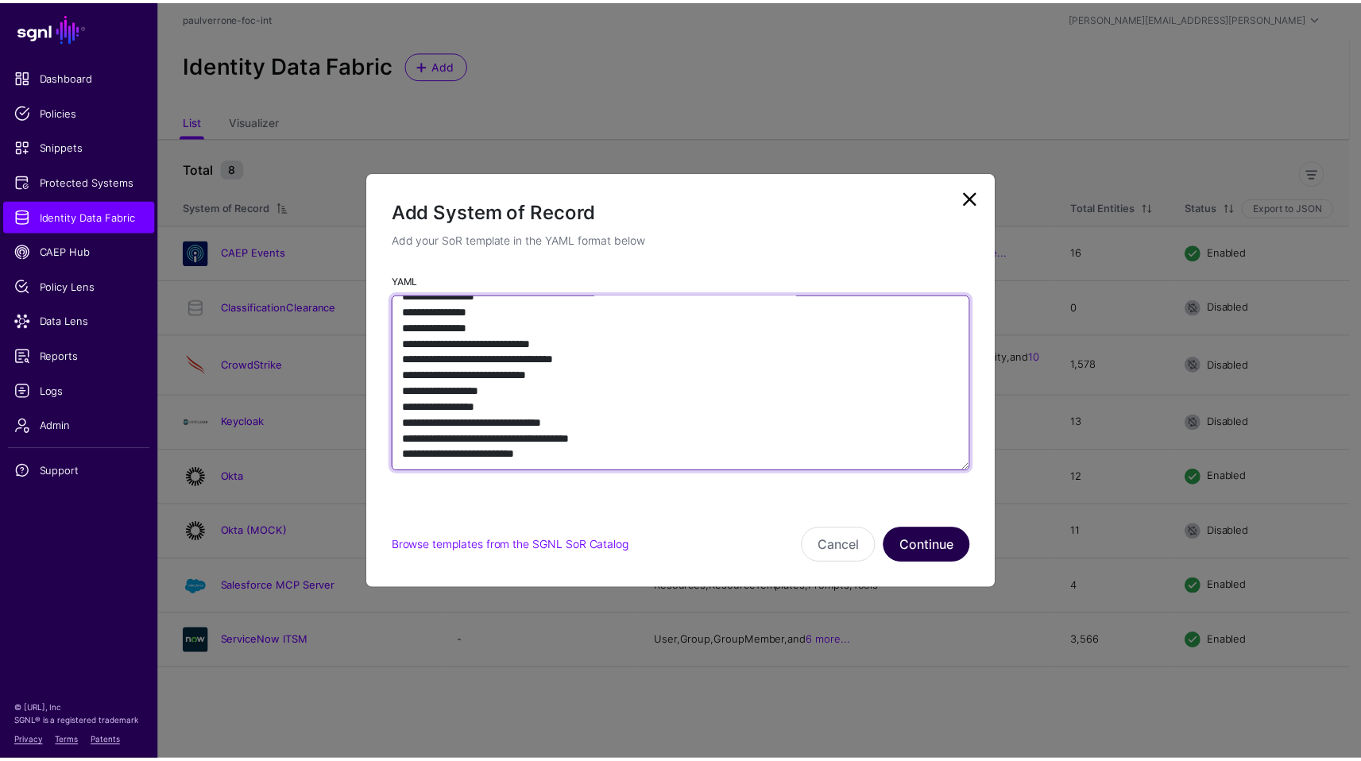
scroll to position [2589, 0]
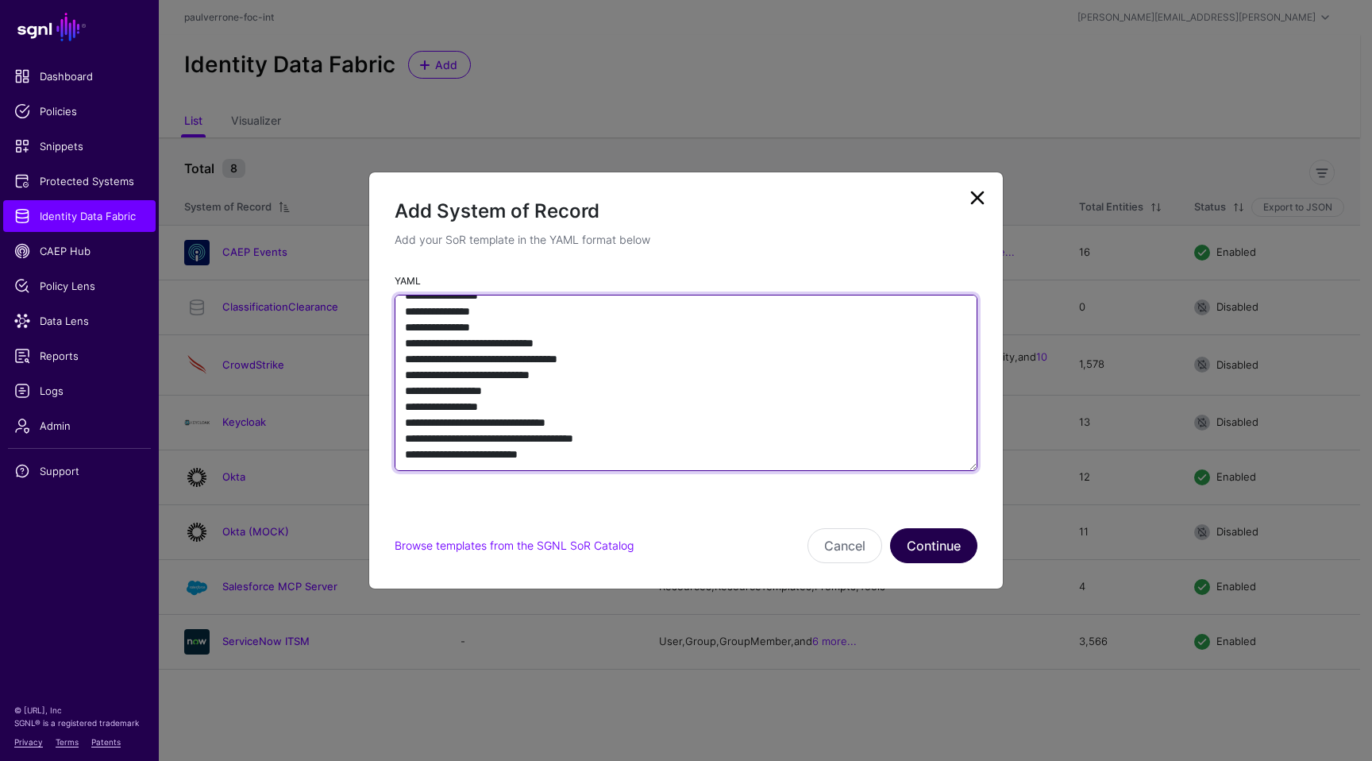
type textarea "**********"
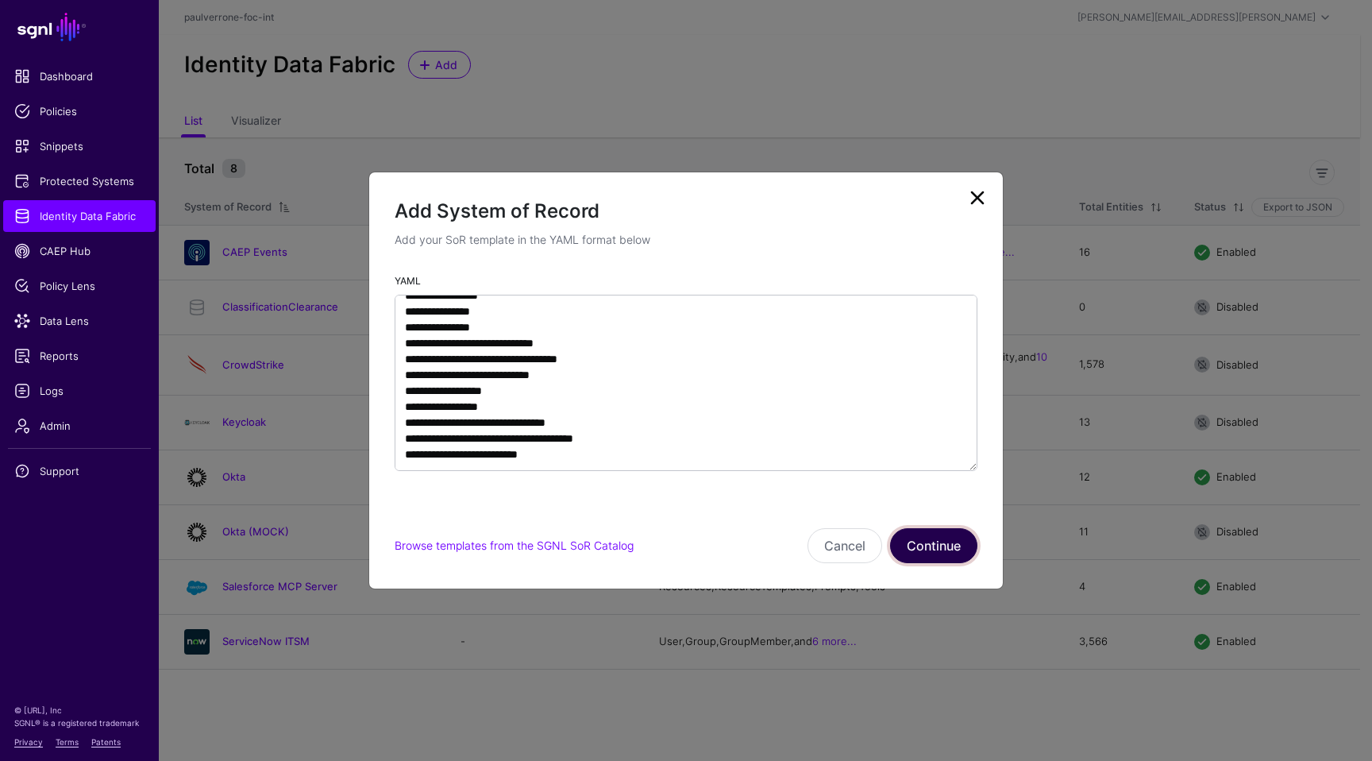
click at [932, 546] on button "Continue" at bounding box center [933, 545] width 87 height 35
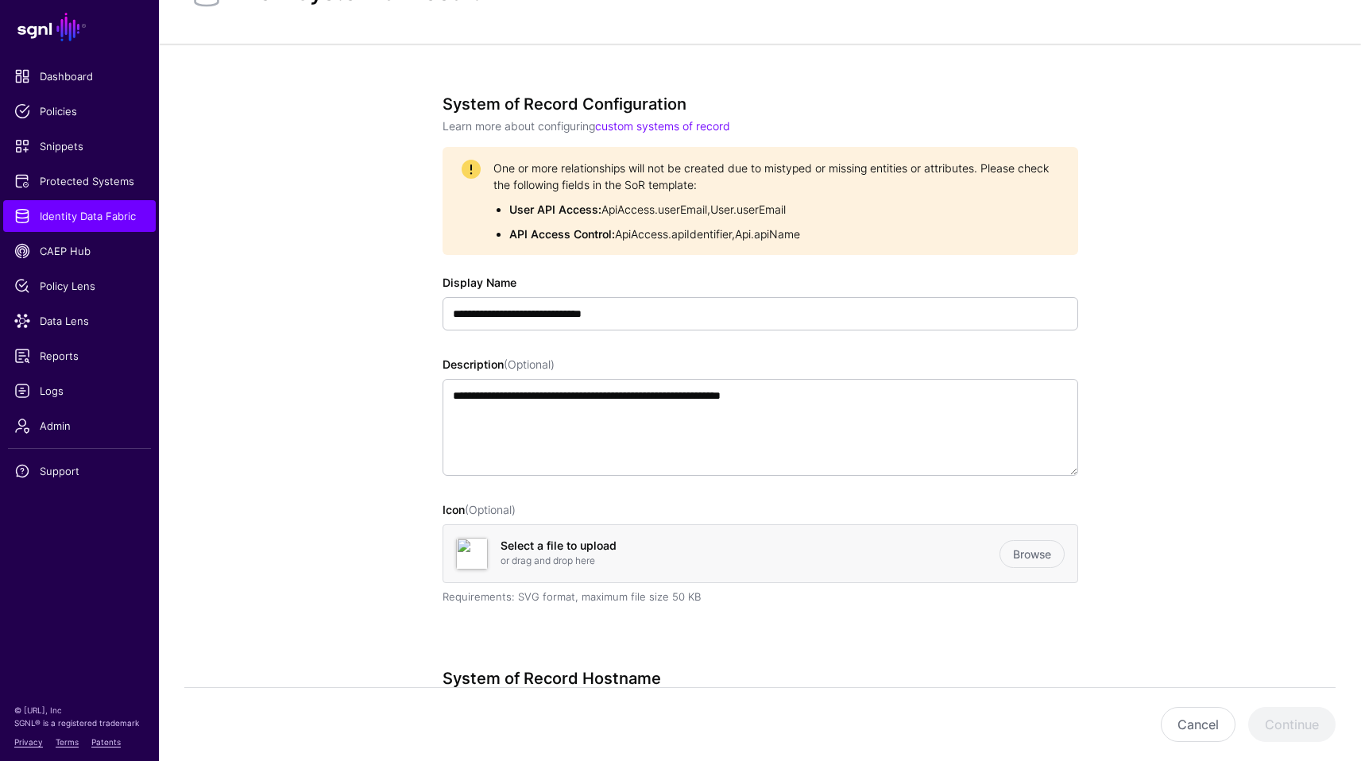
scroll to position [79, 0]
click at [1198, 729] on button "Cancel" at bounding box center [1197, 724] width 75 height 35
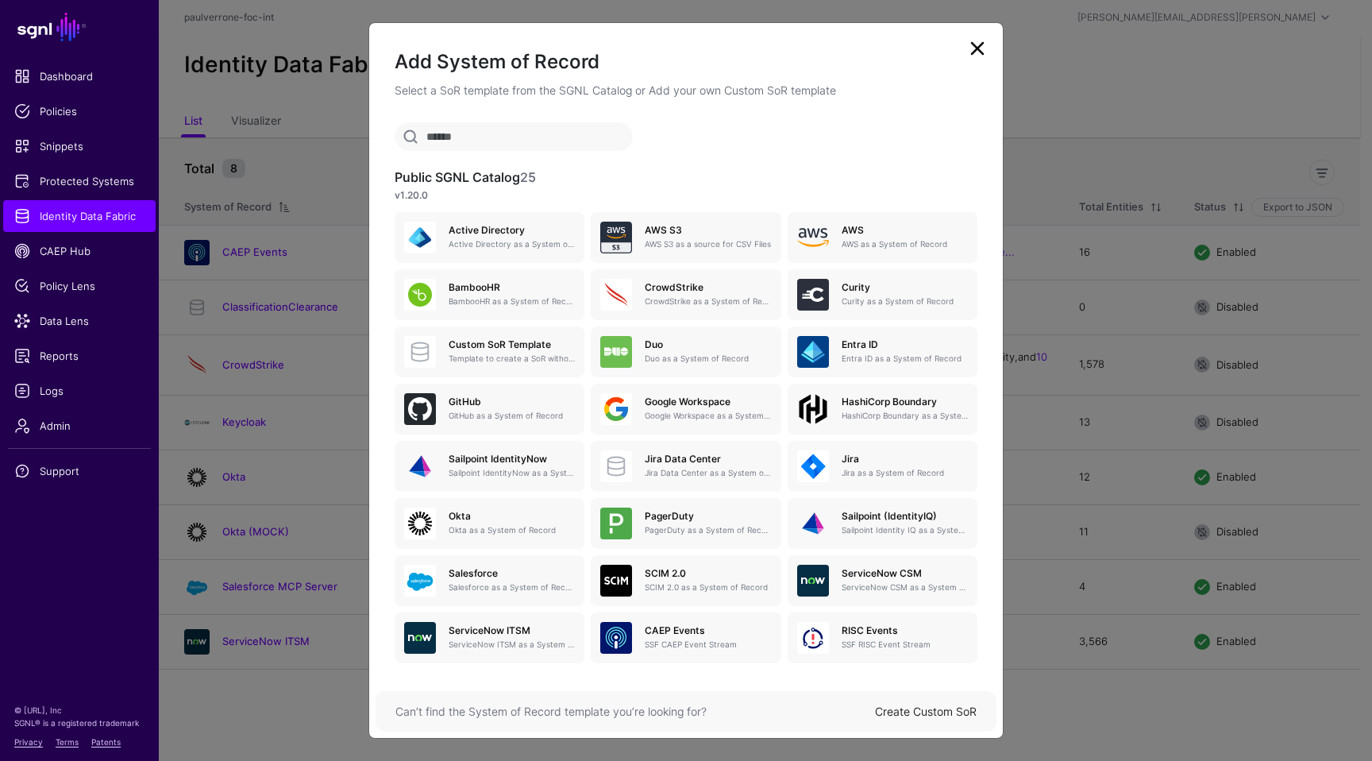
click at [945, 701] on div "Can’t find the System of Record template you’re looking for? Create Custom SoR" at bounding box center [686, 711] width 621 height 41
click at [929, 715] on link "Create Custom SoR" at bounding box center [926, 711] width 102 height 14
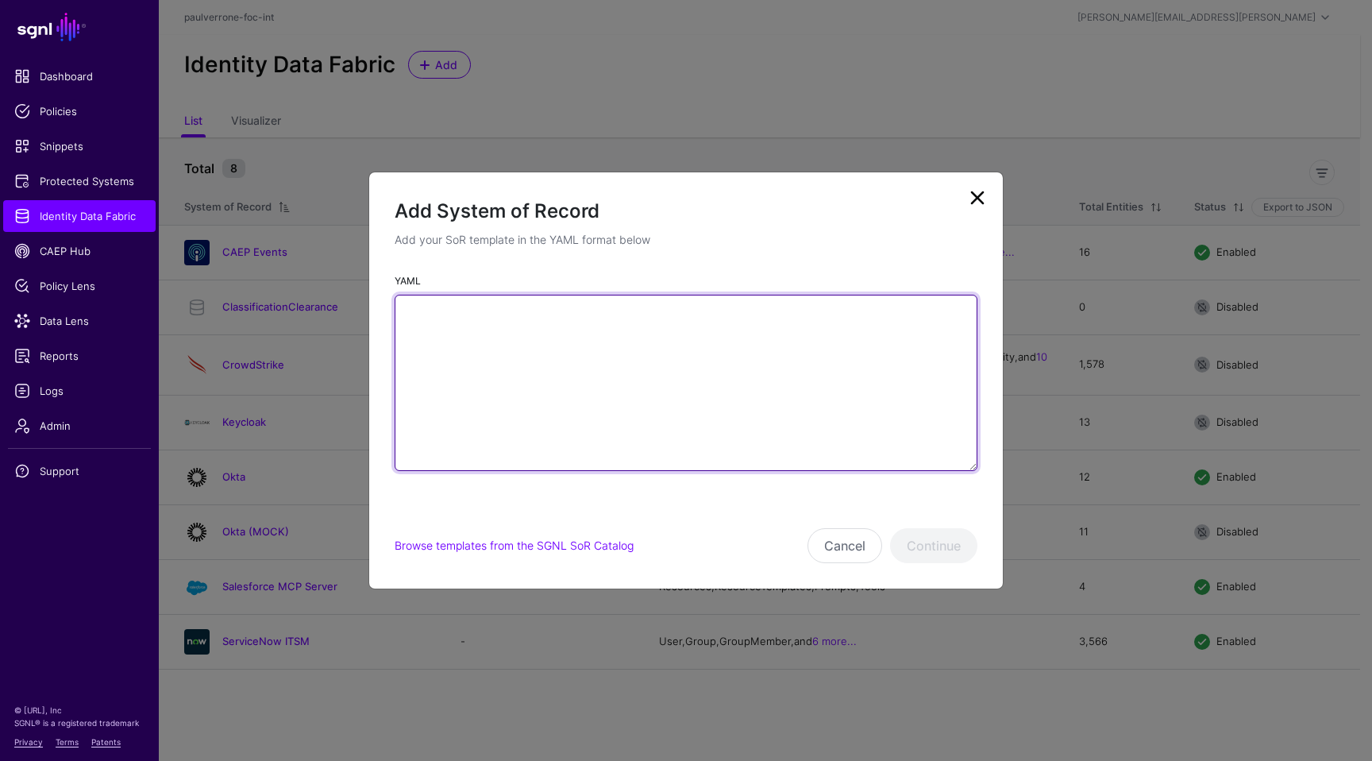
click at [785, 425] on textarea "YAML" at bounding box center [686, 383] width 583 height 176
paste textarea "**********"
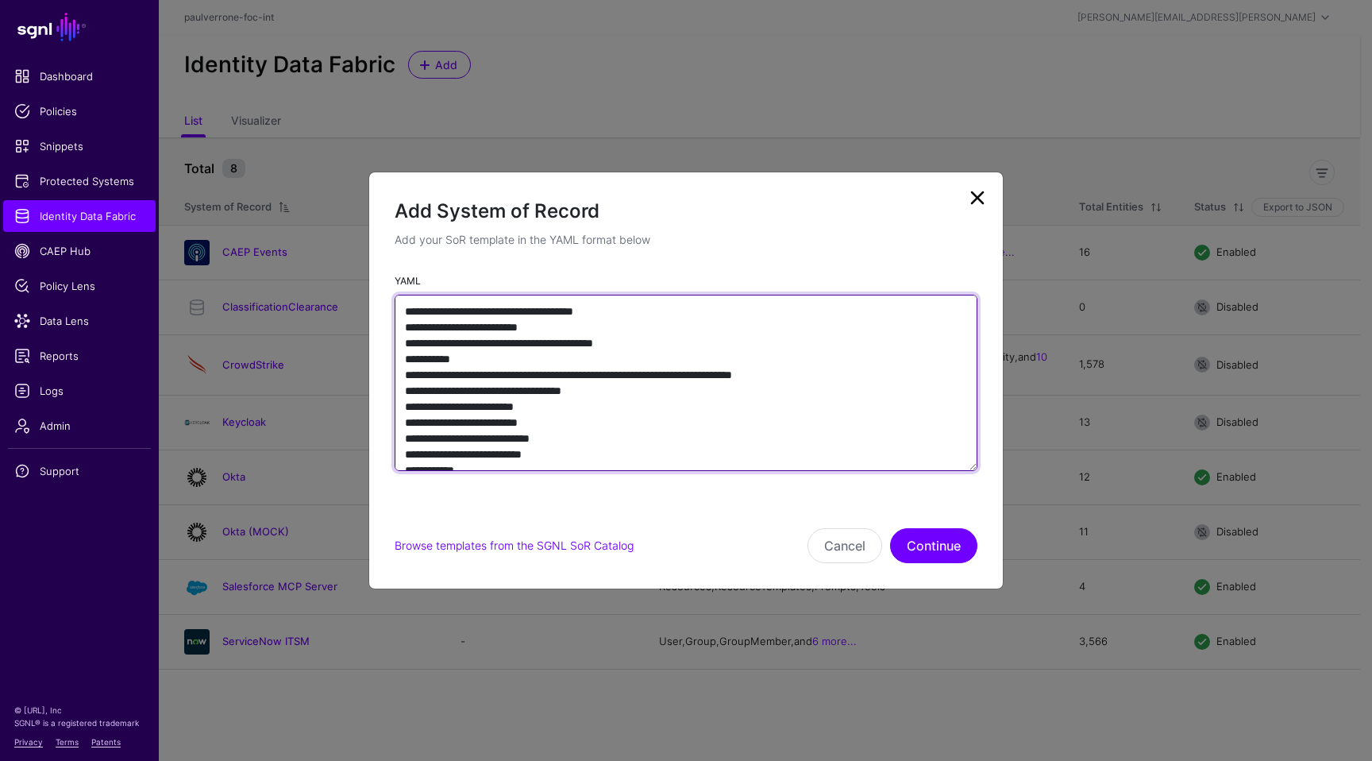
type textarea "**********"
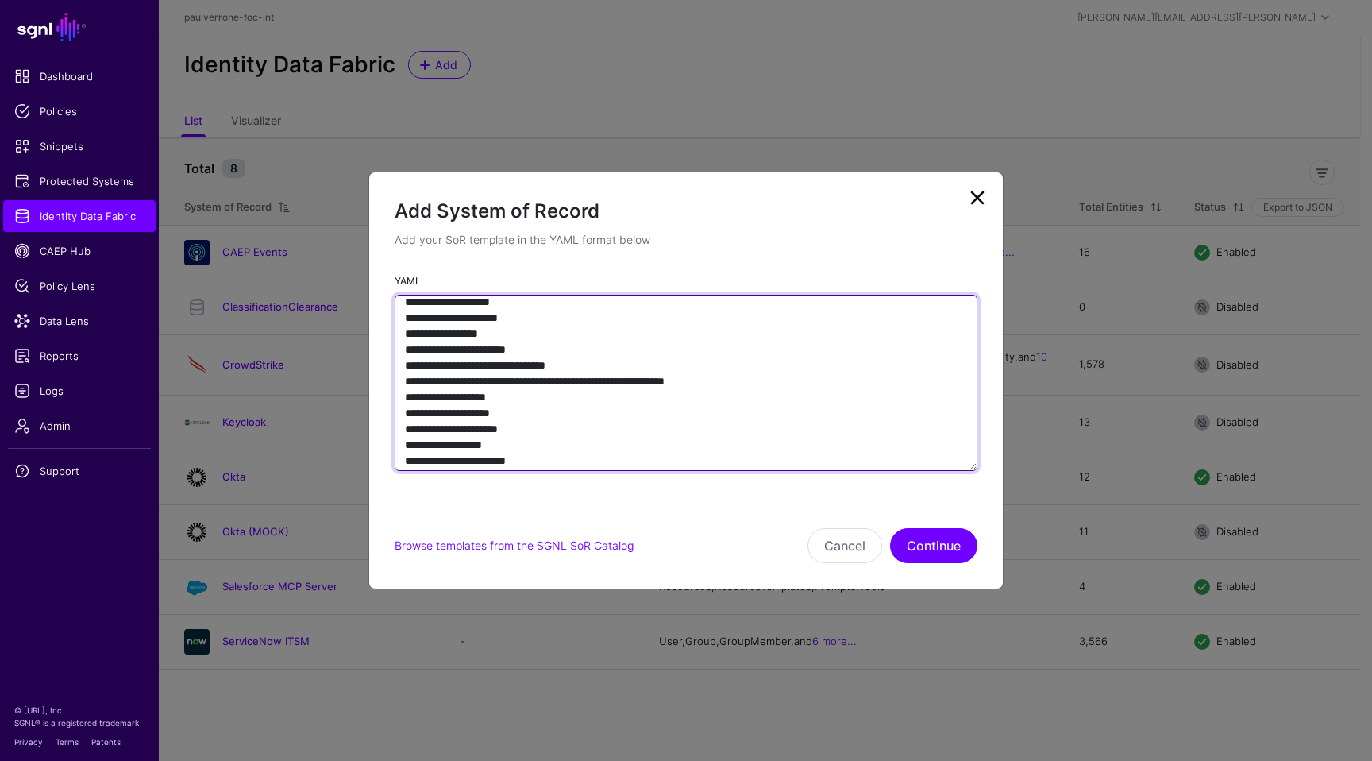
scroll to position [2605, 0]
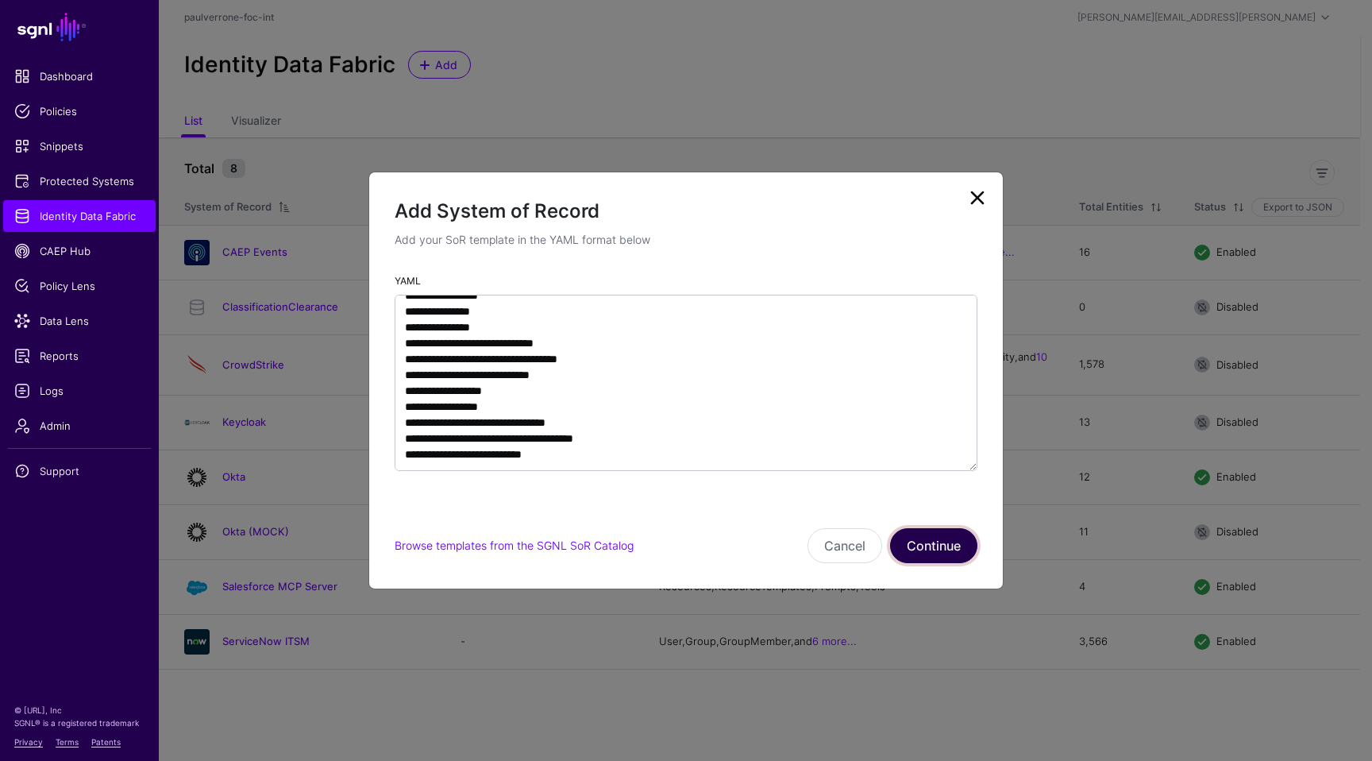
click at [928, 541] on button "Continue" at bounding box center [933, 545] width 87 height 35
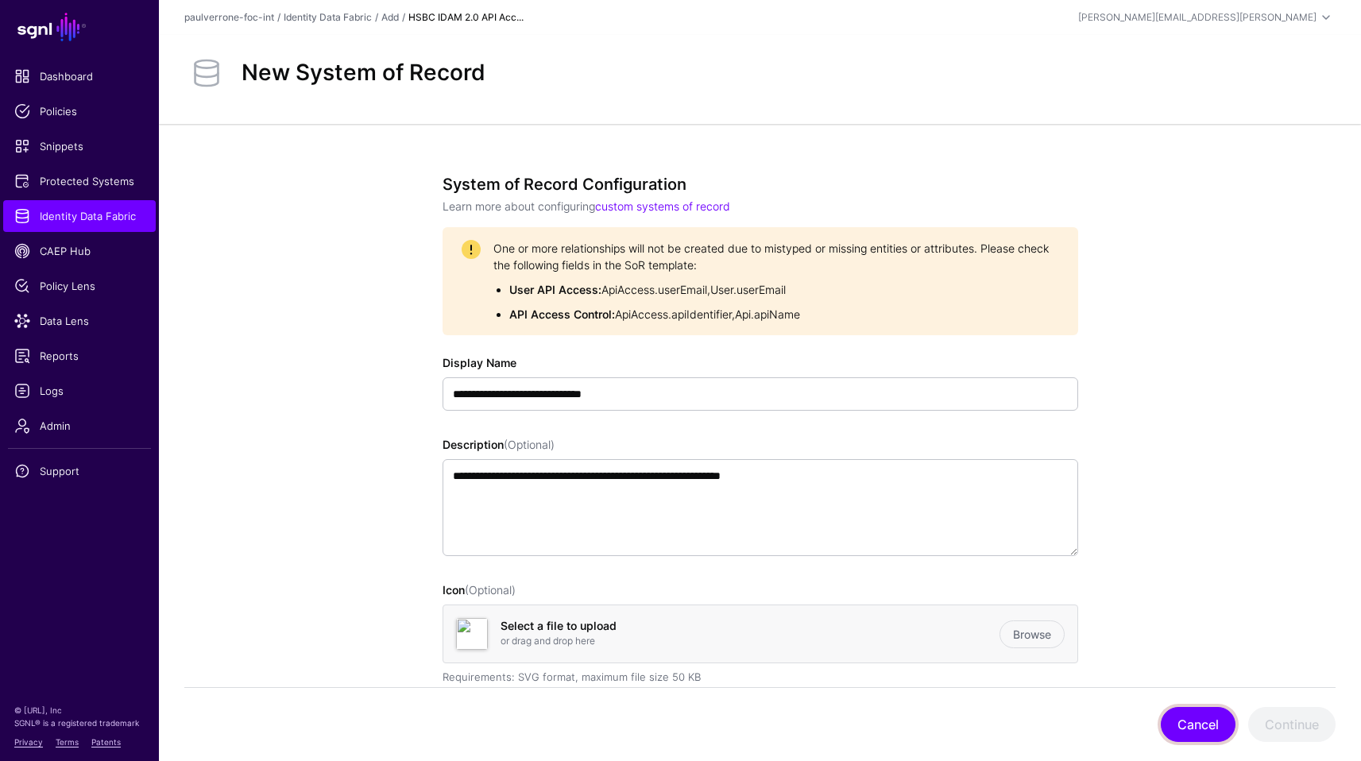
click at [1184, 710] on button "Cancel" at bounding box center [1197, 724] width 75 height 35
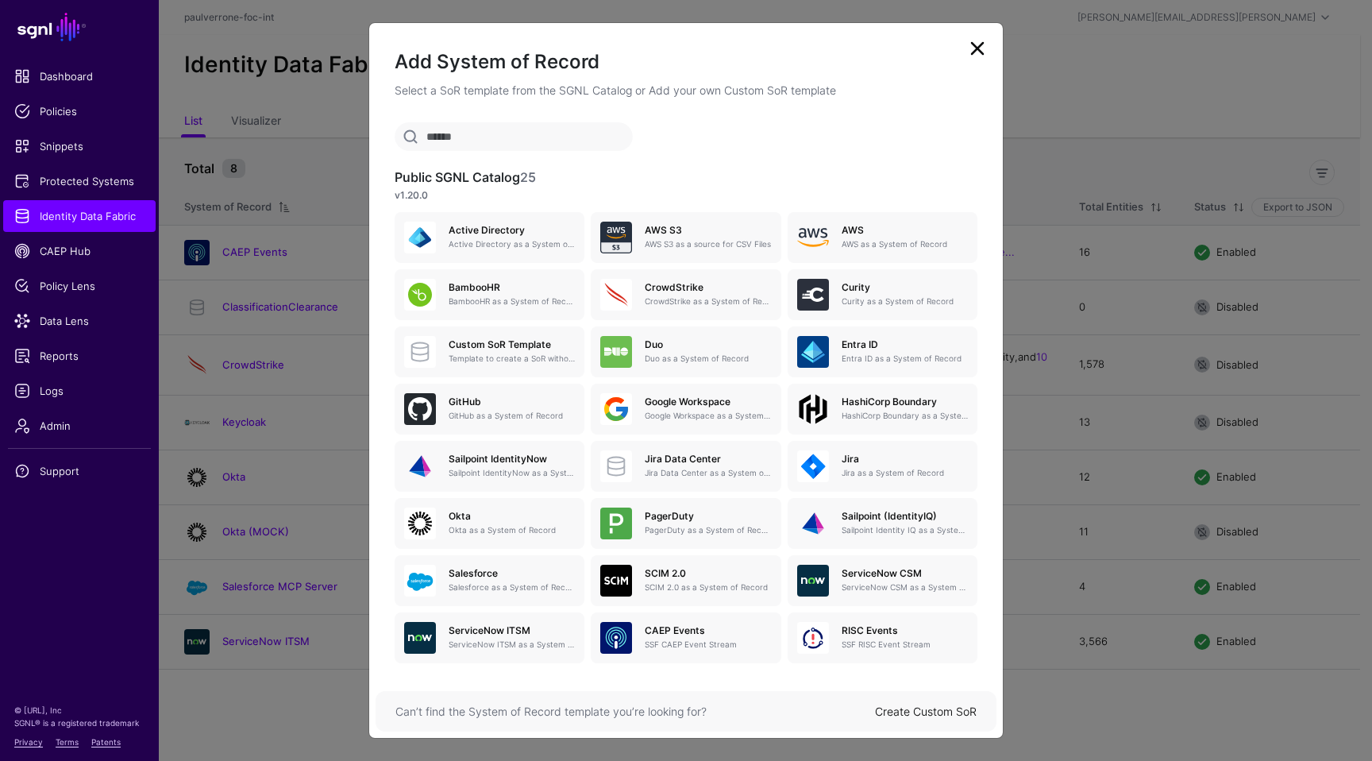
click at [909, 701] on div "Can’t find the System of Record template you’re looking for? Create Custom SoR" at bounding box center [686, 711] width 621 height 41
click at [909, 707] on link "Create Custom SoR" at bounding box center [926, 711] width 102 height 14
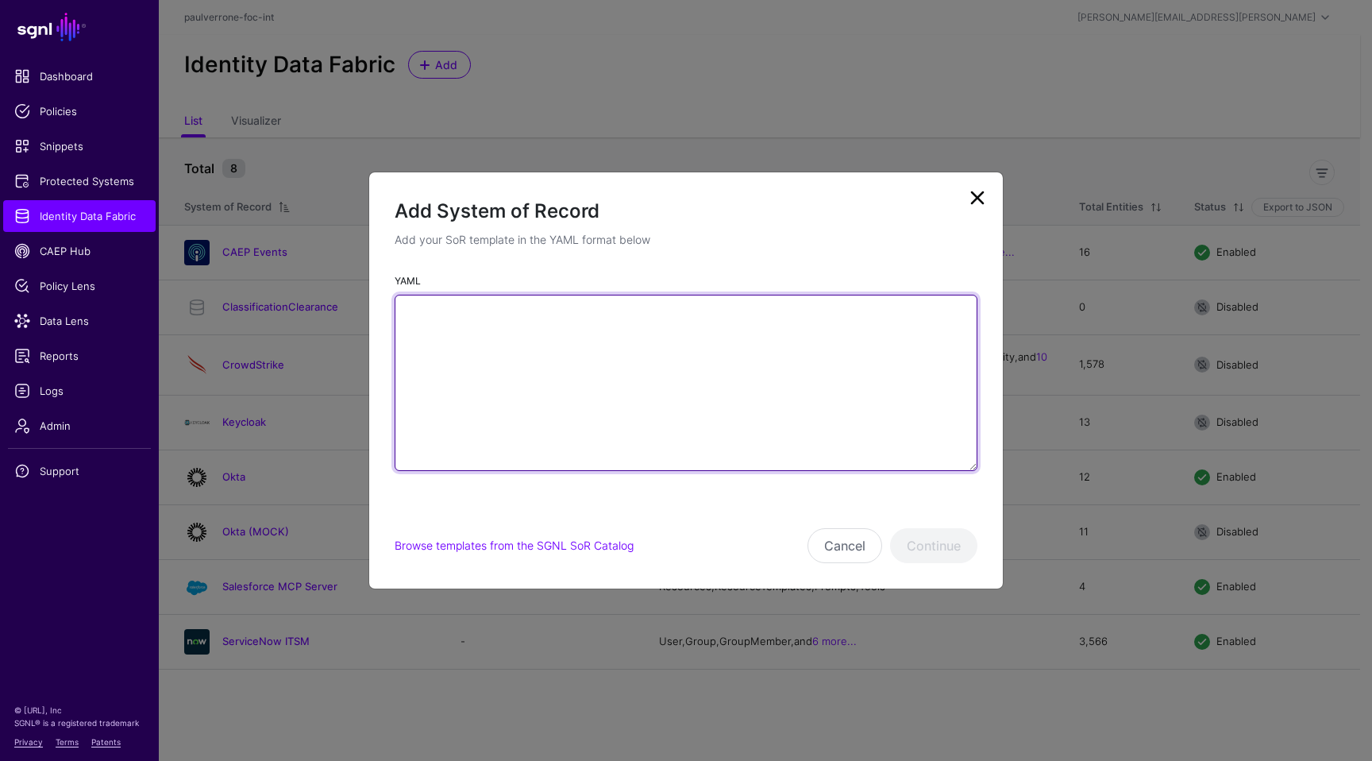
click at [635, 367] on textarea "YAML" at bounding box center [686, 383] width 583 height 176
paste textarea "**********"
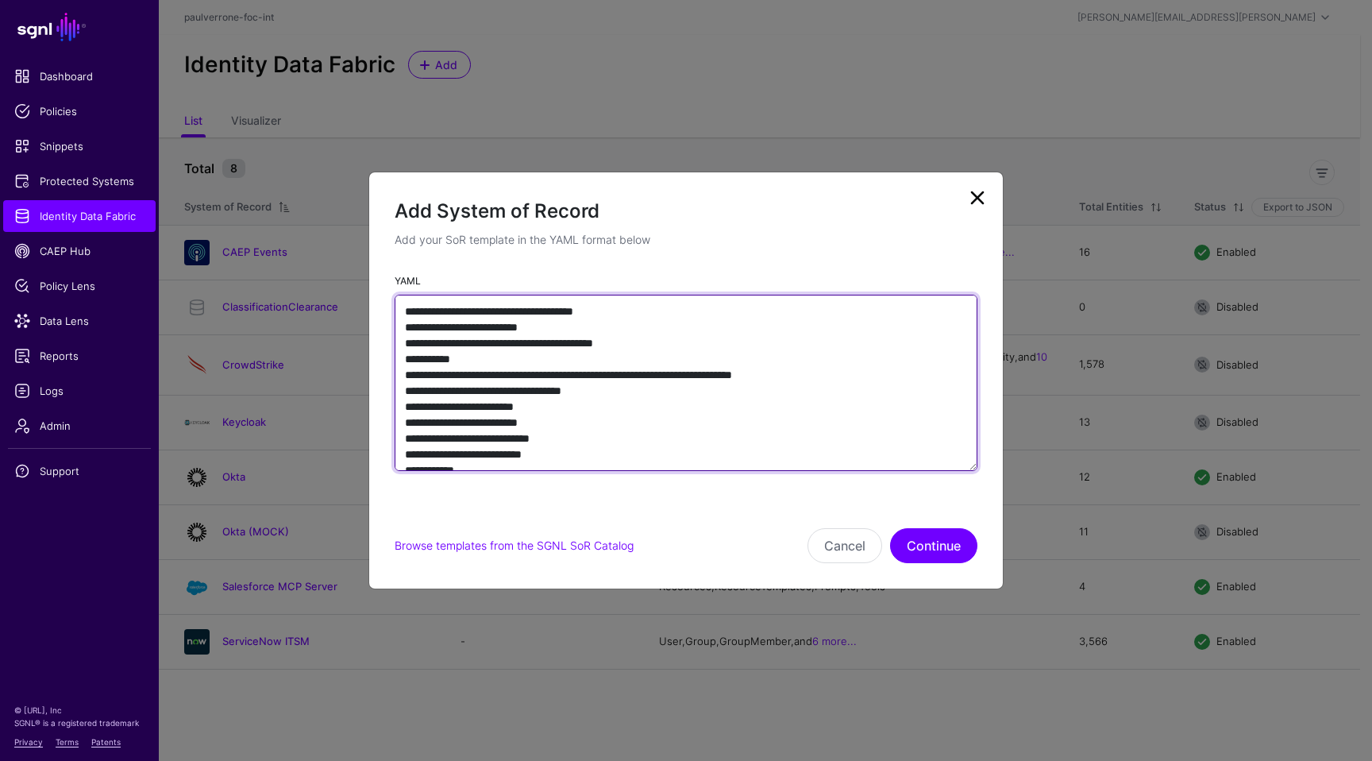
scroll to position [2596, 0]
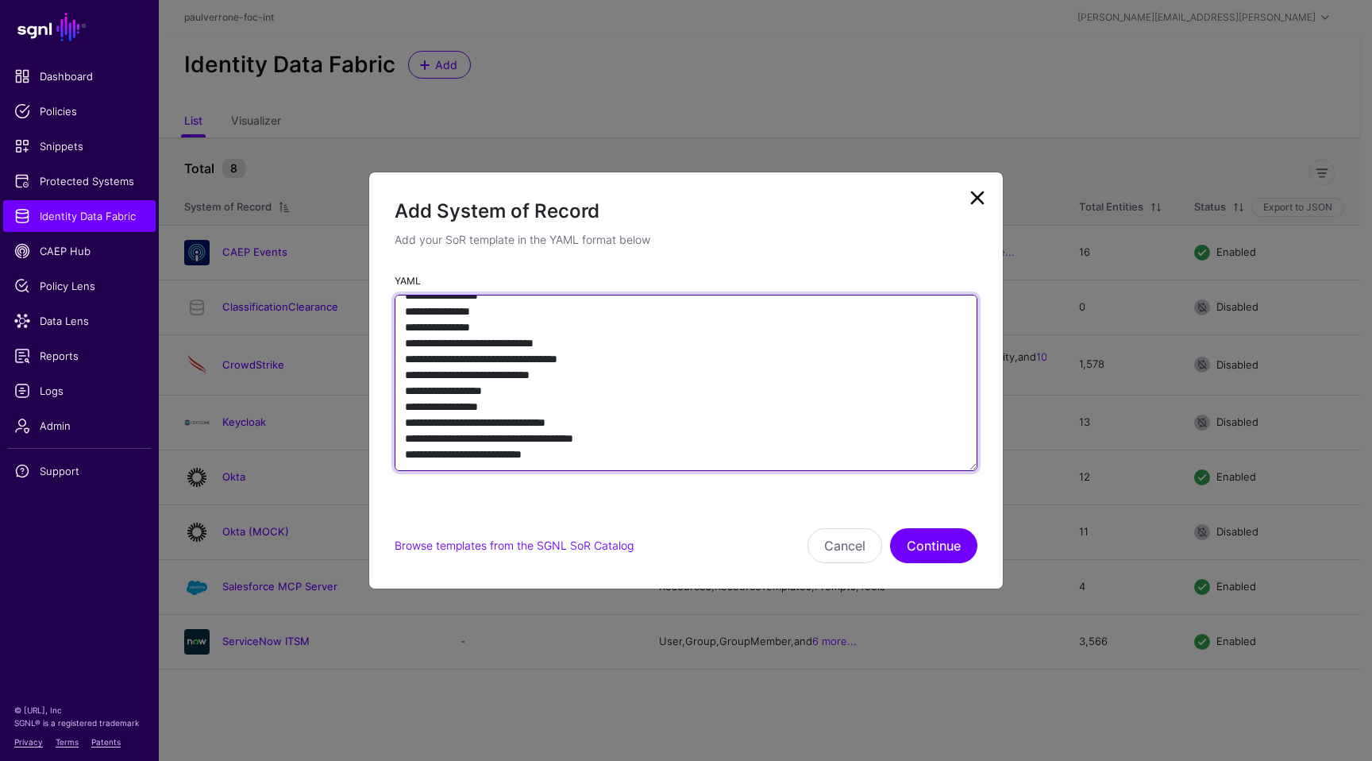
click at [500, 428] on textarea "YAML" at bounding box center [686, 383] width 583 height 176
drag, startPoint x: 577, startPoint y: 369, endPoint x: 511, endPoint y: 354, distance: 67.6
click at [511, 354] on textarea "YAML" at bounding box center [686, 383] width 583 height 176
drag, startPoint x: 550, startPoint y: 441, endPoint x: 402, endPoint y: 380, distance: 160.6
click at [402, 380] on textarea "YAML" at bounding box center [686, 383] width 583 height 176
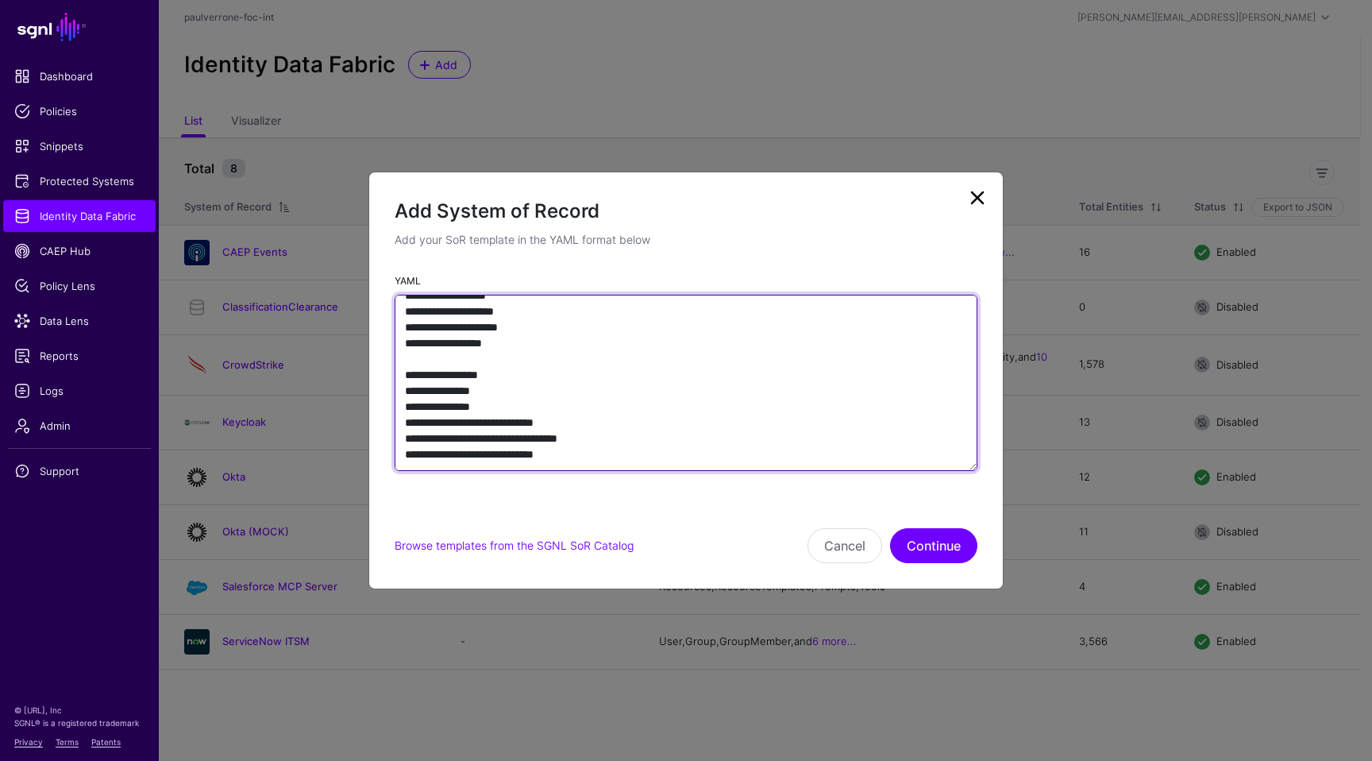
scroll to position [2526, 0]
drag, startPoint x: 578, startPoint y: 438, endPoint x: 399, endPoint y: 363, distance: 194.7
click at [399, 363] on textarea "YAML" at bounding box center [686, 383] width 583 height 176
paste textarea "**********"
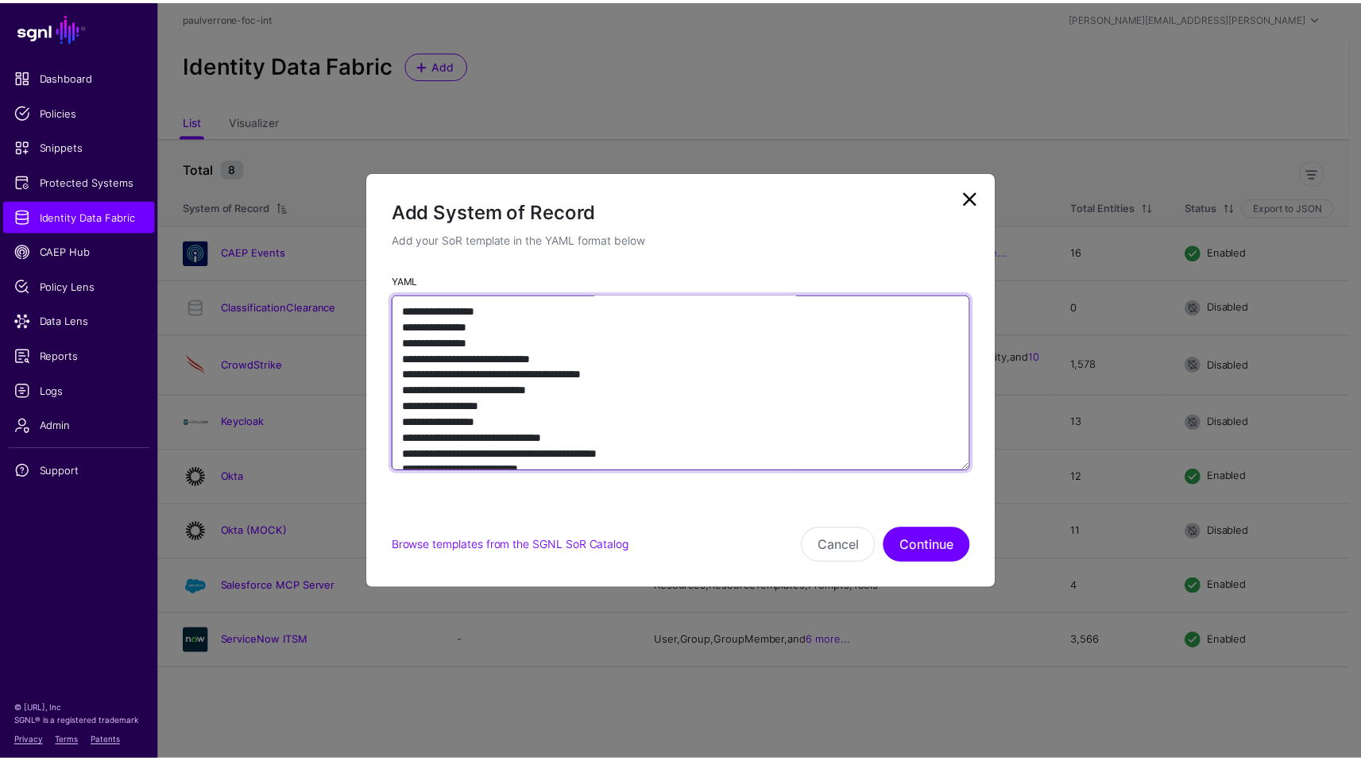
scroll to position [2580, 0]
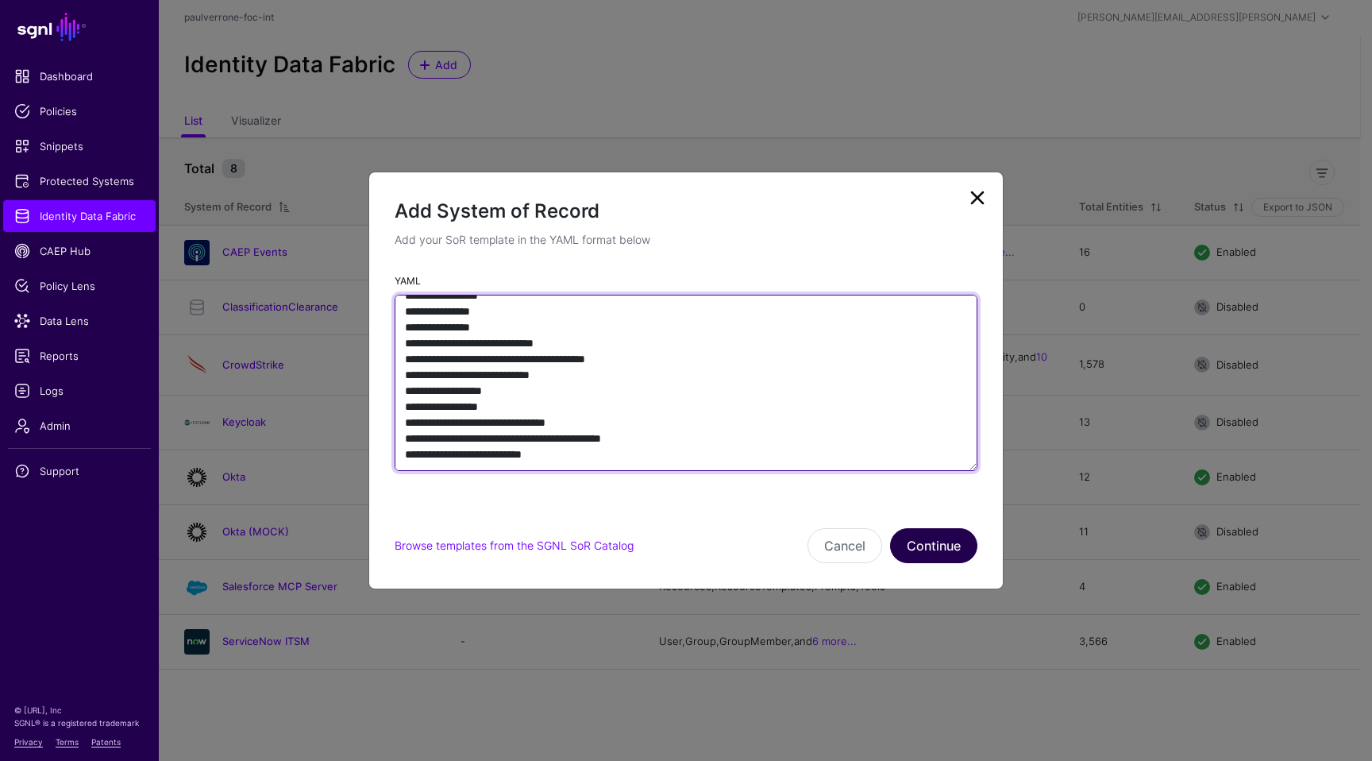
type textarea "**********"
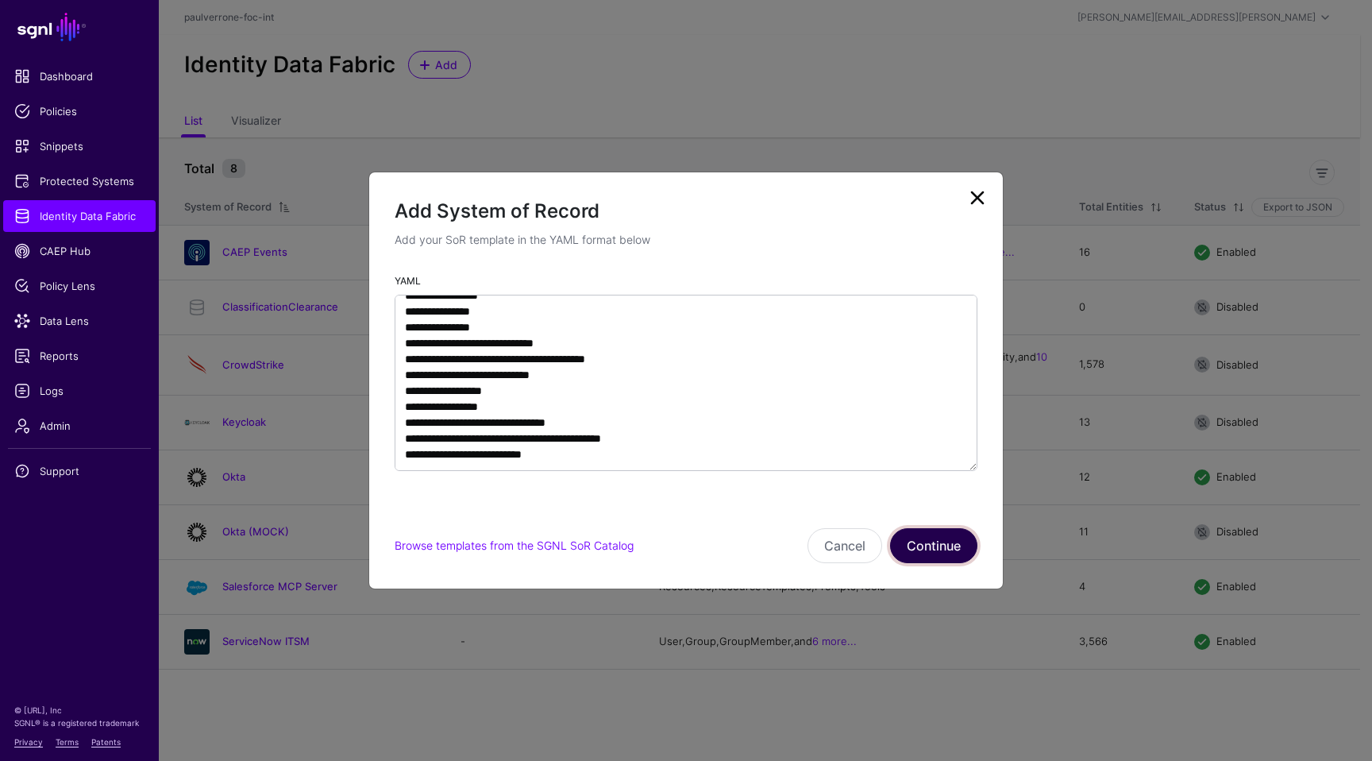
click at [946, 553] on button "Continue" at bounding box center [933, 545] width 87 height 35
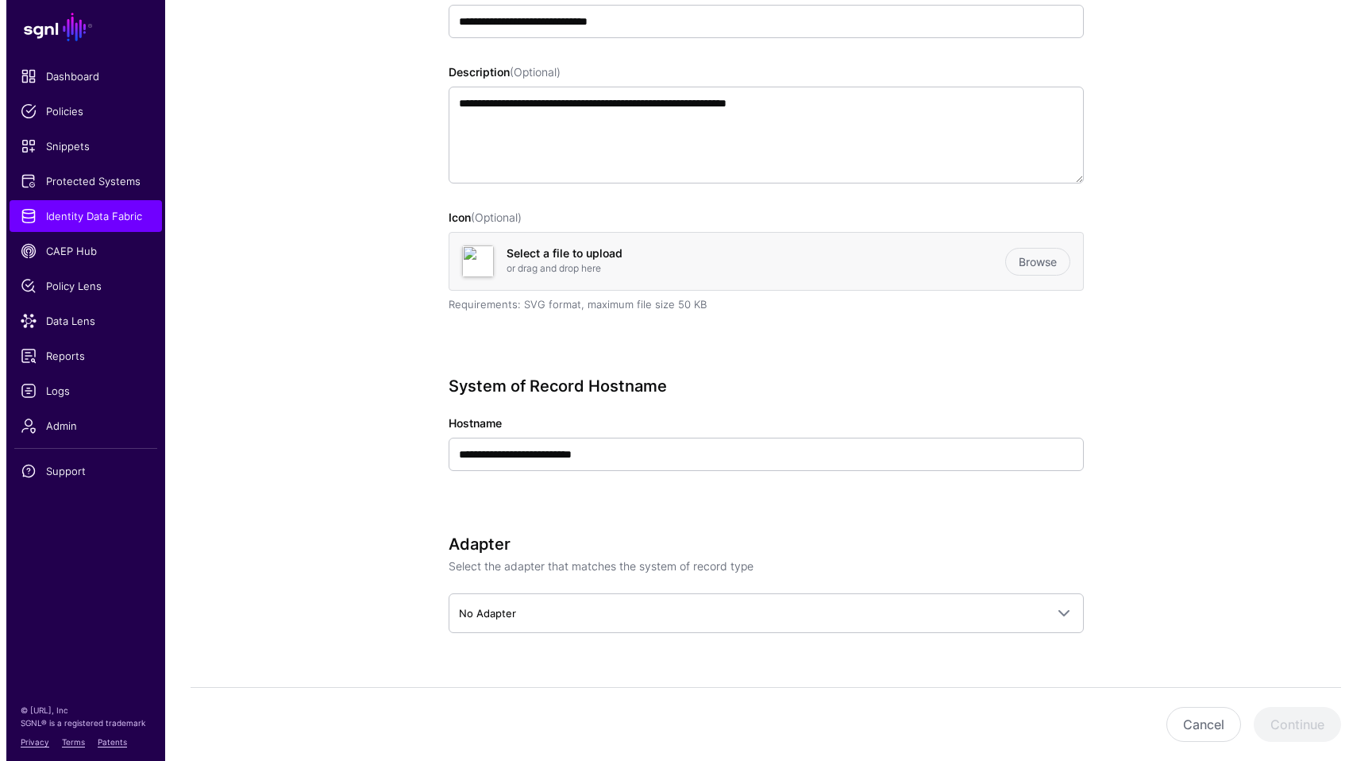
scroll to position [288, 0]
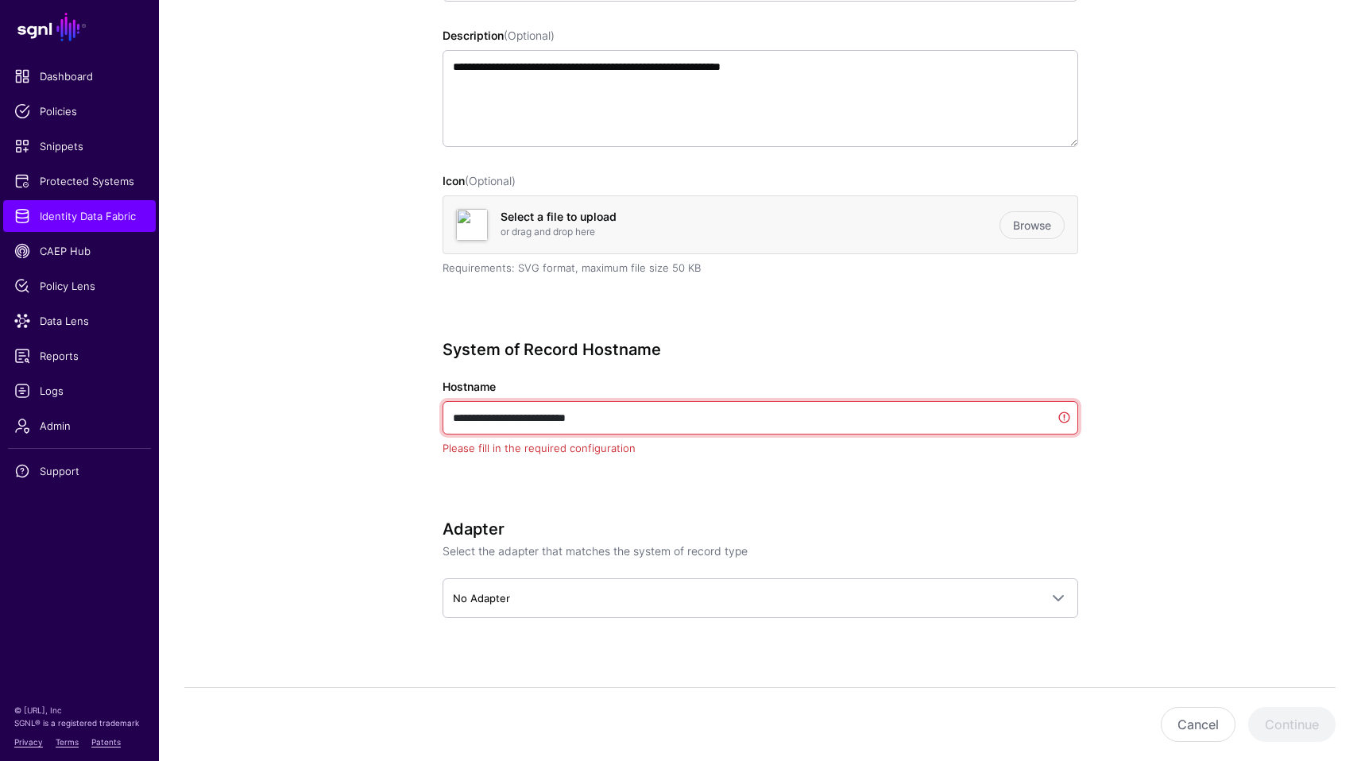
drag, startPoint x: 704, startPoint y: 418, endPoint x: 707, endPoint y: 492, distance: 73.9
click at [707, 492] on div "**********" at bounding box center [759, 420] width 635 height 161
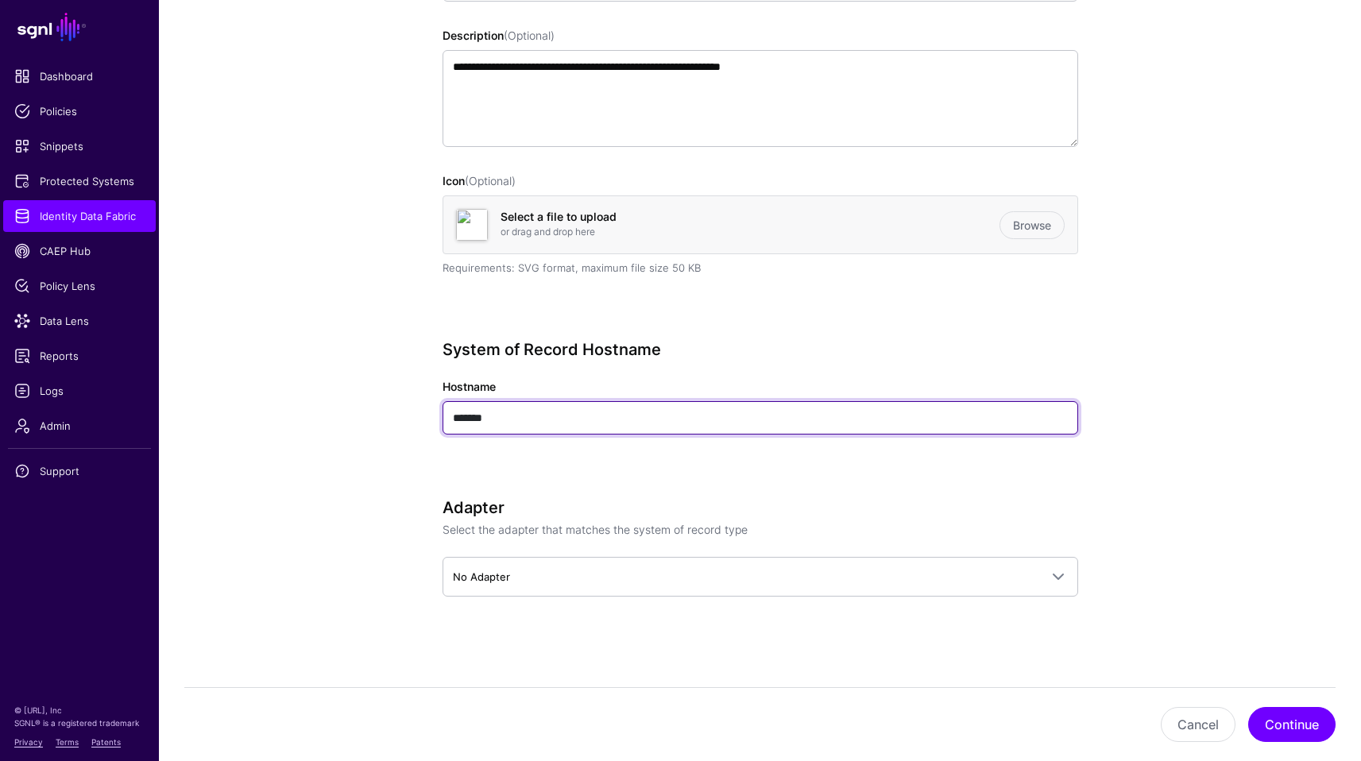
type input "*******"
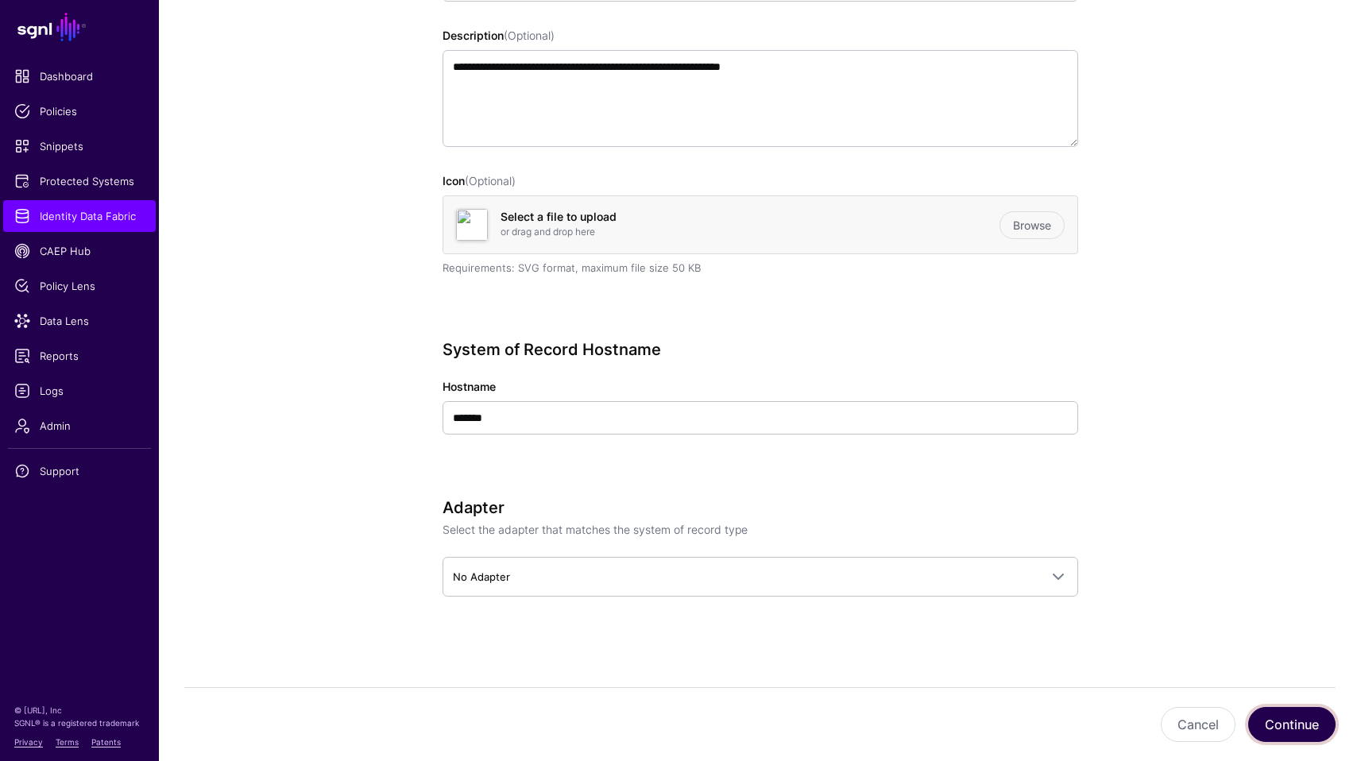
click at [1303, 724] on button "Continue" at bounding box center [1291, 724] width 87 height 35
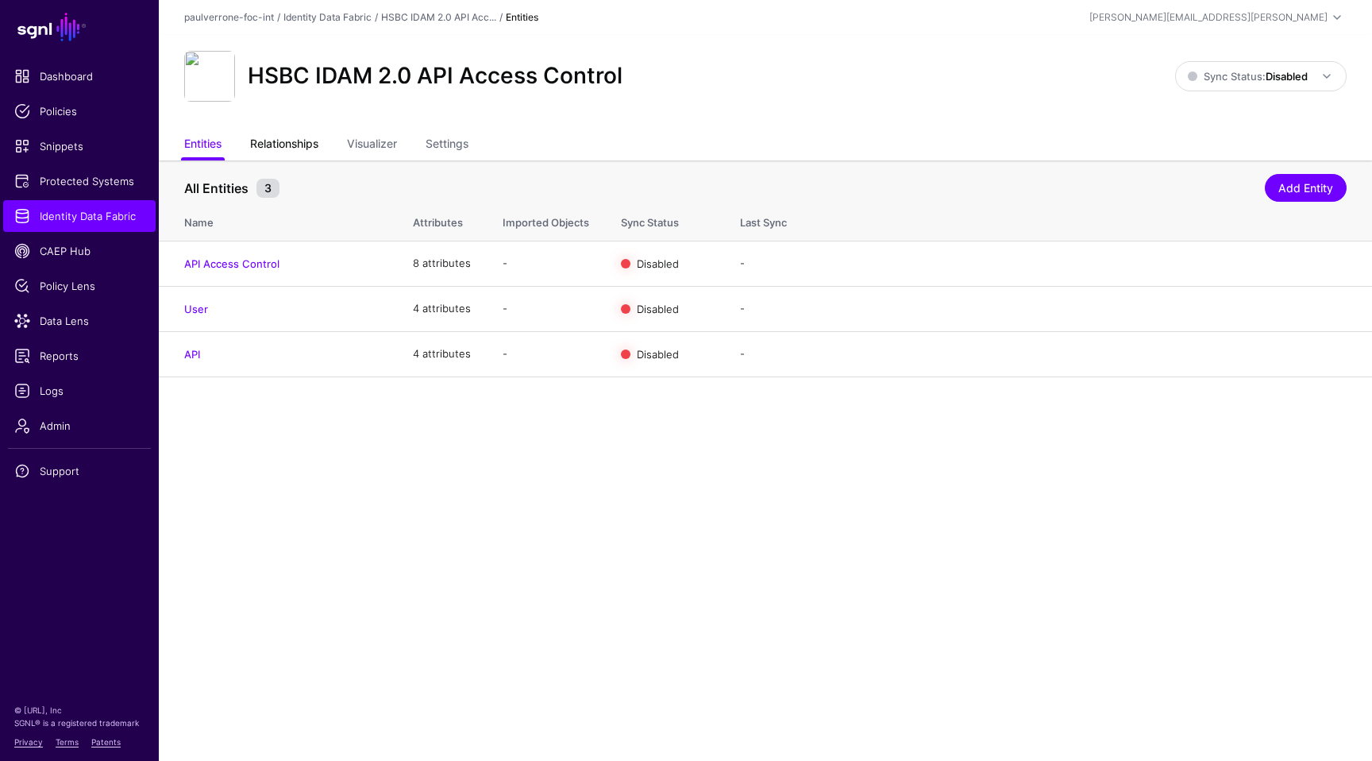
click at [265, 140] on link "Relationships" at bounding box center [284, 145] width 68 height 30
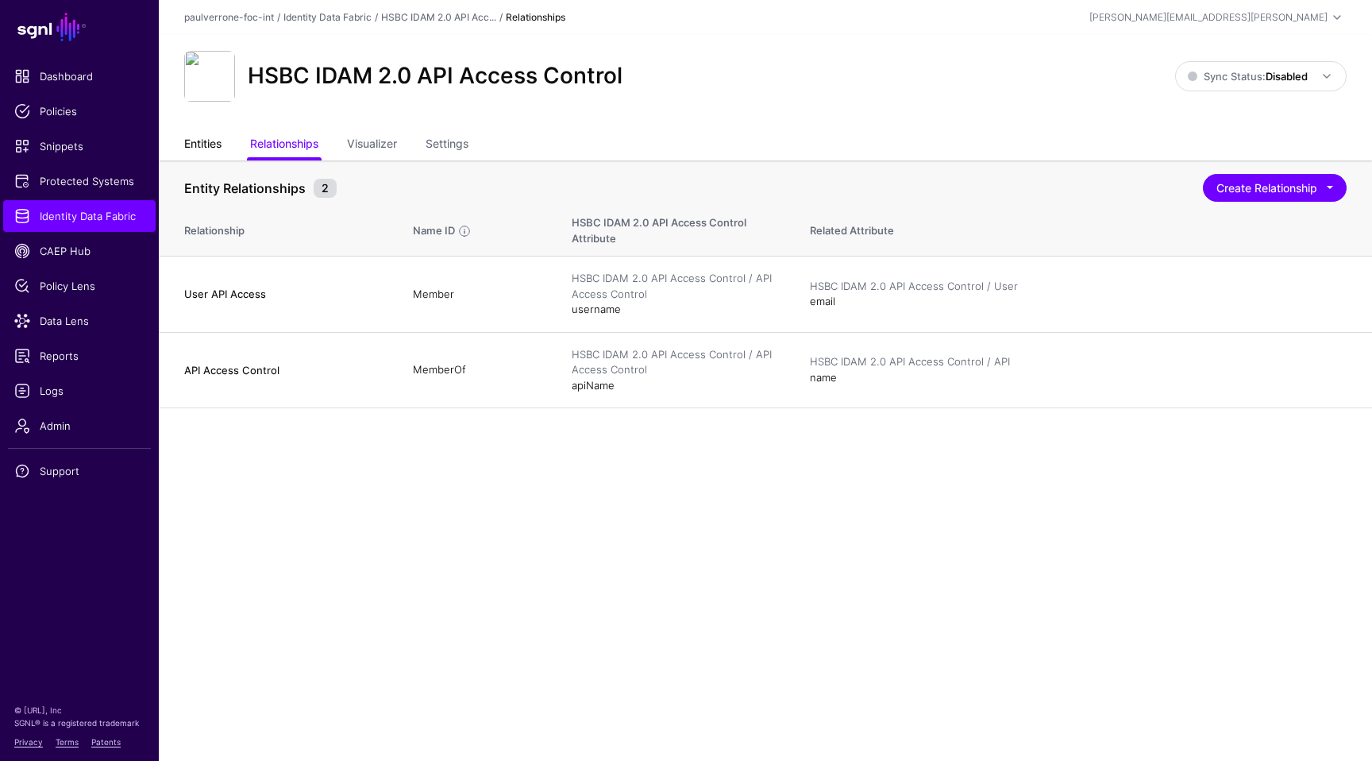
click at [203, 143] on link "Entities" at bounding box center [202, 145] width 37 height 30
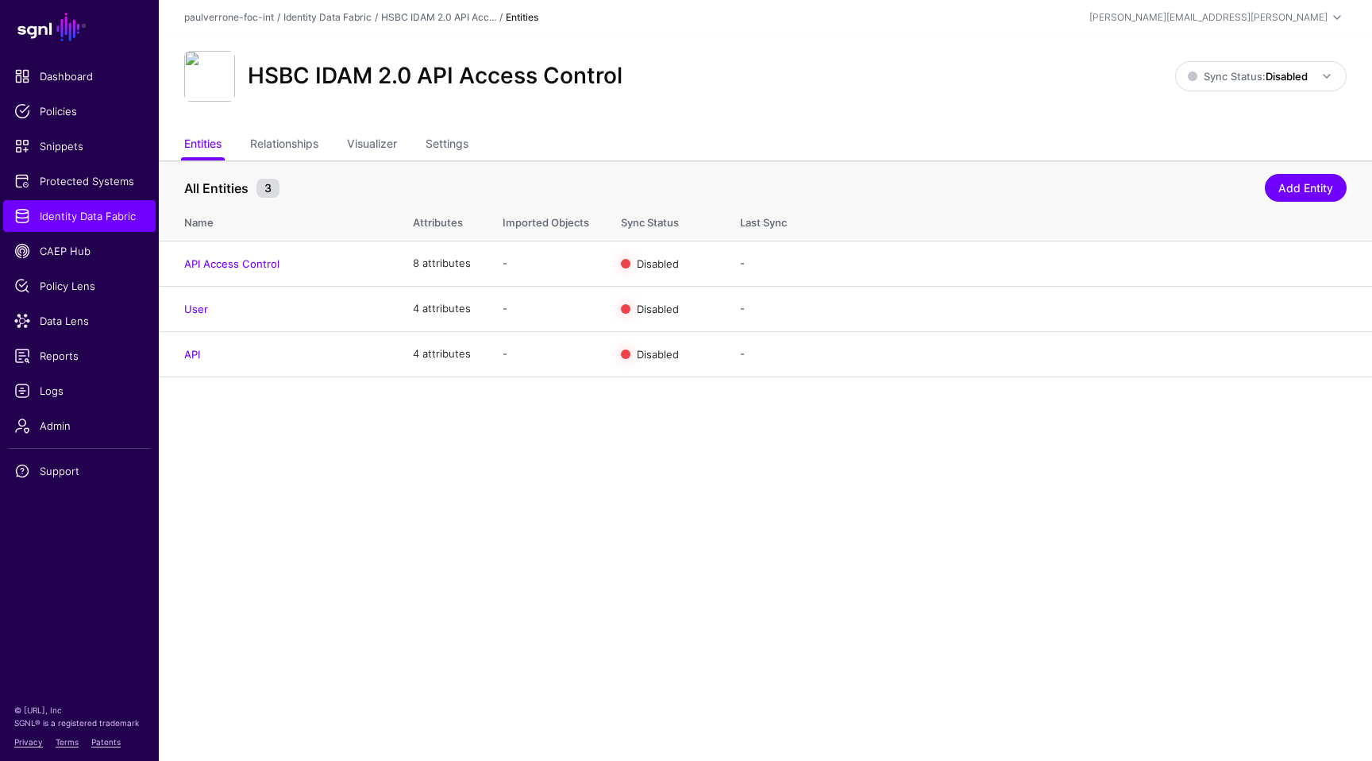
click at [818, 568] on main "SGNL Dashboard Policies Snippets Protected Systems Identity Data Fabric CAEP Hu…" at bounding box center [686, 380] width 1372 height 761
click at [1232, 276] on div "Enable Sync Import Edit Delete" at bounding box center [1239, 264] width 215 height 40
click at [1232, 269] on div "Enable Sync Import Edit Delete" at bounding box center [1239, 264] width 215 height 40
click at [1229, 263] on link "Import" at bounding box center [1236, 263] width 32 height 13
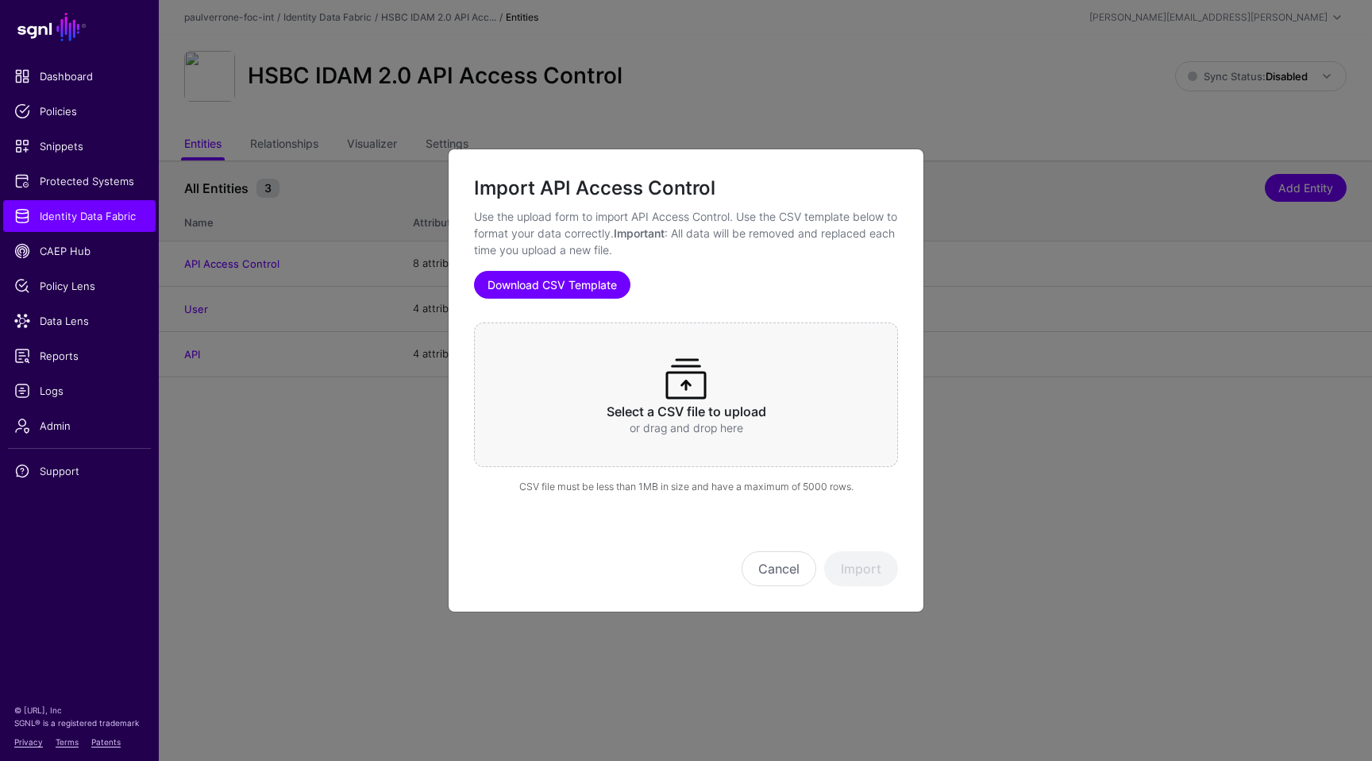
click at [582, 286] on link "Download CSV Template" at bounding box center [552, 285] width 156 height 28
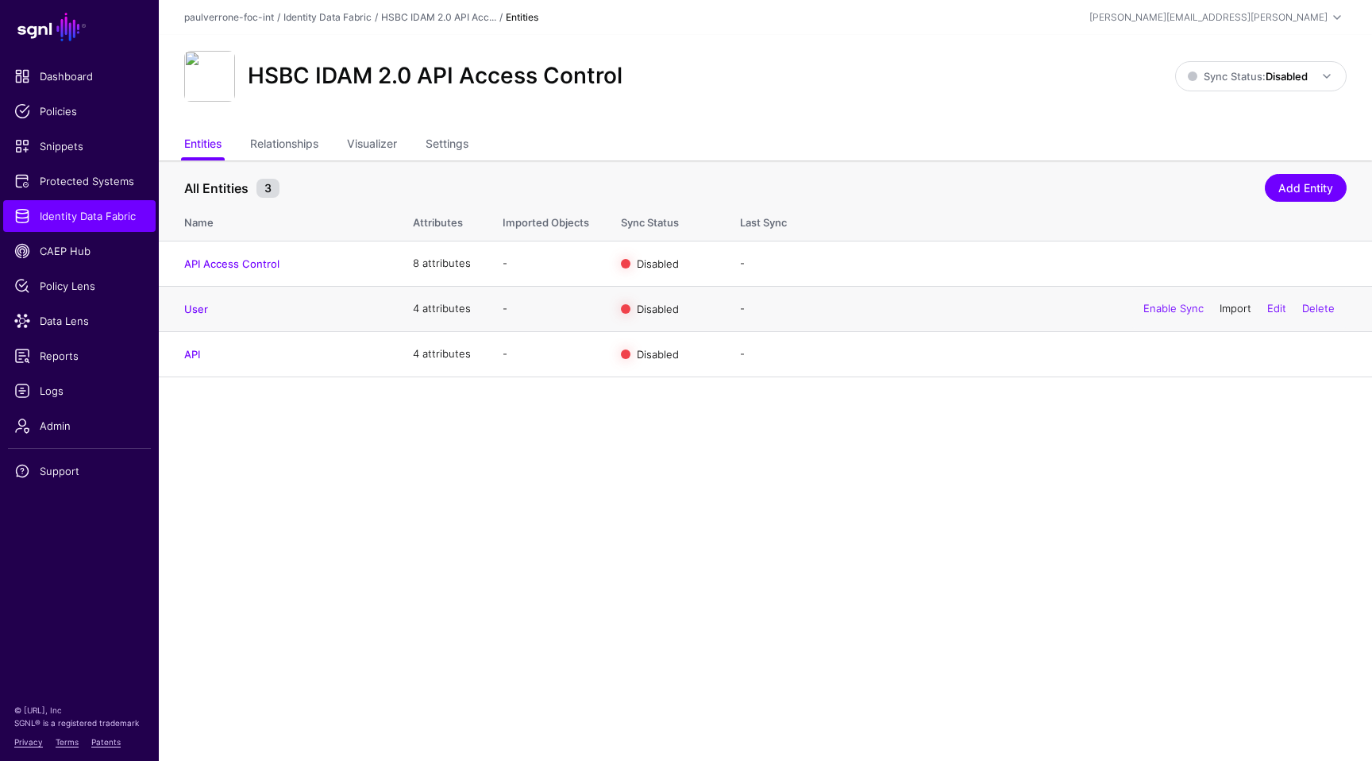
click at [1225, 309] on link "Import" at bounding box center [1236, 308] width 32 height 13
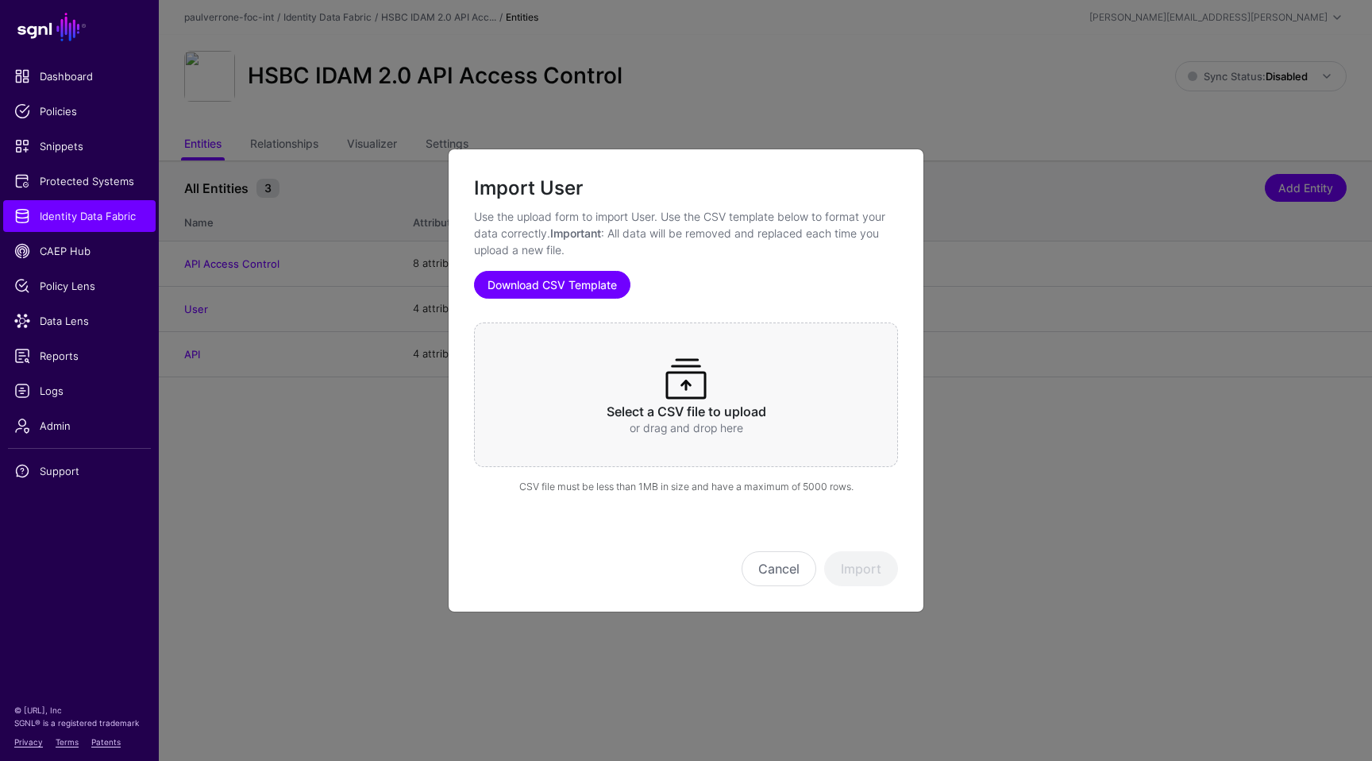
click at [584, 284] on link "Download CSV Template" at bounding box center [552, 285] width 156 height 28
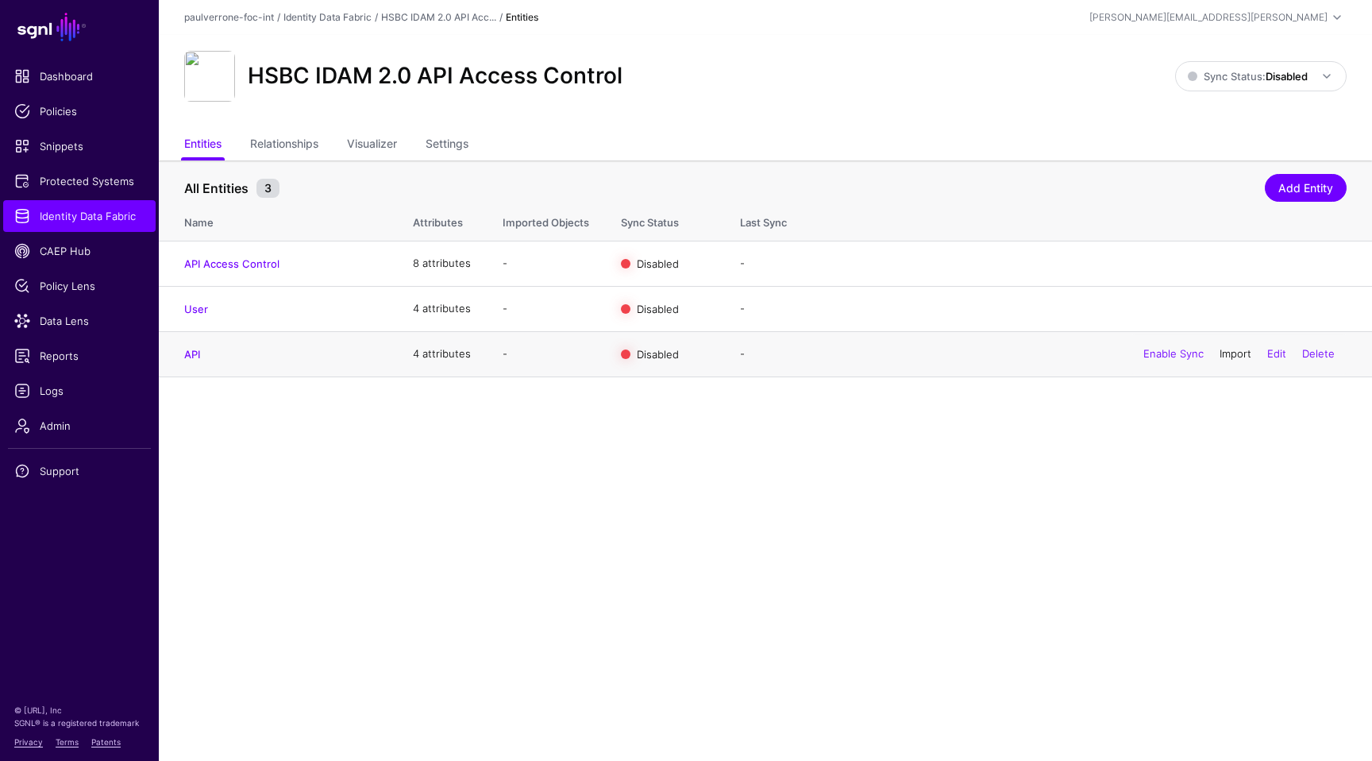
click at [1227, 357] on link "Import" at bounding box center [1236, 353] width 32 height 13
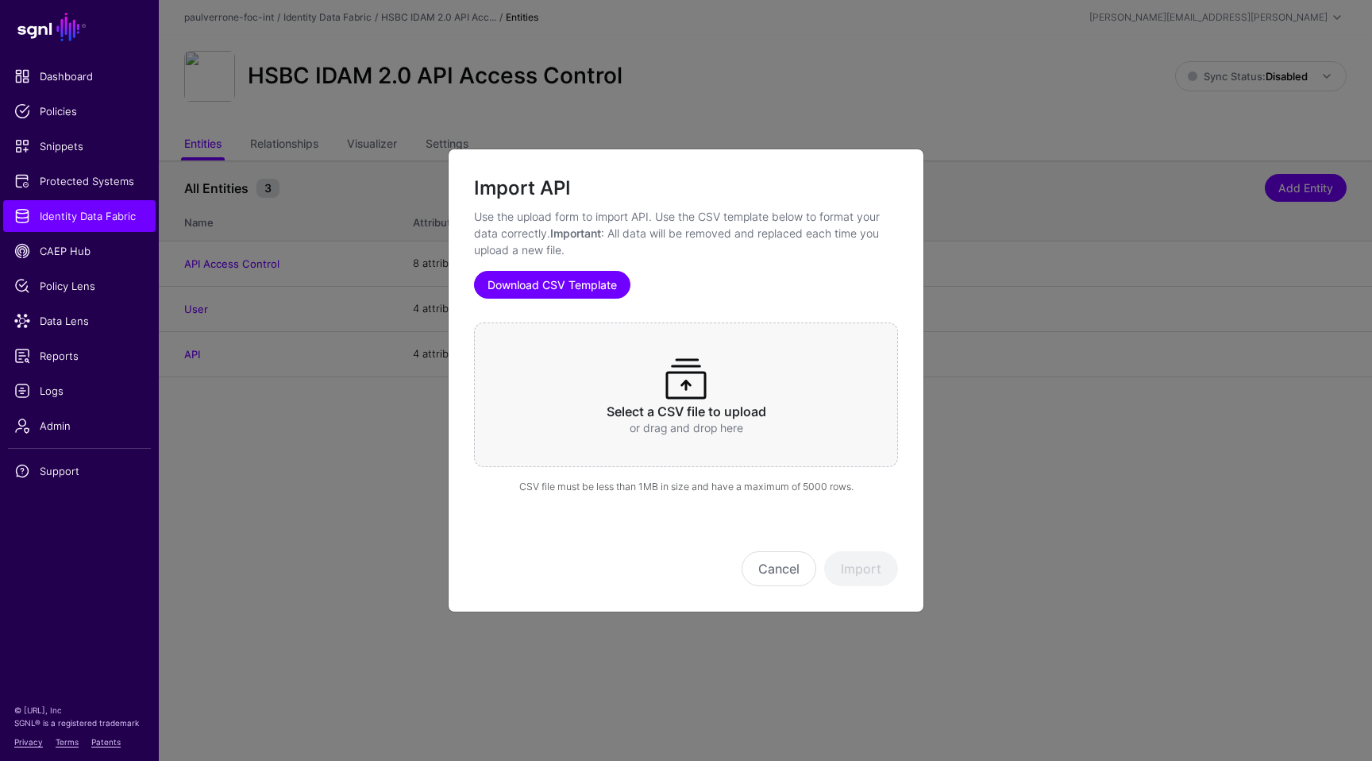
click at [602, 288] on link "Download CSV Template" at bounding box center [552, 285] width 156 height 28
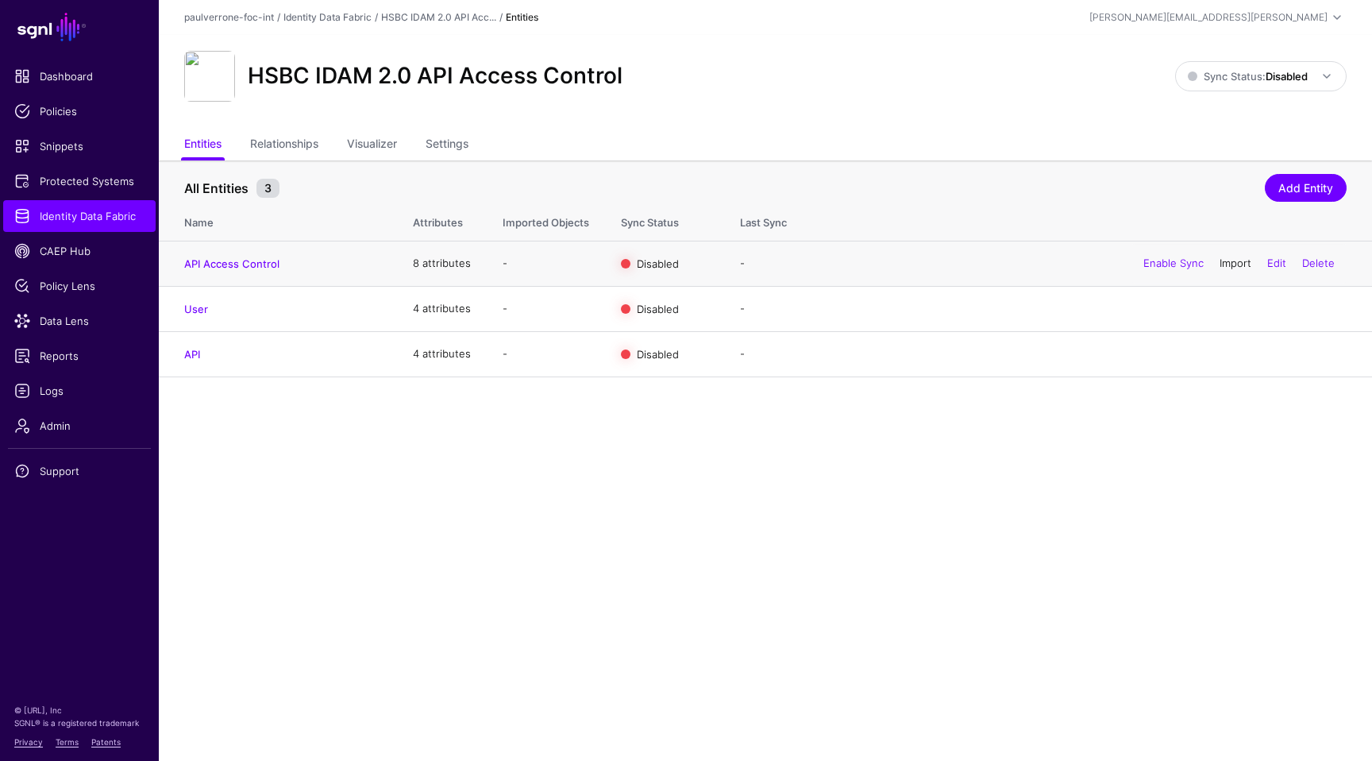
click at [1233, 261] on link "Import" at bounding box center [1236, 263] width 32 height 13
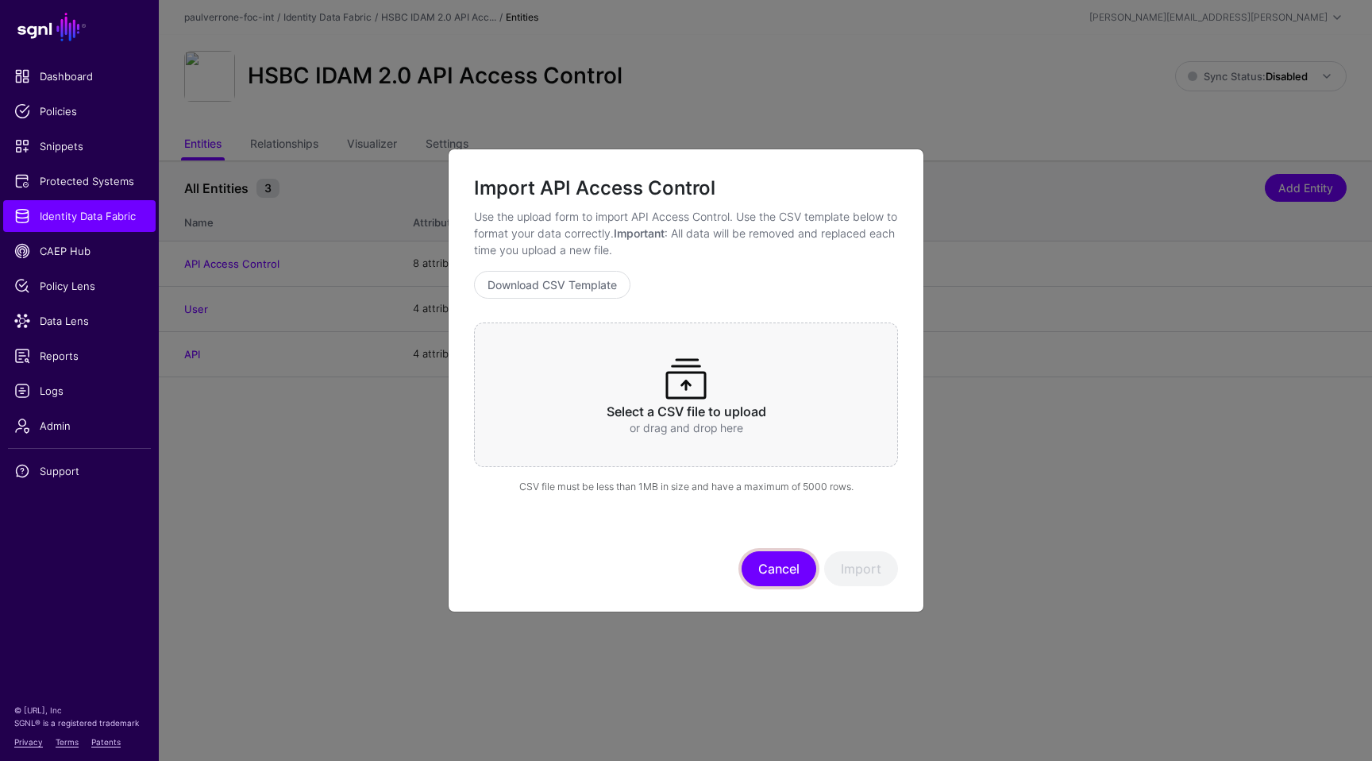
click at [798, 562] on button "Cancel" at bounding box center [779, 568] width 75 height 35
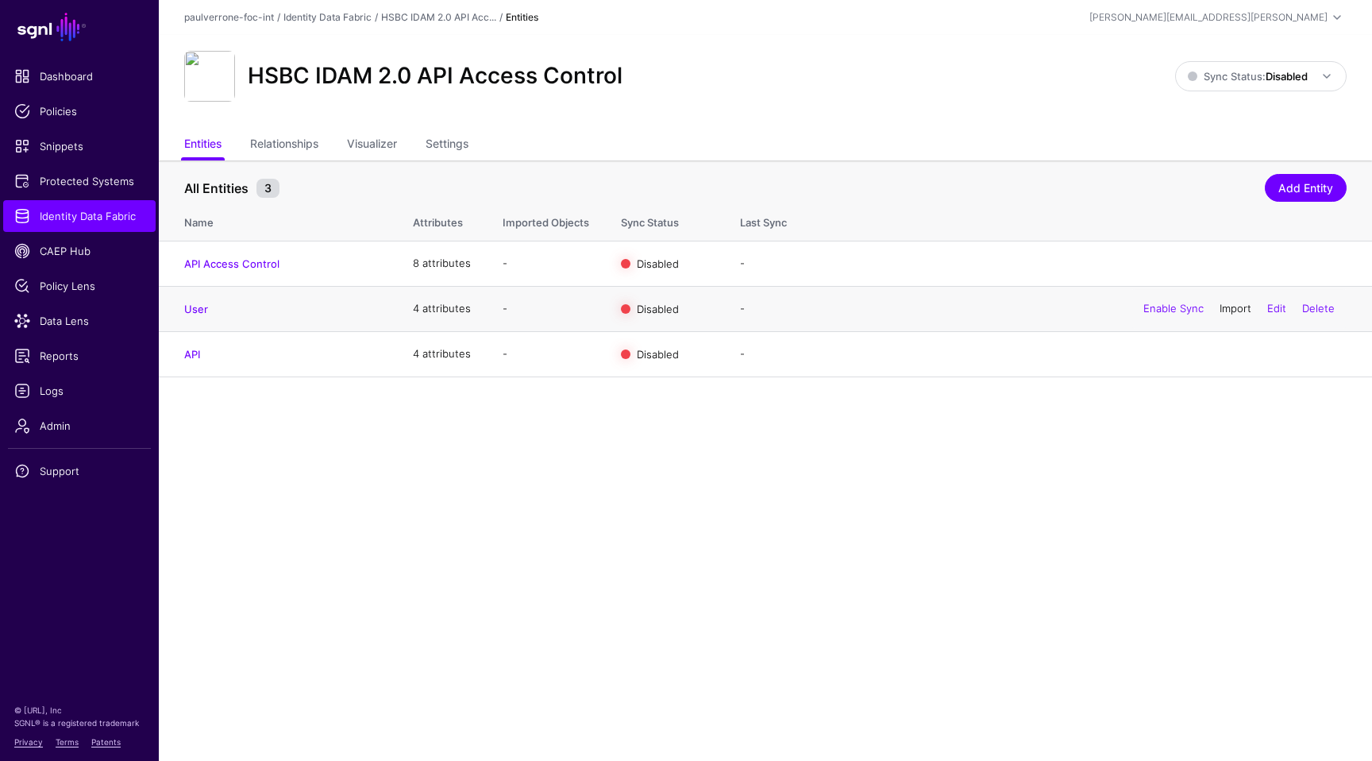
click at [1235, 311] on link "Import" at bounding box center [1236, 308] width 32 height 13
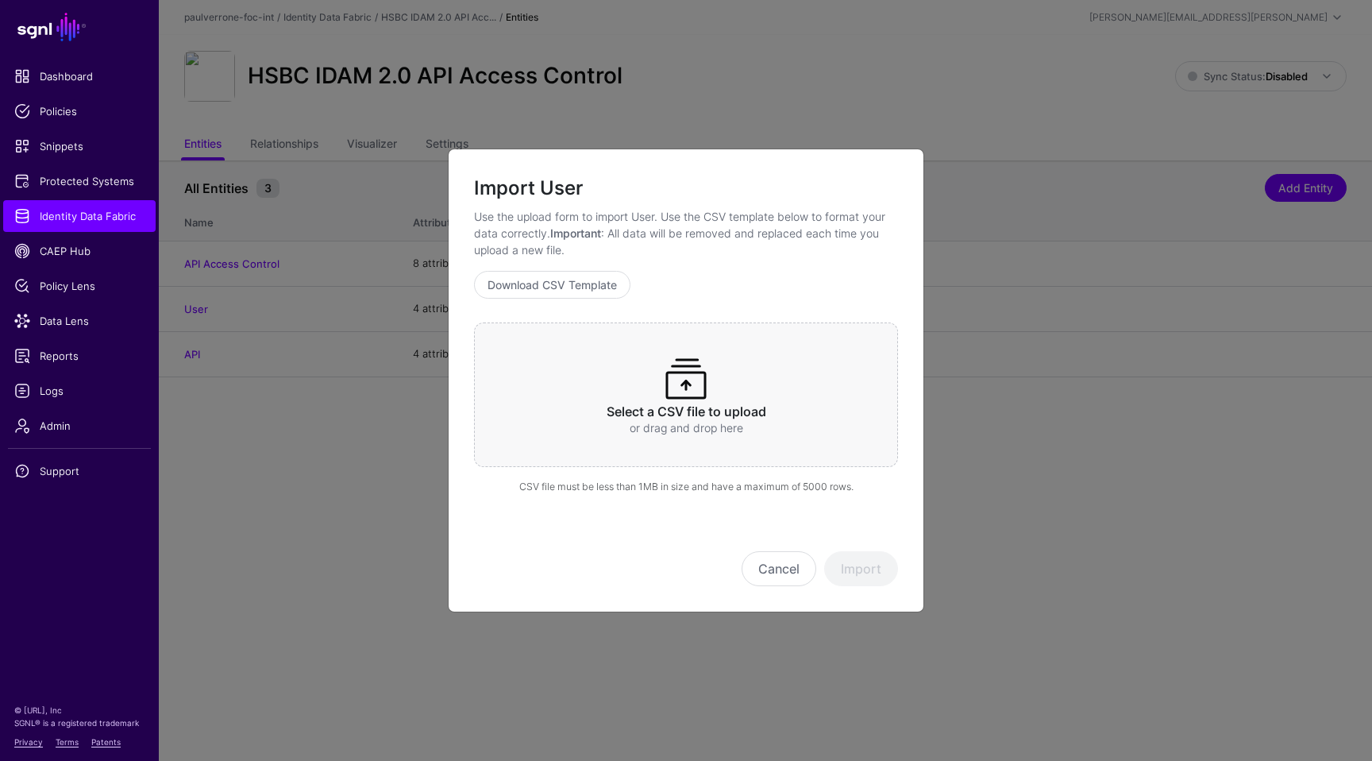
click at [698, 396] on span at bounding box center [686, 378] width 51 height 51
click at [845, 566] on button "Import" at bounding box center [861, 568] width 74 height 35
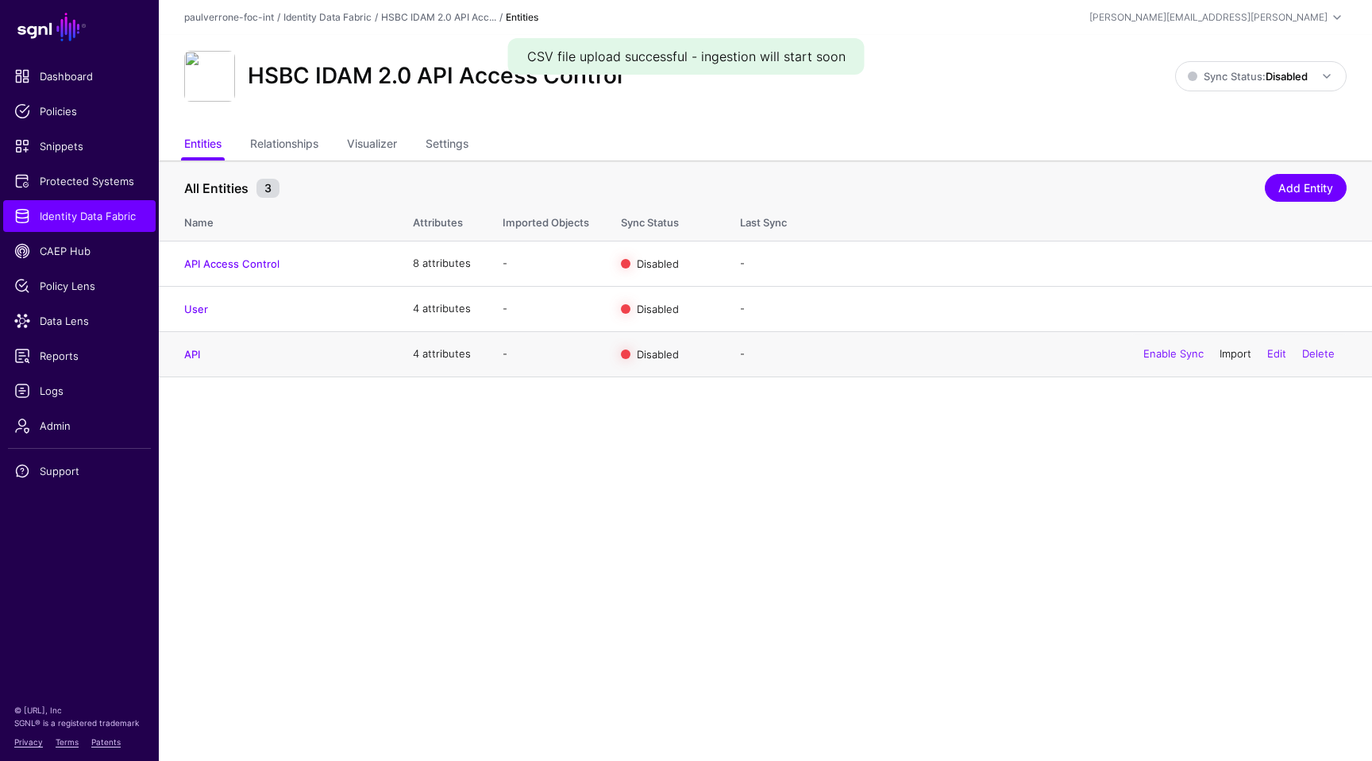
click at [1230, 354] on link "Import" at bounding box center [1236, 353] width 32 height 13
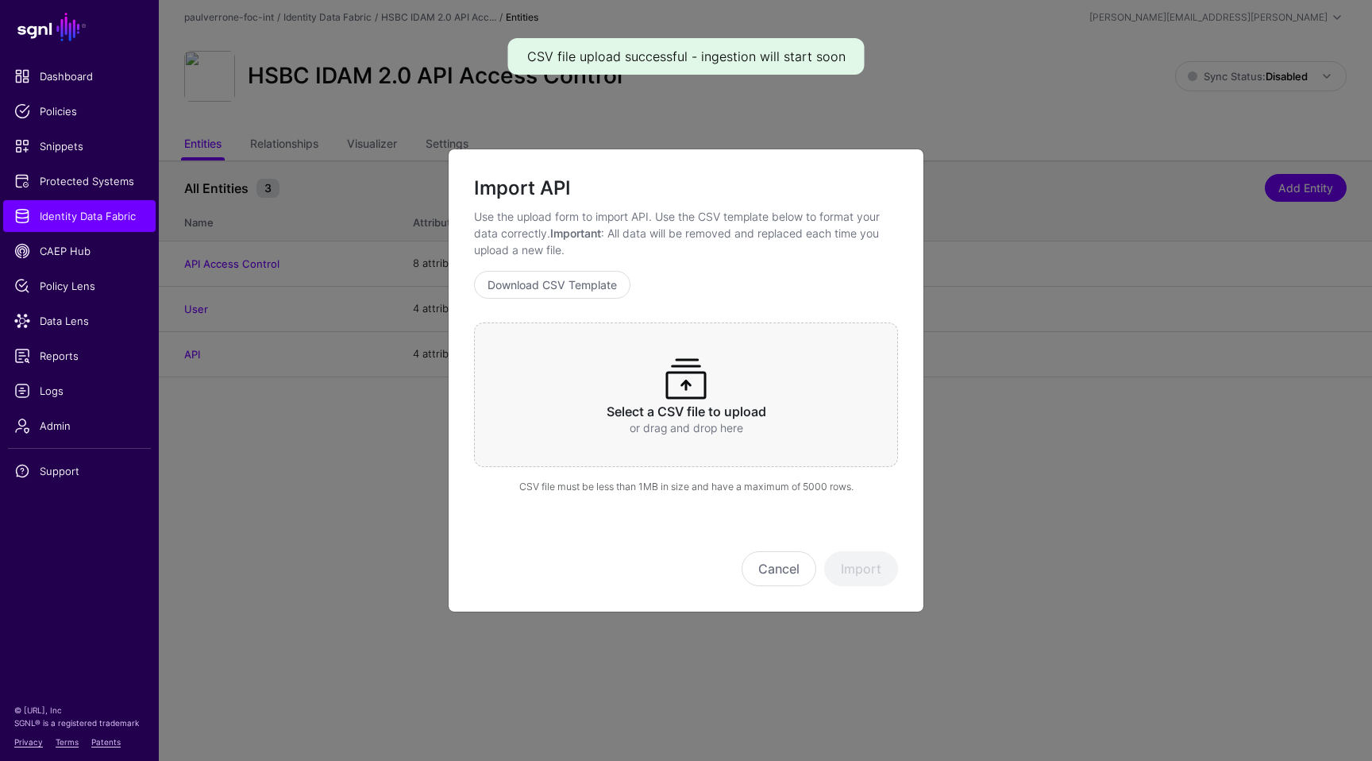
click at [674, 372] on span at bounding box center [686, 378] width 51 height 51
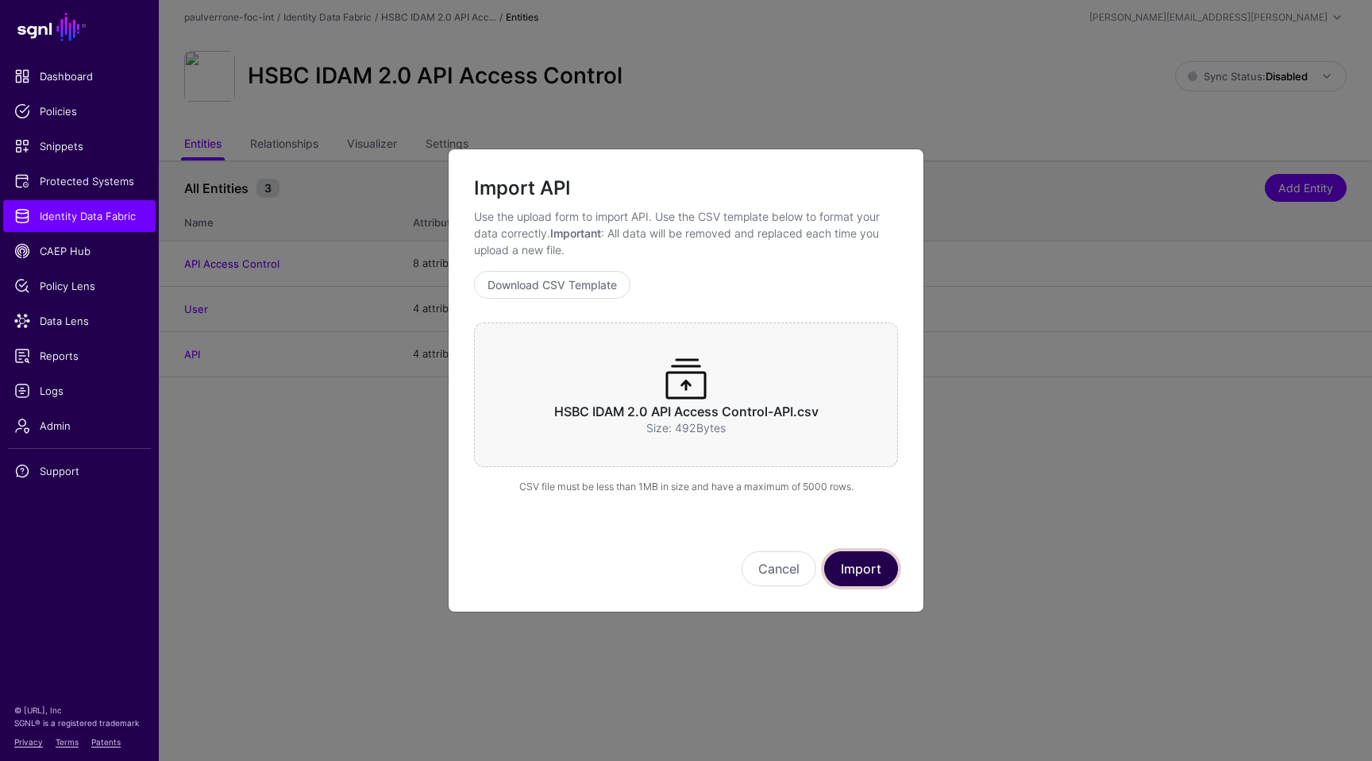
click at [855, 567] on button "Import" at bounding box center [861, 568] width 74 height 35
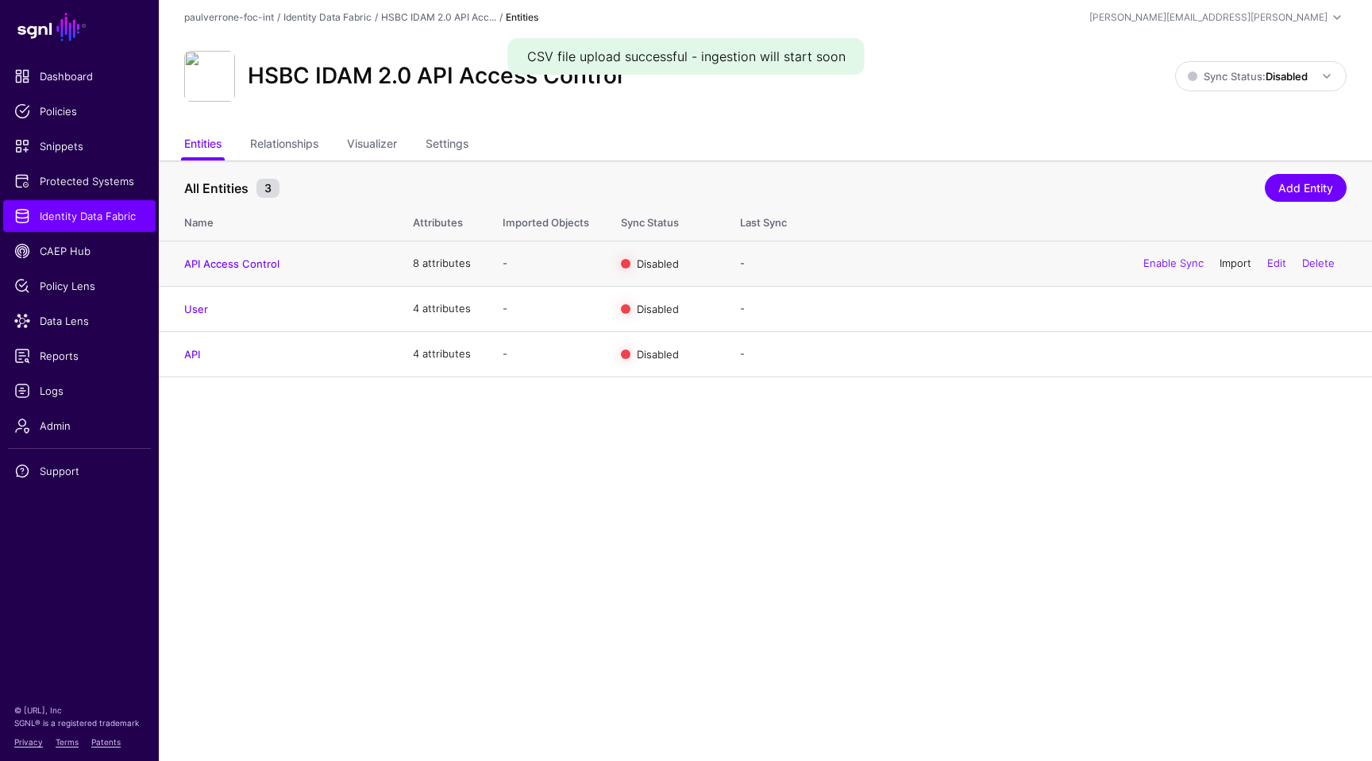
click at [1236, 264] on link "Import" at bounding box center [1236, 263] width 32 height 13
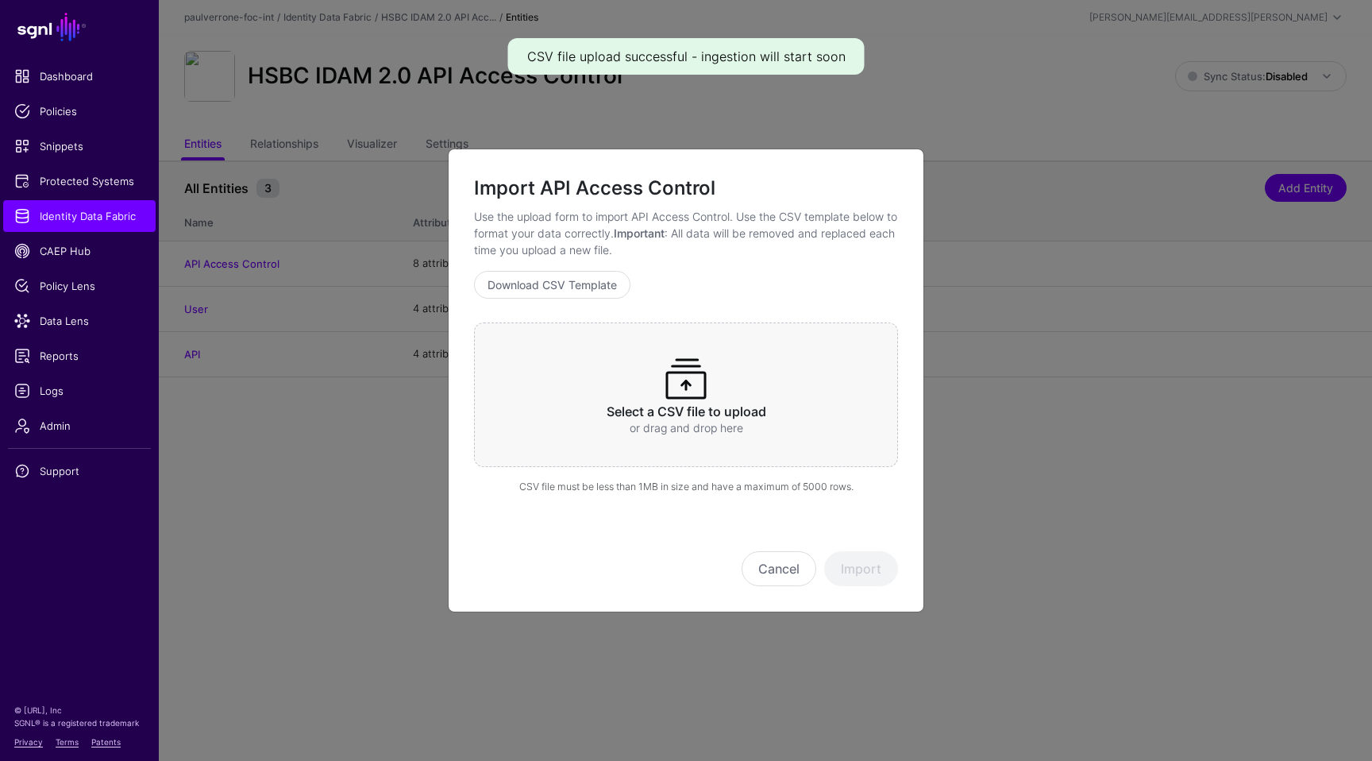
click at [765, 414] on h3 "Select a CSV file to upload" at bounding box center [686, 411] width 362 height 15
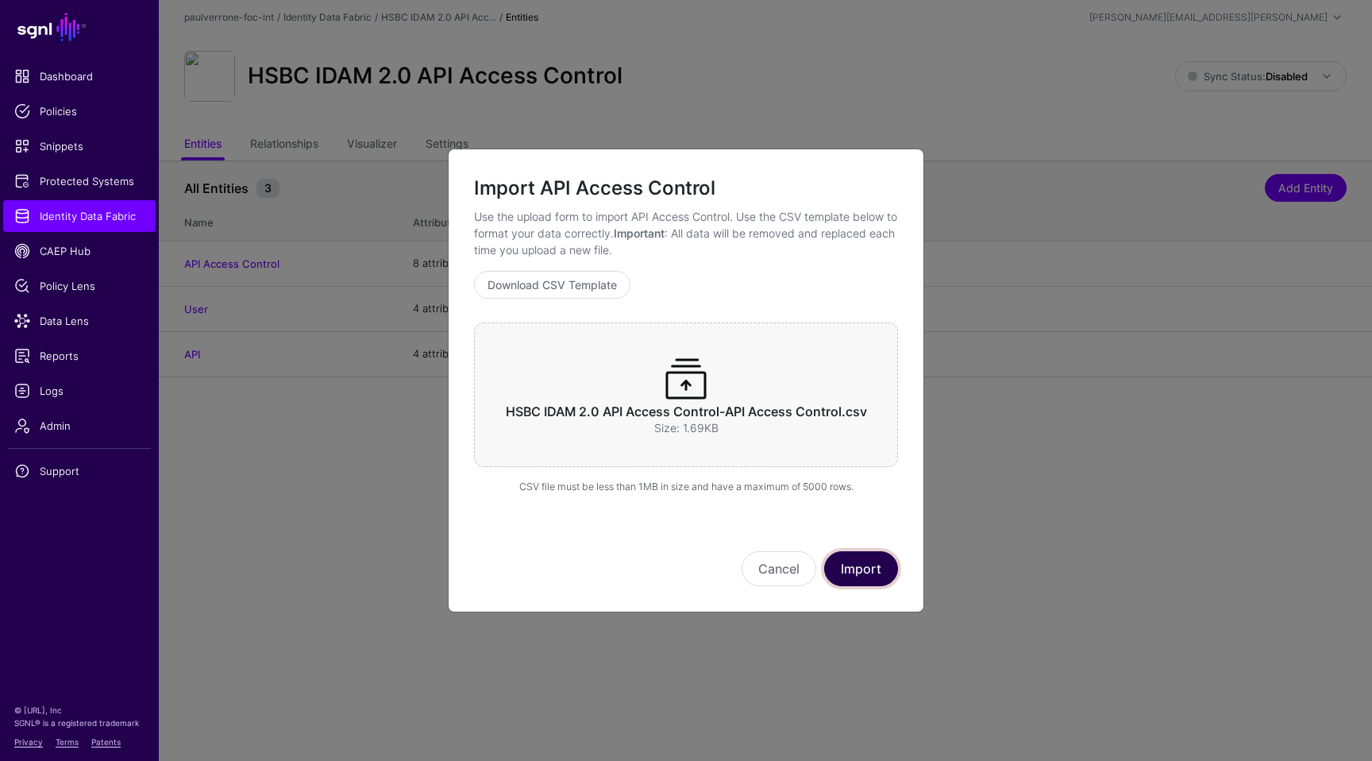
click at [873, 584] on button "Import" at bounding box center [861, 568] width 74 height 35
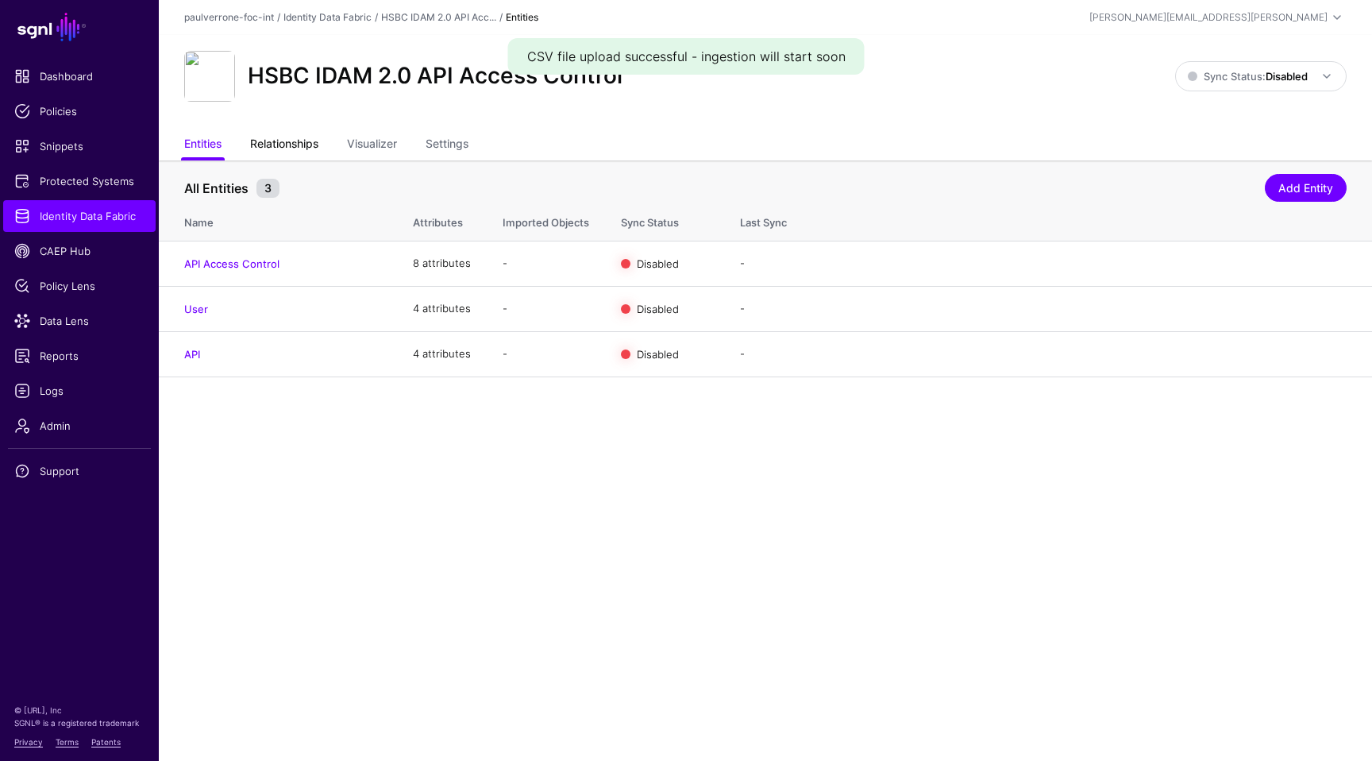
click at [289, 139] on link "Relationships" at bounding box center [284, 145] width 68 height 30
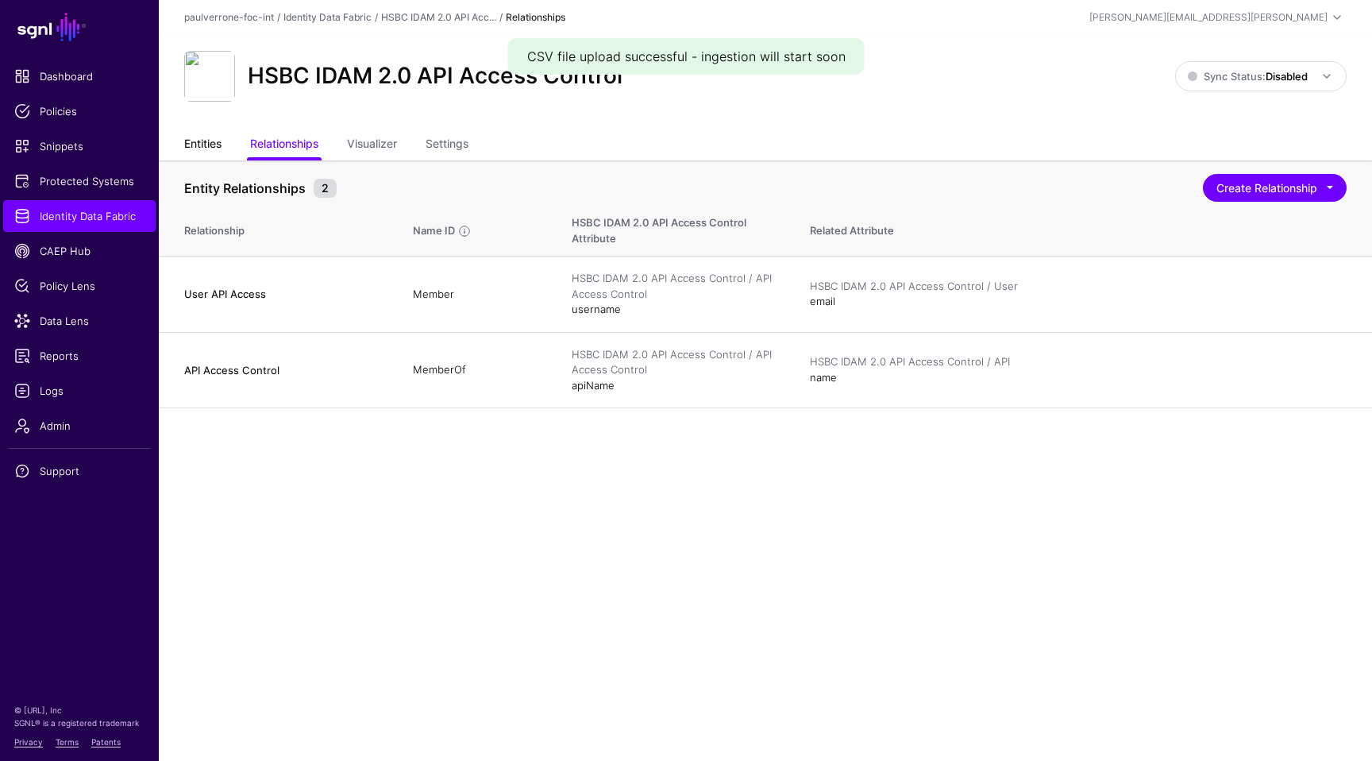
click at [208, 142] on link "Entities" at bounding box center [202, 145] width 37 height 30
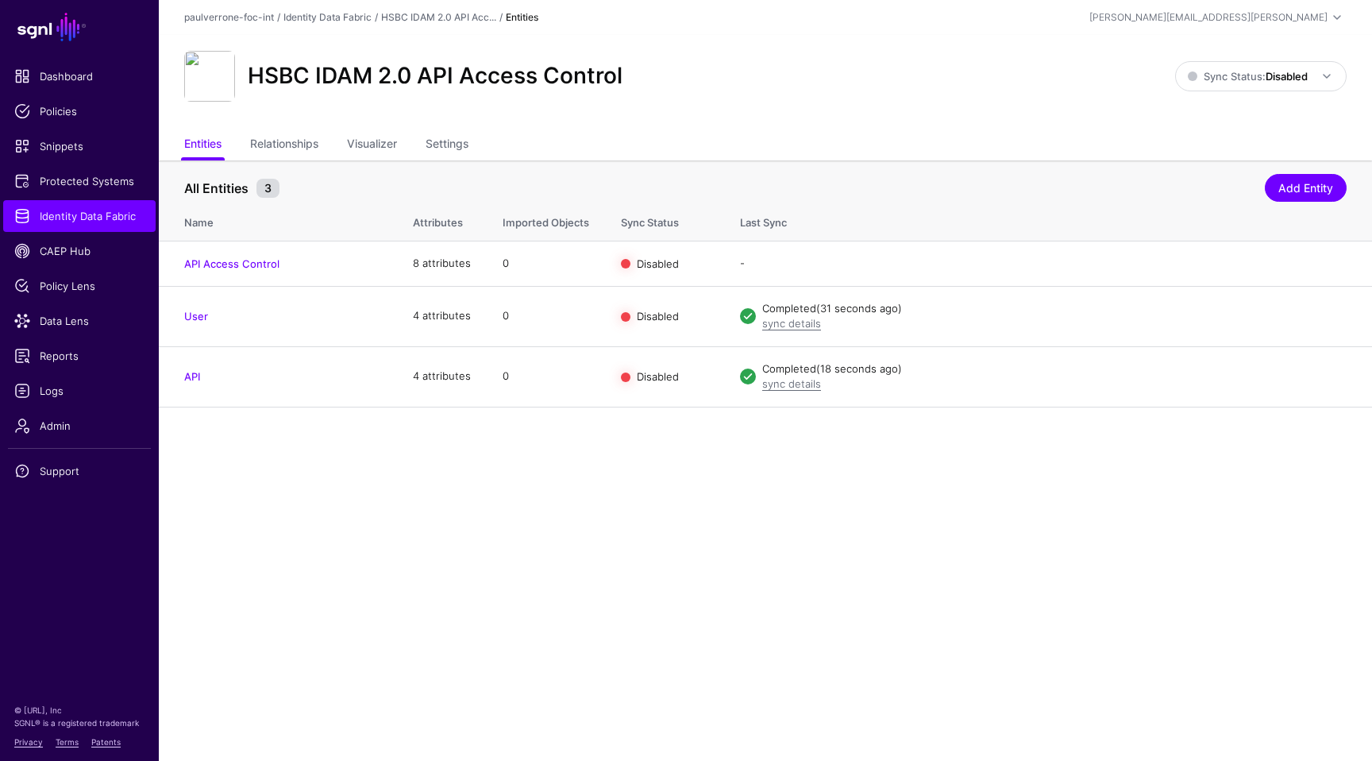
click at [690, 543] on main "SGNL Dashboard Policies Snippets Protected Systems Identity Data Fabric CAEP Hu…" at bounding box center [686, 380] width 1372 height 761
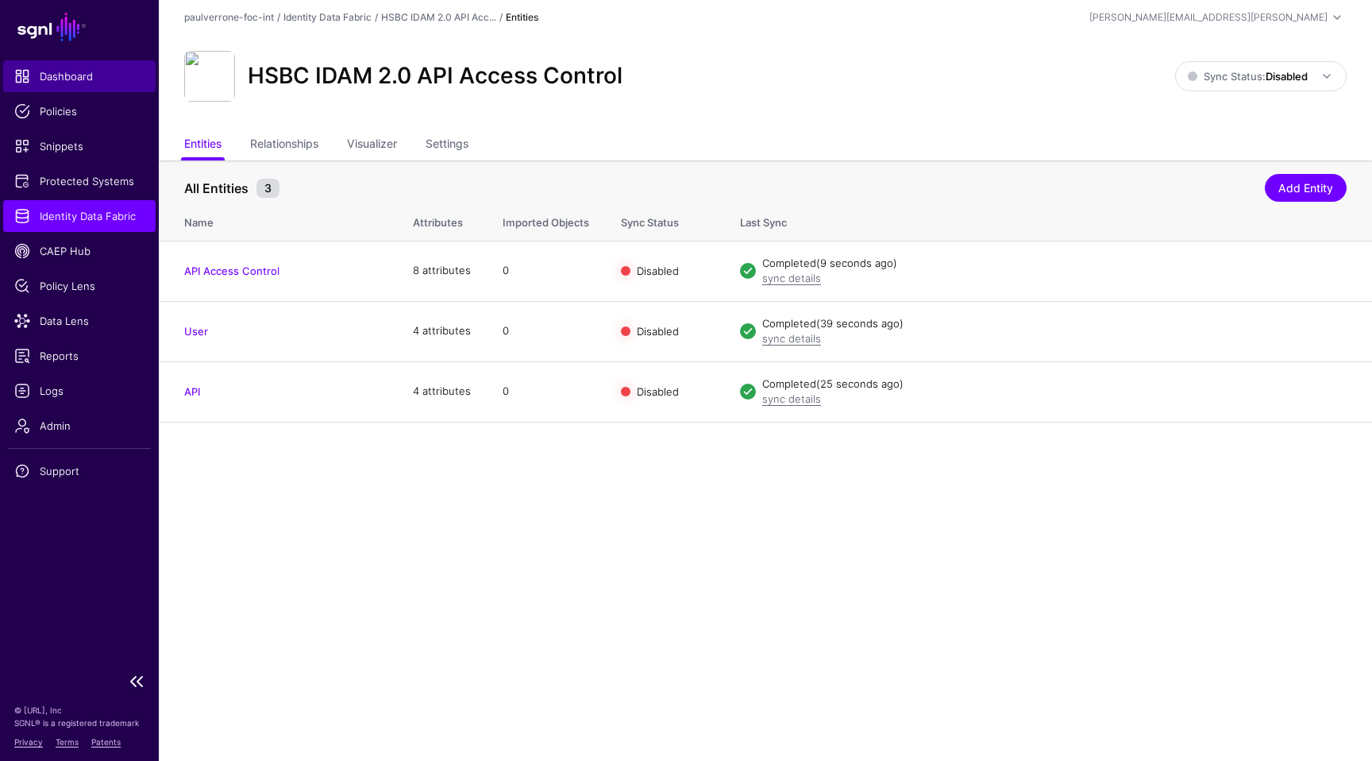
click at [91, 83] on span "Dashboard" at bounding box center [79, 76] width 130 height 16
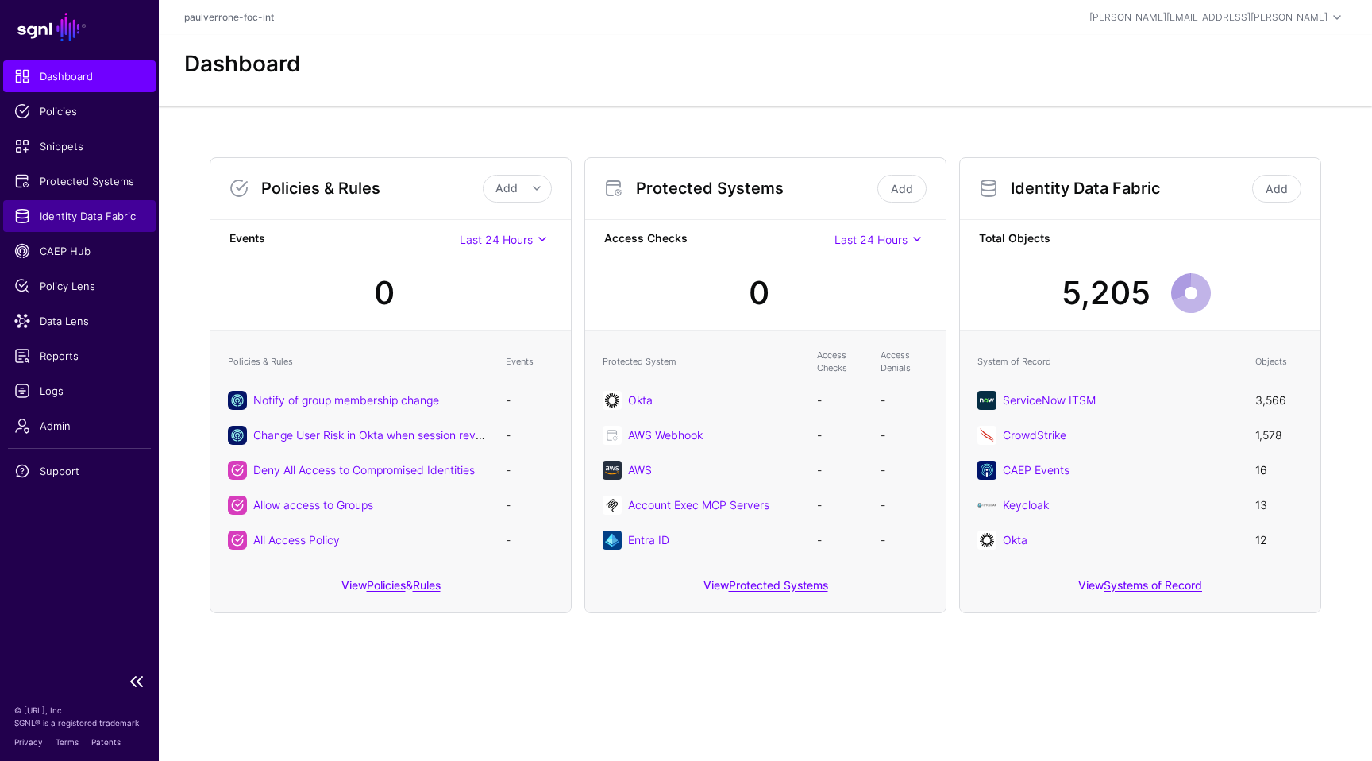
click at [102, 227] on link "Identity Data Fabric" at bounding box center [79, 216] width 152 height 32
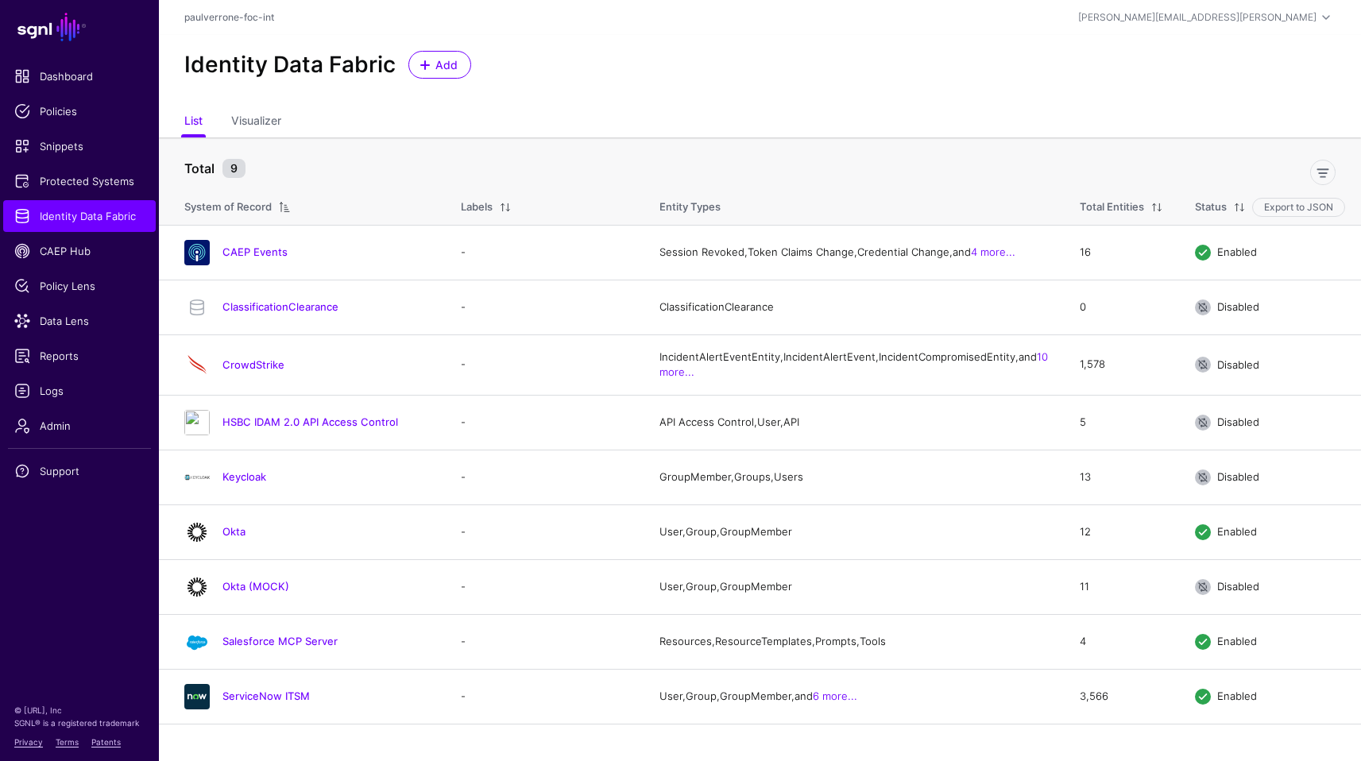
click at [732, 130] on ul "List Visualizer" at bounding box center [759, 122] width 1151 height 30
click at [311, 428] on link "HSBC IDAM 2.0 API Access Control" at bounding box center [310, 421] width 176 height 13
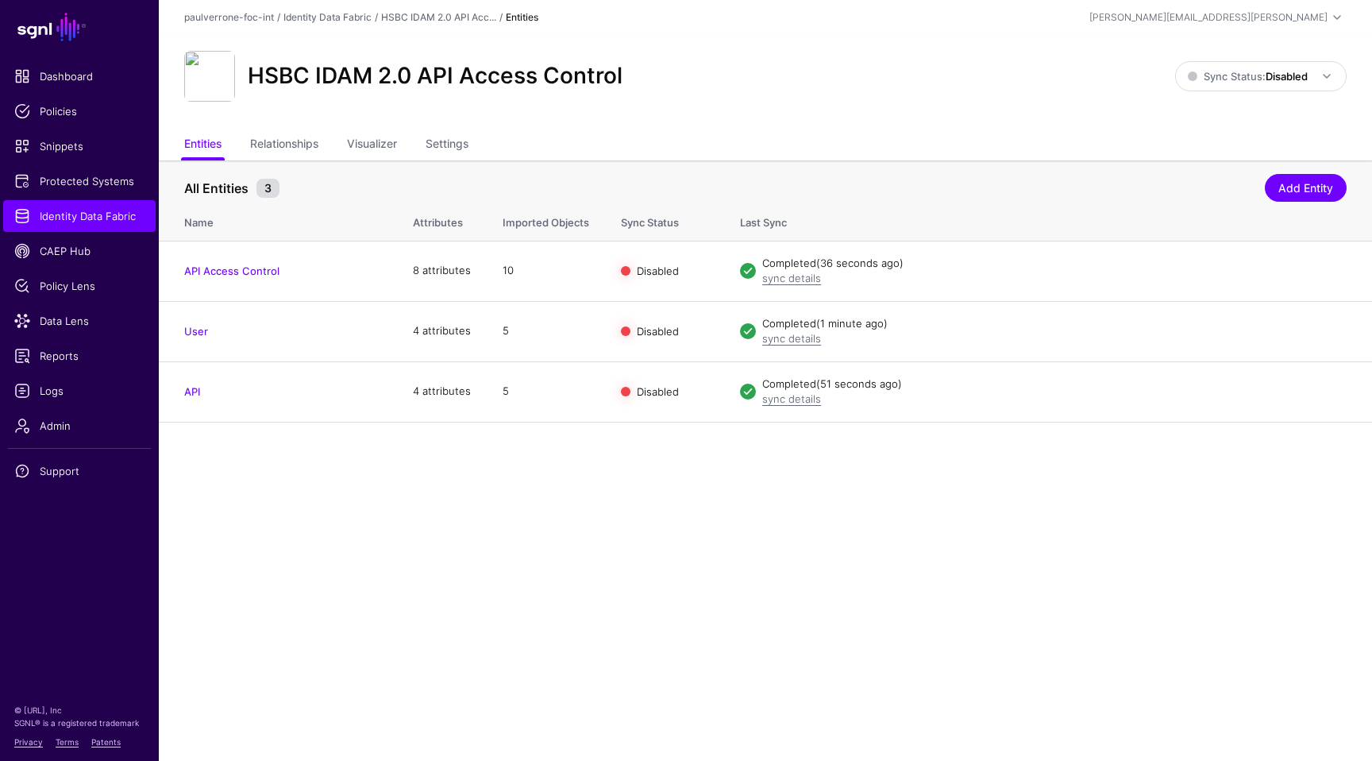
click at [851, 498] on main "SGNL Dashboard Policies Snippets Protected Systems Identity Data Fabric CAEP Hu…" at bounding box center [686, 380] width 1372 height 761
click at [809, 612] on main "SGNL Dashboard Policies Snippets Protected Systems Identity Data Fabric CAEP Hu…" at bounding box center [686, 380] width 1372 height 761
click at [201, 67] on img at bounding box center [209, 76] width 51 height 51
click at [456, 89] on h2 "HSBC IDAM 2.0 API Access Control" at bounding box center [435, 76] width 375 height 27
click at [710, 112] on div "HSBC IDAM 2.0 API Access Control Sync Status: Disabled Enabled Syncing active f…" at bounding box center [766, 82] width 1214 height 95
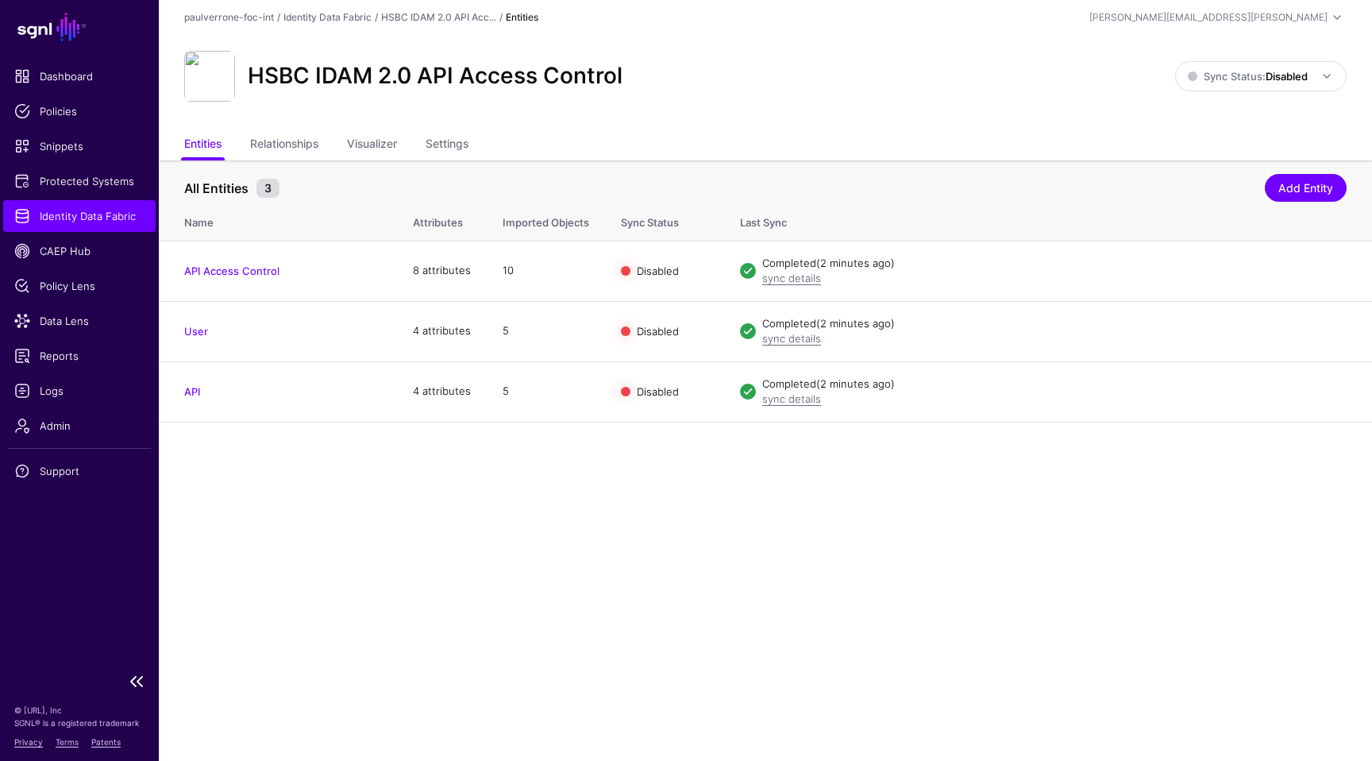
click at [90, 207] on link "Identity Data Fabric" at bounding box center [79, 216] width 152 height 32
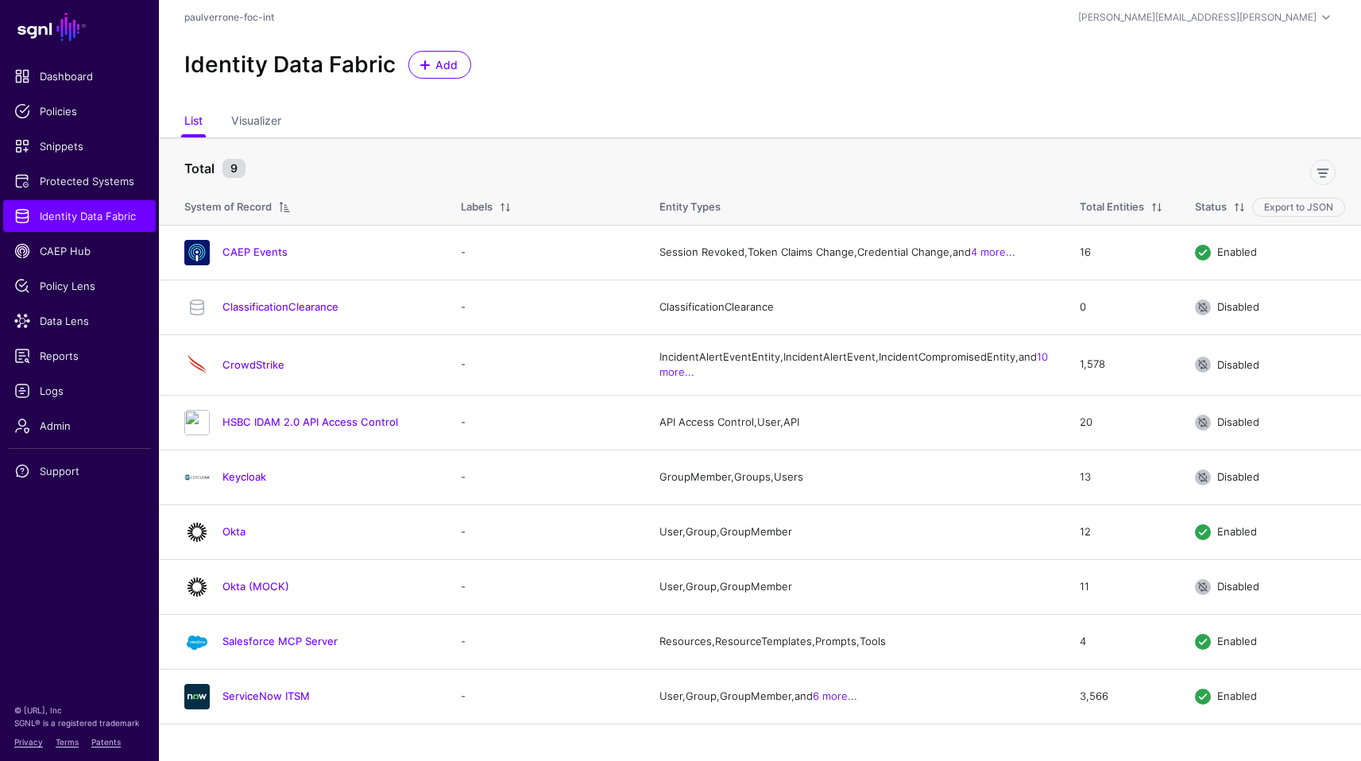
scroll to position [6, 0]
click at [329, 428] on link "HSBC IDAM 2.0 API Access Control" at bounding box center [310, 421] width 176 height 13
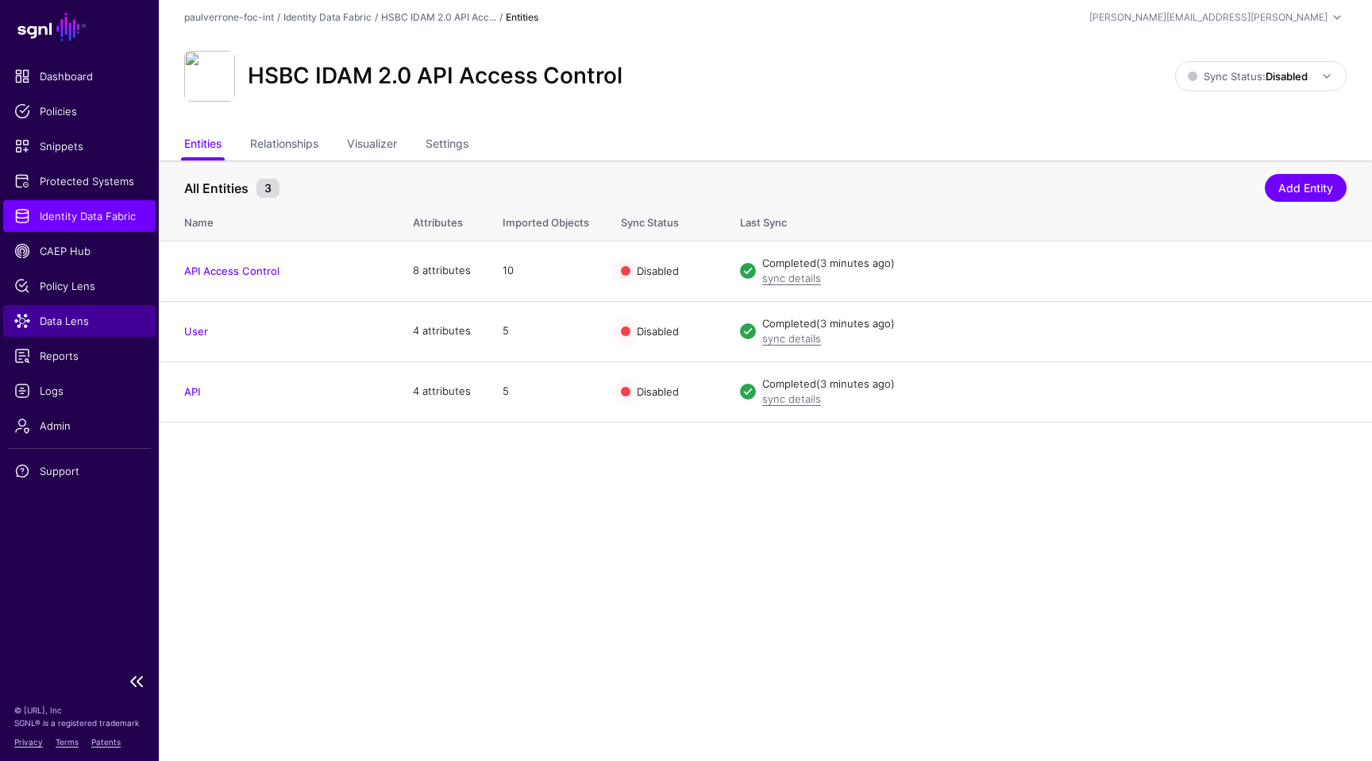
click at [68, 318] on span "Data Lens" at bounding box center [79, 321] width 130 height 16
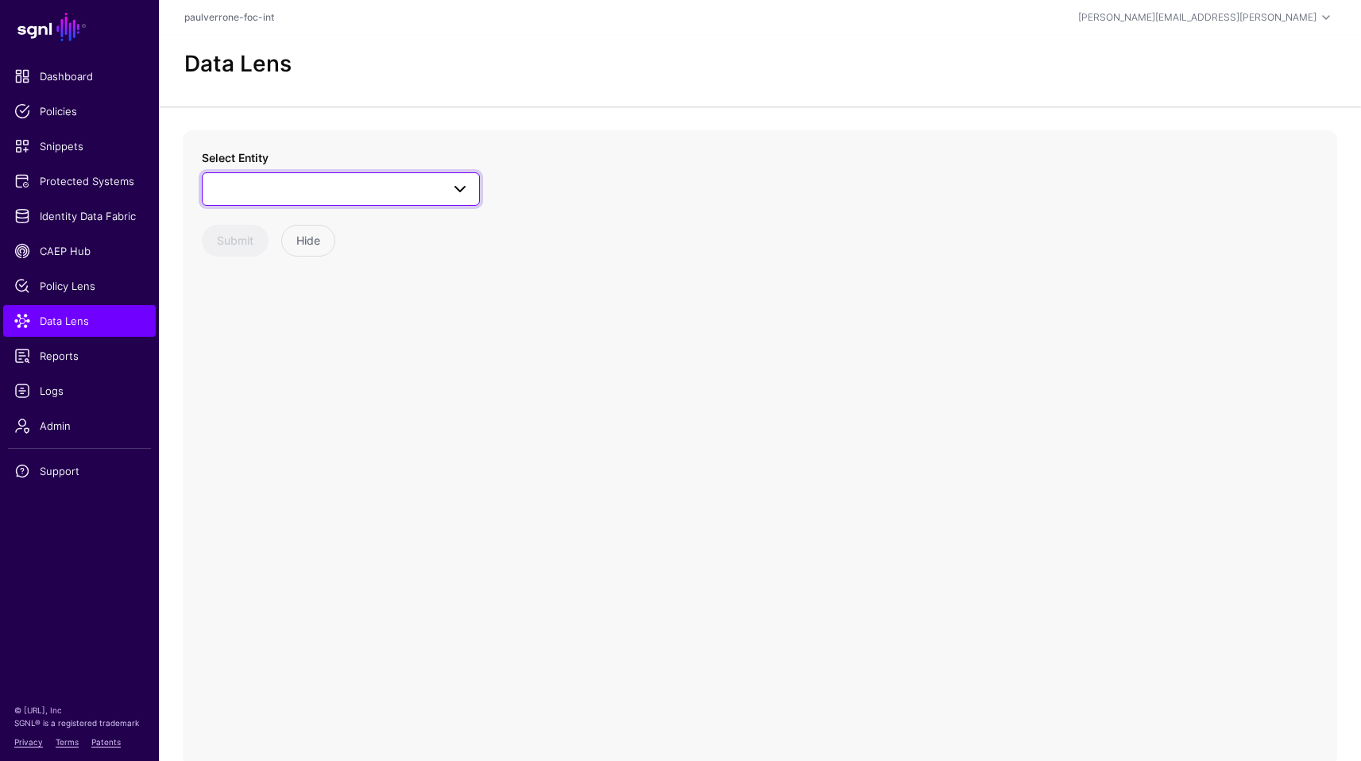
click at [379, 200] on link at bounding box center [341, 188] width 278 height 33
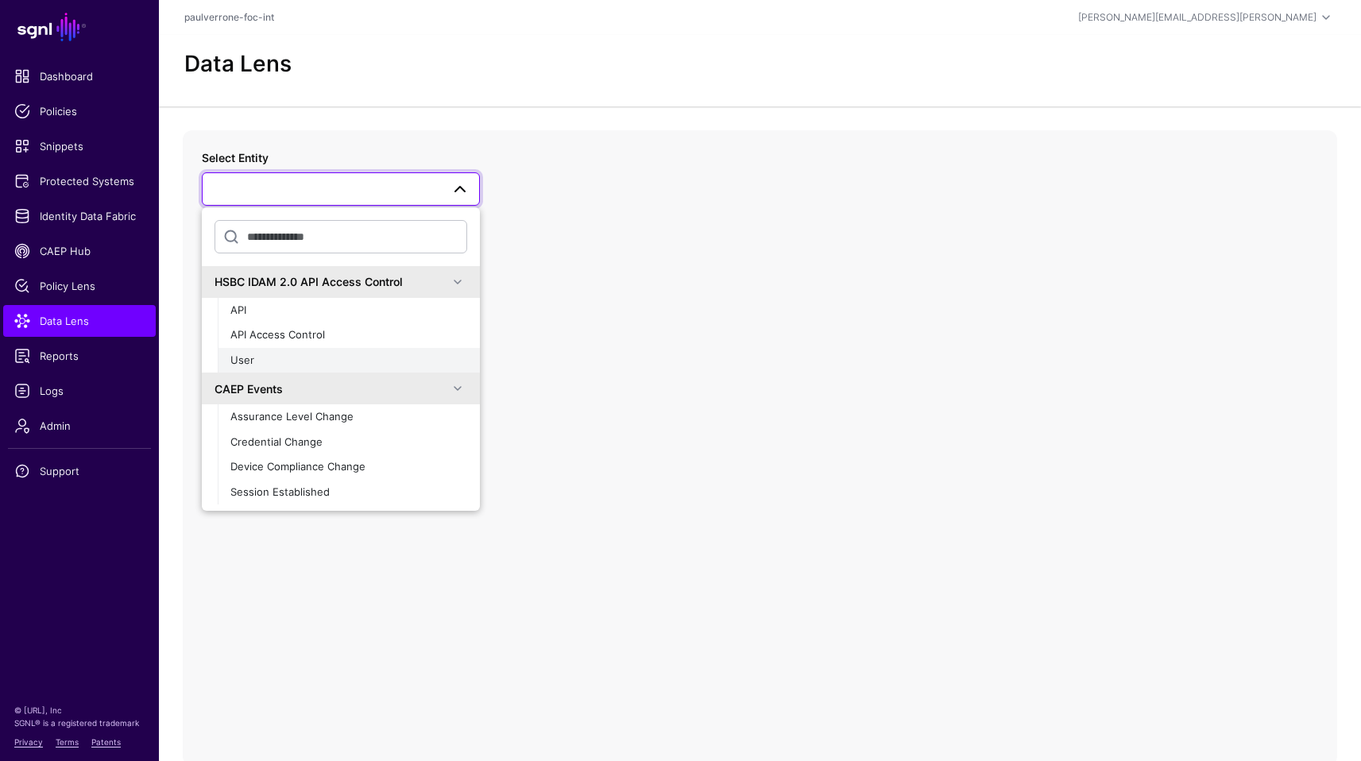
click at [366, 359] on div "User" at bounding box center [348, 361] width 237 height 16
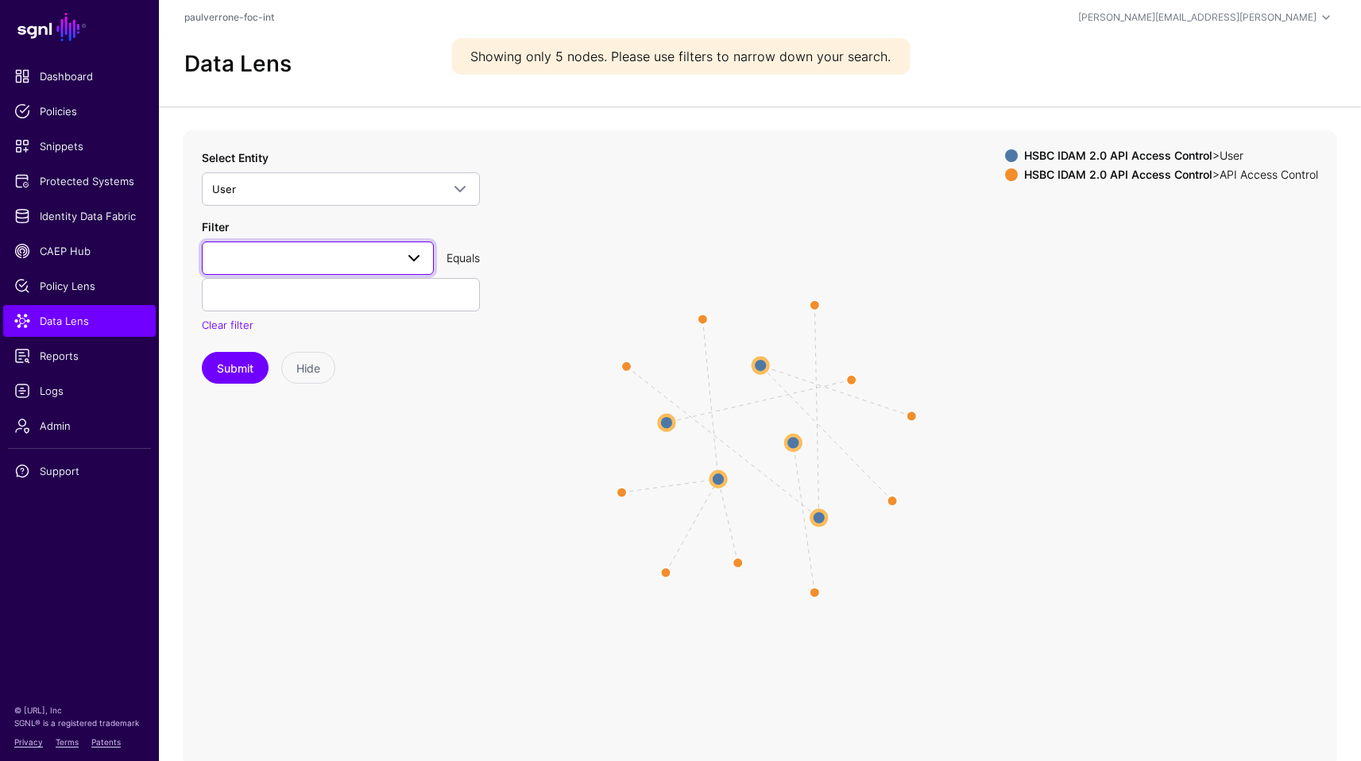
click at [410, 256] on span at bounding box center [413, 258] width 19 height 19
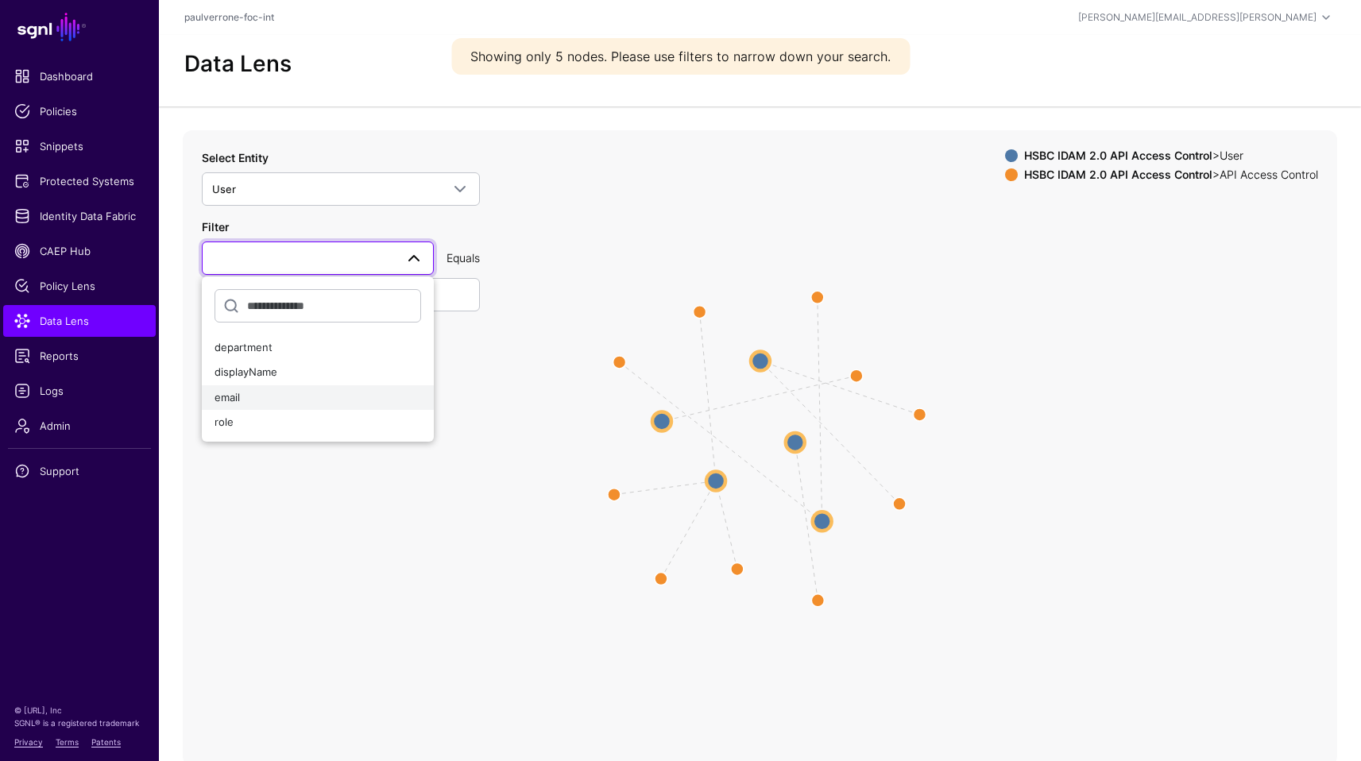
click at [253, 392] on div "email" at bounding box center [317, 398] width 206 height 16
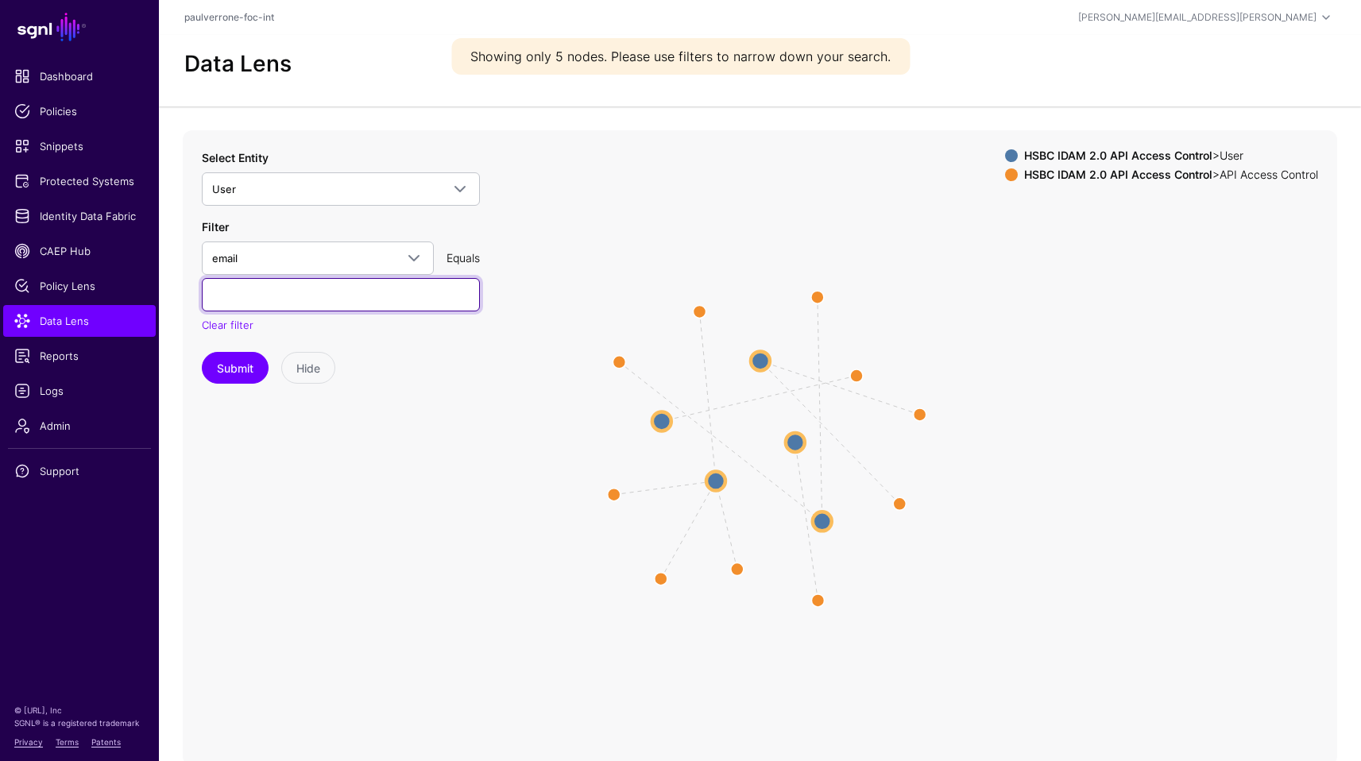
click at [287, 289] on input "text" at bounding box center [341, 294] width 278 height 33
type input "**********"
click at [202, 352] on button "Submit" at bounding box center [235, 368] width 67 height 32
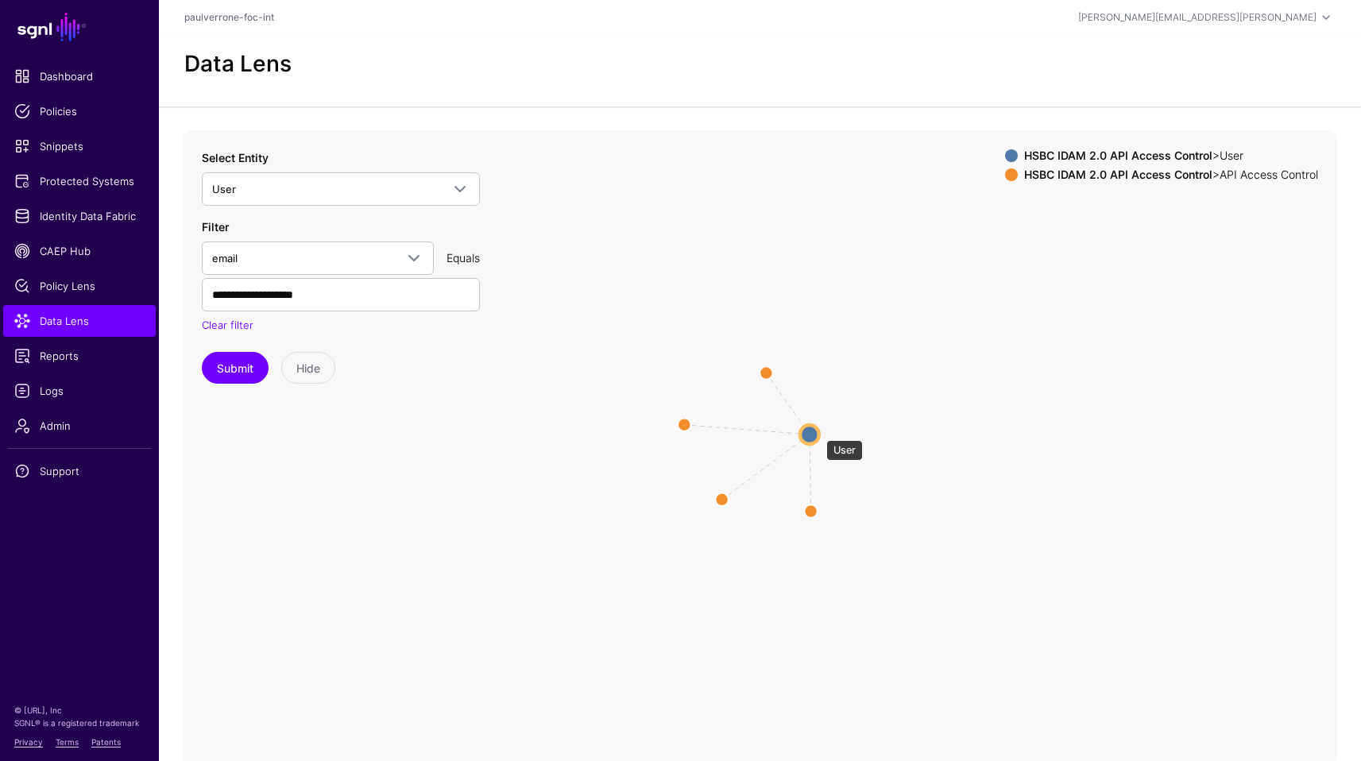
click at [818, 432] on circle at bounding box center [809, 434] width 19 height 19
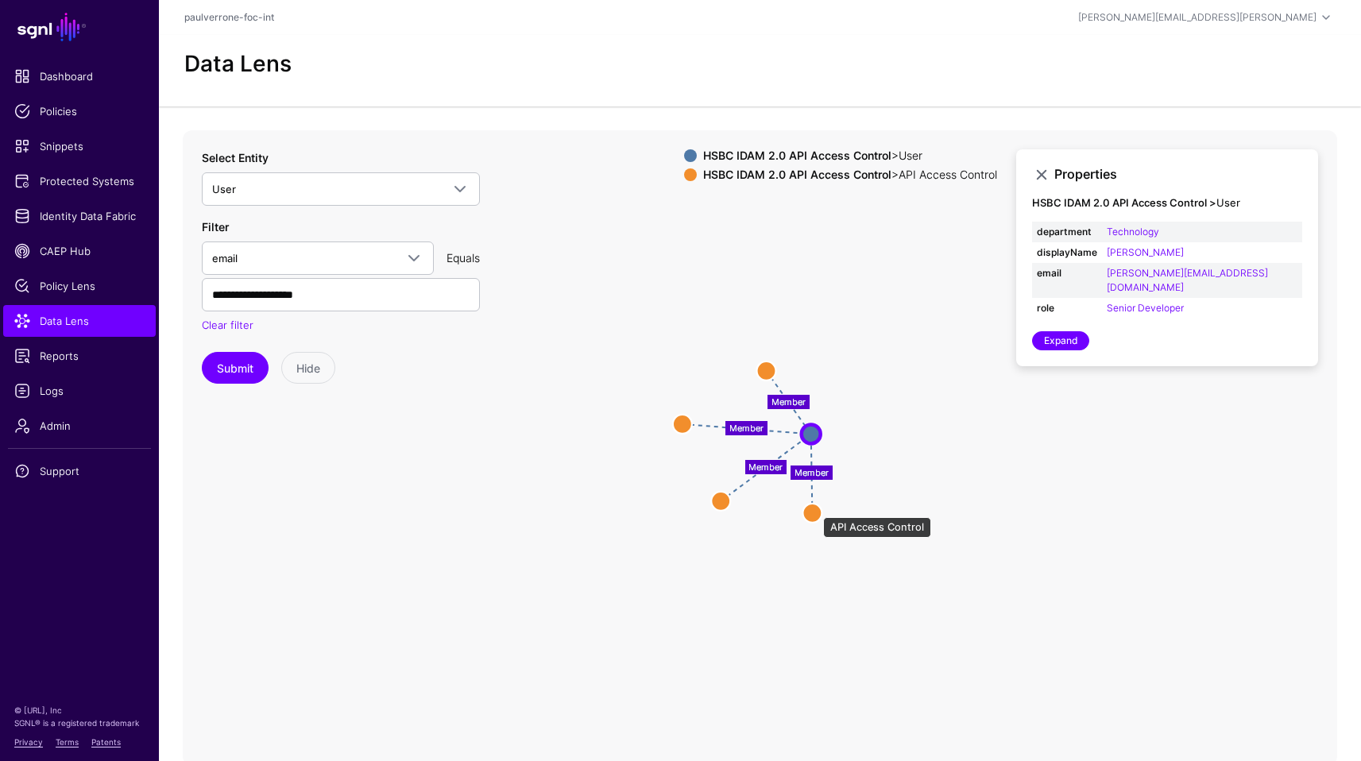
click at [815, 509] on circle at bounding box center [811, 512] width 19 height 19
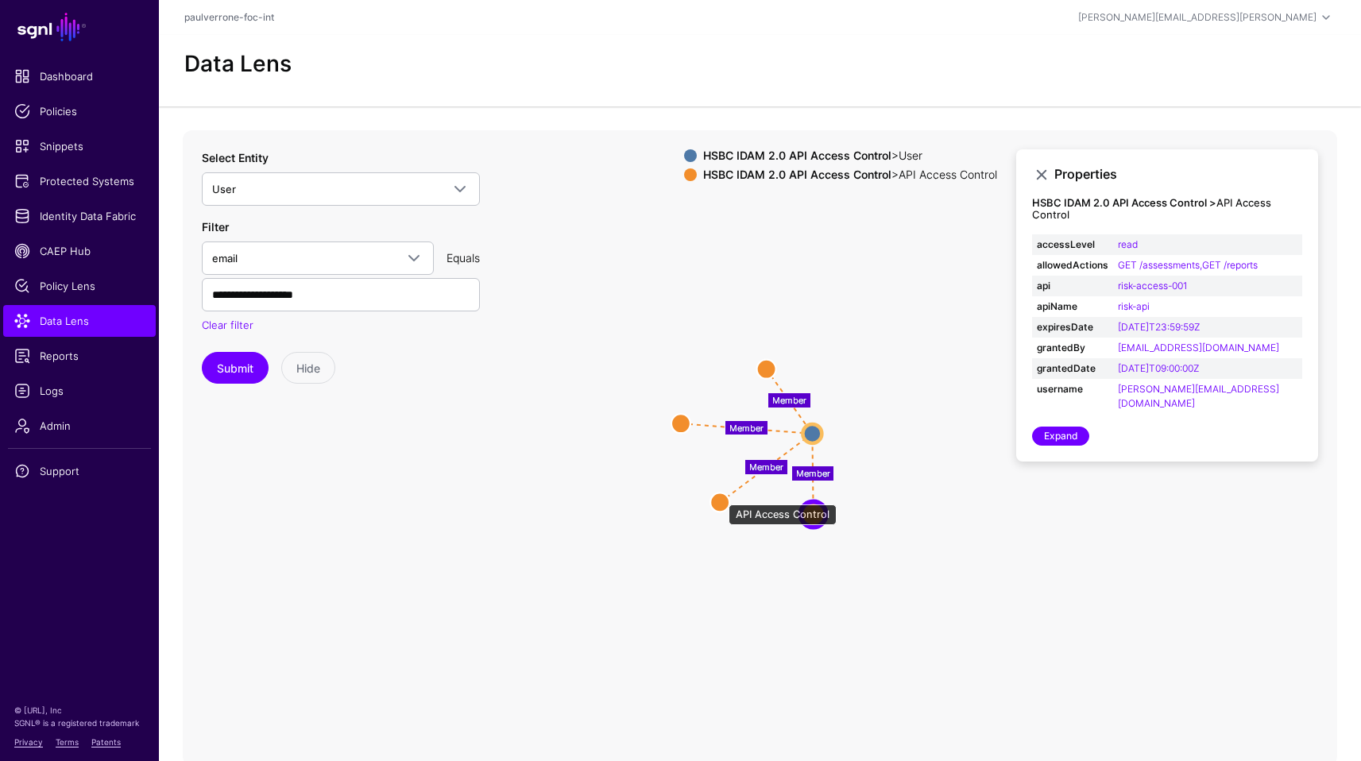
click at [720, 496] on circle at bounding box center [719, 501] width 19 height 19
click at [679, 422] on circle at bounding box center [679, 422] width 19 height 19
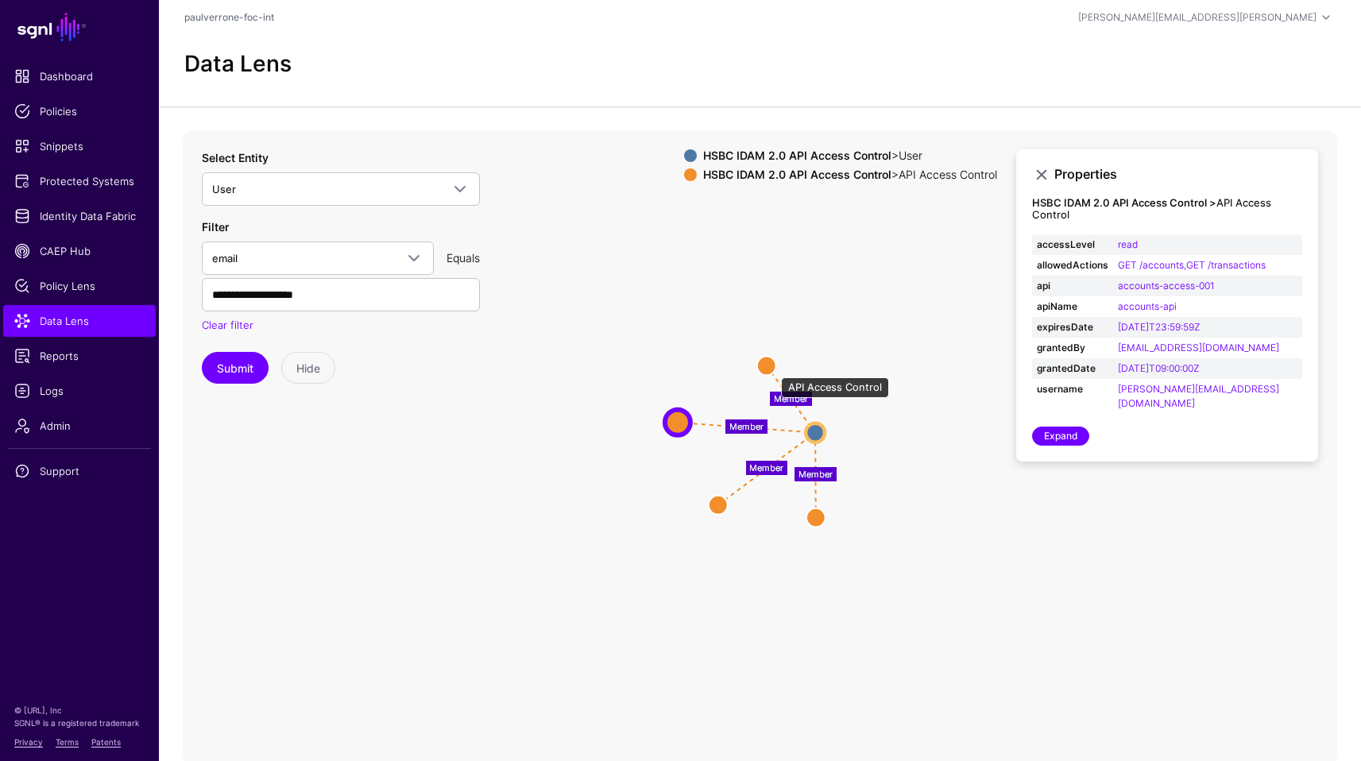
click at [773, 369] on circle at bounding box center [766, 365] width 19 height 19
click at [957, 469] on icon "Member Member Member Member API Access Control API Access Control API Access Co…" at bounding box center [760, 447] width 1154 height 635
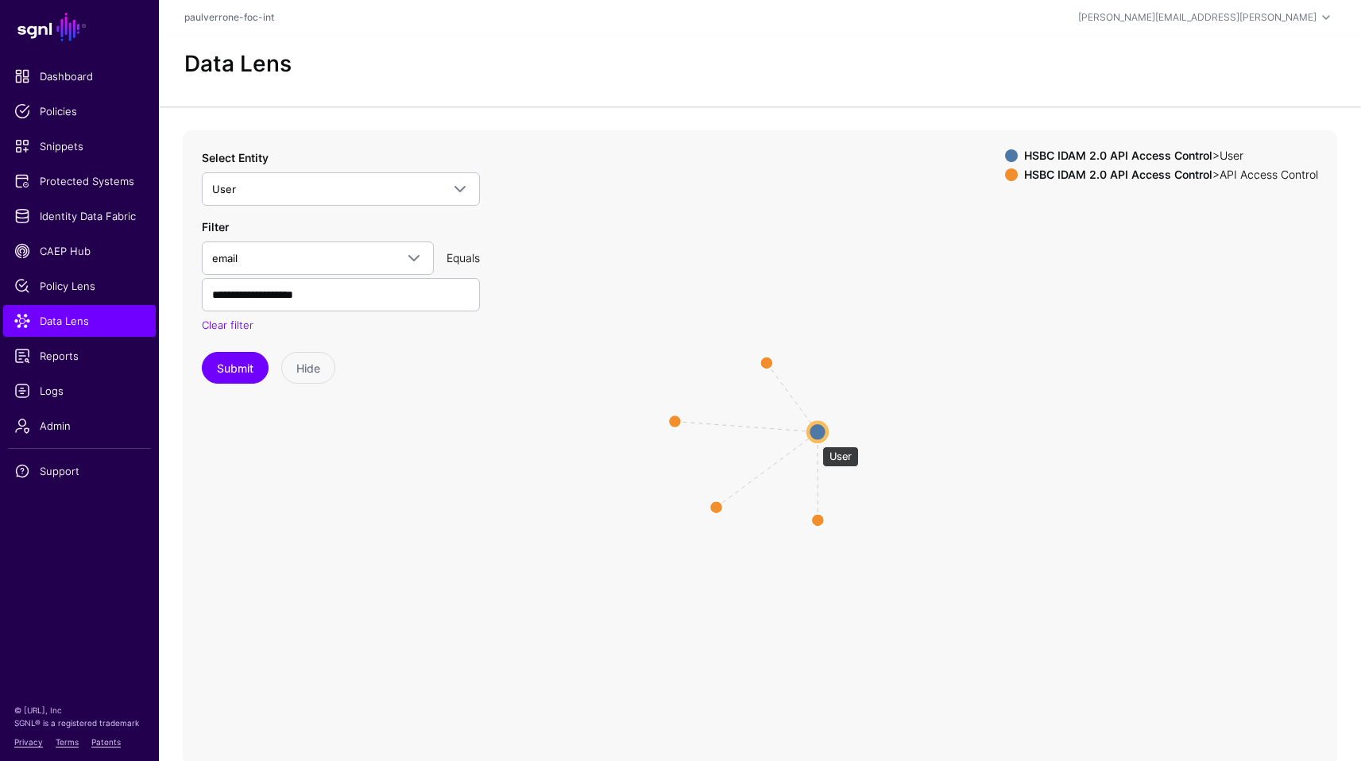
click at [814, 438] on circle at bounding box center [817, 431] width 19 height 19
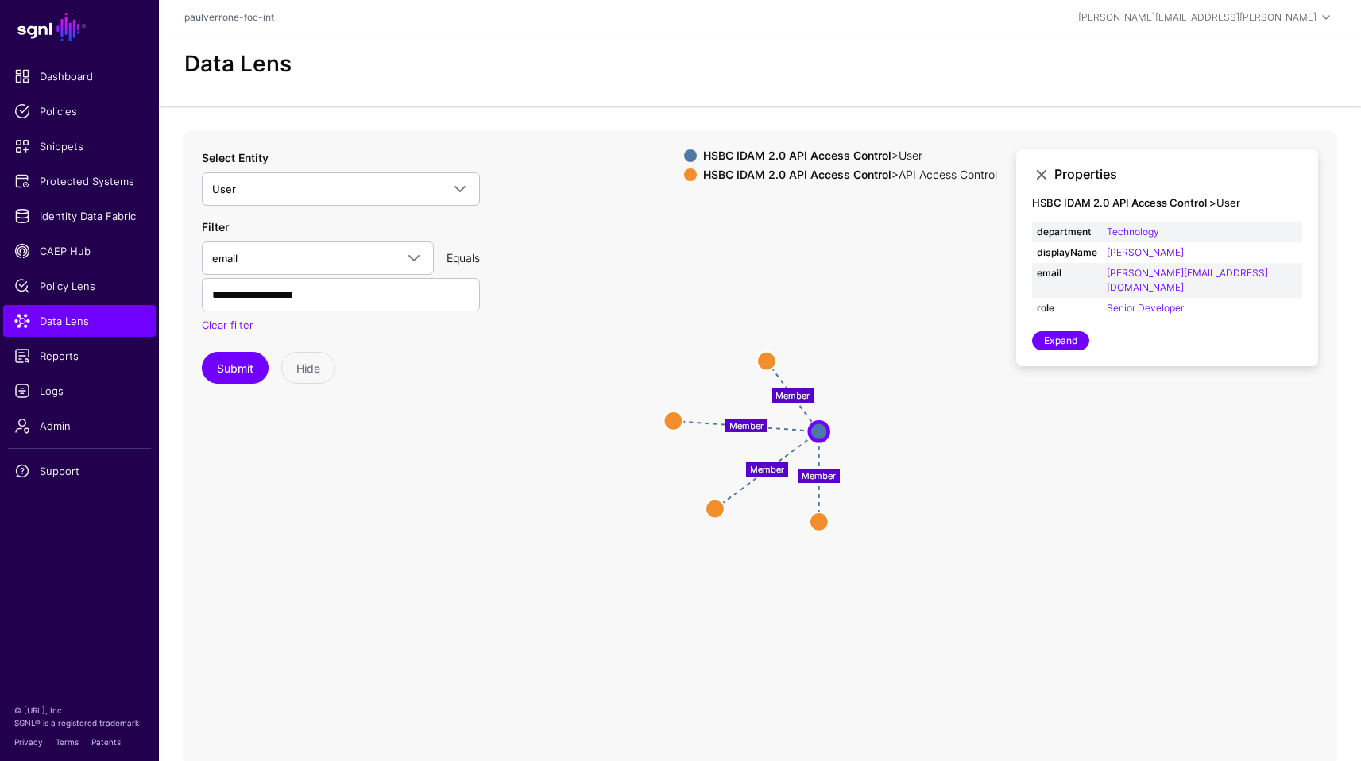
click at [773, 367] on circle at bounding box center [766, 360] width 19 height 19
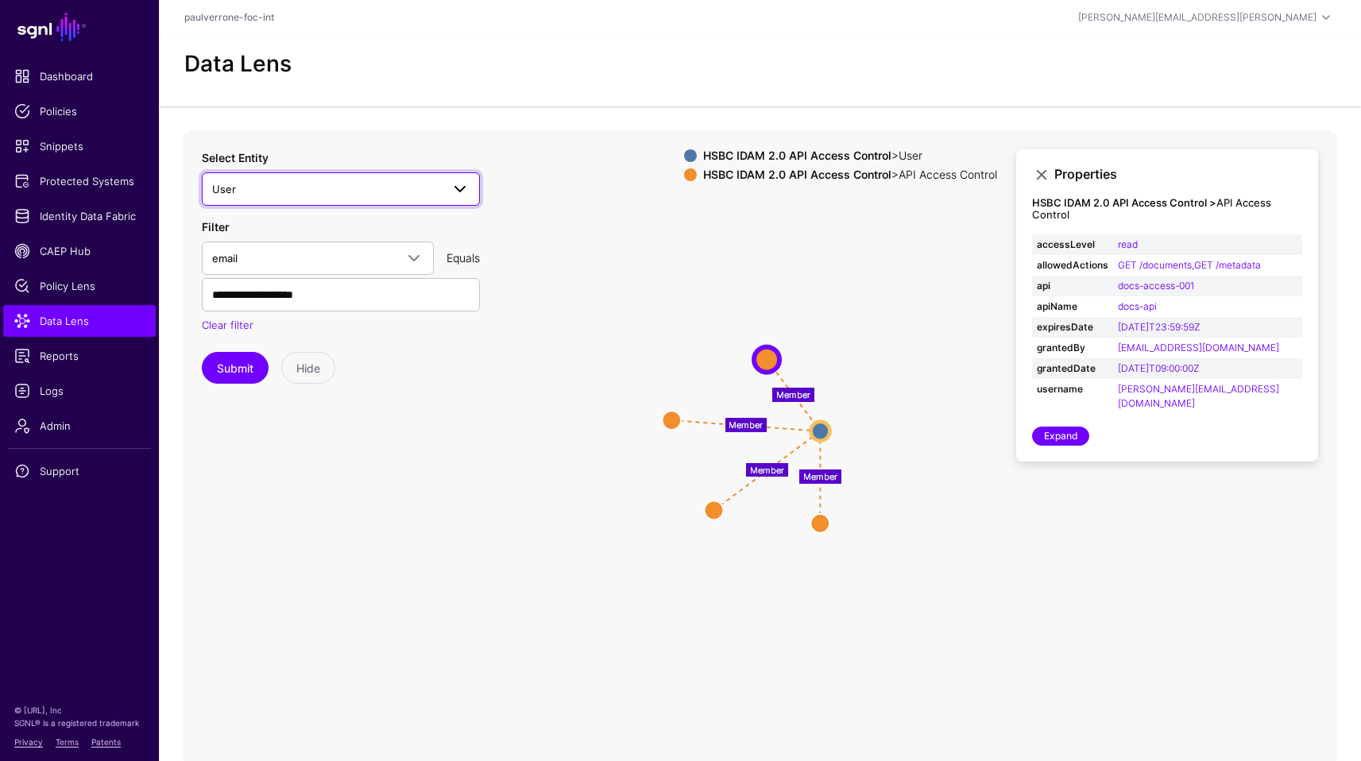
click at [296, 193] on span "User" at bounding box center [326, 188] width 229 height 17
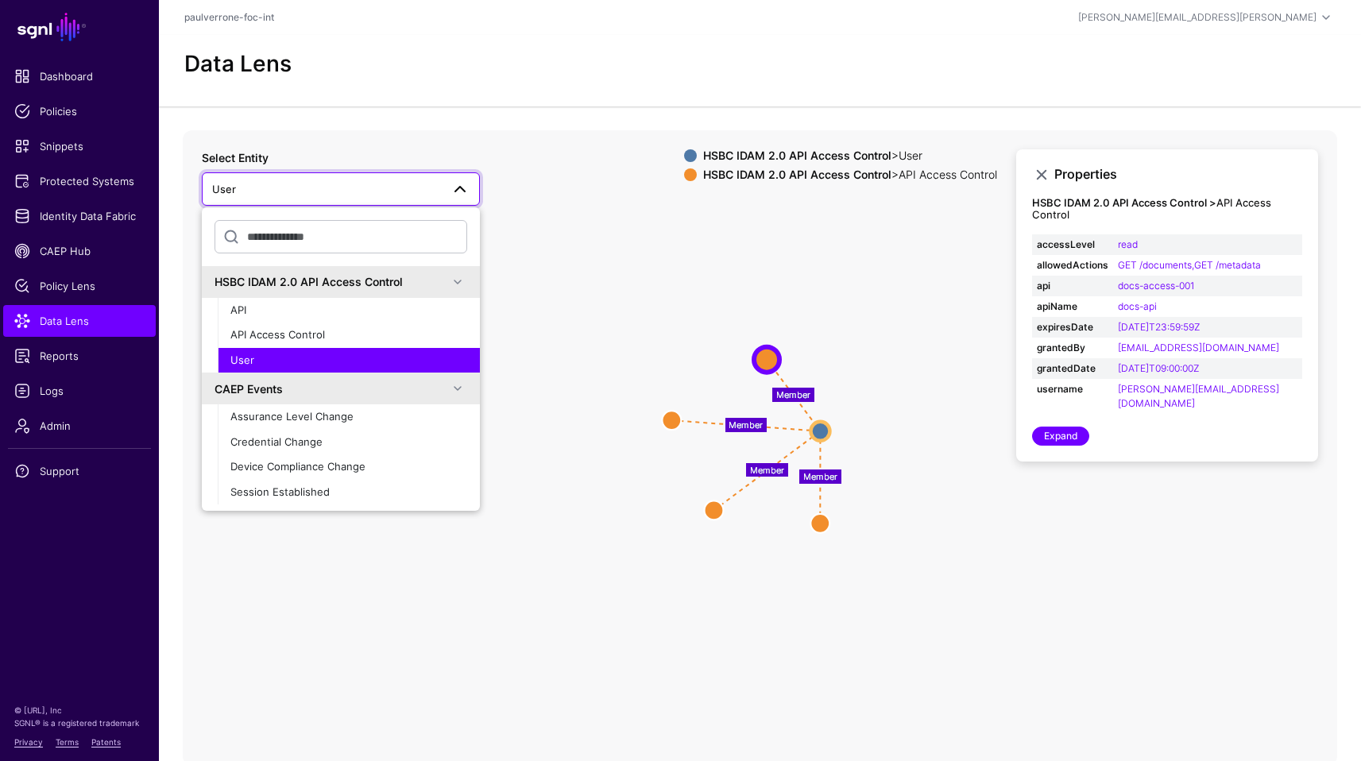
click at [296, 193] on span "User" at bounding box center [326, 188] width 229 height 17
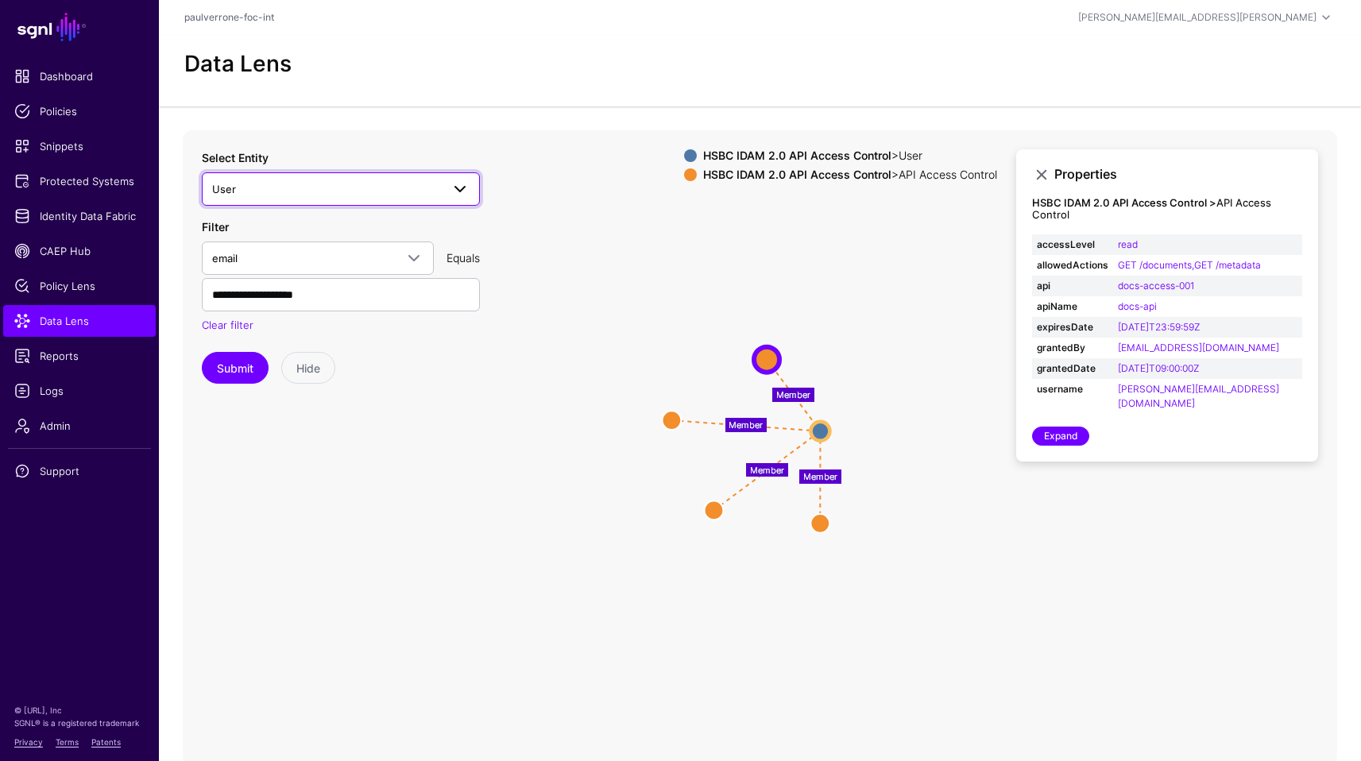
click at [354, 193] on span "User" at bounding box center [326, 188] width 229 height 17
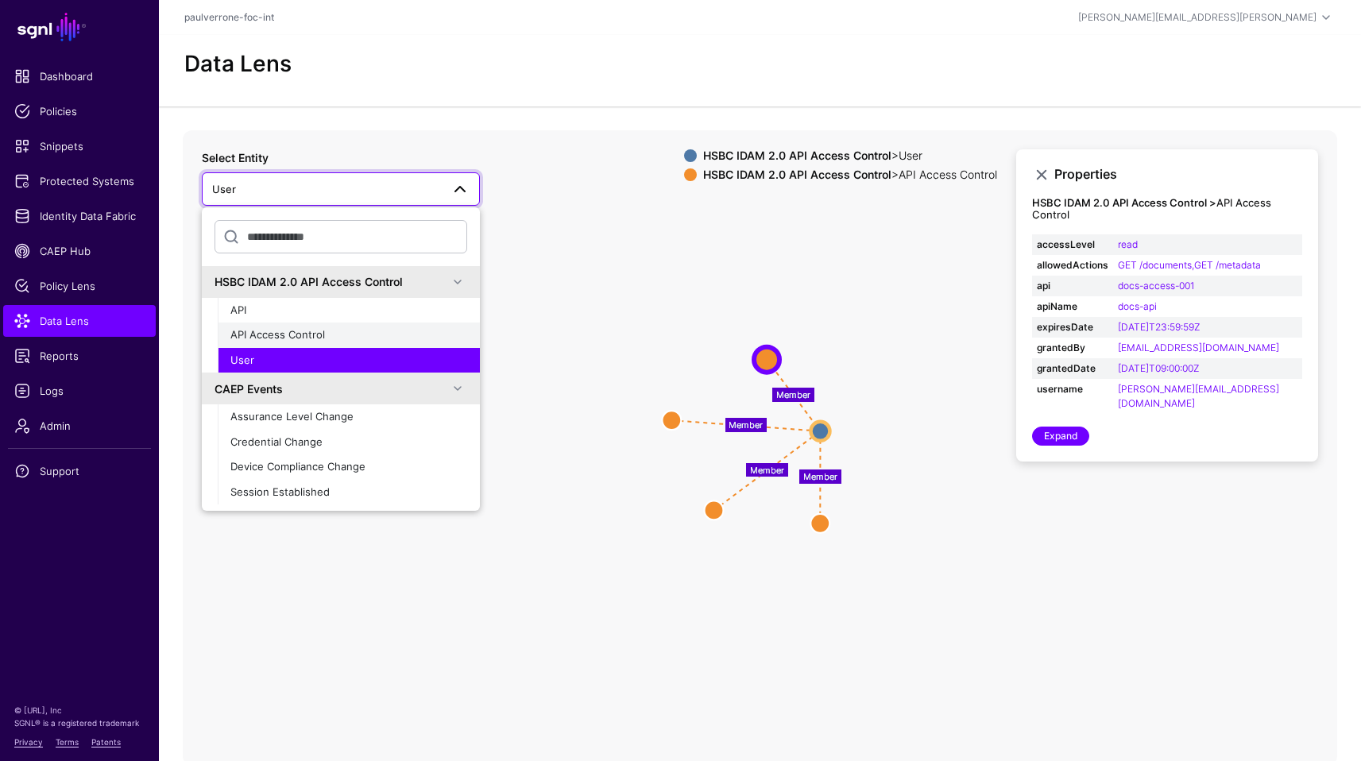
click at [316, 327] on div "API Access Control" at bounding box center [348, 335] width 237 height 16
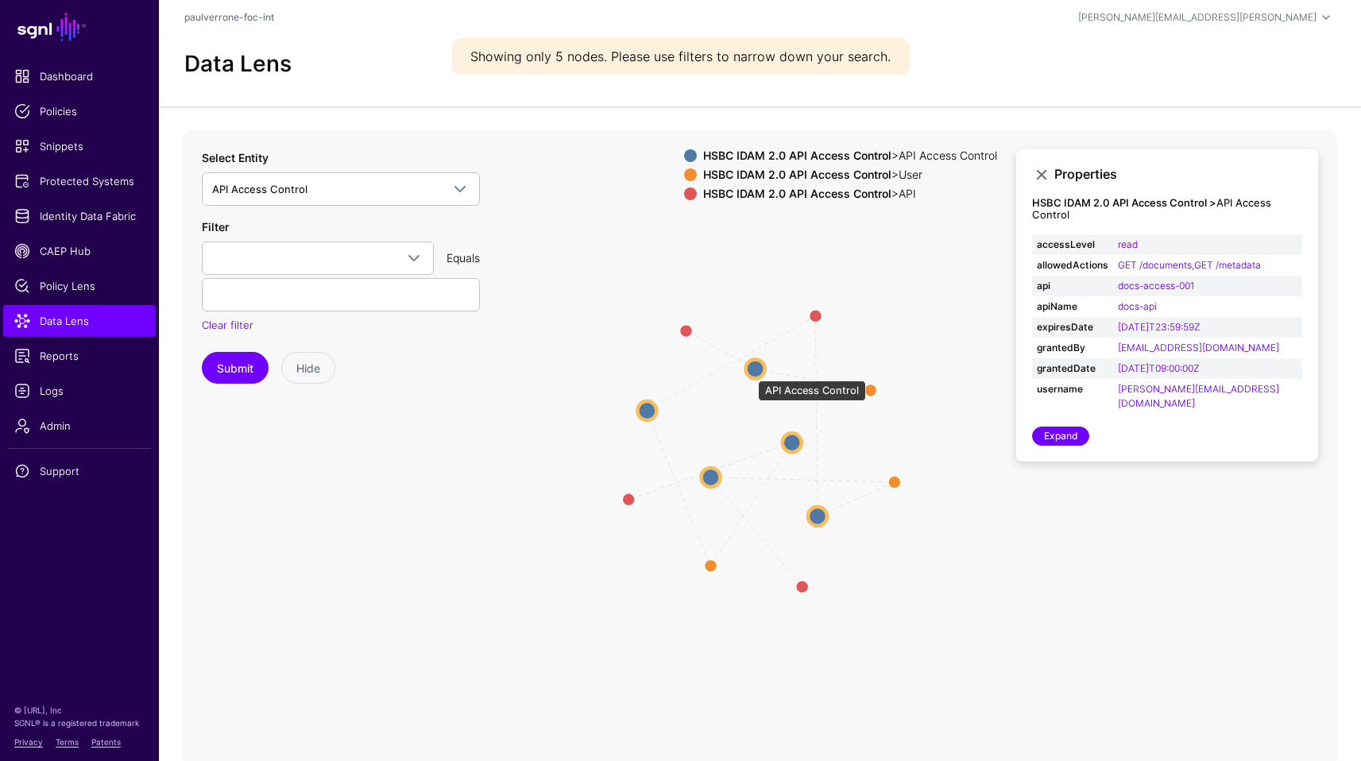
click at [750, 373] on circle at bounding box center [755, 368] width 19 height 19
click at [750, 372] on circle at bounding box center [754, 367] width 19 height 19
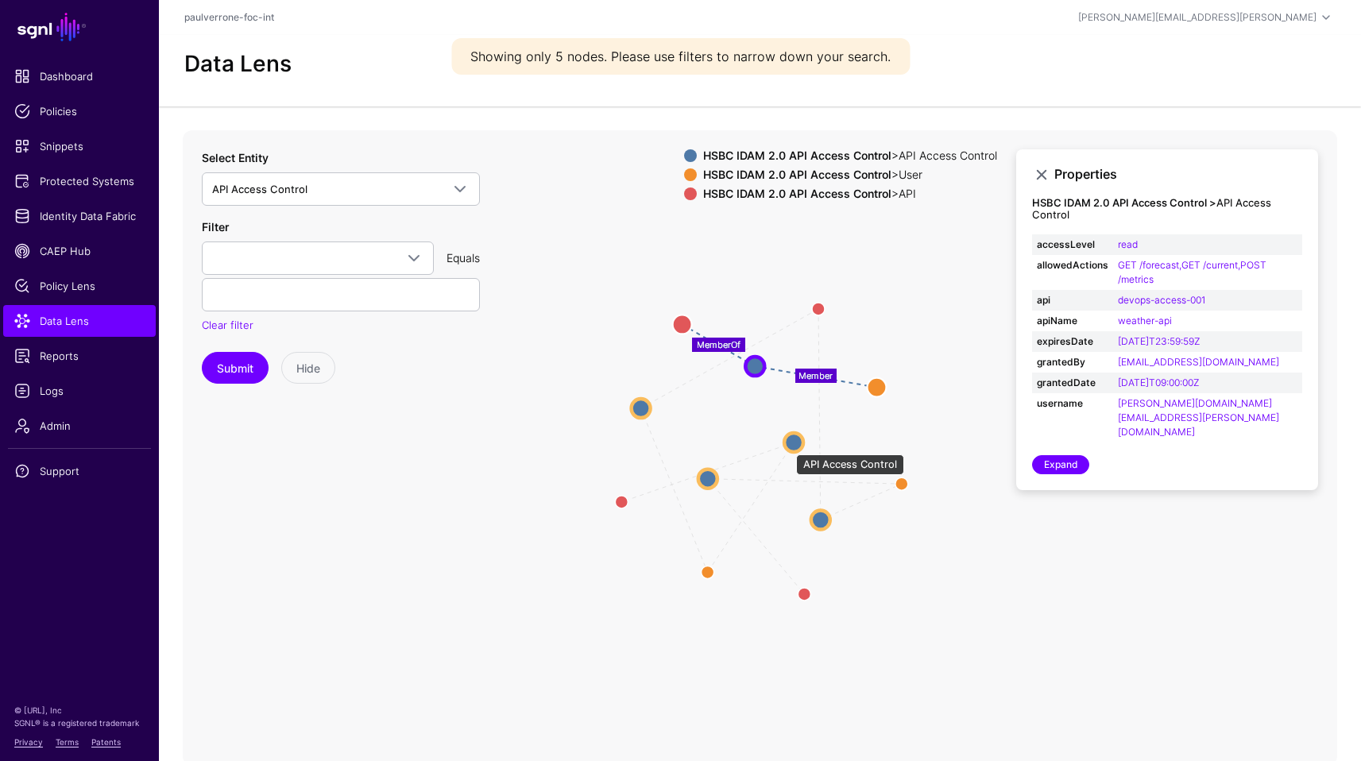
click at [793, 438] on circle at bounding box center [793, 442] width 19 height 19
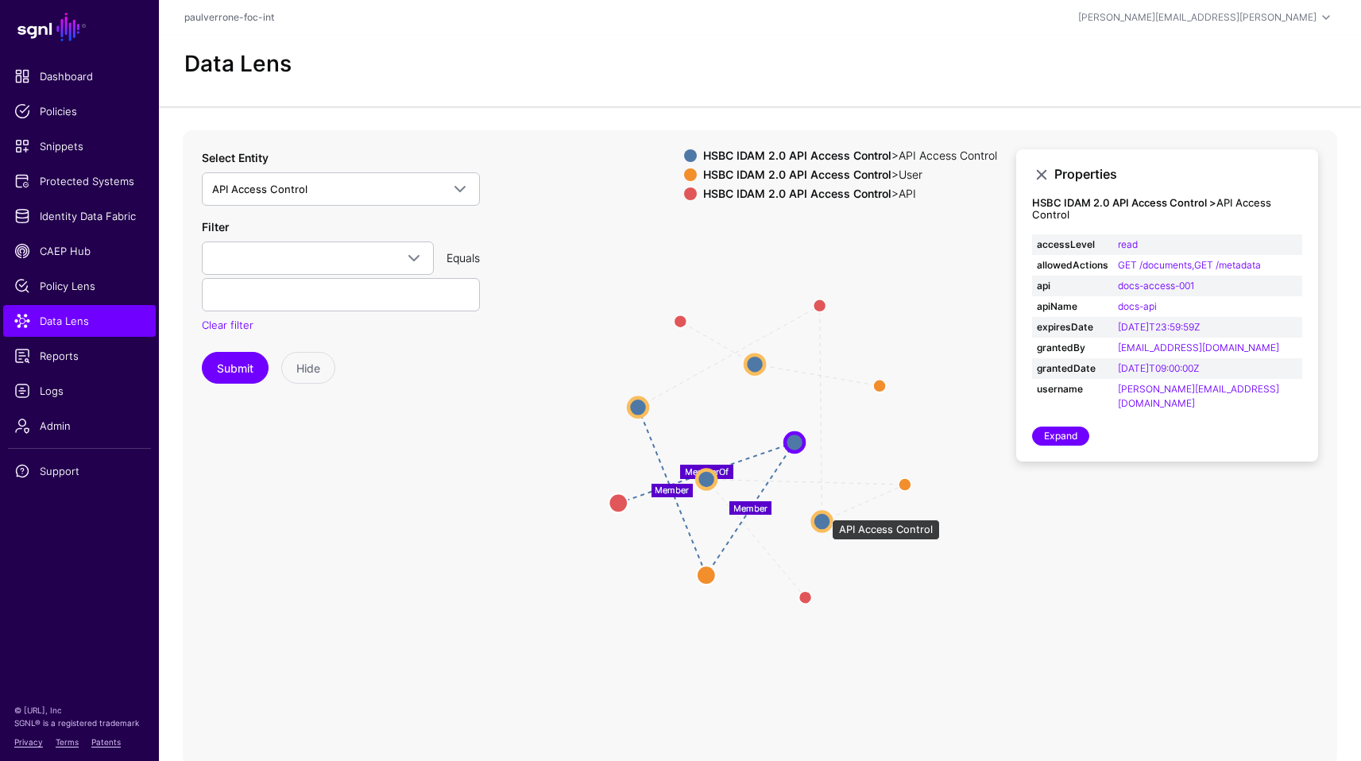
click at [824, 511] on circle at bounding box center [821, 520] width 19 height 19
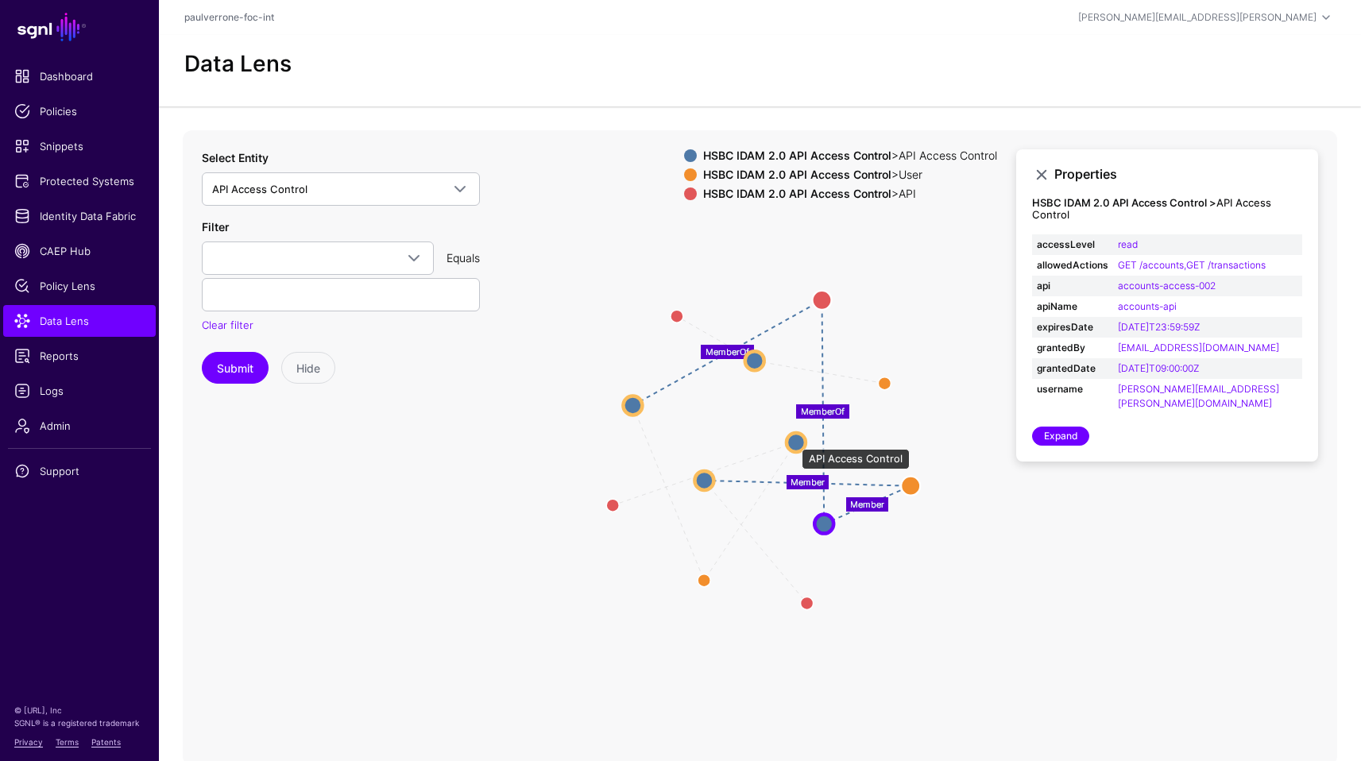
click at [793, 441] on circle at bounding box center [795, 442] width 19 height 19
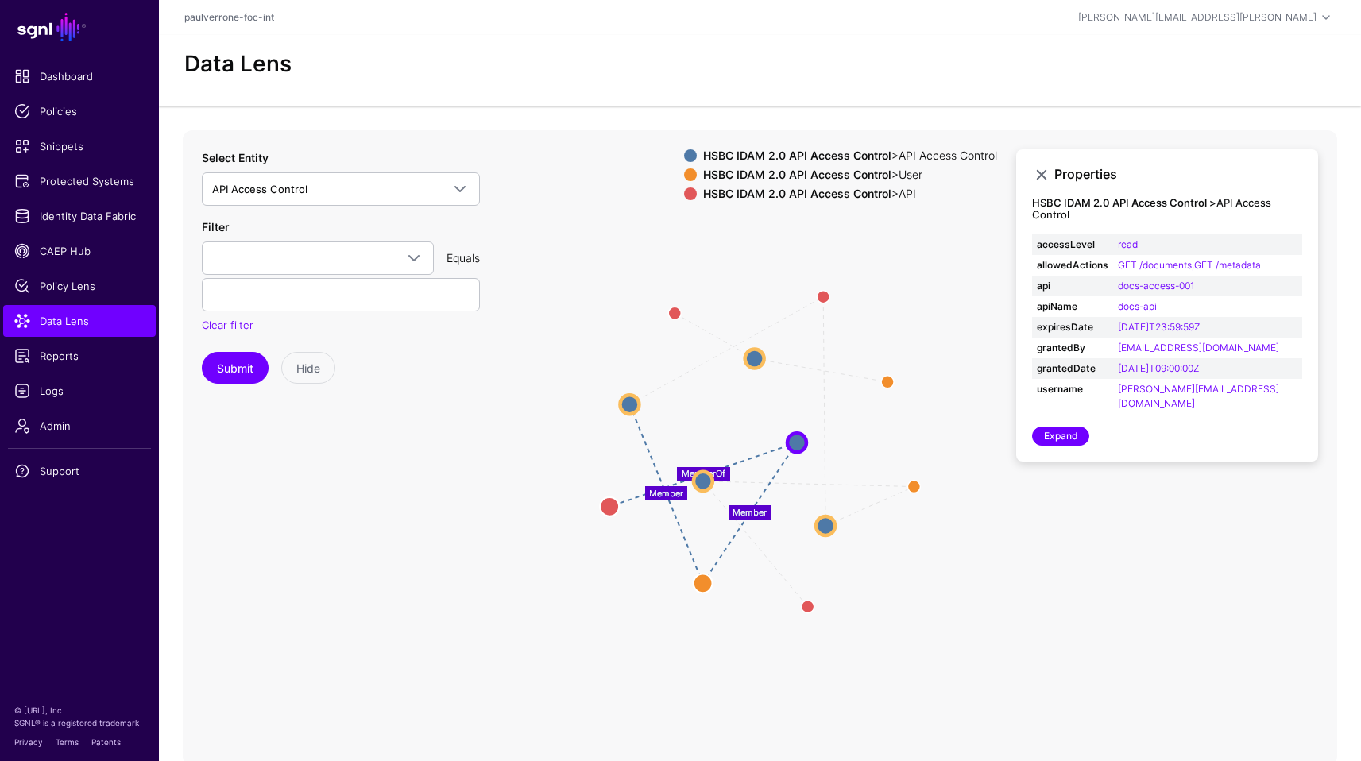
click at [1080, 497] on icon "Member Member MemberOf MemberOf Member MemberOf MemberOf Member MemberOf Member…" at bounding box center [760, 447] width 1154 height 635
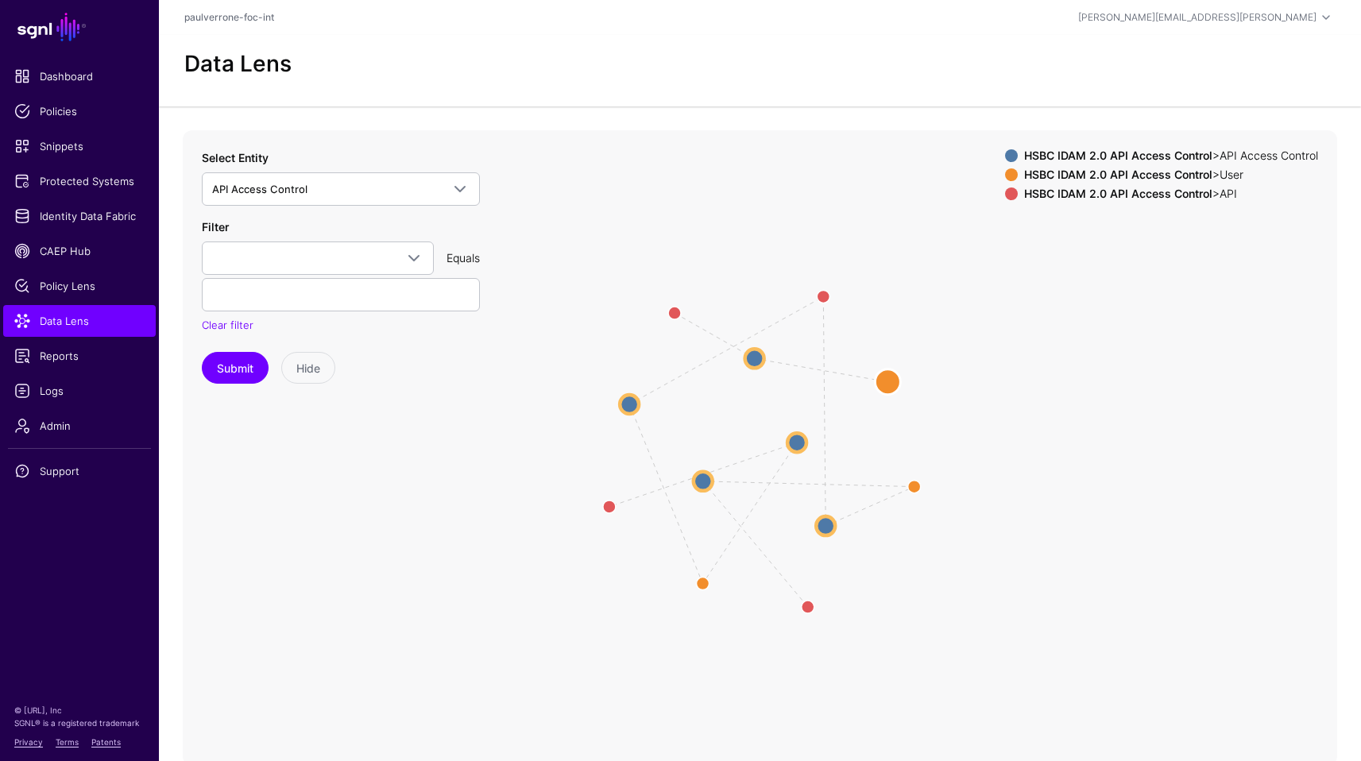
click at [887, 376] on circle at bounding box center [886, 381] width 25 height 25
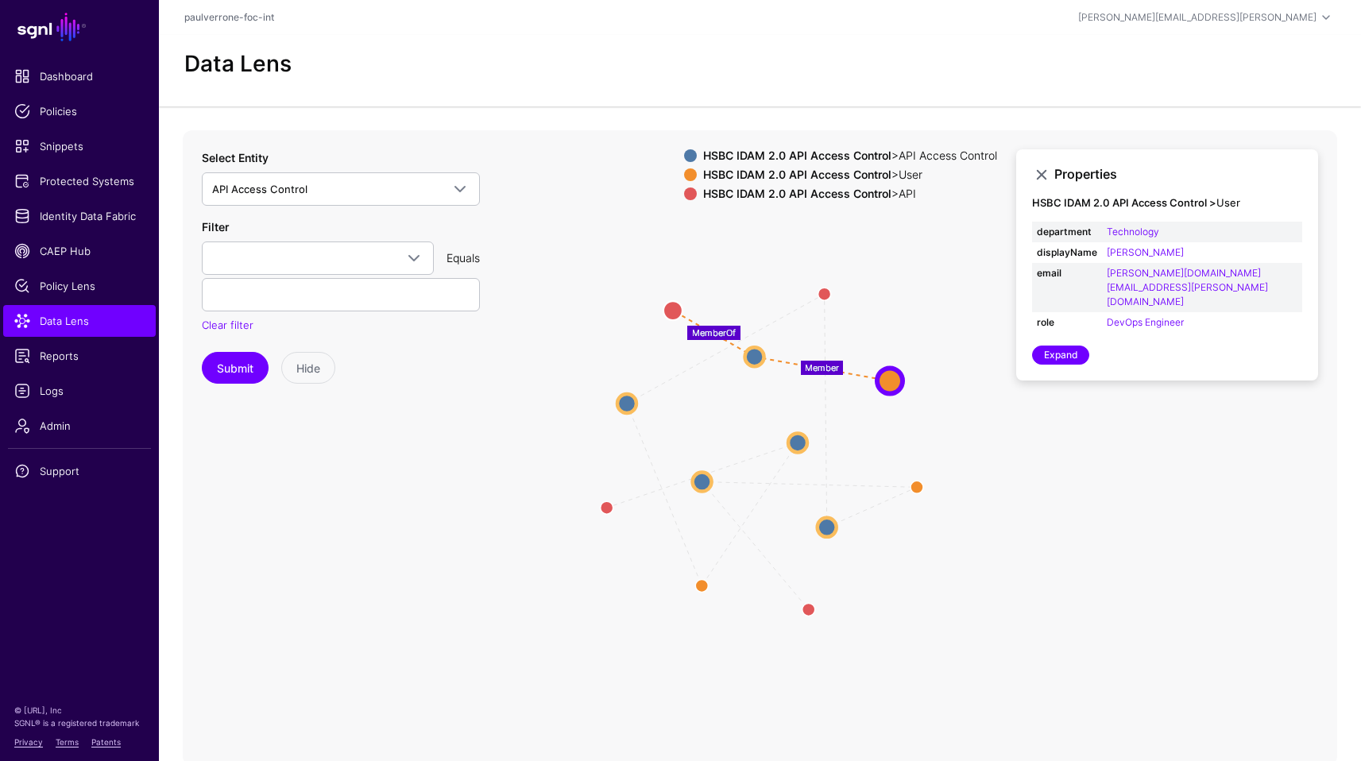
click at [910, 490] on icon "Member MemberOf Member MemberOf MemberOf MemberOf Member Member MemberOf Member…" at bounding box center [760, 447] width 1154 height 635
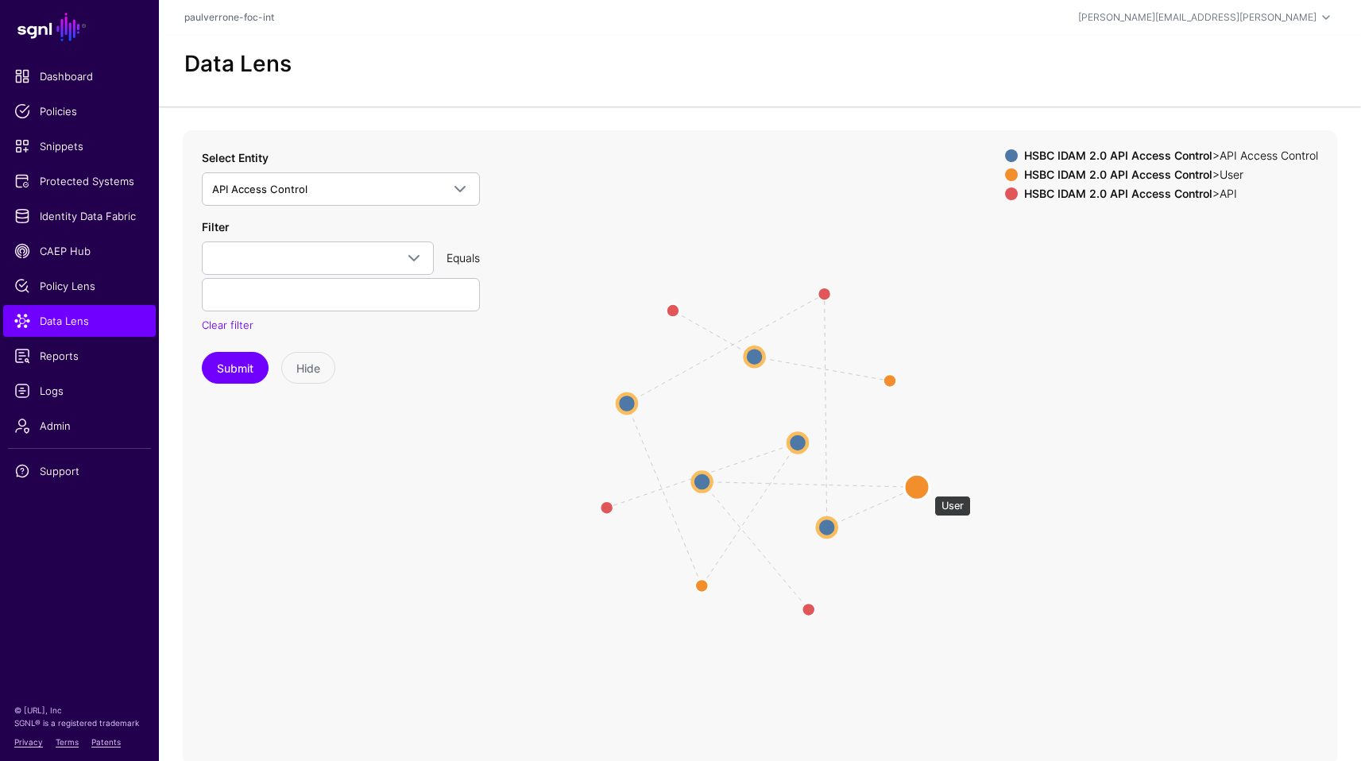
click at [926, 488] on circle at bounding box center [916, 486] width 25 height 25
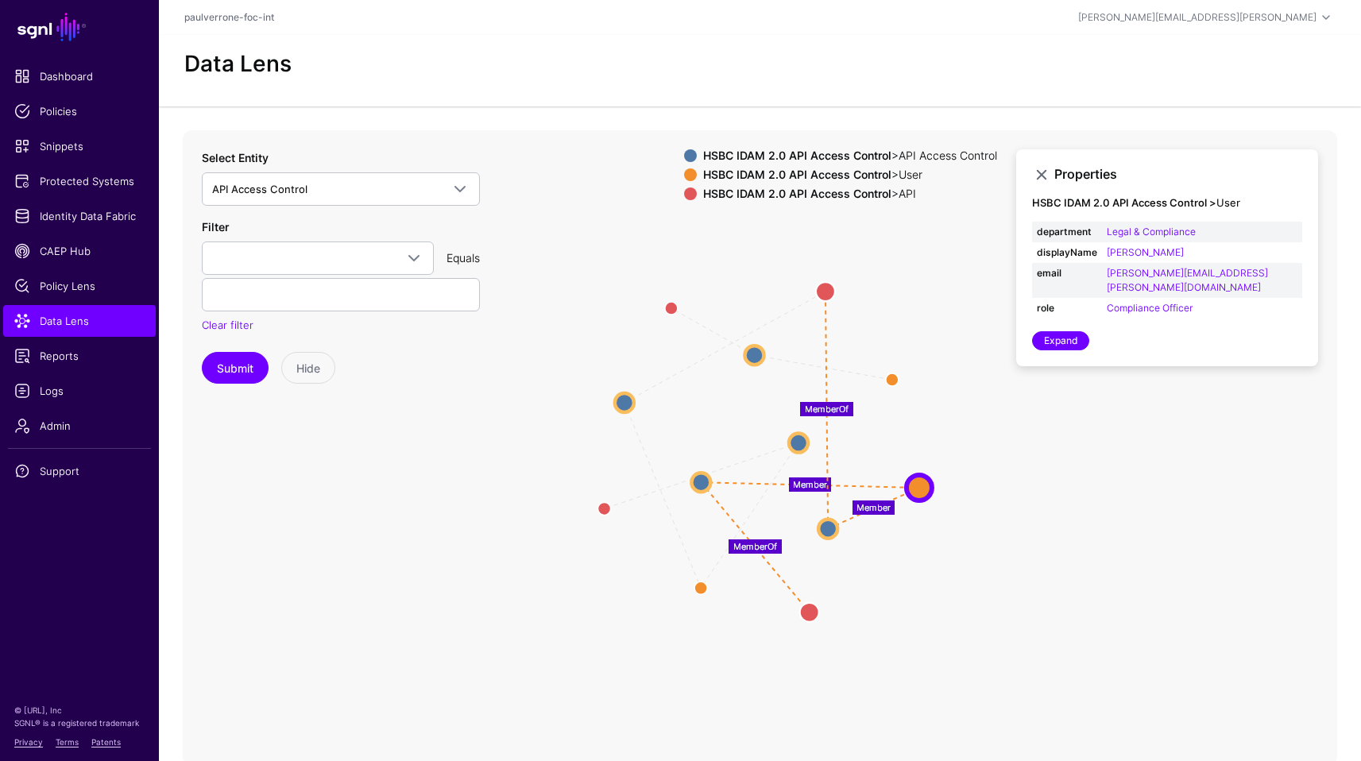
click at [592, 118] on app-datalens-start "Data Lens Member MemberOf MemberOf Member MemberOf Member Member Member MemberO…" at bounding box center [760, 400] width 1202 height 731
click at [83, 297] on link "Policy Lens" at bounding box center [79, 286] width 152 height 32
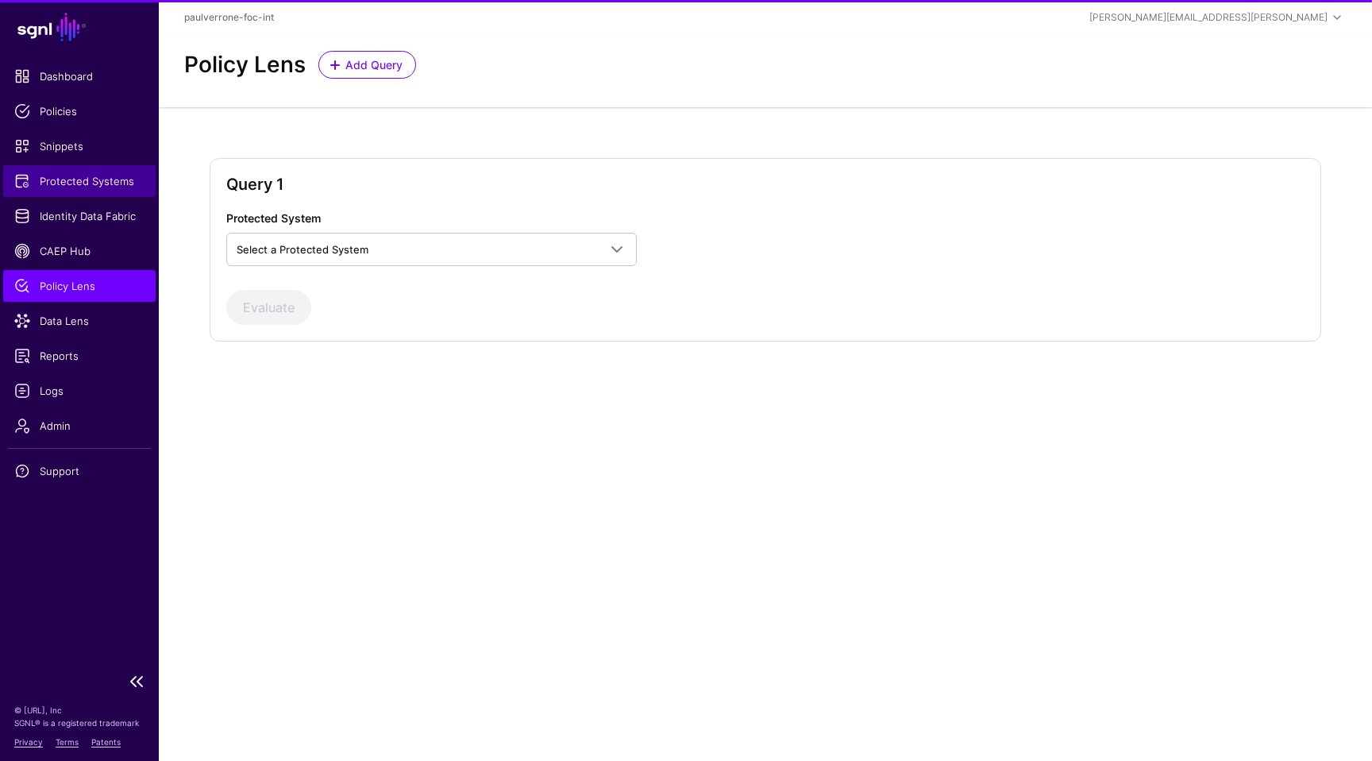
click at [73, 179] on span "Protected Systems" at bounding box center [79, 181] width 130 height 16
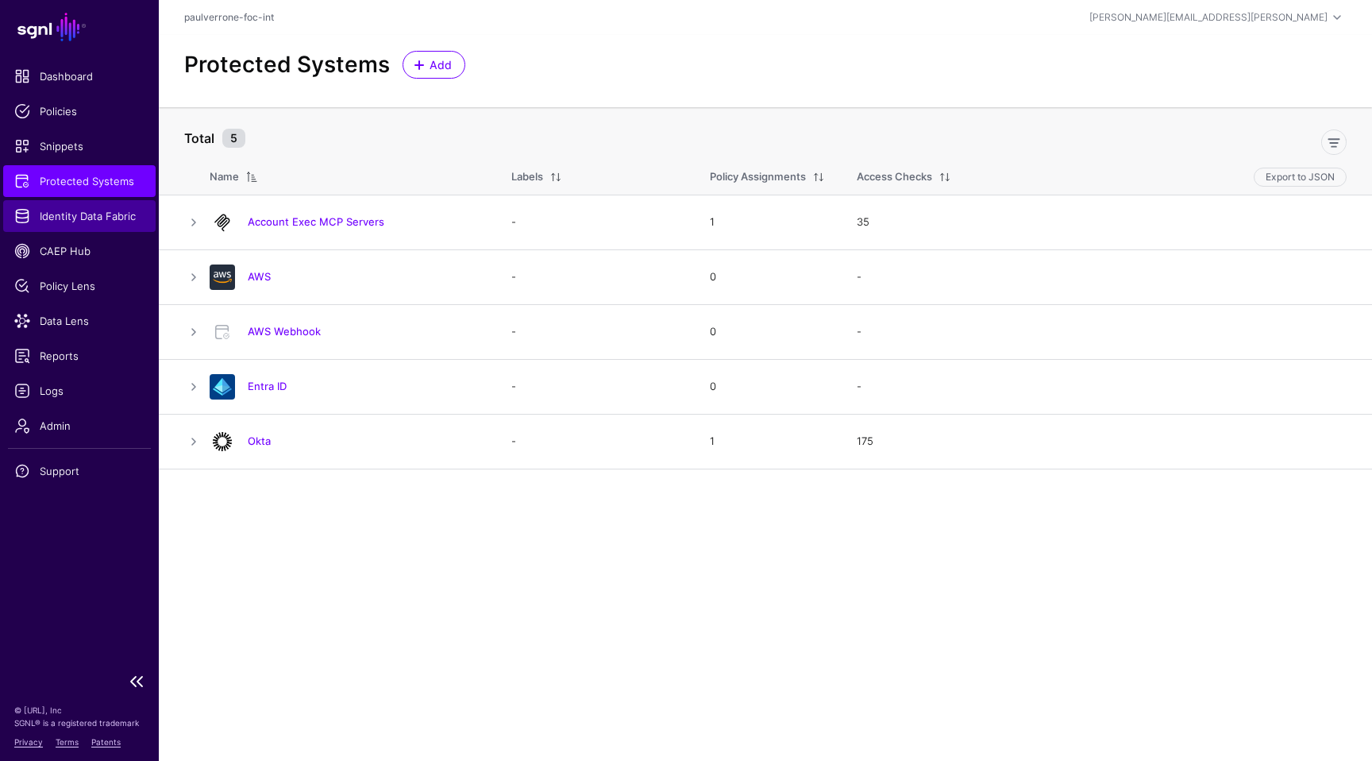
click at [98, 210] on span "Identity Data Fabric" at bounding box center [79, 216] width 130 height 16
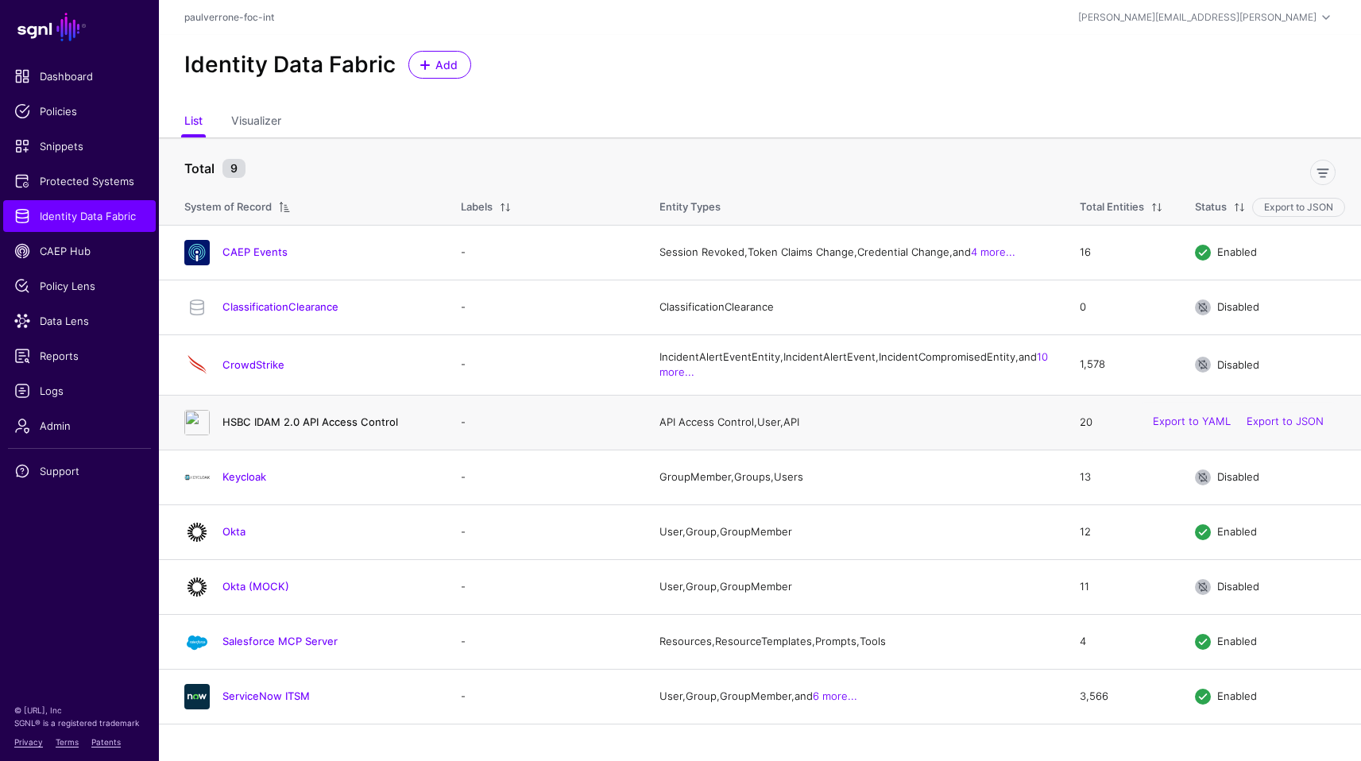
click at [343, 428] on link "HSBC IDAM 2.0 API Access Control" at bounding box center [310, 421] width 176 height 13
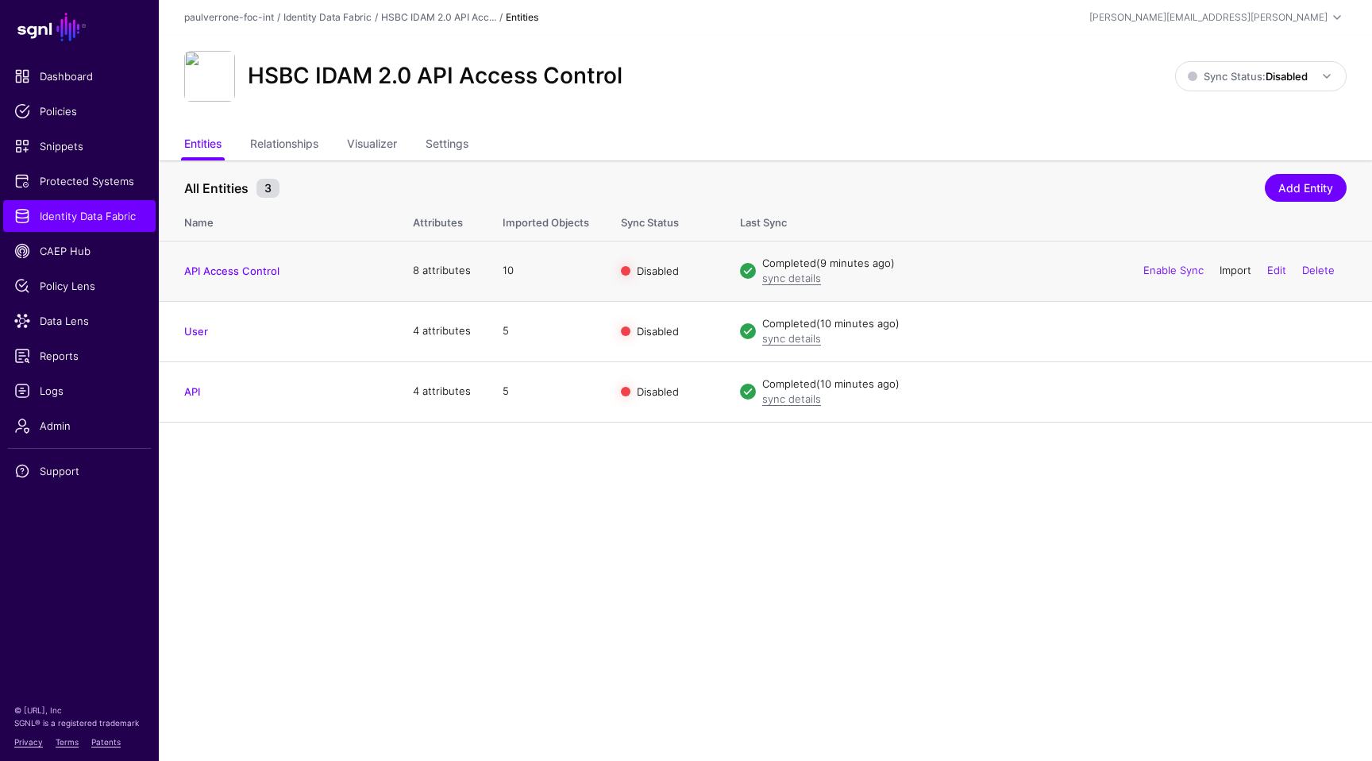
click at [1231, 272] on link "Import" at bounding box center [1236, 270] width 32 height 13
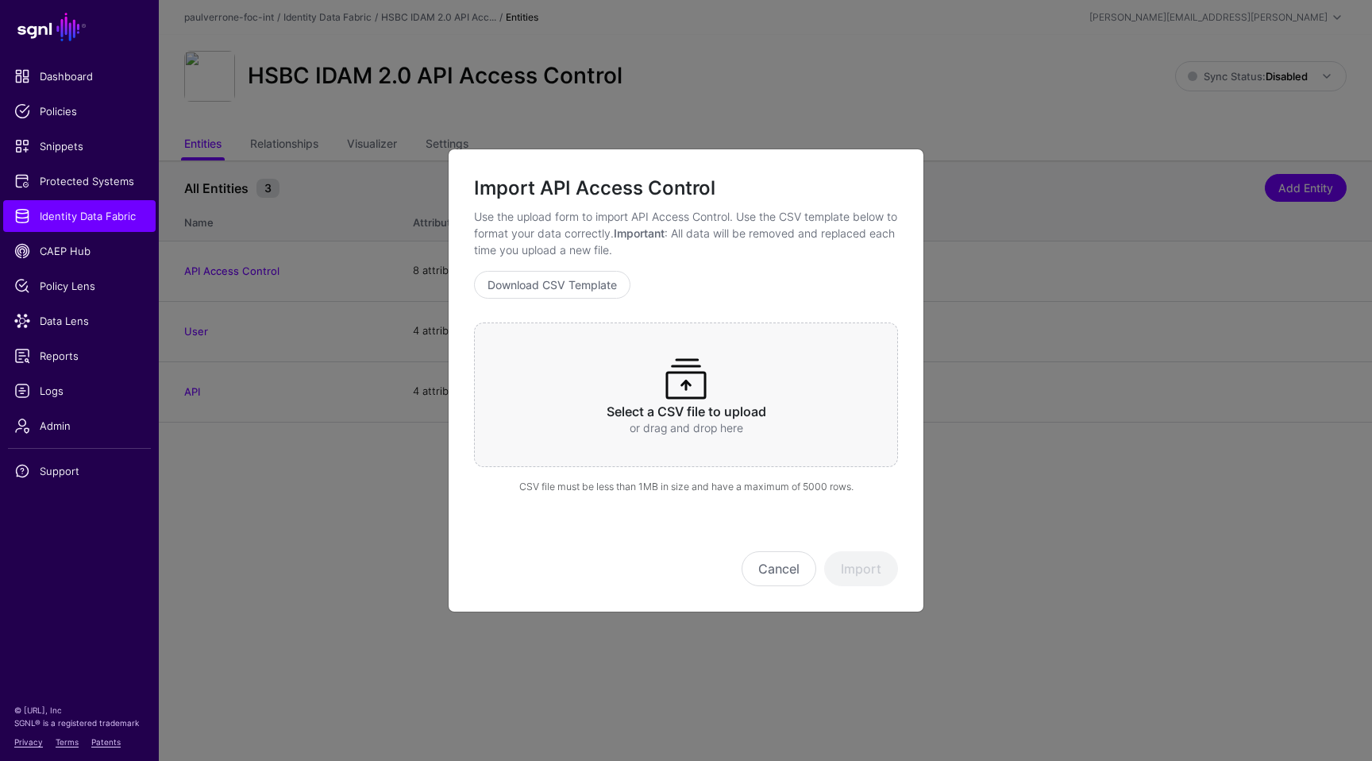
click at [694, 365] on span at bounding box center [686, 378] width 51 height 51
click at [872, 581] on button "Import" at bounding box center [861, 568] width 74 height 35
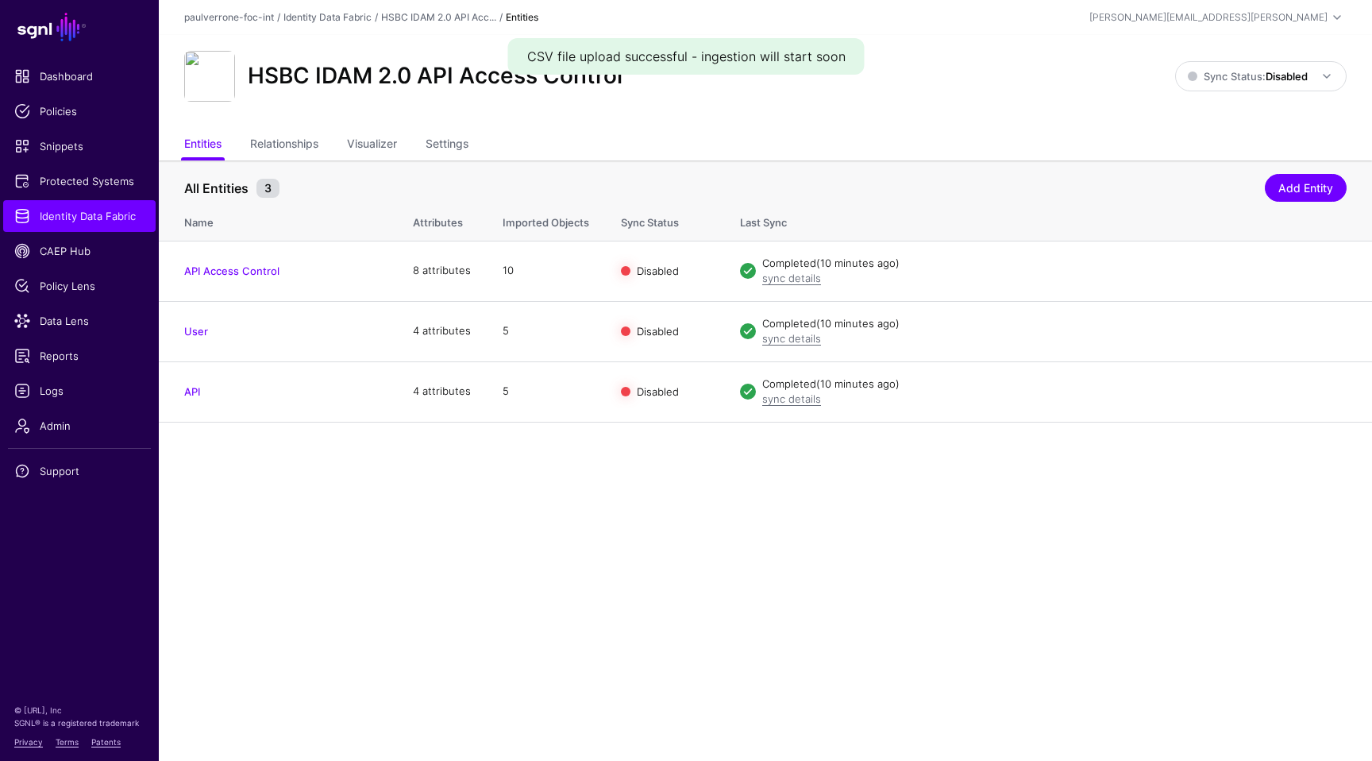
click at [781, 562] on main "SGNL Dashboard Policies Snippets Protected Systems Identity Data Fabric CAEP Hu…" at bounding box center [686, 380] width 1372 height 761
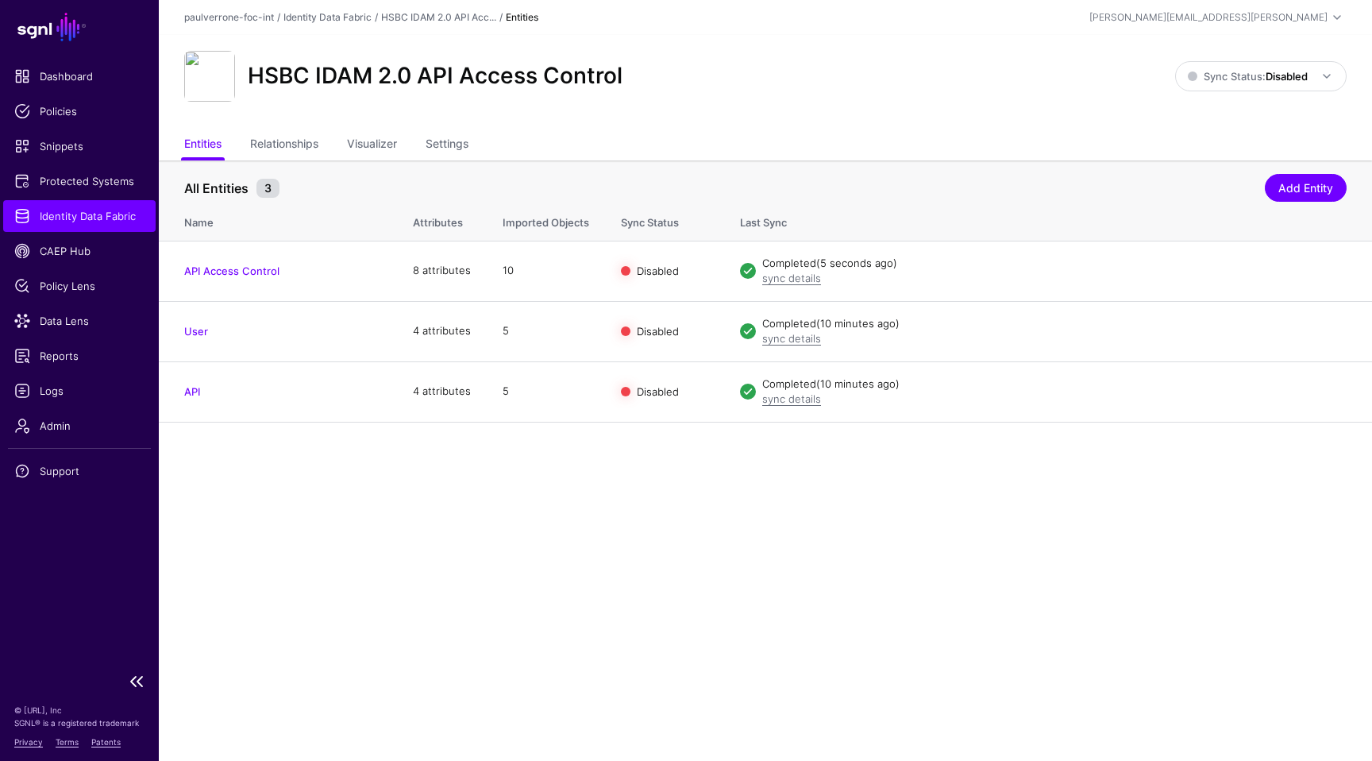
click at [91, 217] on span "Identity Data Fabric" at bounding box center [79, 216] width 130 height 16
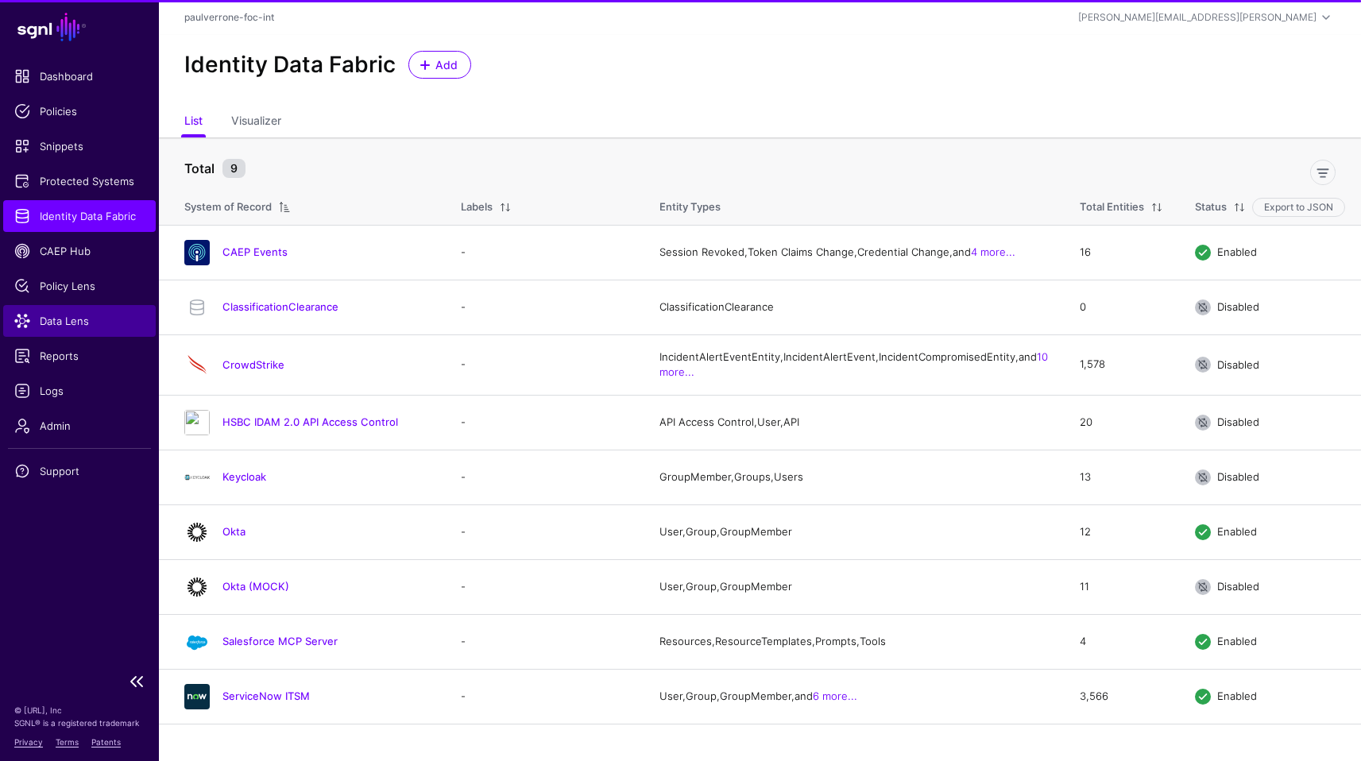
click at [68, 321] on span "Data Lens" at bounding box center [79, 321] width 130 height 16
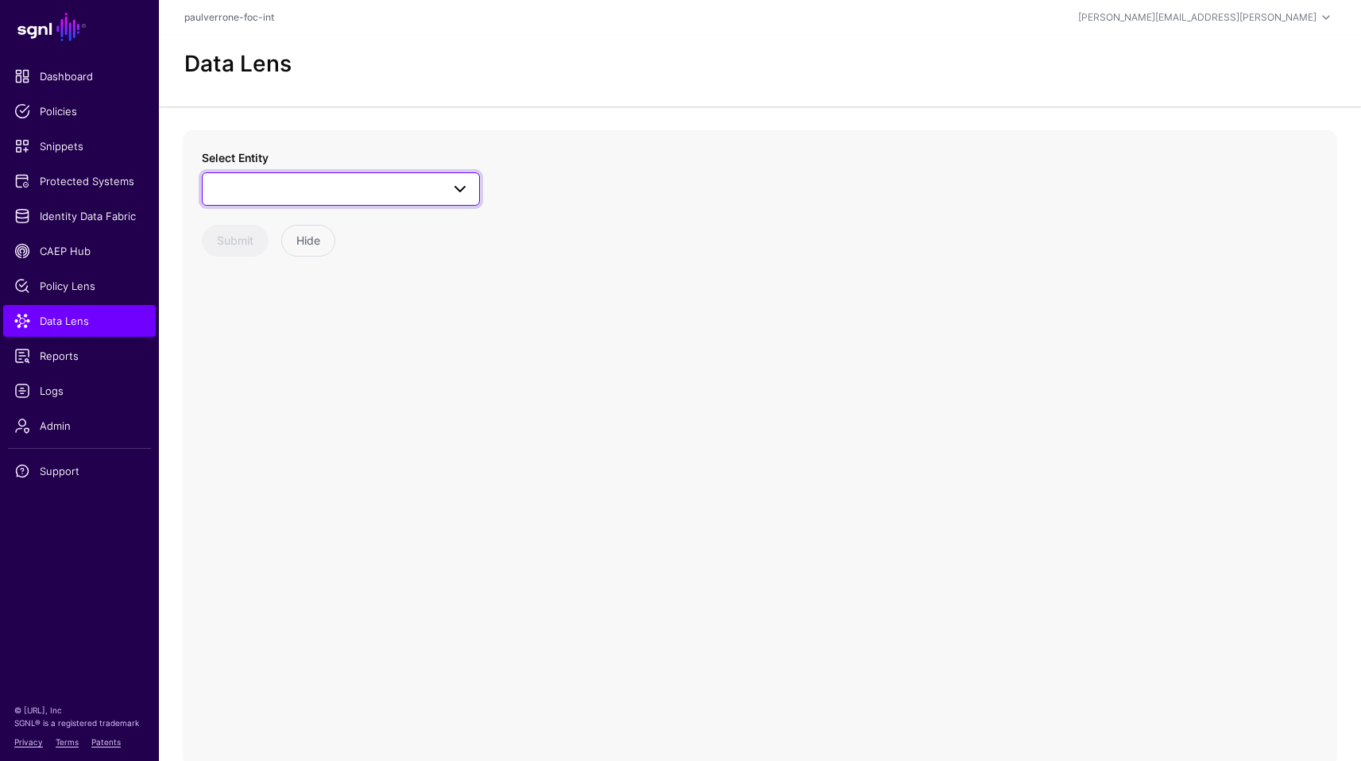
click at [399, 195] on span at bounding box center [340, 188] width 257 height 19
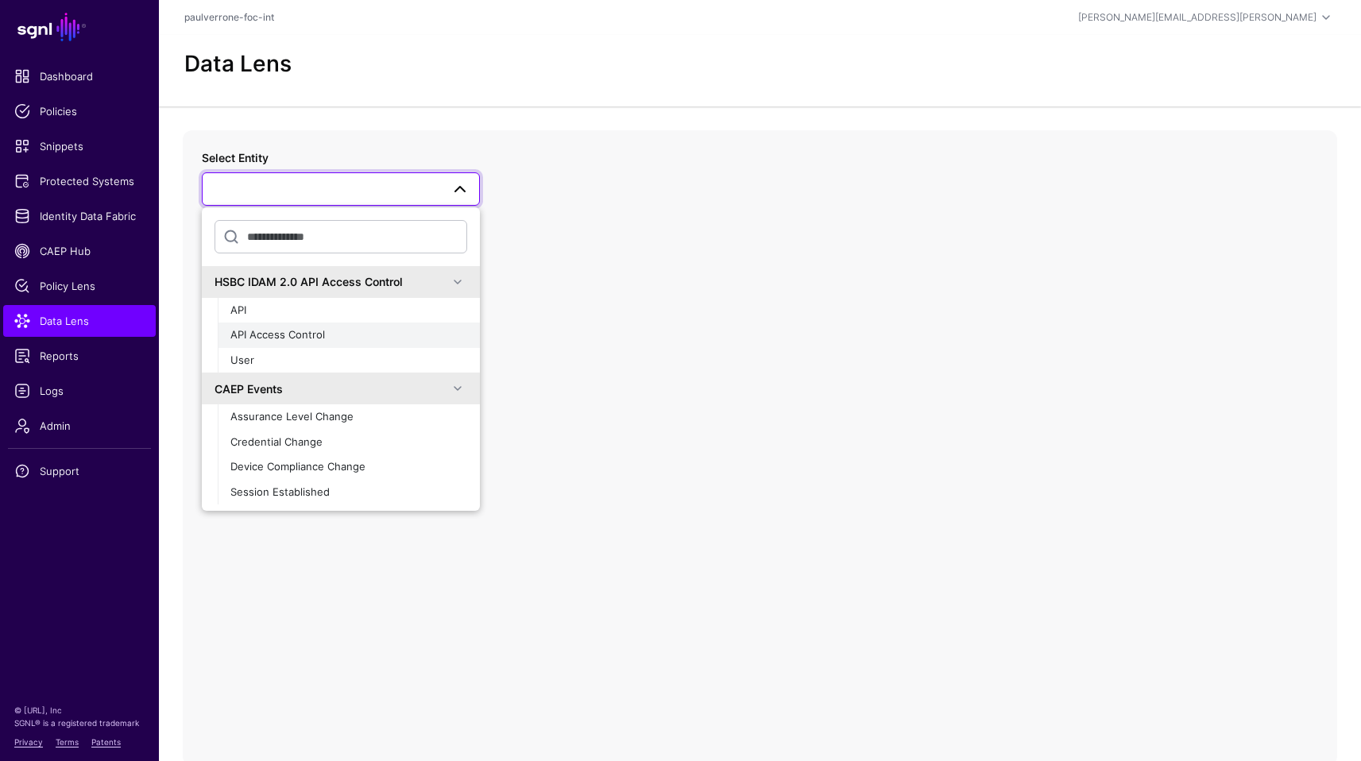
click at [362, 343] on button "API Access Control" at bounding box center [349, 334] width 262 height 25
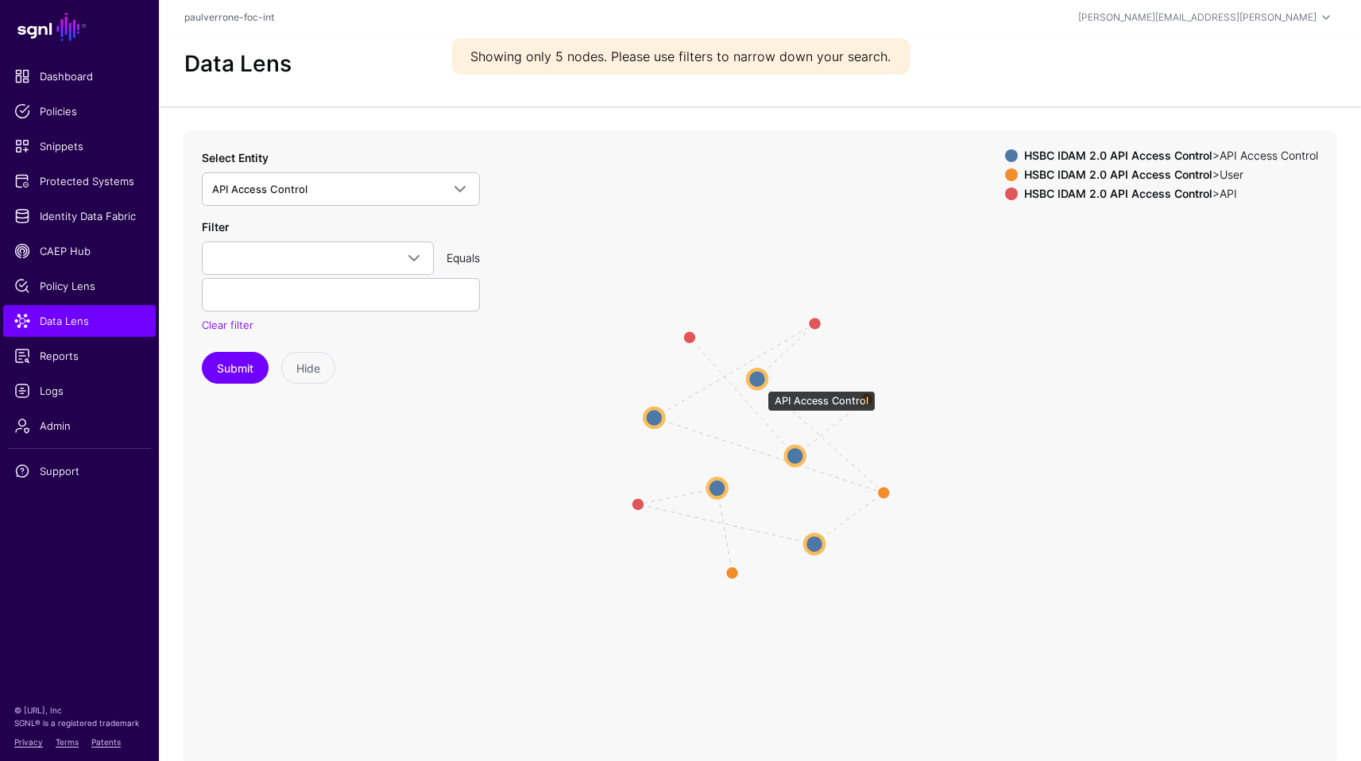
click at [759, 376] on circle at bounding box center [756, 378] width 19 height 19
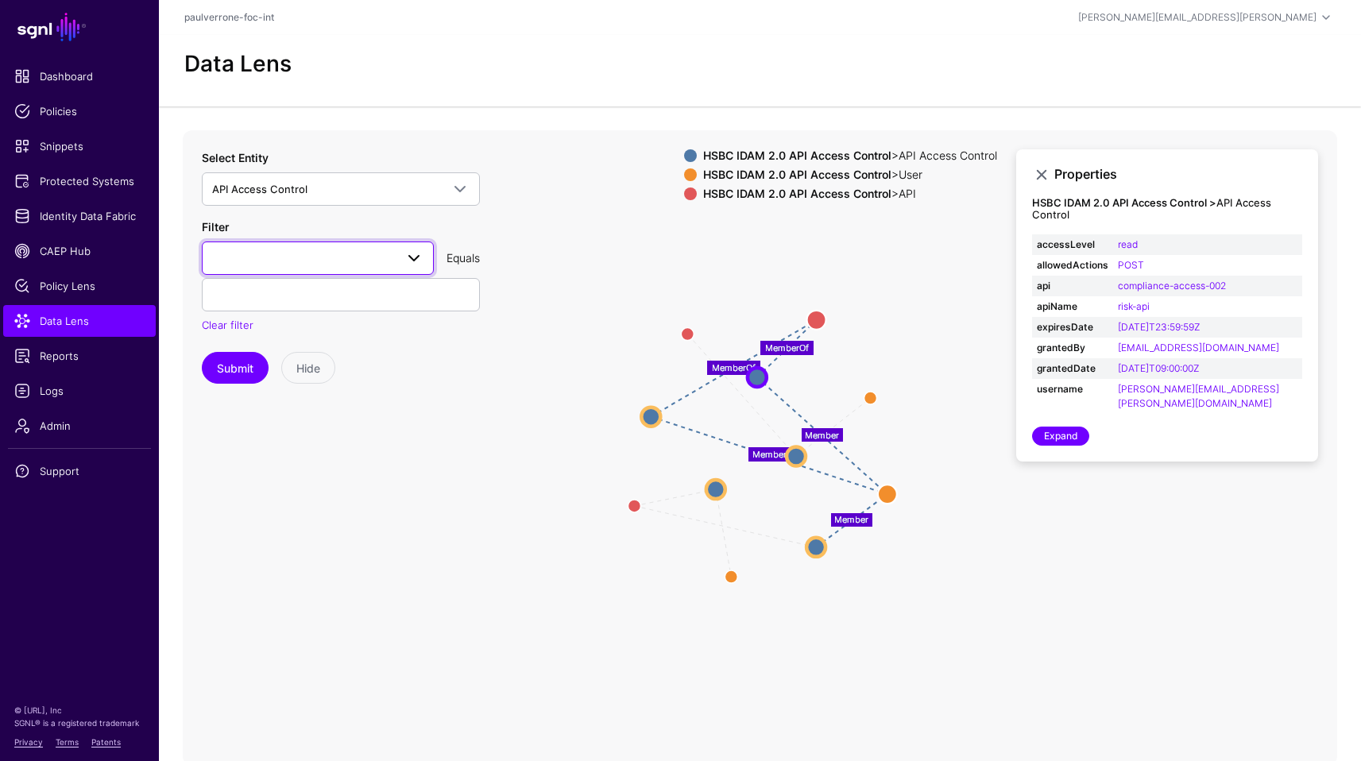
click at [322, 258] on span at bounding box center [317, 258] width 211 height 19
click at [289, 417] on div "apiName" at bounding box center [317, 423] width 206 height 16
click at [330, 303] on input "text" at bounding box center [341, 294] width 278 height 33
type input "**********"
click at [202, 352] on button "Submit" at bounding box center [235, 368] width 67 height 32
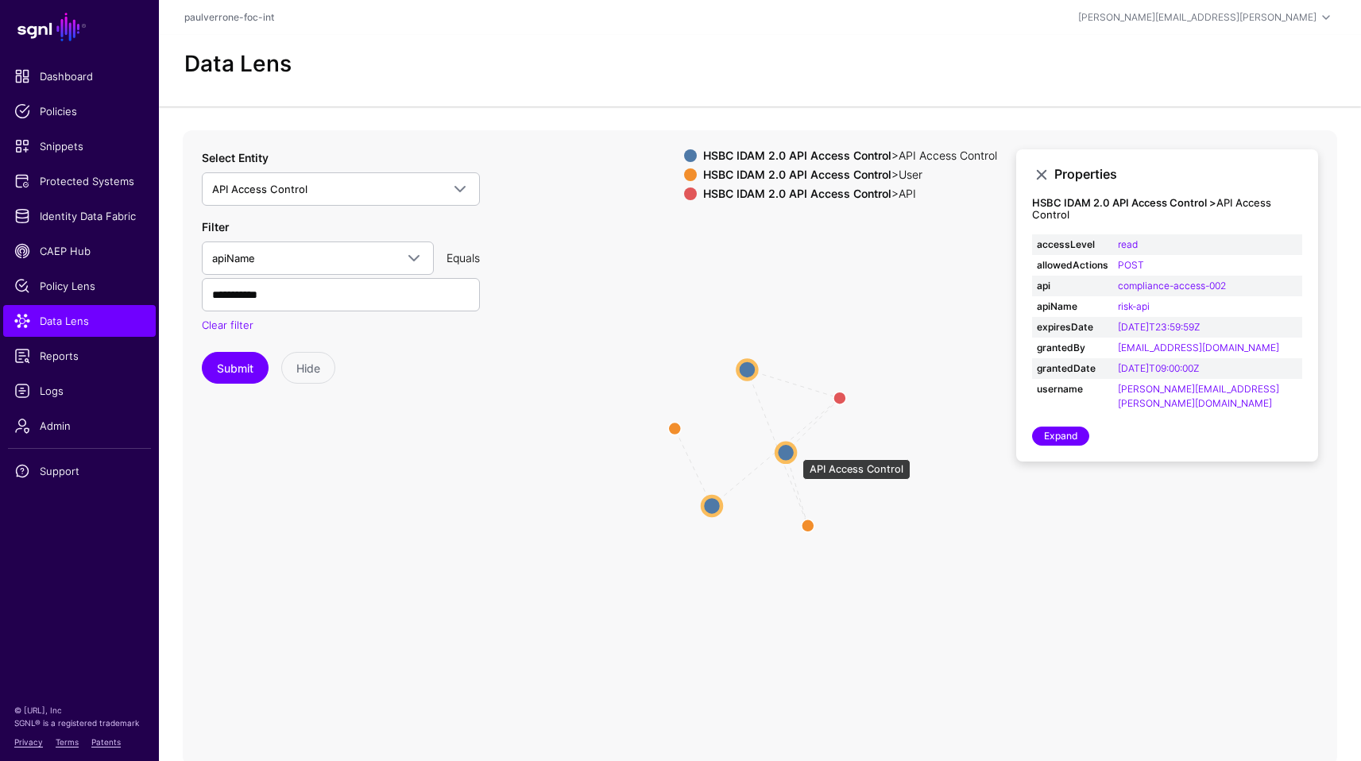
click at [794, 451] on circle at bounding box center [785, 451] width 19 height 19
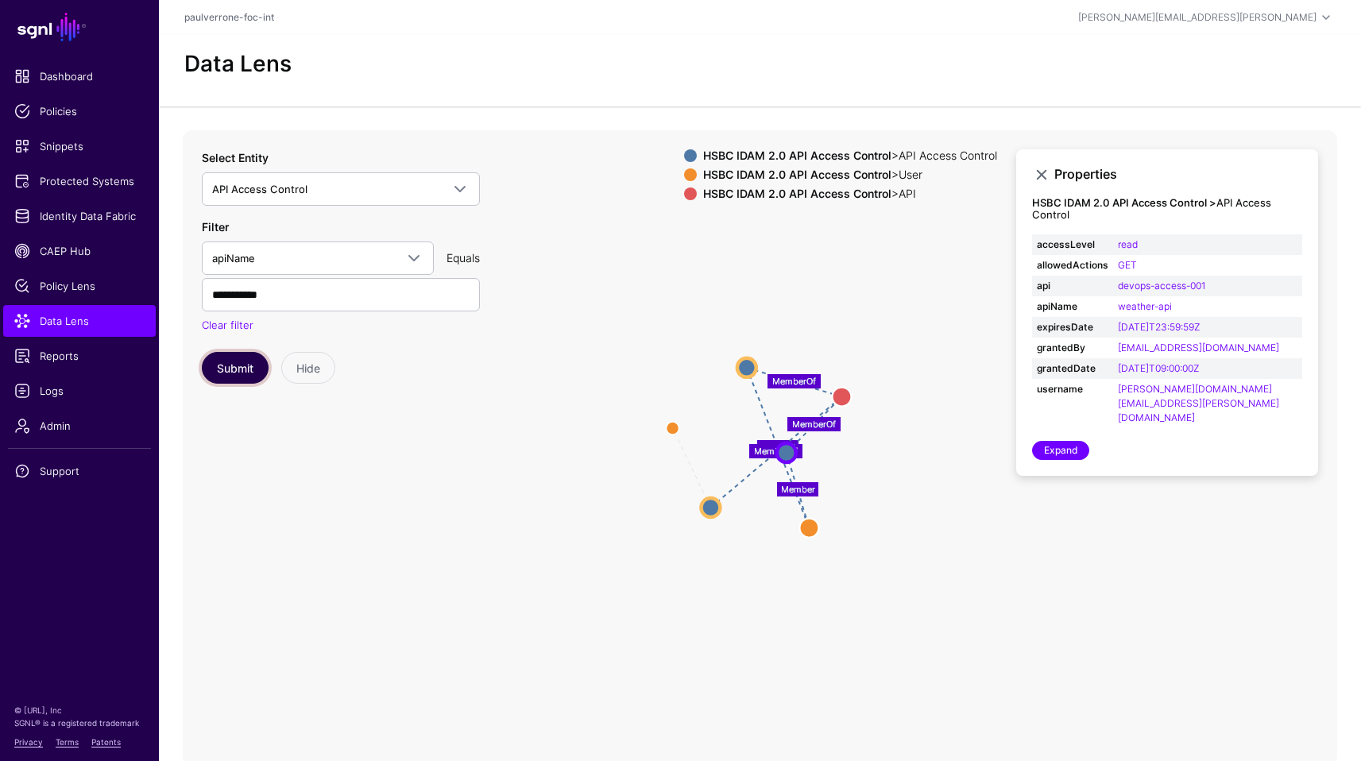
click at [219, 365] on button "Submit" at bounding box center [235, 368] width 67 height 32
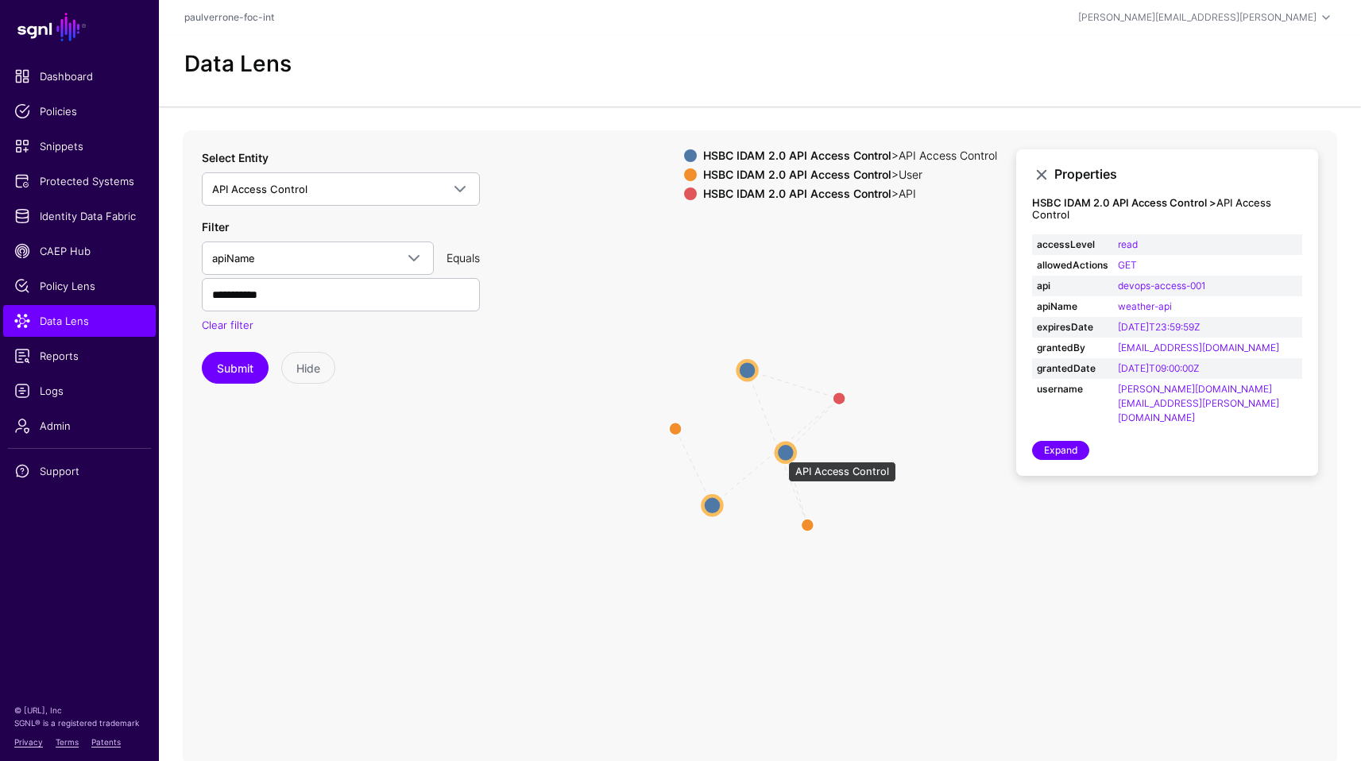
click at [780, 454] on circle at bounding box center [785, 451] width 19 height 19
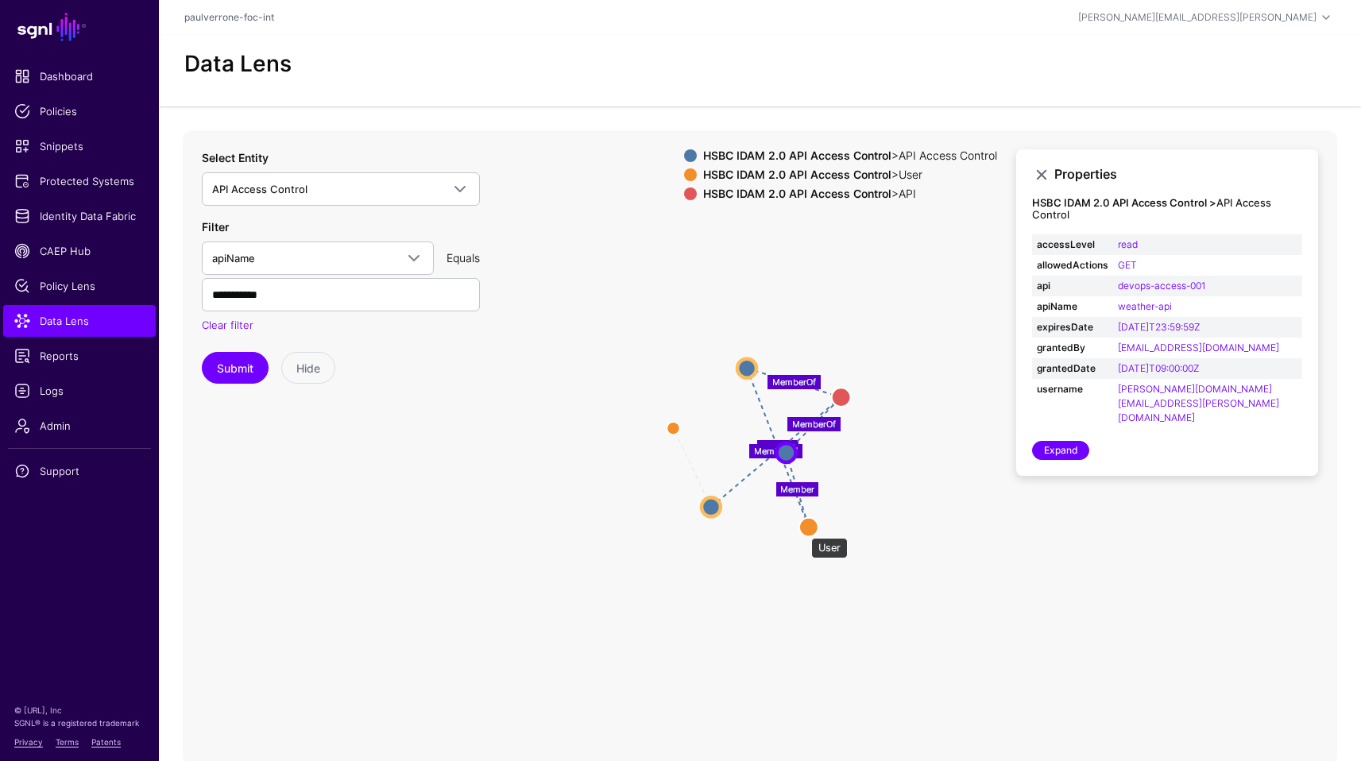
click at [803, 530] on circle at bounding box center [808, 526] width 19 height 19
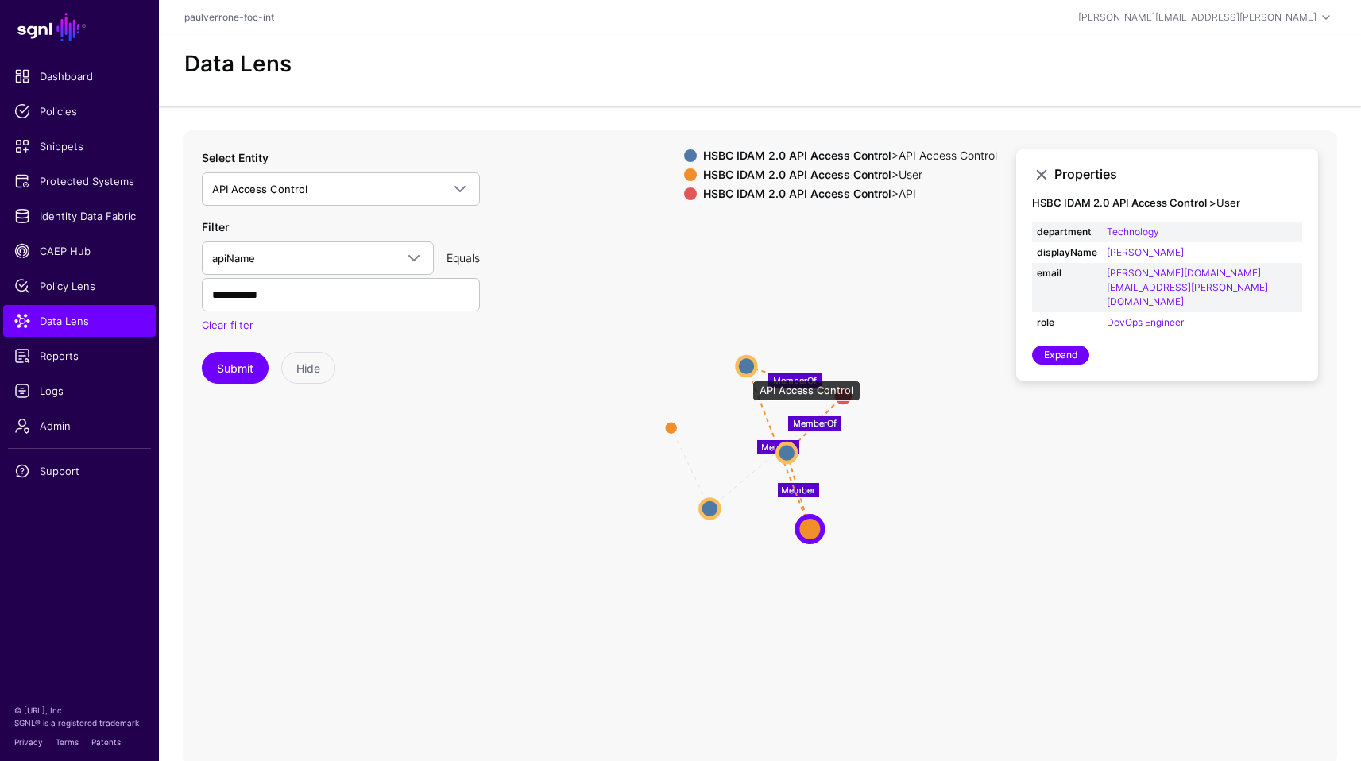
click at [744, 372] on circle at bounding box center [745, 366] width 19 height 19
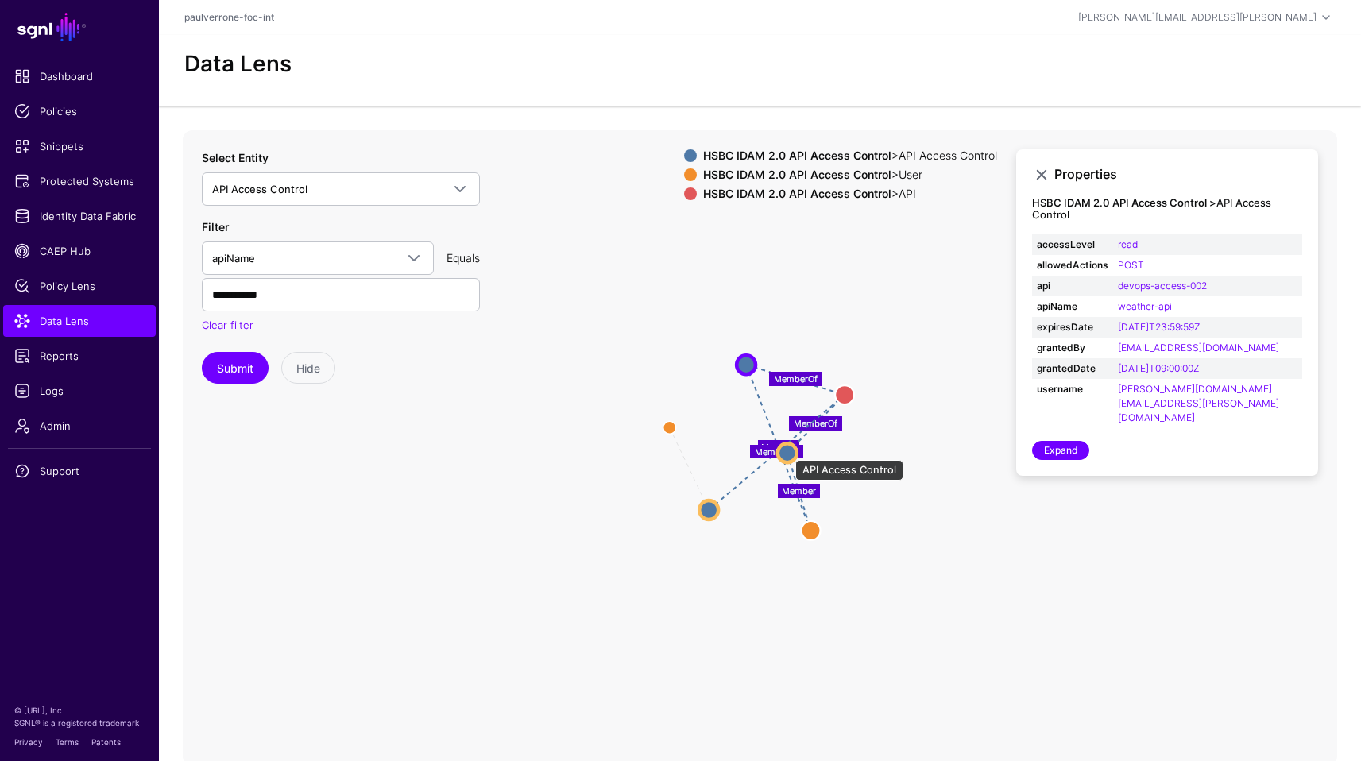
click at [787, 452] on circle at bounding box center [787, 452] width 19 height 19
click at [818, 171] on strong "HSBC IDAM 2.0 API Access Control" at bounding box center [797, 175] width 188 height 14
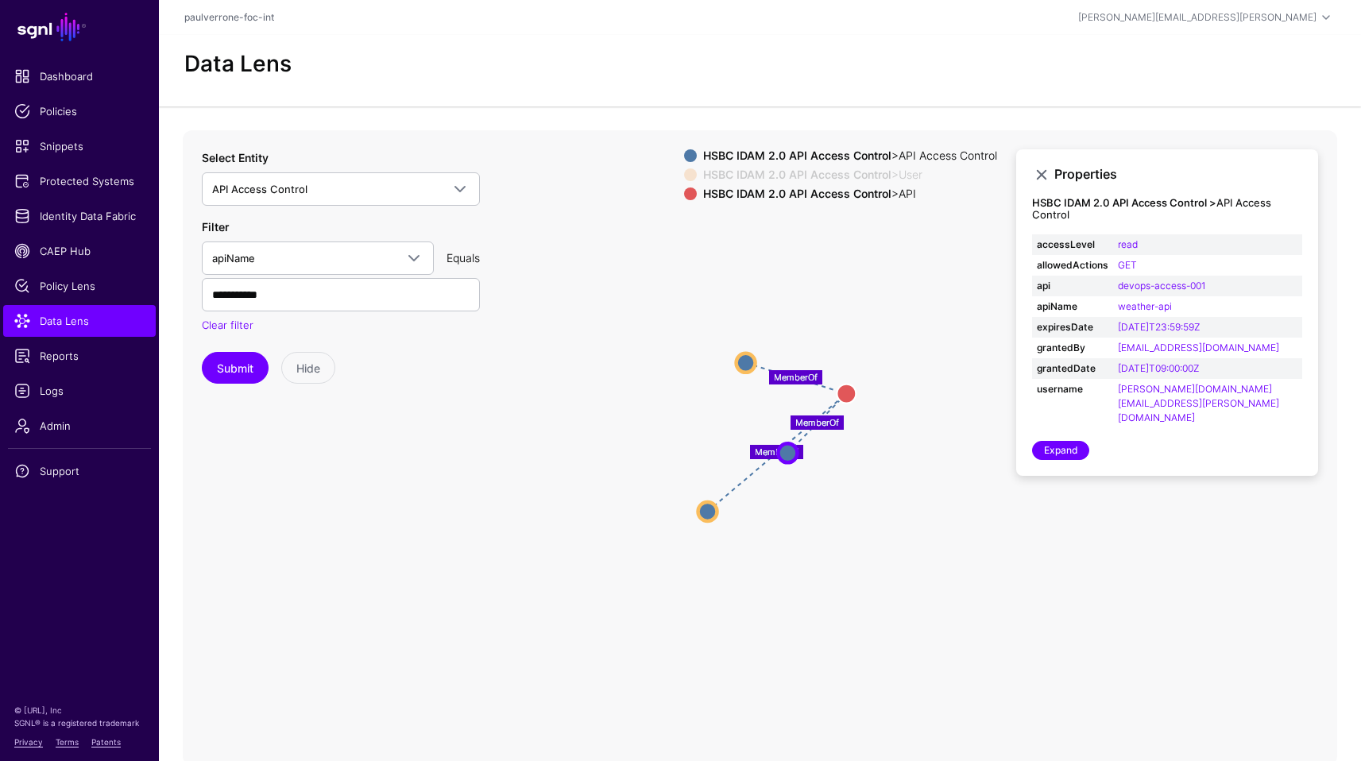
click at [818, 192] on strong "HSBC IDAM 2.0 API Access Control" at bounding box center [797, 194] width 188 height 14
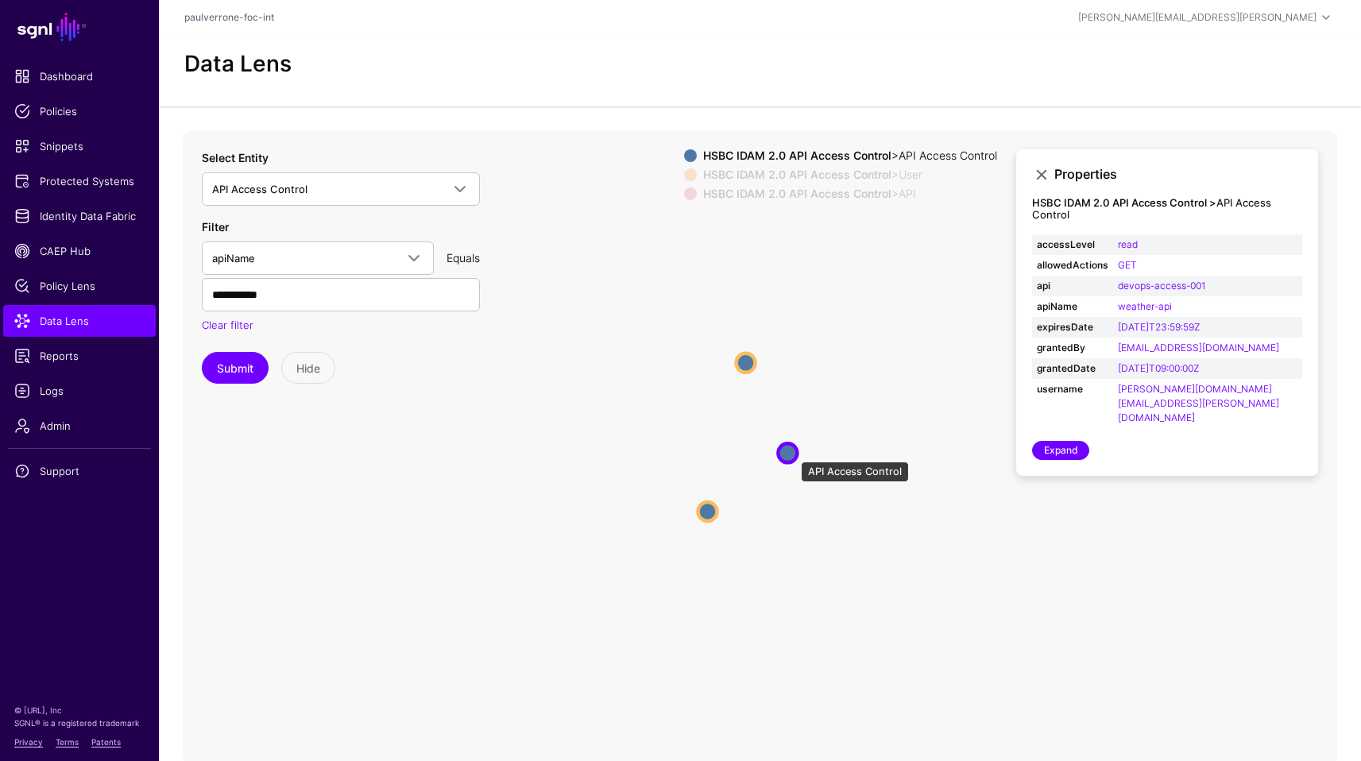
click at [792, 454] on circle at bounding box center [787, 452] width 19 height 19
click at [744, 365] on circle at bounding box center [744, 360] width 19 height 19
click at [710, 517] on circle at bounding box center [704, 514] width 19 height 19
click at [796, 457] on circle at bounding box center [787, 452] width 19 height 19
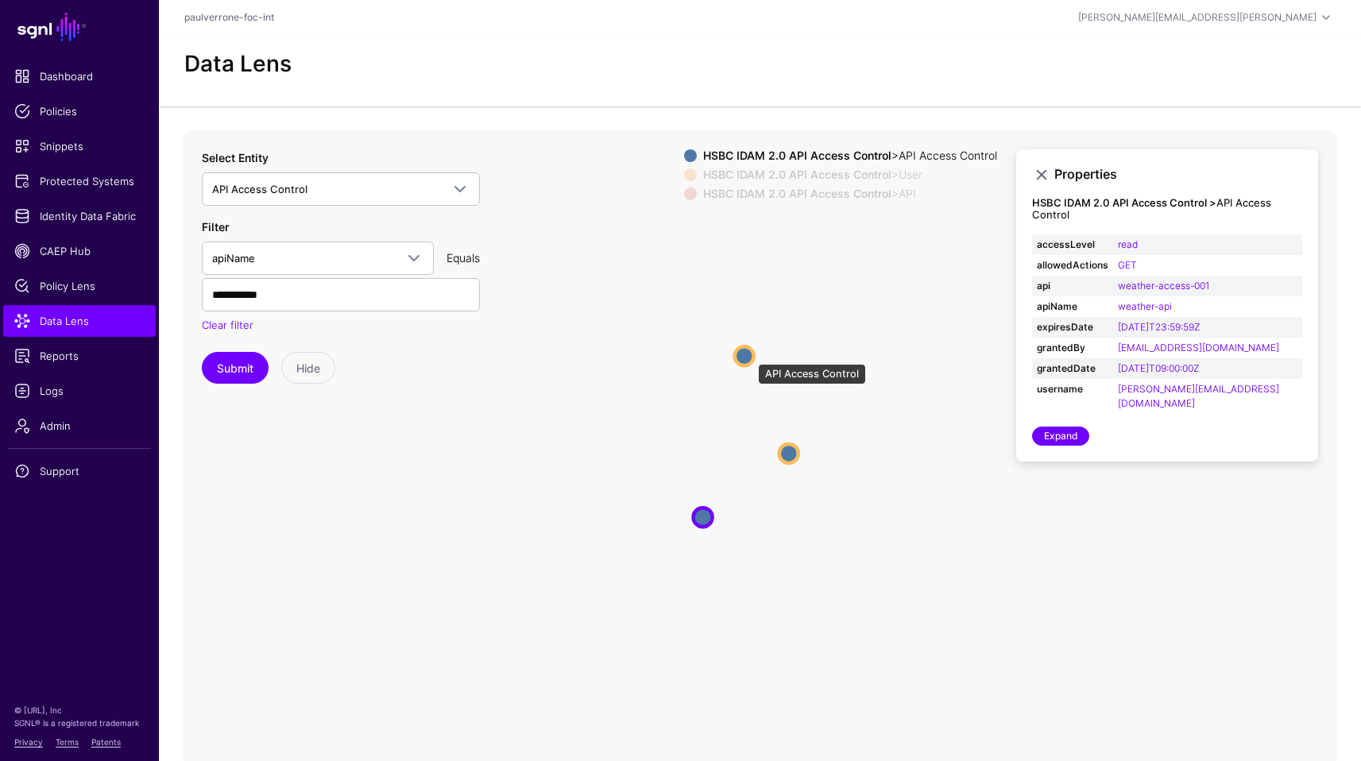
click at [749, 355] on circle at bounding box center [744, 355] width 19 height 19
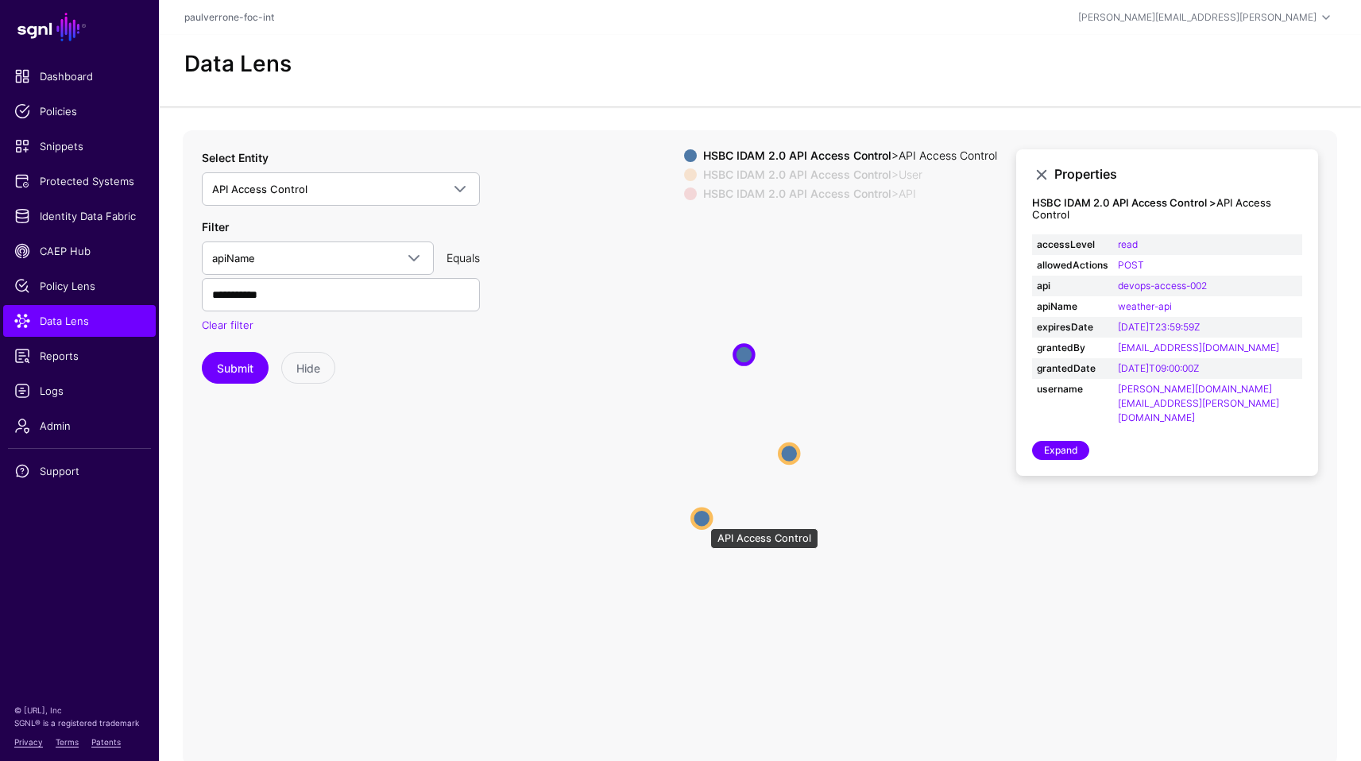
click at [702, 520] on circle at bounding box center [701, 517] width 19 height 19
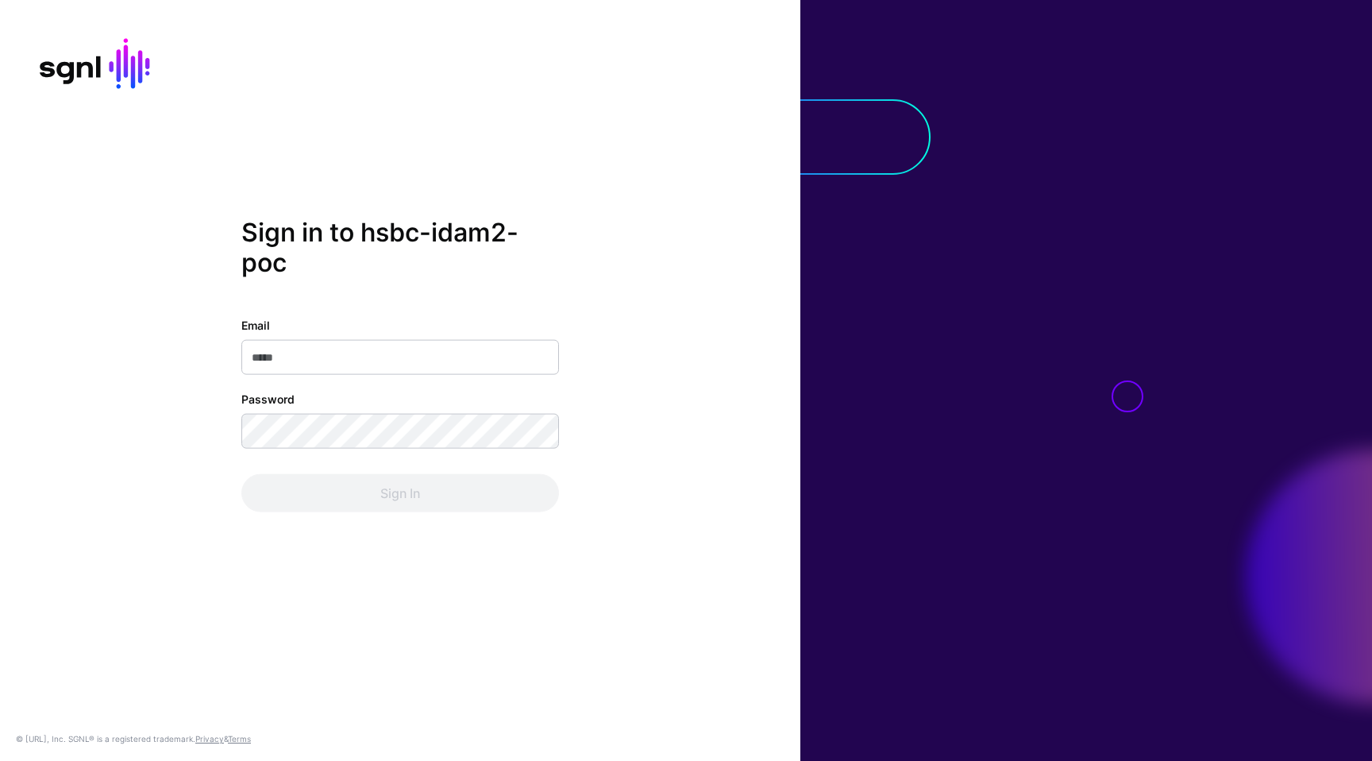
click at [0, 760] on com-1password-button at bounding box center [0, 761] width 0 height 0
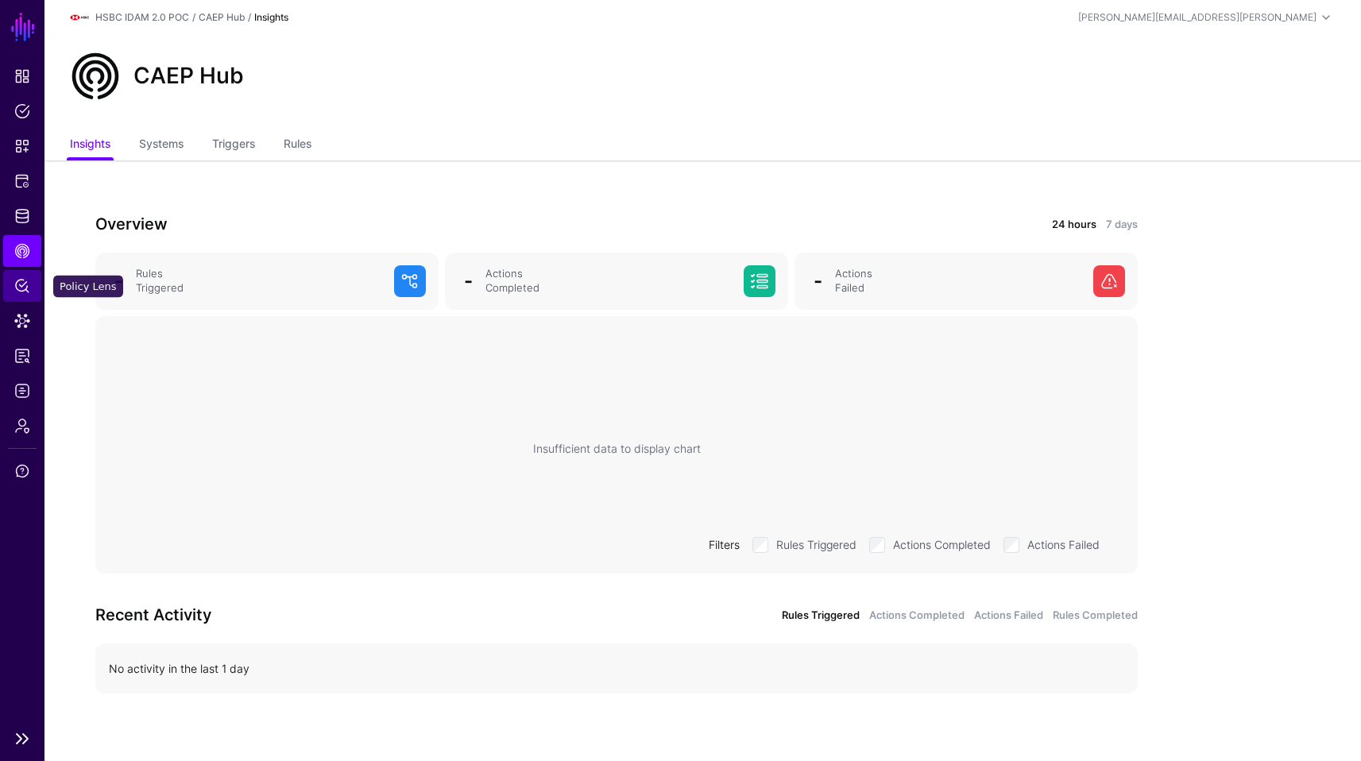
click at [20, 284] on span "Policy Lens" at bounding box center [22, 286] width 16 height 16
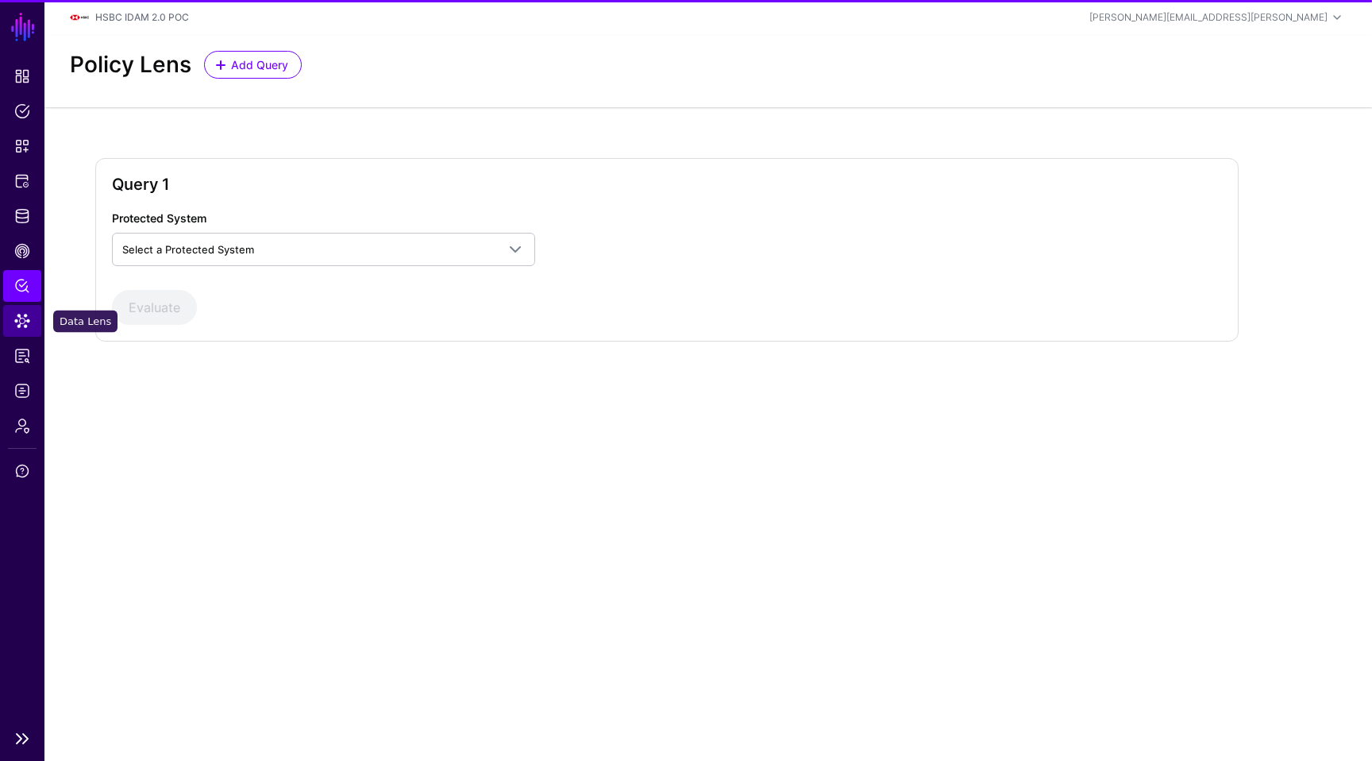
click at [22, 332] on link "Data Lens" at bounding box center [22, 321] width 38 height 32
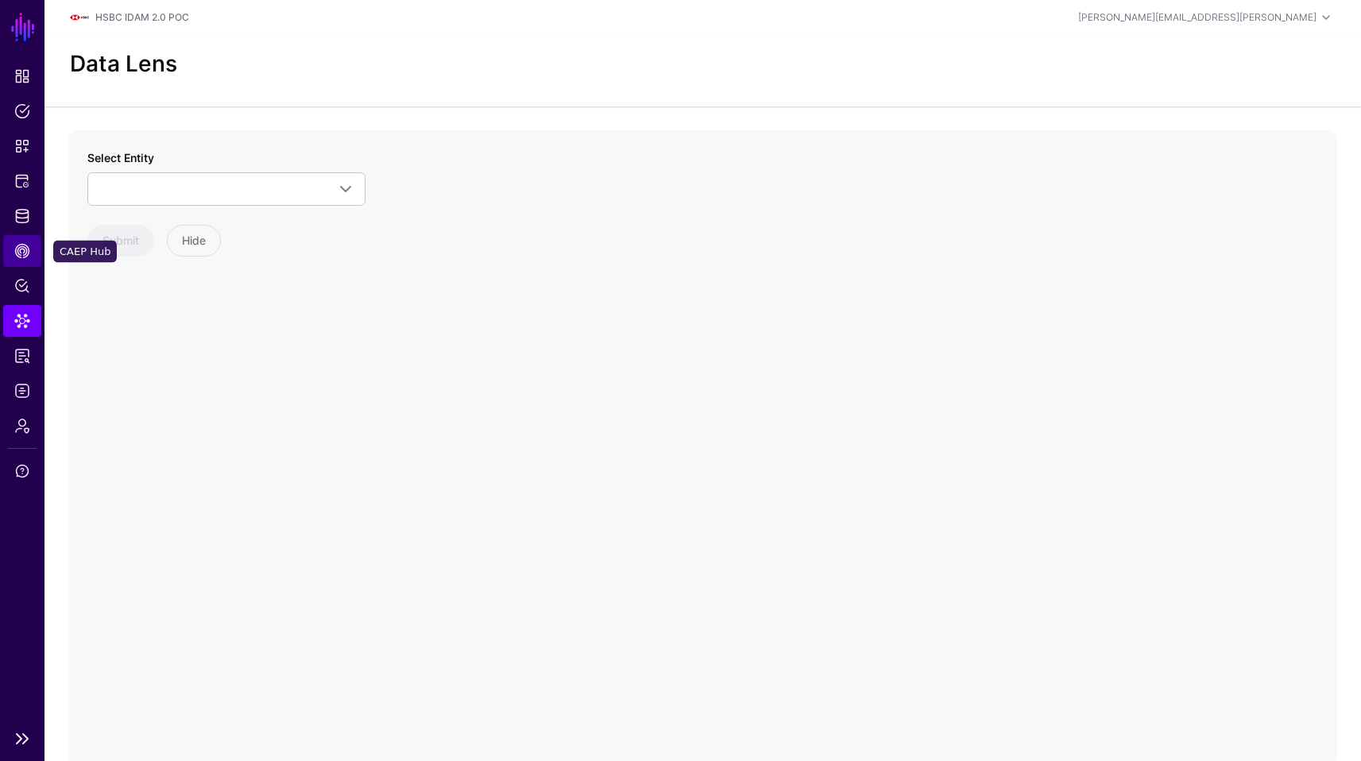
click at [21, 243] on span "CAEP Hub" at bounding box center [22, 251] width 16 height 16
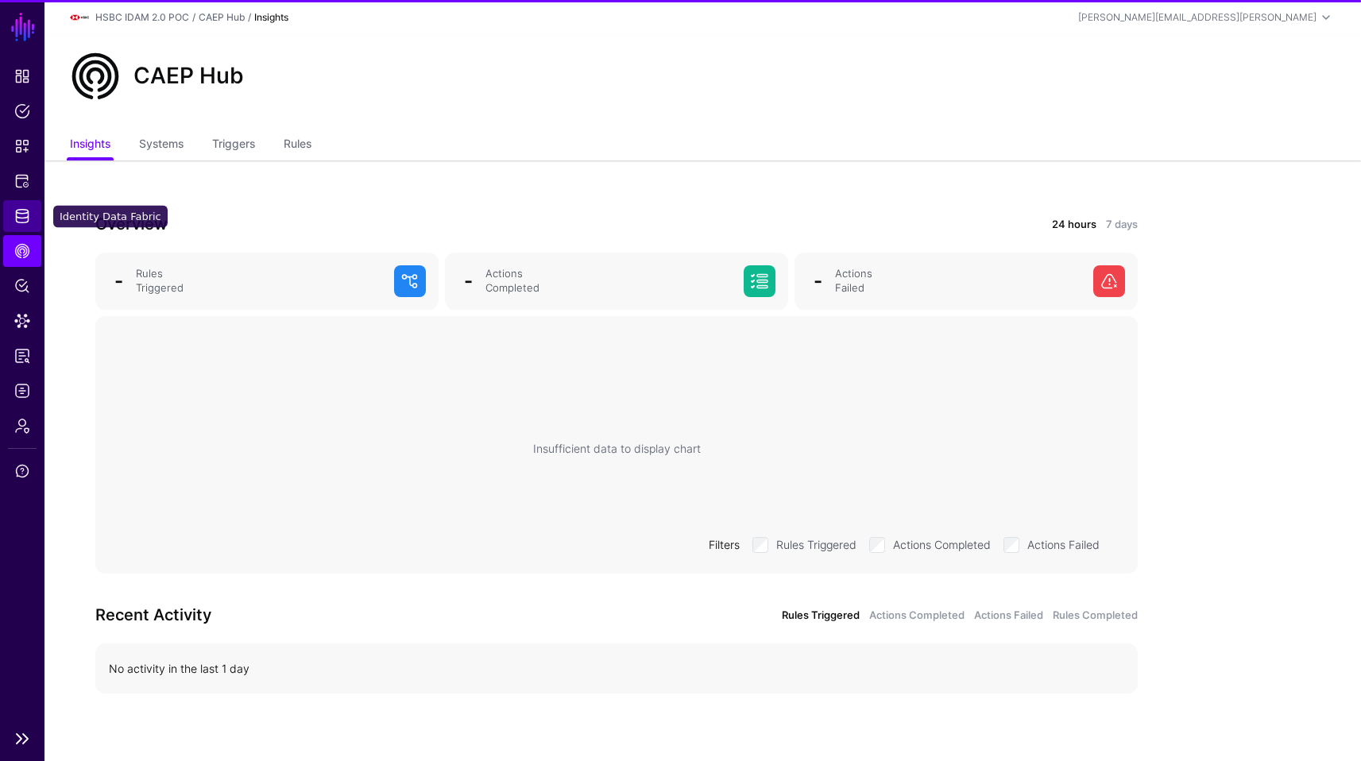
click at [23, 216] on span "Identity Data Fabric" at bounding box center [22, 216] width 16 height 16
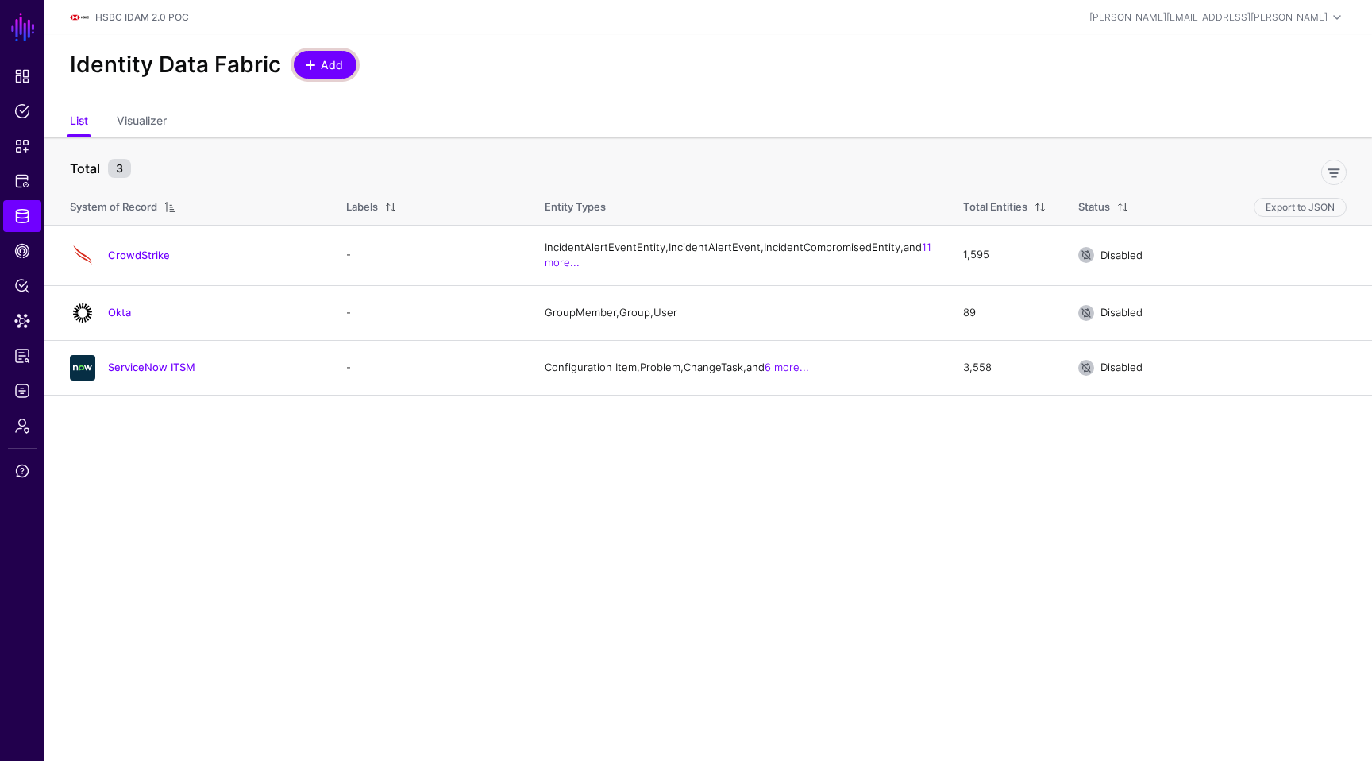
click at [333, 68] on span "Add" at bounding box center [332, 64] width 26 height 17
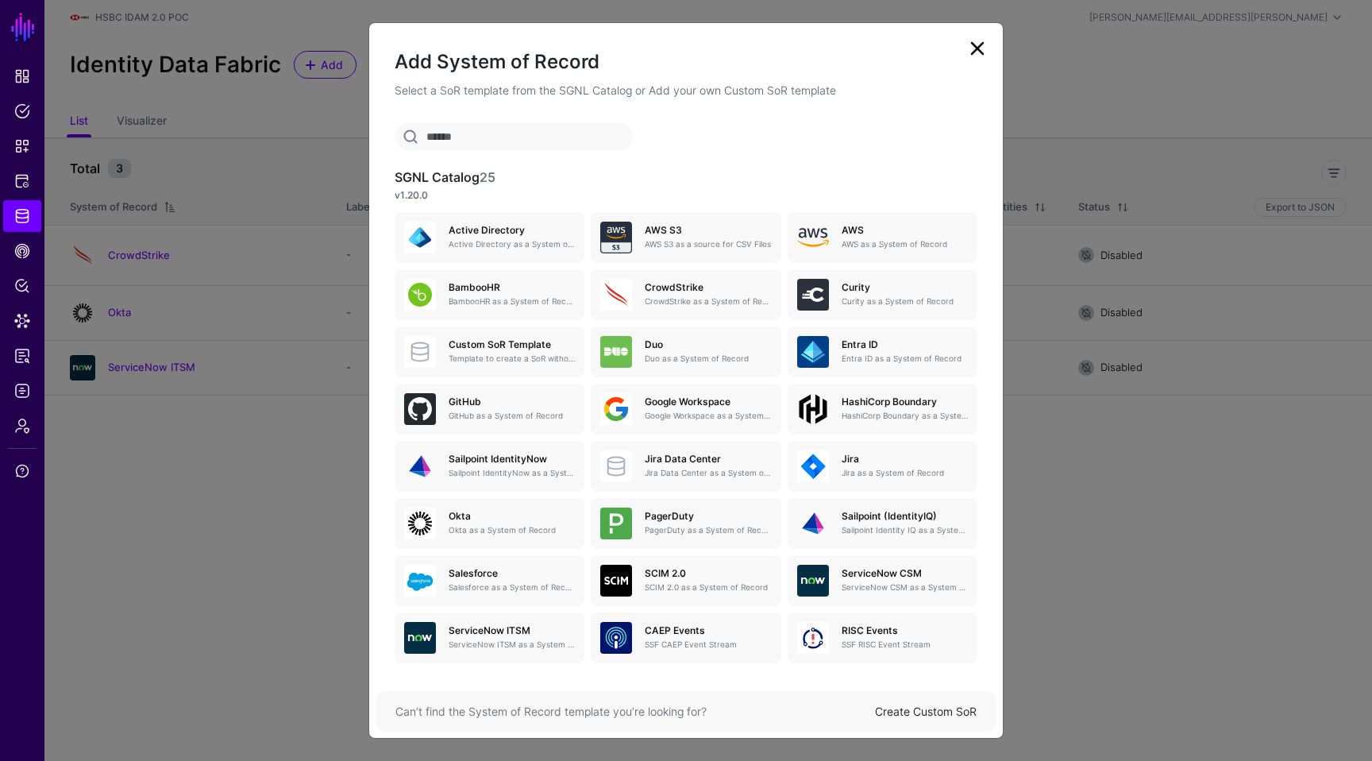
click at [975, 49] on link at bounding box center [977, 48] width 25 height 25
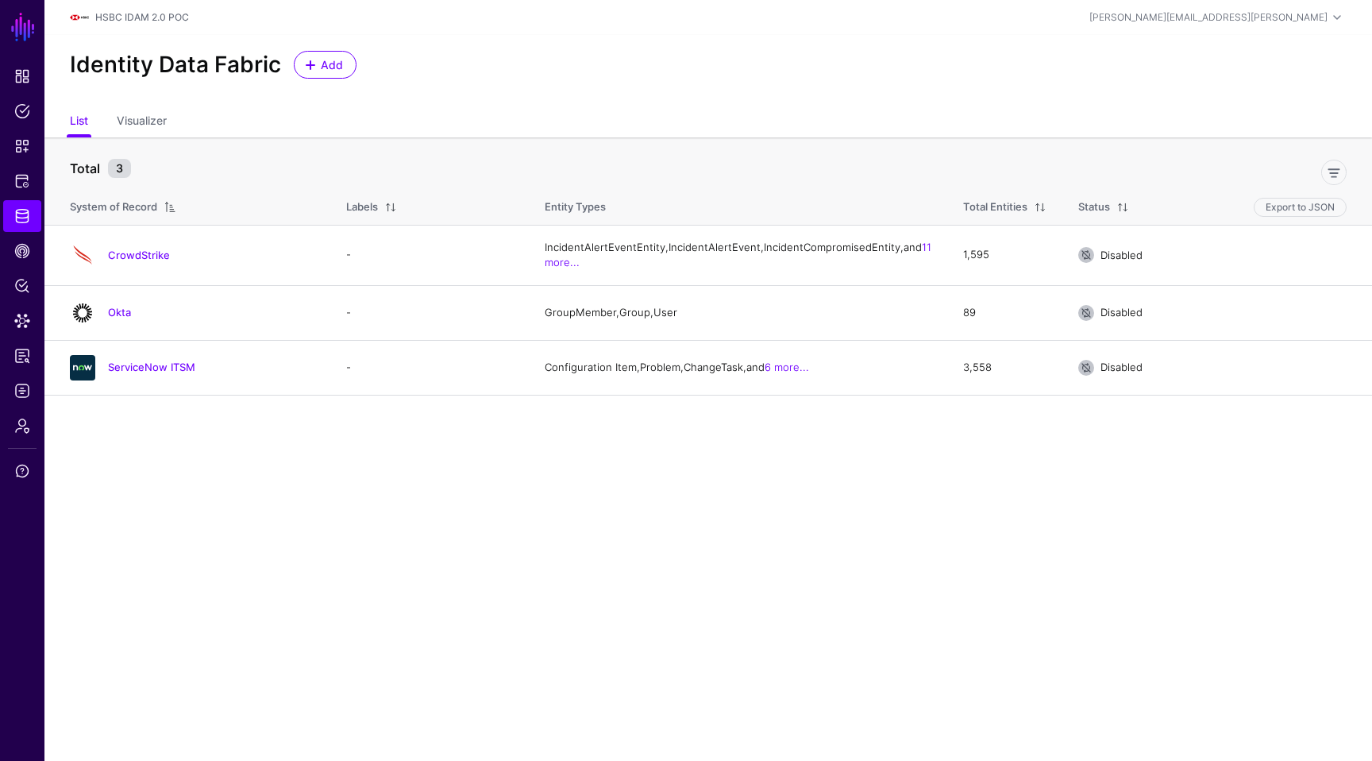
click at [407, 29] on header "HSBC IDAM 2.0 POC [PERSON_NAME][EMAIL_ADDRESS][PERSON_NAME] [PERSON_NAME] [PERS…" at bounding box center [708, 17] width 1328 height 35
click at [761, 531] on main "SGNL Dashboard Policies Snippets Protected Systems Identity Data Fabric CAEP Hu…" at bounding box center [686, 380] width 1372 height 761
click at [34, 254] on link "CAEP Hub" at bounding box center [22, 251] width 38 height 32
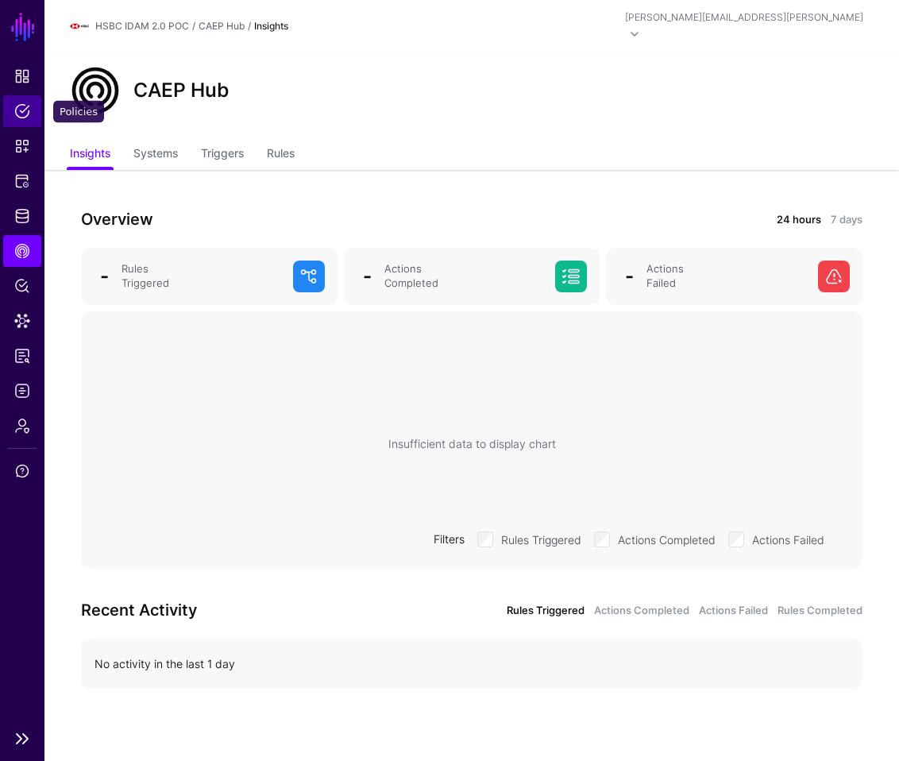
click at [25, 118] on span "Policies" at bounding box center [22, 111] width 16 height 16
